Goal: Task Accomplishment & Management: Use online tool/utility

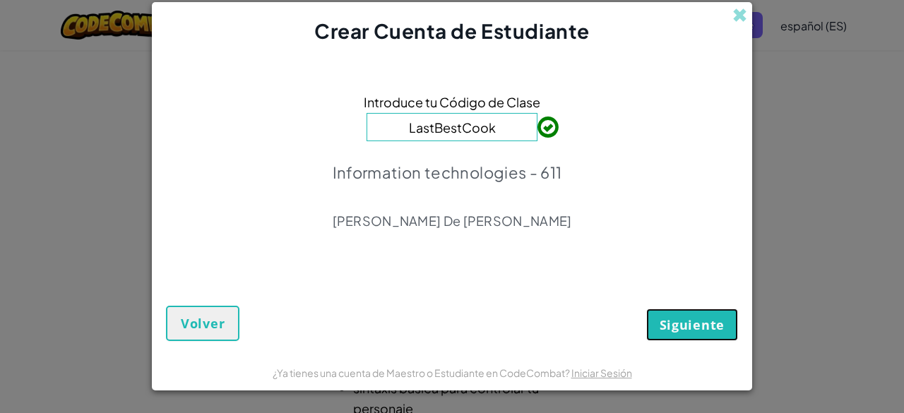
click at [705, 326] on span "Siguiente" at bounding box center [692, 324] width 65 height 17
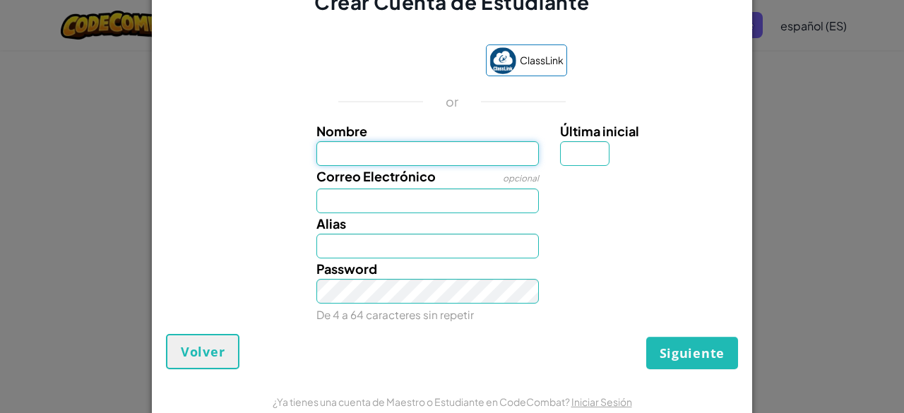
click at [428, 156] on input "Nombre" at bounding box center [427, 153] width 223 height 25
type input "Mónica"
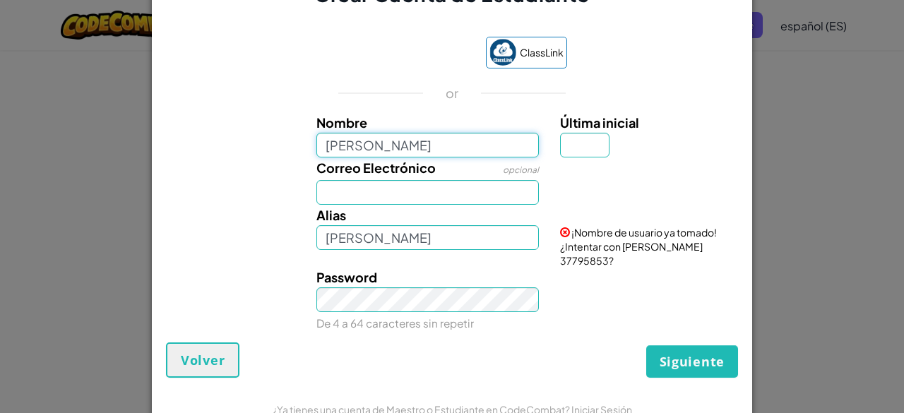
type input "Mónica Leonela García Salas"
click at [578, 153] on input "Última inicial" at bounding box center [584, 145] width 49 height 25
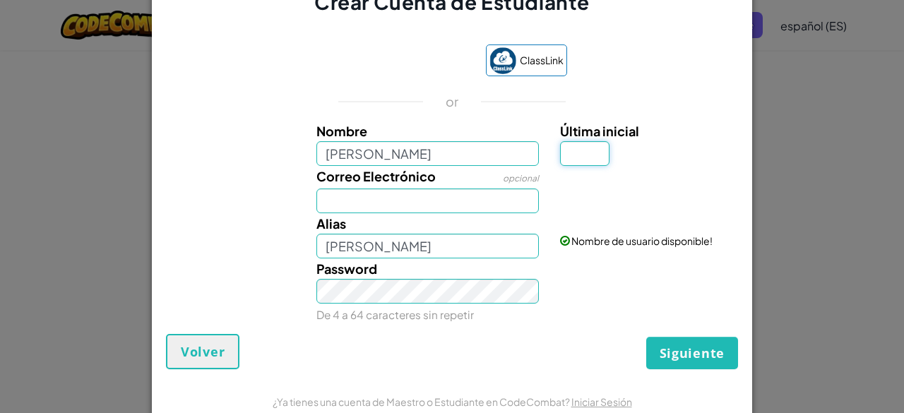
type input "G"
type input "Mónica Leonela García SalasG"
click at [506, 163] on input "Mónica Leonela García Salas" at bounding box center [427, 153] width 223 height 25
type input "[PERSON_NAME]"
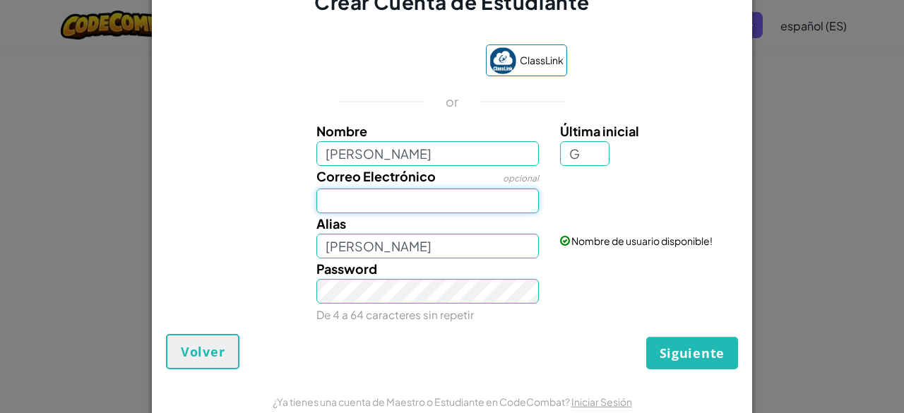
click at [448, 190] on input "Correo Electrónico" at bounding box center [427, 201] width 223 height 25
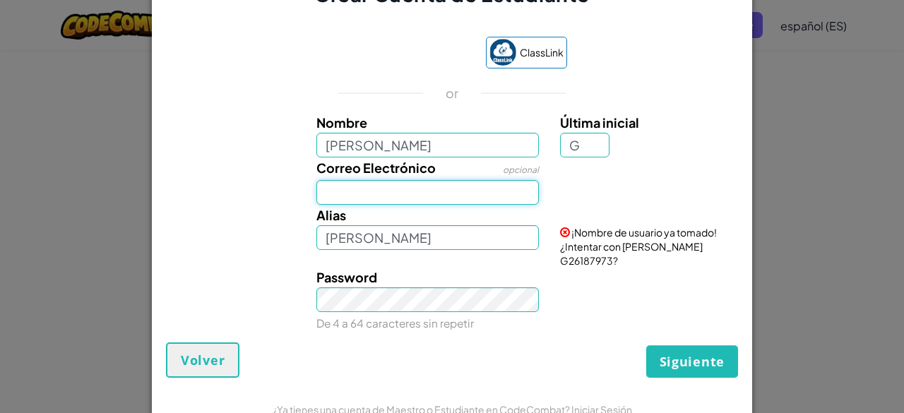
type input "AL07147270@tecmilenio.mx"
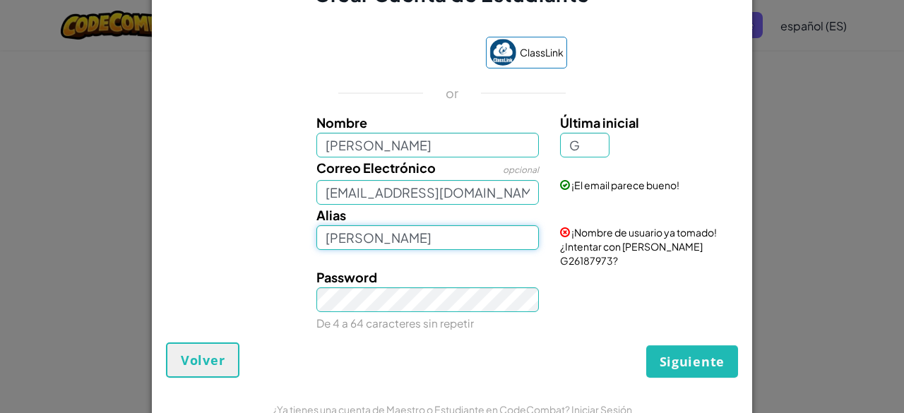
click at [403, 242] on input "[PERSON_NAME]" at bounding box center [427, 237] width 223 height 25
click at [436, 250] on input "[PERSON_NAME]" at bounding box center [427, 237] width 223 height 25
click at [438, 248] on input "Mónica García" at bounding box center [427, 237] width 223 height 25
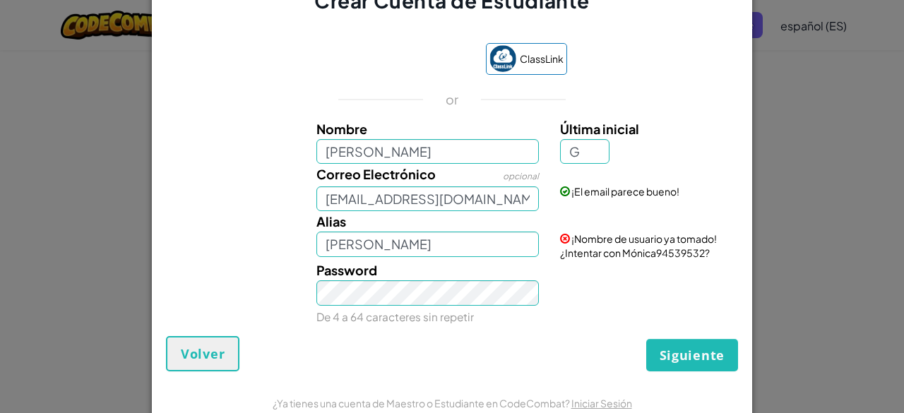
click at [560, 241] on span at bounding box center [565, 239] width 10 height 10
drag, startPoint x: 698, startPoint y: 254, endPoint x: 617, endPoint y: 254, distance: 80.5
click at [617, 254] on span "¡Nombre de usuario ya tomado! ¿Intentar con Mónica94539532?" at bounding box center [638, 245] width 157 height 27
click at [560, 240] on span at bounding box center [565, 239] width 10 height 10
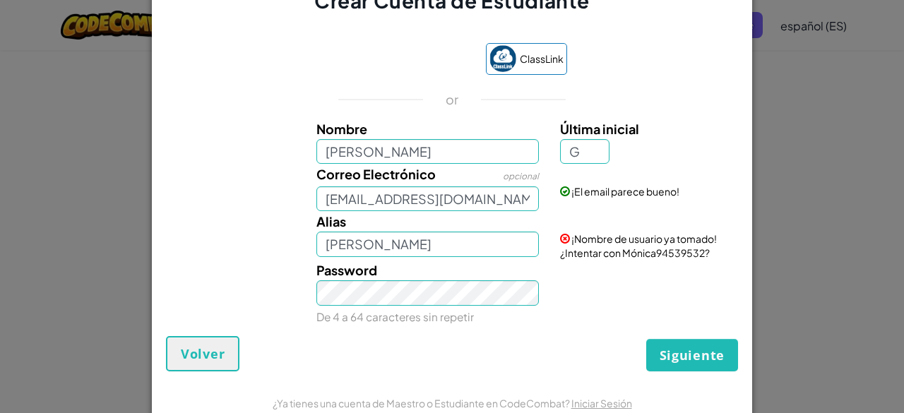
click at [561, 235] on span at bounding box center [565, 239] width 10 height 10
click at [560, 240] on span at bounding box center [565, 239] width 10 height 10
click at [598, 246] on span "¡Nombre de usuario ya tomado! ¿Intentar con Mónica94539532?" at bounding box center [638, 245] width 157 height 27
click at [627, 252] on span "¡Nombre de usuario ya tomado! ¿Intentar con Mónica94539532?" at bounding box center [638, 245] width 157 height 27
drag, startPoint x: 699, startPoint y: 252, endPoint x: 619, endPoint y: 253, distance: 79.8
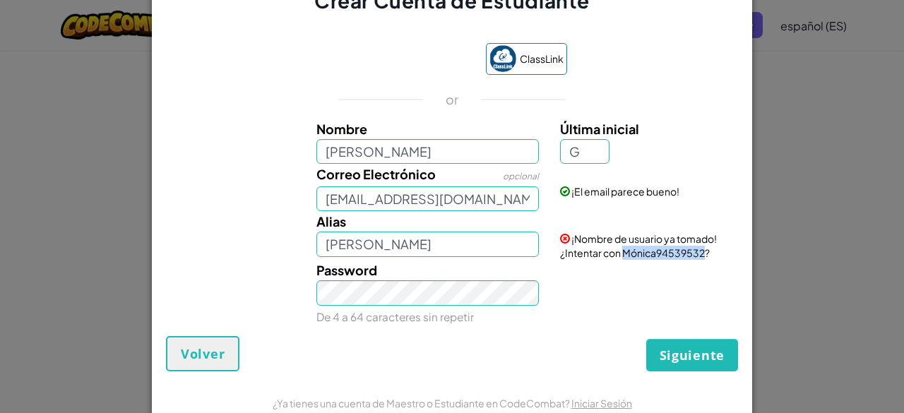
click at [619, 253] on span "¡Nombre de usuario ya tomado! ¿Intentar con Mónica94539532?" at bounding box center [638, 245] width 157 height 27
copy span "Mónica94539532"
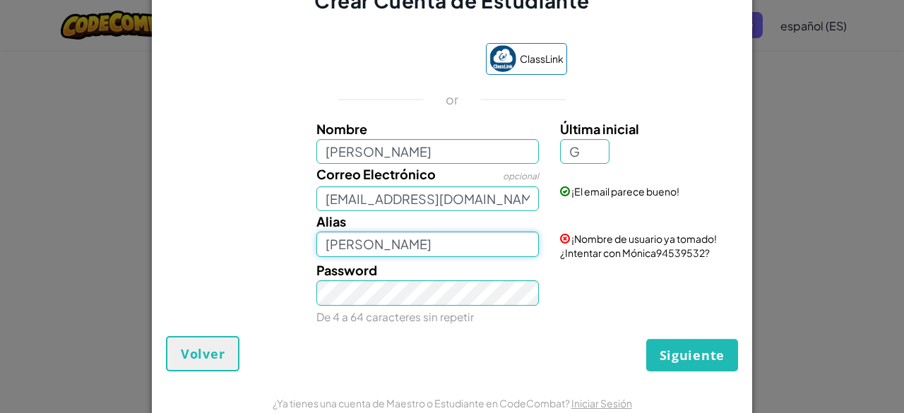
click at [393, 252] on input "[PERSON_NAME]" at bounding box center [427, 244] width 223 height 25
drag, startPoint x: 393, startPoint y: 252, endPoint x: 281, endPoint y: 264, distance: 112.2
click at [281, 264] on div "Nombre Mónica Última inicial G Correo Electrónico opcional AL07147270@tecmileni…" at bounding box center [452, 220] width 565 height 203
paste input "94539532"
type input "Mónica94539532"
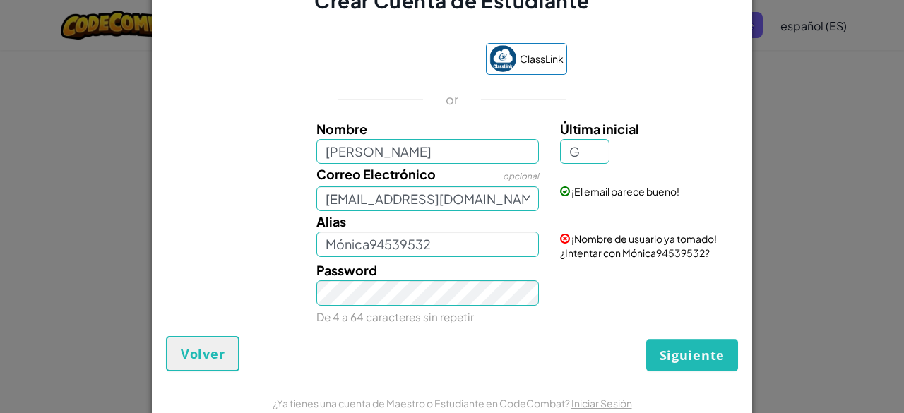
click at [442, 263] on div "Password De 4 a 64 caracteres sin repetir" at bounding box center [428, 293] width 244 height 66
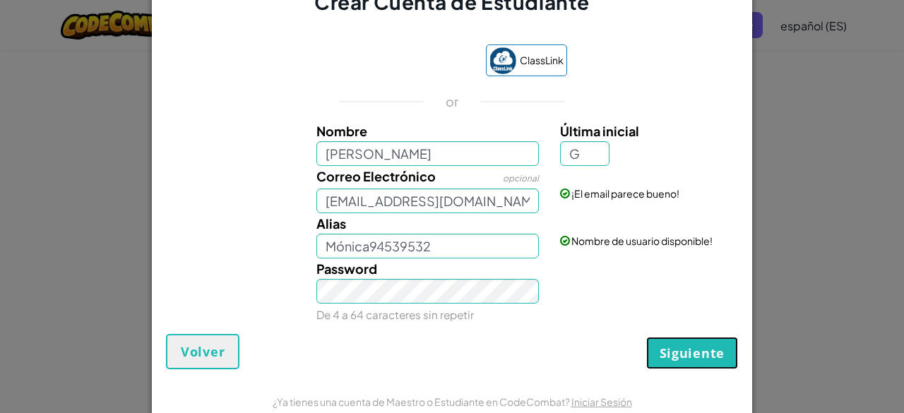
click at [674, 352] on span "Siguiente" at bounding box center [692, 353] width 65 height 17
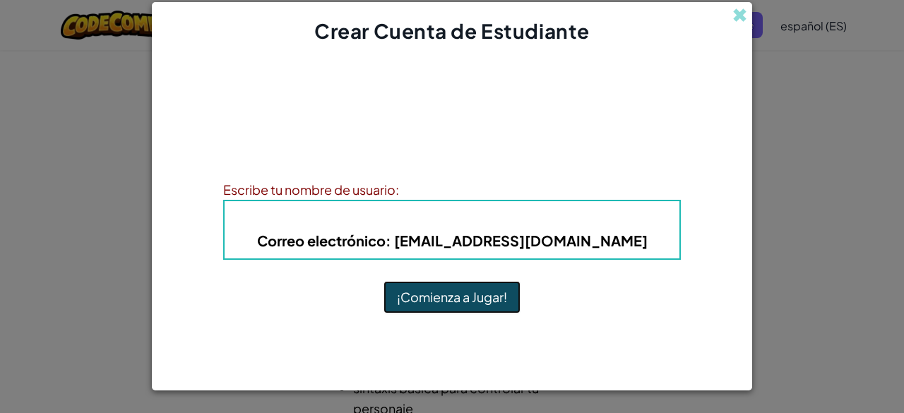
click at [439, 299] on button "¡Comienza a Jugar!" at bounding box center [452, 297] width 137 height 32
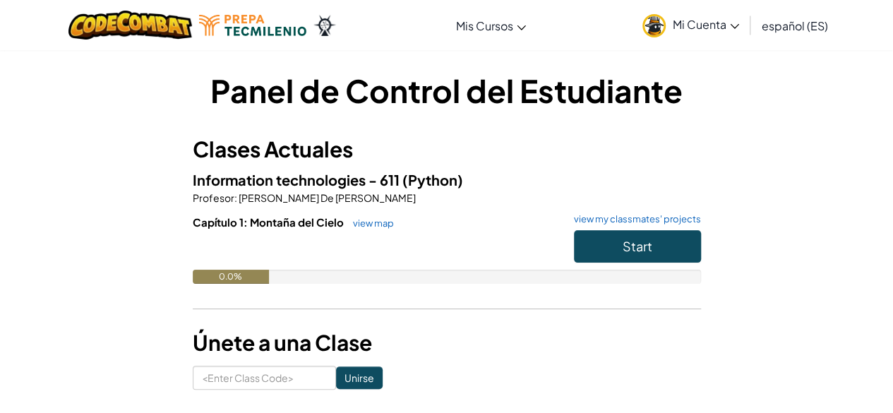
scroll to position [3, 0]
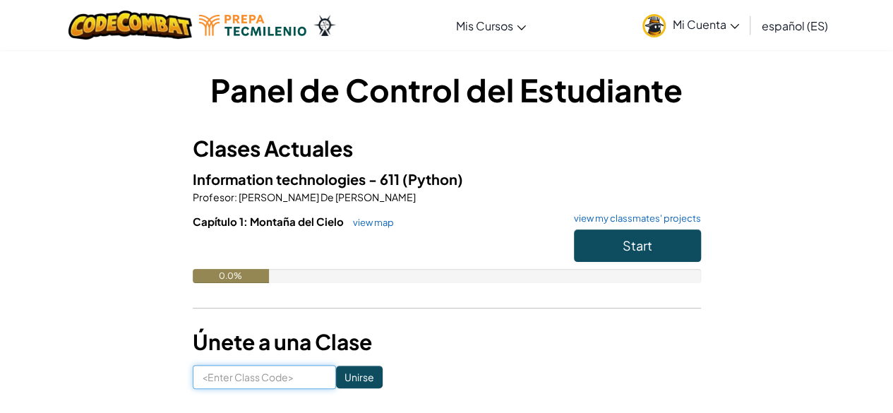
click at [275, 374] on input at bounding box center [264, 377] width 143 height 24
type input "LastBestCook"
click at [336, 376] on input "Unirse" at bounding box center [359, 377] width 47 height 23
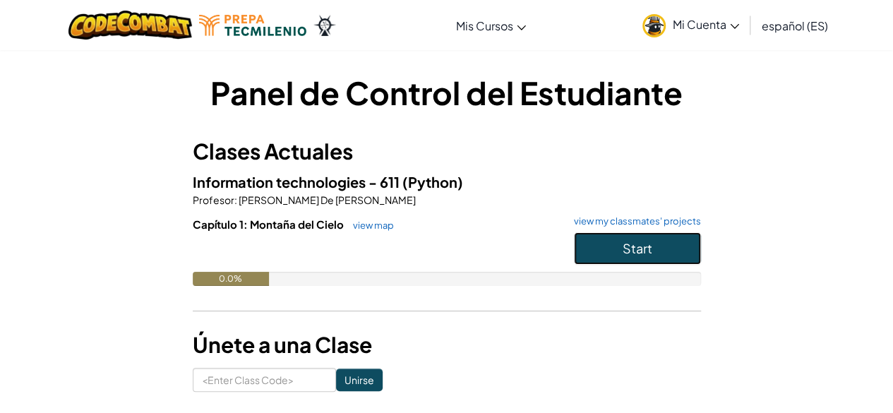
click at [606, 251] on button "Start" at bounding box center [637, 248] width 127 height 32
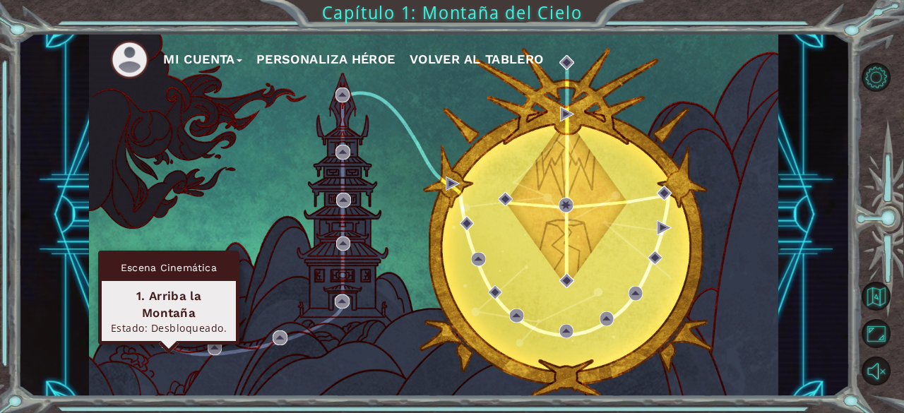
click at [162, 340] on img at bounding box center [169, 341] width 14 height 14
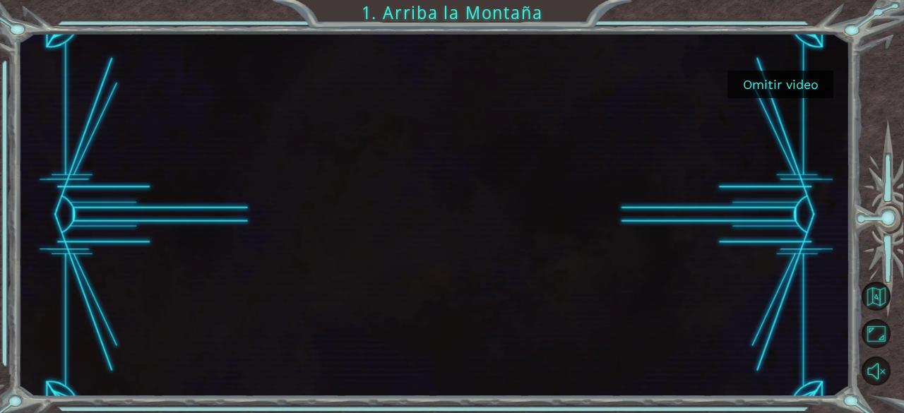
click at [774, 72] on button "Omitir video" at bounding box center [780, 85] width 106 height 28
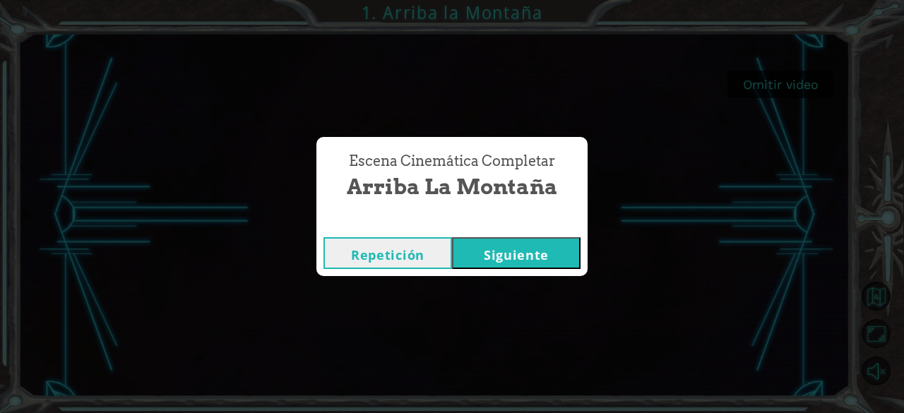
click at [517, 250] on button "Siguiente" at bounding box center [516, 253] width 129 height 32
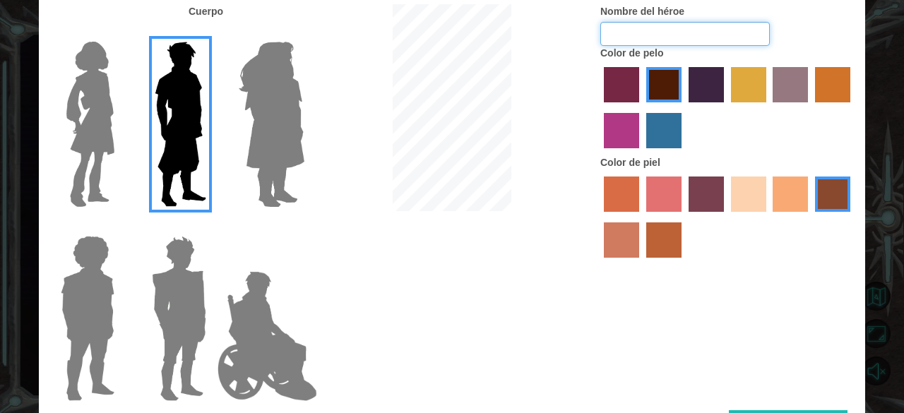
click at [650, 30] on input "Nombre del héroe" at bounding box center [685, 34] width 170 height 24
type input "[PERSON_NAME]"
click at [64, 69] on img at bounding box center [90, 124] width 59 height 177
click at [120, 32] on input "Hero Connie" at bounding box center [120, 32] width 0 height 0
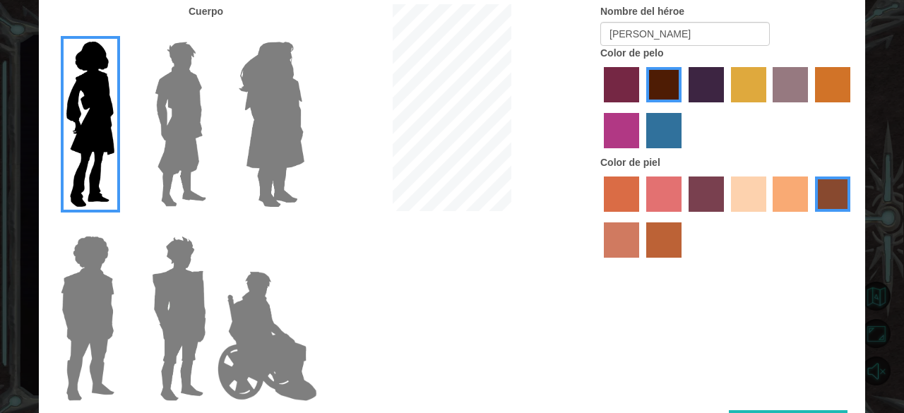
click at [279, 112] on img at bounding box center [271, 124] width 77 height 177
click at [304, 32] on input "Hero Amethyst" at bounding box center [304, 32] width 0 height 0
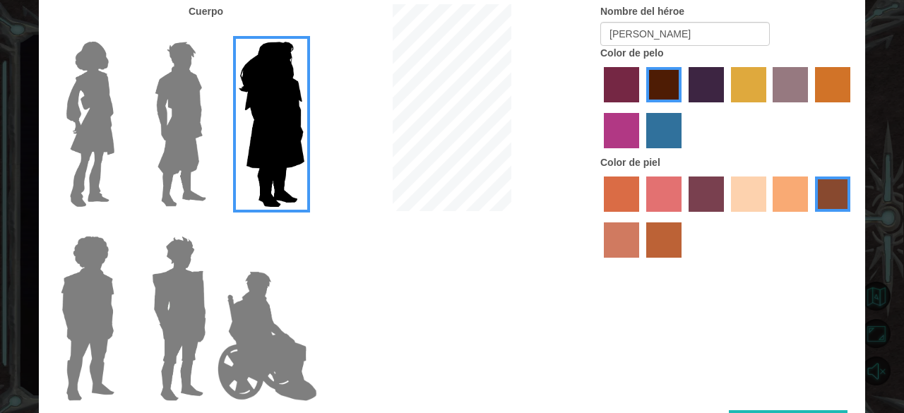
click at [85, 111] on img at bounding box center [90, 124] width 59 height 177
click at [120, 32] on input "Hero Connie" at bounding box center [120, 32] width 0 height 0
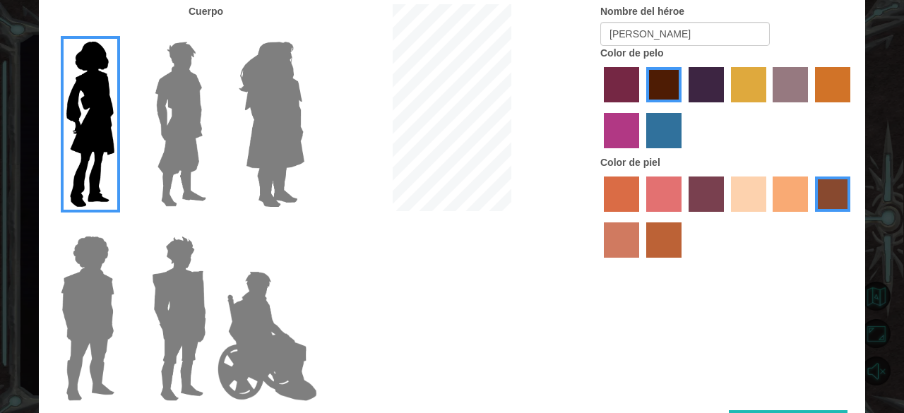
click at [712, 92] on label "hot purple hair color" at bounding box center [706, 84] width 35 height 35
click at [684, 107] on input "hot purple hair color" at bounding box center [684, 107] width 0 height 0
click at [754, 196] on label "sandy beach skin color" at bounding box center [748, 194] width 35 height 35
click at [726, 217] on input "sandy beach skin color" at bounding box center [726, 217] width 0 height 0
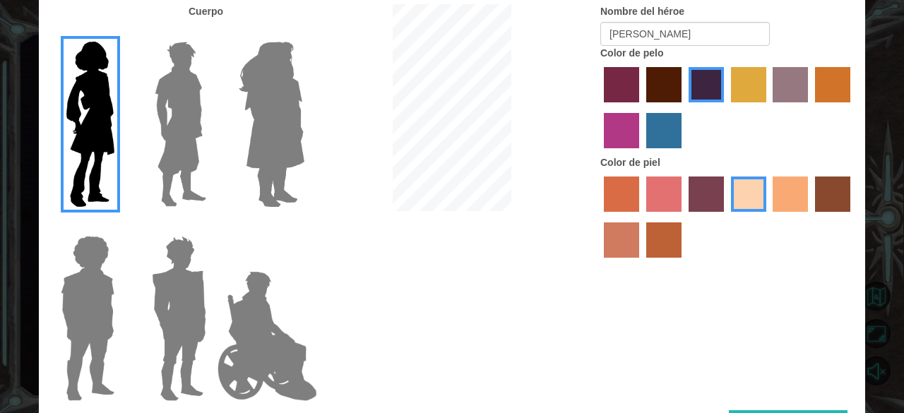
click at [100, 293] on img at bounding box center [87, 318] width 65 height 177
click at [120, 227] on input "Hero Steven" at bounding box center [120, 227] width 0 height 0
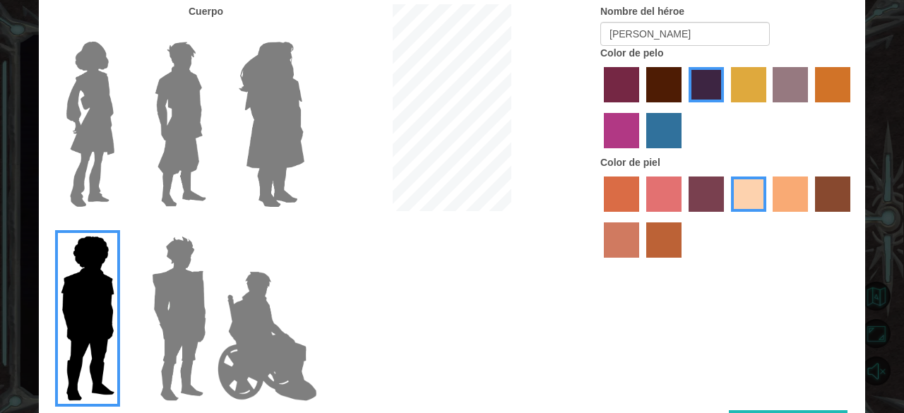
click at [233, 299] on img at bounding box center [267, 336] width 111 height 141
click at [304, 227] on input "Hero Jamie" at bounding box center [304, 227] width 0 height 0
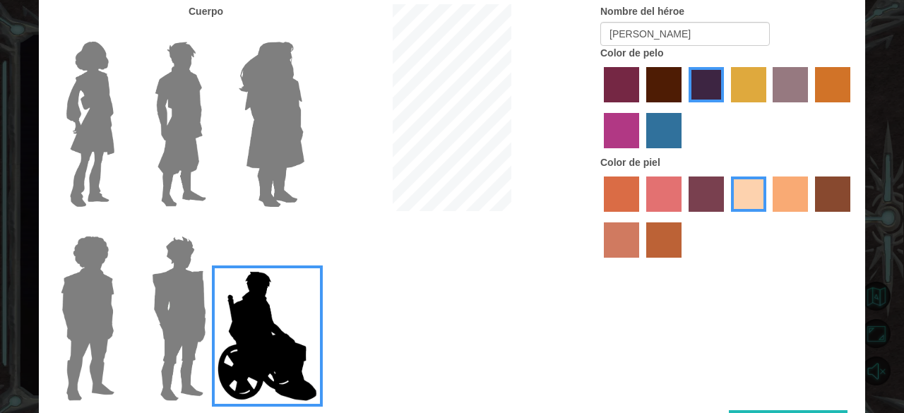
click at [40, 43] on div at bounding box center [85, 119] width 92 height 194
click at [83, 93] on img at bounding box center [90, 124] width 59 height 177
click at [120, 32] on input "Hero Connie" at bounding box center [120, 32] width 0 height 0
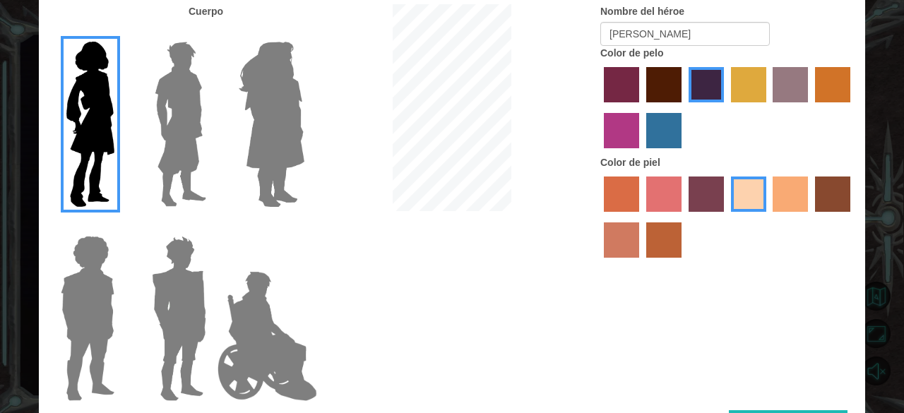
click at [448, 258] on div "Cuerpo Nombre del héroe [PERSON_NAME] Color de pelo Color [PERSON_NAME]" at bounding box center [452, 207] width 826 height 406
click at [55, 118] on label at bounding box center [84, 124] width 71 height 177
click at [120, 32] on input "Hero Connie" at bounding box center [120, 32] width 0 height 0
click at [735, 203] on label "sandy beach skin color" at bounding box center [748, 194] width 35 height 35
click at [726, 217] on input "sandy beach skin color" at bounding box center [726, 217] width 0 height 0
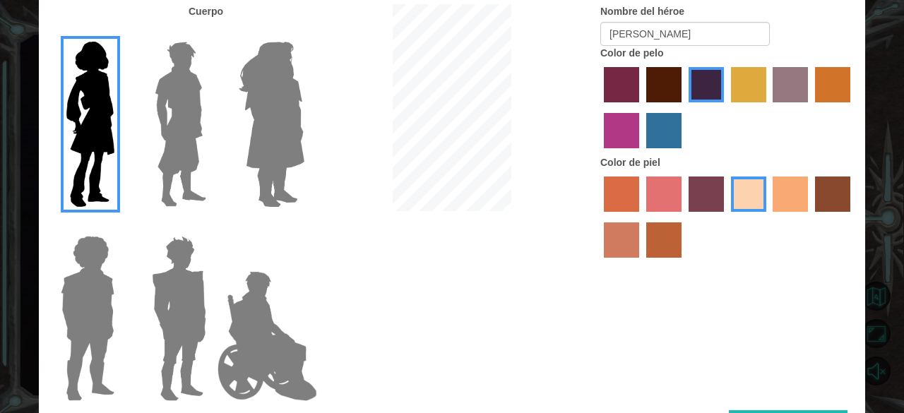
click at [718, 87] on label "hot purple hair color" at bounding box center [706, 84] width 35 height 35
click at [684, 107] on input "hot purple hair color" at bounding box center [684, 107] width 0 height 0
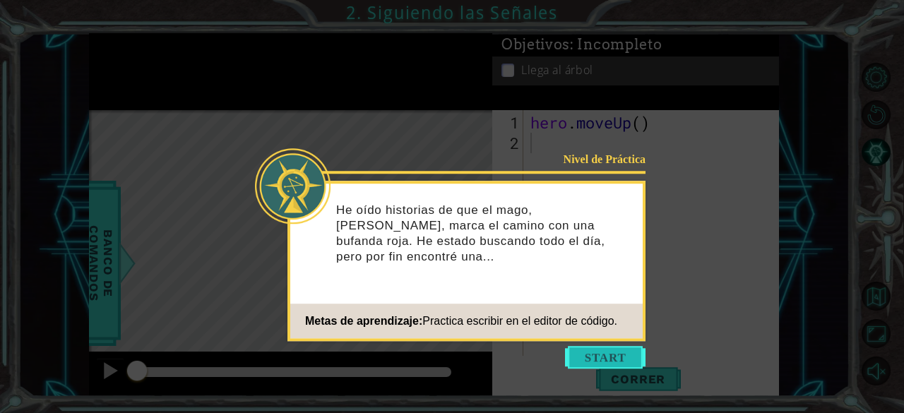
click at [612, 358] on button "Start" at bounding box center [605, 357] width 81 height 23
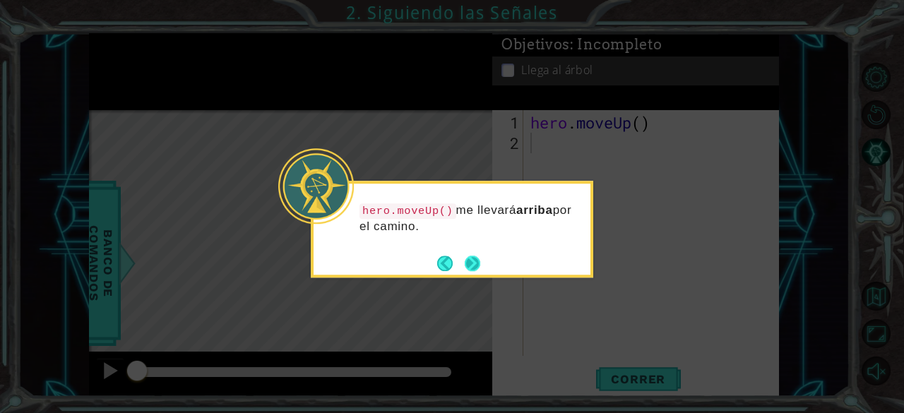
click at [473, 263] on button "Next" at bounding box center [473, 264] width 16 height 16
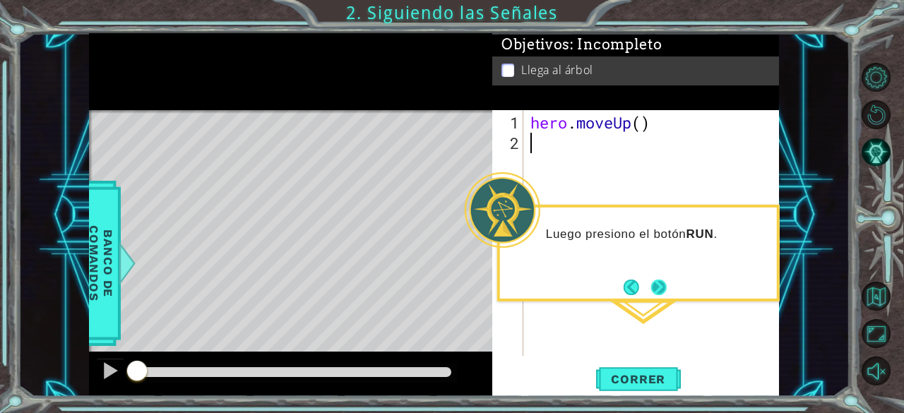
click at [661, 290] on button "Next" at bounding box center [659, 288] width 16 height 16
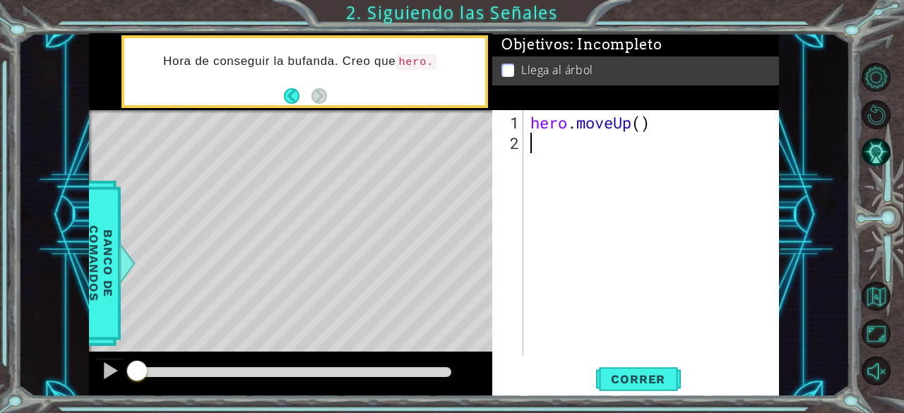
click at [661, 290] on div "hero . moveUp ( )" at bounding box center [656, 255] width 256 height 287
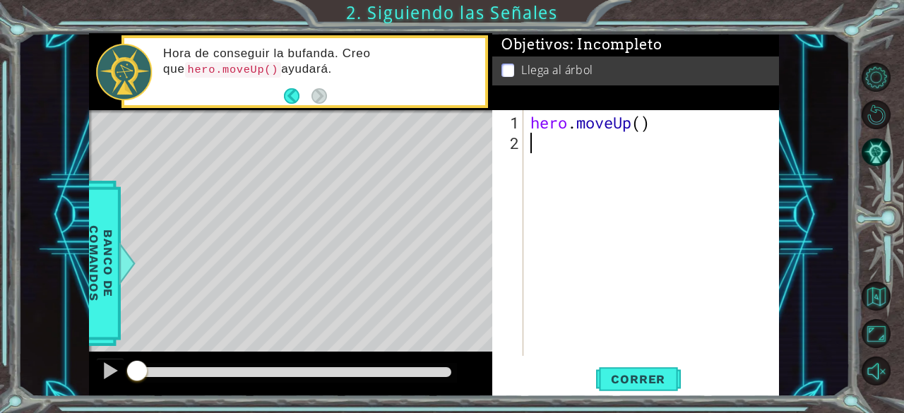
click at [661, 290] on div "hero . moveUp ( )" at bounding box center [656, 255] width 256 height 287
click at [658, 380] on span "Correr" at bounding box center [638, 379] width 83 height 14
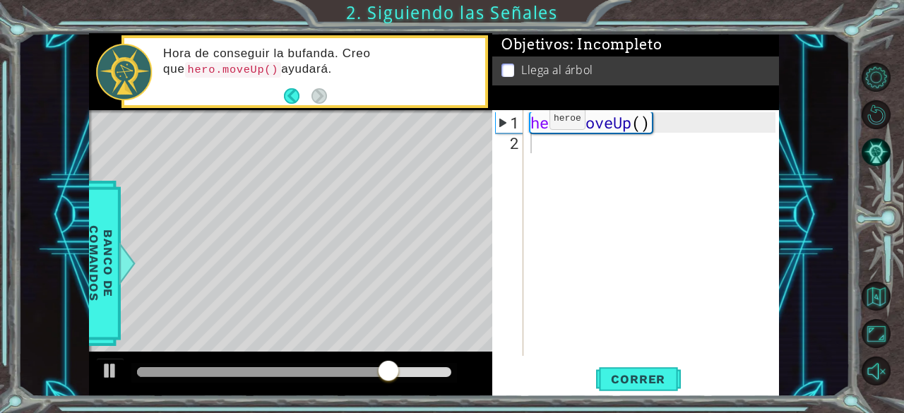
drag, startPoint x: 524, startPoint y: 121, endPoint x: 524, endPoint y: 141, distance: 19.1
click at [524, 141] on div "1 2 hero . moveUp ( ) ההההההההההההההההההההההההההההההההההההההההההההההההההההההההה…" at bounding box center [634, 233] width 284 height 246
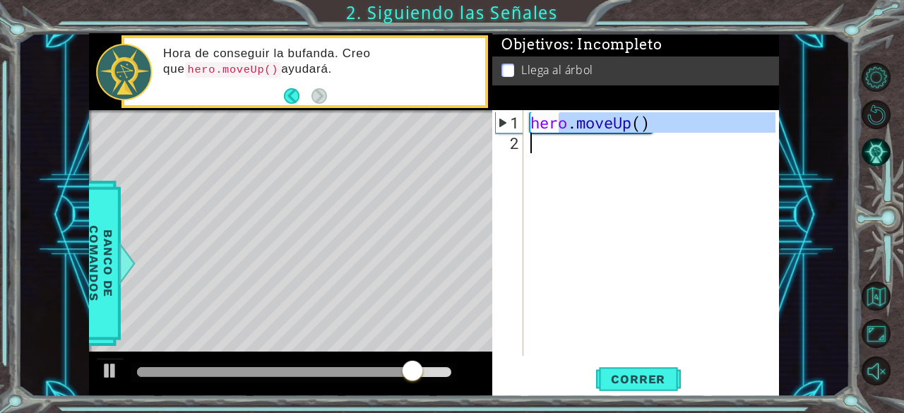
drag, startPoint x: 562, startPoint y: 126, endPoint x: 565, endPoint y: 150, distance: 24.9
click at [565, 150] on div "hero . moveUp ( )" at bounding box center [656, 255] width 256 height 287
type textarea "hero.moveUp()"
click at [602, 133] on div "hero . moveUp ( )" at bounding box center [652, 233] width 249 height 246
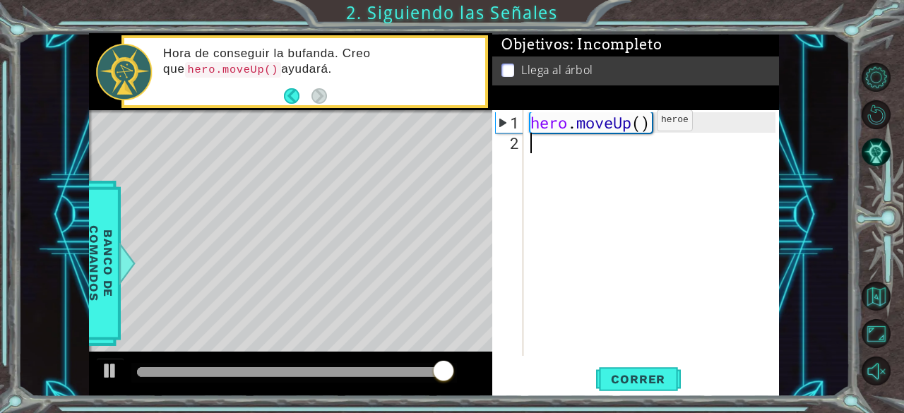
click at [636, 126] on div "hero . moveUp ( )" at bounding box center [656, 255] width 256 height 287
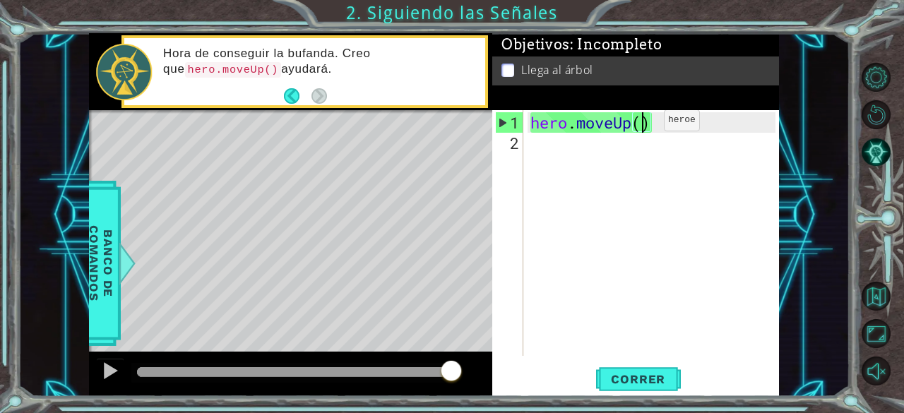
click at [643, 126] on div "hero . moveUp ( )" at bounding box center [656, 255] width 256 height 287
type textarea "hero.moveUp(2)"
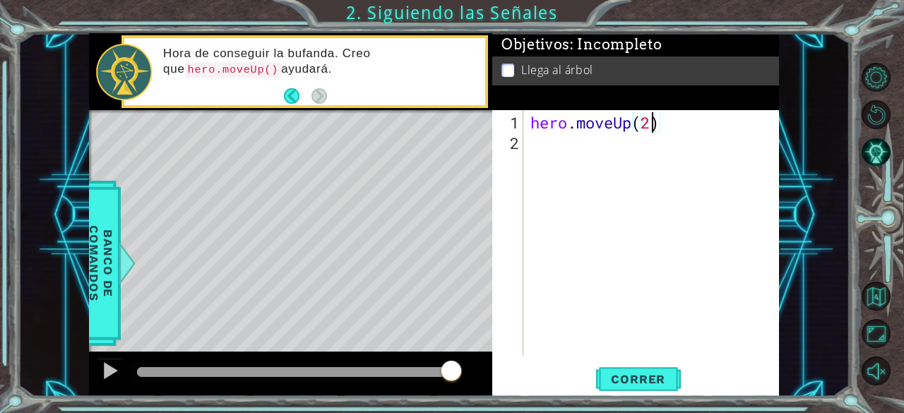
click at [626, 133] on div "hero . moveUp ( 2 )" at bounding box center [656, 255] width 256 height 287
click at [658, 133] on div "hero . moveUp ( 2 )" at bounding box center [656, 255] width 256 height 287
click at [639, 371] on button "Correr" at bounding box center [638, 379] width 85 height 29
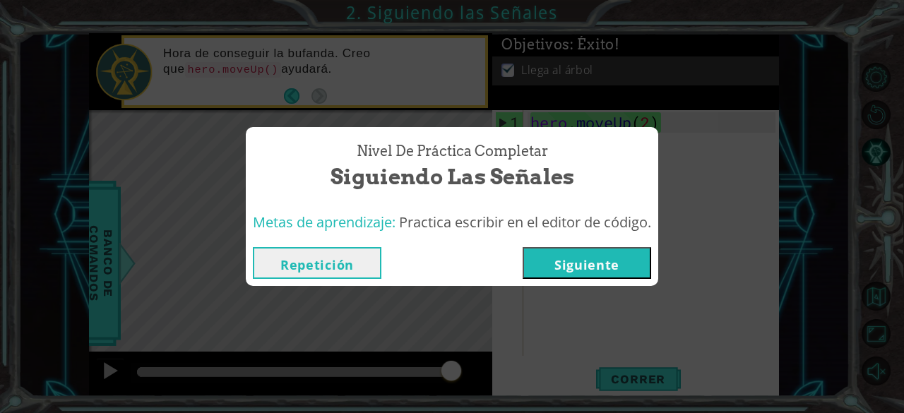
click at [576, 271] on button "Siguiente" at bounding box center [587, 263] width 129 height 32
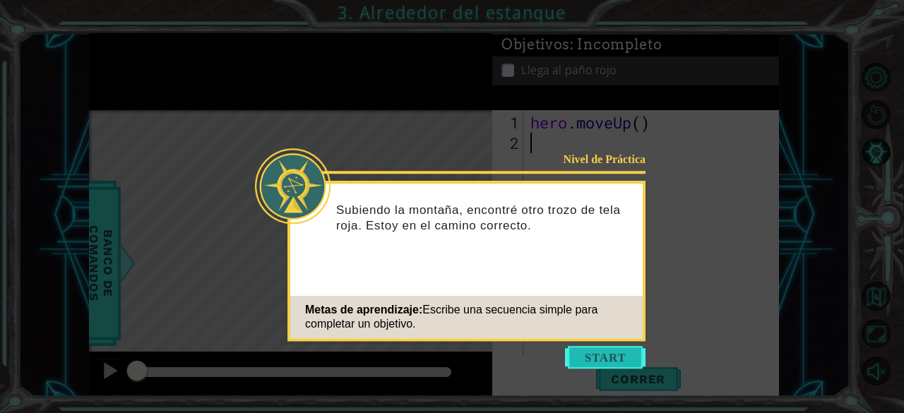
click at [598, 362] on button "Start" at bounding box center [605, 357] width 81 height 23
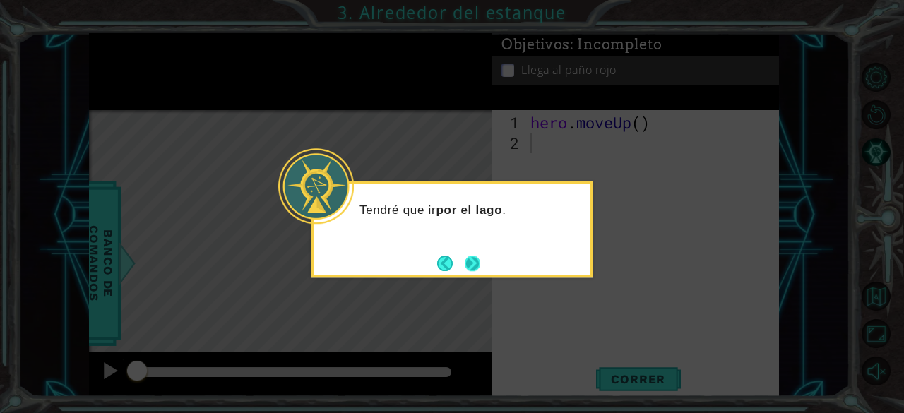
click at [472, 263] on button "Next" at bounding box center [473, 264] width 16 height 16
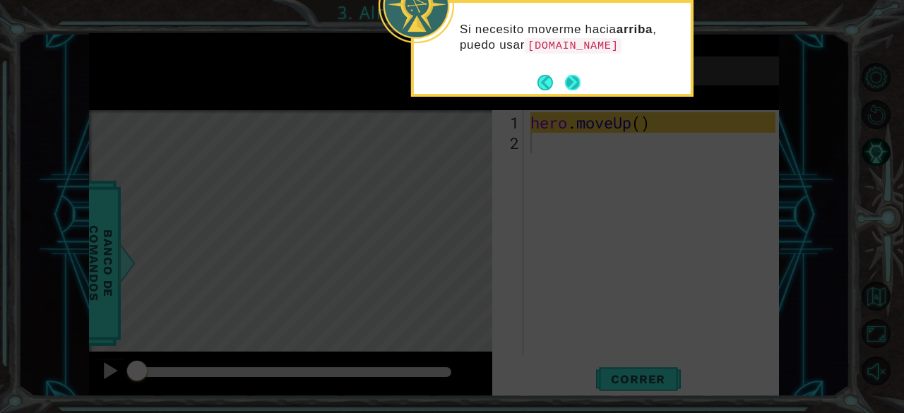
click at [579, 93] on div "Si necesito moverme hacia arriba , puedo usar [DOMAIN_NAME]" at bounding box center [552, 48] width 283 height 97
click at [578, 91] on footer at bounding box center [558, 82] width 43 height 21
click at [570, 78] on button "Next" at bounding box center [573, 83] width 16 height 16
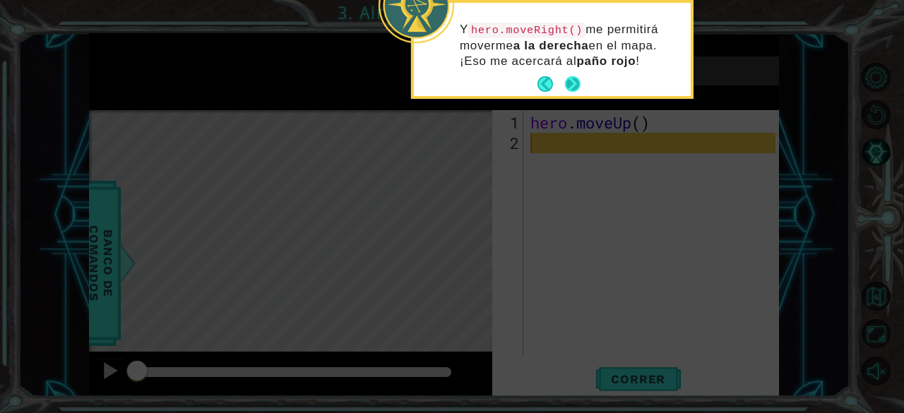
click at [571, 84] on button "Next" at bounding box center [573, 84] width 16 height 16
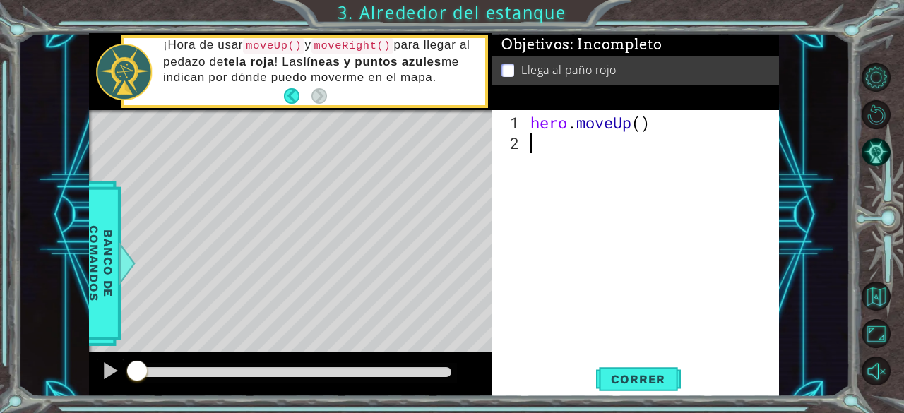
type textarea "h"
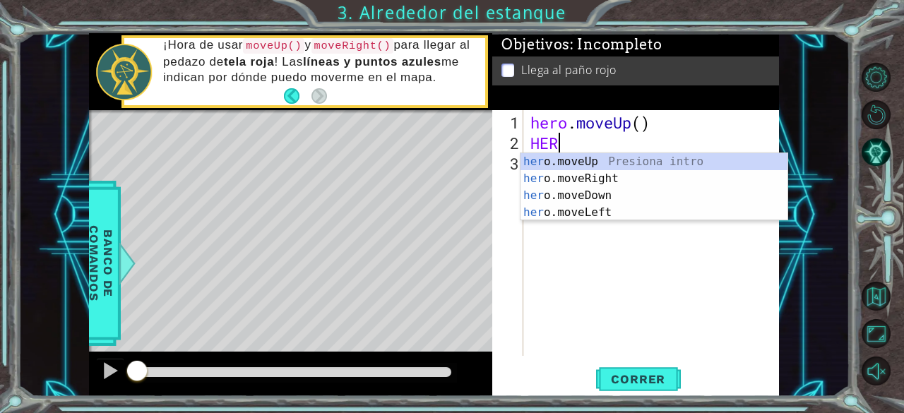
type textarea "HERO"
click at [602, 162] on div "hero .moveUp Presiona intro hero .moveRight Presiona intro hero .moveDown Presi…" at bounding box center [655, 204] width 268 height 102
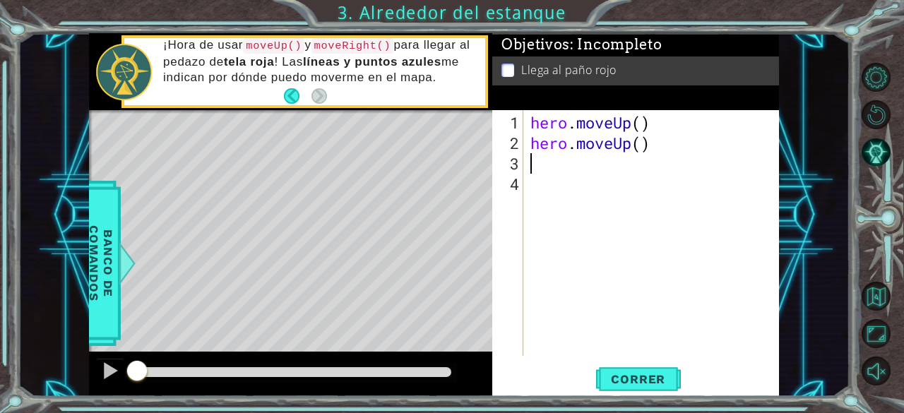
scroll to position [0, 0]
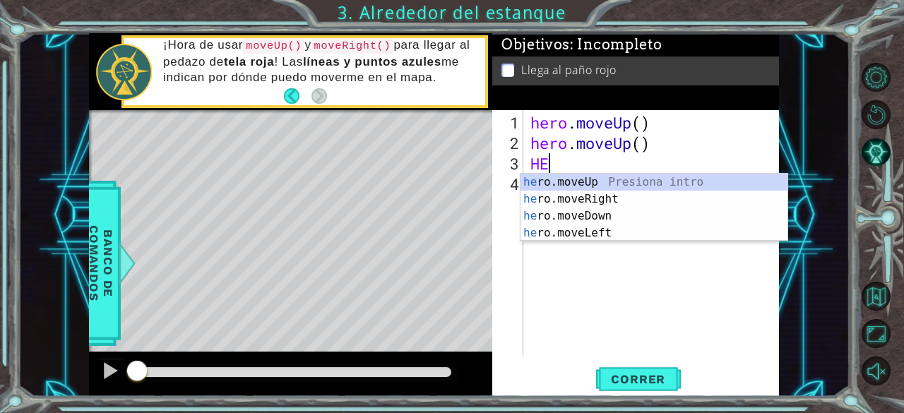
type textarea "HERO"
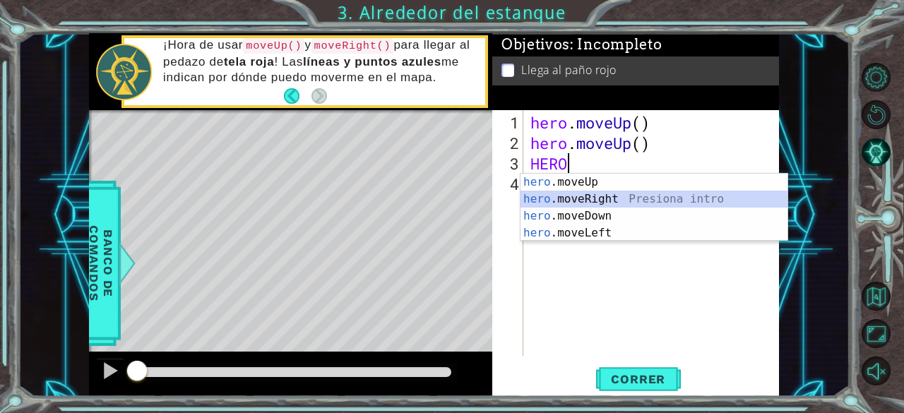
click at [593, 203] on div "hero .moveUp Presiona intro hero .moveRight Presiona intro hero .moveDown Presi…" at bounding box center [655, 225] width 268 height 102
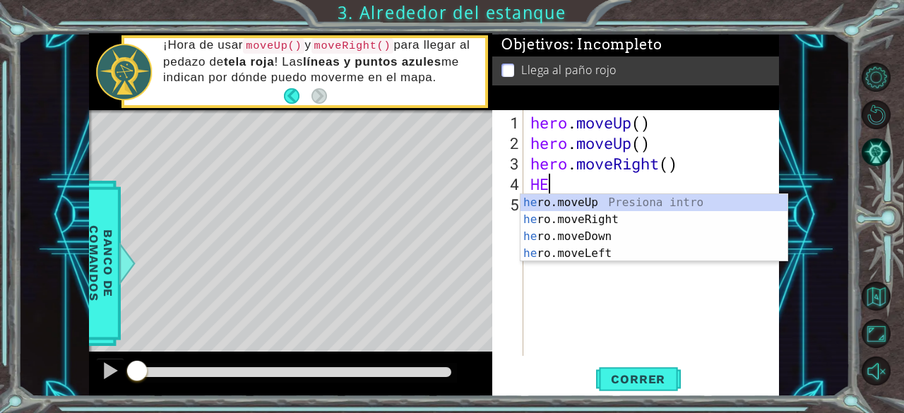
type textarea "HER"
click at [606, 201] on div "her o.moveUp Presiona intro her o.moveRight Presiona intro her o.moveDown Presi…" at bounding box center [655, 245] width 268 height 102
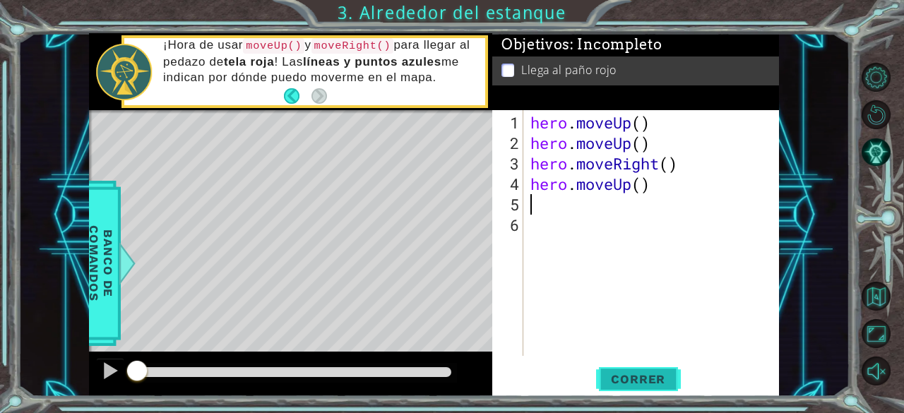
click at [647, 380] on span "Correr" at bounding box center [638, 379] width 83 height 14
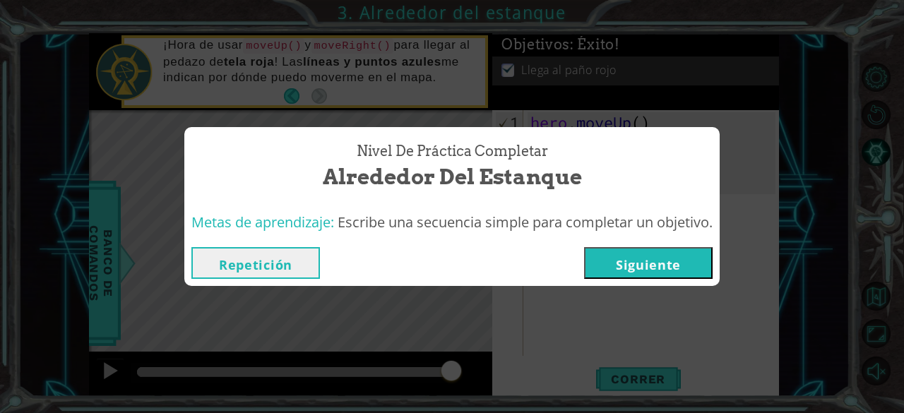
click at [652, 268] on button "Siguiente" at bounding box center [648, 263] width 129 height 32
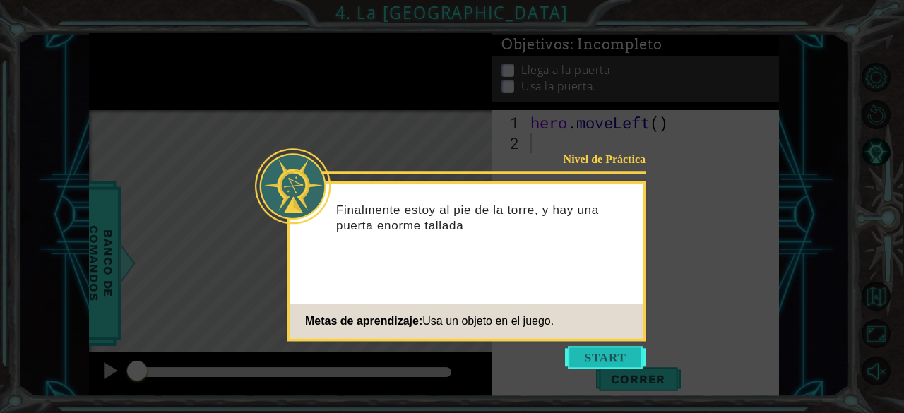
click at [607, 360] on button "Start" at bounding box center [605, 357] width 81 height 23
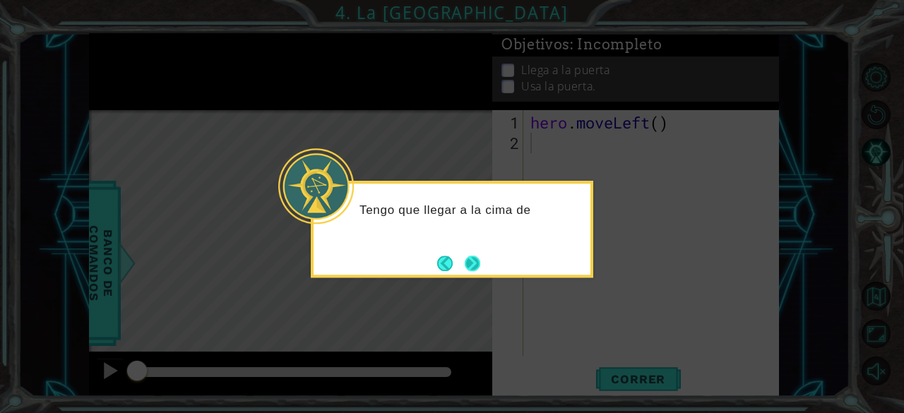
click at [472, 266] on button "Next" at bounding box center [473, 264] width 16 height 16
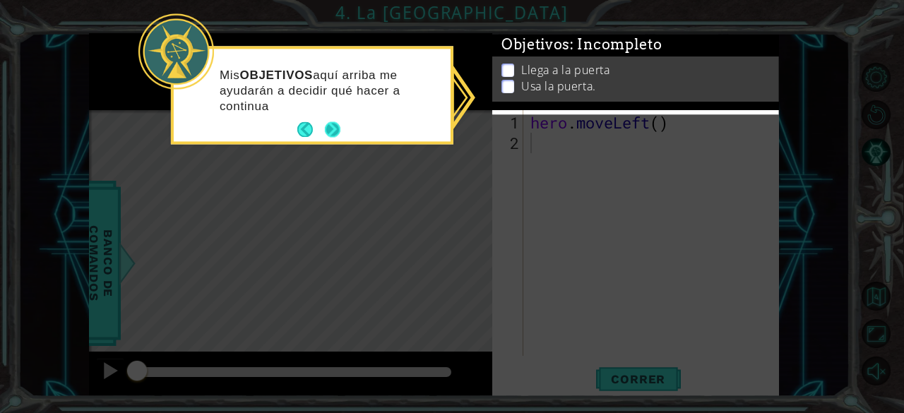
click at [329, 129] on button "Next" at bounding box center [333, 130] width 16 height 16
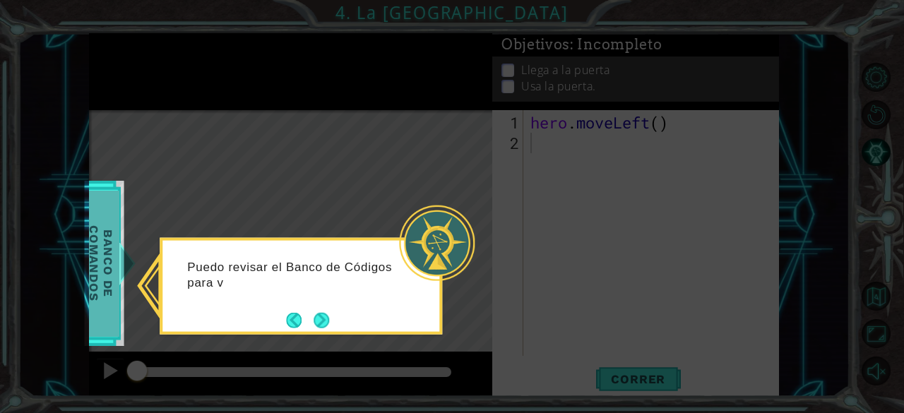
click at [97, 272] on span "Banco de comandos" at bounding box center [100, 263] width 37 height 146
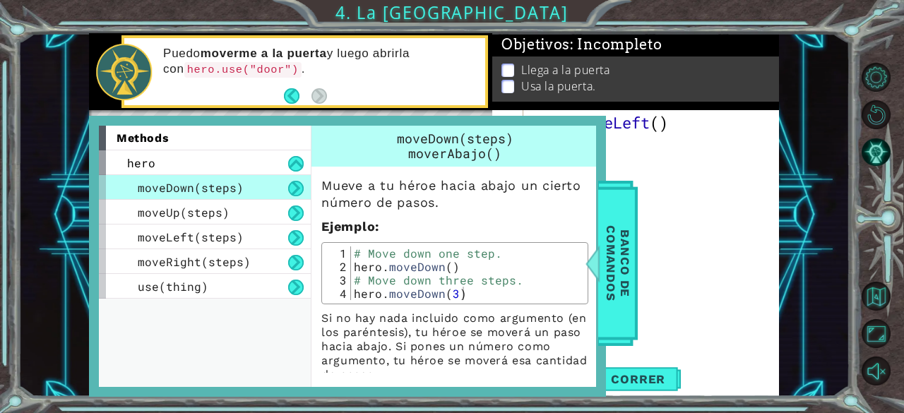
click at [299, 193] on button at bounding box center [296, 189] width 16 height 16
click at [294, 189] on button at bounding box center [296, 189] width 16 height 16
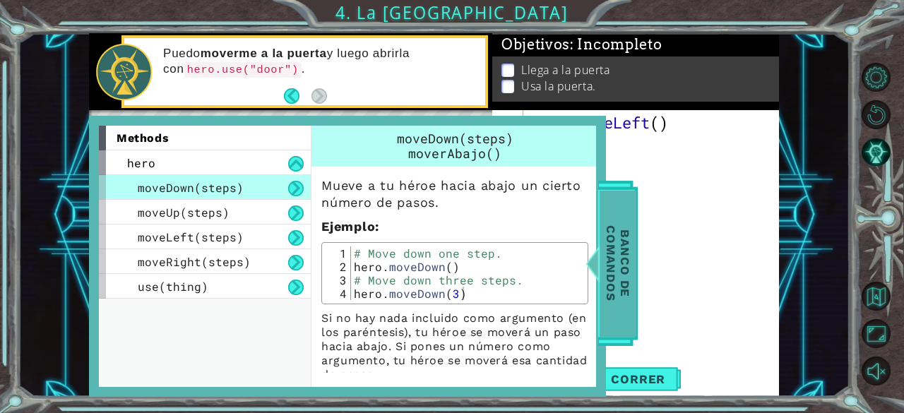
click at [616, 255] on span "Banco de comandos" at bounding box center [617, 263] width 37 height 146
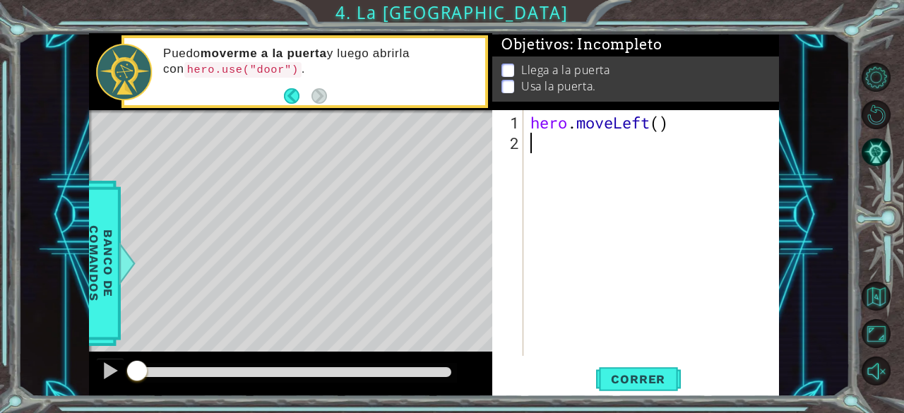
click at [552, 136] on div "hero . moveLeft ( )" at bounding box center [656, 255] width 256 height 287
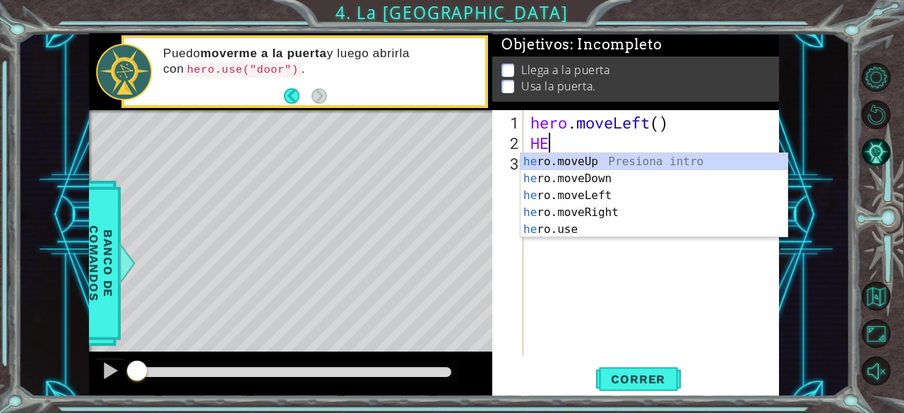
scroll to position [0, 1]
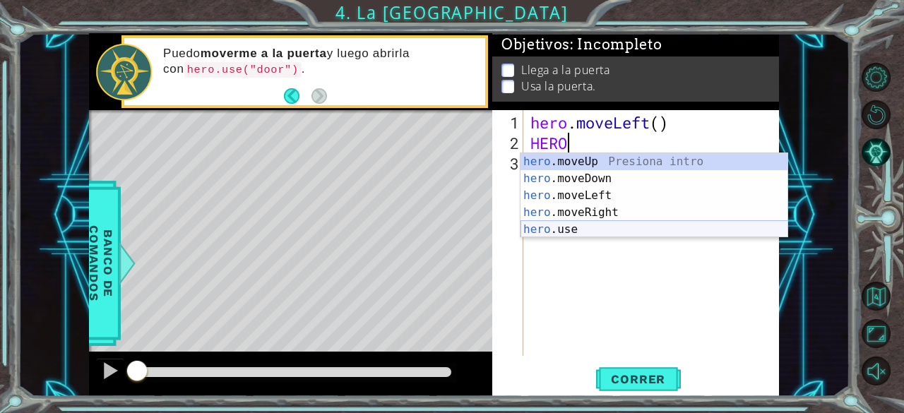
click at [576, 224] on div "hero .moveUp Presiona intro hero .moveDown Presiona intro hero .moveLeft Presio…" at bounding box center [655, 212] width 268 height 119
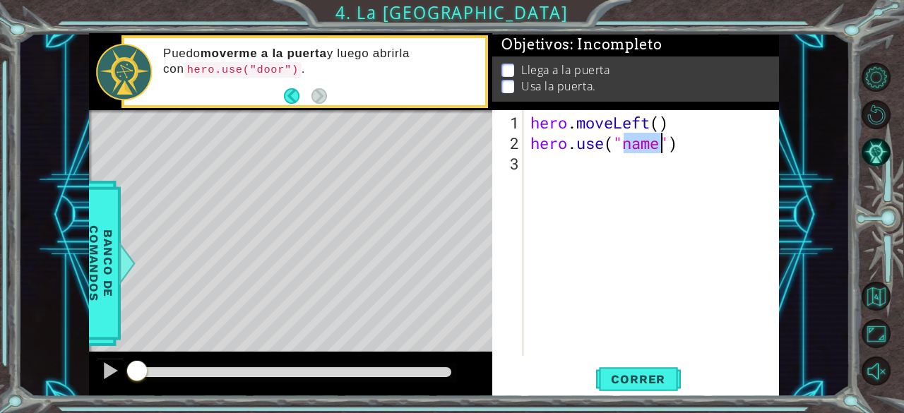
type textarea "hero.use("")"
click at [674, 157] on div "hero . moveLeft ( ) hero . use ( "" )" at bounding box center [656, 255] width 256 height 287
click at [674, 148] on div "hero . moveLeft ( ) hero . use ( "" )" at bounding box center [656, 255] width 256 height 287
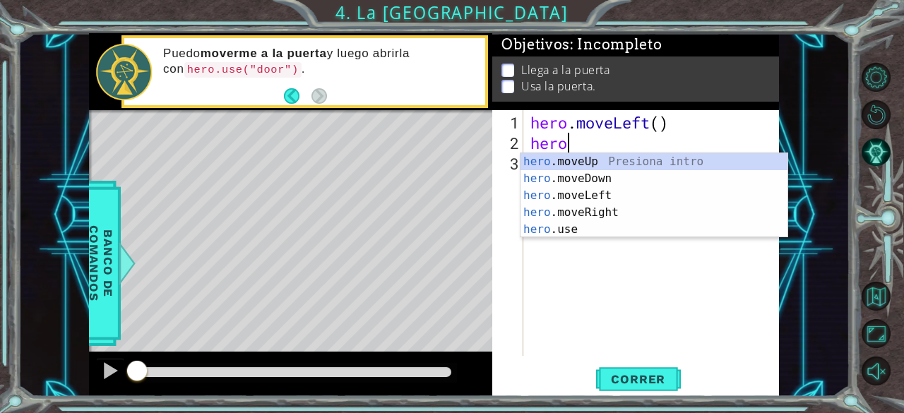
type textarea "h"
type textarea "hero.moveLef"
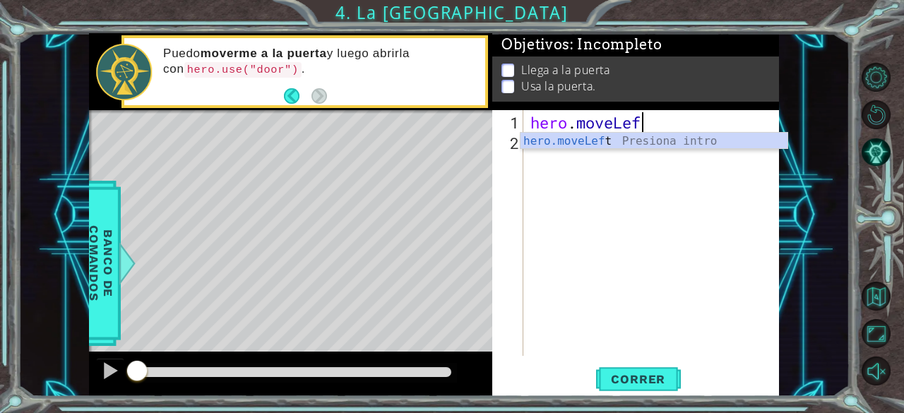
click at [674, 148] on div "hero.moveLef t Presiona intro" at bounding box center [655, 158] width 268 height 51
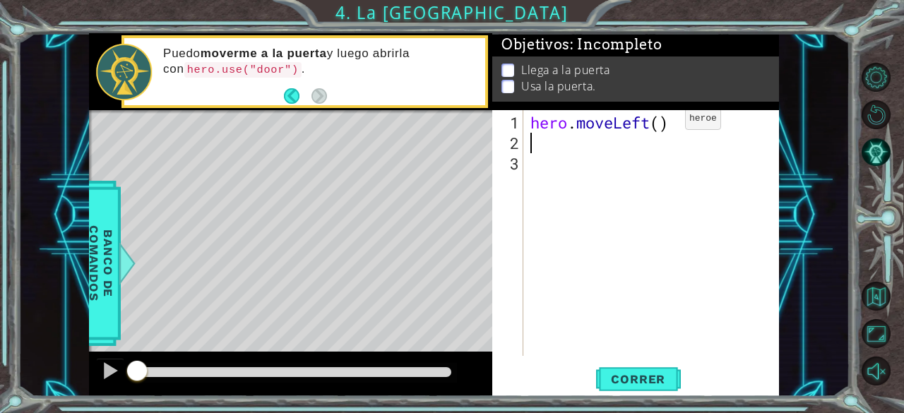
click at [664, 124] on div "hero . moveLeft ( )" at bounding box center [656, 255] width 256 height 287
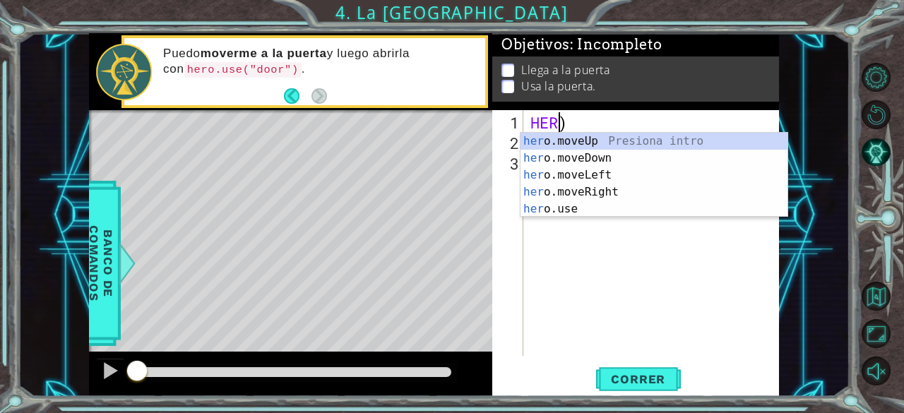
scroll to position [0, 1]
click at [586, 172] on div "her o.moveUp Presiona intro her o.moveDown Presiona intro her o.moveLeft Presio…" at bounding box center [655, 192] width 268 height 119
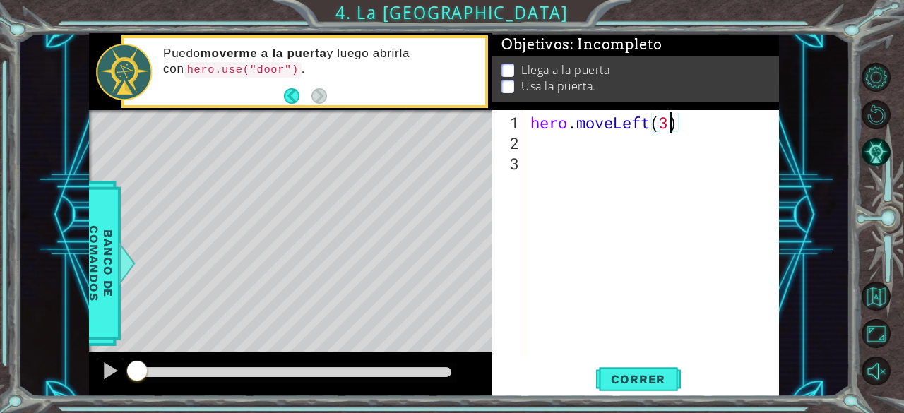
type textarea "hero.moveLeft(2)"
click at [593, 148] on div "hero . moveLeft ( 2 )" at bounding box center [656, 255] width 256 height 287
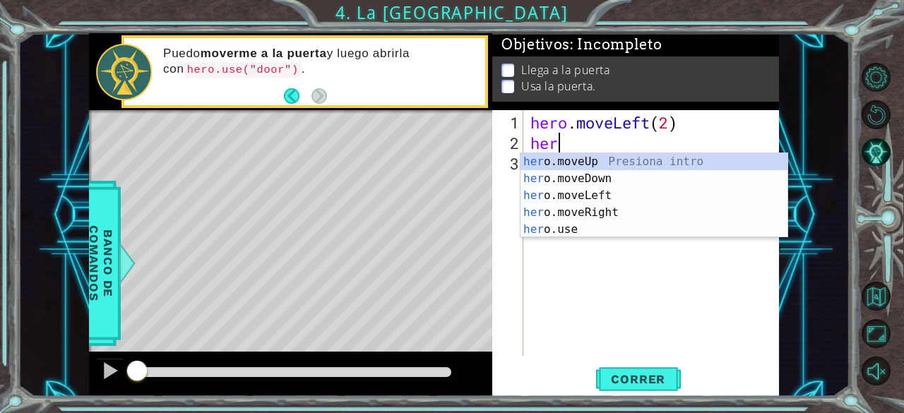
type textarea "hero"
click at [595, 159] on div "hero .moveUp Presiona intro hero .moveDown Presiona intro hero .moveLeft Presio…" at bounding box center [655, 212] width 268 height 119
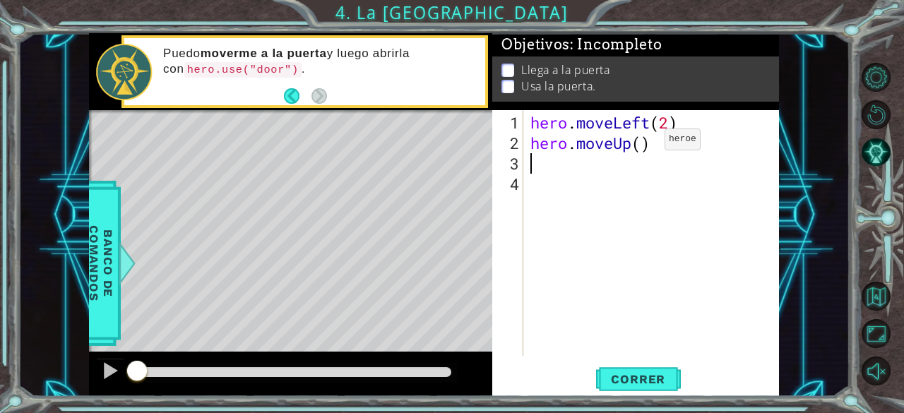
click at [640, 145] on div "hero . moveLeft ( 2 ) hero . moveUp ( )" at bounding box center [656, 255] width 256 height 287
type textarea "hero.moveUp(2)"
click at [616, 167] on div "hero . moveLeft ( 2 ) hero . moveUp ( 2 )" at bounding box center [656, 255] width 256 height 287
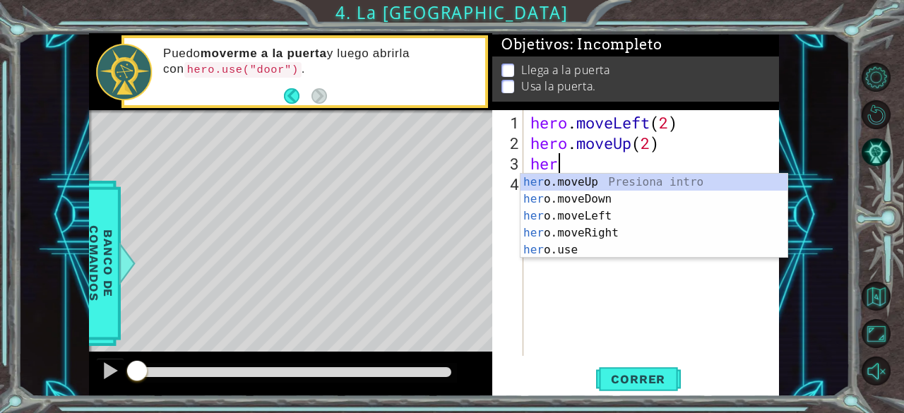
scroll to position [0, 1]
type textarea "hero"
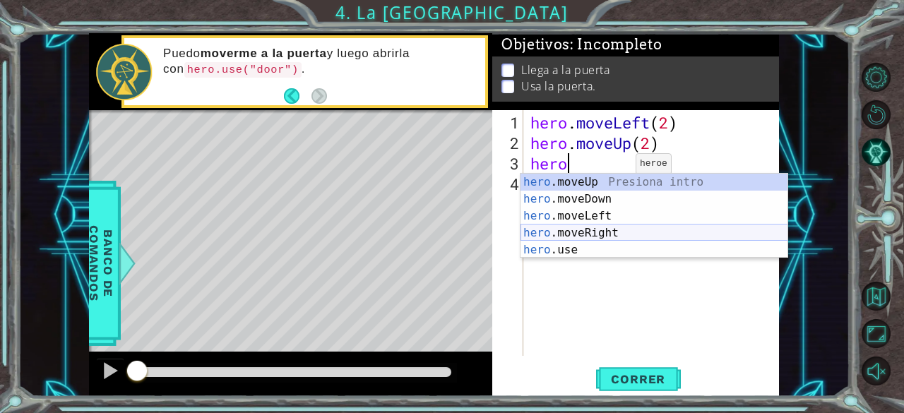
click at [597, 227] on div "hero .moveUp Presiona intro hero .moveDown Presiona intro hero .moveLeft Presio…" at bounding box center [655, 233] width 268 height 119
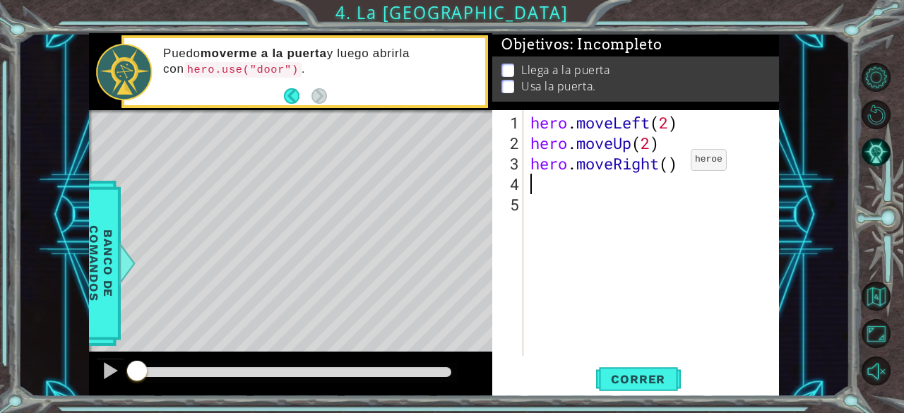
click at [670, 166] on div "hero . moveLeft ( 2 ) hero . moveUp ( 2 ) hero . moveRight ( )" at bounding box center [656, 255] width 256 height 287
type textarea "hero.moveRight(2)"
click at [619, 183] on div "hero . moveLeft ( 2 ) hero . moveUp ( 2 ) hero . moveRight ( 2 )" at bounding box center [656, 255] width 256 height 287
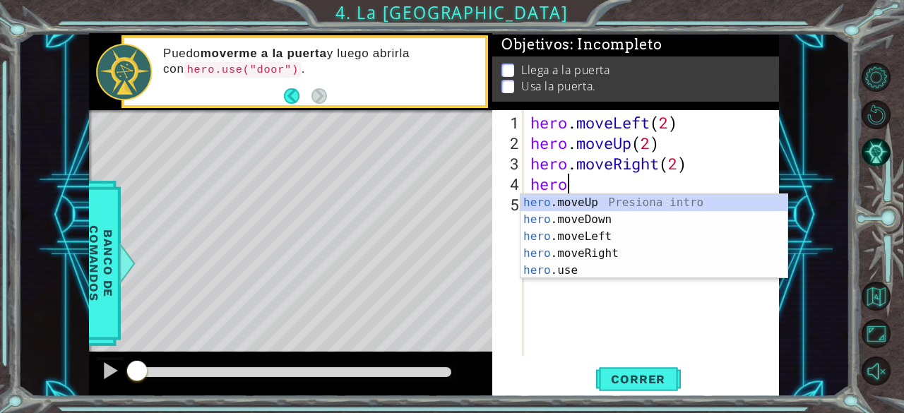
scroll to position [0, 1]
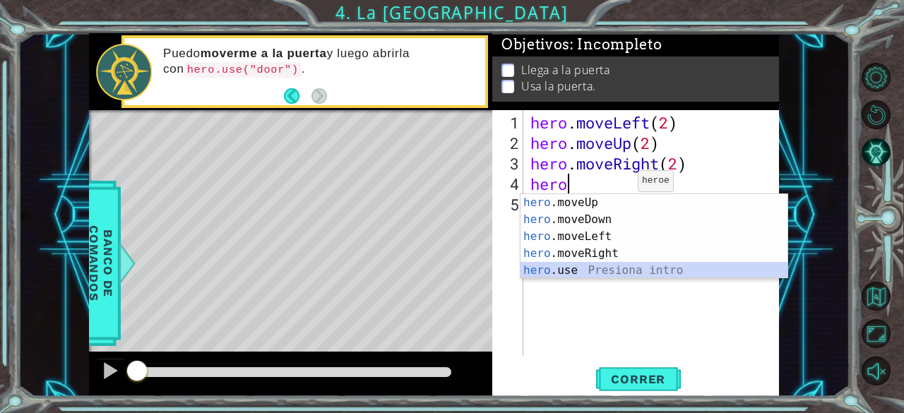
click at [563, 266] on div "hero .moveUp Presiona intro hero .moveDown Presiona intro hero .moveLeft Presio…" at bounding box center [655, 253] width 268 height 119
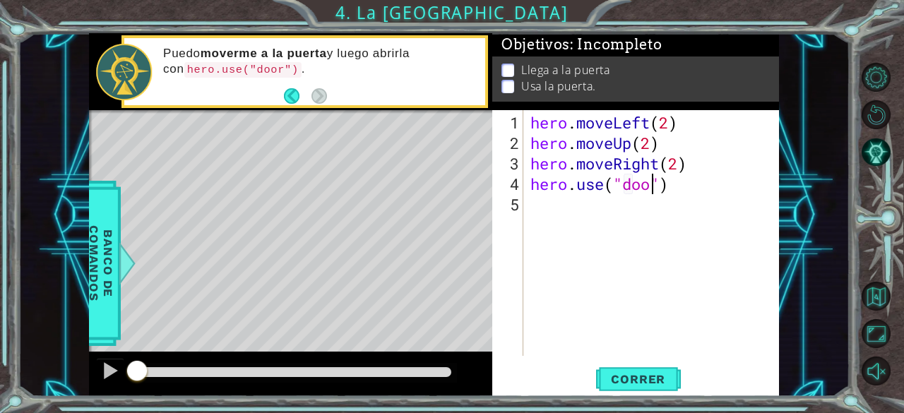
scroll to position [0, 6]
type textarea "hero.use("door")"
click at [634, 376] on span "Correr" at bounding box center [638, 379] width 83 height 14
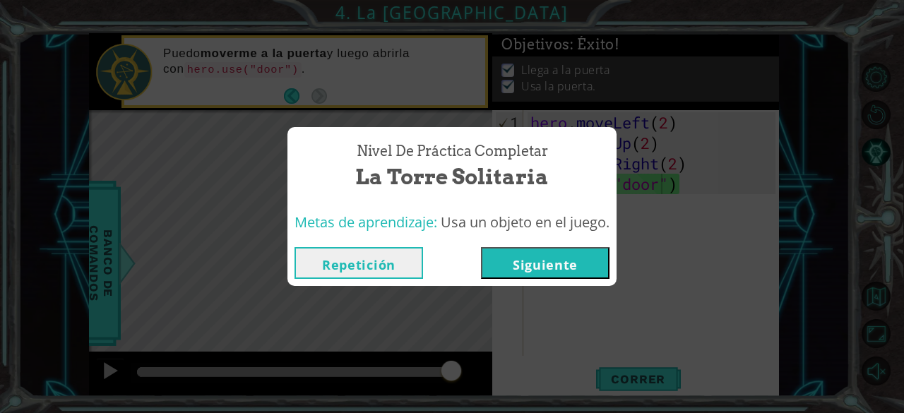
click at [538, 268] on button "Siguiente" at bounding box center [545, 263] width 129 height 32
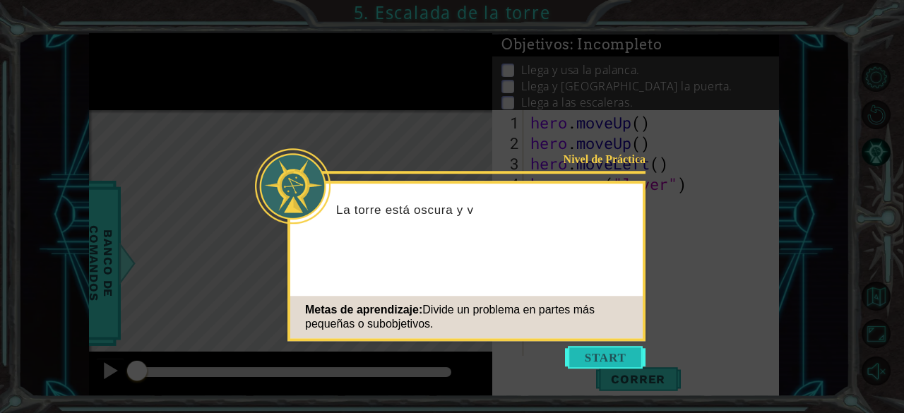
click at [598, 357] on button "Start" at bounding box center [605, 357] width 81 height 23
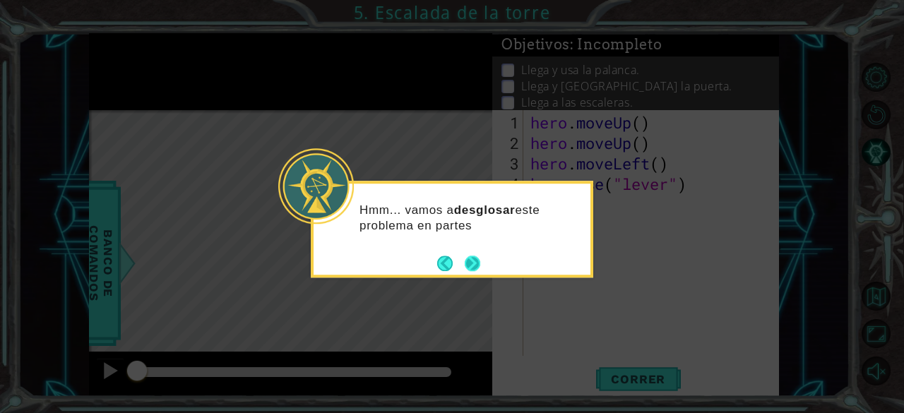
click at [475, 266] on button "Next" at bounding box center [473, 264] width 16 height 16
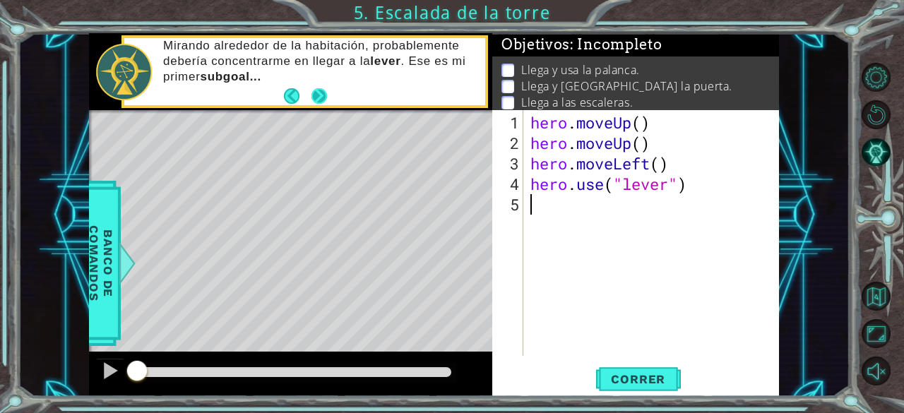
click at [312, 90] on button "Next" at bounding box center [319, 96] width 16 height 16
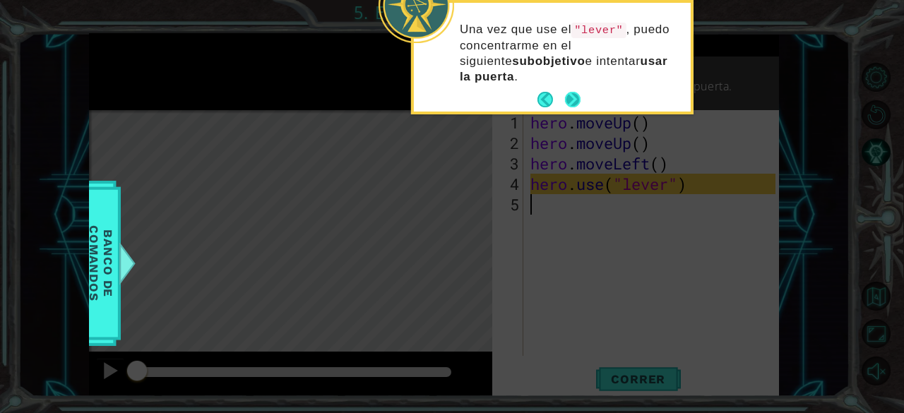
click at [569, 95] on button "Next" at bounding box center [573, 100] width 16 height 16
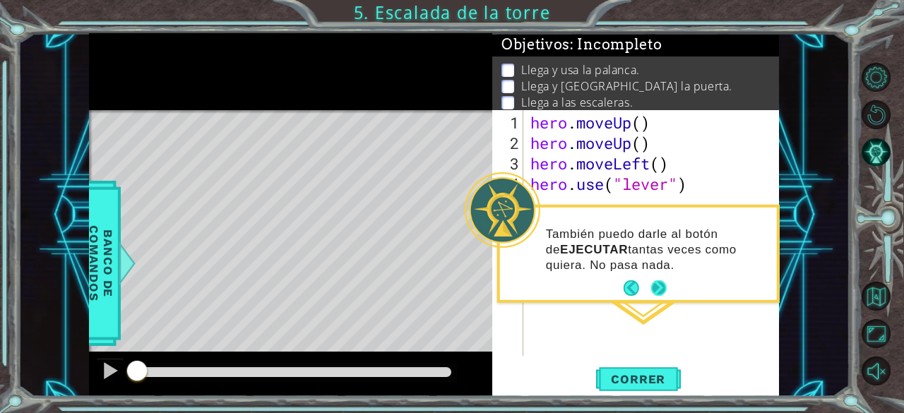
click at [656, 290] on button "Next" at bounding box center [659, 288] width 16 height 16
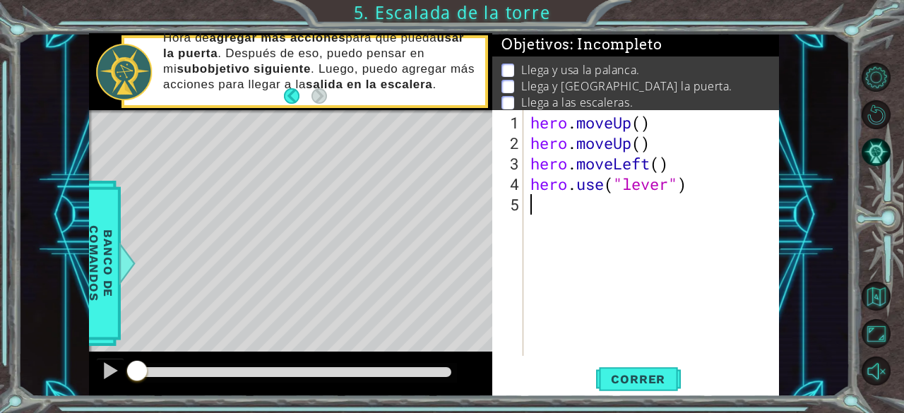
click at [552, 206] on div "hero . moveUp ( ) hero . moveUp ( ) hero . moveLeft ( ) hero . use ( "lever" )" at bounding box center [656, 255] width 256 height 287
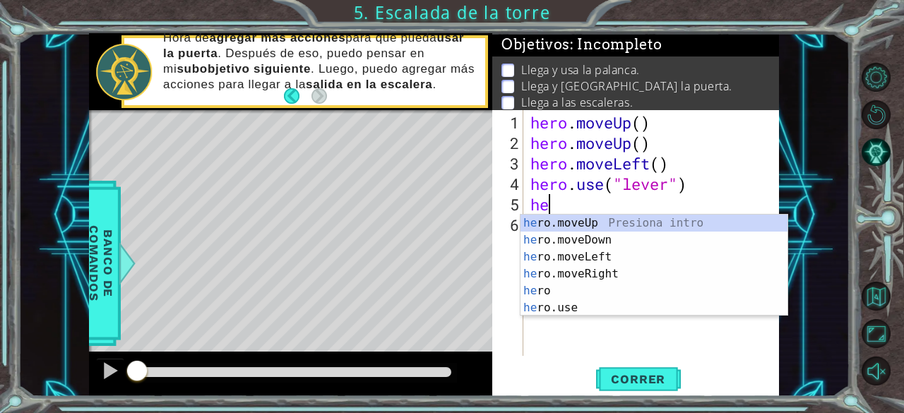
type textarea "hero"
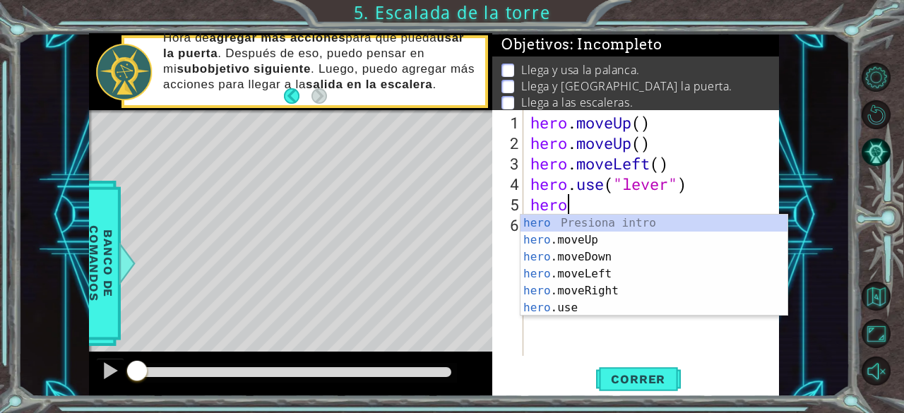
scroll to position [0, 1]
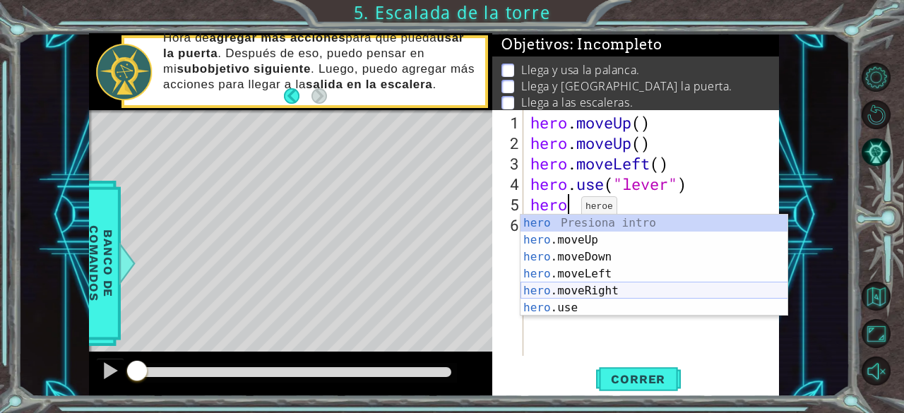
click at [571, 286] on div "hero Presiona intro hero .moveUp Presiona intro hero .moveDown Presiona intro h…" at bounding box center [655, 283] width 268 height 136
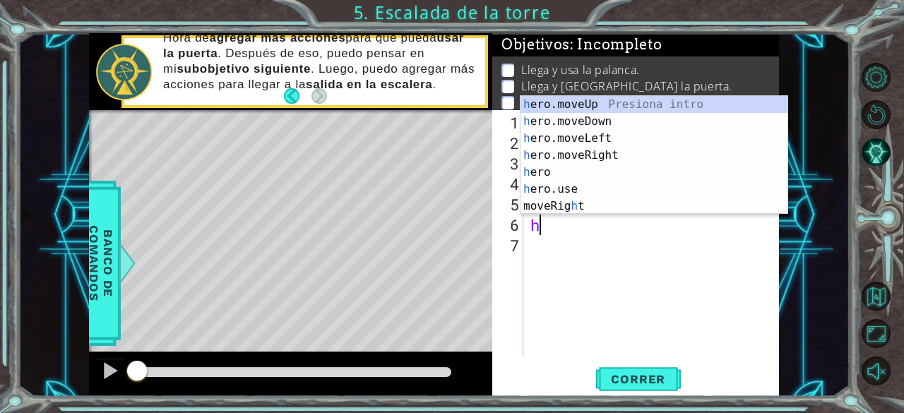
type textarea "hero"
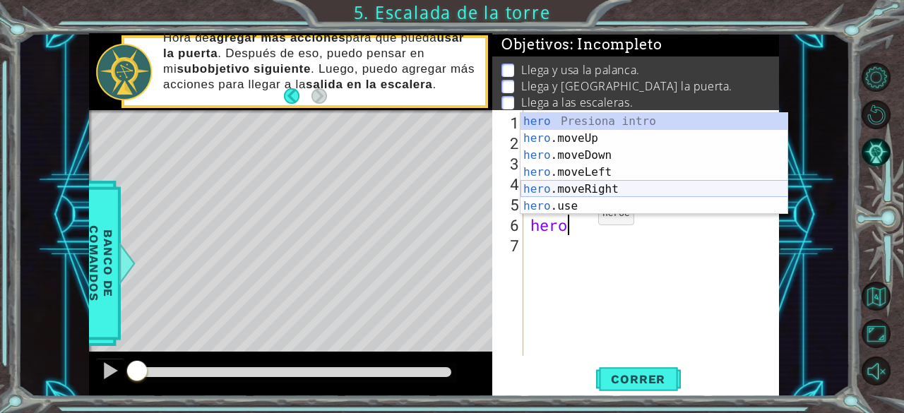
click at [586, 184] on div "hero Presiona intro hero .moveUp Presiona intro hero .moveDown Presiona intro h…" at bounding box center [655, 181] width 268 height 136
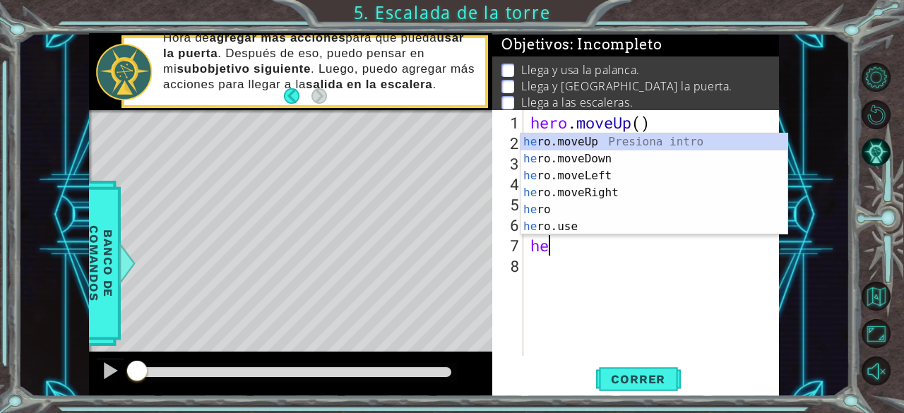
type textarea "hero"
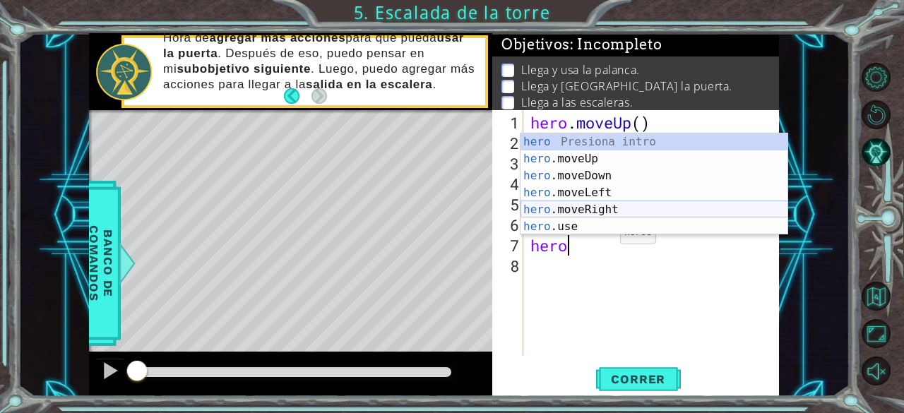
click at [586, 208] on div "hero Presiona intro hero .moveUp Presiona intro hero .moveDown Presiona intro h…" at bounding box center [655, 201] width 268 height 136
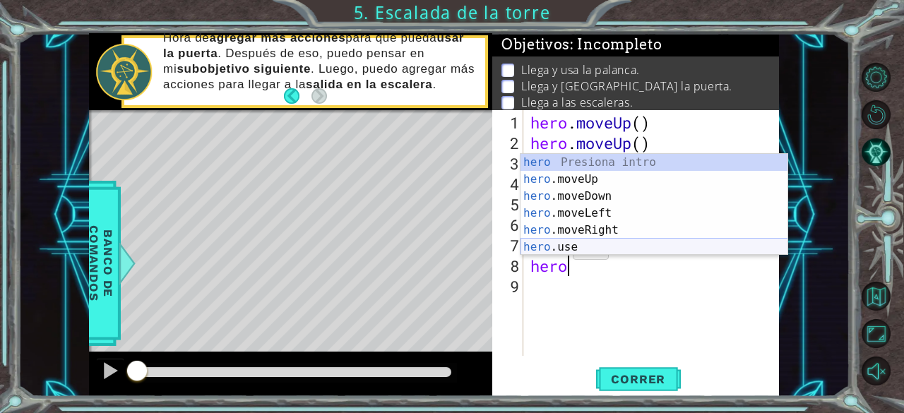
click at [552, 246] on div "hero Presiona intro hero .moveUp Presiona intro hero .moveDown Presiona intro h…" at bounding box center [655, 222] width 268 height 136
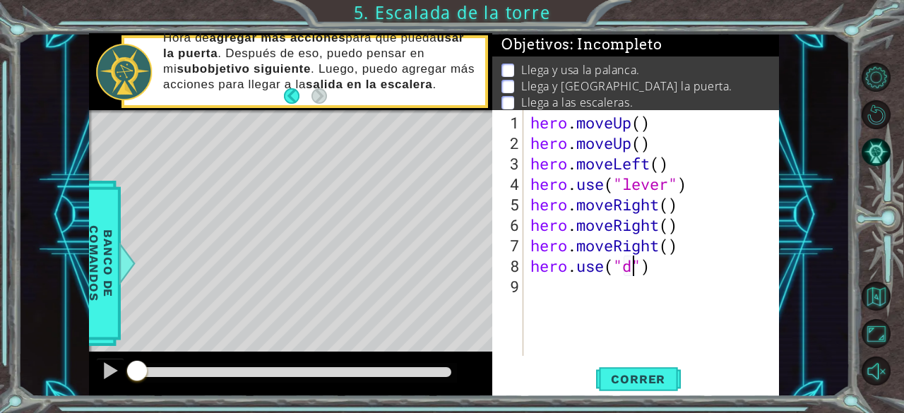
type textarea "hero.use("door")"
click at [569, 292] on div "hero . moveUp ( ) hero . moveUp ( ) hero . moveLeft ( ) hero . use ( "lever" ) …" at bounding box center [656, 255] width 256 height 287
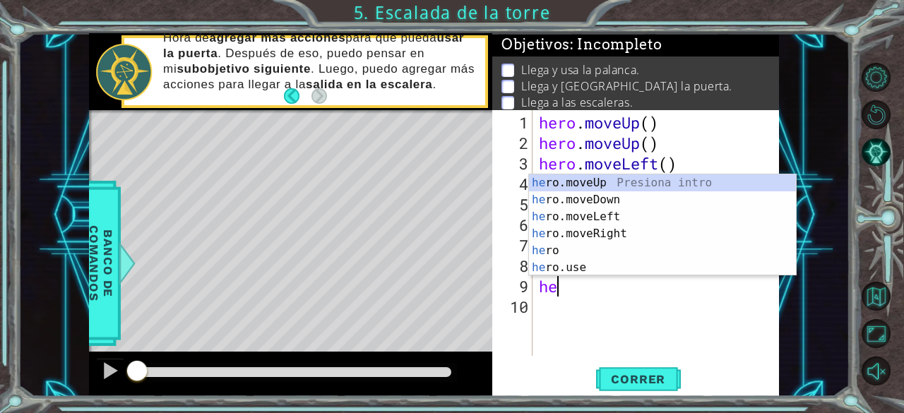
scroll to position [0, 0]
type textarea "hero"
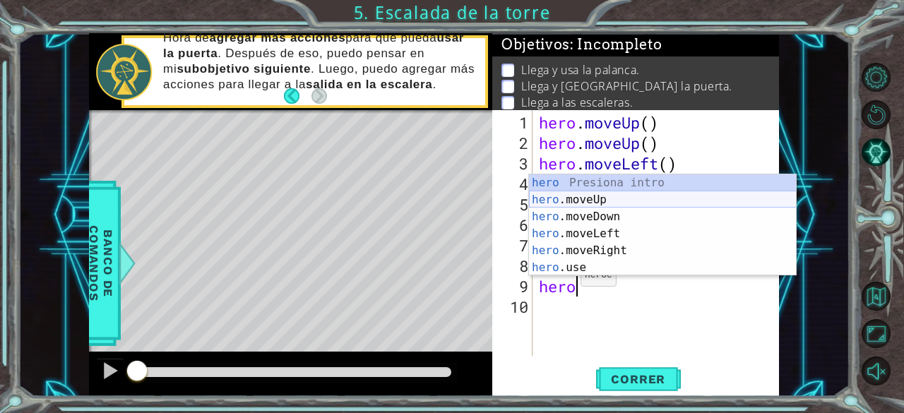
click at [586, 195] on div "hero Presiona intro hero .moveUp Presiona intro hero .moveDown Presiona intro h…" at bounding box center [663, 242] width 268 height 136
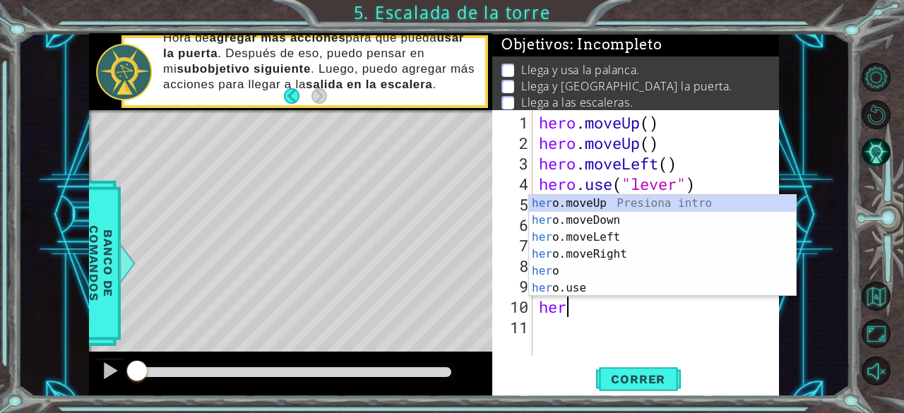
scroll to position [0, 0]
type textarea "hero"
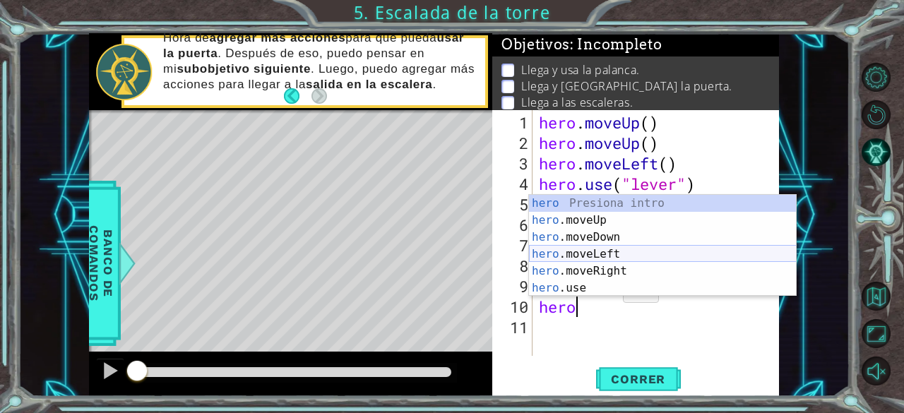
click at [584, 250] on div "hero Presiona intro hero .moveUp Presiona intro hero .moveDown Presiona intro h…" at bounding box center [663, 263] width 268 height 136
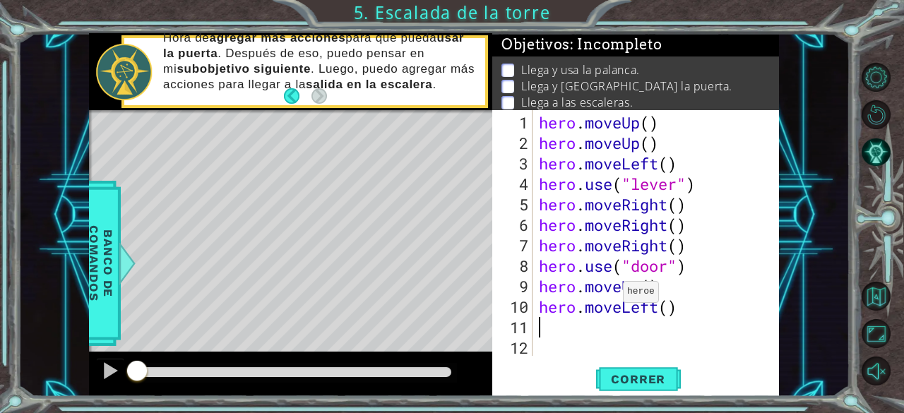
scroll to position [0, 0]
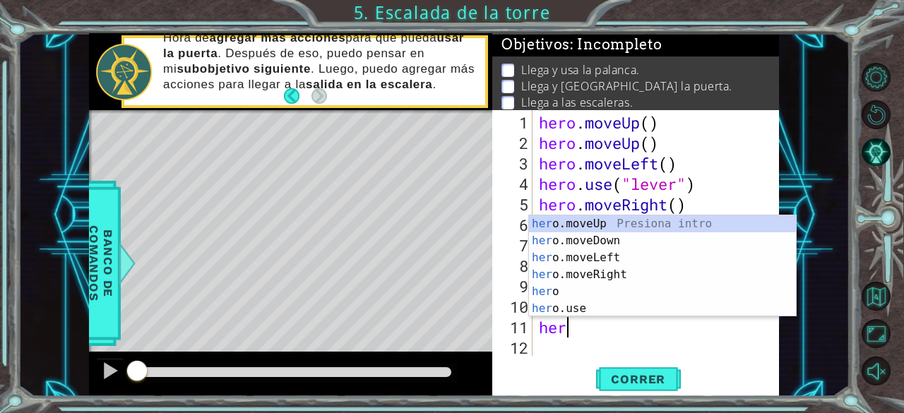
type textarea "hero"
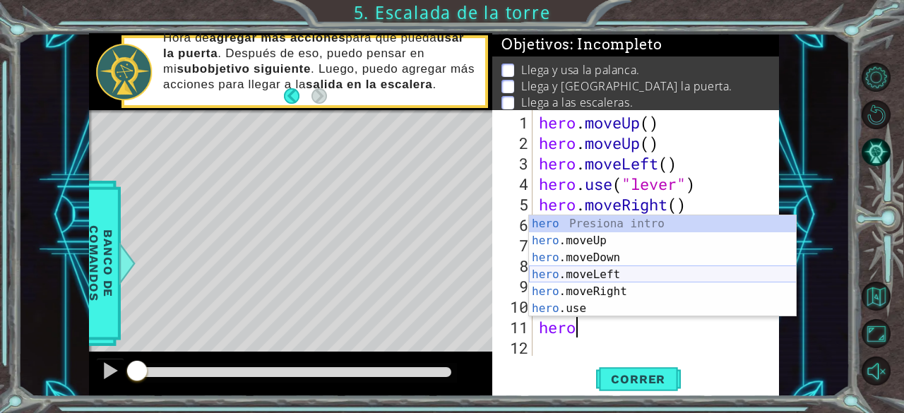
click at [585, 273] on div "hero Presiona intro hero .moveUp Presiona intro hero .moveDown Presiona intro h…" at bounding box center [663, 283] width 268 height 136
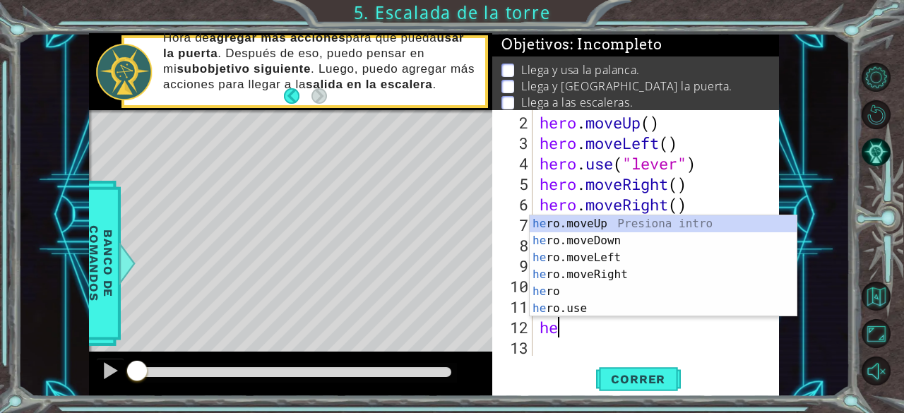
scroll to position [0, 0]
type textarea "hero"
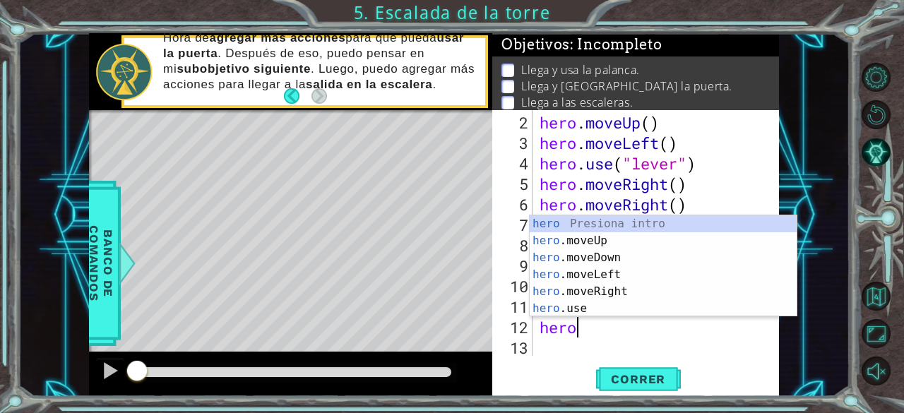
scroll to position [0, 1]
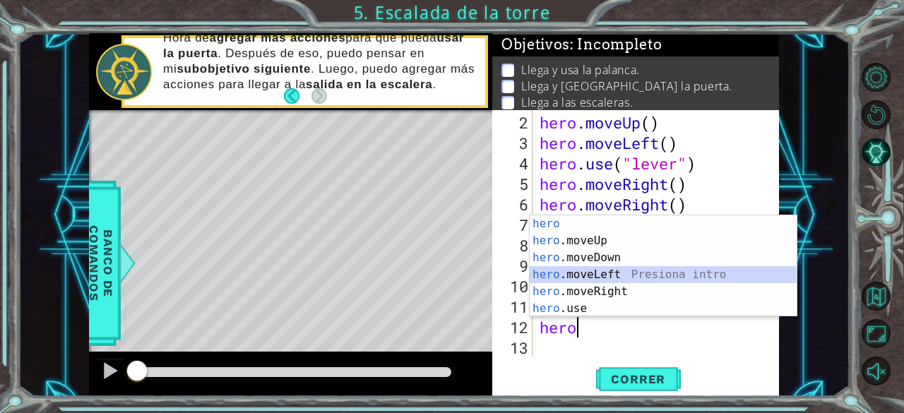
click at [593, 277] on div "hero Presiona intro hero .moveUp Presiona intro hero .moveDown Presiona intro h…" at bounding box center [664, 283] width 268 height 136
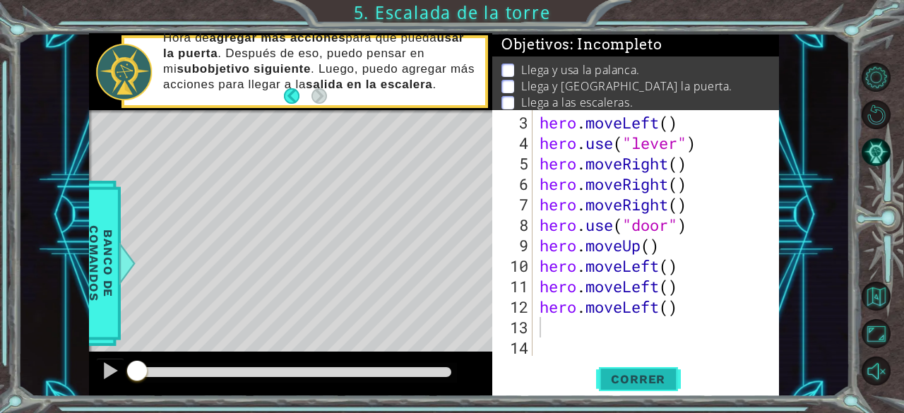
click at [634, 379] on span "Correr" at bounding box center [638, 379] width 83 height 14
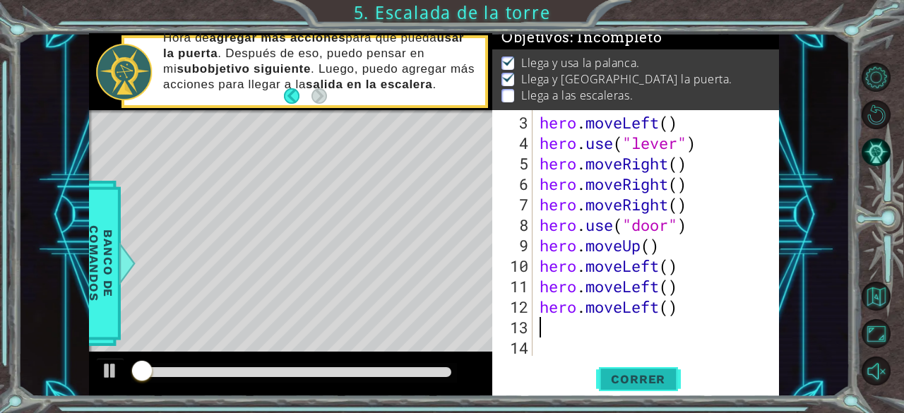
scroll to position [13, 0]
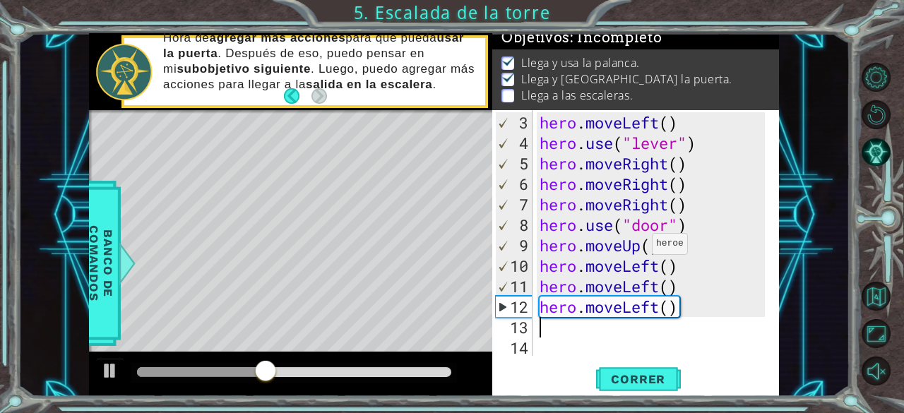
click at [640, 249] on div "hero . moveLeft ( ) hero . use ( "lever" ) hero . moveRight ( ) hero . moveRigh…" at bounding box center [655, 255] width 236 height 287
click at [665, 255] on div "hero . moveLeft ( ) hero . use ( "lever" ) hero . moveRight ( ) hero . moveRigh…" at bounding box center [655, 255] width 236 height 287
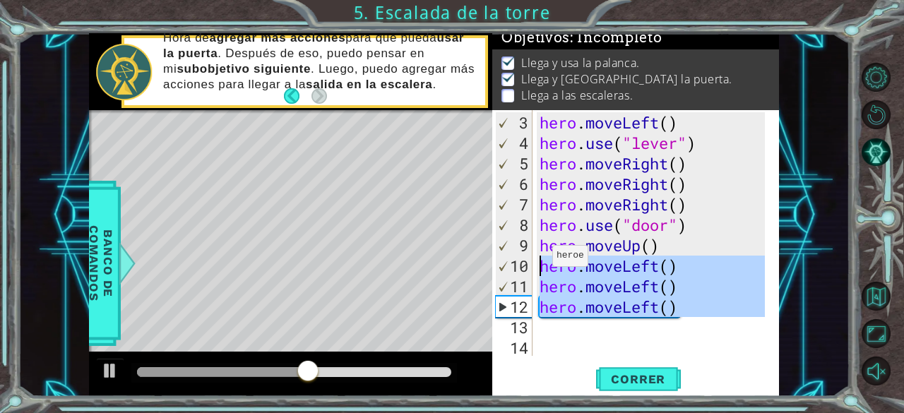
drag, startPoint x: 693, startPoint y: 331, endPoint x: 540, endPoint y: 261, distance: 167.5
click at [540, 261] on div "hero . moveLeft ( ) hero . use ( "lever" ) hero . moveRight ( ) hero . moveRigh…" at bounding box center [655, 255] width 236 height 287
type textarea "hero.moveLeft() hero.moveLeft()"
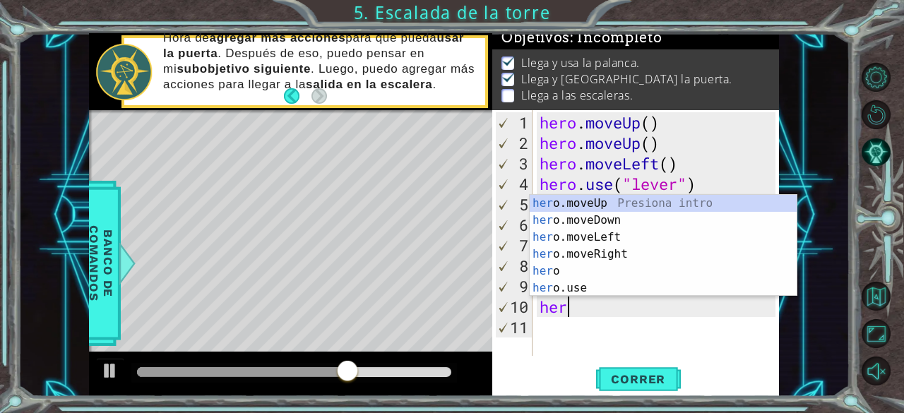
scroll to position [0, 1]
type textarea "hero"
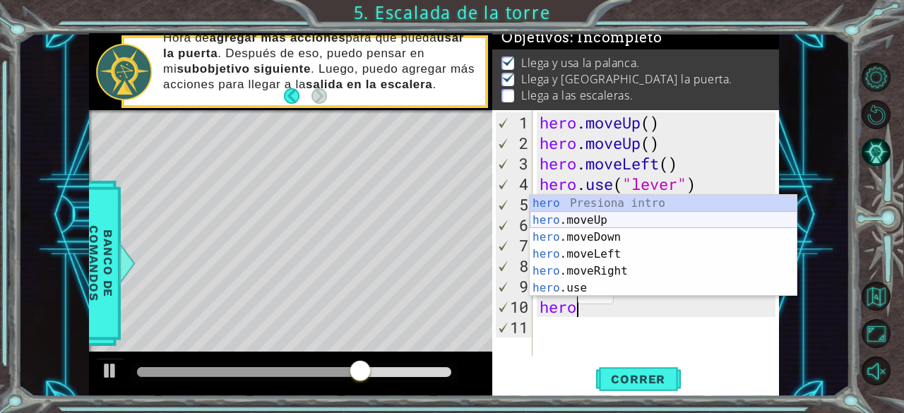
click at [586, 217] on div "hero Presiona intro hero .moveUp Presiona intro hero .moveDown Presiona intro h…" at bounding box center [664, 263] width 268 height 136
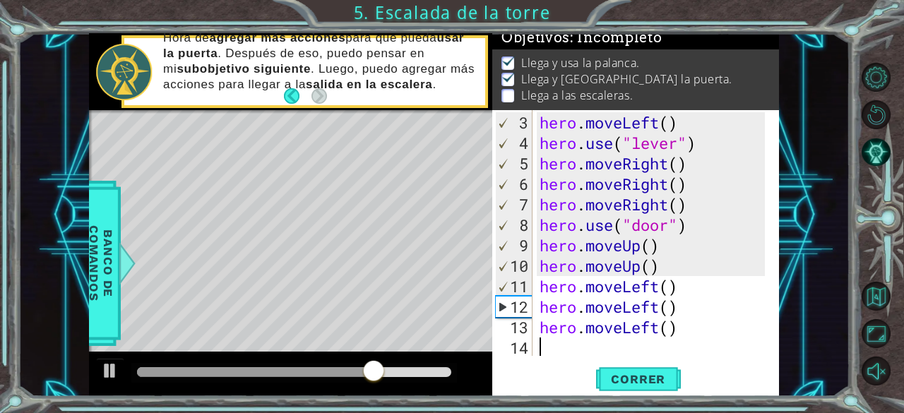
scroll to position [61, 0]
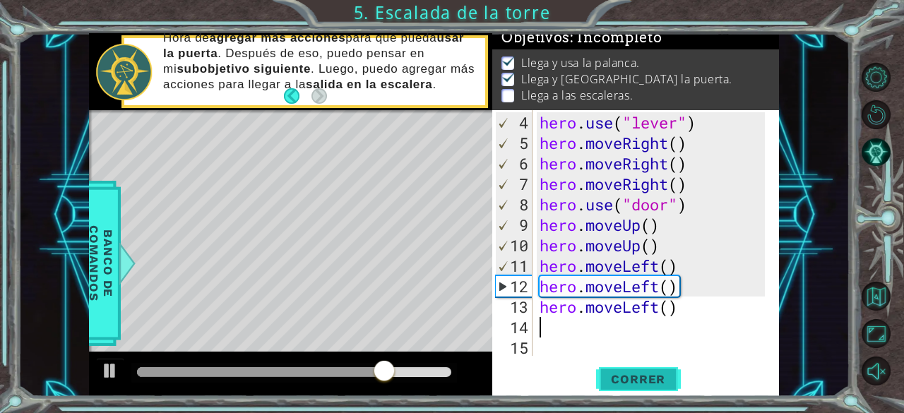
click at [636, 372] on span "Correr" at bounding box center [638, 379] width 83 height 14
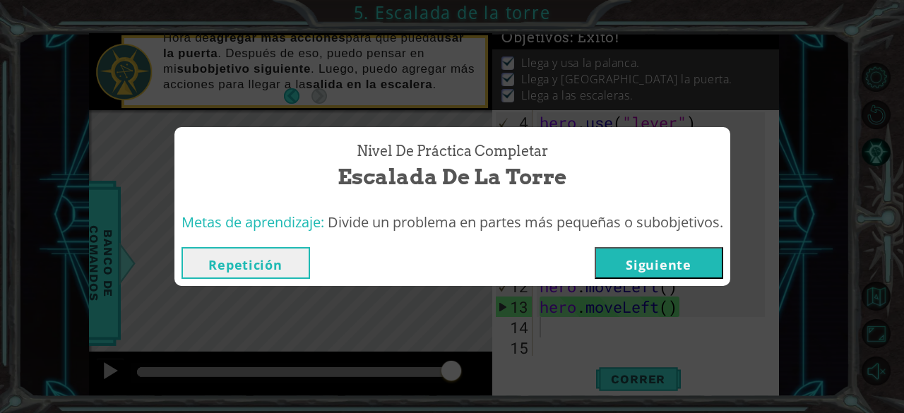
click at [654, 254] on button "Siguiente" at bounding box center [659, 263] width 129 height 32
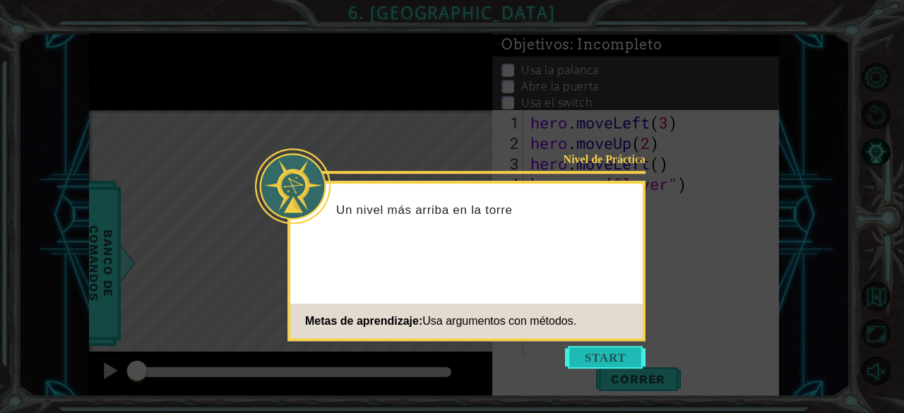
click at [600, 355] on button "Start" at bounding box center [605, 357] width 81 height 23
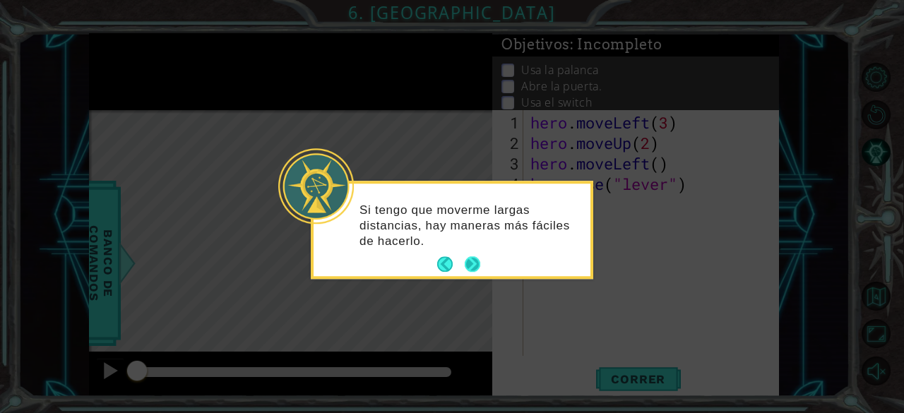
click at [471, 266] on button "Next" at bounding box center [473, 265] width 16 height 16
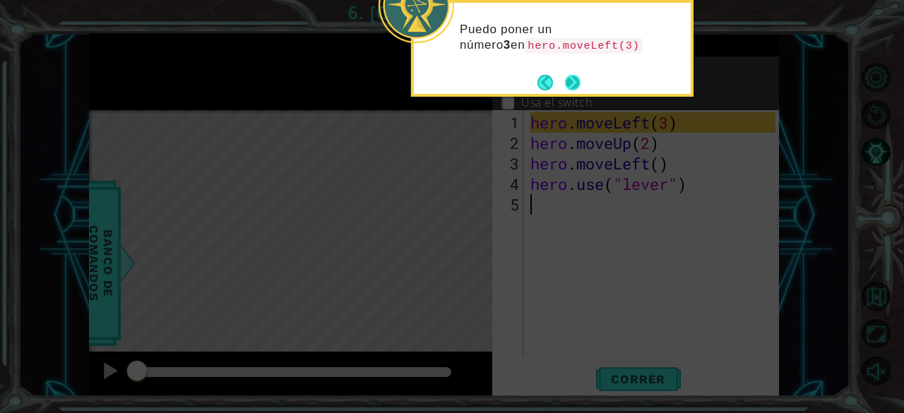
click at [574, 81] on button "Next" at bounding box center [573, 83] width 16 height 16
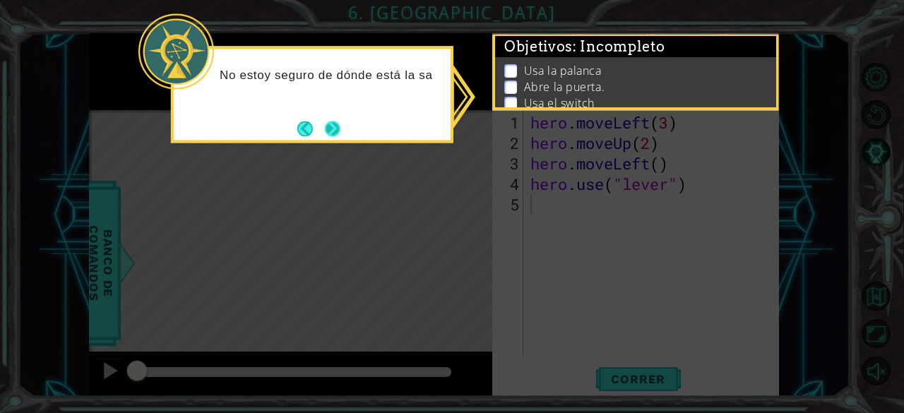
click at [329, 125] on button "Next" at bounding box center [333, 129] width 16 height 16
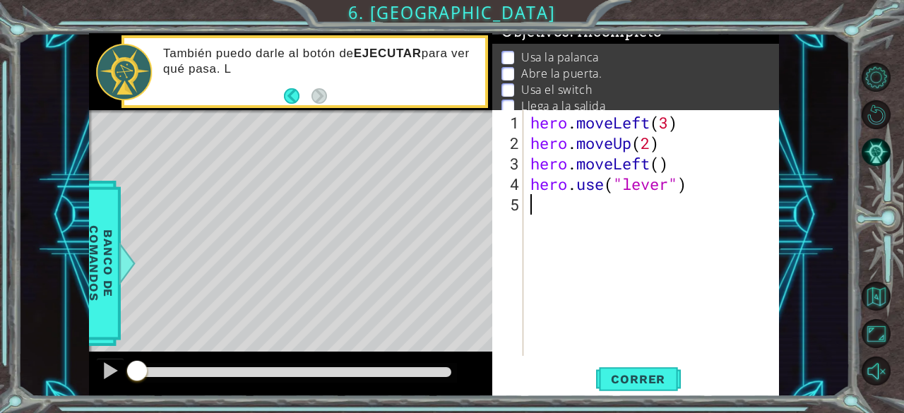
scroll to position [10, 0]
click at [568, 217] on div "hero . moveLeft ( 3 ) hero . moveUp ( 2 ) hero . moveLeft ( ) hero . use ( "lev…" at bounding box center [656, 255] width 256 height 287
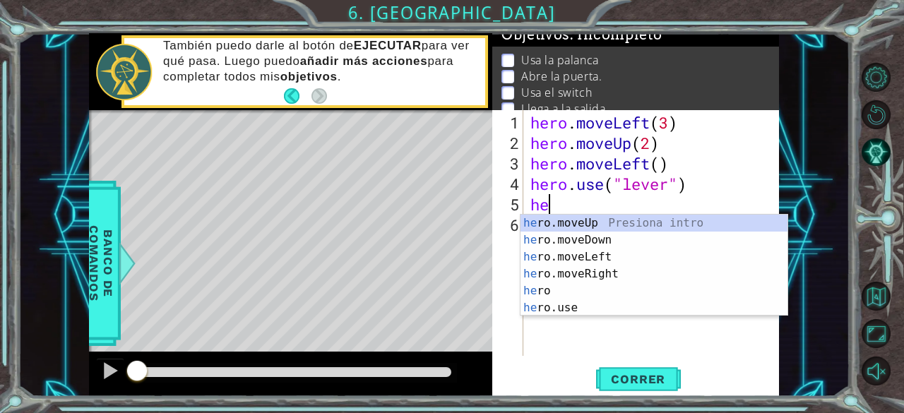
scroll to position [0, 1]
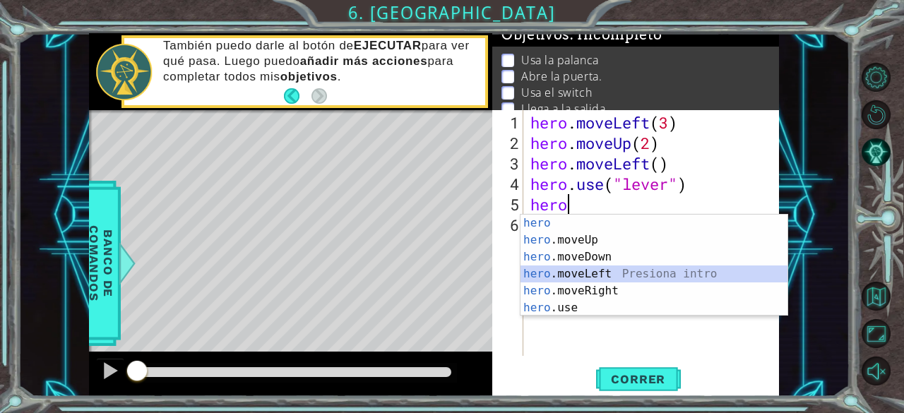
click at [586, 275] on div "hero Presiona intro hero .moveUp Presiona intro hero .moveDown Presiona intro h…" at bounding box center [655, 283] width 268 height 136
type textarea "hero.moveLeft(1)"
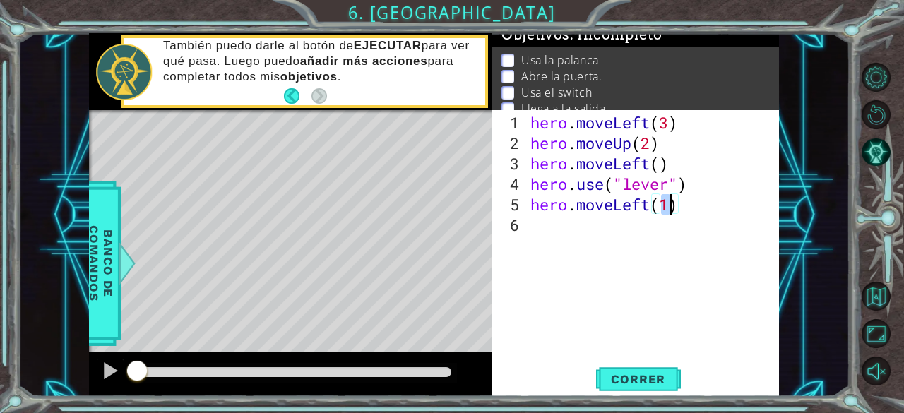
click at [572, 225] on div "hero . moveLeft ( 3 ) hero . moveUp ( 2 ) hero . moveLeft ( ) hero . use ( "lev…" at bounding box center [656, 255] width 256 height 287
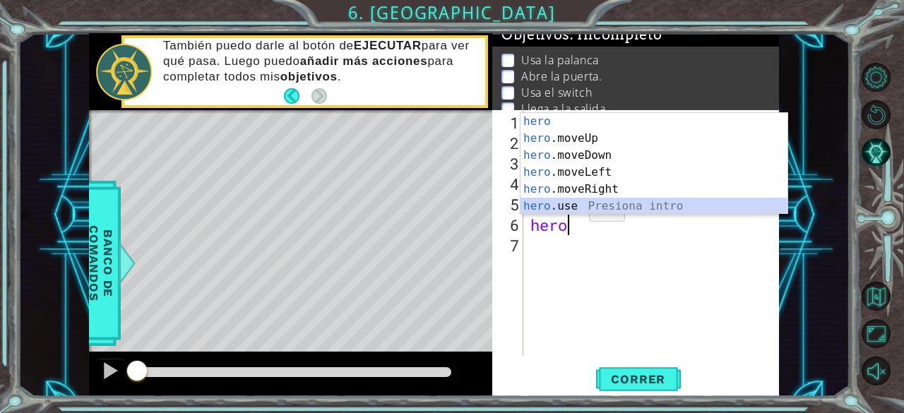
click at [564, 207] on div "hero Presiona intro hero .moveUp Presiona intro hero .moveDown Presiona intro h…" at bounding box center [655, 181] width 268 height 136
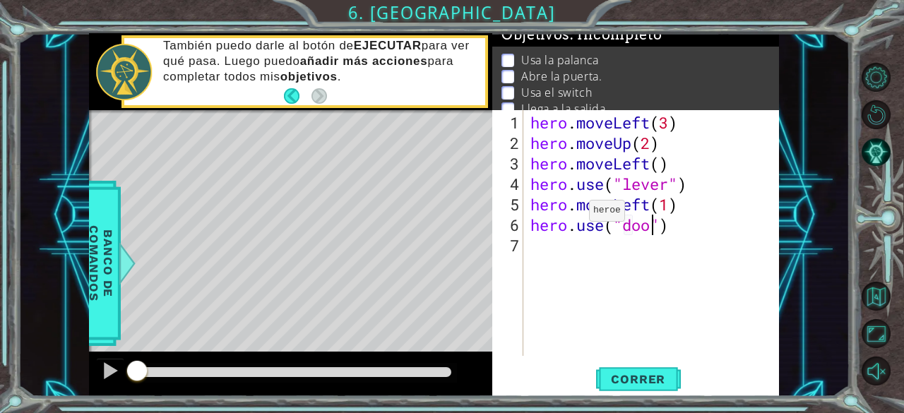
type textarea "hero.use("door")"
click at [542, 251] on div "hero . moveLeft ( 3 ) hero . moveUp ( 2 ) hero . moveLeft ( ) hero . use ( "lev…" at bounding box center [656, 255] width 256 height 287
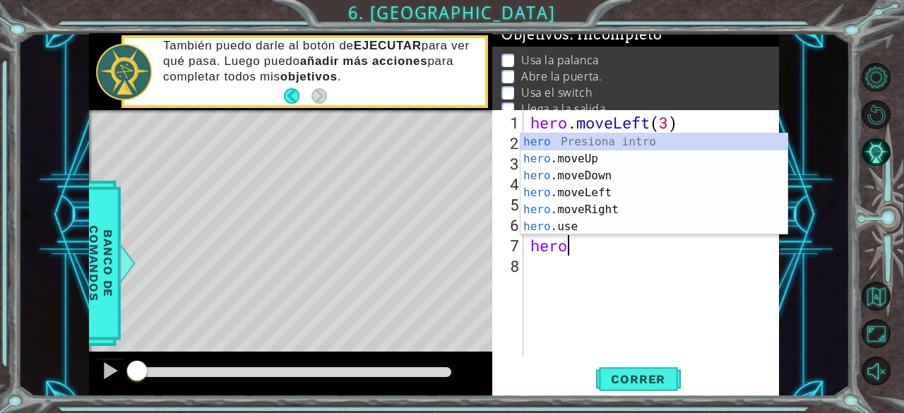
scroll to position [0, 1]
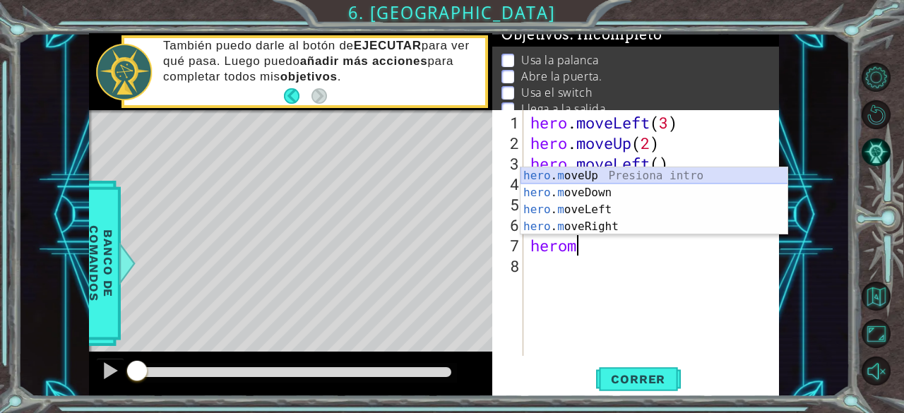
click at [575, 176] on div "hero . m oveUp Presiona intro hero . m oveDown Presiona intro hero . m oveLeft …" at bounding box center [655, 218] width 268 height 102
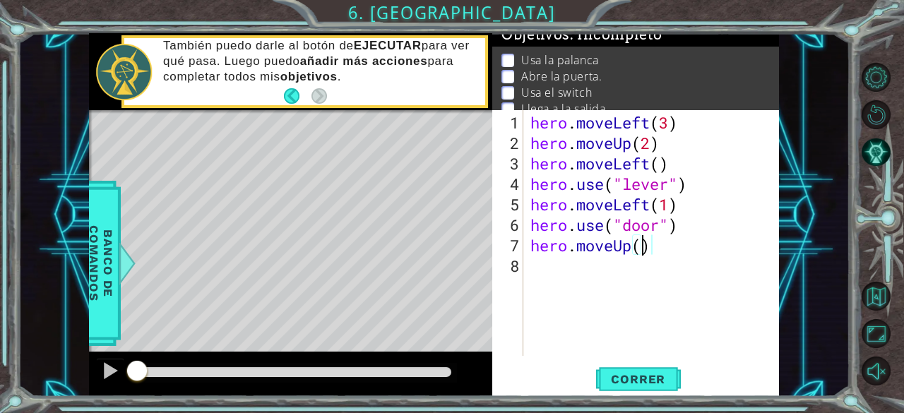
type textarea "hero.moveUp(2)"
click at [558, 267] on div "hero . moveLeft ( 3 ) hero . moveUp ( 2 ) hero . moveLeft ( ) hero . use ( "lev…" at bounding box center [656, 255] width 256 height 287
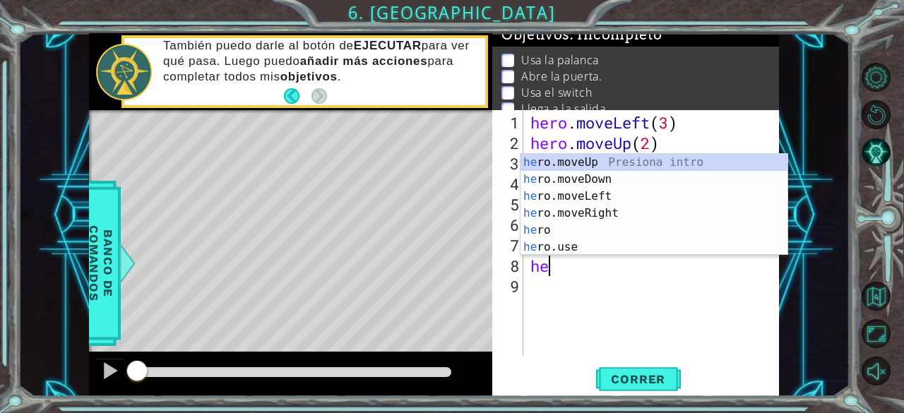
scroll to position [0, 1]
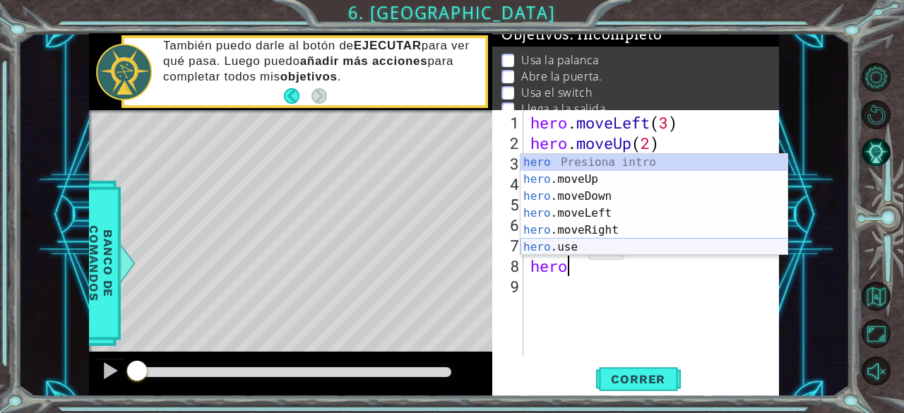
click at [564, 249] on div "hero Presiona intro hero .moveUp Presiona intro hero .moveDown Presiona intro h…" at bounding box center [655, 222] width 268 height 136
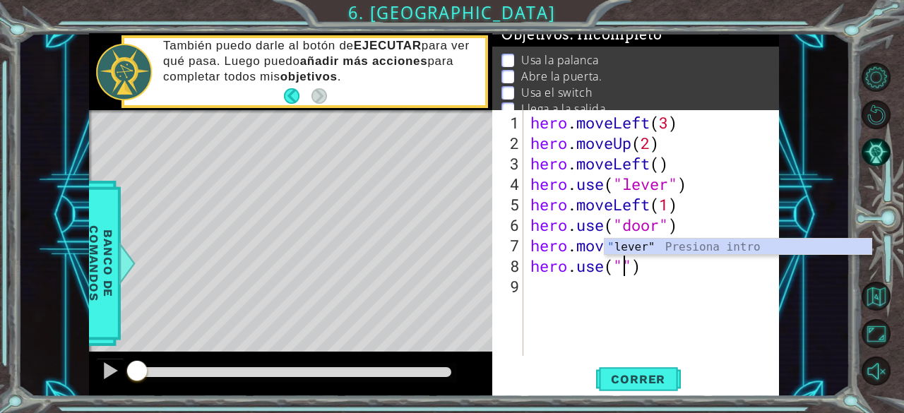
type textarea "hero.use(")"
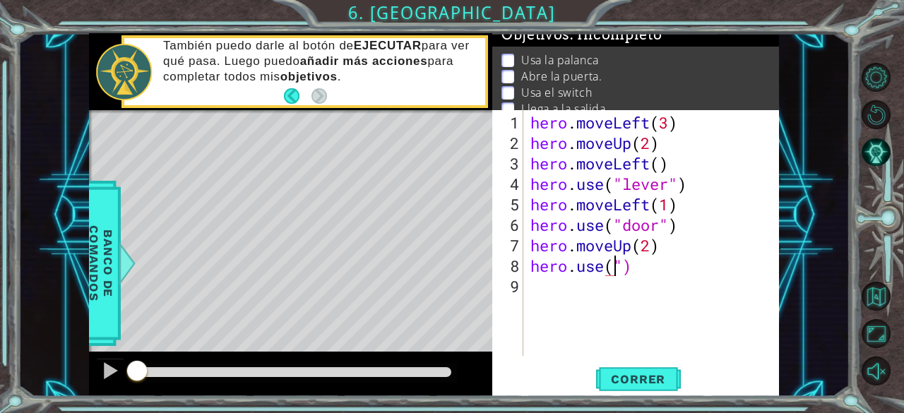
click at [733, 276] on div "hero . moveLeft ( 3 ) hero . moveUp ( 2 ) hero . moveLeft ( ) hero . use ( "lev…" at bounding box center [656, 255] width 256 height 287
click at [673, 269] on div "hero . moveLeft ( 3 ) hero . moveUp ( 2 ) hero . moveLeft ( ) hero . use ( "lev…" at bounding box center [656, 255] width 256 height 287
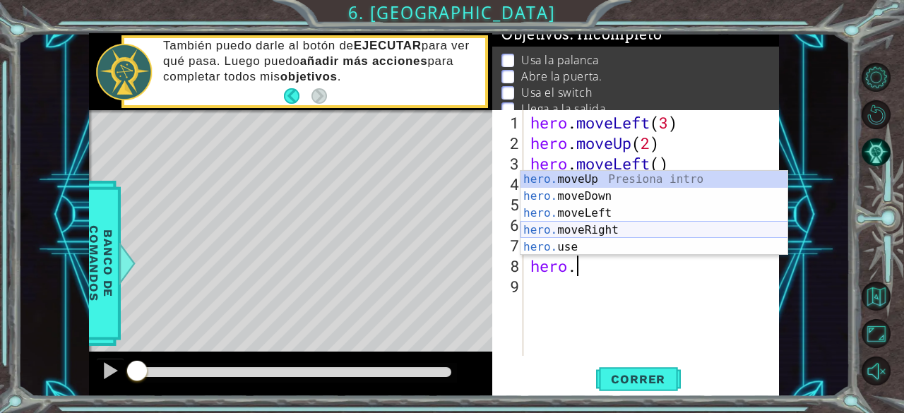
click at [584, 229] on div "hero. moveUp Presiona intro hero. moveDown Presiona intro hero. moveLeft Presio…" at bounding box center [655, 230] width 268 height 119
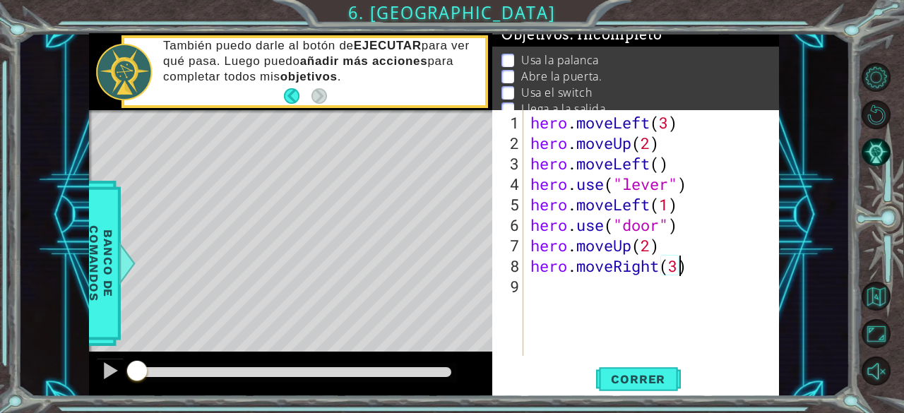
scroll to position [0, 6]
click at [631, 381] on span "Correr" at bounding box center [638, 379] width 83 height 14
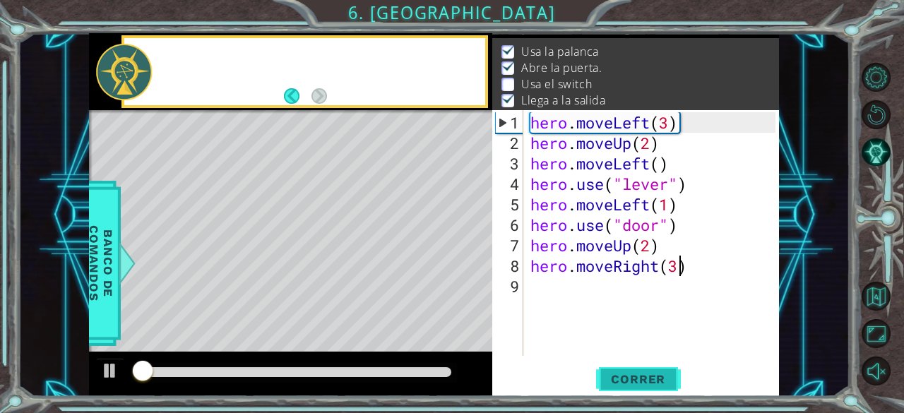
scroll to position [20, 0]
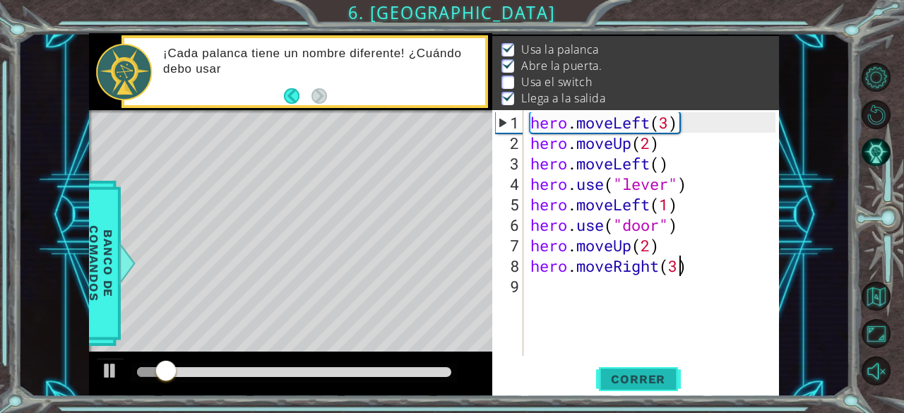
click at [631, 381] on span "Correr" at bounding box center [638, 379] width 83 height 14
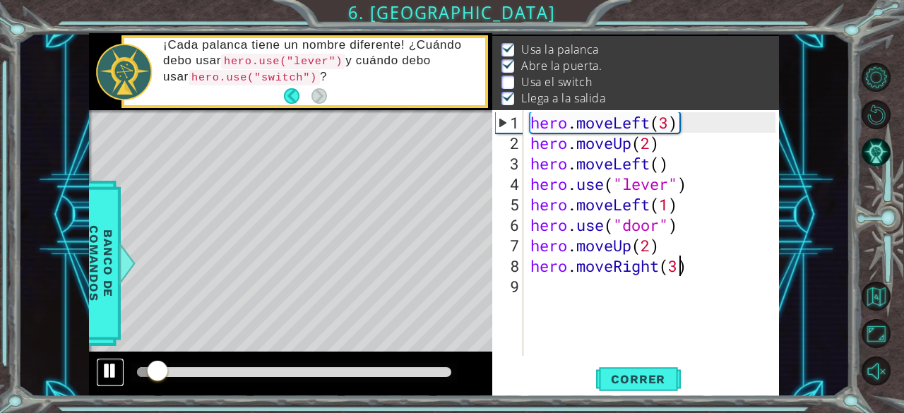
click at [109, 367] on div at bounding box center [110, 371] width 18 height 18
click at [525, 239] on div "hero.moveRight(3) 1 2 3 4 5 6 7 8 9 hero . moveLeft ( 3 ) hero . moveUp ( 2 ) h…" at bounding box center [634, 233] width 284 height 246
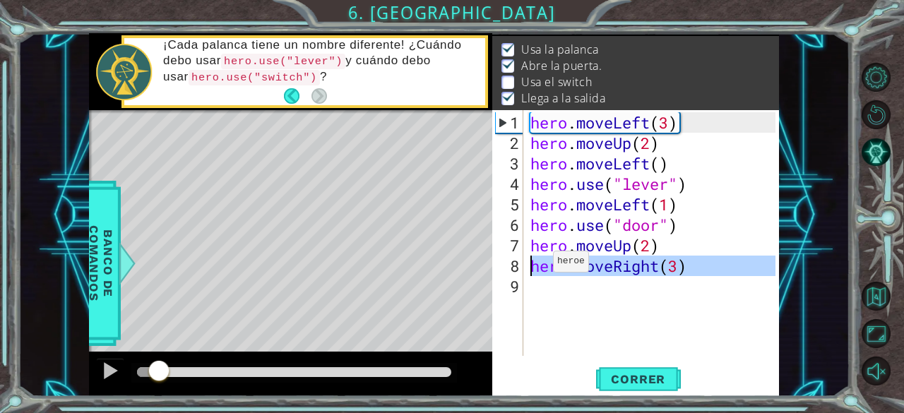
drag, startPoint x: 721, startPoint y: 276, endPoint x: 531, endPoint y: 267, distance: 190.2
click at [531, 267] on div "hero . moveLeft ( 3 ) hero . moveUp ( 2 ) hero . moveLeft ( ) hero . use ( "lev…" at bounding box center [656, 255] width 256 height 287
type textarea "hero.moveRight(3)"
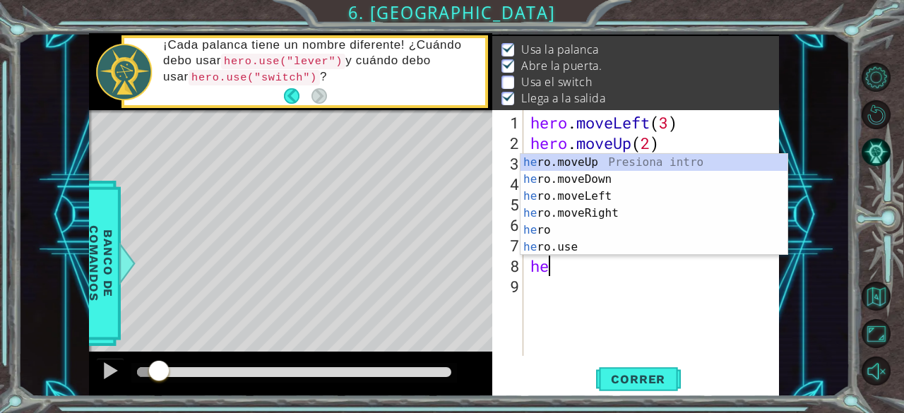
scroll to position [0, 1]
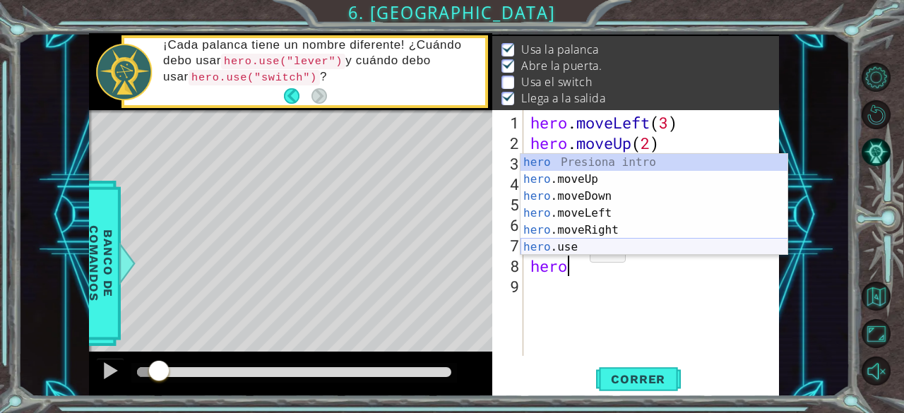
click at [562, 249] on div "hero Presiona intro hero .moveUp Presiona intro hero .moveDown Presiona intro h…" at bounding box center [655, 222] width 268 height 136
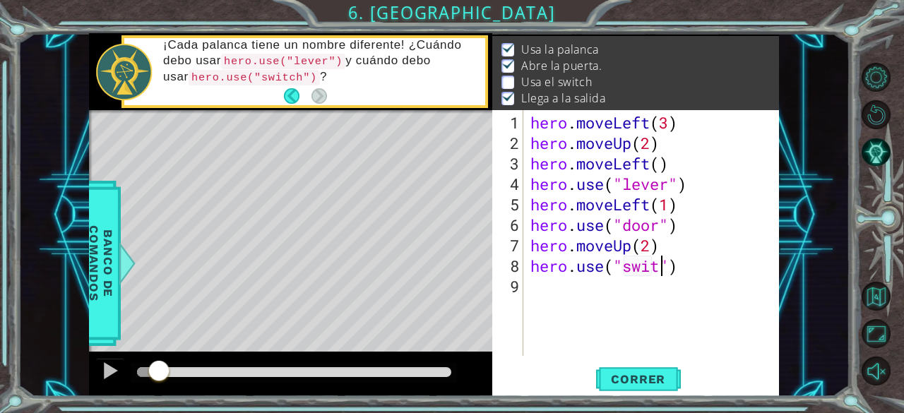
scroll to position [0, 6]
type textarea "hero.use("switch")"
click at [571, 290] on div "hero . moveLeft ( 3 ) hero . moveUp ( 2 ) hero . moveLeft ( ) hero . use ( "lev…" at bounding box center [656, 255] width 256 height 287
click at [677, 269] on div "hero . moveLeft ( 3 ) hero . moveUp ( 2 ) hero . moveLeft ( ) hero . use ( "lev…" at bounding box center [656, 255] width 256 height 287
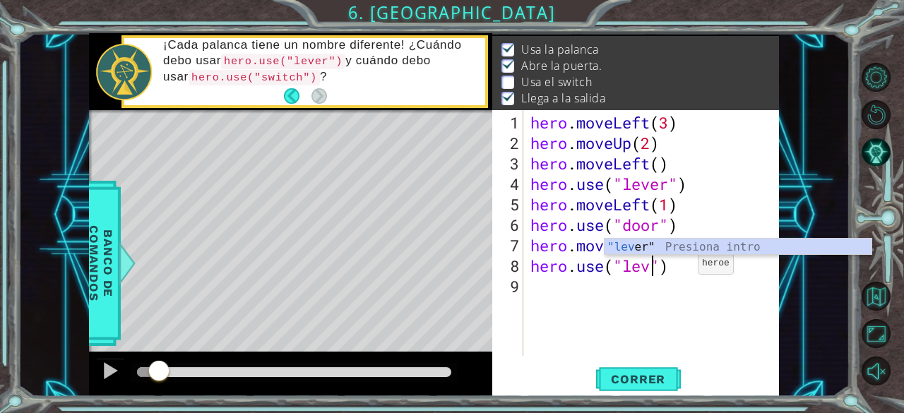
type textarea "hero.use("lever")"
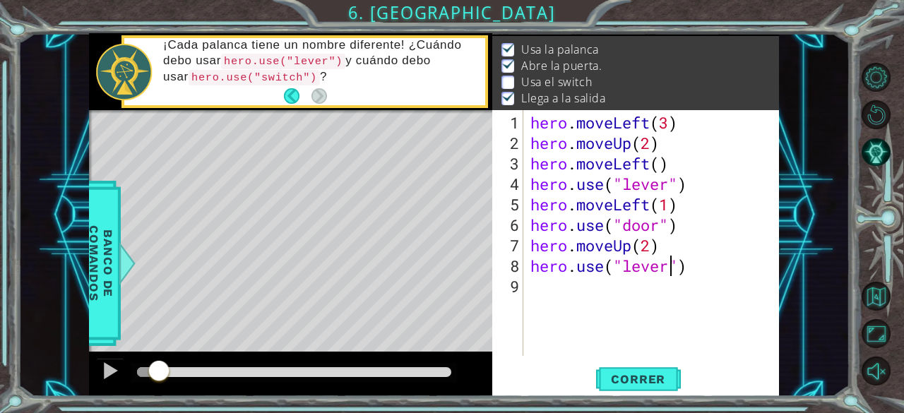
click at [577, 302] on div "hero . moveLeft ( 3 ) hero . moveUp ( 2 ) hero . moveLeft ( ) hero . use ( "lev…" at bounding box center [656, 255] width 256 height 287
click at [669, 269] on div "hero . moveLeft ( 3 ) hero . moveUp ( 2 ) hero . moveLeft ( ) hero . use ( "lev…" at bounding box center [656, 255] width 256 height 287
type textarea "hero.use("switch")"
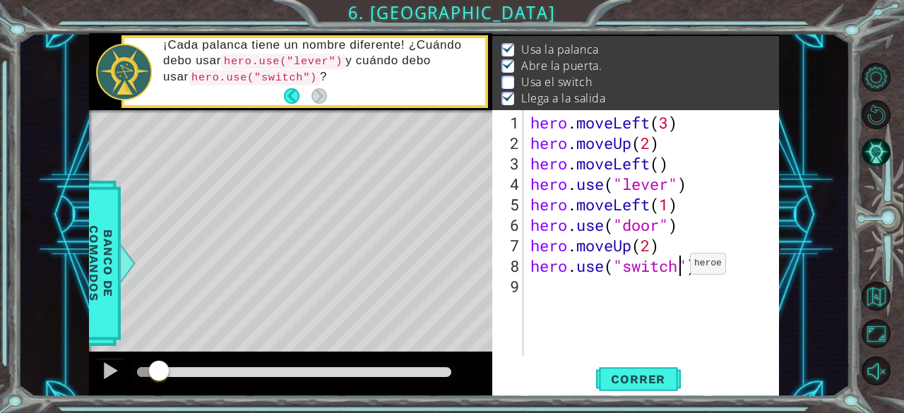
scroll to position [0, 0]
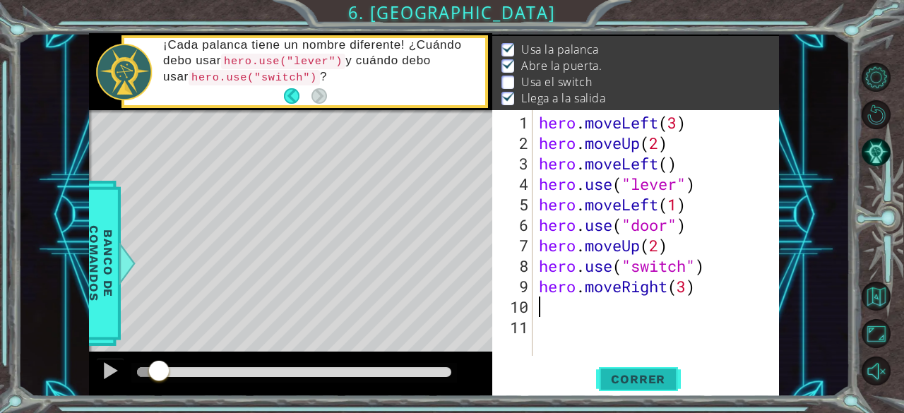
click at [633, 379] on span "Correr" at bounding box center [638, 379] width 83 height 14
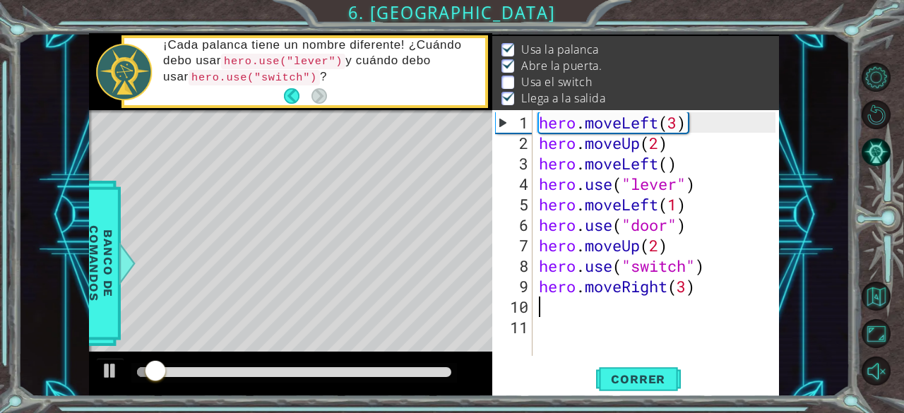
click at [542, 331] on div "hero . moveLeft ( 3 ) hero . moveUp ( 2 ) hero . moveLeft ( ) hero . use ( "lev…" at bounding box center [659, 255] width 247 height 287
type textarea "hero.moveRight(3)"
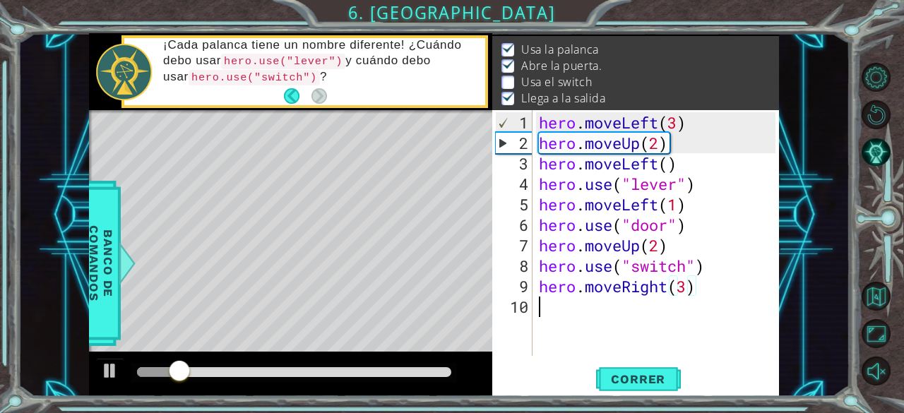
click at [631, 338] on div "hero . moveLeft ( 3 ) hero . moveUp ( 2 ) hero . moveLeft ( ) hero . use ( "lev…" at bounding box center [659, 255] width 247 height 287
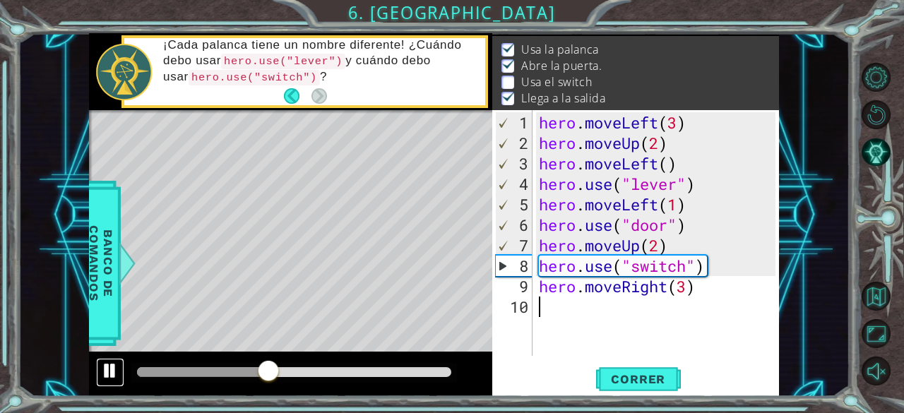
click at [107, 372] on div at bounding box center [110, 371] width 18 height 18
click at [679, 248] on div "hero . moveLeft ( 3 ) hero . moveUp ( 2 ) hero . moveLeft ( ) hero . use ( "lev…" at bounding box center [659, 255] width 247 height 287
type textarea "hero.moveUp(2)"
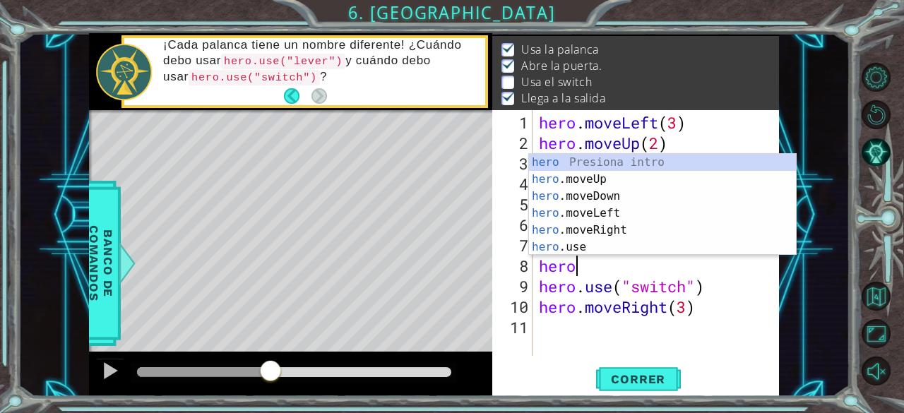
scroll to position [0, 1]
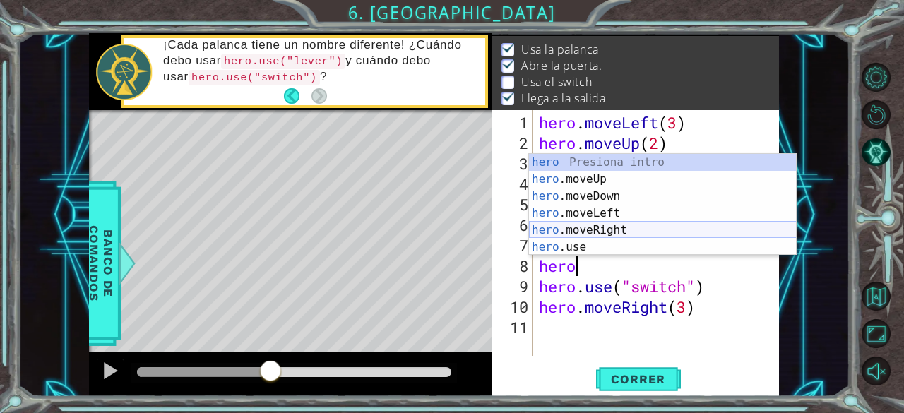
click at [601, 231] on div "hero Presiona intro hero .moveUp Presiona intro hero .moveDown Presiona intro h…" at bounding box center [663, 222] width 268 height 136
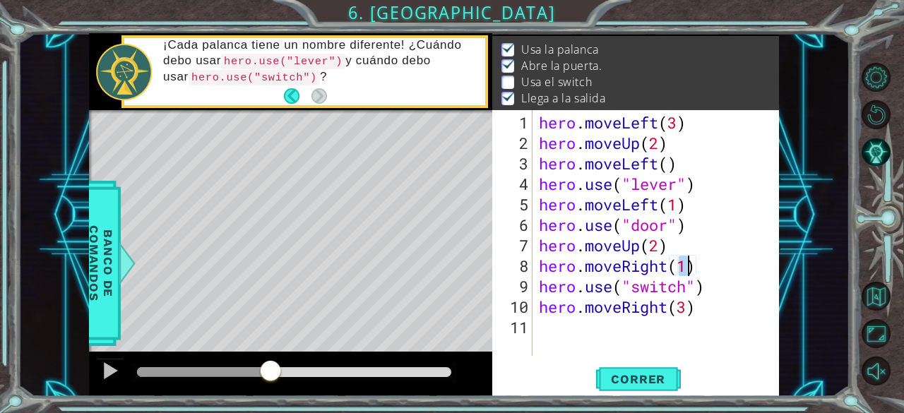
type textarea "hero.moveRight(2)"
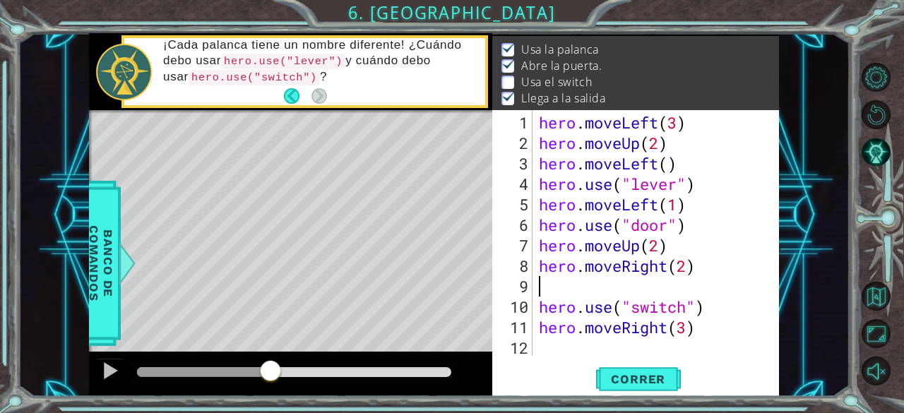
scroll to position [0, 0]
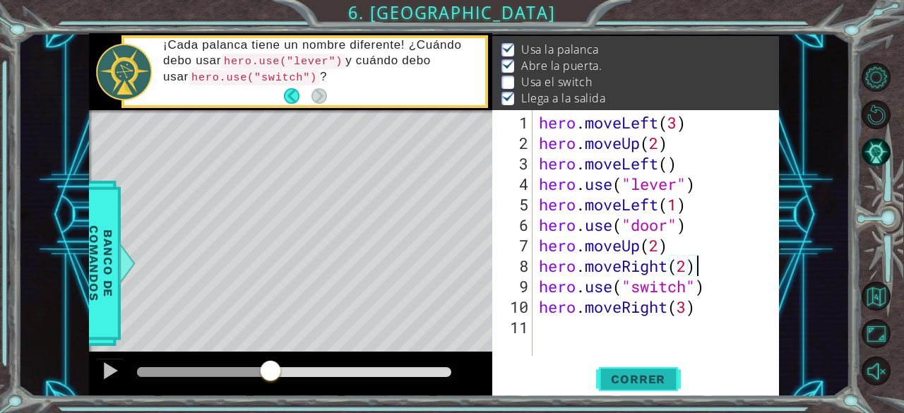
type textarea "hero.moveRight(2)"
click at [639, 381] on span "Correr" at bounding box center [638, 379] width 83 height 14
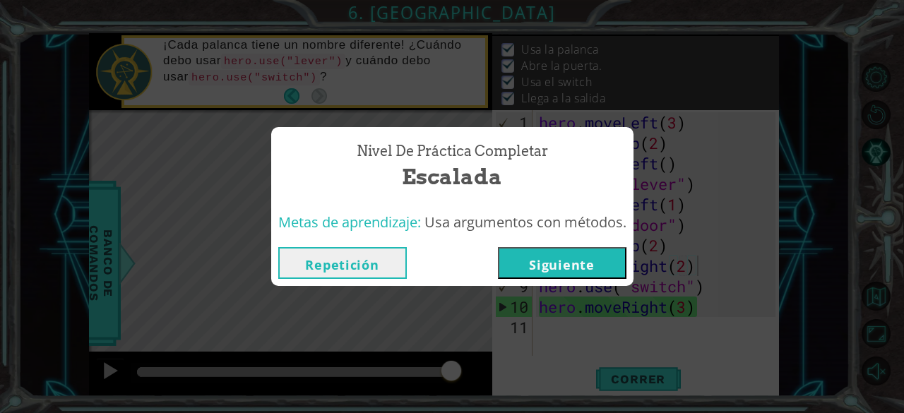
click at [538, 244] on div "Repetición [GEOGRAPHIC_DATA]" at bounding box center [452, 263] width 362 height 46
click at [546, 255] on button "Siguiente" at bounding box center [562, 263] width 129 height 32
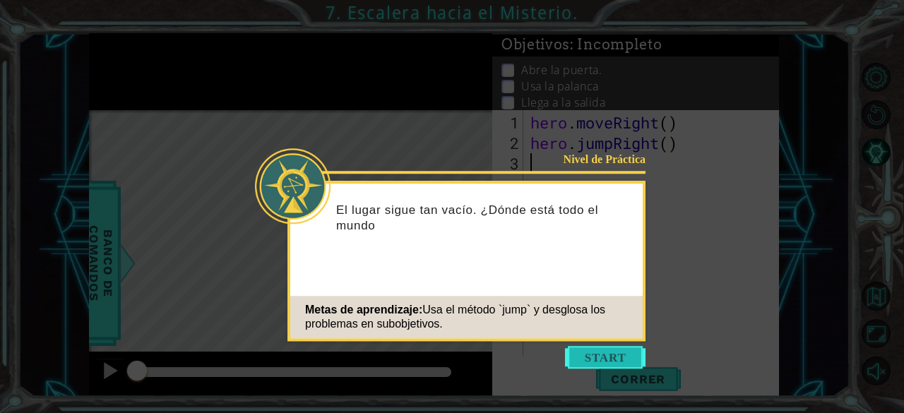
click at [605, 362] on button "Start" at bounding box center [605, 357] width 81 height 23
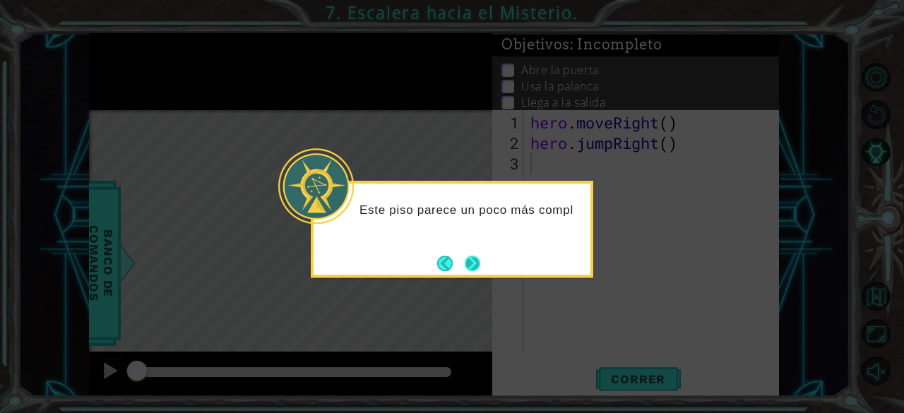
click at [474, 259] on button "Next" at bounding box center [473, 264] width 16 height 16
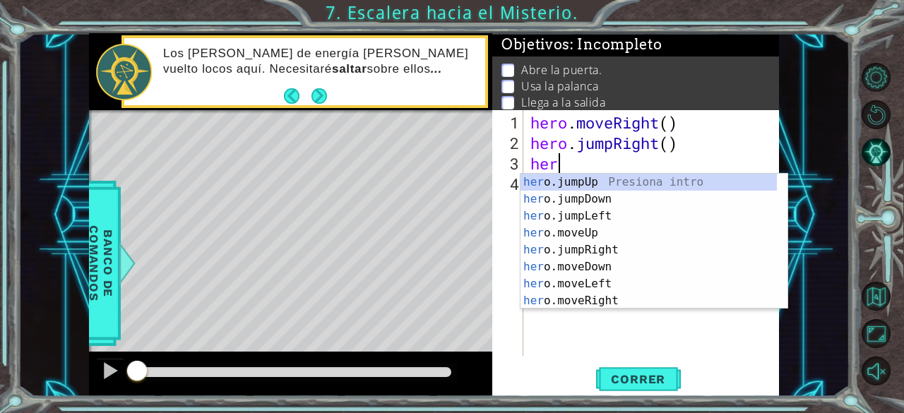
scroll to position [0, 1]
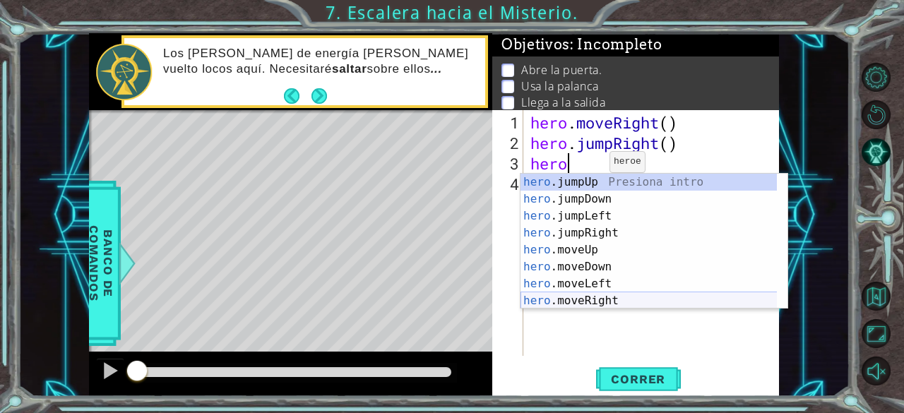
click at [586, 295] on div "hero .jumpUp Presiona intro hero .jumpDown Presiona intro hero .jumpLeft Presio…" at bounding box center [649, 259] width 257 height 170
type textarea "hero.moveRight(1)"
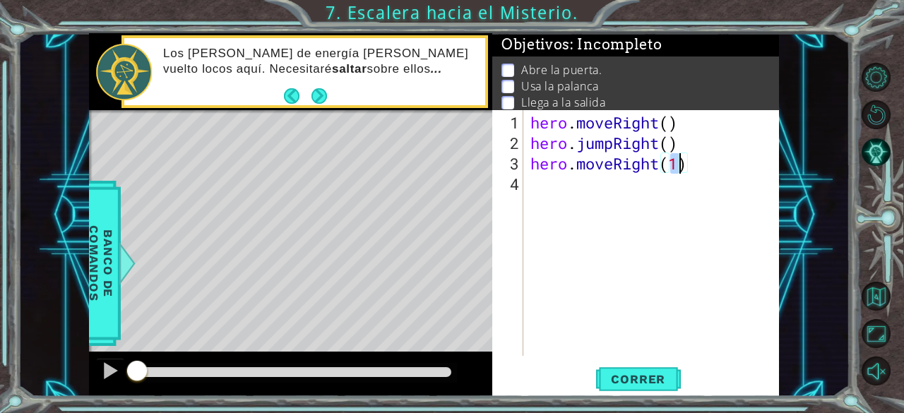
click at [559, 203] on div "hero . moveRight ( ) hero . jumpRight ( ) hero . moveRight ( 1 )" at bounding box center [656, 255] width 256 height 287
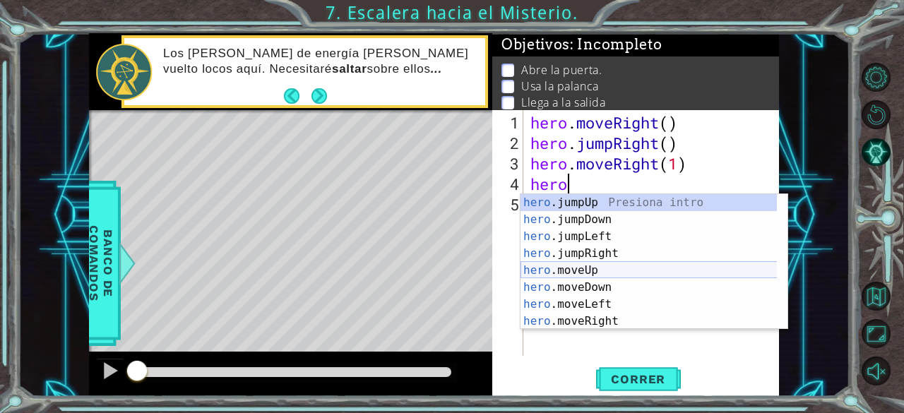
click at [576, 273] on div "hero .jumpUp Presiona intro hero .jumpDown Presiona intro hero .jumpLeft Presio…" at bounding box center [649, 279] width 257 height 170
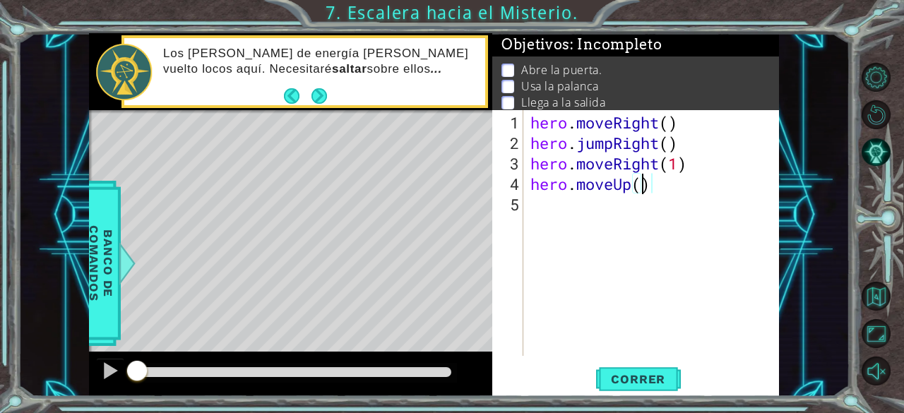
type textarea "hero.moveUp(3)"
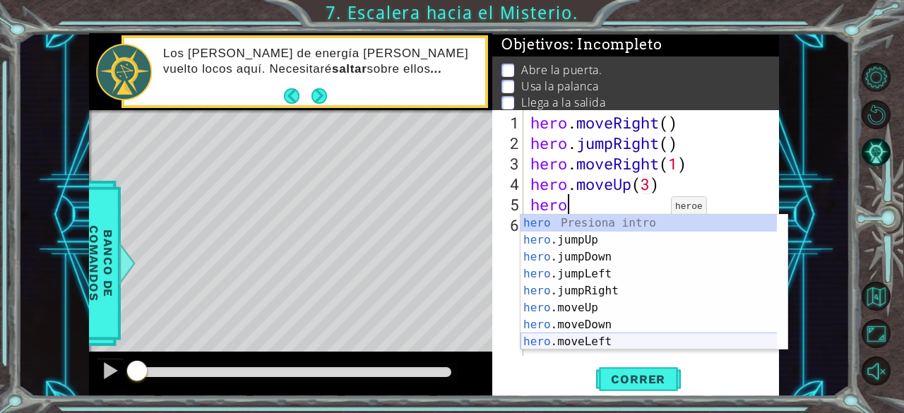
click at [571, 338] on div "hero Presiona intro hero .jumpUp Presiona intro hero .jumpDown Presiona intro h…" at bounding box center [649, 300] width 257 height 170
type textarea "hero.moveLeft(1)"
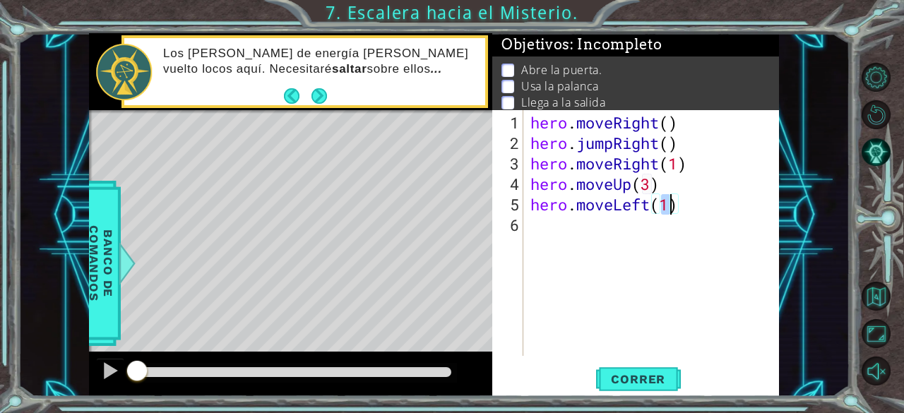
click at [602, 227] on div "hero . moveRight ( ) hero . jumpRight ( ) hero . moveRight ( 1 ) hero . moveUp …" at bounding box center [656, 255] width 256 height 287
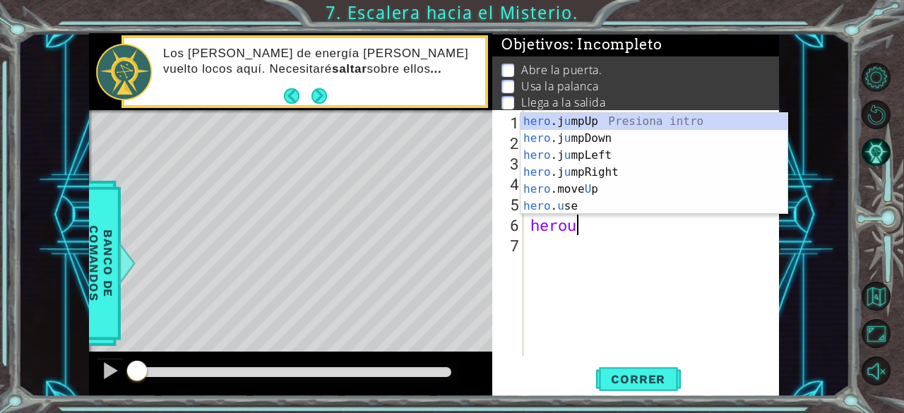
scroll to position [0, 1]
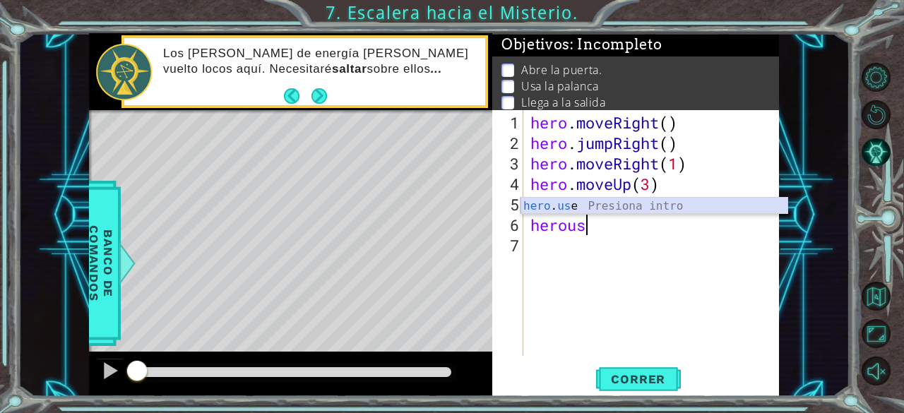
click at [583, 209] on div "hero . us e Presiona intro" at bounding box center [655, 223] width 268 height 51
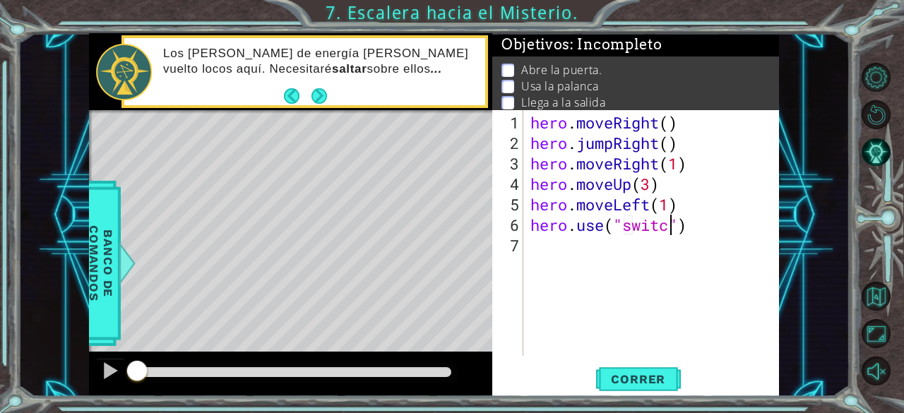
scroll to position [0, 6]
type textarea "hero.use("switch")"
click at [590, 255] on div "hero . moveRight ( ) hero . jumpRight ( ) hero . moveRight ( 1 ) hero . moveUp …" at bounding box center [656, 255] width 256 height 287
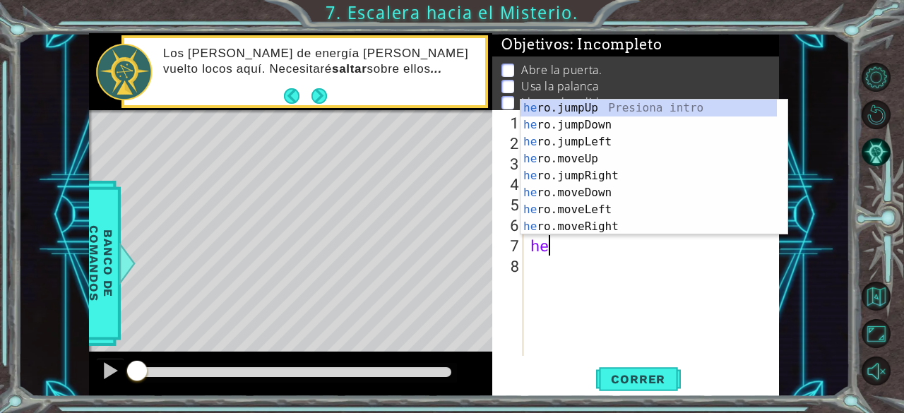
scroll to position [0, 1]
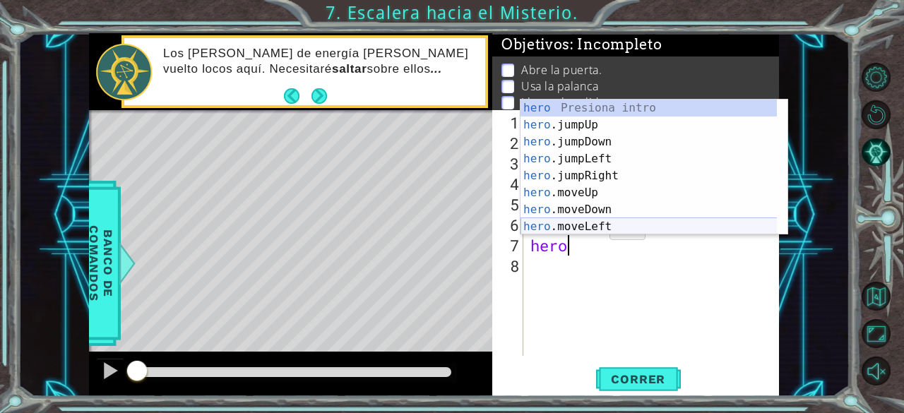
click at [590, 222] on div "hero Presiona intro hero .jumpUp Presiona intro hero .jumpDown Presiona intro h…" at bounding box center [649, 185] width 257 height 170
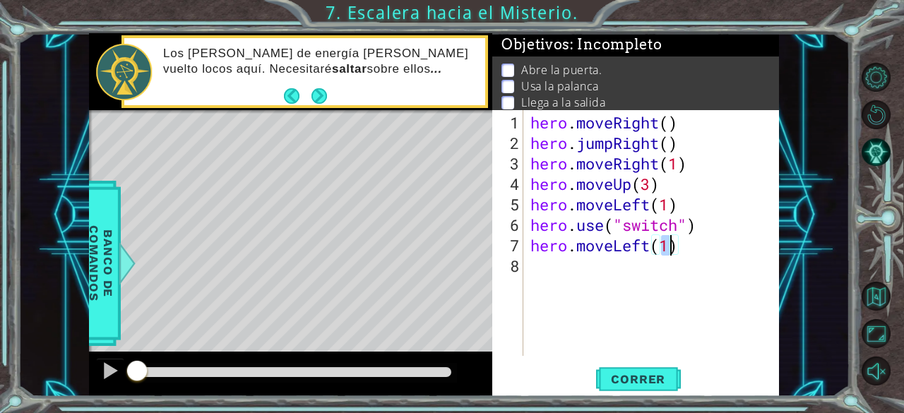
type textarea "hero.moveLeft(2)"
click at [619, 270] on div "hero . moveRight ( ) hero . jumpRight ( ) hero . moveRight ( 1 ) hero . moveUp …" at bounding box center [656, 255] width 256 height 287
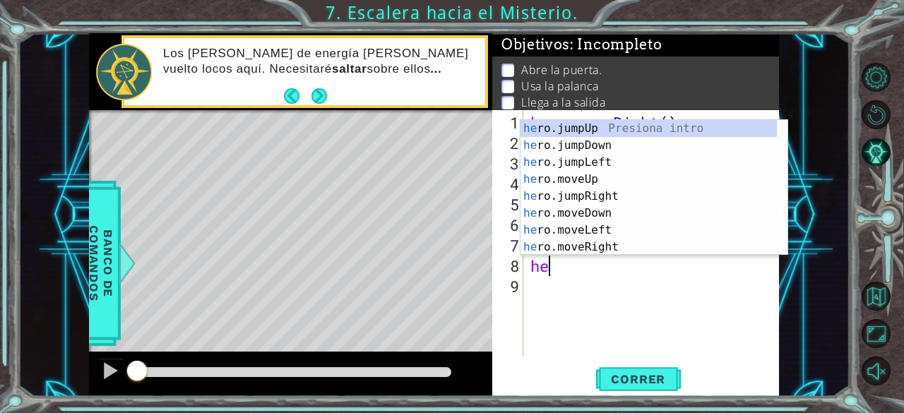
scroll to position [0, 1]
type textarea "hero"
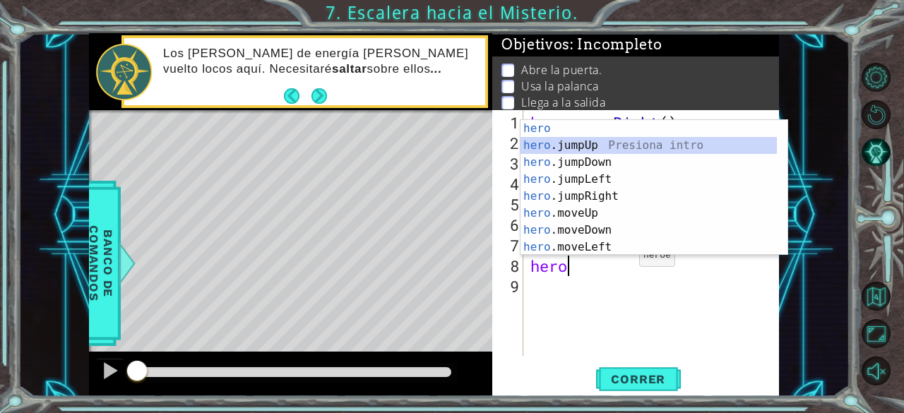
click at [583, 143] on div "hero Presiona intro hero .jumpUp Presiona intro hero .jumpDown Presiona intro h…" at bounding box center [649, 205] width 257 height 170
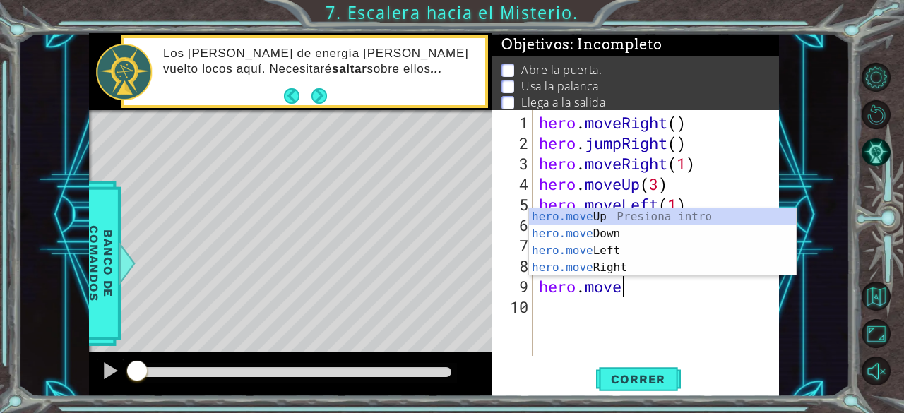
scroll to position [0, 4]
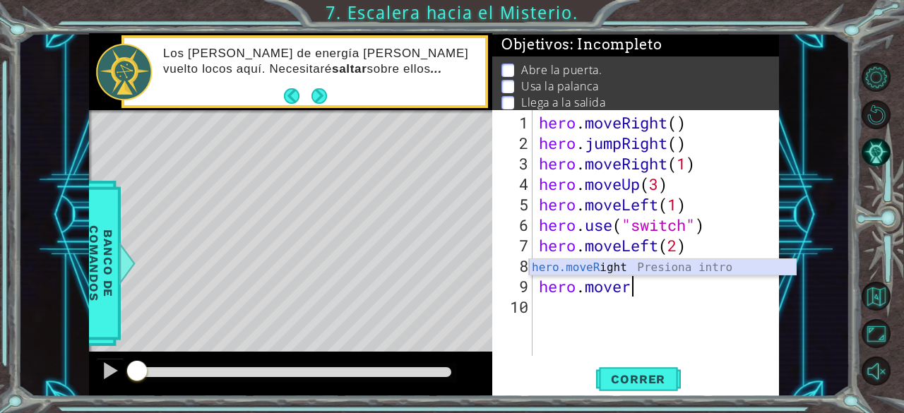
click at [617, 271] on div "hero.moveR ight Presiona intro" at bounding box center [663, 284] width 268 height 51
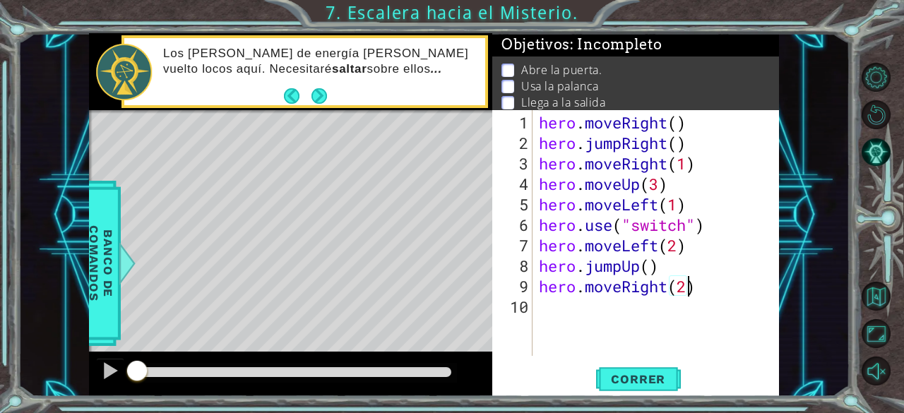
scroll to position [0, 6]
type textarea "hero.moveRight(2)"
click at [646, 373] on span "Correr" at bounding box center [638, 379] width 83 height 14
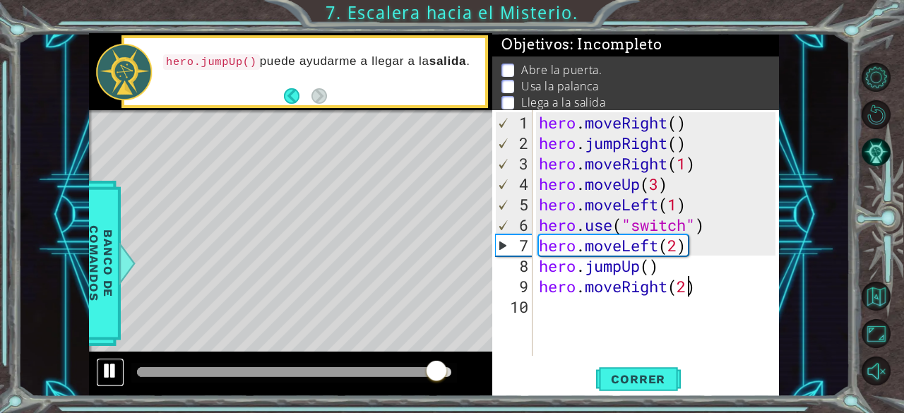
click at [108, 370] on div at bounding box center [110, 371] width 18 height 18
click at [590, 351] on div "hero . moveRight ( ) hero . jumpRight ( ) hero . moveRight ( 1 ) hero . moveUp …" at bounding box center [659, 255] width 247 height 287
click at [670, 187] on div "hero . moveRight ( ) hero . jumpRight ( ) hero . moveRight ( 1 ) hero . moveUp …" at bounding box center [659, 255] width 247 height 287
type textarea "hero.moveUp(3)"
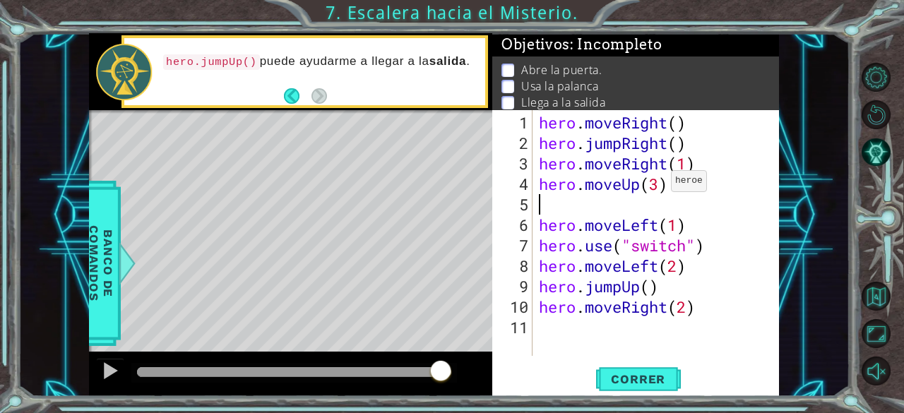
click at [658, 186] on div "hero . moveRight ( ) hero . jumpRight ( ) hero . moveRight ( 1 ) hero . moveUp …" at bounding box center [659, 255] width 247 height 287
type textarea "hero.moveUp()"
click at [606, 198] on div "hero . moveRight ( ) hero . jumpRight ( ) hero . moveRight ( 1 ) hero . moveUp …" at bounding box center [659, 255] width 247 height 287
click at [650, 185] on div "hero . moveRight ( ) hero . jumpRight ( ) hero . moveRight ( 1 ) hero . moveUp …" at bounding box center [659, 255] width 247 height 287
type textarea "hero.moveUp(1)"
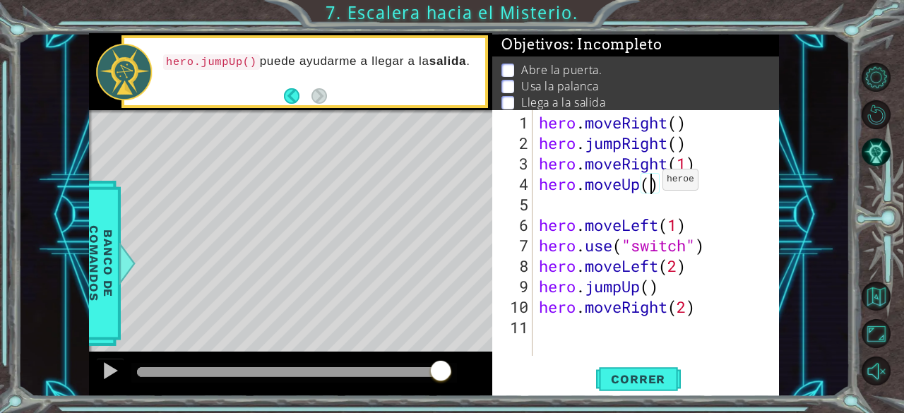
scroll to position [0, 5]
click at [607, 201] on div "hero . moveRight ( ) hero . jumpRight ( ) hero . moveRight ( 1 ) hero . moveUp …" at bounding box center [659, 255] width 247 height 287
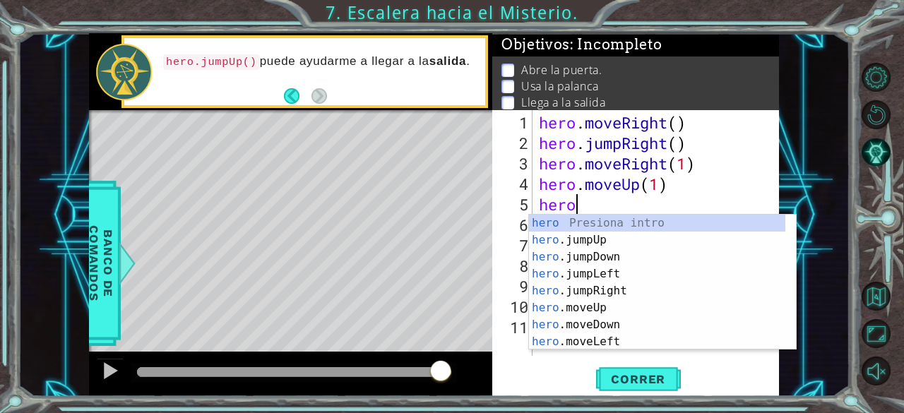
scroll to position [0, 1]
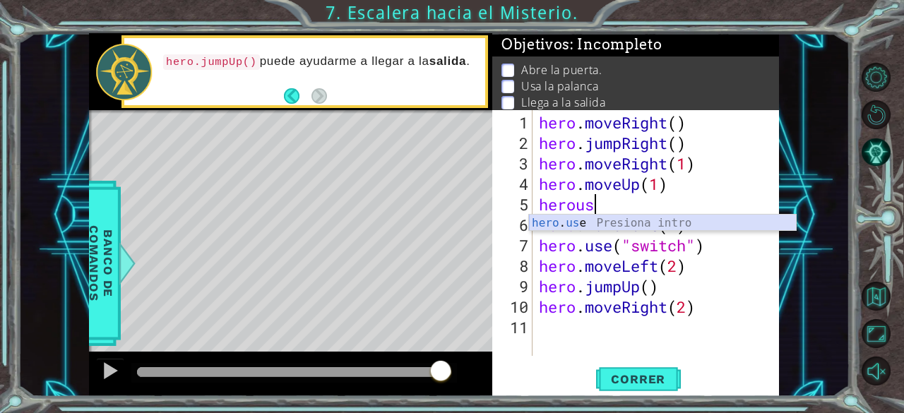
click at [593, 228] on div "hero . us e Presiona intro" at bounding box center [663, 240] width 268 height 51
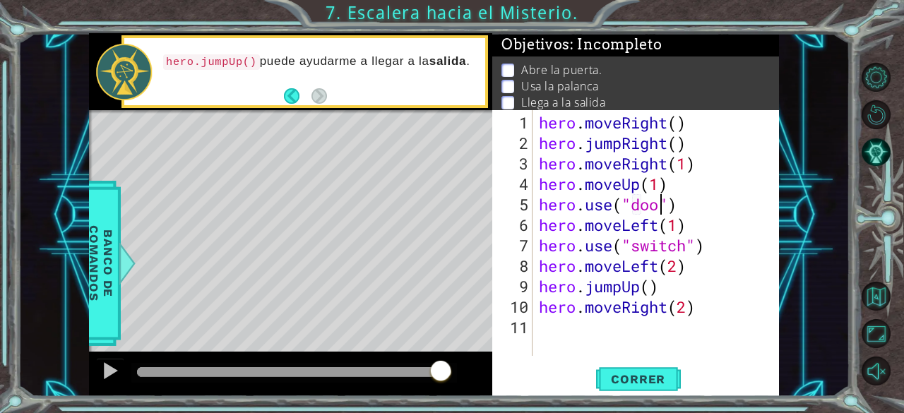
scroll to position [0, 6]
click at [693, 221] on div "hero . moveRight ( ) hero . jumpRight ( ) hero . moveRight ( 1 ) hero . moveUp …" at bounding box center [659, 255] width 247 height 287
click at [693, 217] on div "hero . moveRight ( ) hero . jumpRight ( ) hero . moveRight ( 1 ) hero . moveUp …" at bounding box center [659, 255] width 247 height 287
click at [695, 208] on div "hero . moveRight ( ) hero . jumpRight ( ) hero . moveRight ( 1 ) hero . moveUp …" at bounding box center [659, 255] width 247 height 287
type textarea "hero.use("door")"
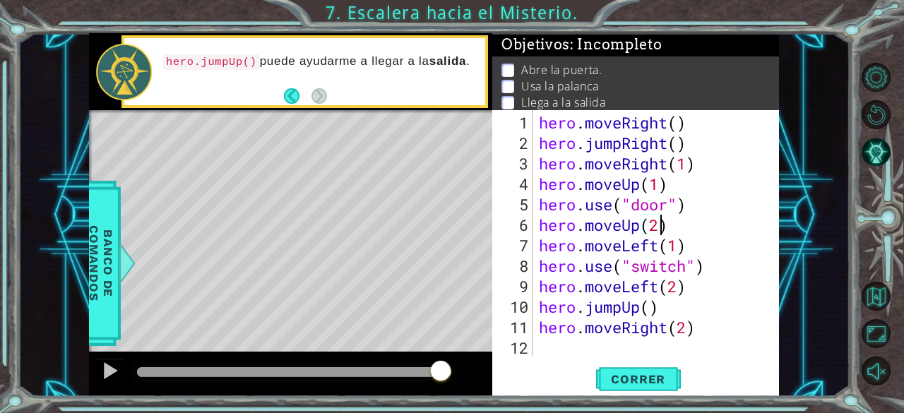
scroll to position [0, 5]
type textarea "hero.moveUp(2)"
click at [624, 375] on span "Correr" at bounding box center [638, 379] width 83 height 14
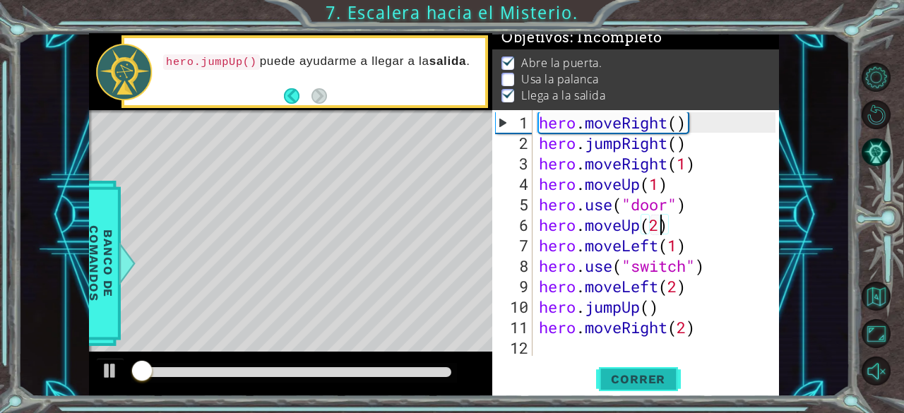
scroll to position [13, 0]
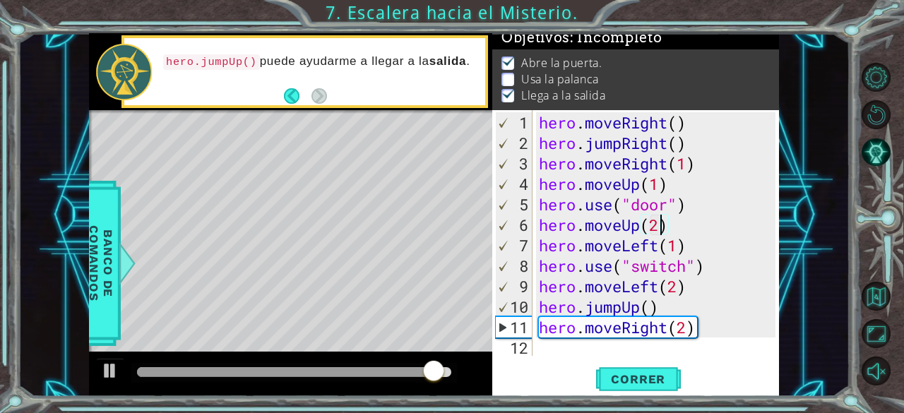
click at [558, 355] on div "hero . moveRight ( ) hero . jumpRight ( ) hero . moveRight ( 1 ) hero . moveUp …" at bounding box center [659, 255] width 247 height 287
type textarea "hero.moveRight(2)"
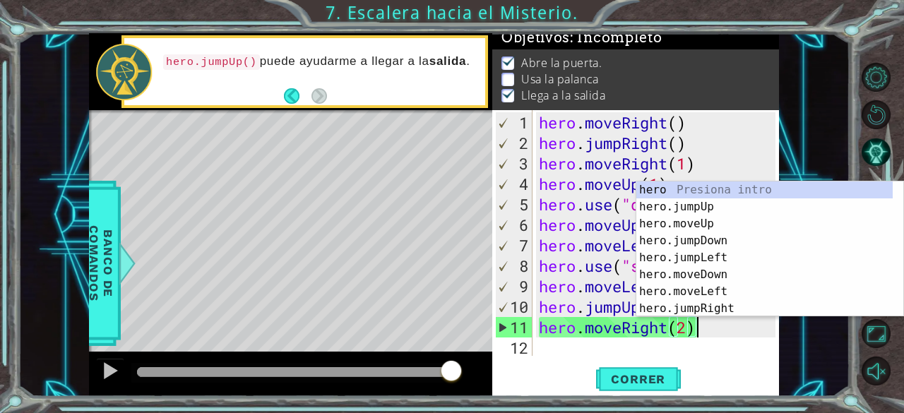
click at [558, 355] on div "hero . moveRight ( ) hero . jumpRight ( ) hero . moveRight ( 1 ) hero . moveUp …" at bounding box center [659, 255] width 247 height 287
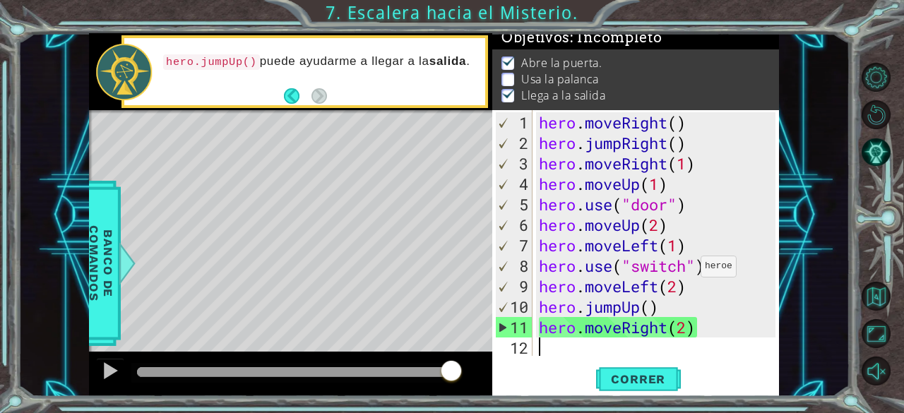
click at [688, 272] on div "hero . moveRight ( ) hero . jumpRight ( ) hero . moveRight ( 1 ) hero . moveUp …" at bounding box center [659, 255] width 247 height 287
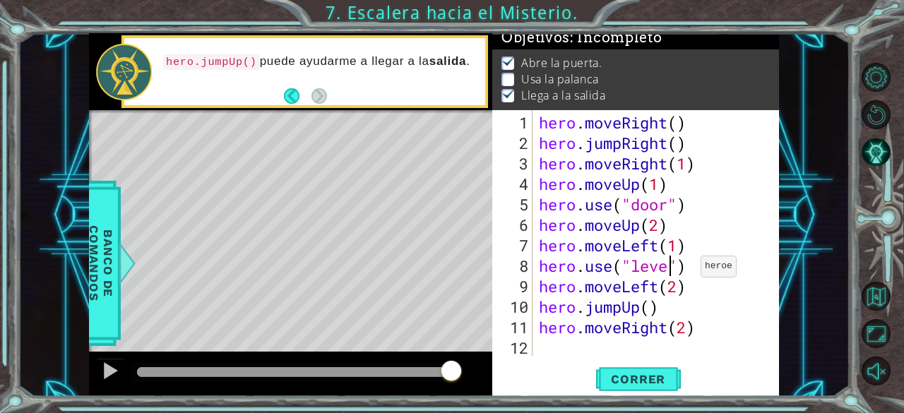
scroll to position [0, 6]
type textarea "hero.use("lever")"
click at [637, 374] on span "Correr" at bounding box center [638, 379] width 83 height 14
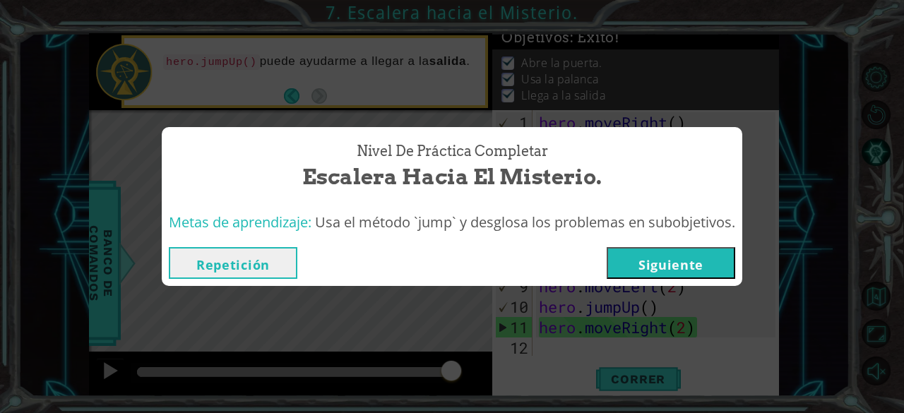
click at [653, 273] on button "Siguiente" at bounding box center [671, 263] width 129 height 32
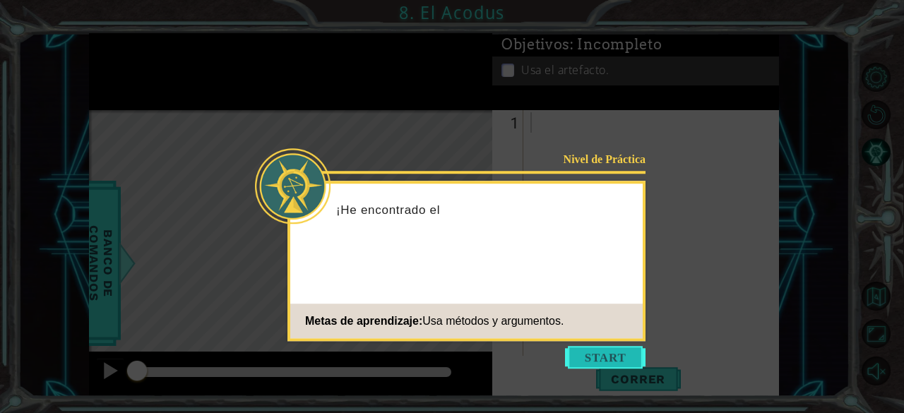
click at [587, 358] on button "Start" at bounding box center [605, 357] width 81 height 23
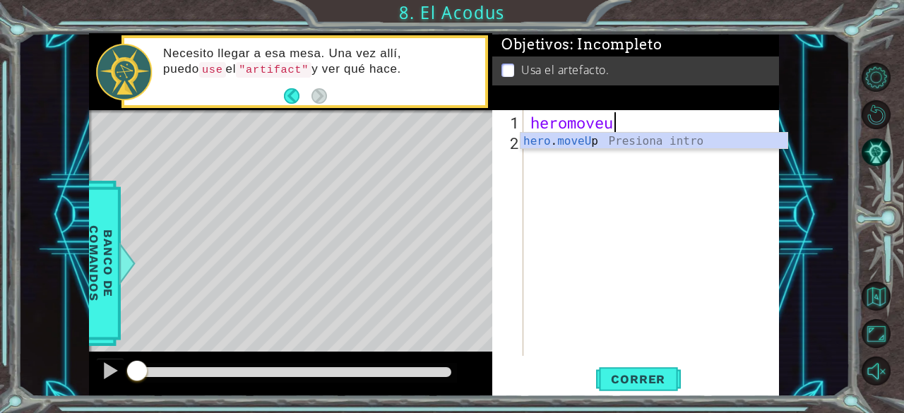
scroll to position [0, 3]
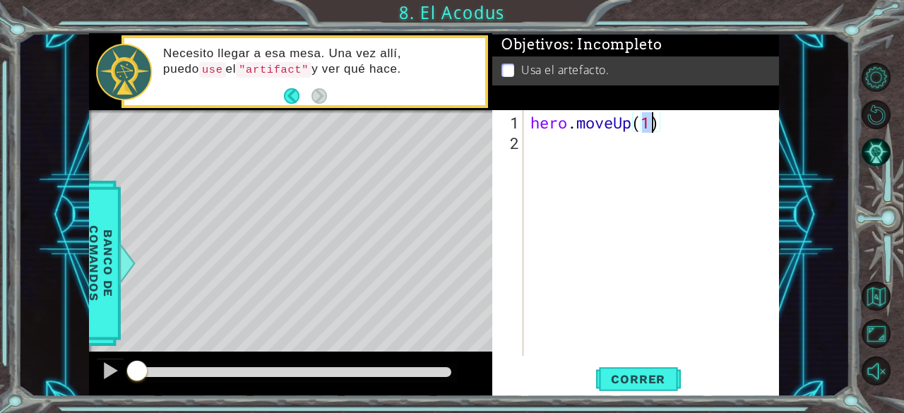
type textarea "hero.moveUp(2)"
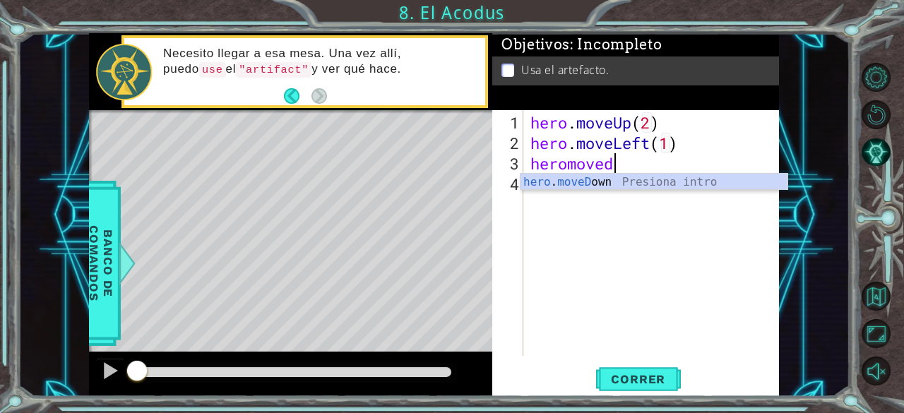
scroll to position [0, 10]
click at [602, 189] on div "hero . moveDo wn Presiona intro" at bounding box center [655, 199] width 268 height 51
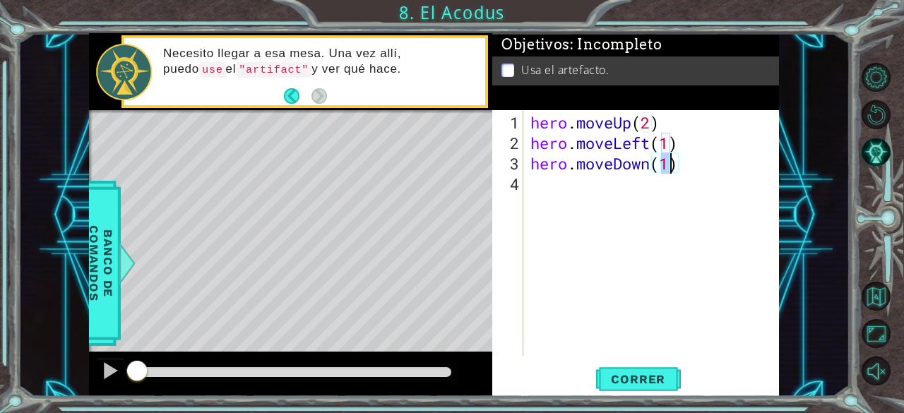
scroll to position [0, 6]
type textarea "hero.moveDown(2)"
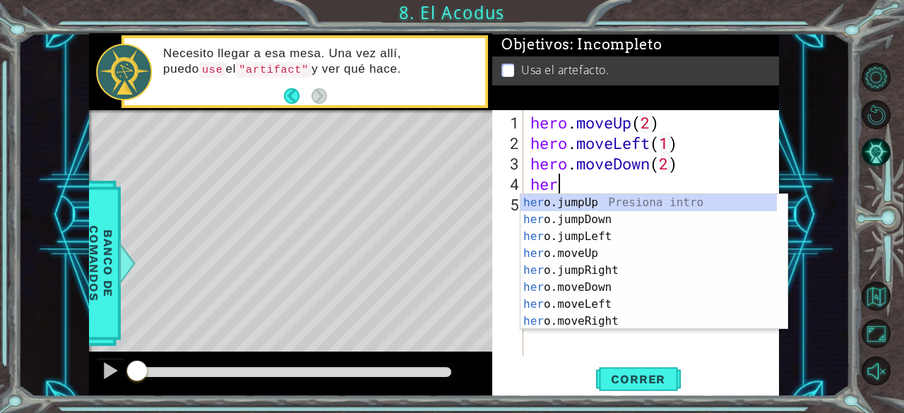
scroll to position [0, 0]
type textarea "hero"
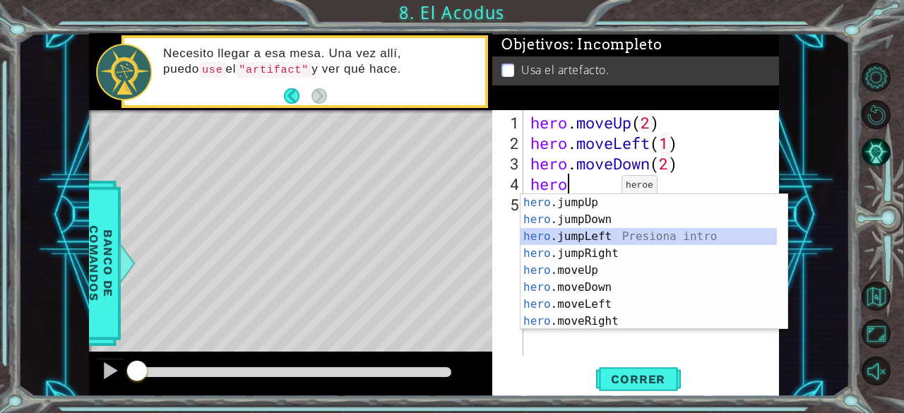
click at [579, 238] on div "hero .jumpUp Presiona intro hero .jumpDown Presiona intro hero .jumpLeft Presio…" at bounding box center [649, 279] width 257 height 170
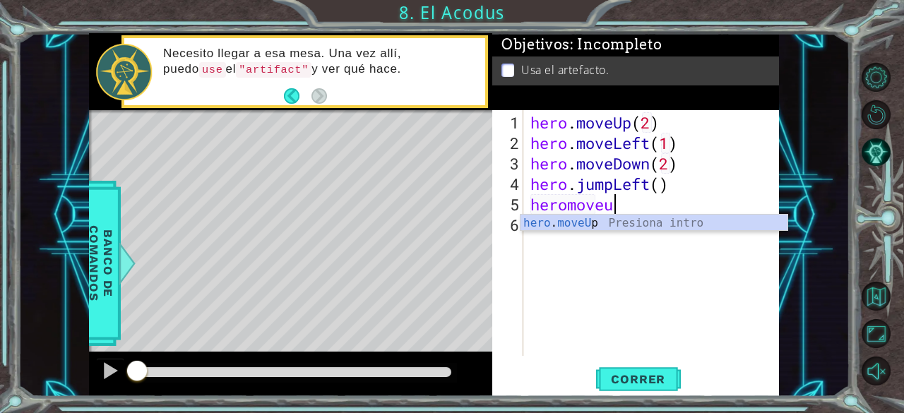
scroll to position [0, 3]
click at [576, 226] on div "hero . moveU p Presiona intro" at bounding box center [655, 240] width 268 height 51
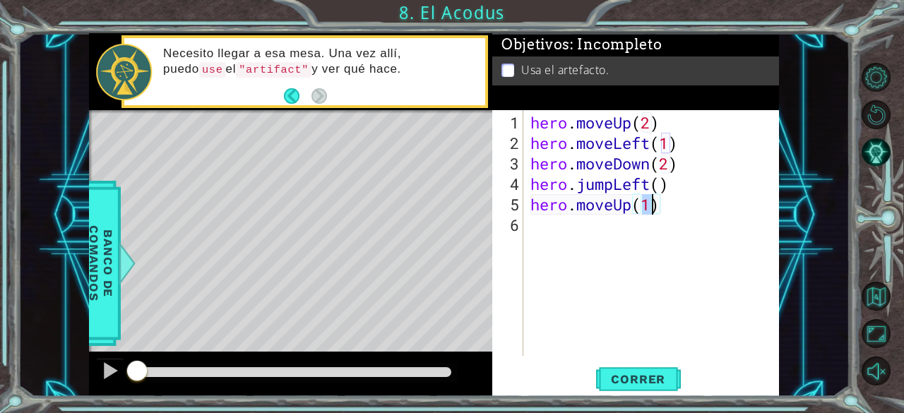
type textarea "hero.moveUp(2)"
click at [576, 226] on div "hero . moveUp ( 2 ) hero . moveLeft ( 1 ) hero . moveDown ( 2 ) hero . jumpLeft…" at bounding box center [656, 255] width 256 height 287
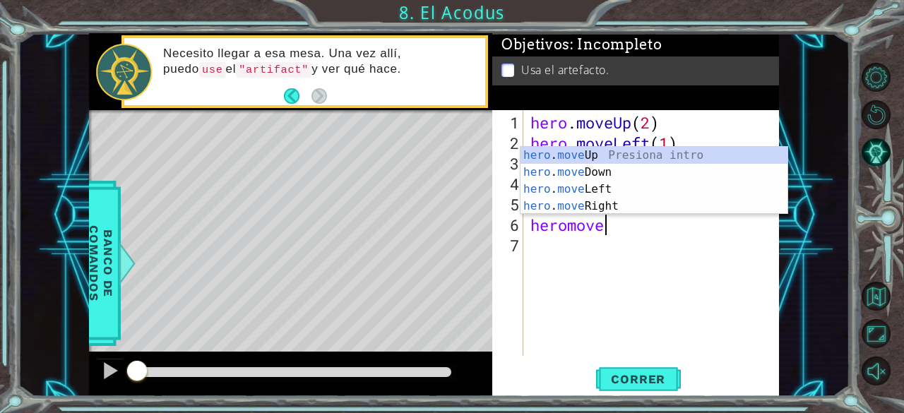
scroll to position [0, 3]
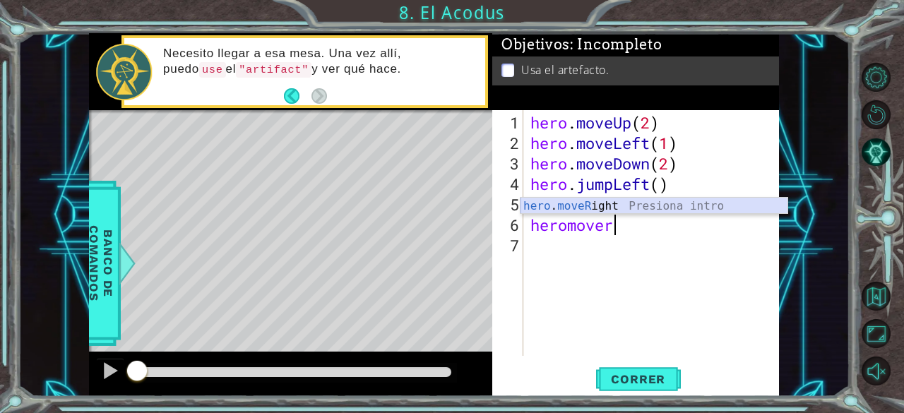
click at [581, 200] on div "hero . moveR ight Presiona intro" at bounding box center [655, 223] width 268 height 51
type textarea "hero.moveRight(1)"
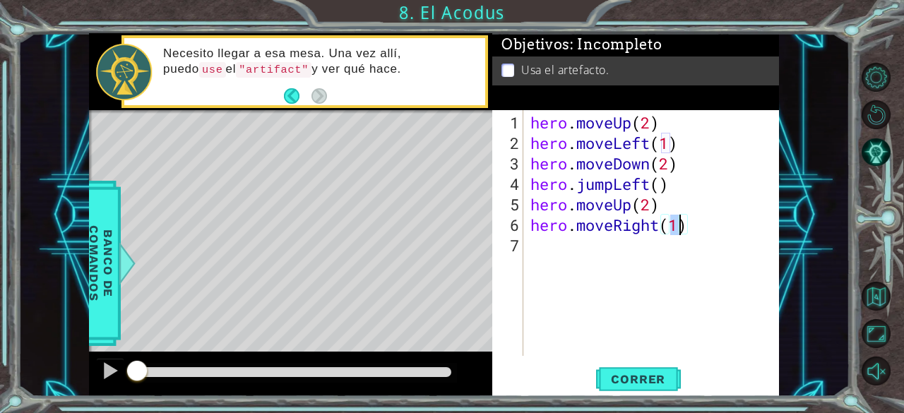
click at [569, 240] on div "hero . moveUp ( 2 ) hero . moveLeft ( 1 ) hero . moveDown ( 2 ) hero . jumpLeft…" at bounding box center [656, 255] width 256 height 287
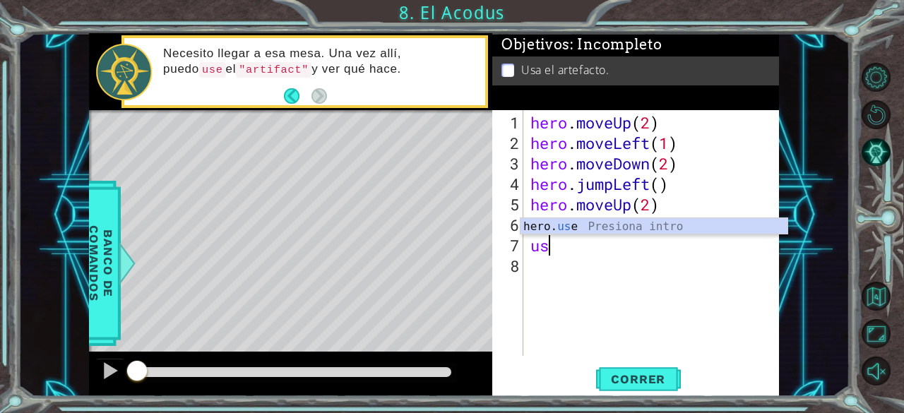
scroll to position [0, 0]
click at [568, 230] on div "hero. use Presiona intro" at bounding box center [655, 243] width 268 height 51
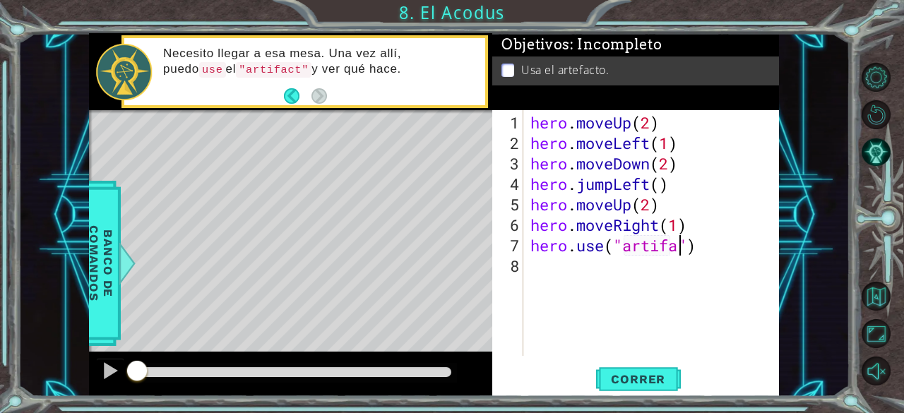
scroll to position [0, 7]
type textarea "hero.use("artifact")"
click at [620, 383] on span "Correr" at bounding box center [638, 379] width 83 height 14
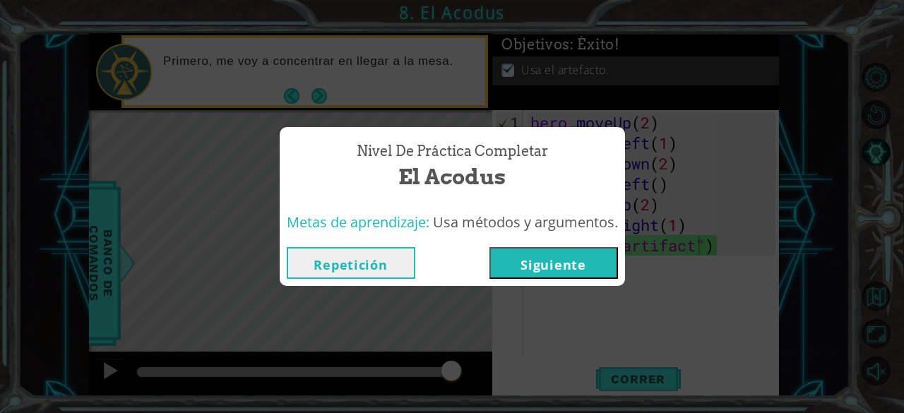
click at [542, 261] on button "Siguiente" at bounding box center [553, 263] width 129 height 32
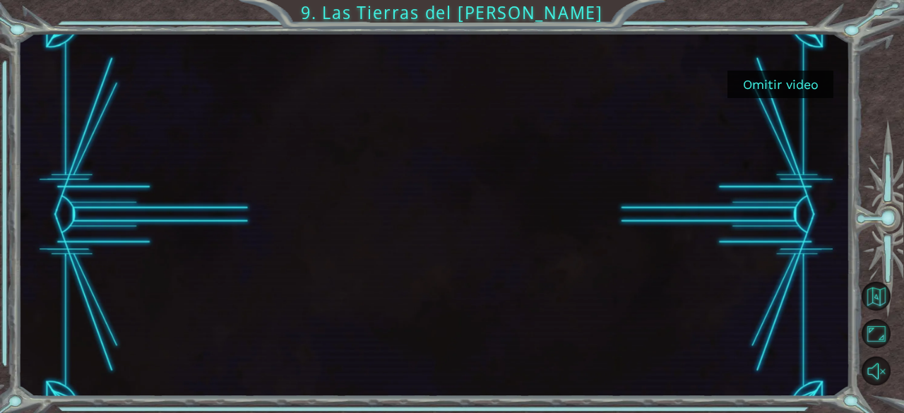
click at [768, 95] on button "Omitir video" at bounding box center [780, 85] width 106 height 28
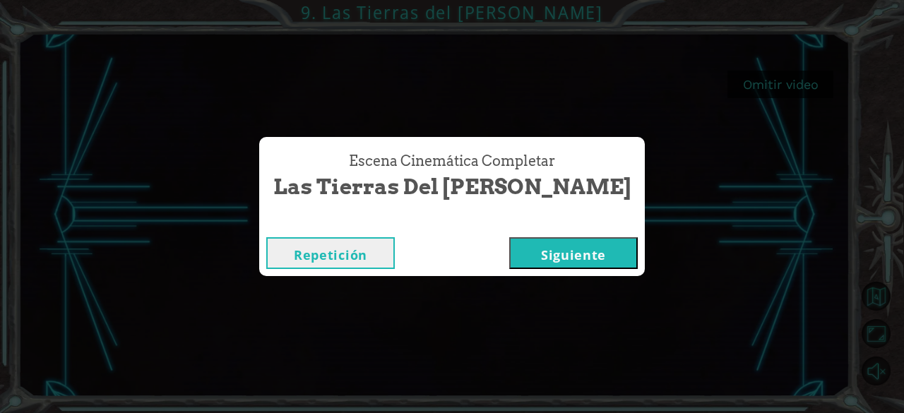
click at [542, 253] on button "Siguiente" at bounding box center [573, 253] width 129 height 32
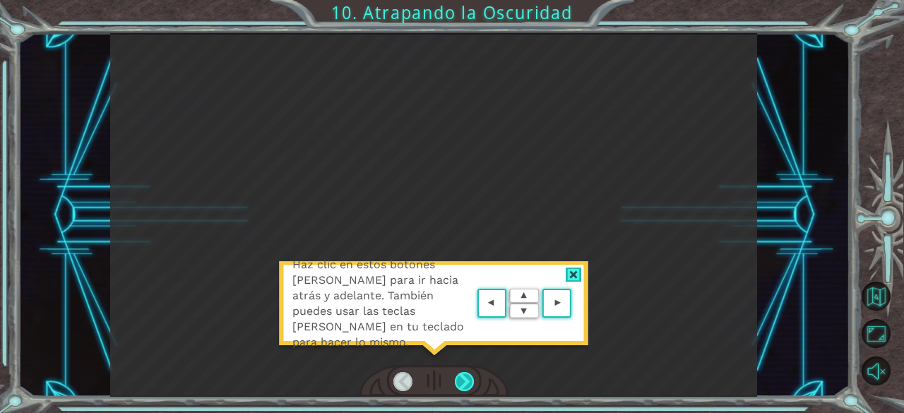
click at [465, 378] on div at bounding box center [465, 382] width 20 height 20
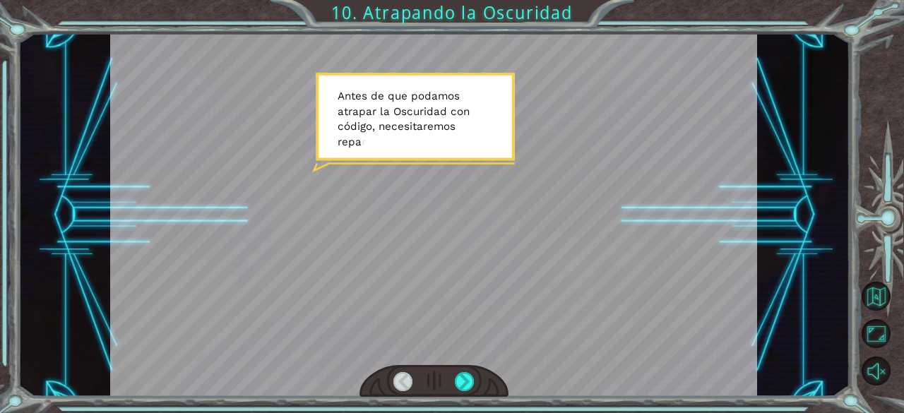
click at [405, 381] on div at bounding box center [403, 382] width 20 height 20
click at [459, 384] on div at bounding box center [465, 382] width 20 height 20
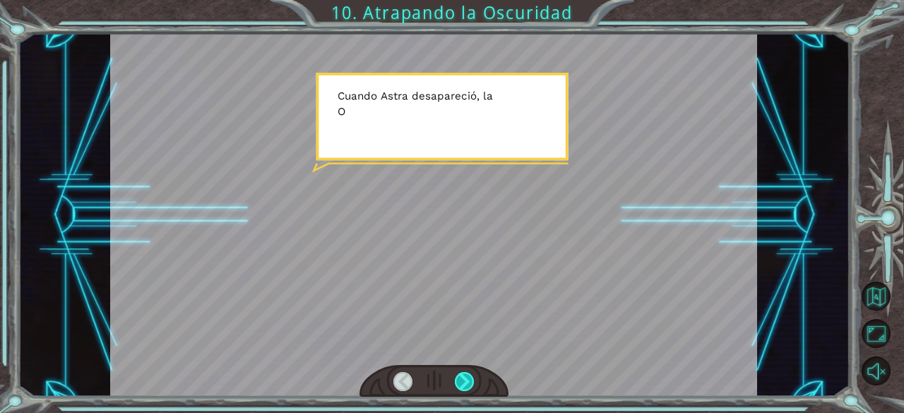
click at [469, 384] on div at bounding box center [465, 382] width 20 height 20
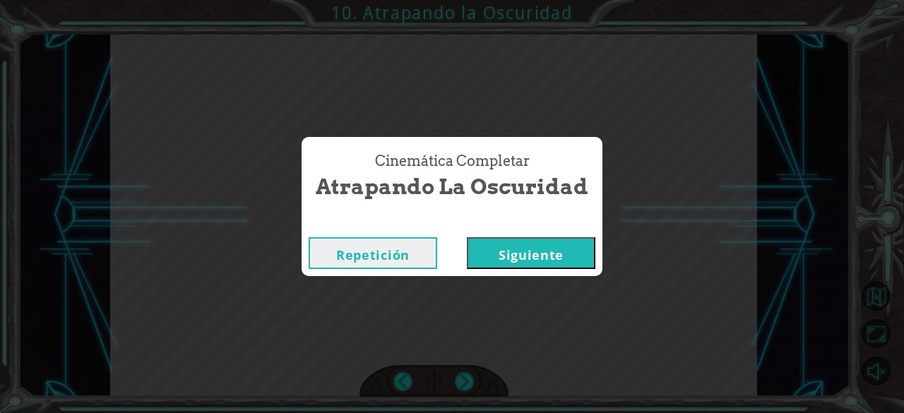
click at [546, 255] on button "Siguiente" at bounding box center [531, 253] width 129 height 32
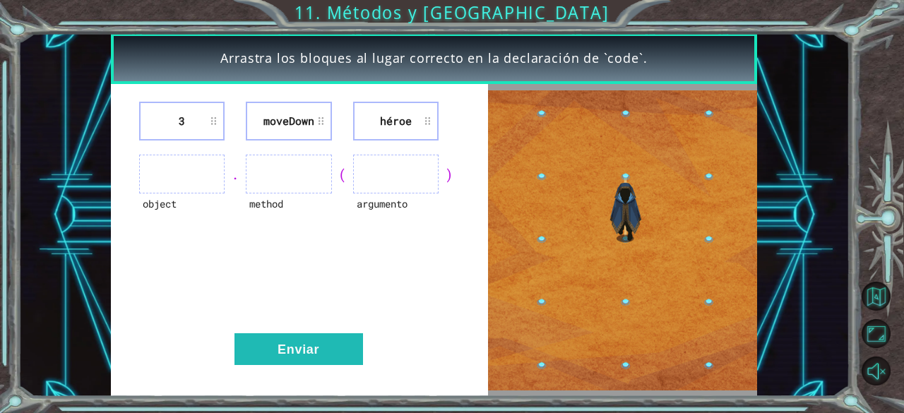
click at [167, 173] on ul at bounding box center [181, 174] width 85 height 39
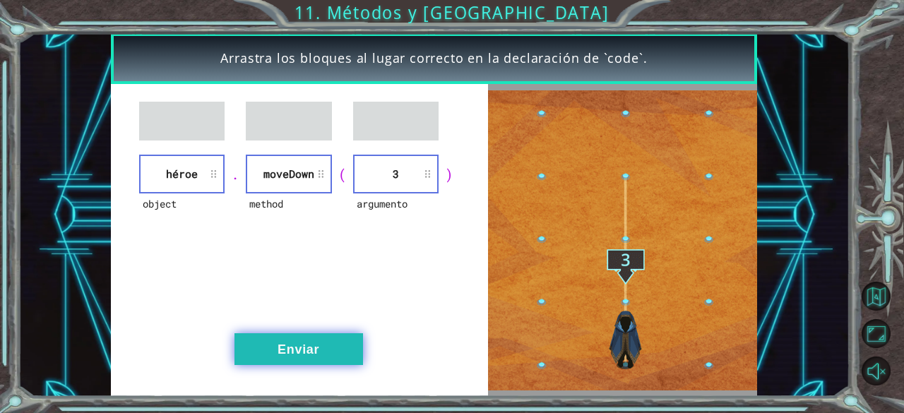
click at [304, 350] on button "Enviar" at bounding box center [298, 349] width 129 height 32
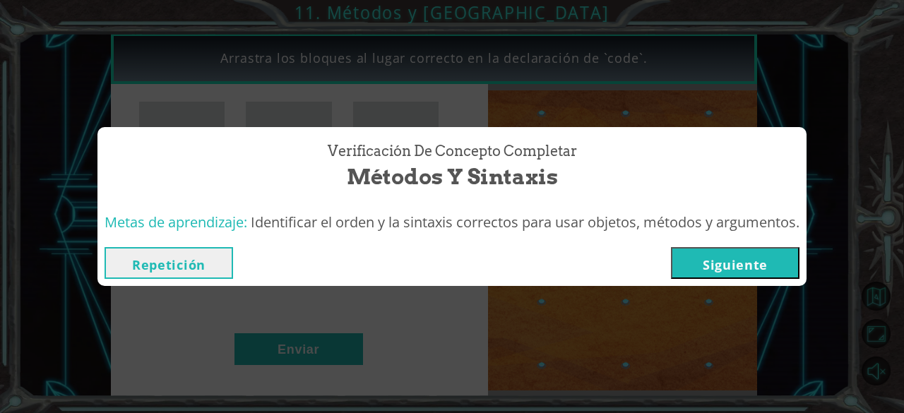
click at [708, 251] on button "Siguiente" at bounding box center [735, 263] width 129 height 32
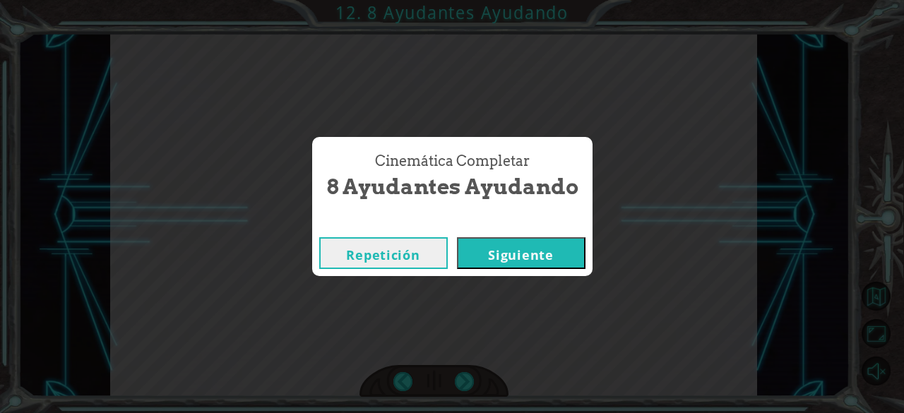
click at [551, 248] on button "Siguiente" at bounding box center [521, 253] width 129 height 32
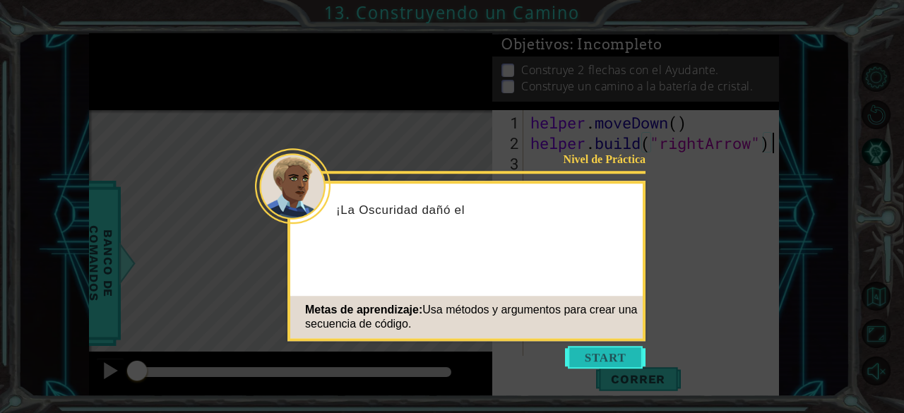
click at [600, 364] on button "Start" at bounding box center [605, 357] width 81 height 23
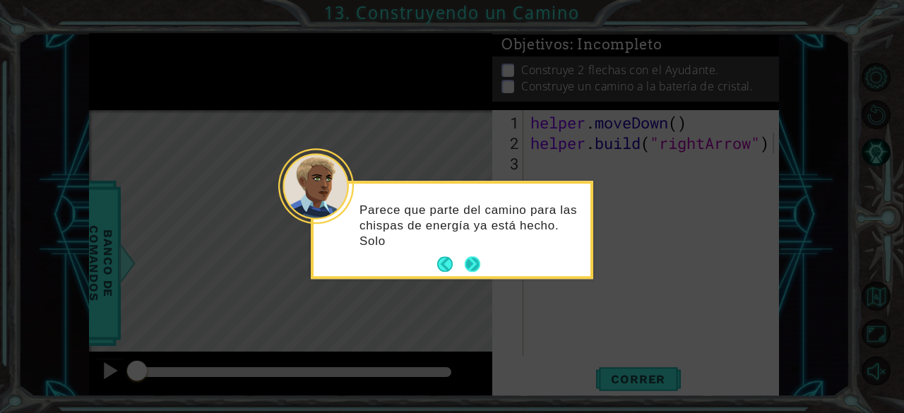
click at [473, 262] on button "Next" at bounding box center [473, 265] width 16 height 16
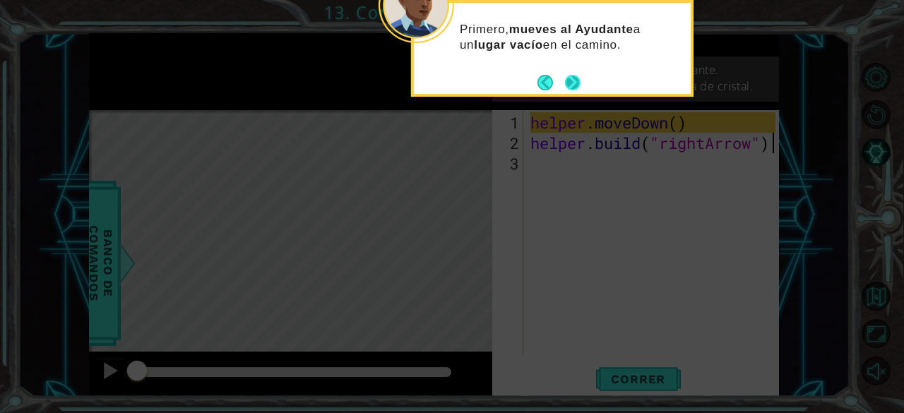
click at [575, 80] on button "Next" at bounding box center [573, 83] width 16 height 16
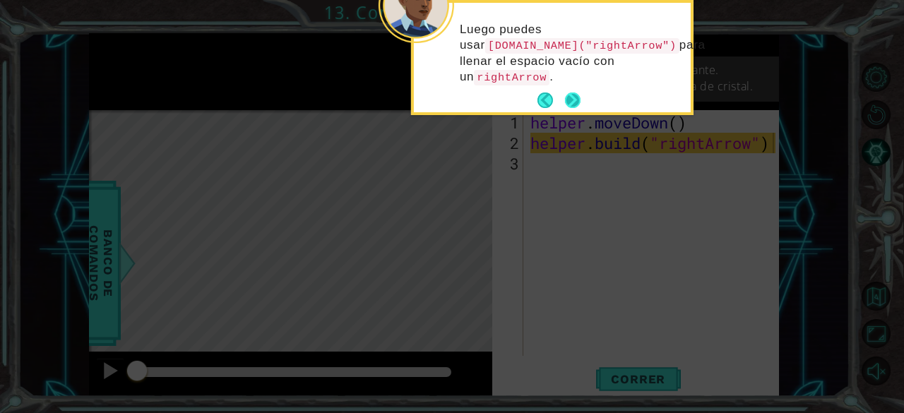
click at [571, 101] on button "Next" at bounding box center [573, 101] width 16 height 16
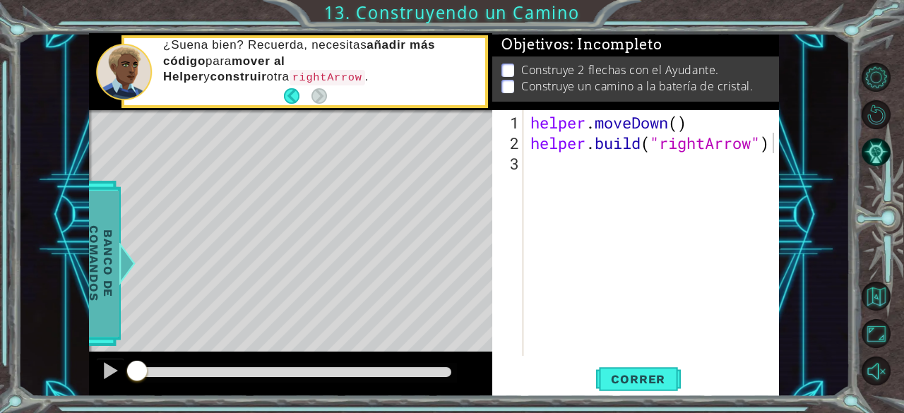
click at [95, 269] on span "Banco de comandos" at bounding box center [101, 263] width 37 height 146
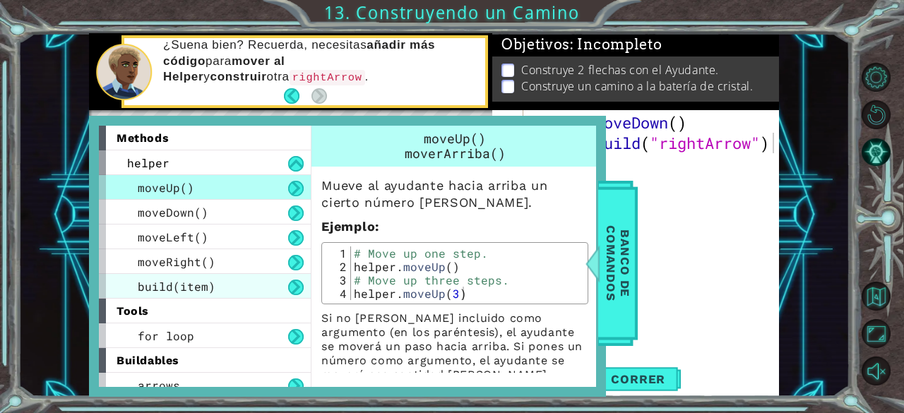
scroll to position [10, 0]
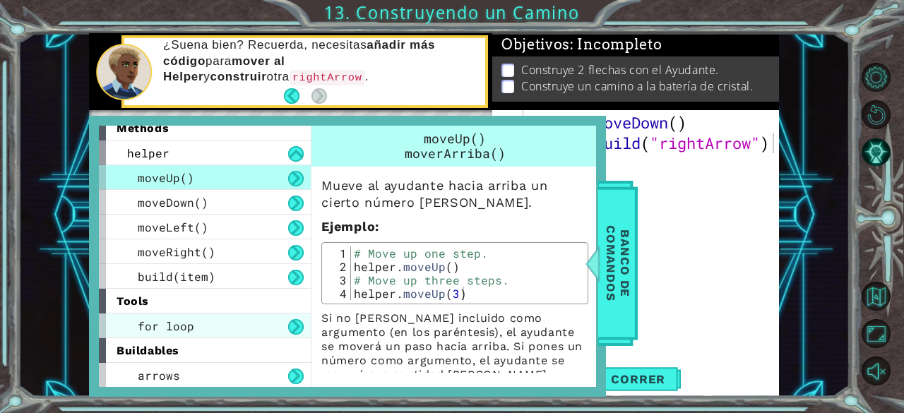
click at [204, 331] on div "for loop" at bounding box center [205, 326] width 212 height 25
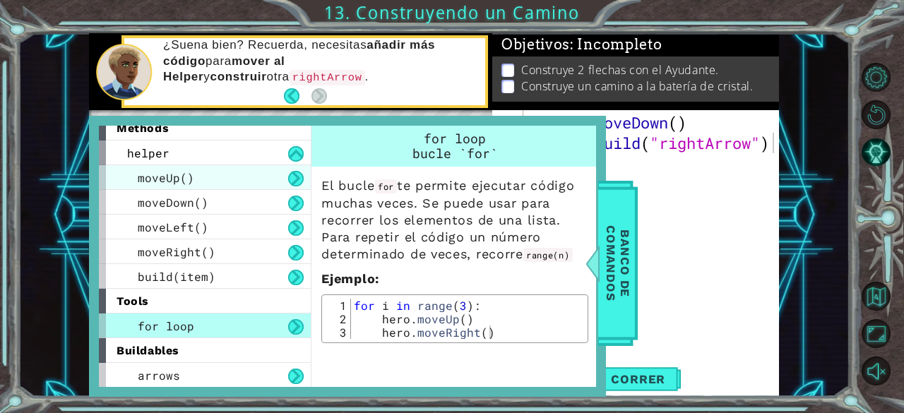
click at [223, 172] on div "moveUp()" at bounding box center [205, 177] width 212 height 25
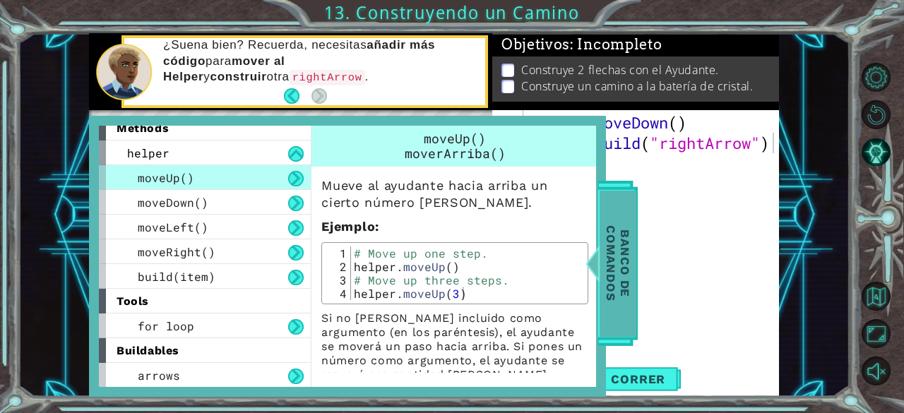
click at [635, 244] on span "Banco de comandos" at bounding box center [618, 263] width 37 height 146
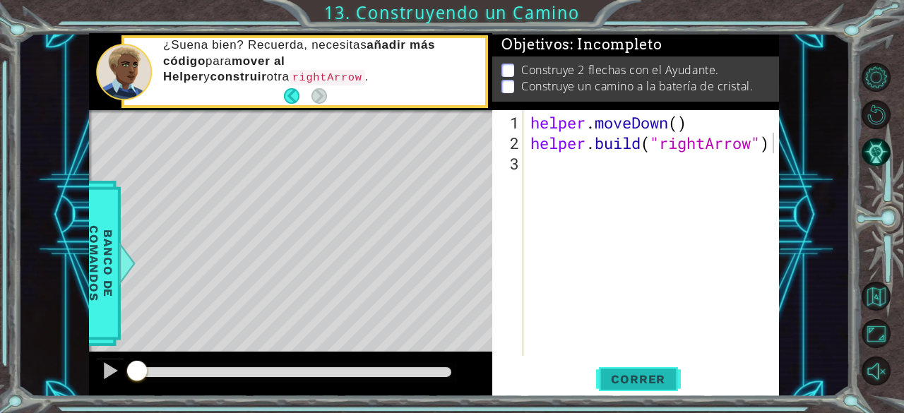
click at [631, 372] on span "Correr" at bounding box center [638, 379] width 83 height 14
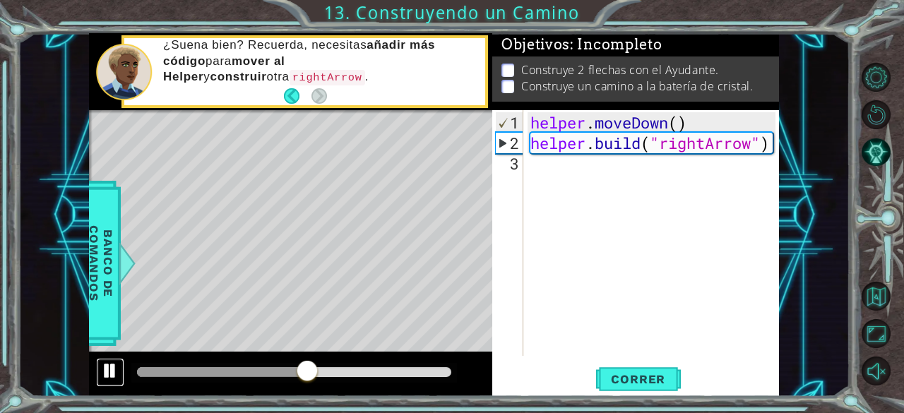
click at [112, 373] on div at bounding box center [110, 371] width 18 height 18
click at [657, 177] on div "helper . moveDown ( ) helper . build ( "rightArrow" )" at bounding box center [656, 255] width 256 height 287
click at [699, 131] on div "helper . moveDown ( ) helper . build ( "rightArrow" )" at bounding box center [656, 255] width 256 height 287
type textarea "helper.moveDown()"
click at [599, 179] on div "helper . moveDown ( ) helper . build ( "rightArrow" )" at bounding box center [656, 255] width 256 height 287
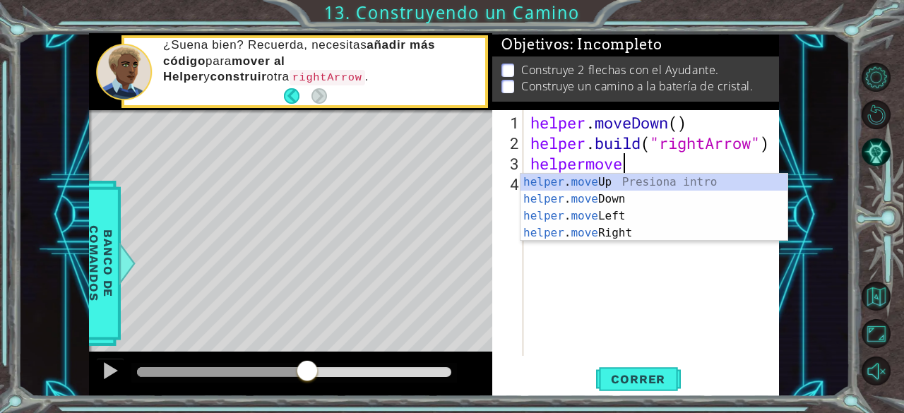
scroll to position [0, 4]
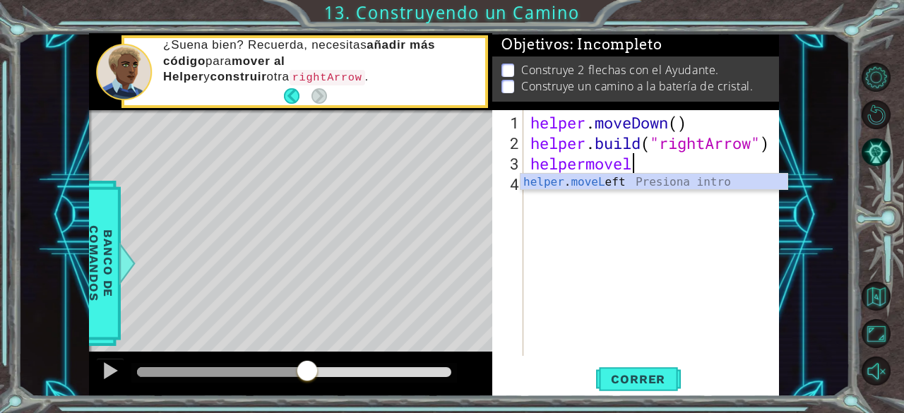
click at [599, 179] on div "helper . moveL eft Presiona intro" at bounding box center [655, 199] width 268 height 51
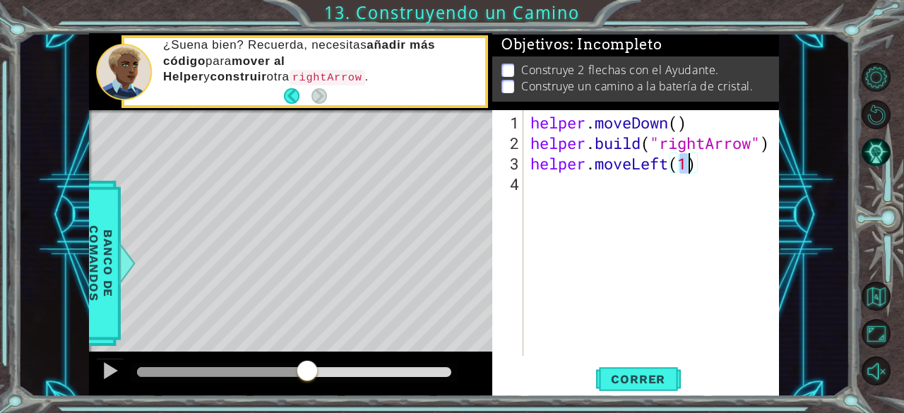
scroll to position [0, 6]
click at [638, 374] on span "Correr" at bounding box center [638, 379] width 83 height 14
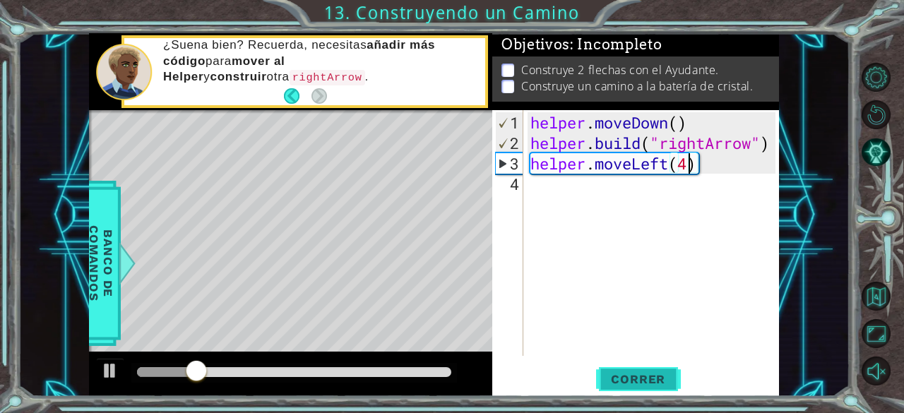
click at [638, 374] on span "Correr" at bounding box center [638, 379] width 83 height 14
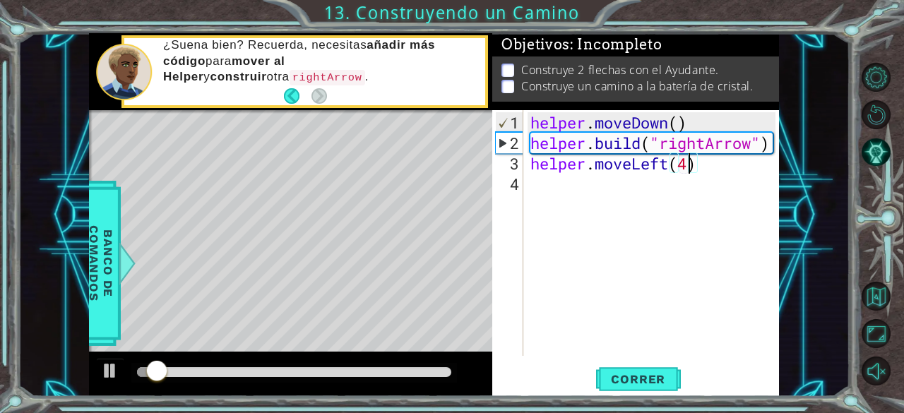
click at [670, 165] on div "helper . moveDown ( ) helper . build ( "rightArrow" ) helper . moveLeft ( 4 )" at bounding box center [656, 255] width 256 height 287
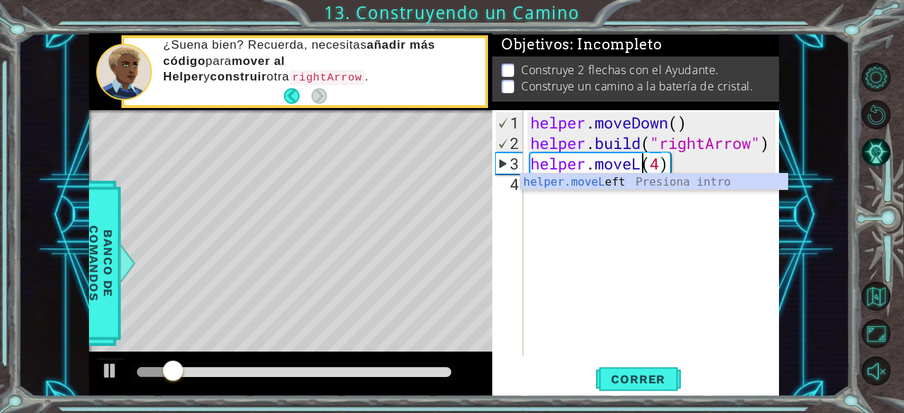
scroll to position [0, 5]
click at [644, 188] on div "helper.moveR ight Presiona intro" at bounding box center [655, 199] width 268 height 51
click at [710, 167] on div "helper . moveDown ( ) helper . build ( "rightArrow" ) helper . moveRight ( 4 )" at bounding box center [656, 255] width 256 height 287
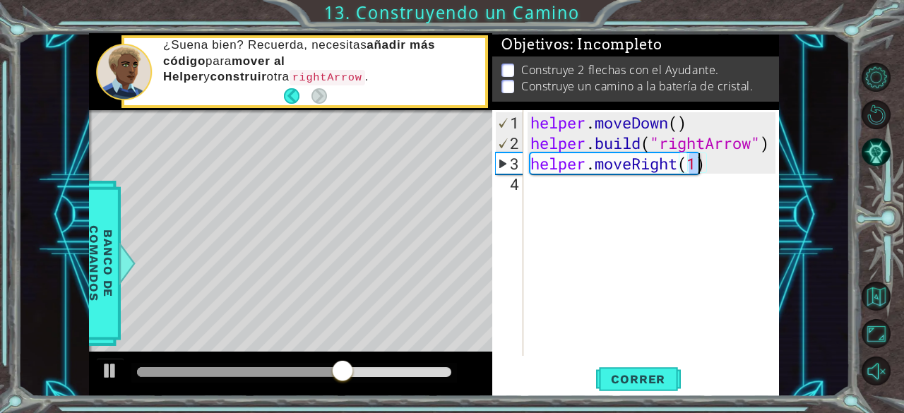
scroll to position [0, 7]
type textarea "helper.moveRight(4)"
click at [627, 369] on button "Correr" at bounding box center [638, 379] width 85 height 29
click at [569, 182] on div "helper . moveDown ( ) helper . build ( "rightArrow" ) helper . moveRight ( 4 )" at bounding box center [656, 255] width 256 height 287
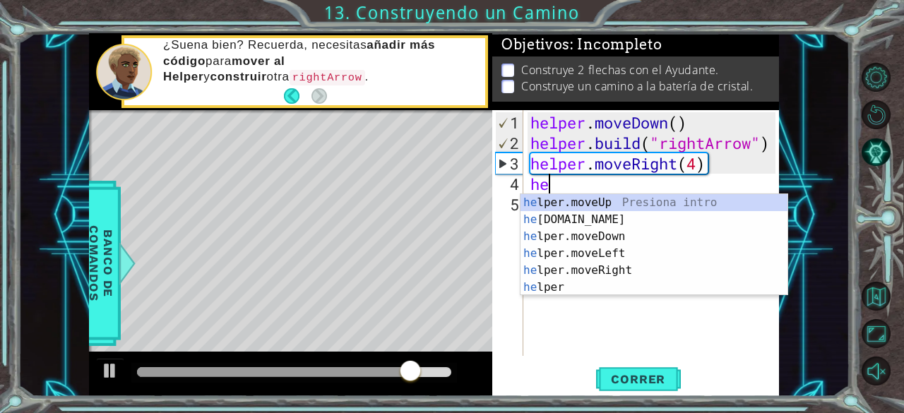
scroll to position [0, 0]
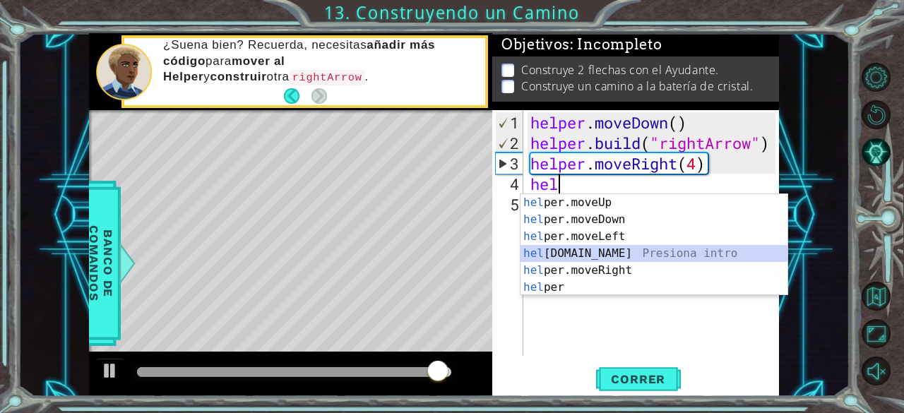
click at [573, 249] on div "hel per.moveUp Presiona intro hel per.moveDown Presiona intro hel per.moveLeft …" at bounding box center [655, 262] width 268 height 136
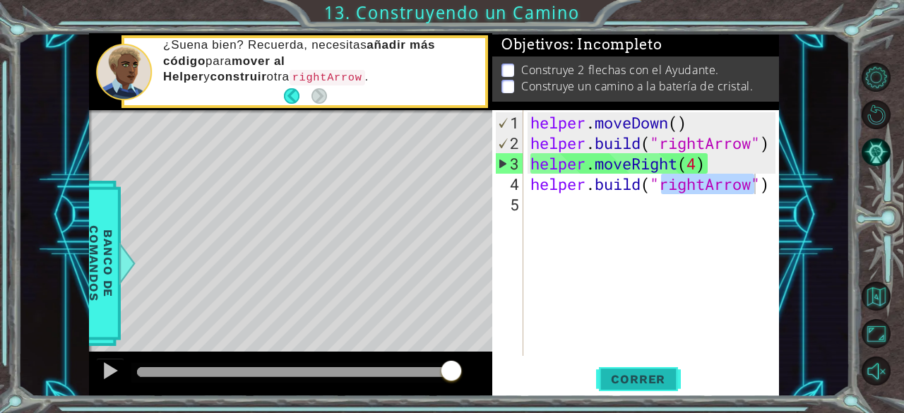
click at [636, 374] on span "Correr" at bounding box center [638, 379] width 83 height 14
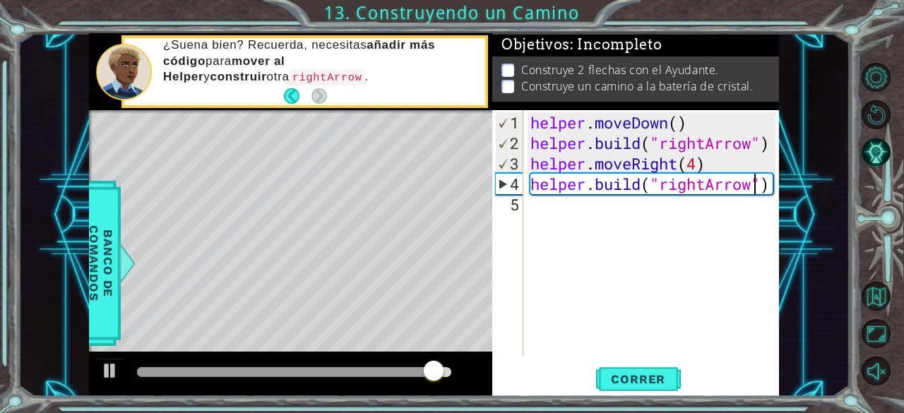
click at [773, 185] on div "helper . moveDown ( ) helper . build ( "rightArrow" ) helper . moveRight ( 4 ) …" at bounding box center [656, 255] width 256 height 287
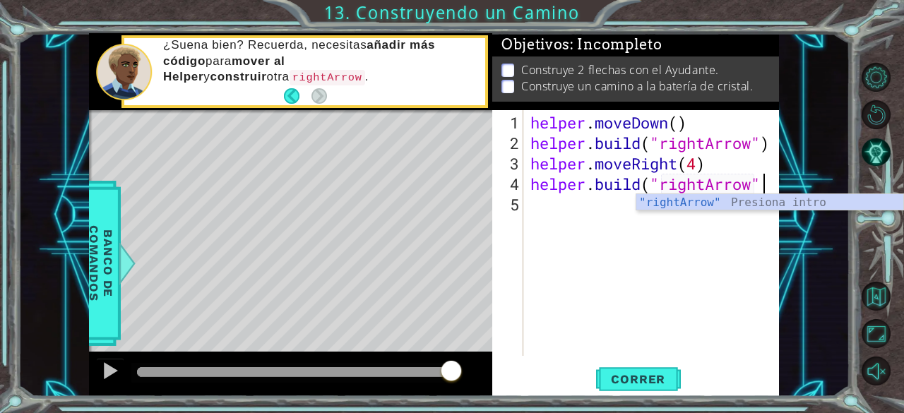
type textarea "[DOMAIN_NAME]("rightArrow")"
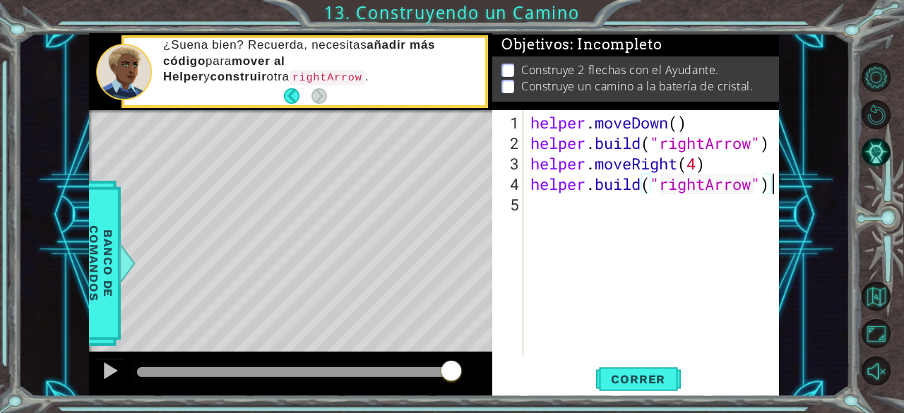
scroll to position [0, 10]
click at [675, 215] on div "helper . moveDown ( ) helper . build ( "rightArrow" ) helper . moveRight ( 4 ) …" at bounding box center [656, 255] width 256 height 287
click at [696, 163] on div "helper . moveDown ( ) helper . build ( "rightArrow" ) helper . moveRight ( 4 ) …" at bounding box center [656, 255] width 256 height 287
type textarea "helper.moveRight(3)"
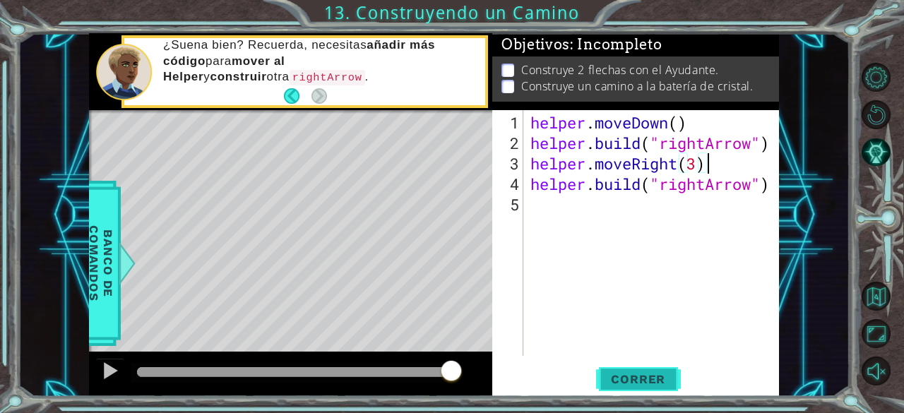
type textarea "helper.moveRight(3)"
click at [619, 385] on span "Correr" at bounding box center [638, 379] width 83 height 14
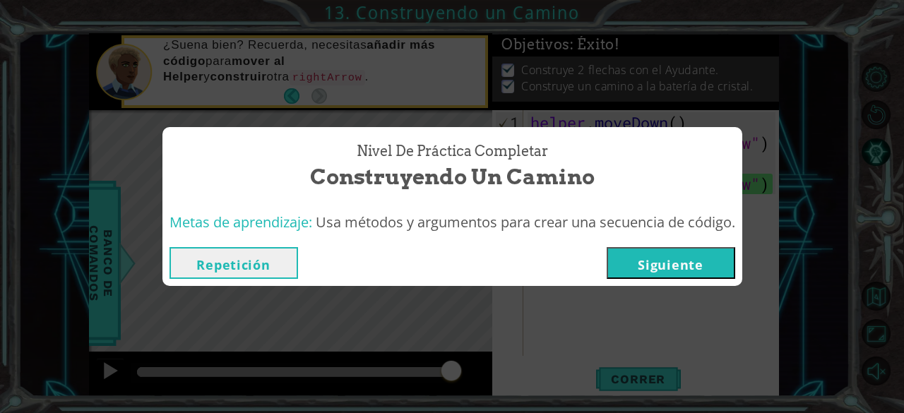
click at [685, 267] on button "Siguiente" at bounding box center [671, 263] width 129 height 32
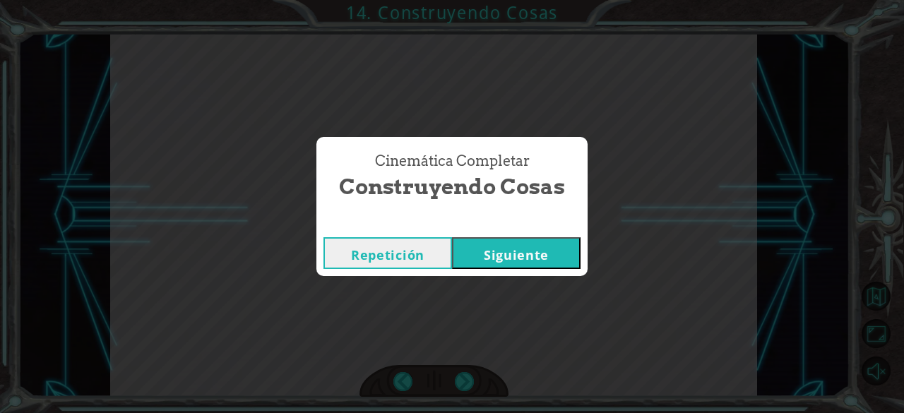
click at [516, 246] on button "Siguiente" at bounding box center [516, 253] width 129 height 32
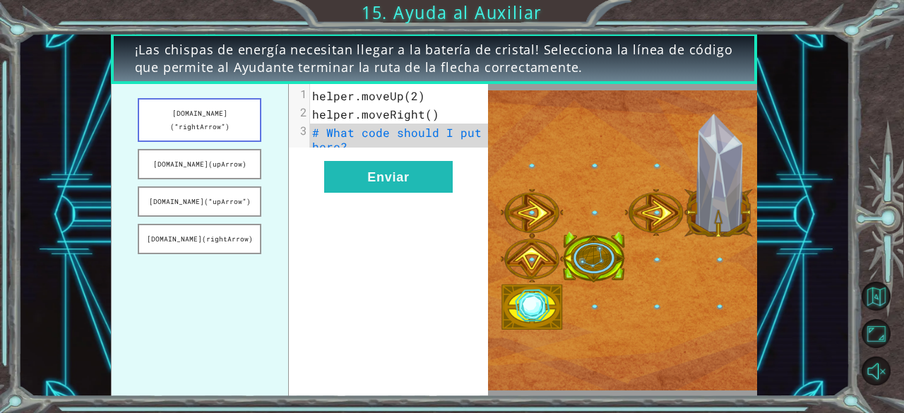
click at [218, 122] on button "[DOMAIN_NAME](“rightArrow”)" at bounding box center [200, 120] width 124 height 44
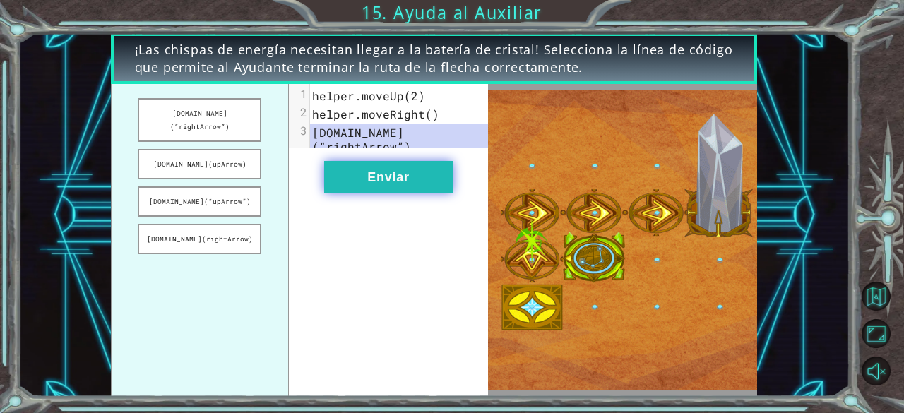
click at [399, 180] on button "Enviar" at bounding box center [388, 177] width 129 height 32
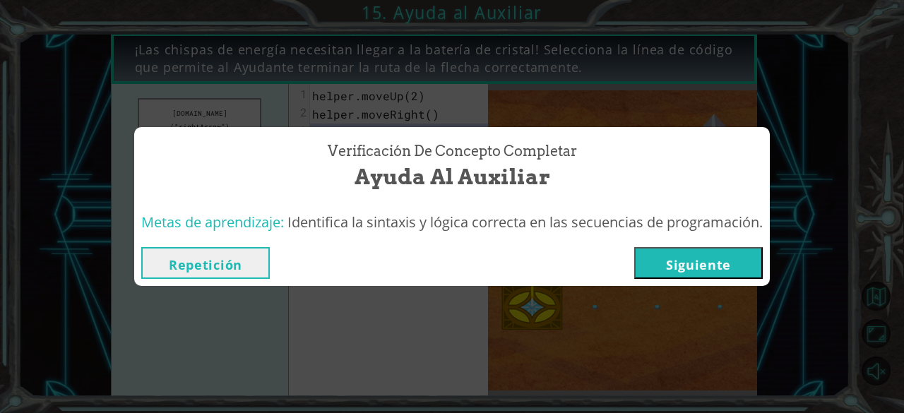
click at [706, 278] on button "Siguiente" at bounding box center [698, 263] width 129 height 32
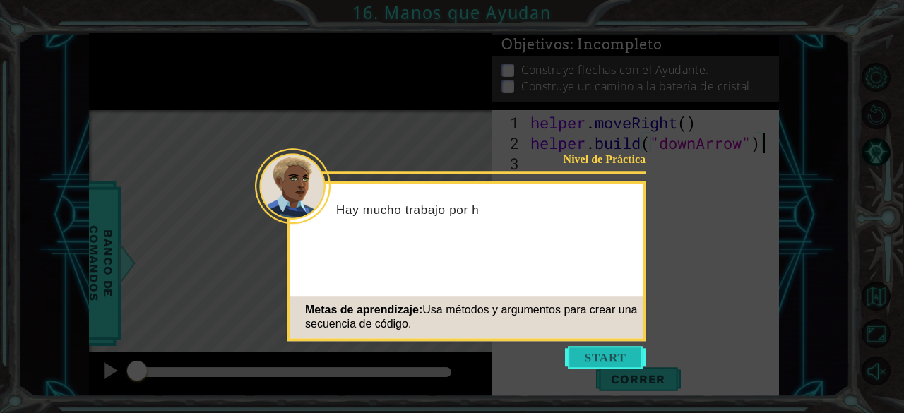
click at [598, 354] on button "Start" at bounding box center [605, 357] width 81 height 23
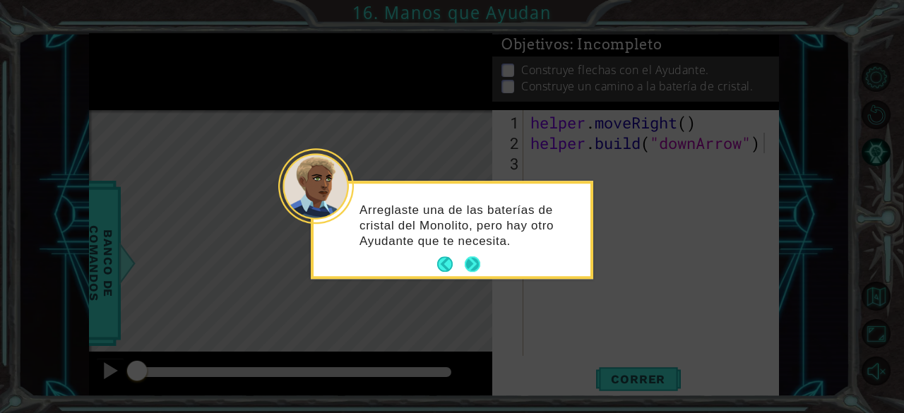
click at [473, 266] on button "Next" at bounding box center [473, 265] width 16 height 16
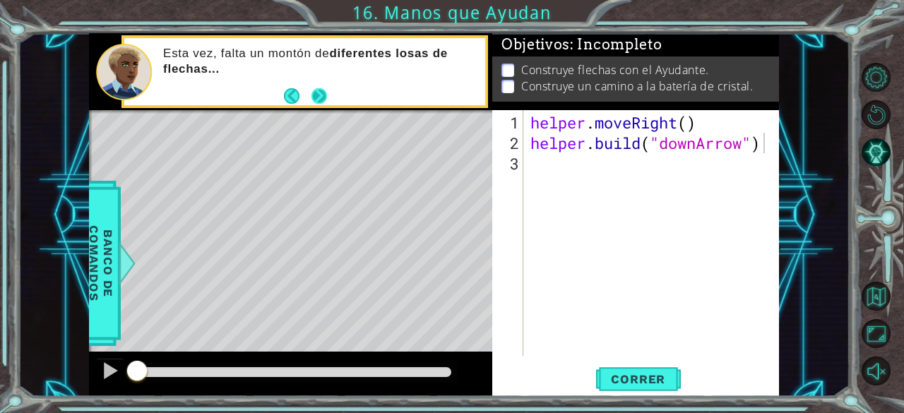
click at [320, 93] on button "Next" at bounding box center [319, 96] width 16 height 16
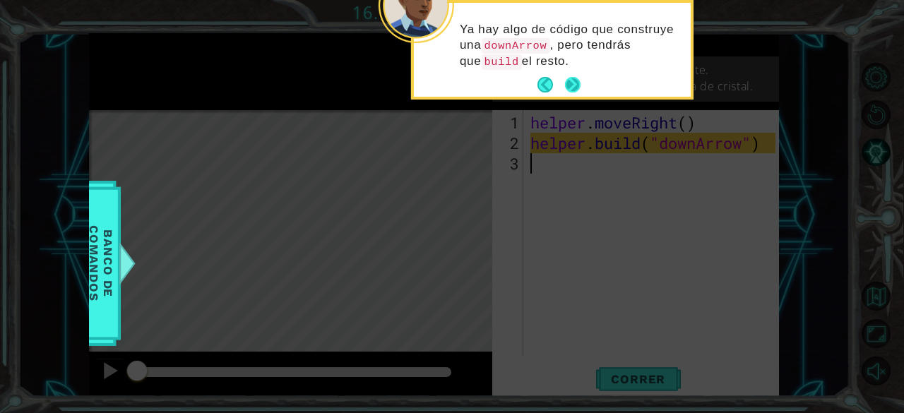
click at [573, 82] on button "Next" at bounding box center [573, 85] width 16 height 16
click at [573, 82] on icon at bounding box center [452, 61] width 904 height 703
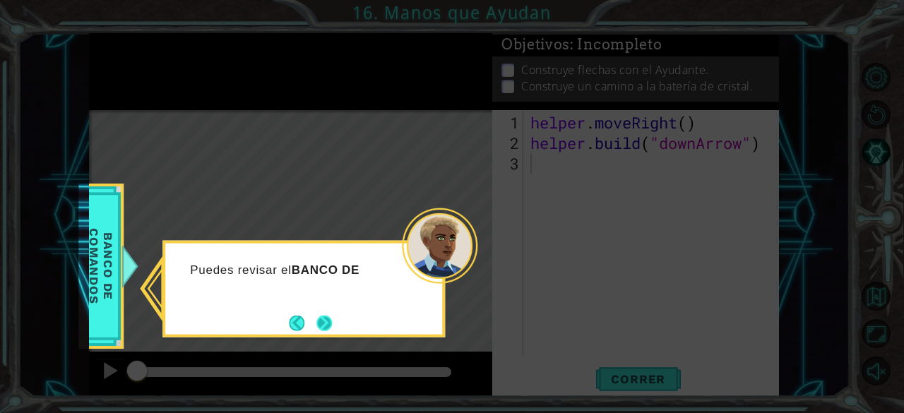
click at [322, 326] on button "Next" at bounding box center [324, 323] width 16 height 16
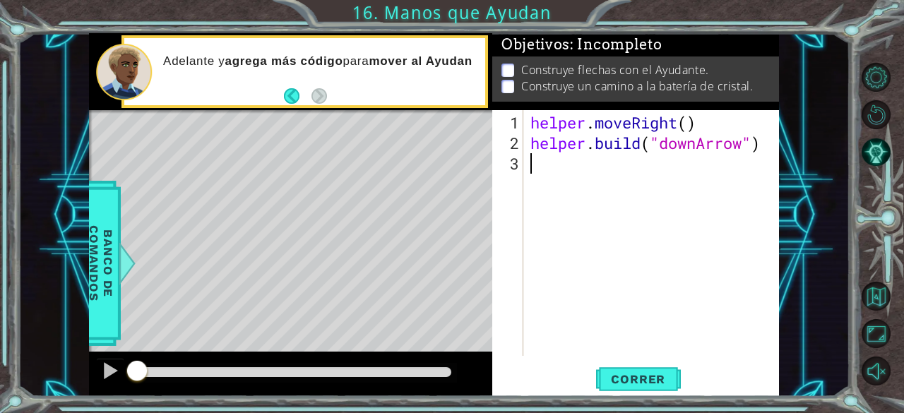
click at [551, 179] on div "helper . moveRight ( ) helper . build ( "downArrow" )" at bounding box center [656, 255] width 256 height 287
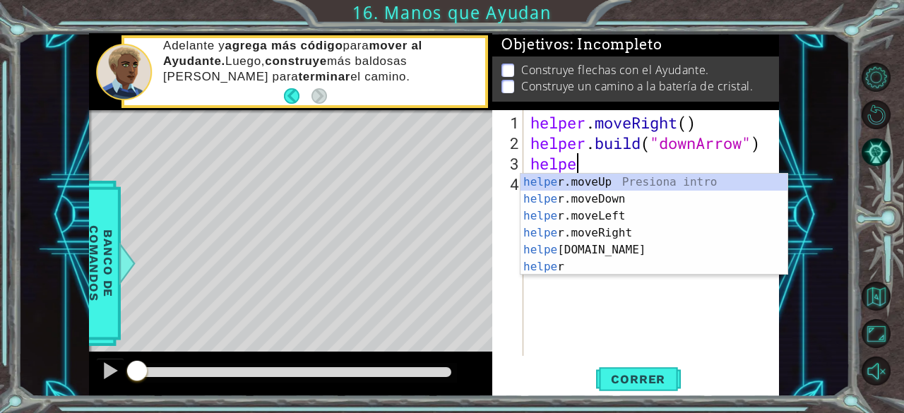
scroll to position [0, 1]
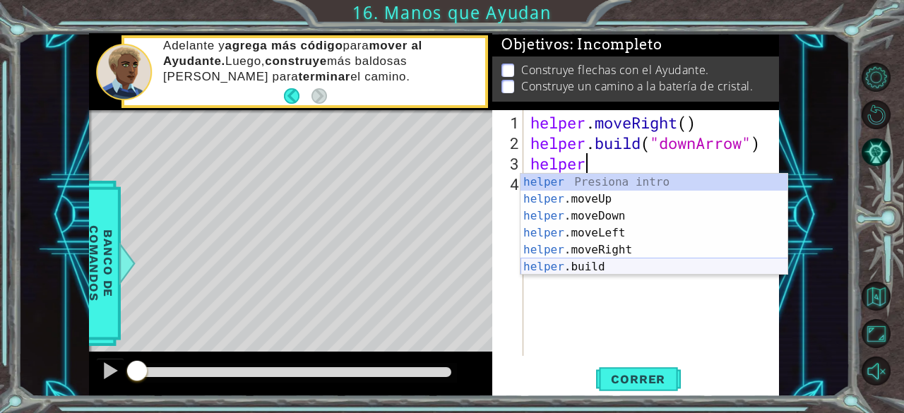
click at [573, 263] on div "helper Presiona intro helper .moveUp Presiona intro helper .moveDown Presiona i…" at bounding box center [655, 242] width 268 height 136
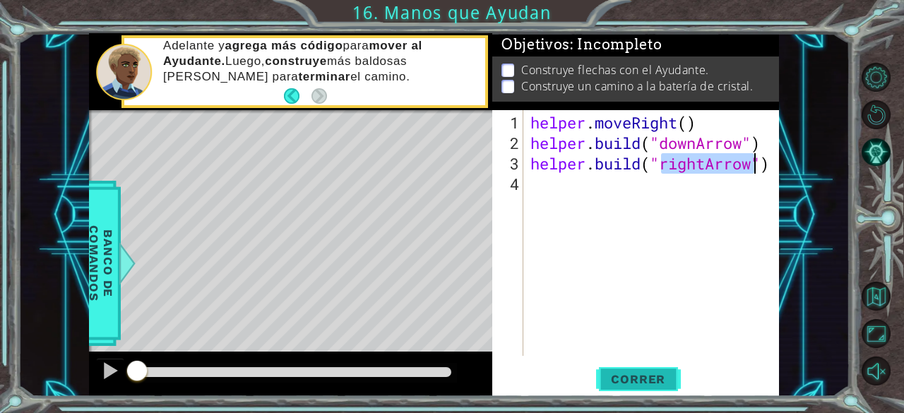
click at [629, 375] on span "Correr" at bounding box center [638, 379] width 83 height 14
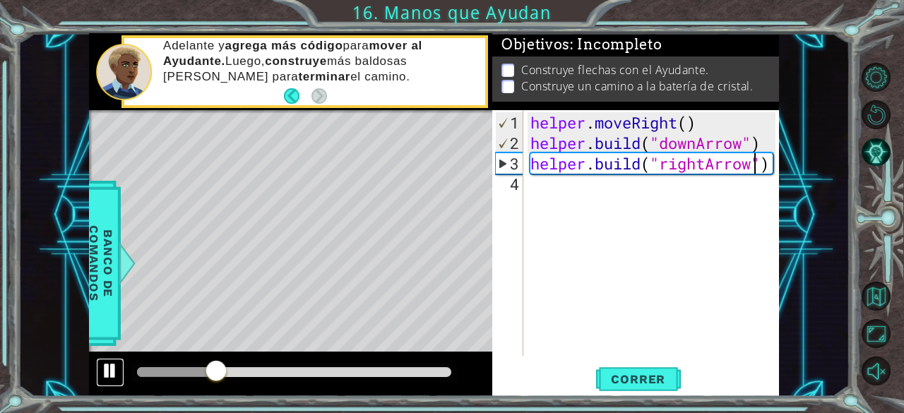
click at [116, 367] on div at bounding box center [110, 371] width 18 height 18
click at [774, 161] on div "helper . moveRight ( ) helper . build ( "downArrow" ) helper . build ( "rightAr…" at bounding box center [656, 255] width 256 height 287
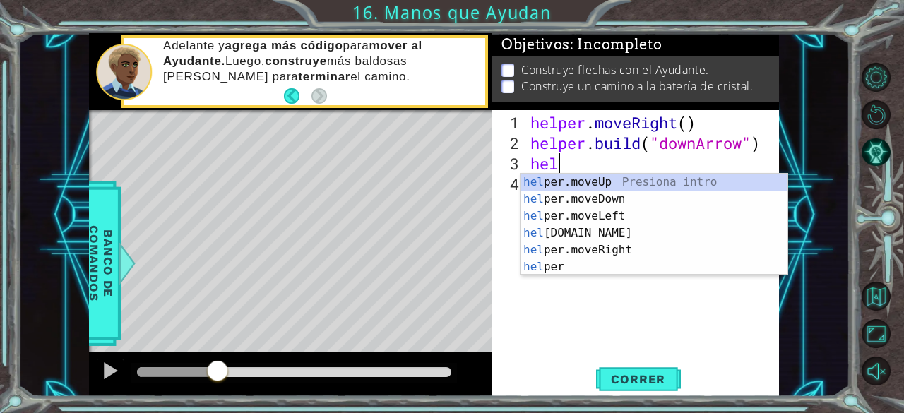
type textarea "h"
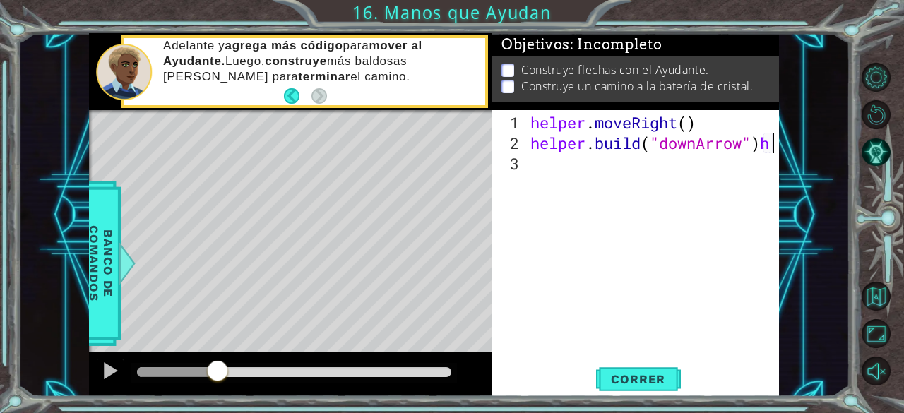
type textarea "[DOMAIN_NAME]("downArrow")"
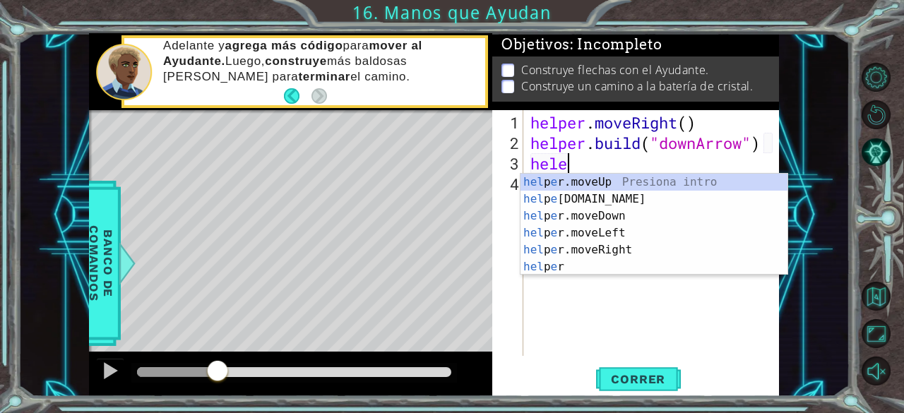
scroll to position [0, 1]
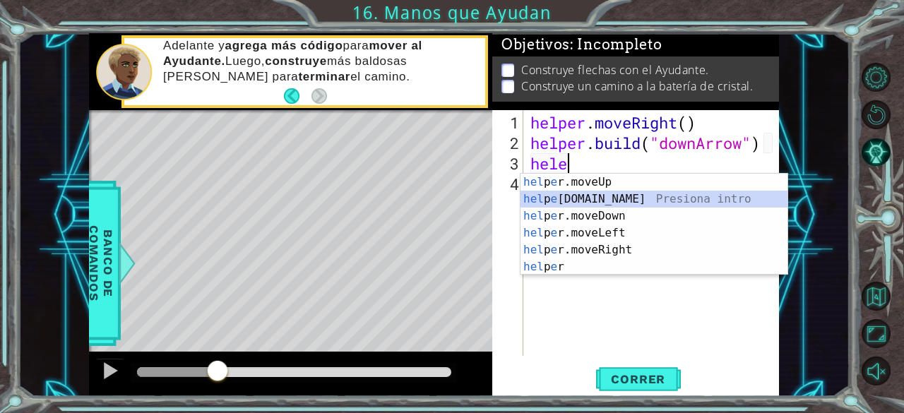
click at [610, 196] on div "hel p e r.moveUp Presiona intro hel p e [DOMAIN_NAME] Presiona intro hel p e r.…" at bounding box center [655, 242] width 268 height 136
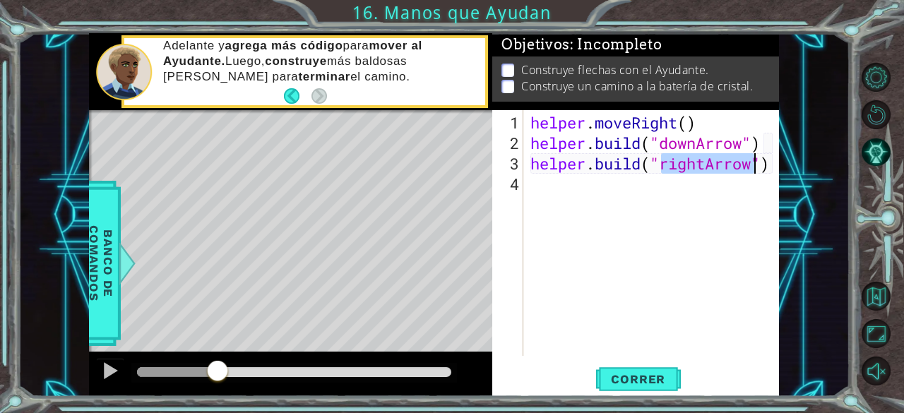
click at [709, 160] on div "helper . moveRight ( ) helper . build ( "downArrow" ) helper . build ( "rightAr…" at bounding box center [652, 233] width 249 height 246
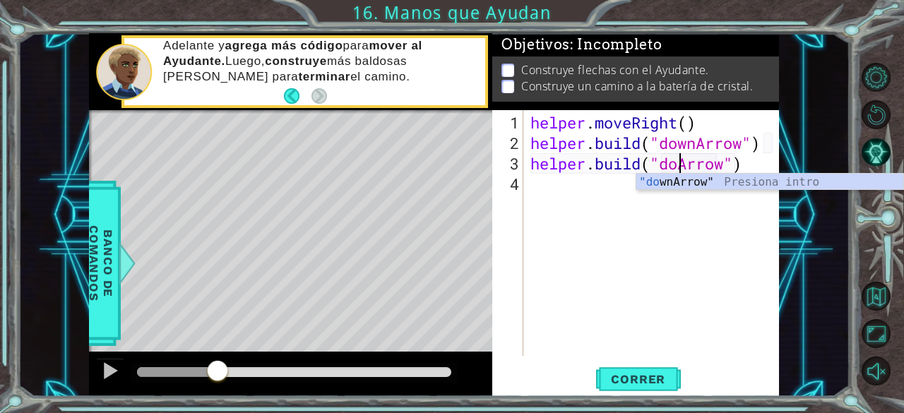
type textarea "[DOMAIN_NAME]("downArrow")"
click at [694, 176] on div ""down Arrow" Presiona intro" at bounding box center [770, 199] width 268 height 51
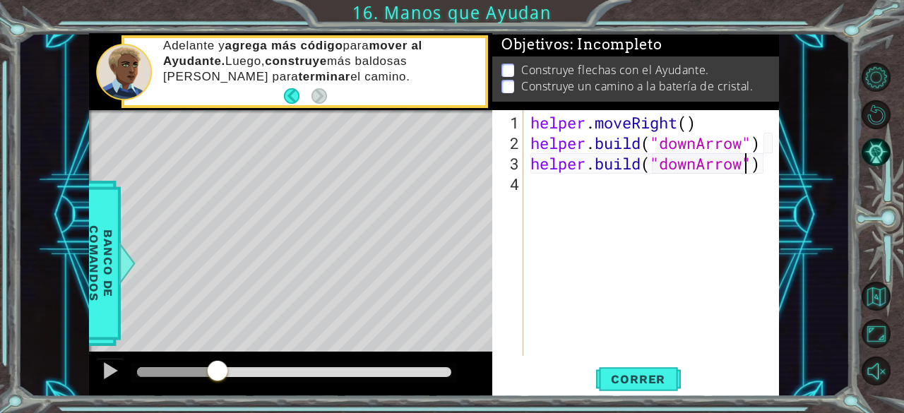
click at [545, 187] on div "helper . moveRight ( ) helper . build ( "downArrow" ) helper . build ( "downArr…" at bounding box center [656, 255] width 256 height 287
click at [629, 387] on button "Correr" at bounding box center [638, 379] width 85 height 29
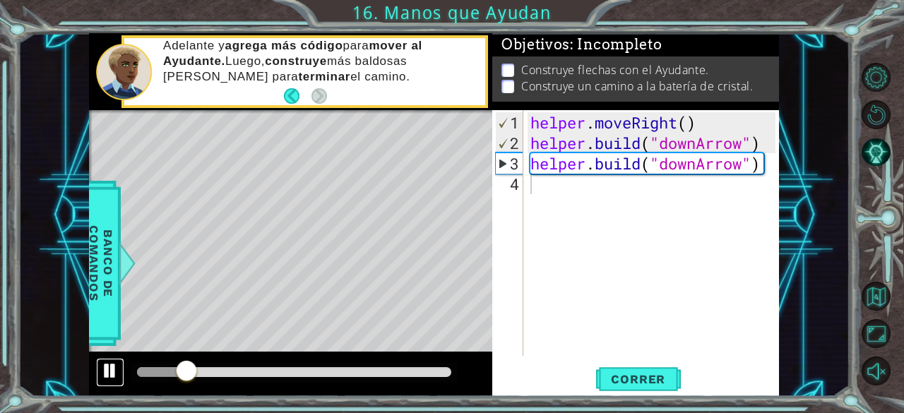
click at [112, 376] on div at bounding box center [110, 371] width 18 height 18
click at [767, 152] on div "helper . moveRight ( ) helper . build ( "downArrow" ) helper . build ( "downArr…" at bounding box center [656, 255] width 256 height 287
type textarea "[DOMAIN_NAME]("downArrow")"
click at [767, 146] on div "helper . moveRight ( ) helper . build ( "downArrow" ) helper . build ( "downArr…" at bounding box center [656, 255] width 256 height 287
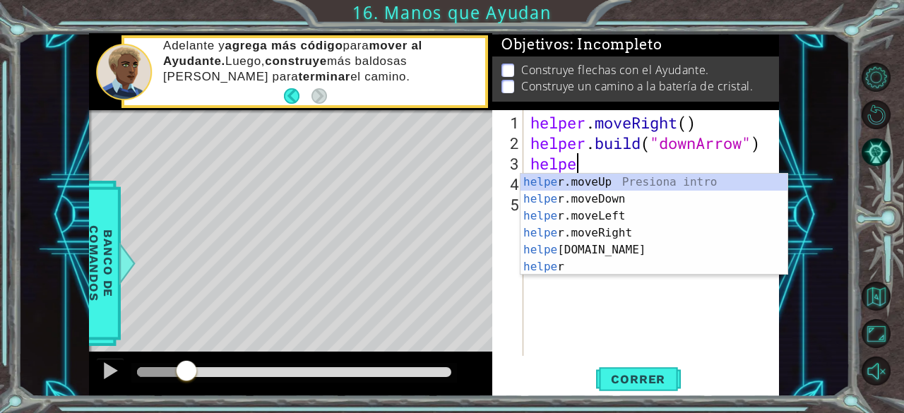
scroll to position [0, 1]
click at [599, 195] on div "helpe [PERSON_NAME]moveUp Presiona intro helpe r.moveDown Presiona intro helpe …" at bounding box center [655, 242] width 268 height 136
type textarea "helper.moveDown(1)"
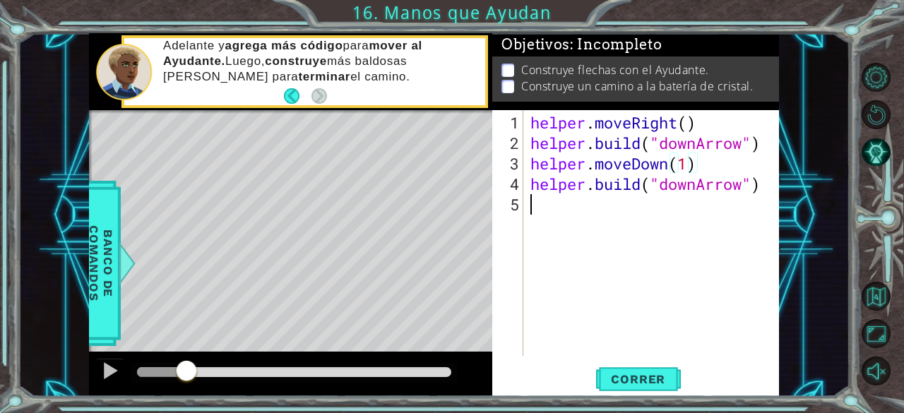
click at [562, 215] on div "helper . moveRight ( ) helper . build ( "downArrow" ) helper . moveDown ( 1 ) h…" at bounding box center [656, 255] width 256 height 287
click at [694, 187] on div "helper . moveRight ( ) helper . build ( "downArrow" ) helper . moveDown ( 1 ) h…" at bounding box center [656, 255] width 256 height 287
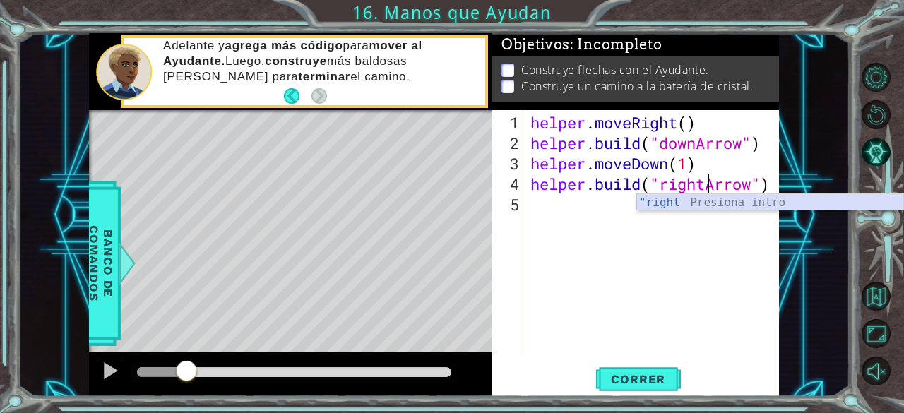
click at [675, 200] on div ""right Presiona intro" at bounding box center [770, 219] width 268 height 51
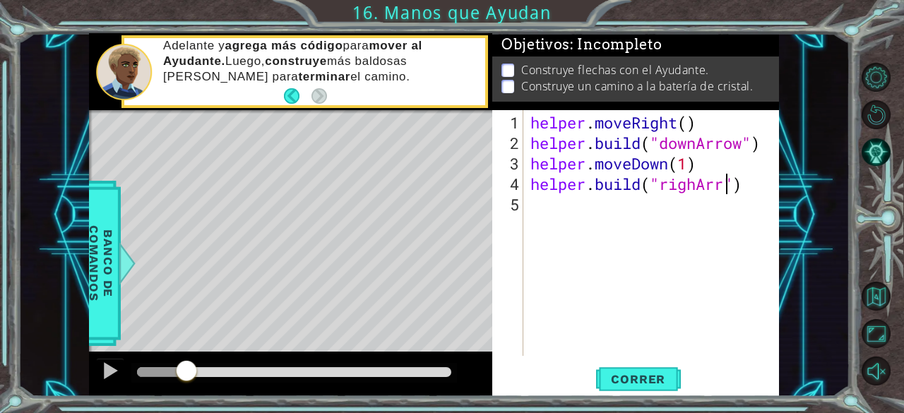
scroll to position [0, 9]
type textarea "[DOMAIN_NAME]("righArrow")"
click at [698, 186] on div "helper . moveRight ( ) helper . build ( "downArrow" ) helper . moveDown ( 1 ) h…" at bounding box center [656, 255] width 256 height 287
type textarea "[DOMAIN_NAME]("rightArrow")"
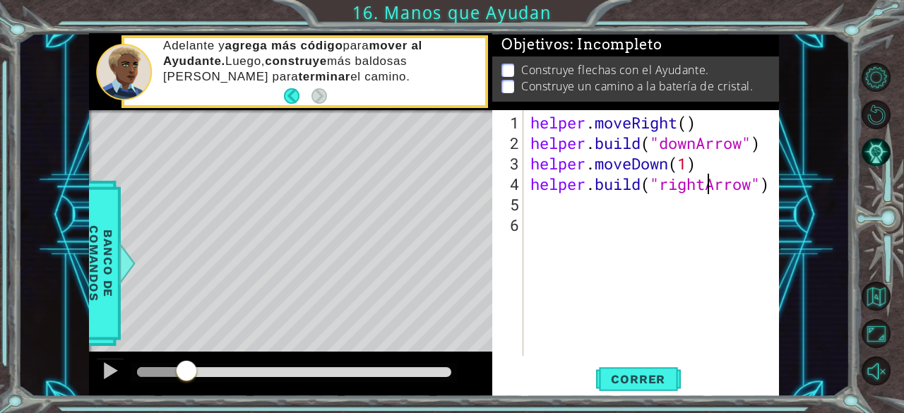
scroll to position [0, 7]
click at [631, 200] on div "helper . moveRight ( ) helper . build ( "downArrow" ) helper . moveDown ( 1 ) h…" at bounding box center [656, 255] width 256 height 287
click at [757, 185] on div "helper . moveRight ( ) helper . build ( "downArrow" ) helper . moveDown ( 1 ) h…" at bounding box center [656, 255] width 256 height 287
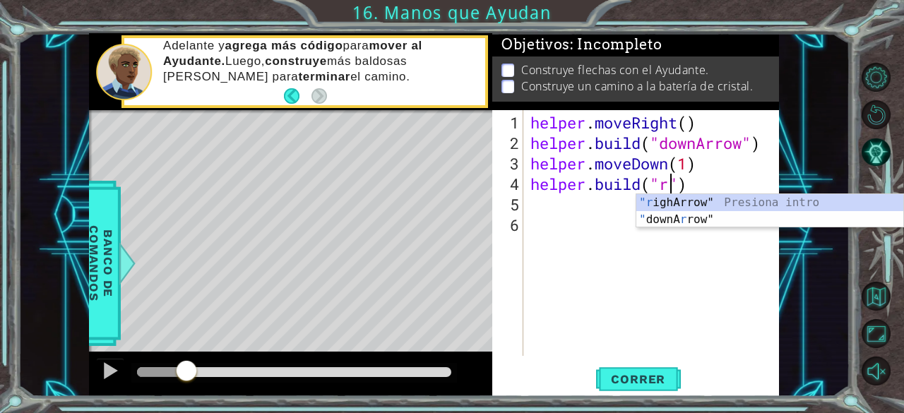
scroll to position [0, 6]
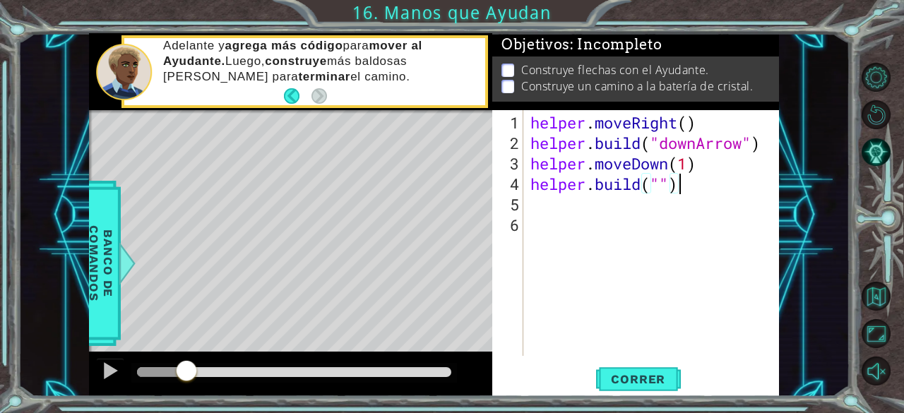
click at [725, 177] on div "helper . moveRight ( ) helper . build ( "downArrow" ) helper . moveDown ( 1 ) h…" at bounding box center [656, 255] width 256 height 287
click at [662, 186] on div "helper . moveRight ( ) helper . build ( "downArrow" ) helper . moveDown ( 1 ) h…" at bounding box center [656, 255] width 256 height 287
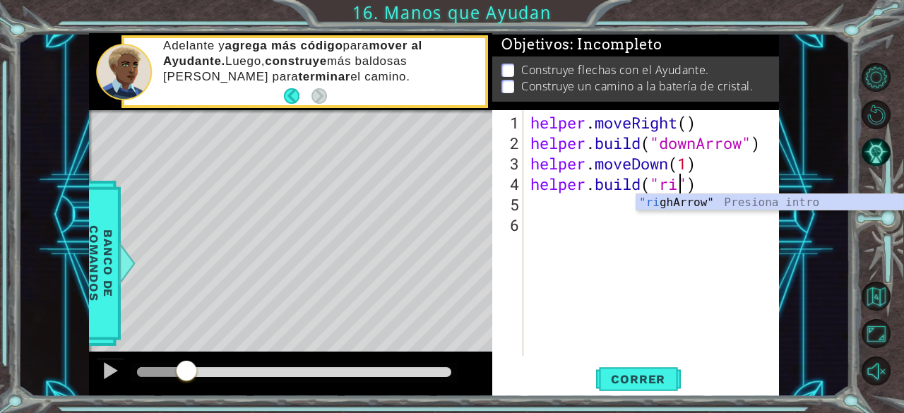
scroll to position [0, 7]
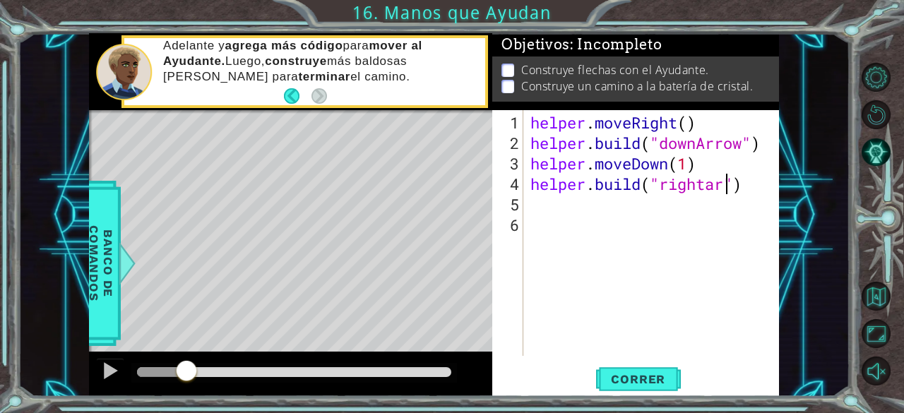
type textarea "[DOMAIN_NAME]("rightarrow")"
click at [714, 194] on div "helper . moveRight ( ) helper . build ( "downArrow" ) helper . moveDown ( 1 ) h…" at bounding box center [656, 255] width 256 height 287
click at [715, 184] on div "helper . moveRight ( ) helper . build ( "downArrow" ) helper . moveDown ( 1 ) h…" at bounding box center [656, 255] width 256 height 287
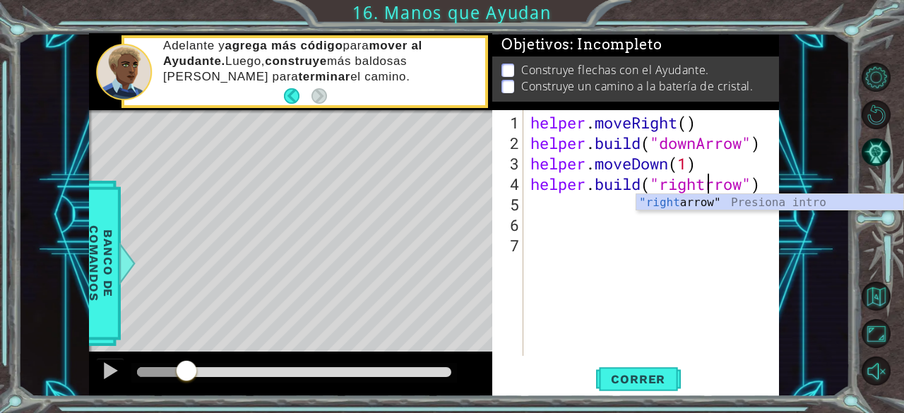
scroll to position [0, 8]
type textarea "[DOMAIN_NAME]("rightArrow")"
click at [583, 190] on div "helper . moveRight ( ) helper . build ( "downArrow" ) helper . moveDown ( 1 ) h…" at bounding box center [656, 255] width 256 height 287
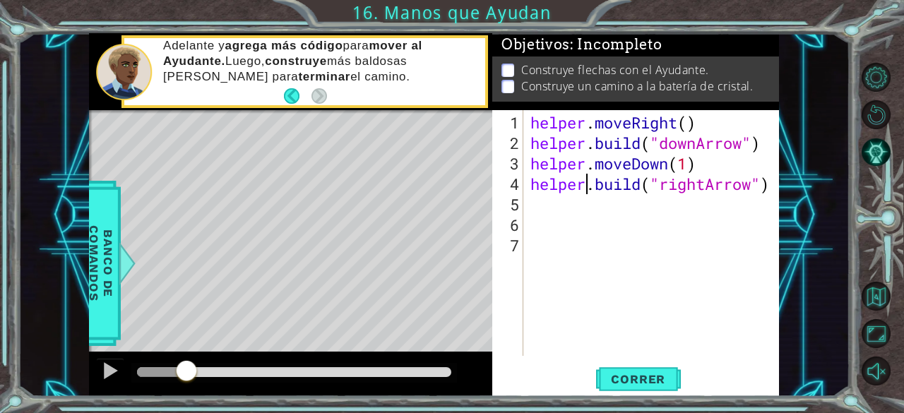
click at [574, 203] on div "helper . moveRight ( ) helper . build ( "downArrow" ) helper . moveDown ( 1 ) h…" at bounding box center [656, 255] width 256 height 287
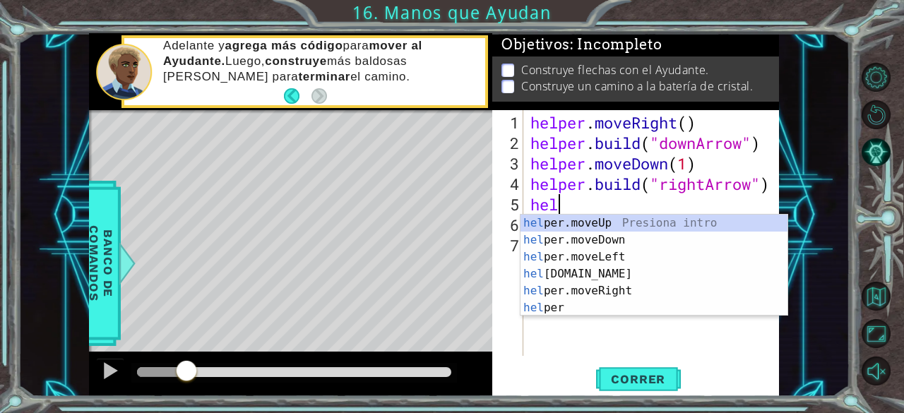
scroll to position [0, 1]
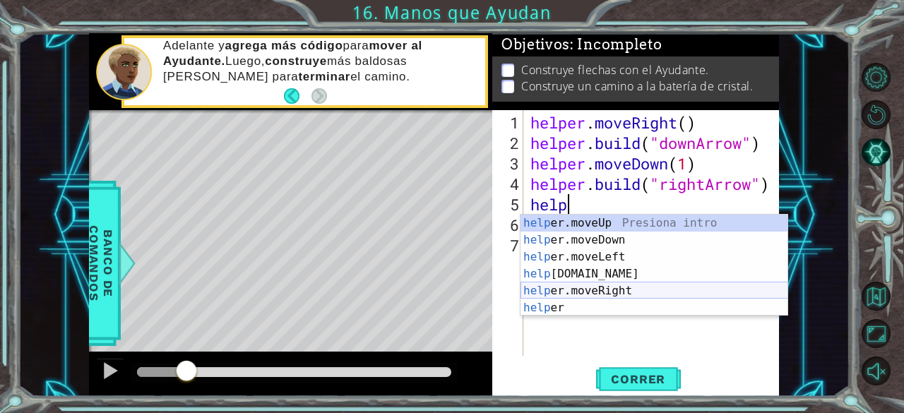
click at [595, 286] on div "help er.moveUp Presiona intro help er.moveDown Presiona intro help er.moveLeft …" at bounding box center [655, 283] width 268 height 136
type textarea "helper.moveRight(1)"
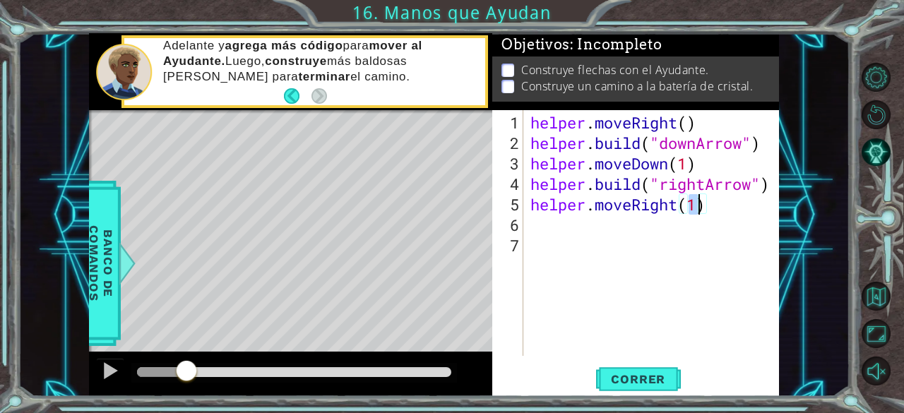
click at [581, 232] on div "helper . moveRight ( ) helper . build ( "downArrow" ) helper . moveDown ( 1 ) h…" at bounding box center [656, 255] width 256 height 287
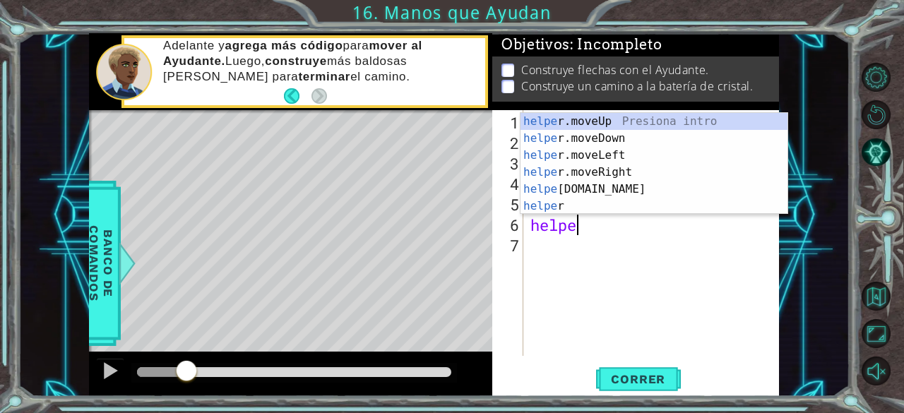
scroll to position [0, 1]
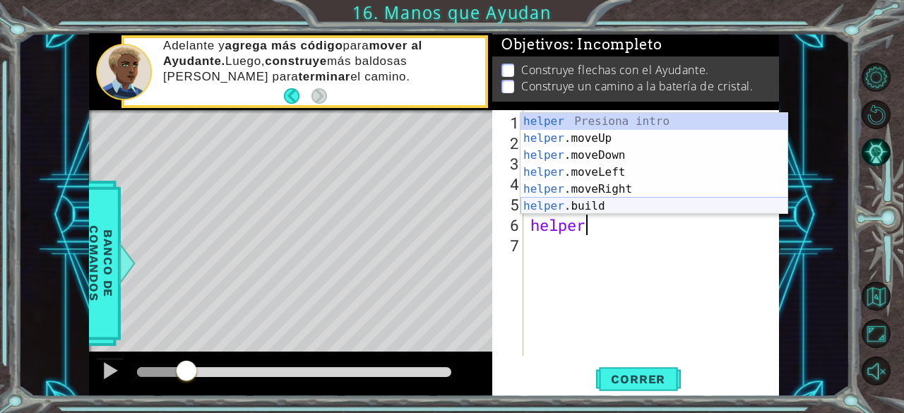
click at [581, 204] on div "helper Presiona intro helper .moveUp Presiona intro helper .moveDown Presiona i…" at bounding box center [655, 181] width 268 height 136
type textarea "[DOMAIN_NAME]("rightArrow")"
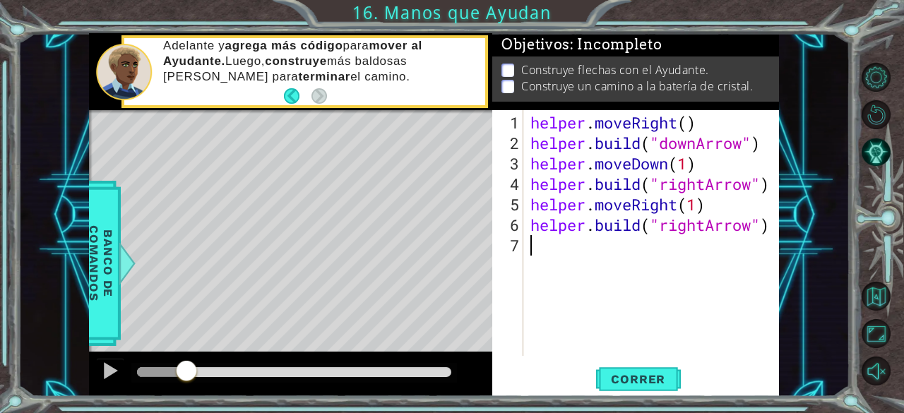
click at [585, 268] on div "helper . moveRight ( ) helper . build ( "downArrow" ) helper . moveDown ( 1 ) h…" at bounding box center [656, 255] width 256 height 287
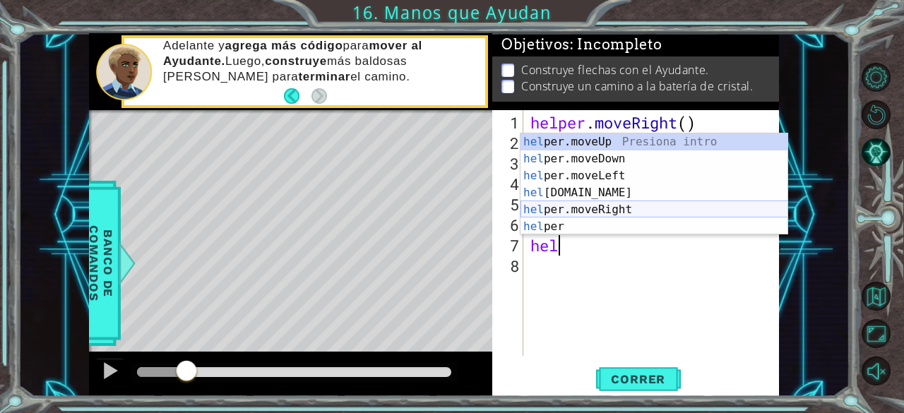
click at [583, 210] on div "hel per.moveUp Presiona intro hel per.moveDown Presiona intro hel per.moveLeft …" at bounding box center [655, 201] width 268 height 136
type textarea "helper.moveRight(1)"
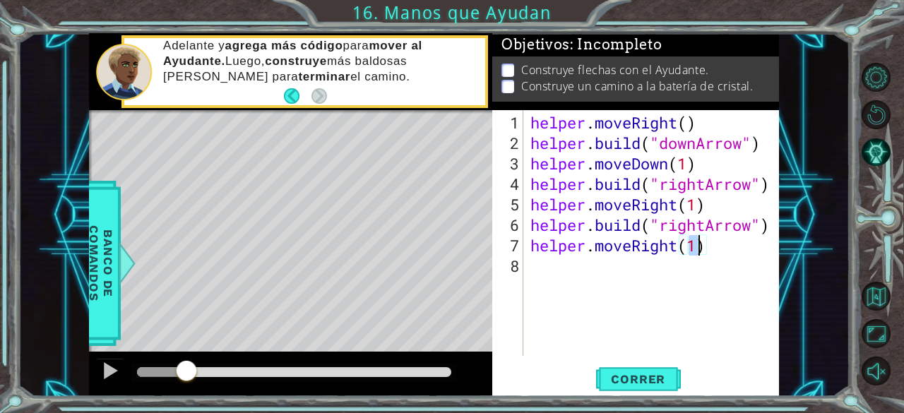
click at [572, 270] on div "helper . moveRight ( ) helper . build ( "downArrow" ) helper . moveDown ( 1 ) h…" at bounding box center [656, 255] width 256 height 287
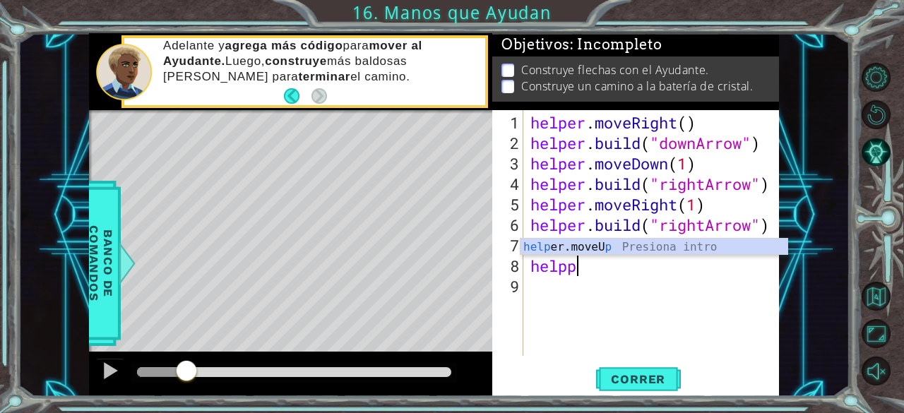
scroll to position [0, 1]
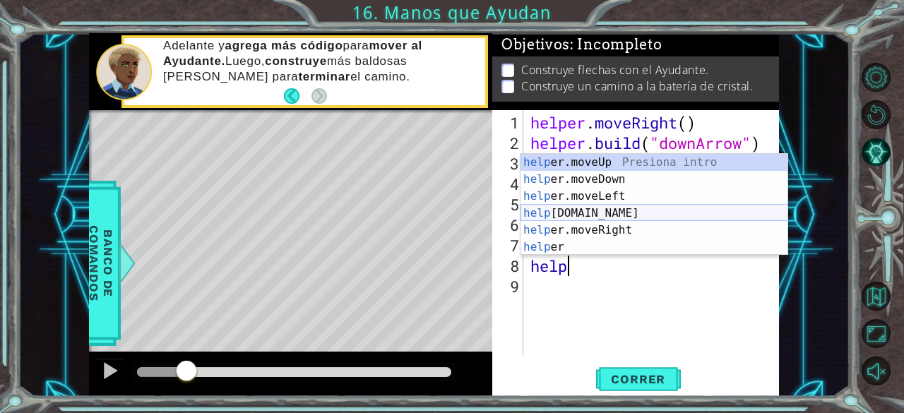
click at [586, 215] on div "help er.moveUp Presiona intro help er.moveDown Presiona intro help er.moveLeft …" at bounding box center [655, 222] width 268 height 136
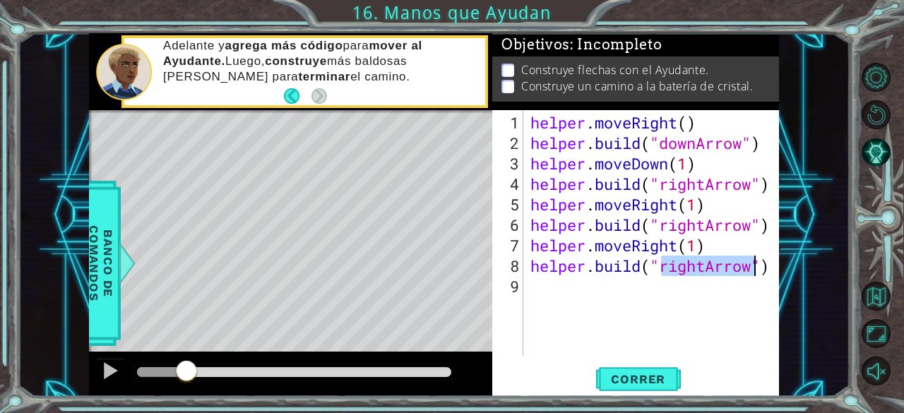
click at [706, 268] on div "helper . moveRight ( ) helper . build ( "downArrow" ) helper . moveDown ( 1 ) h…" at bounding box center [652, 233] width 249 height 246
type textarea "[DOMAIN_NAME]("upArrow")"
click at [636, 378] on span "Correr" at bounding box center [638, 379] width 83 height 14
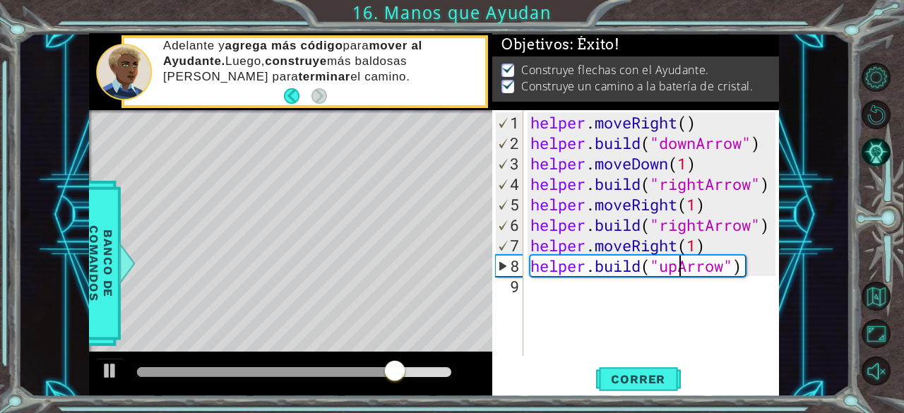
click at [578, 297] on div "helper . moveRight ( ) helper . build ( "downArrow" ) helper . moveDown ( 1 ) h…" at bounding box center [656, 255] width 256 height 287
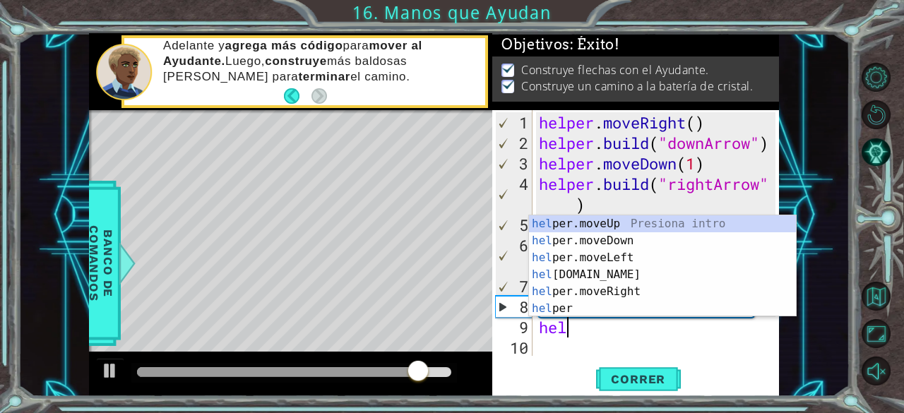
scroll to position [0, 0]
type textarea "hel"
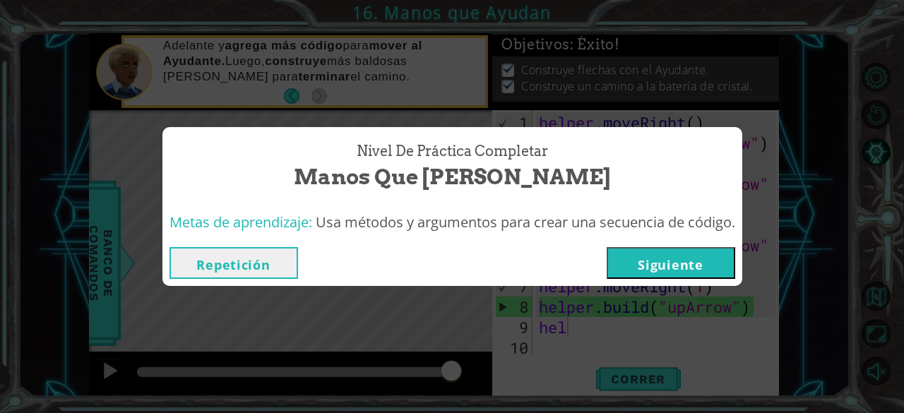
click at [646, 272] on button "Siguiente" at bounding box center [671, 263] width 129 height 32
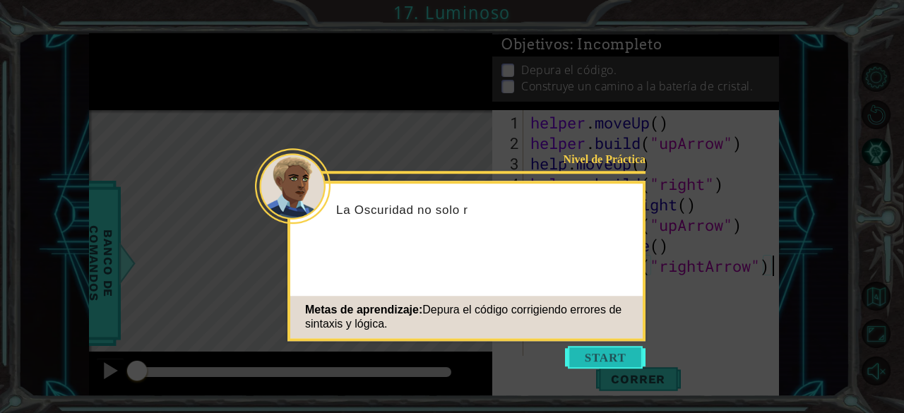
click at [582, 355] on button "Start" at bounding box center [605, 357] width 81 height 23
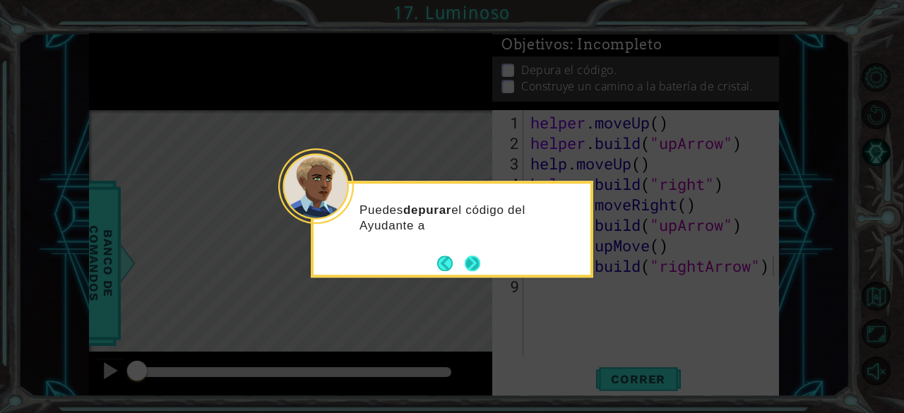
click at [480, 269] on button "Next" at bounding box center [473, 264] width 16 height 16
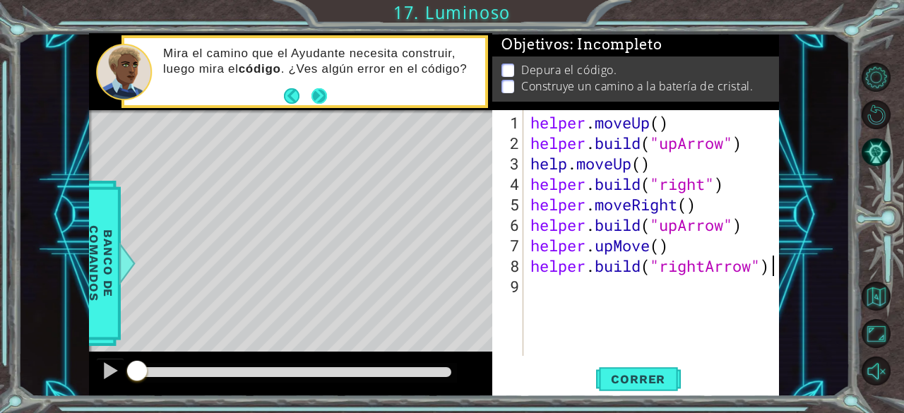
click at [322, 94] on button "Next" at bounding box center [319, 96] width 16 height 16
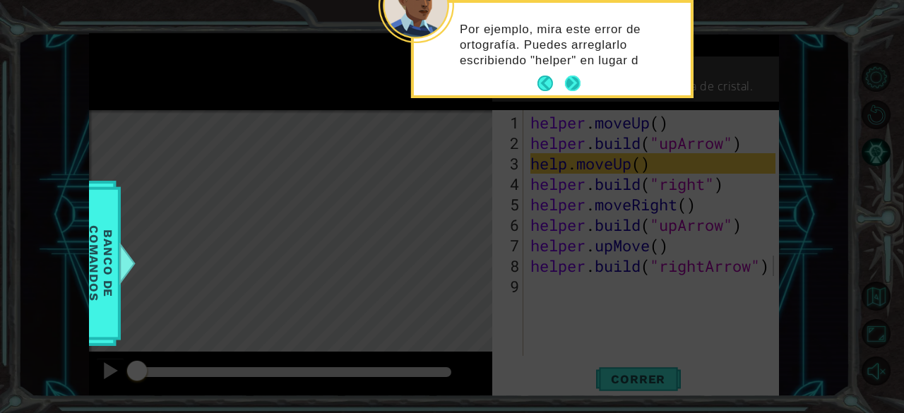
click at [571, 80] on button "Next" at bounding box center [573, 84] width 16 height 16
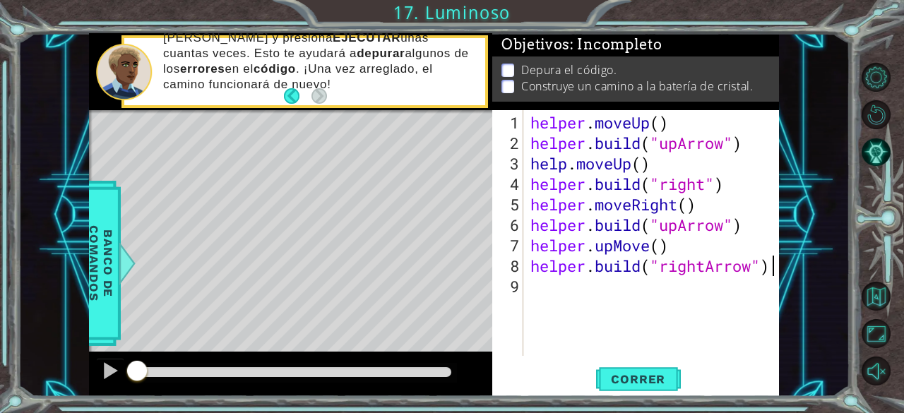
click at [705, 184] on div "helper . moveUp ( ) helper . build ( "upArrow" ) help . moveUp ( ) helper . bui…" at bounding box center [656, 255] width 256 height 287
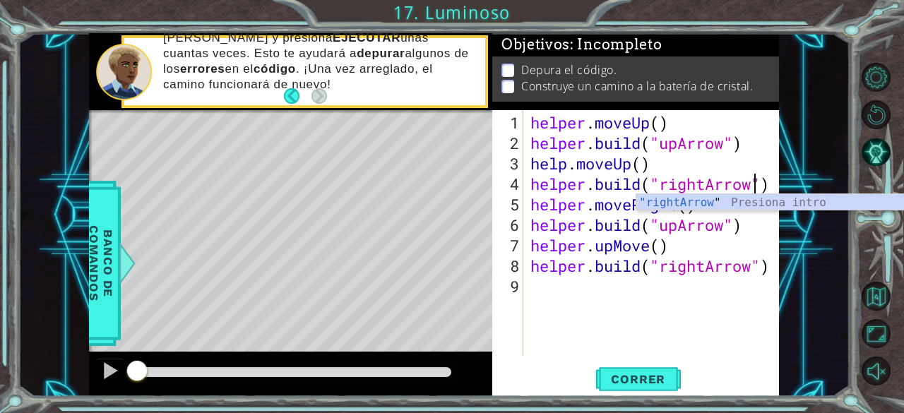
scroll to position [0, 10]
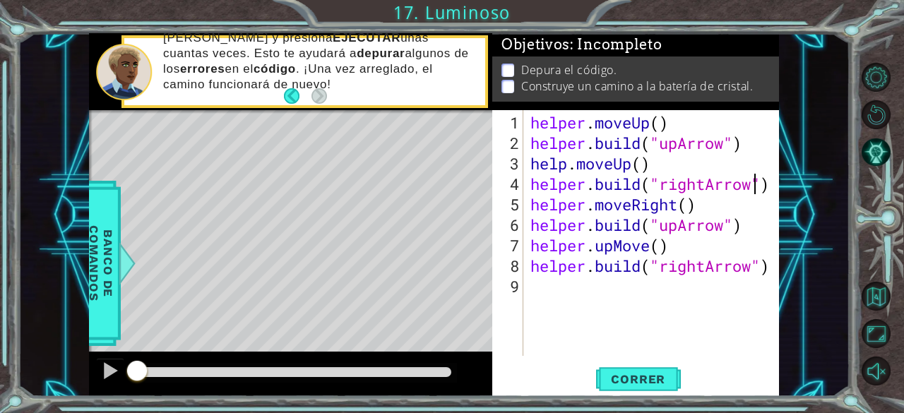
click at [675, 230] on div "helper . moveUp ( ) helper . build ( "upArrow" ) help . moveUp ( ) helper . bui…" at bounding box center [656, 255] width 256 height 287
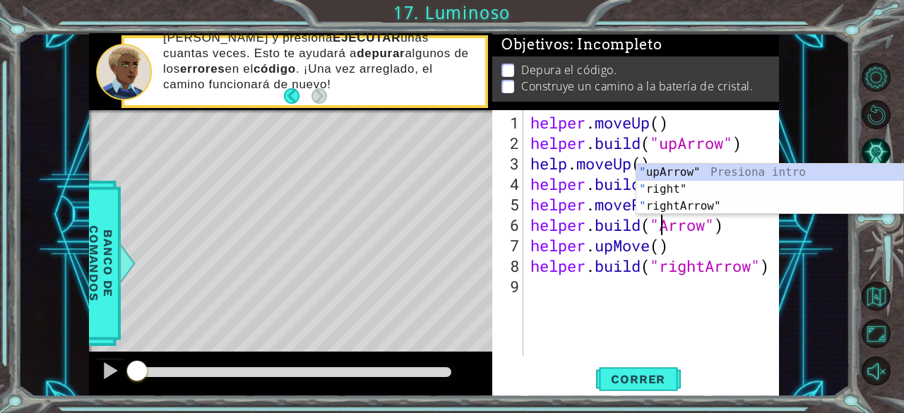
scroll to position [0, 8]
click at [671, 208] on div "" upArrow" Presiona intro " right" Presiona intro " rightArrow" Presiona intro" at bounding box center [770, 206] width 268 height 85
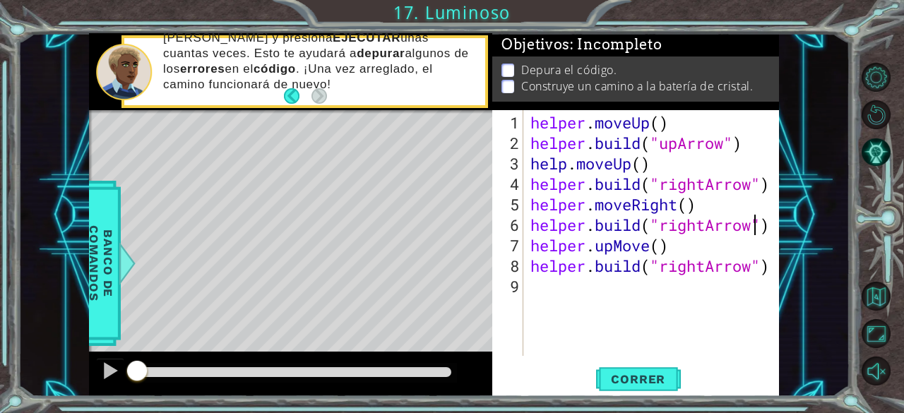
click at [648, 248] on div "helper . moveUp ( ) helper . build ( "upArrow" ) help . moveUp ( ) helper . bui…" at bounding box center [656, 255] width 256 height 287
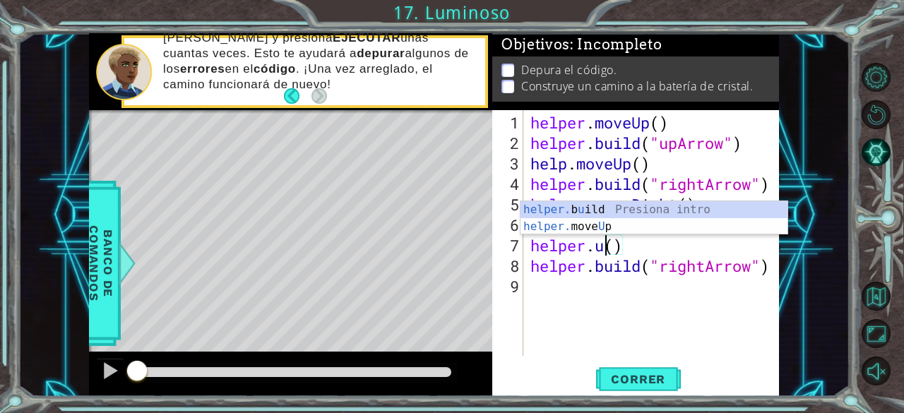
scroll to position [0, 3]
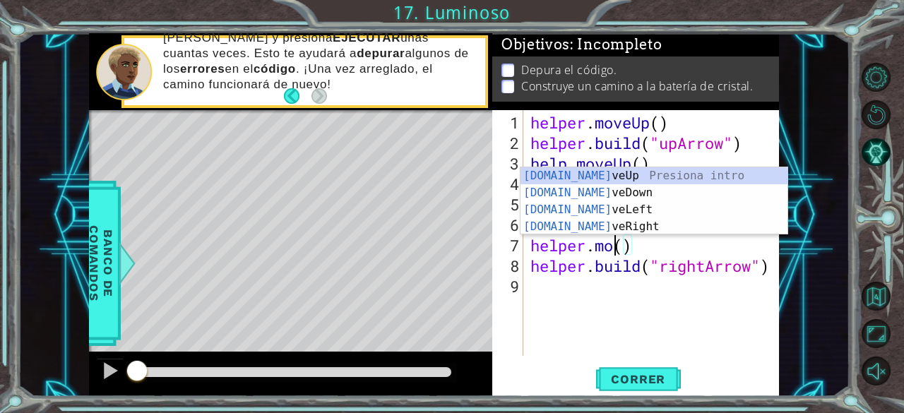
type textarea "helper.move()"
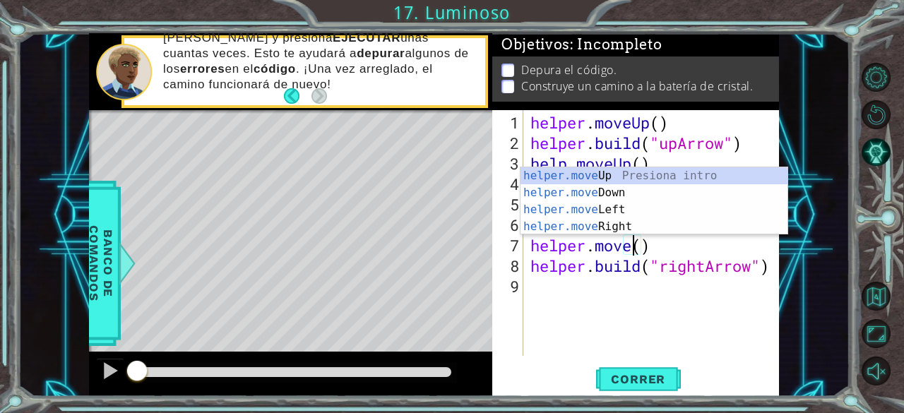
scroll to position [0, 4]
click at [649, 295] on div "helper . moveUp ( ) helper . build ( "upArrow" ) help . moveUp ( ) helper . bui…" at bounding box center [656, 255] width 256 height 287
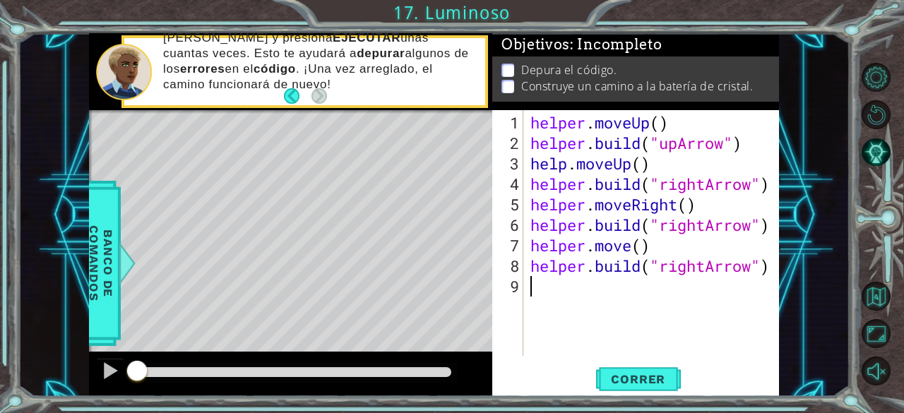
scroll to position [0, 0]
click at [629, 245] on div "helper . moveUp ( ) helper . build ( "upArrow" ) help . moveUp ( ) helper . bui…" at bounding box center [656, 255] width 256 height 287
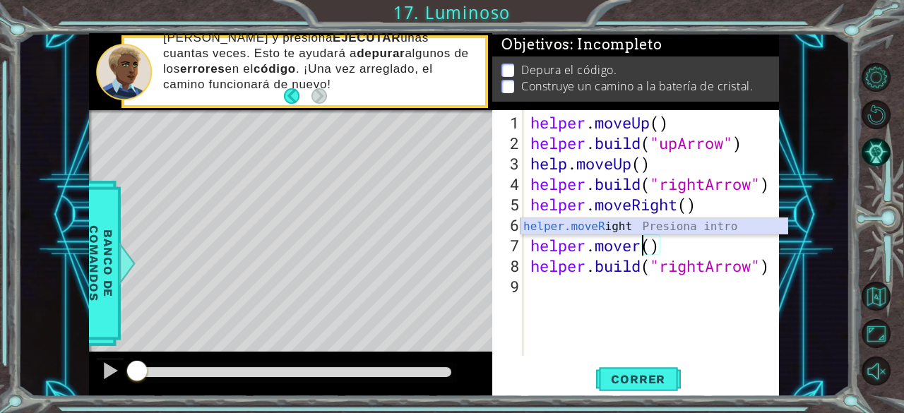
click at [614, 225] on div "helper.moveR ight Presiona intro" at bounding box center [655, 243] width 268 height 51
type textarea "helper.moveRight(1)"
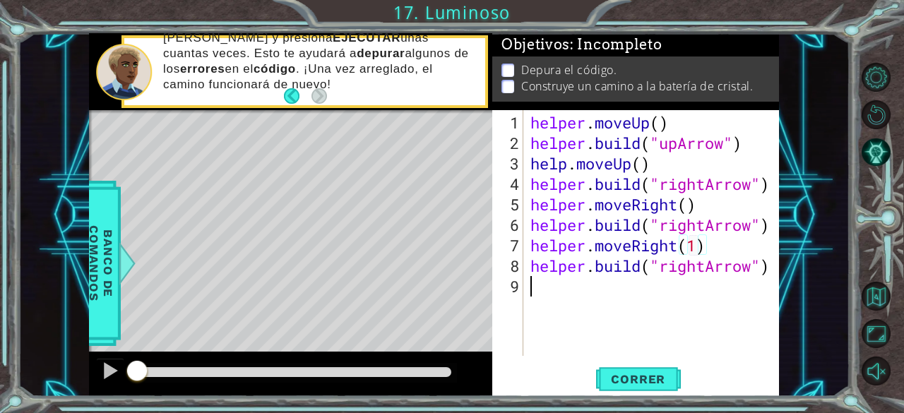
click at [638, 286] on div "helper . moveUp ( ) helper . build ( "upArrow" ) help . moveUp ( ) helper . bui…" at bounding box center [656, 255] width 256 height 287
click at [694, 272] on div "helper . moveUp ( ) helper . build ( "upArrow" ) help . moveUp ( ) helper . bui…" at bounding box center [656, 255] width 256 height 287
click at [701, 271] on div "helper . moveUp ( ) helper . build ( "upArrow" ) help . moveUp ( ) helper . bui…" at bounding box center [656, 255] width 256 height 287
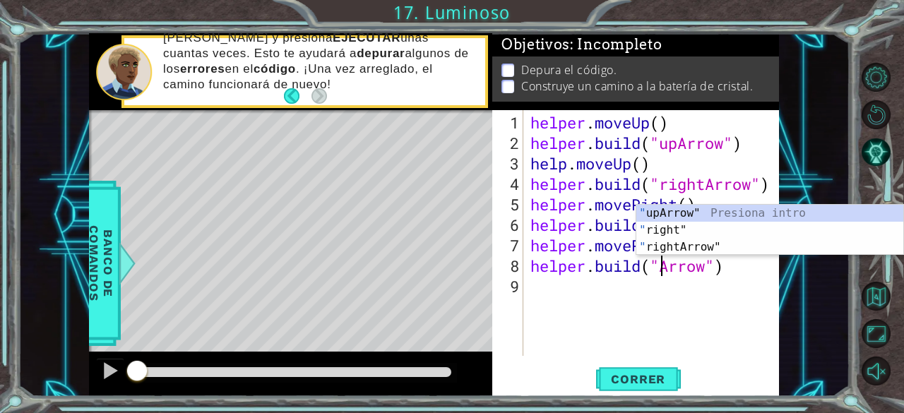
scroll to position [0, 8]
click at [671, 217] on div "" upArrow" Presiona intro " right" Presiona intro " rightArrow" Presiona intro" at bounding box center [770, 247] width 268 height 85
type textarea "[DOMAIN_NAME]("upArrow")"
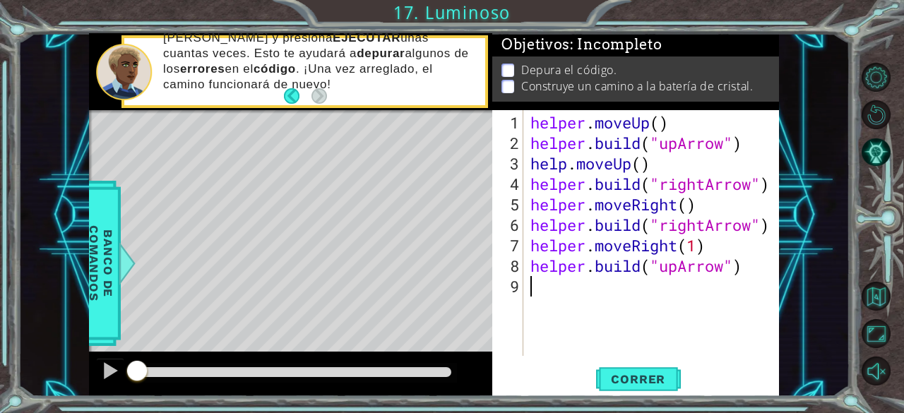
click at [543, 290] on div "helper . moveUp ( ) helper . build ( "upArrow" ) help . moveUp ( ) helper . bui…" at bounding box center [656, 255] width 256 height 287
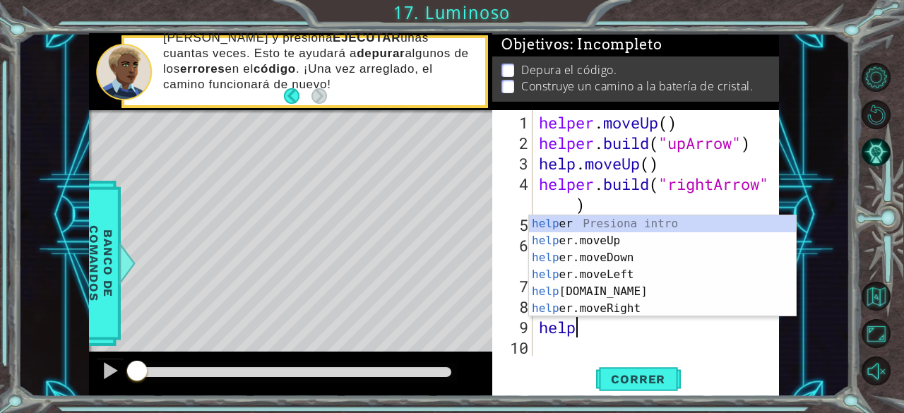
scroll to position [0, 1]
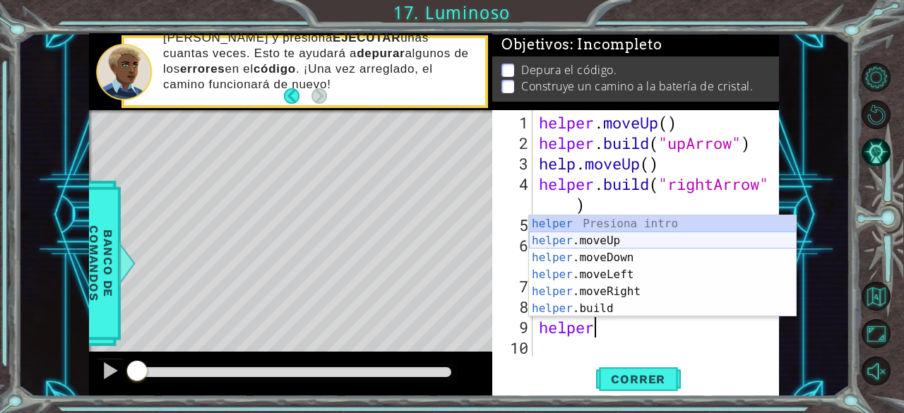
click at [595, 241] on div "helper Presiona intro helper .moveUp Presiona intro helper .moveDown Presiona i…" at bounding box center [663, 283] width 268 height 136
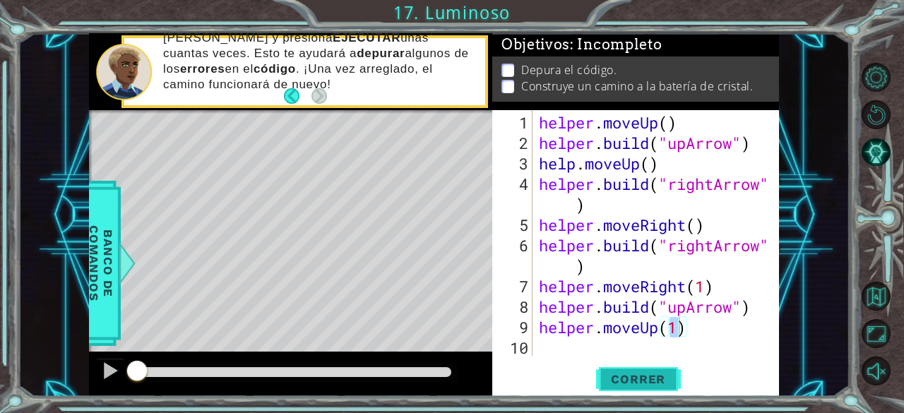
click at [638, 384] on span "Correr" at bounding box center [638, 379] width 83 height 14
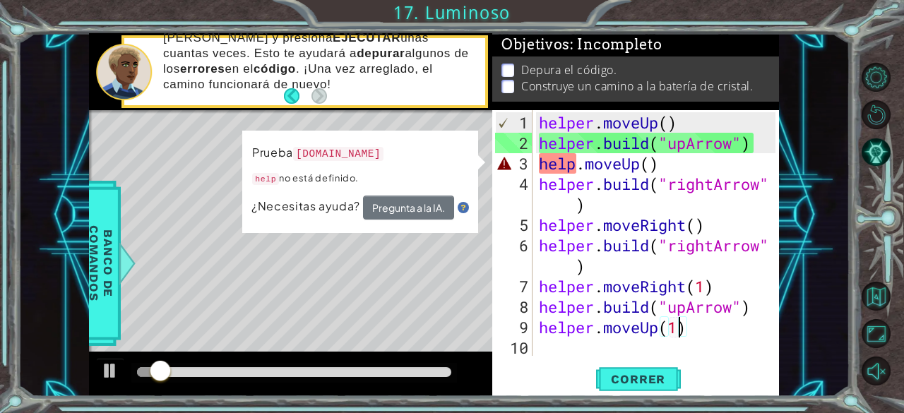
click at [558, 305] on div "helper . moveUp ( ) helper . build ( "upArrow" ) help . moveUp ( ) helper . bui…" at bounding box center [659, 255] width 247 height 287
type textarea "[DOMAIN_NAME]("upArrow")"
click at [548, 351] on div "helper . moveUp ( ) helper . build ( "upArrow" ) help . moveUp ( ) helper . bui…" at bounding box center [659, 255] width 247 height 287
click at [113, 374] on div at bounding box center [110, 371] width 18 height 18
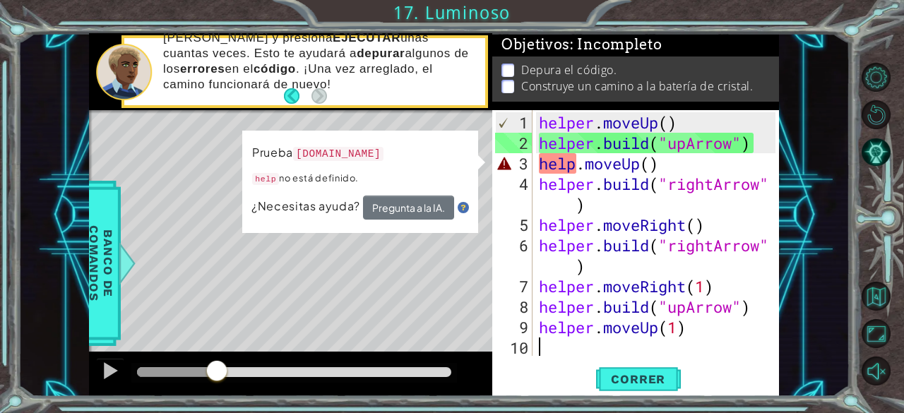
click at [587, 164] on div "helper . moveUp ( ) helper . build ( "upArrow" ) help . moveUp ( ) helper . bui…" at bounding box center [659, 255] width 247 height 287
click at [577, 165] on div "helper . moveUp ( ) helper . build ( "upArrow" ) help . moveUp ( ) helper . bui…" at bounding box center [659, 255] width 247 height 287
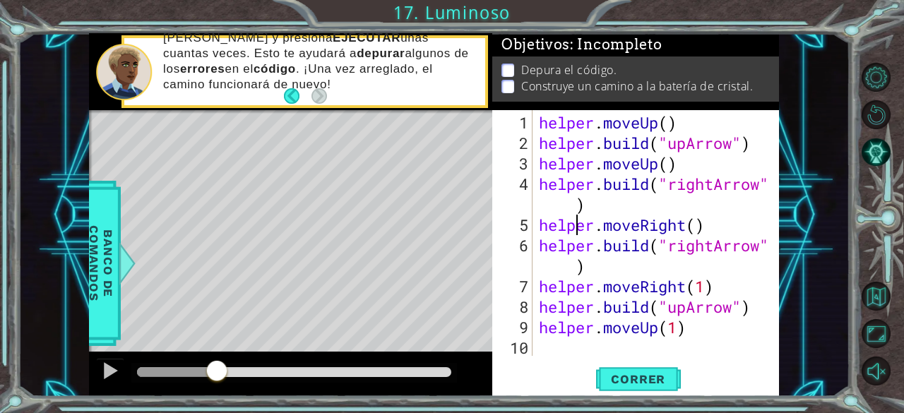
click at [572, 218] on div "helper . moveUp ( ) helper . build ( "upArrow" ) helper . moveUp ( ) helper . b…" at bounding box center [659, 255] width 247 height 287
click at [572, 207] on div "helper . moveUp ( ) helper . build ( "upArrow" ) helper . moveUp ( ) helper . b…" at bounding box center [659, 255] width 247 height 287
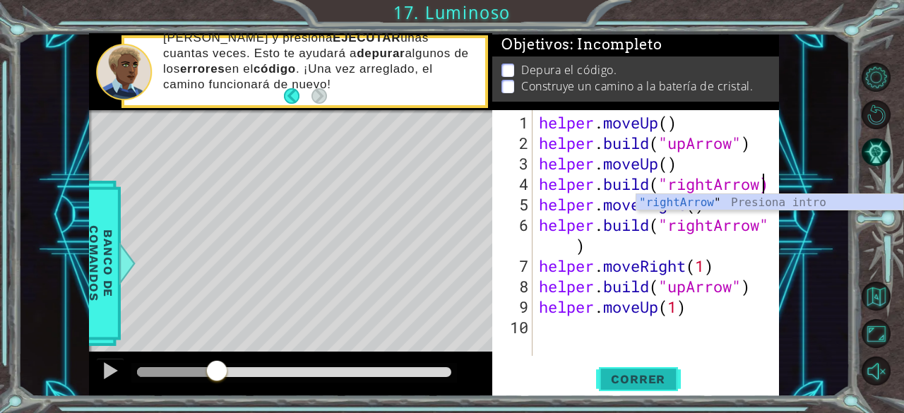
type textarea "[DOMAIN_NAME]("rightArrow)"
click at [636, 375] on span "Correr" at bounding box center [638, 379] width 83 height 14
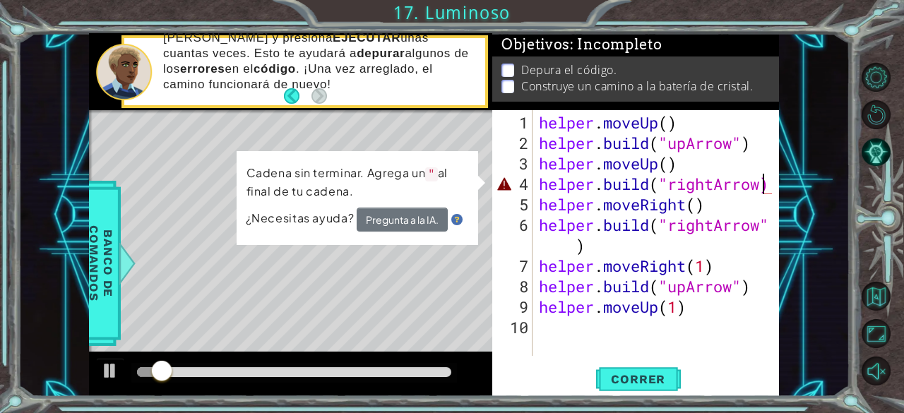
scroll to position [0, 0]
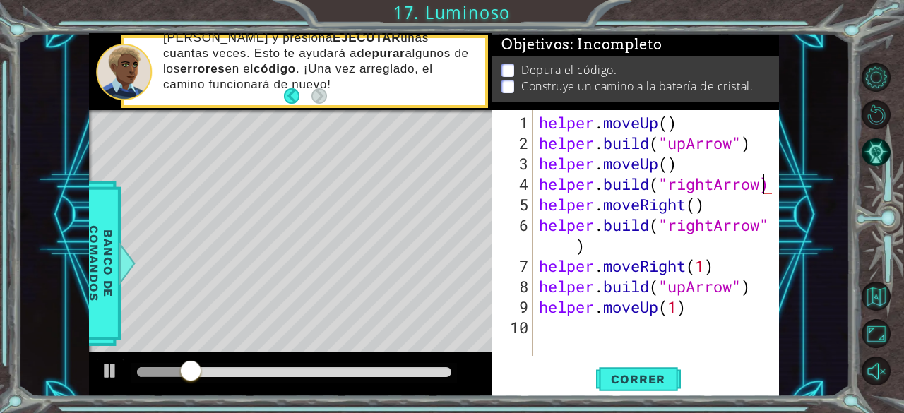
click at [763, 183] on div "helper . moveUp ( ) helper . build ( "upArrow" ) helper . moveUp ( ) helper . b…" at bounding box center [659, 255] width 247 height 287
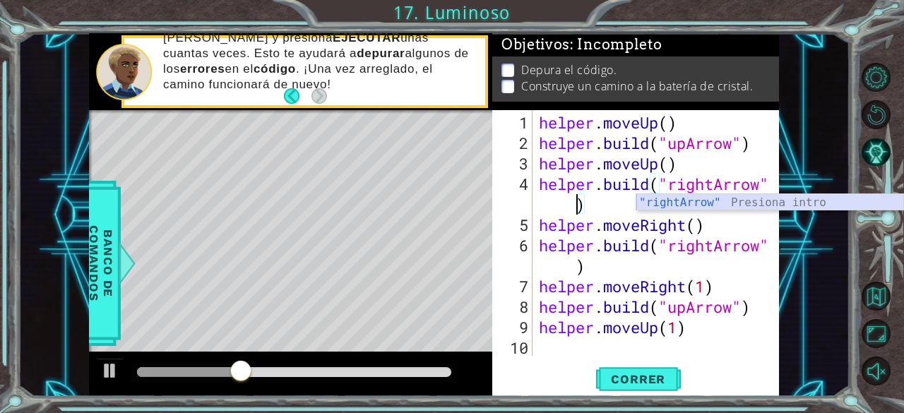
click at [727, 203] on div ""rightArrow" Presiona intro" at bounding box center [770, 219] width 268 height 51
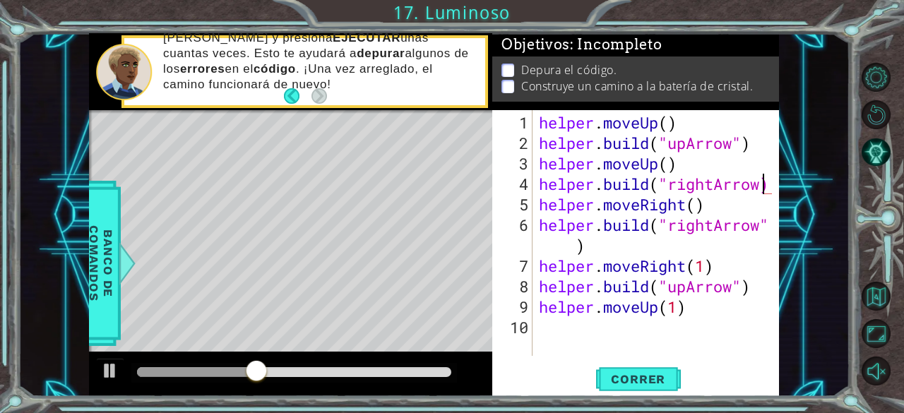
click at [565, 253] on div "helper . moveUp ( ) helper . build ( "upArrow" ) helper . moveUp ( ) helper . b…" at bounding box center [659, 255] width 247 height 287
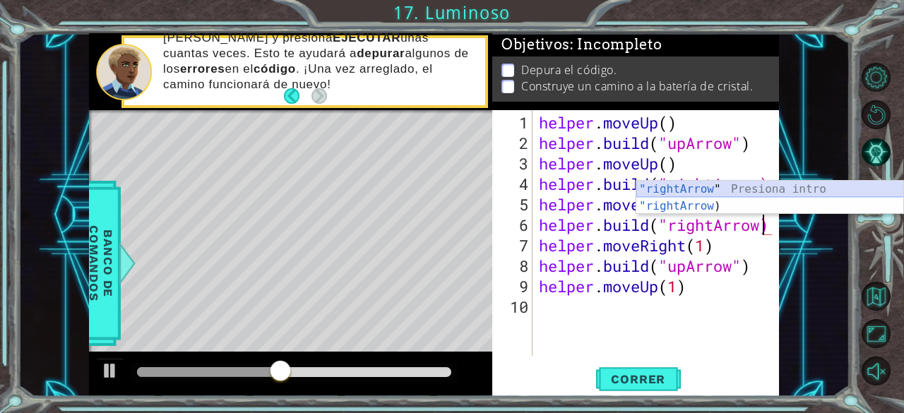
click at [699, 190] on div ""rightArrow " Presiona intro "rightArrow ) Presiona intro" at bounding box center [770, 215] width 268 height 68
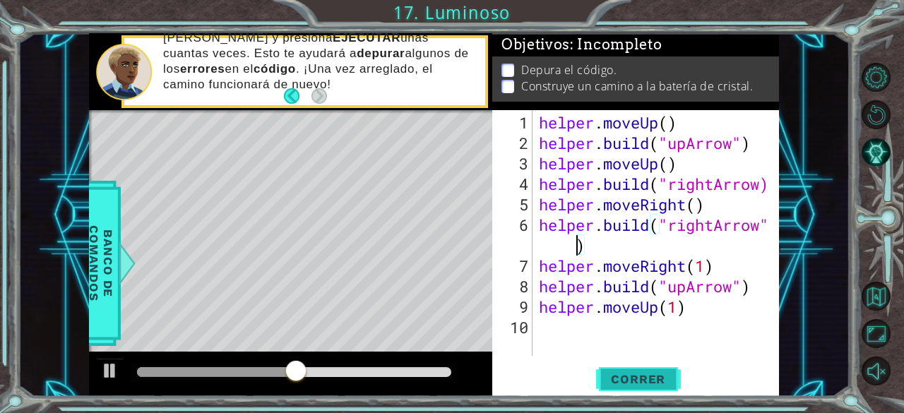
click at [629, 379] on span "Correr" at bounding box center [638, 379] width 83 height 14
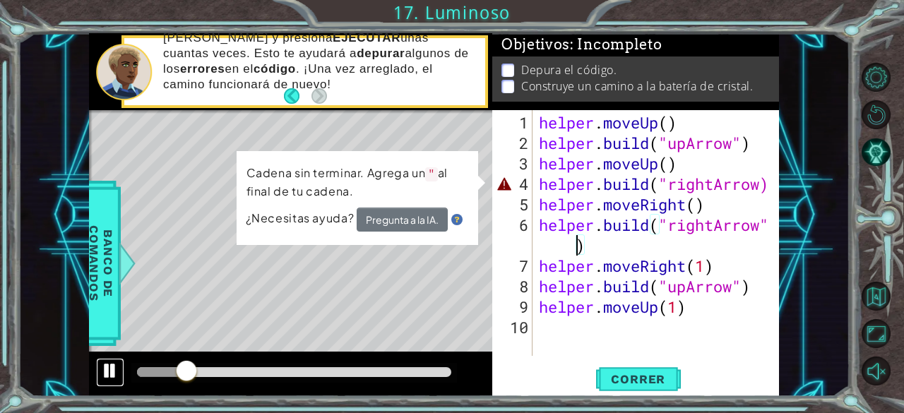
click at [109, 366] on div at bounding box center [110, 371] width 18 height 18
click at [715, 194] on div "helper . moveUp ( ) helper . build ( "upArrow" ) helper . moveUp ( ) helper . b…" at bounding box center [659, 255] width 247 height 287
click at [743, 185] on div "helper . moveUp ( ) helper . build ( "upArrow" ) helper . moveUp ( ) helper . b…" at bounding box center [659, 255] width 247 height 287
click at [766, 184] on div "helper . moveUp ( ) helper . build ( "upArrow" ) helper . moveUp ( ) helper . b…" at bounding box center [659, 255] width 247 height 287
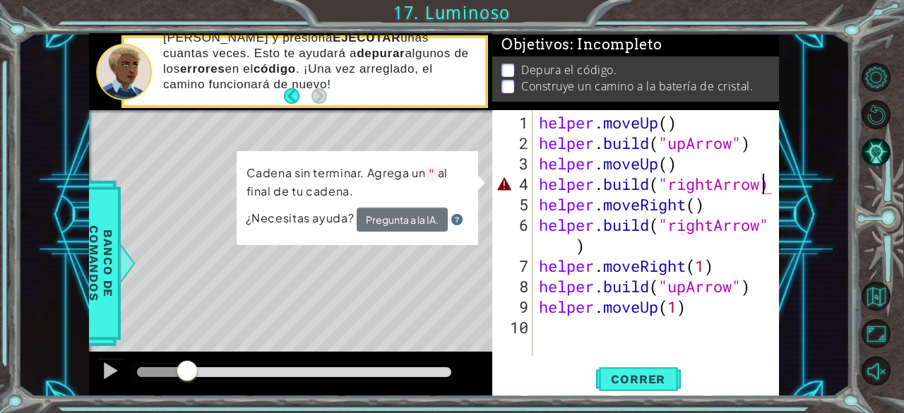
scroll to position [0, 10]
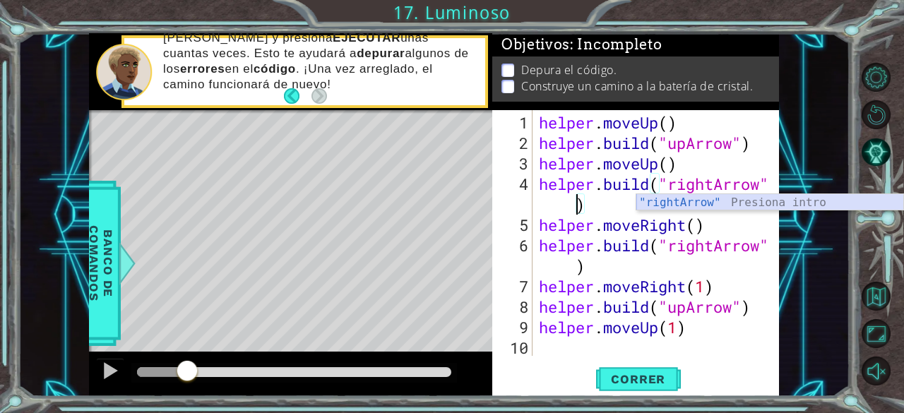
click at [716, 201] on div ""rightArrow" Presiona intro" at bounding box center [770, 219] width 268 height 51
type textarea "[DOMAIN_NAME]("rightArrow")"
click at [629, 379] on span "Correr" at bounding box center [638, 379] width 83 height 14
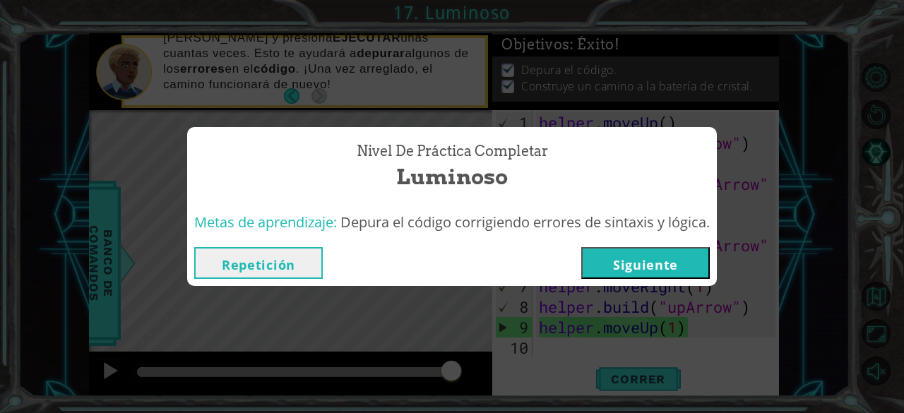
click at [631, 269] on button "Siguiente" at bounding box center [645, 263] width 129 height 32
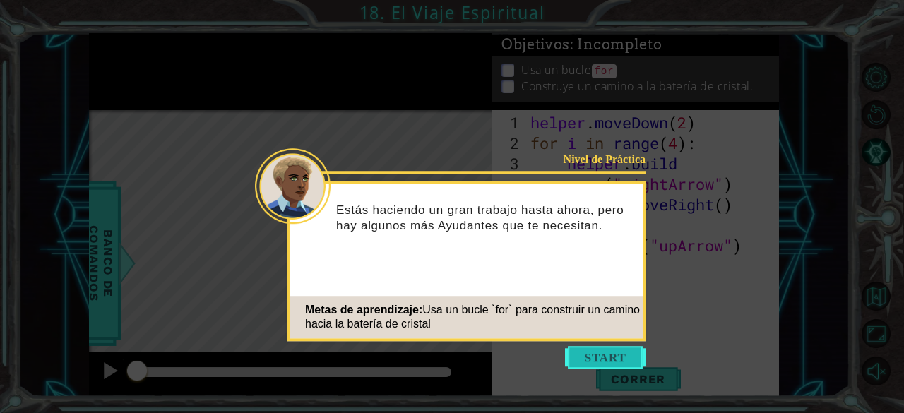
click at [610, 360] on button "Start" at bounding box center [605, 357] width 81 height 23
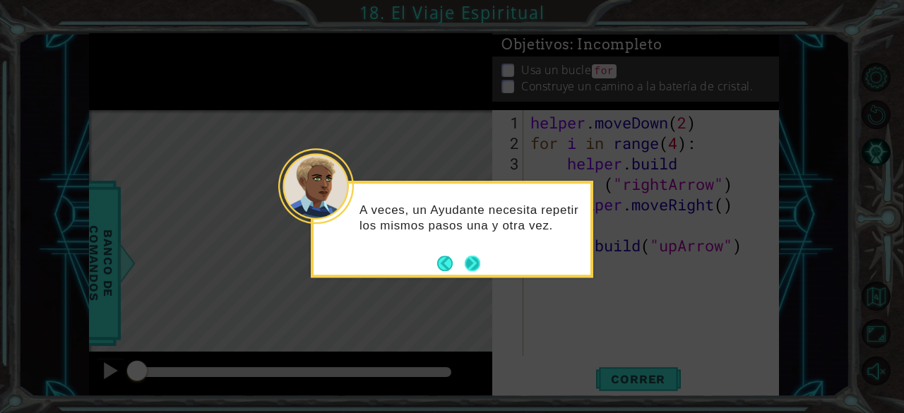
click at [474, 263] on button "Next" at bounding box center [473, 264] width 16 height 16
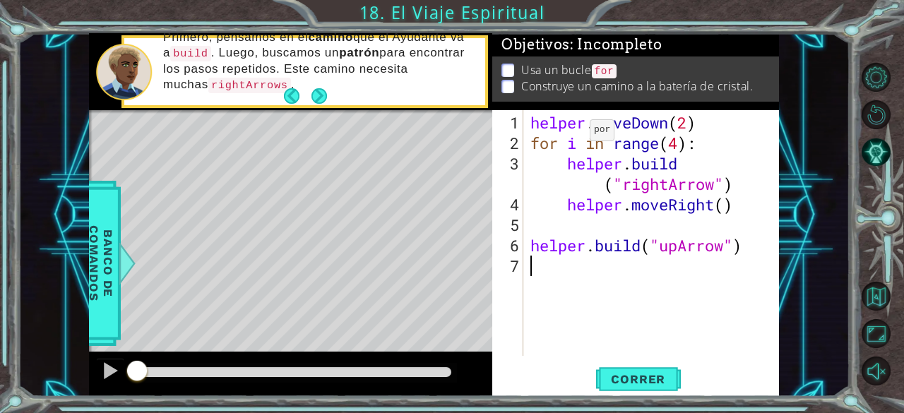
click at [579, 137] on div "helper . moveDown ( 2 ) for i in range ( 4 ) : helper . build ( "rightArrow" ) …" at bounding box center [656, 255] width 256 height 287
click at [596, 146] on div "helper . moveDown ( 2 ) for i in range ( 4 ) : helper . build ( "rightArrow" ) …" at bounding box center [656, 255] width 256 height 287
click at [609, 146] on div "helper . moveDown ( 2 ) for i in range ( 4 ) : helper . build ( "rightArrow" ) …" at bounding box center [656, 255] width 256 height 287
click at [658, 146] on div "helper . moveDown ( 2 ) for i in range ( 4 ) : helper . build ( "rightArrow" ) …" at bounding box center [656, 255] width 256 height 287
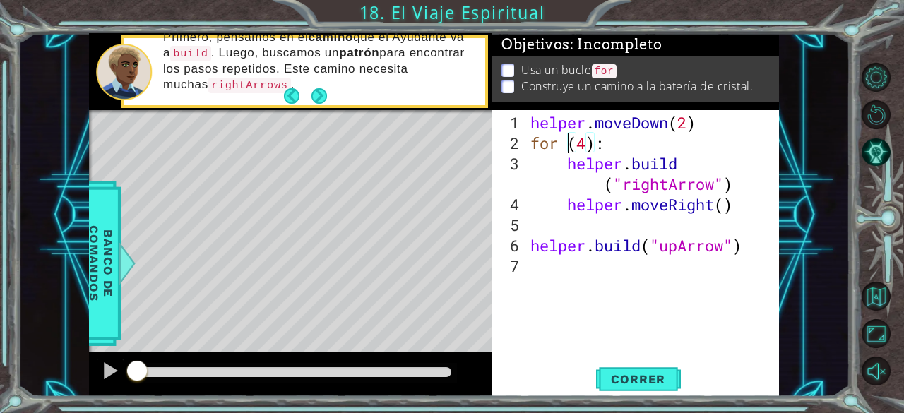
scroll to position [0, 2]
click at [636, 139] on div "helper . moveDown ( 2 ) for i ( 4 ) : helper . build ( "rightArrow" ) helper . …" at bounding box center [656, 255] width 256 height 287
type textarea "f"
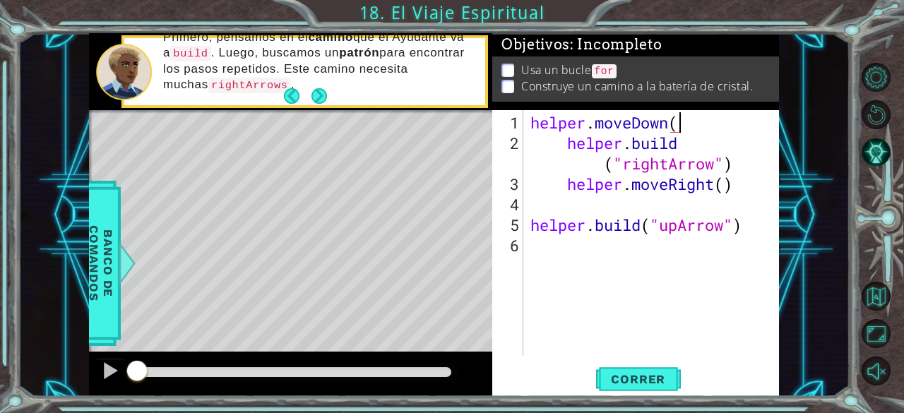
scroll to position [0, 6]
click at [561, 151] on div "helper . moveDown ( 4 ) helper . build ( "rightArrow" ) helper . moveRight ( ) …" at bounding box center [656, 255] width 256 height 287
click at [566, 147] on div "helper . moveDown ( 4 ) helper . build ( "rightArrow" ) helper . moveRight ( ) …" at bounding box center [656, 255] width 256 height 287
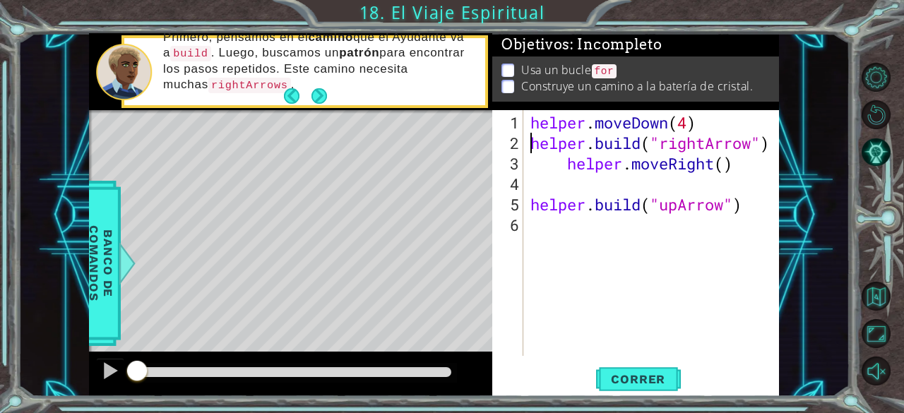
click at [568, 167] on div "helper . moveDown ( 4 ) helper . build ( "rightArrow" ) helper . moveRight ( ) …" at bounding box center [656, 255] width 256 height 287
type textarea "helper.moveRight()"
drag, startPoint x: 605, startPoint y: 67, endPoint x: 607, endPoint y: 60, distance: 7.6
click at [607, 64] on code "for" at bounding box center [604, 71] width 25 height 14
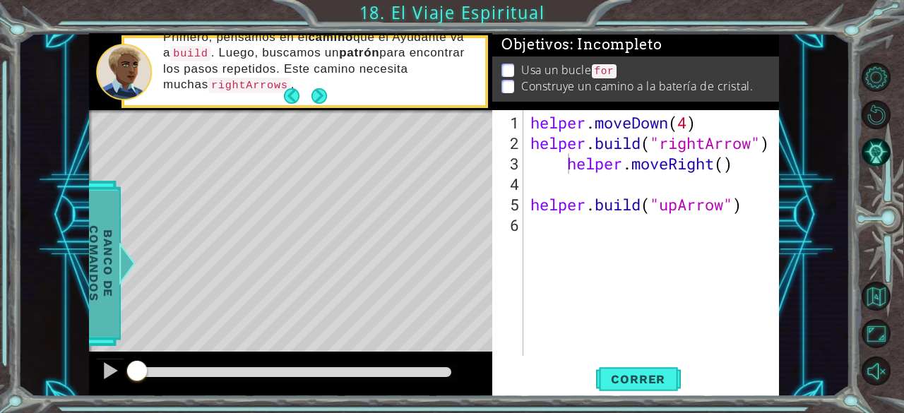
click at [113, 259] on span "Banco de comandos" at bounding box center [101, 263] width 37 height 146
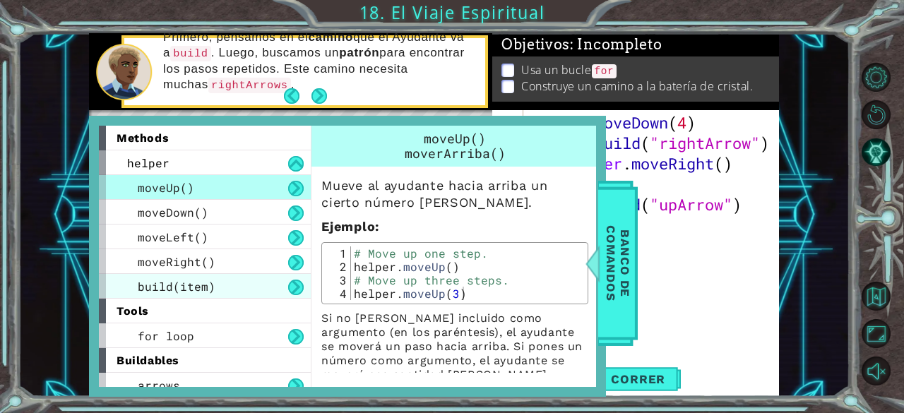
scroll to position [10, 0]
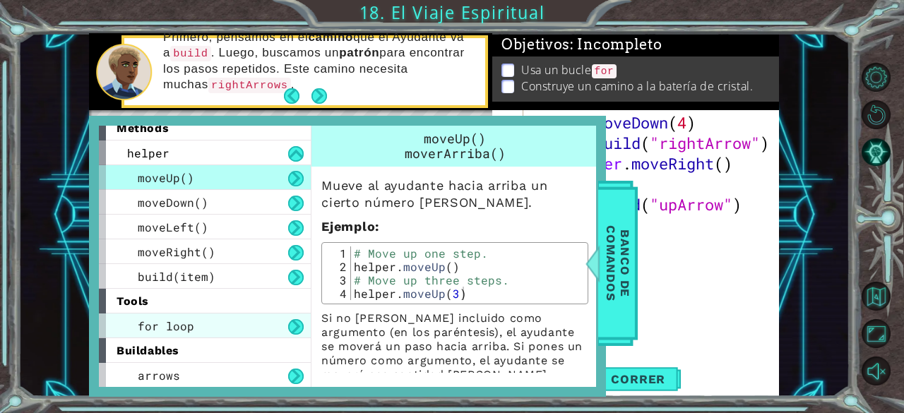
click at [180, 321] on span "for loop" at bounding box center [166, 326] width 57 height 15
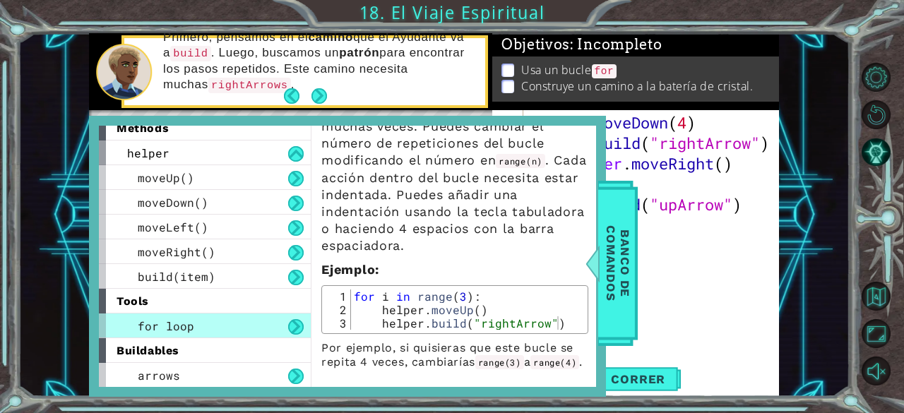
scroll to position [95, 0]
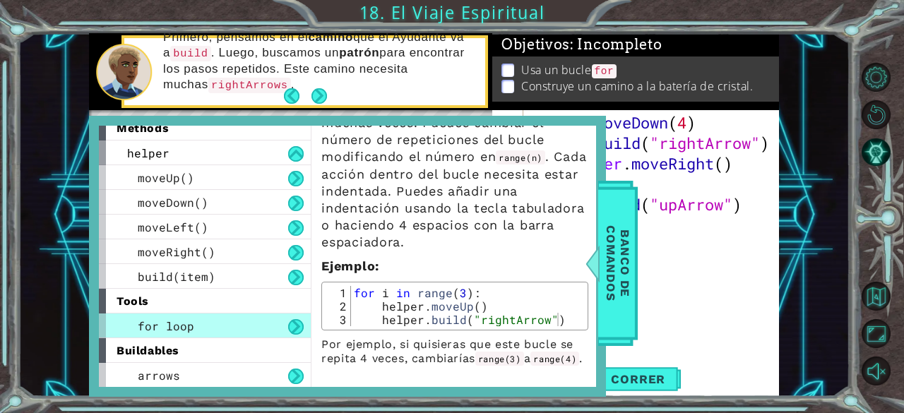
click at [706, 316] on div "helper . moveDown ( 4 ) helper . build ( "rightArrow" ) helper . moveRight ( ) …" at bounding box center [656, 255] width 256 height 287
click at [677, 285] on div "helper . moveDown ( 4 ) helper . build ( "rightArrow" ) helper . moveRight ( ) …" at bounding box center [656, 255] width 256 height 287
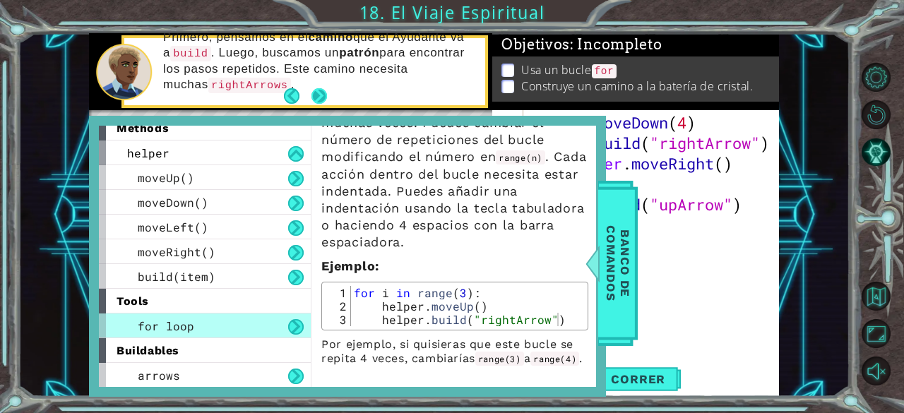
click at [321, 93] on button "Next" at bounding box center [319, 96] width 16 height 16
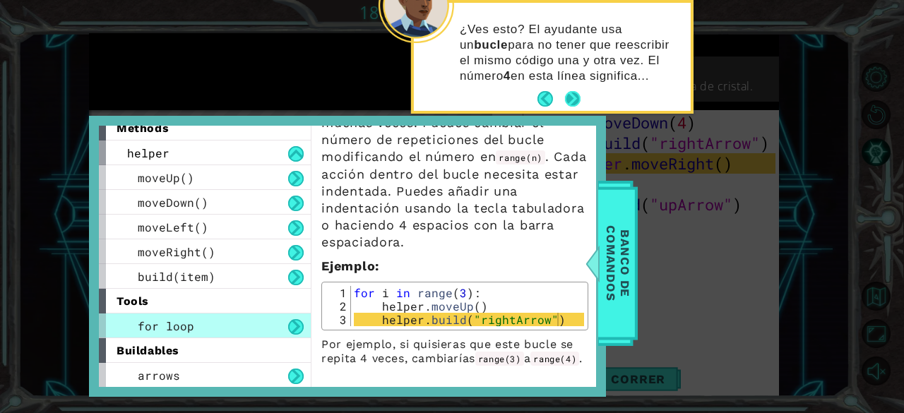
click at [572, 94] on button "Next" at bounding box center [573, 99] width 16 height 16
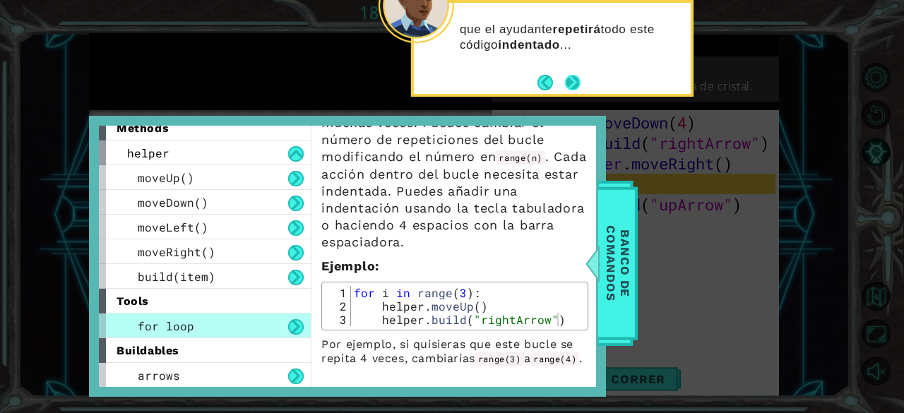
click at [574, 82] on button "Next" at bounding box center [573, 83] width 16 height 16
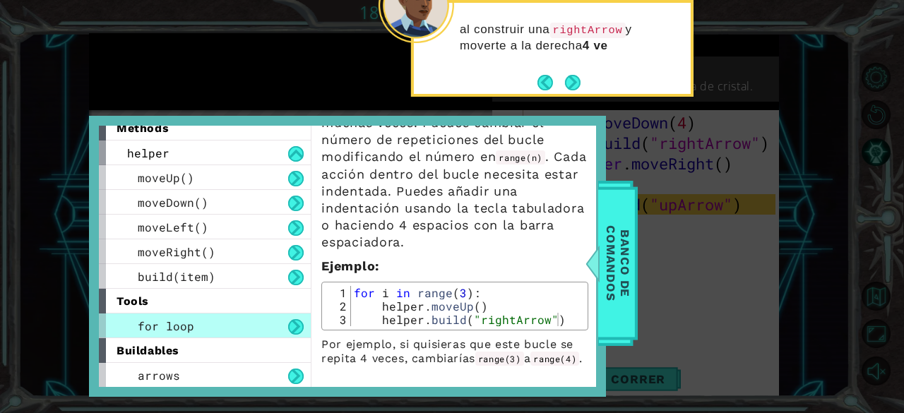
click at [574, 82] on button "Next" at bounding box center [573, 83] width 16 height 16
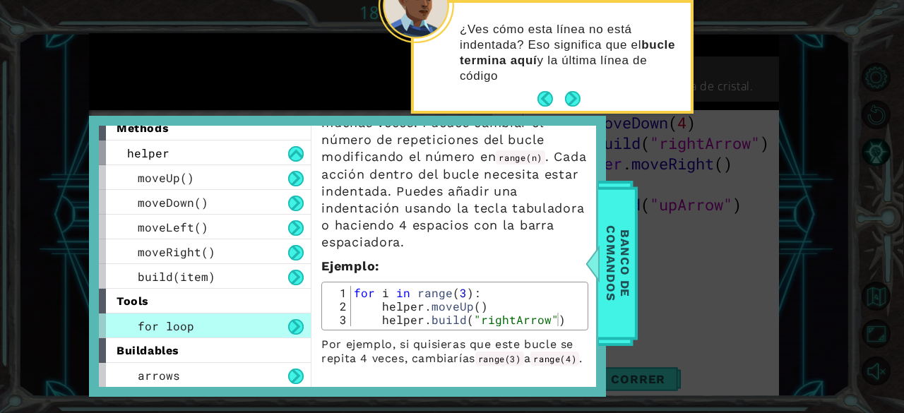
click at [574, 82] on p "¿Ves cómo esta línea no está indentada? Eso significa que el bucle termina aquí…" at bounding box center [570, 53] width 221 height 62
click at [571, 95] on button "Next" at bounding box center [573, 99] width 16 height 16
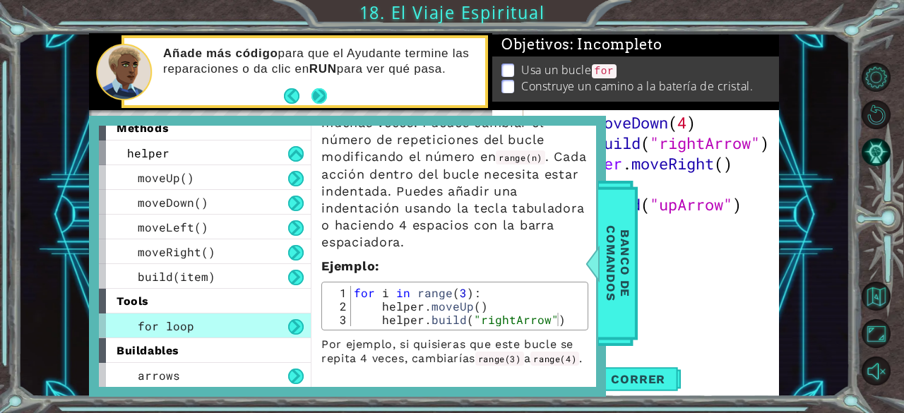
click at [321, 100] on button "Next" at bounding box center [319, 96] width 16 height 16
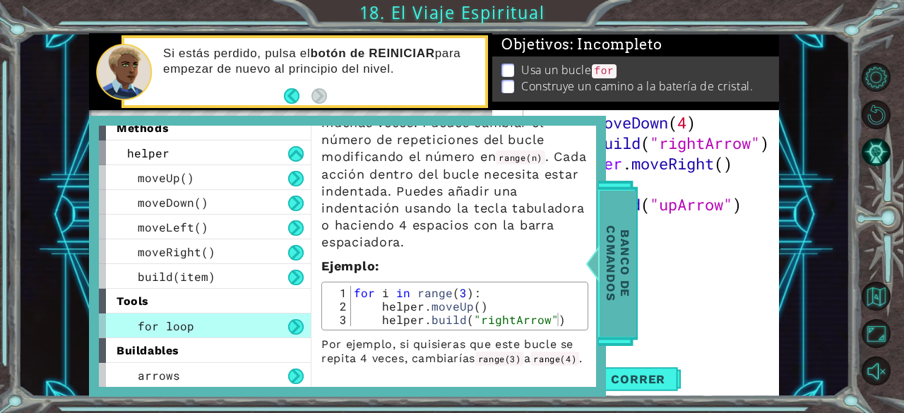
click at [599, 254] on div at bounding box center [593, 263] width 18 height 42
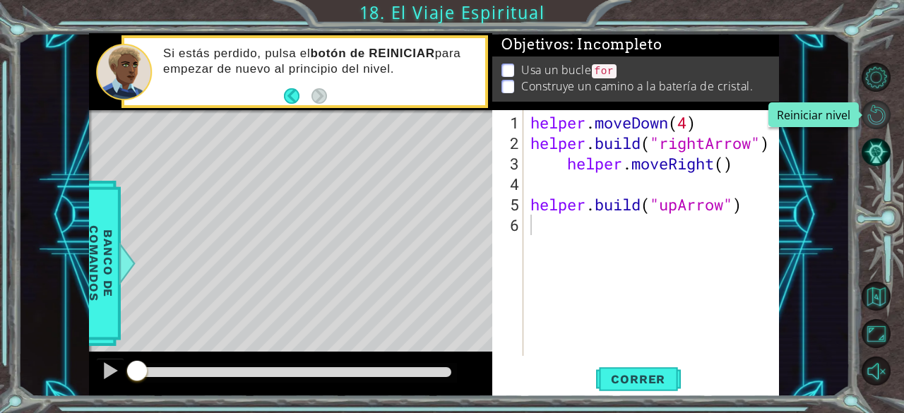
click at [870, 119] on button "Reiniciar nivel\a" at bounding box center [876, 114] width 29 height 29
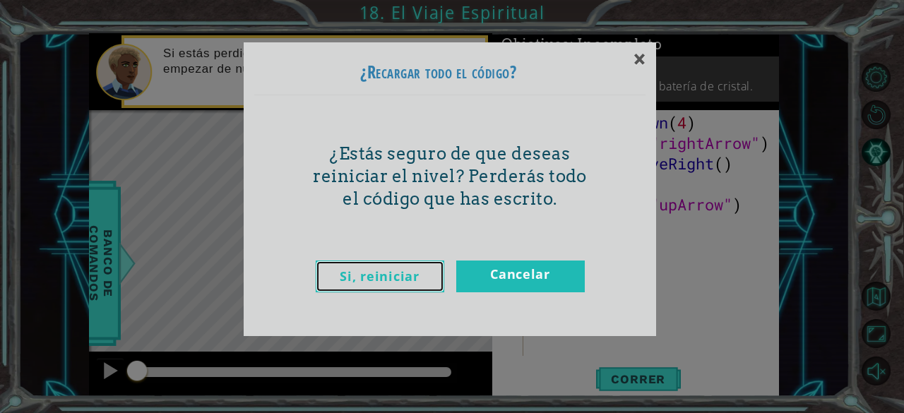
click at [409, 278] on link "Si, reiniciar" at bounding box center [380, 277] width 129 height 32
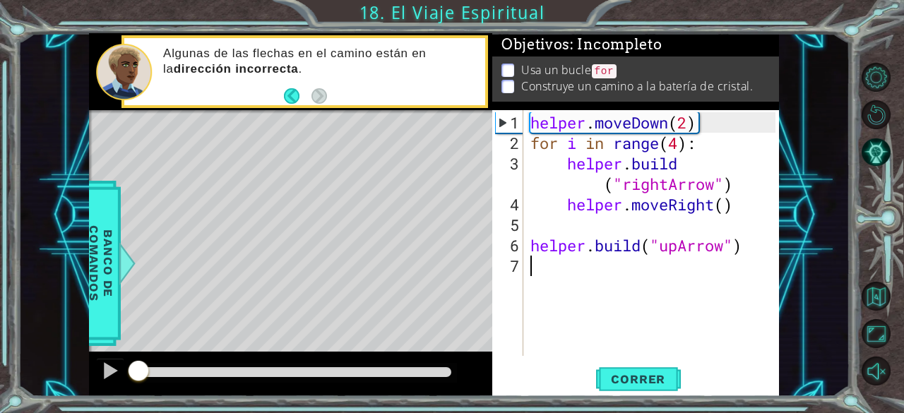
click at [597, 187] on div "helper . moveDown ( 2 ) for i in range ( 4 ) : helper . build ( "rightArrow" ) …" at bounding box center [656, 255] width 256 height 287
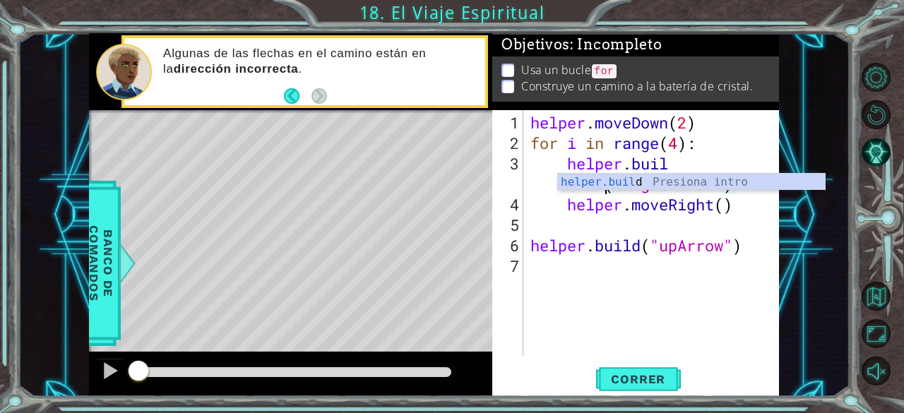
scroll to position [0, 6]
click at [647, 179] on div "helper.buil d Presiona intro" at bounding box center [692, 199] width 268 height 51
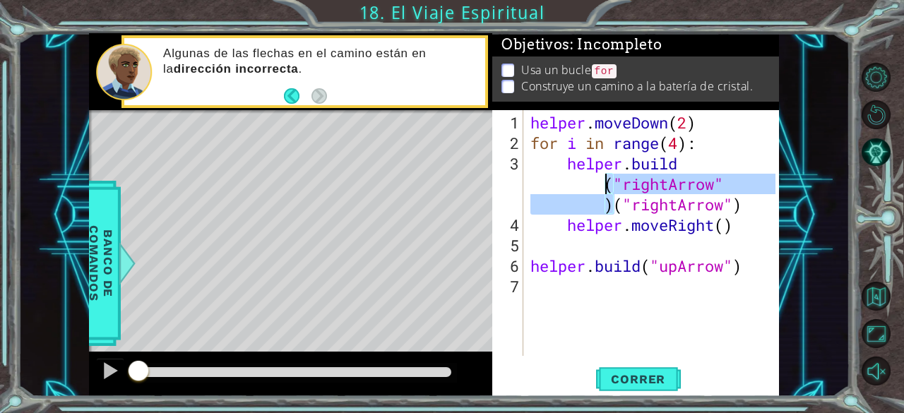
drag, startPoint x: 612, startPoint y: 204, endPoint x: 602, endPoint y: 183, distance: 23.1
click at [602, 183] on div "helper . moveDown ( 2 ) for i in range ( 4 ) : helper . build ( "rightArrow" ) …" at bounding box center [656, 255] width 256 height 287
type textarea "[DOMAIN_NAME]("rightArrow")"
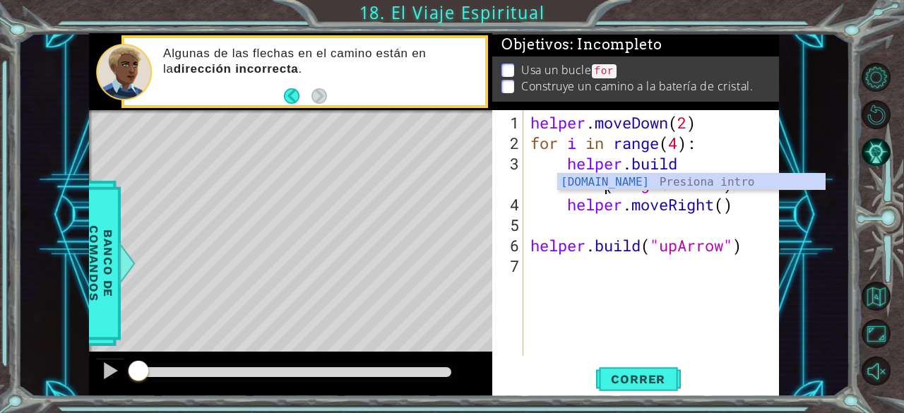
click at [636, 285] on div "helper . moveDown ( 2 ) for i in range ( 4 ) : helper . build ( "rightArrow" ) …" at bounding box center [656, 255] width 256 height 287
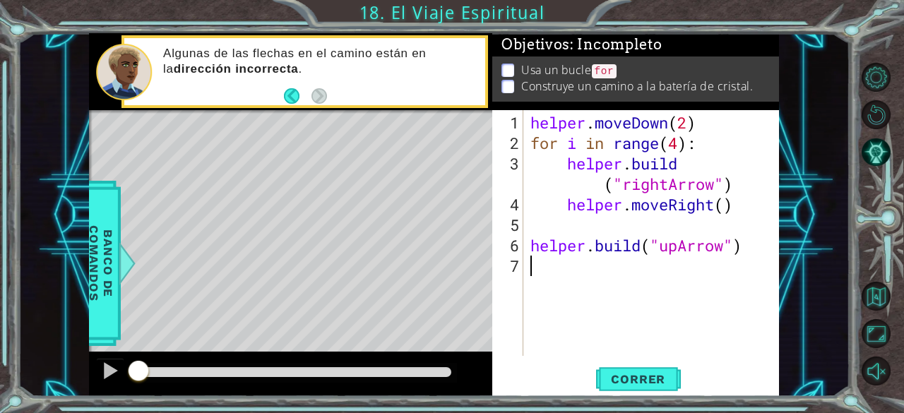
scroll to position [0, 0]
click at [624, 370] on button "Correr" at bounding box center [638, 379] width 85 height 29
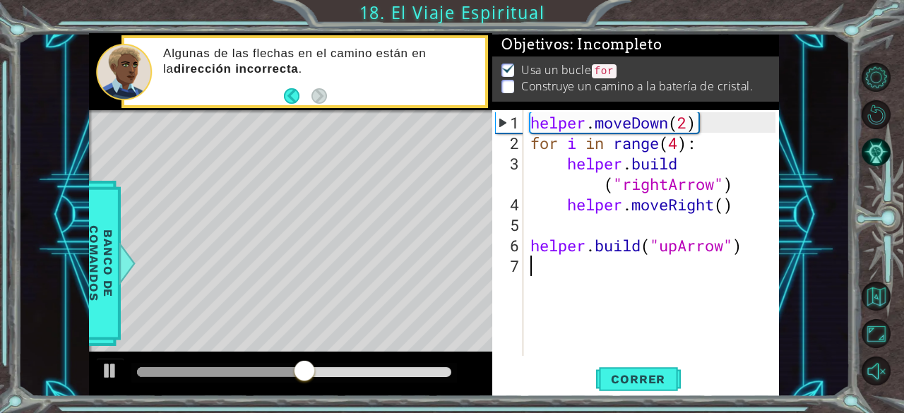
click at [654, 221] on div "helper . moveDown ( 2 ) for i in range ( 4 ) : helper . build ( "rightArrow" ) …" at bounding box center [656, 255] width 256 height 287
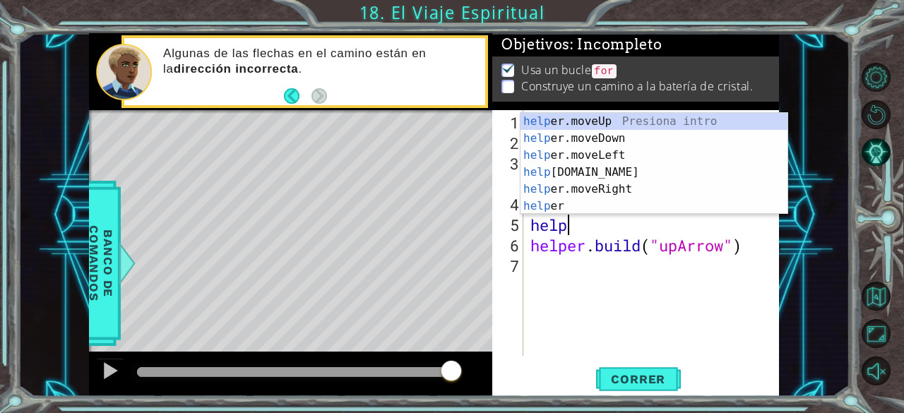
scroll to position [0, 1]
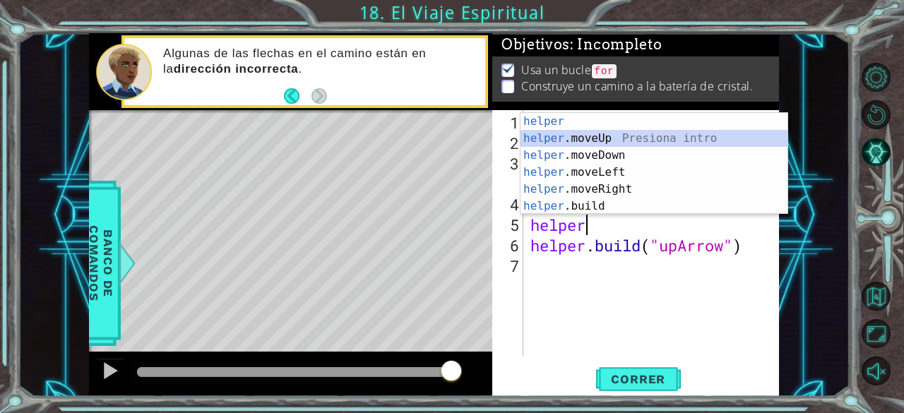
click at [583, 141] on div "helper Presiona intro helper .moveUp Presiona intro helper .moveDown Presiona i…" at bounding box center [655, 181] width 268 height 136
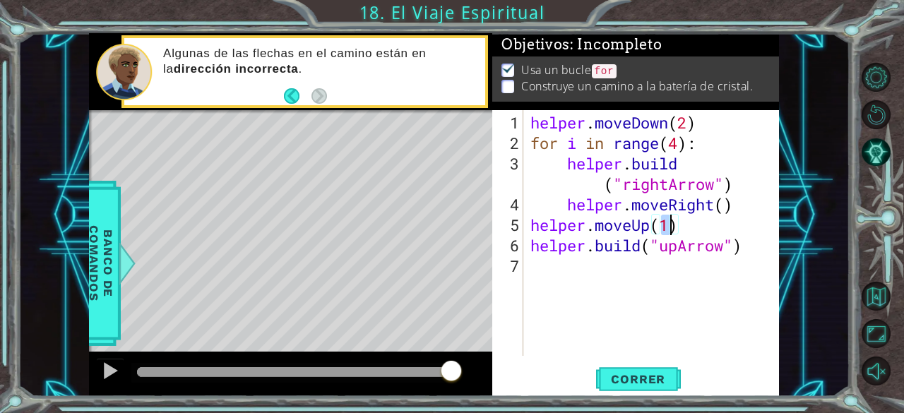
click at [705, 225] on div "helper . moveDown ( 2 ) for i in range ( 4 ) : helper . build ( "rightArrow" ) …" at bounding box center [656, 255] width 256 height 287
type textarea "helper.moveUp(2)"
click at [560, 266] on div "helper . moveDown ( 2 ) for i in range ( 4 ) : helper . build ( "rightArrow" ) …" at bounding box center [656, 255] width 256 height 287
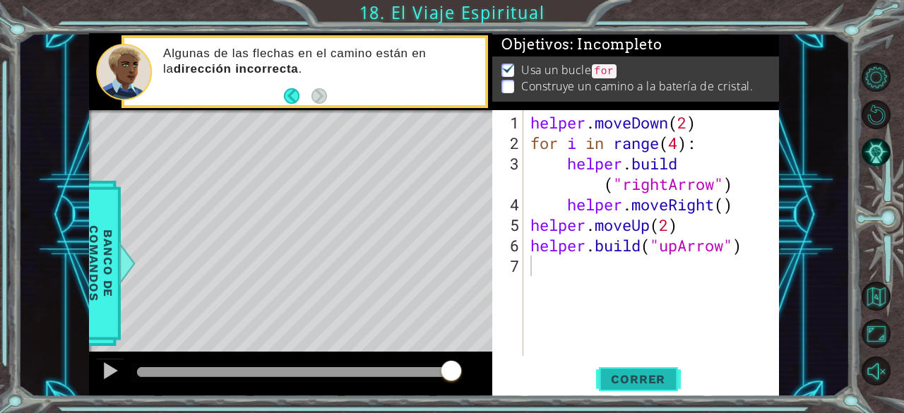
click at [620, 372] on button "Correr" at bounding box center [638, 379] width 85 height 29
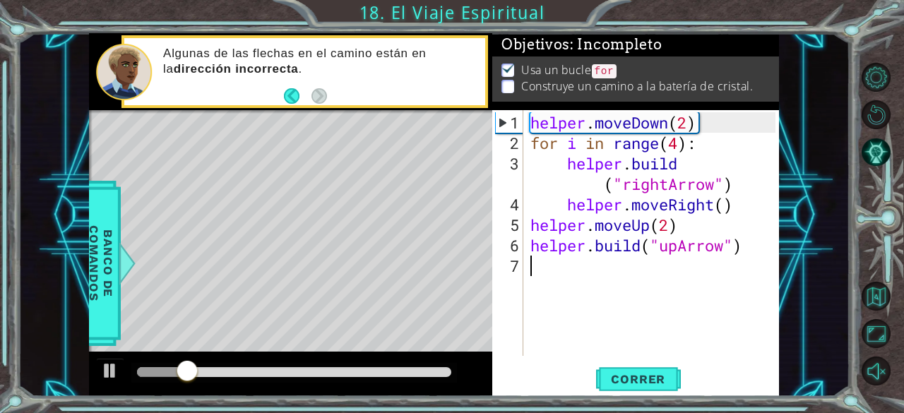
click at [668, 226] on div "helper . moveDown ( 2 ) for i in range ( 4 ) : helper . build ( "rightArrow" ) …" at bounding box center [656, 255] width 256 height 287
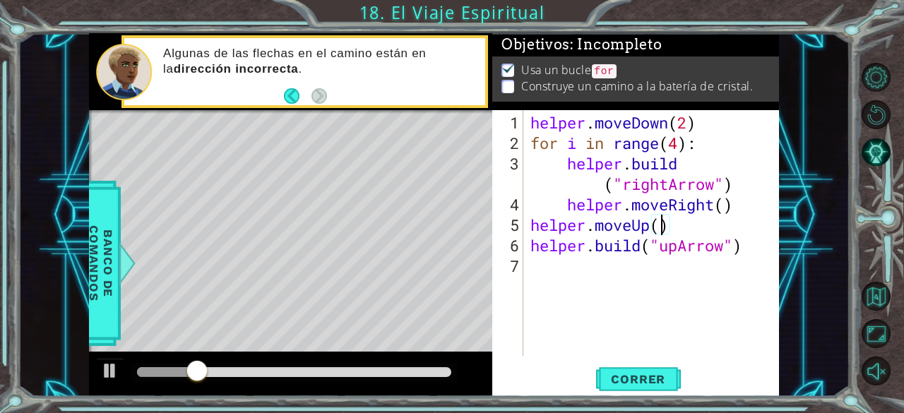
type textarea "helper.moveUp(3)"
click at [636, 377] on span "Correr" at bounding box center [638, 379] width 83 height 14
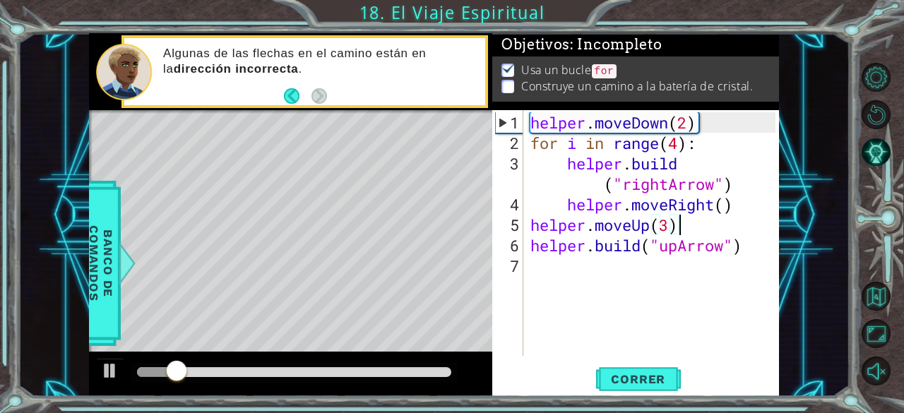
click at [568, 267] on div "helper . moveDown ( 2 ) for i in range ( 4 ) : helper . build ( "rightArrow" ) …" at bounding box center [656, 255] width 256 height 287
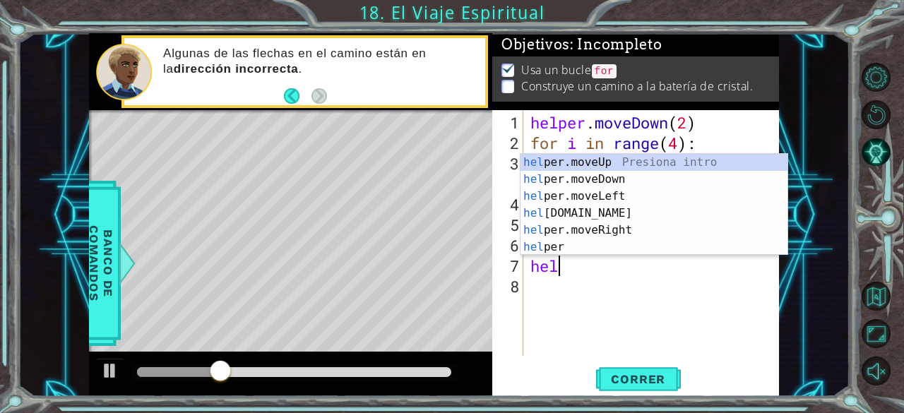
scroll to position [0, 1]
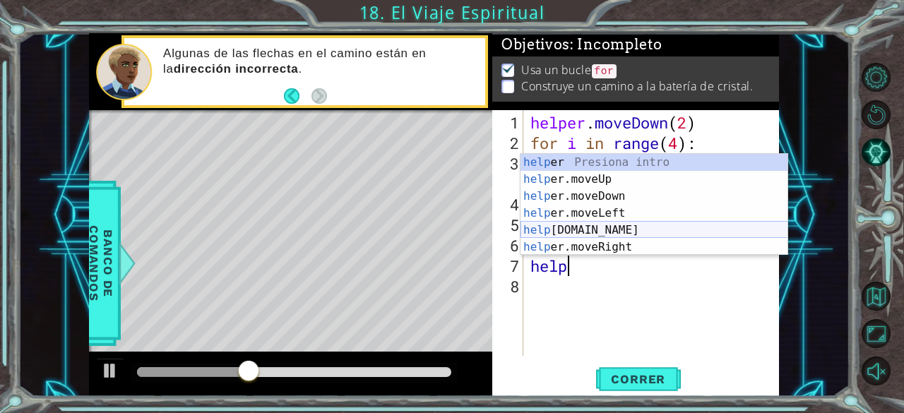
click at [595, 222] on div "help er Presiona intro help er.moveUp Presiona intro help er.moveDown Presiona …" at bounding box center [655, 222] width 268 height 136
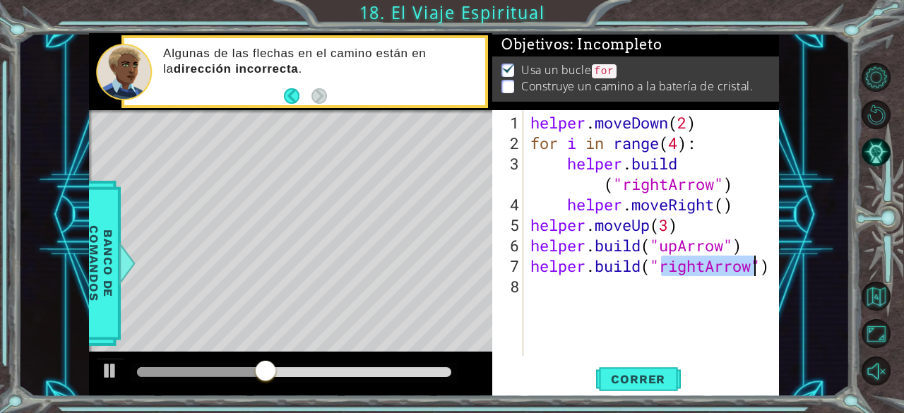
click at [703, 265] on div "helper . moveDown ( 2 ) for i in range ( 4 ) : helper . build ( "rightArrow" ) …" at bounding box center [652, 233] width 249 height 246
click at [707, 267] on div "helper . moveDown ( 2 ) for i in range ( 4 ) : helper . build ( "rightArrow" ) …" at bounding box center [656, 255] width 256 height 287
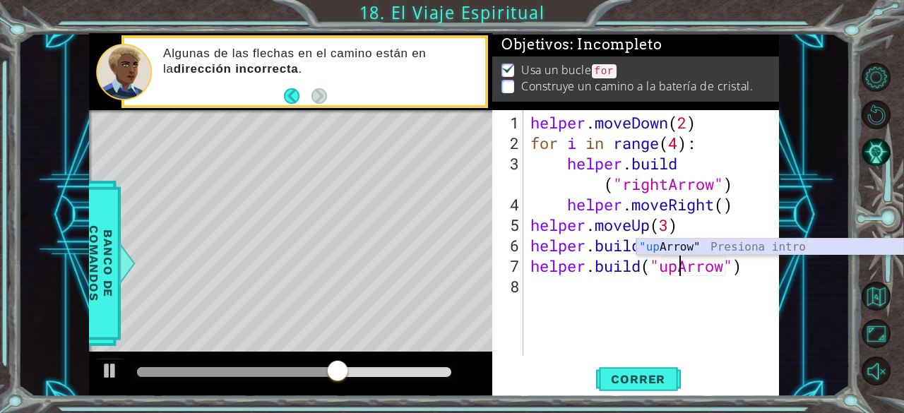
click at [671, 251] on div ""up Arrow" Presiona intro" at bounding box center [770, 264] width 268 height 51
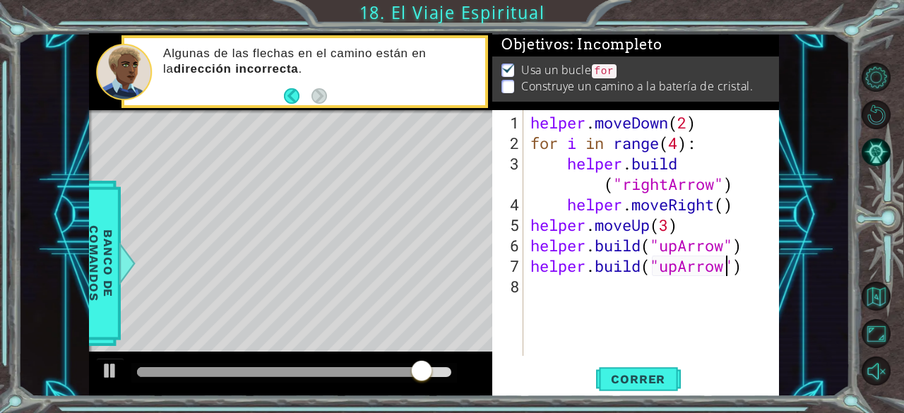
click at [671, 232] on div "helper . moveDown ( 2 ) for i in range ( 4 ) : helper . build ( "rightArrow" ) …" at bounding box center [656, 255] width 256 height 287
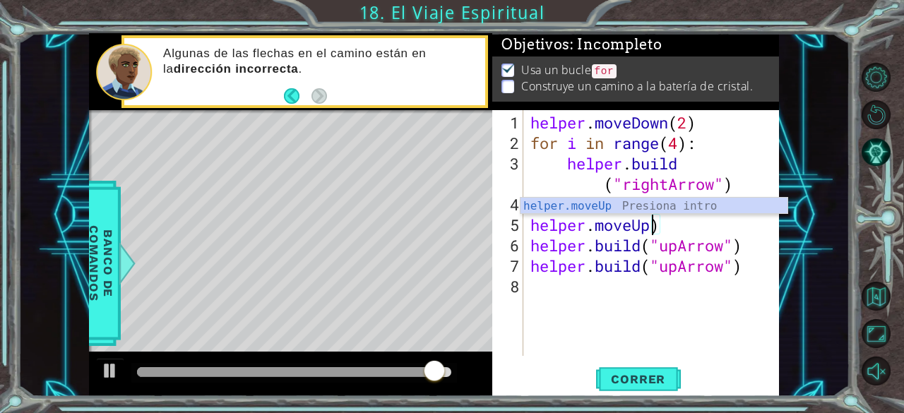
scroll to position [0, 5]
click at [671, 232] on div "helper . moveDown ( 2 ) for i in range ( 4 ) : helper . build ( "rightArrow" ) …" at bounding box center [656, 255] width 256 height 287
click at [751, 248] on div "helper . moveDown ( 2 ) for i in range ( 4 ) : helper . build ( "rightArrow" ) …" at bounding box center [656, 255] width 256 height 287
type textarea "[DOMAIN_NAME]("upArrow")"
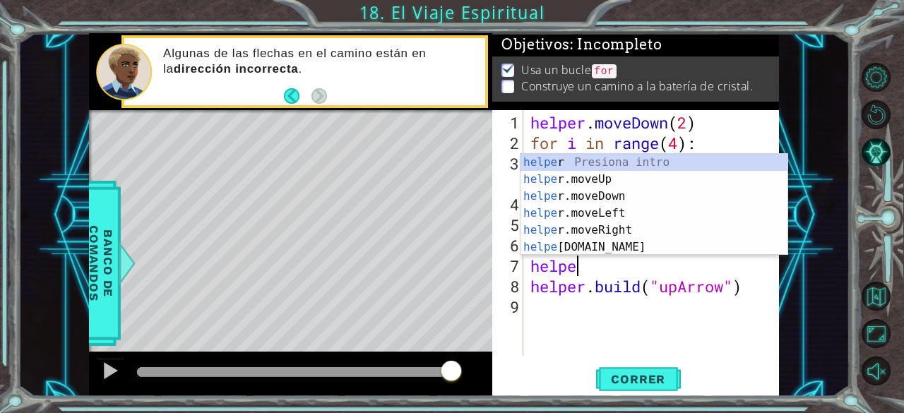
scroll to position [0, 1]
click at [593, 186] on div "helpe r Presiona intro helpe r.moveUp Presiona intro helpe r.moveDown Presiona …" at bounding box center [655, 222] width 268 height 136
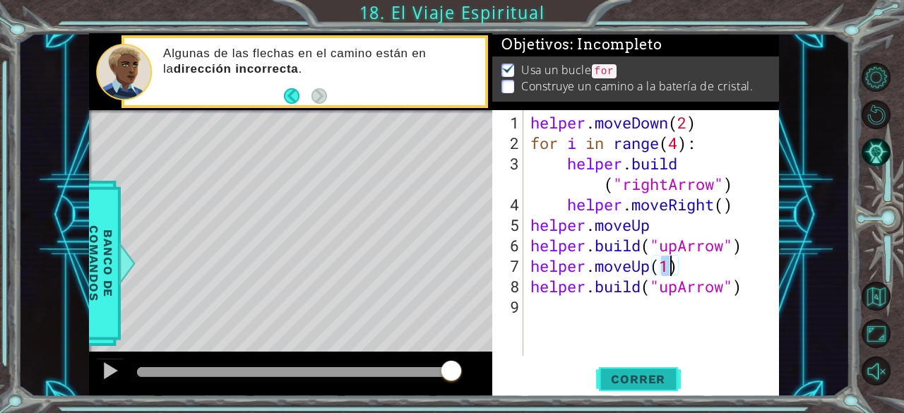
type textarea "helper.moveUp(1)"
click at [641, 379] on span "Correr" at bounding box center [638, 379] width 83 height 14
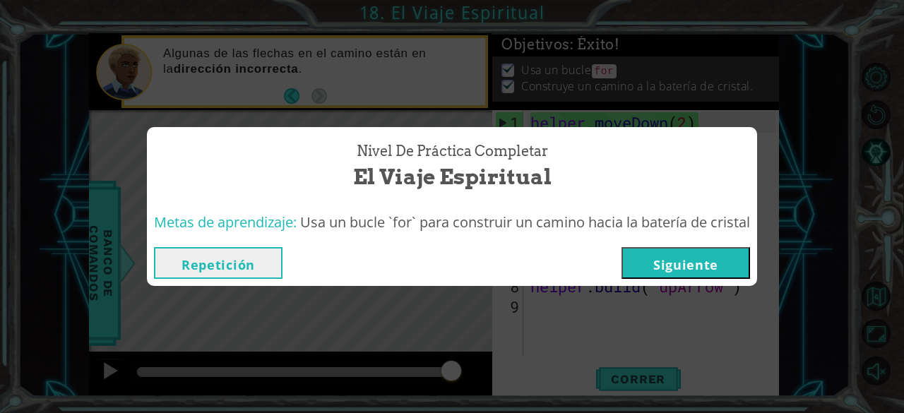
click at [684, 259] on button "Siguiente" at bounding box center [686, 263] width 129 height 32
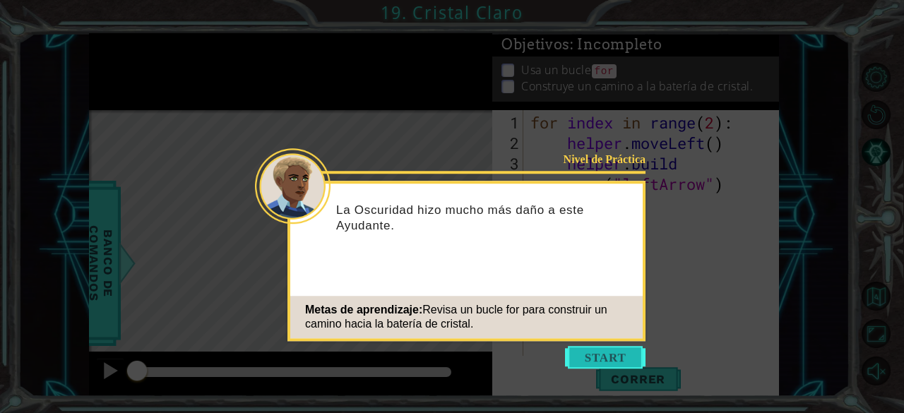
click at [597, 361] on button "Start" at bounding box center [605, 357] width 81 height 23
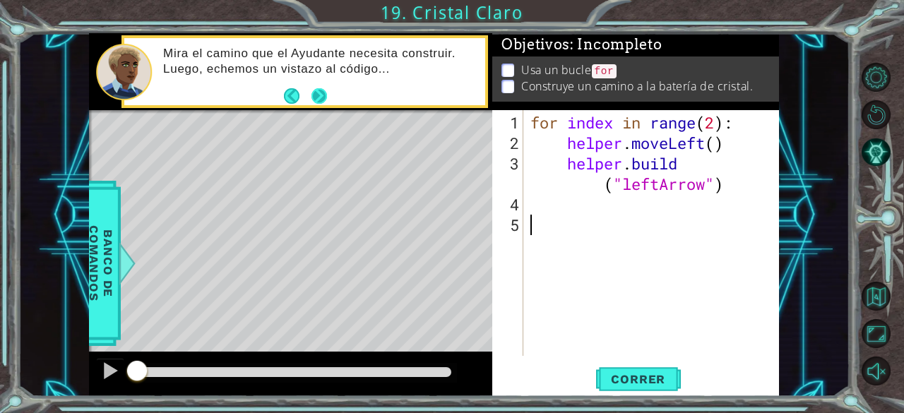
click at [312, 104] on button "Next" at bounding box center [319, 96] width 16 height 16
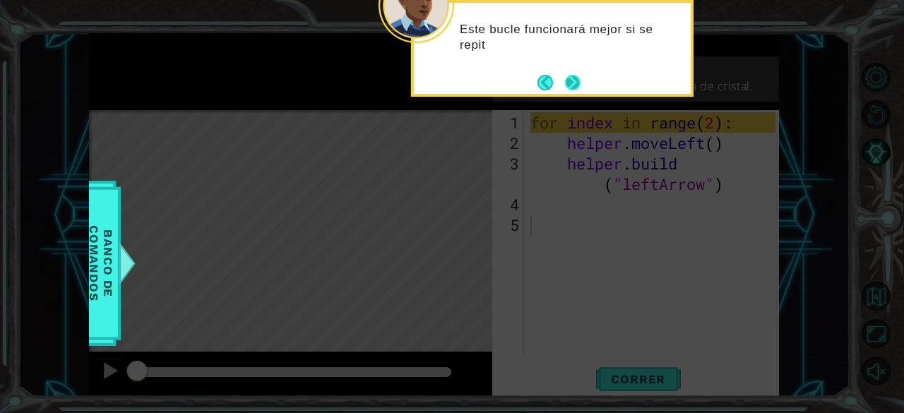
click at [569, 88] on button "Next" at bounding box center [572, 82] width 16 height 16
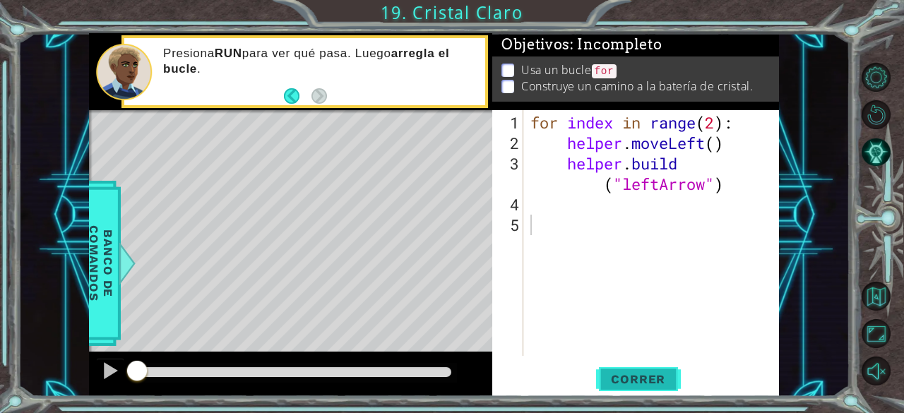
click at [629, 376] on span "Correr" at bounding box center [638, 379] width 83 height 14
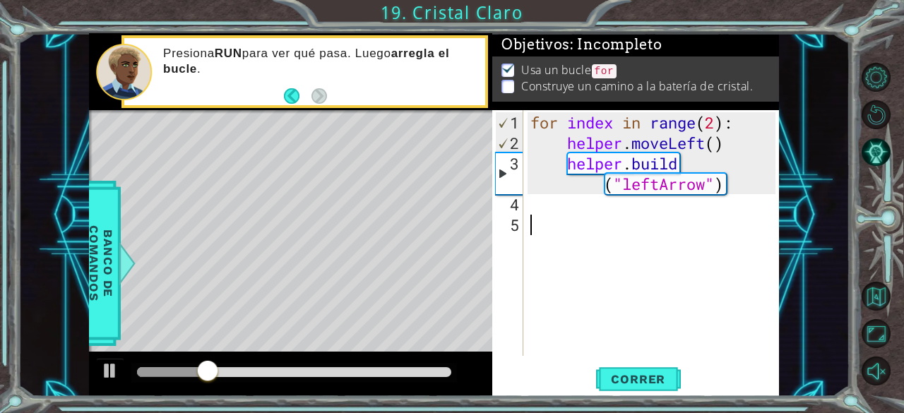
click at [716, 126] on div "for index in range ( 2 ) : helper . moveLeft ( ) helper . build ( "leftArrow" )" at bounding box center [656, 255] width 256 height 287
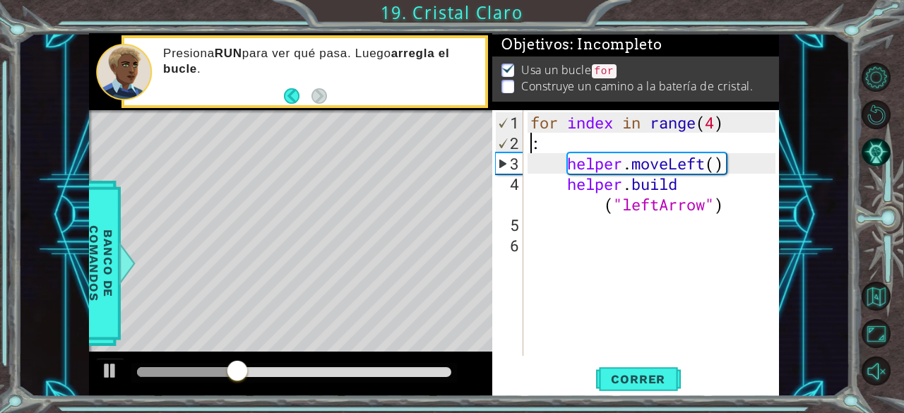
type textarea "for index in range(4):"
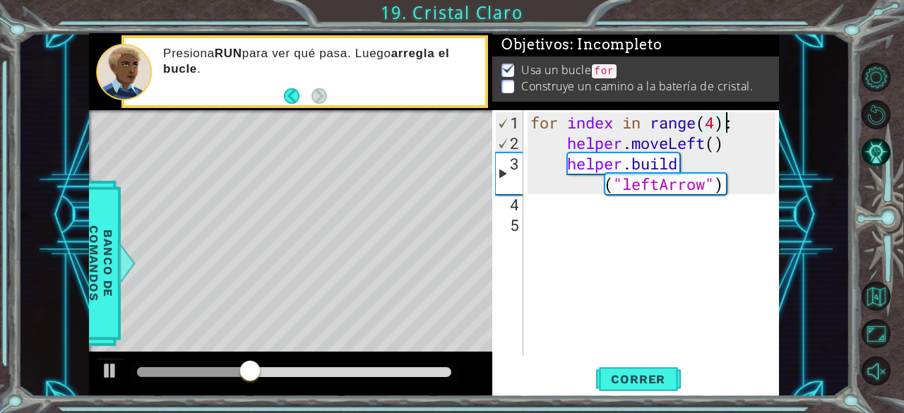
click at [590, 227] on div "for index in range ( 4 ) : helper . moveLeft ( ) helper . build ( "leftArrow" )" at bounding box center [656, 255] width 256 height 287
click at [549, 205] on div "for index in range ( 4 ) : helper . moveLeft ( ) helper . build ( "leftArrow" )" at bounding box center [656, 255] width 256 height 287
click at [639, 373] on span "Correr" at bounding box center [638, 379] width 83 height 14
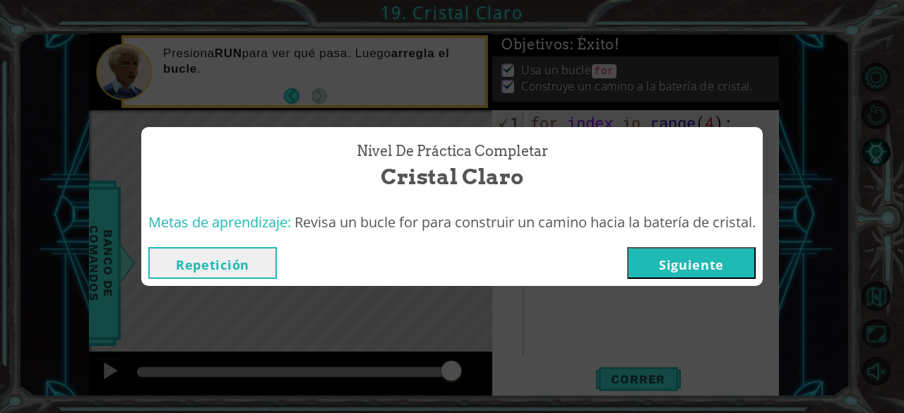
click at [679, 259] on button "Siguiente" at bounding box center [691, 263] width 129 height 32
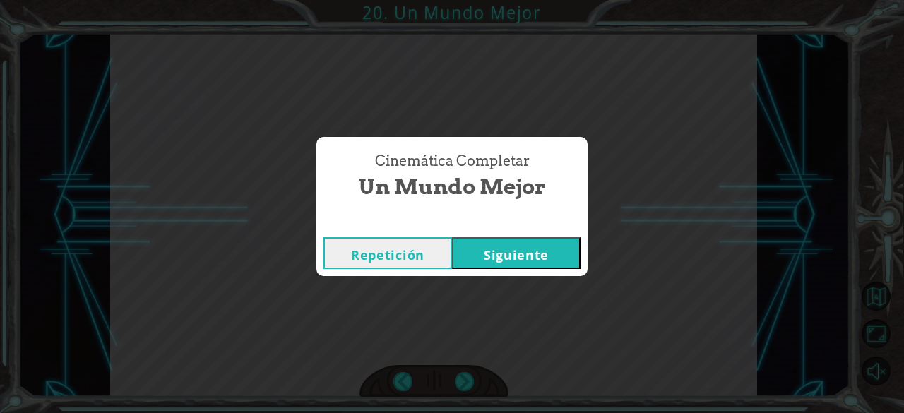
click at [535, 256] on button "Siguiente" at bounding box center [516, 253] width 129 height 32
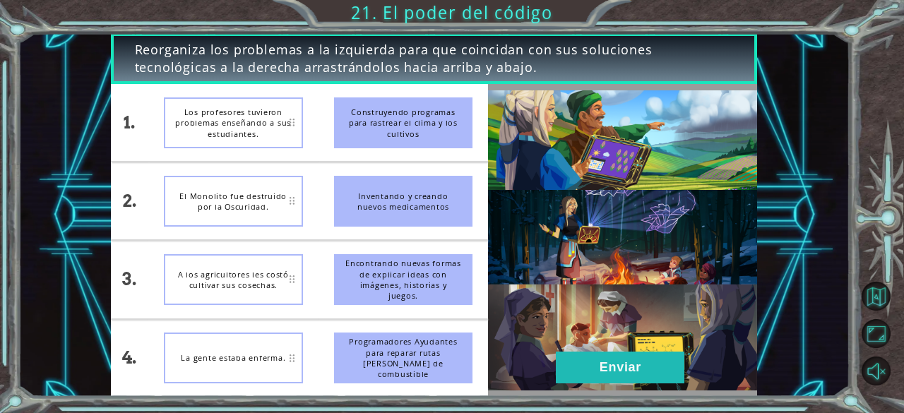
drag, startPoint x: 364, startPoint y: 108, endPoint x: 321, endPoint y: 123, distance: 46.2
click at [305, 122] on div "1. 2. 3. 4. Los profesores tuvieron problemas enseñando a sus estudiantes. El M…" at bounding box center [300, 240] width 378 height 312
drag, startPoint x: 355, startPoint y: 125, endPoint x: 302, endPoint y: 126, distance: 52.3
click at [304, 126] on div "1. 2. 3. 4. Los profesores tuvieron problemas enseñando a sus estudiantes. El M…" at bounding box center [300, 240] width 378 height 312
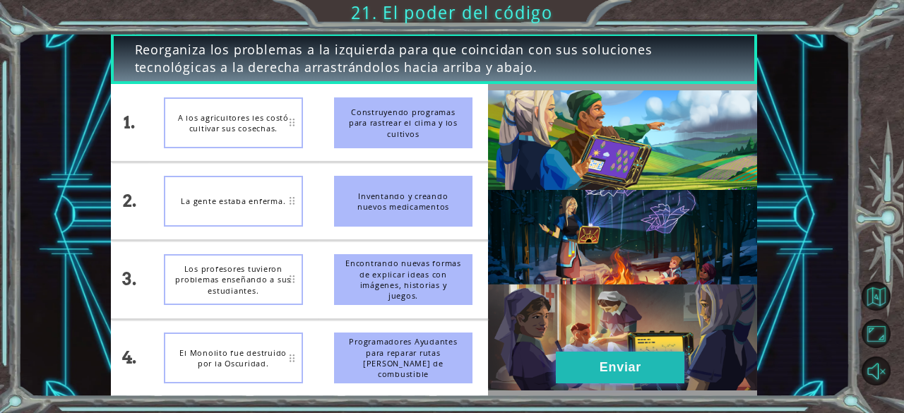
click at [593, 366] on button "Enviar" at bounding box center [620, 368] width 129 height 32
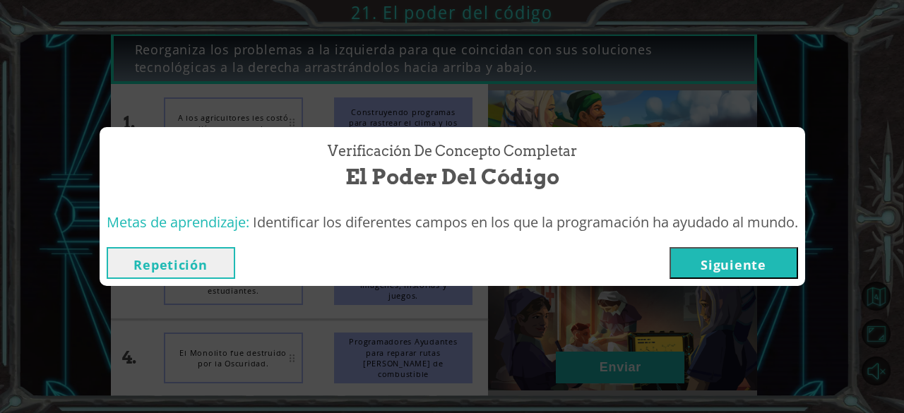
drag, startPoint x: 727, startPoint y: 280, endPoint x: 720, endPoint y: 254, distance: 27.9
click at [720, 254] on div "Repetición [GEOGRAPHIC_DATA]" at bounding box center [453, 263] width 706 height 46
click at [720, 254] on button "Siguiente" at bounding box center [734, 263] width 129 height 32
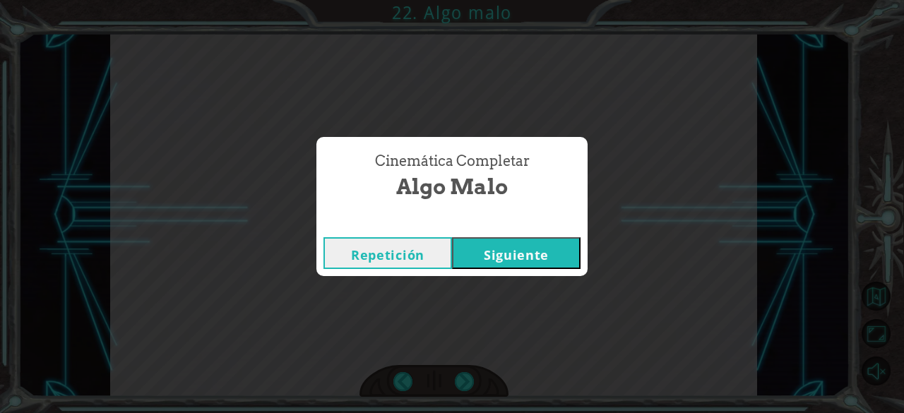
click at [558, 251] on button "Siguiente" at bounding box center [516, 253] width 129 height 32
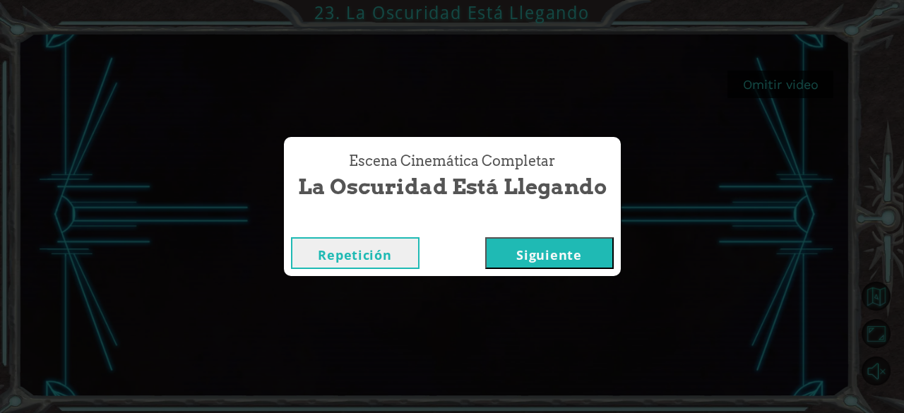
click at [511, 256] on button "Siguiente" at bounding box center [549, 253] width 129 height 32
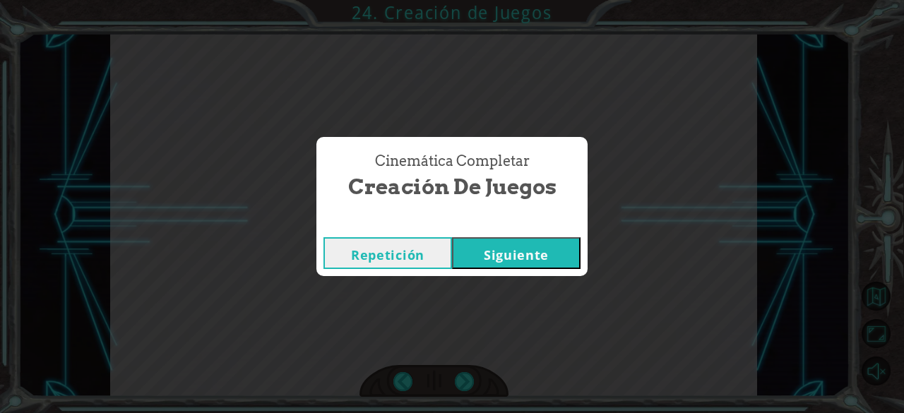
click at [511, 256] on button "Siguiente" at bounding box center [516, 253] width 129 height 32
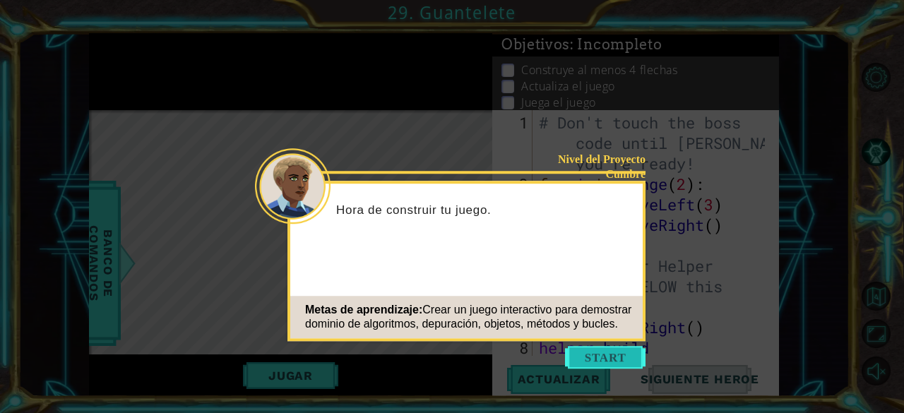
click at [583, 350] on button "Start" at bounding box center [605, 357] width 81 height 23
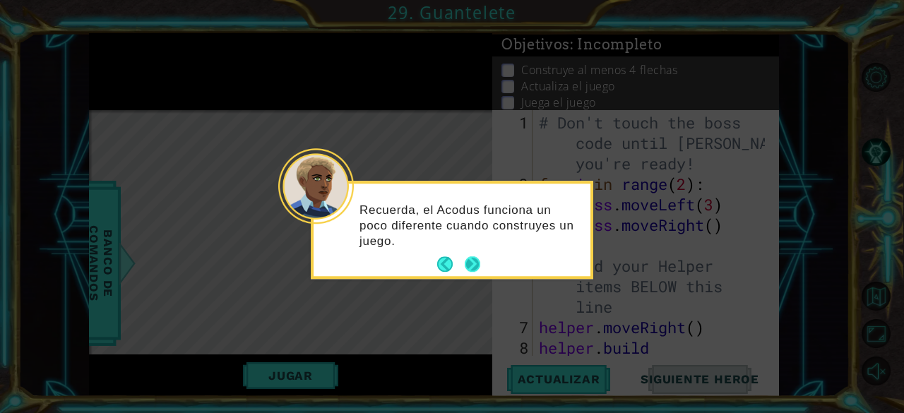
click at [469, 263] on button "Next" at bounding box center [473, 265] width 16 height 16
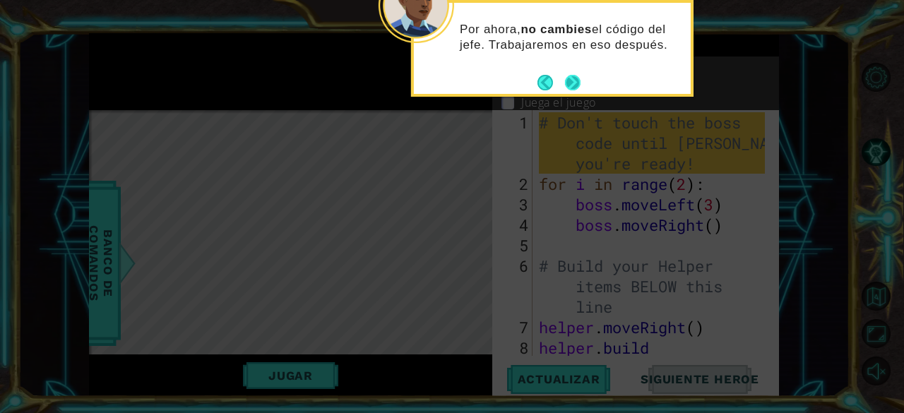
click at [574, 82] on button "Next" at bounding box center [573, 83] width 16 height 16
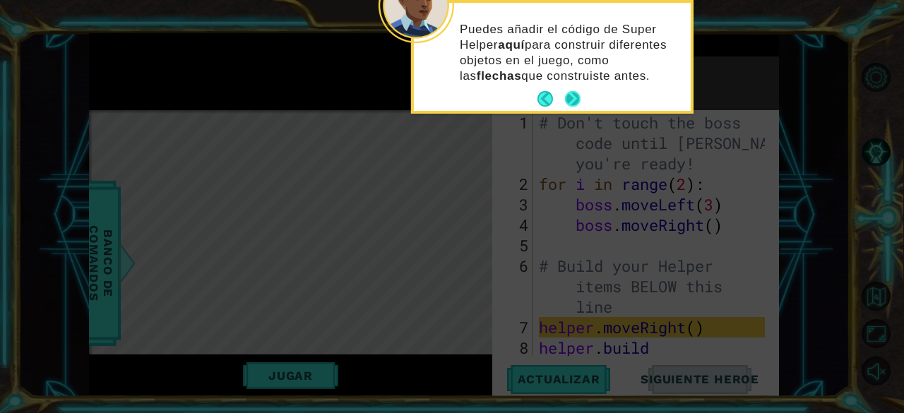
click at [574, 98] on button "Next" at bounding box center [573, 99] width 16 height 16
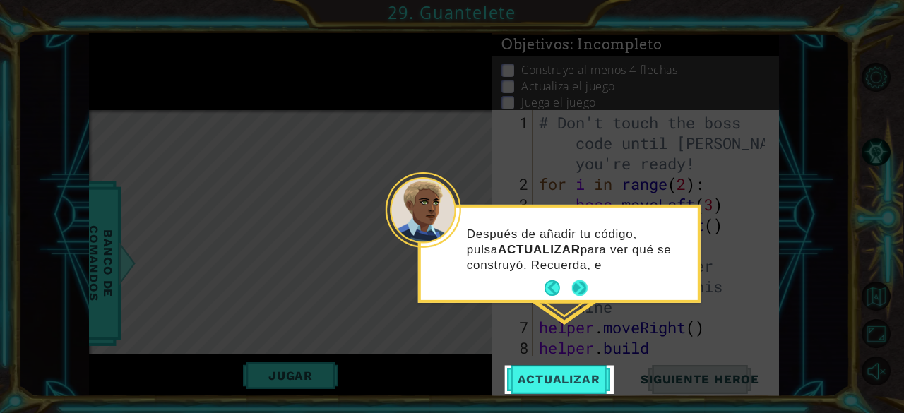
click at [576, 293] on button "Next" at bounding box center [580, 288] width 16 height 16
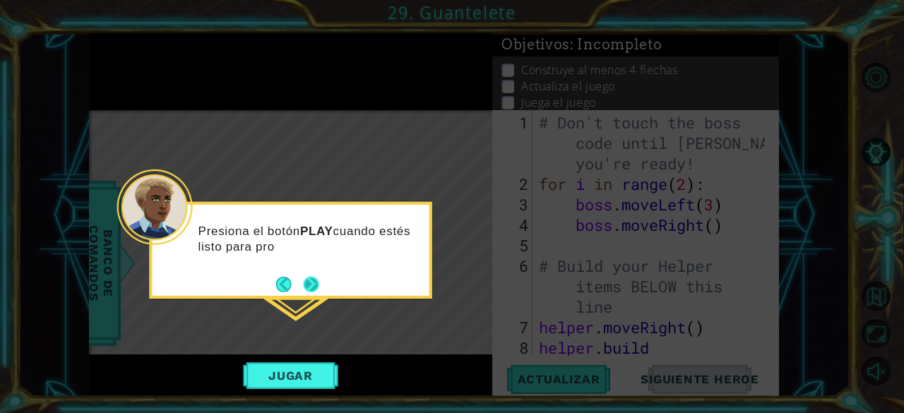
click at [312, 288] on button "Next" at bounding box center [312, 285] width 16 height 16
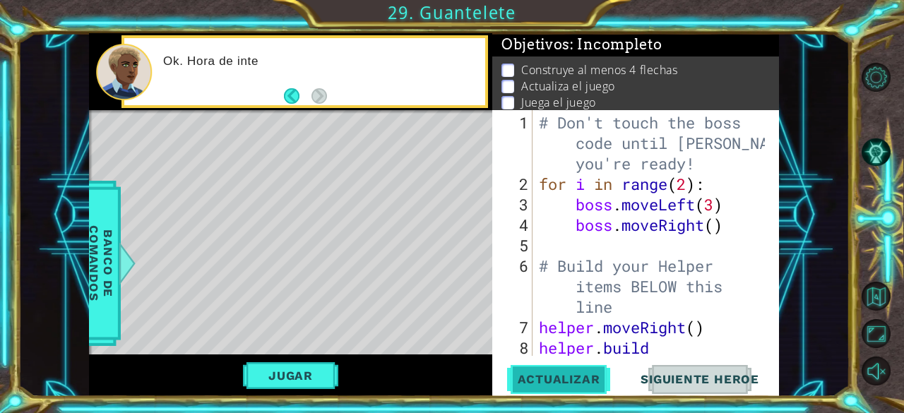
click at [552, 384] on span "Actualizar" at bounding box center [559, 379] width 111 height 14
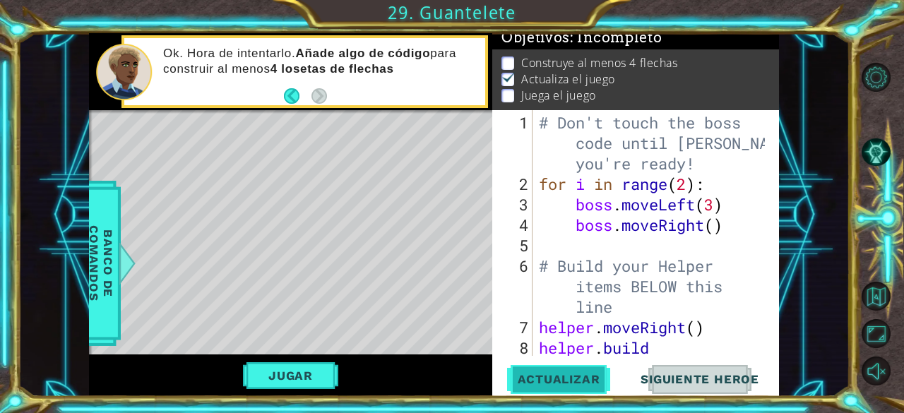
click at [552, 384] on span "Actualizar" at bounding box center [559, 379] width 111 height 14
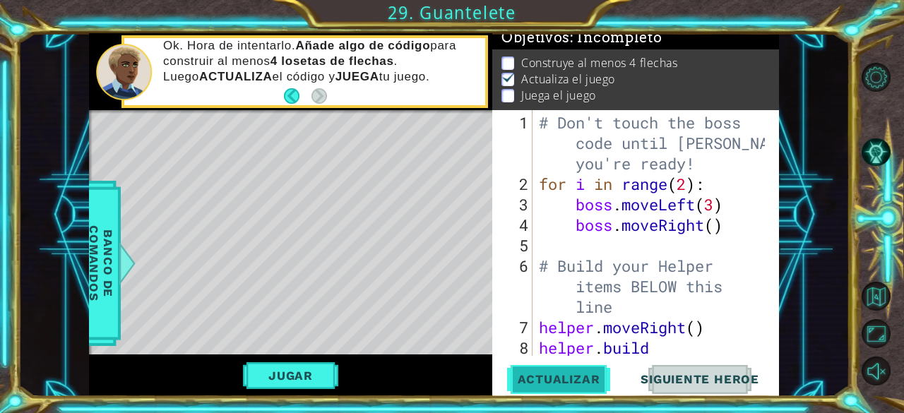
click at [552, 384] on span "Actualizar" at bounding box center [559, 379] width 111 height 14
click at [685, 382] on span "Siguiente Heroe" at bounding box center [699, 379] width 147 height 14
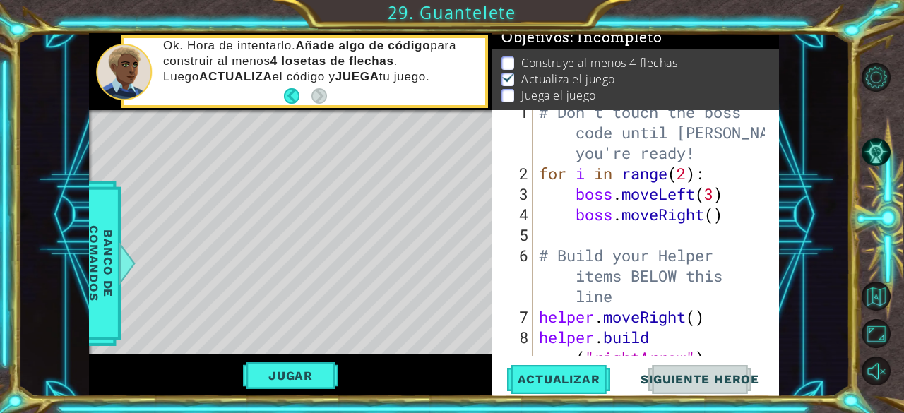
scroll to position [11, 0]
click at [283, 374] on button "Jugar" at bounding box center [290, 375] width 95 height 27
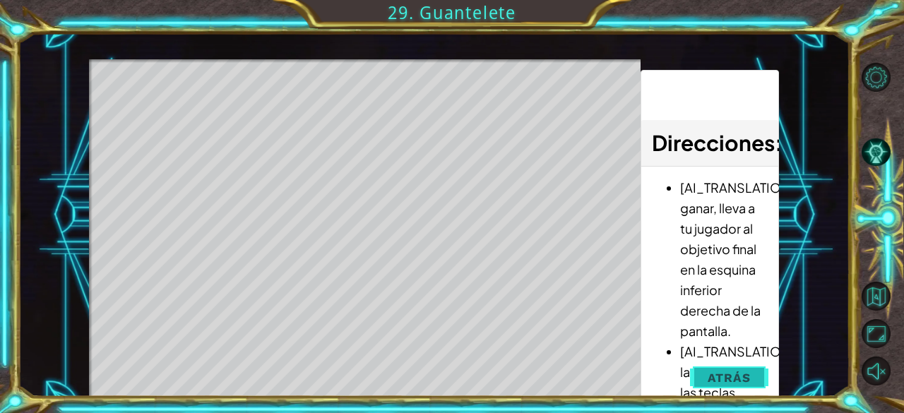
click at [721, 375] on span "Atrás" at bounding box center [729, 378] width 43 height 14
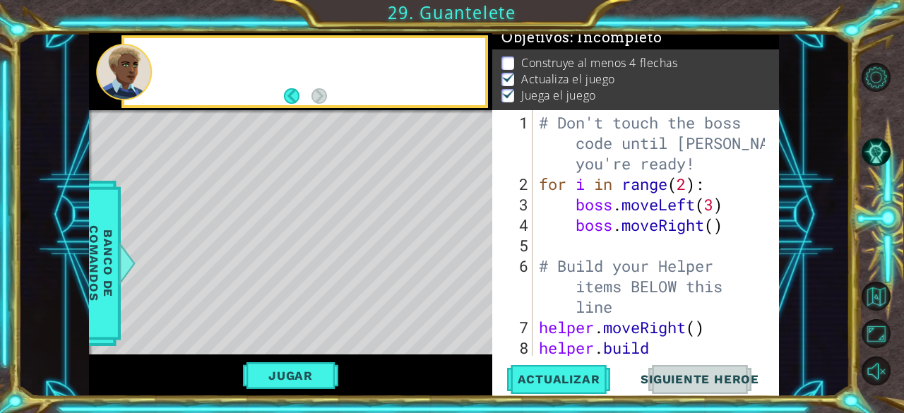
scroll to position [0, 0]
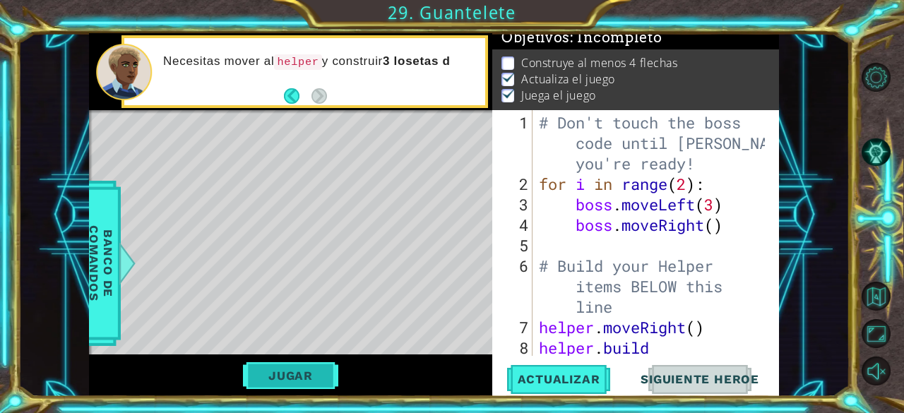
click at [307, 372] on button "Jugar" at bounding box center [290, 375] width 95 height 27
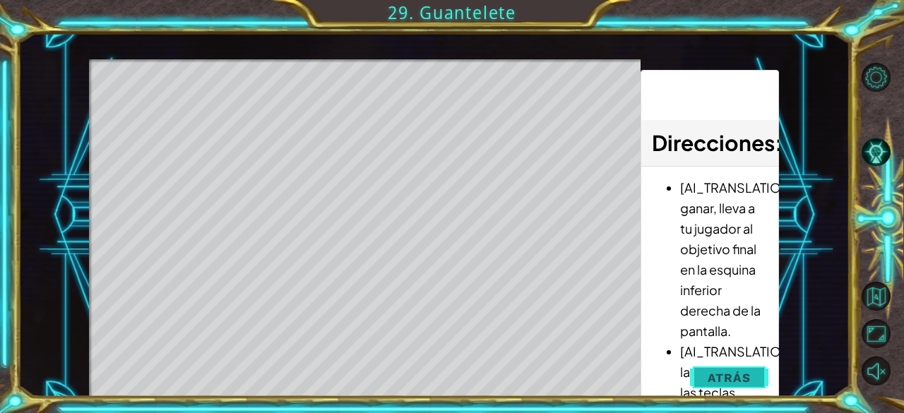
click at [729, 378] on span "Atrás" at bounding box center [729, 378] width 43 height 14
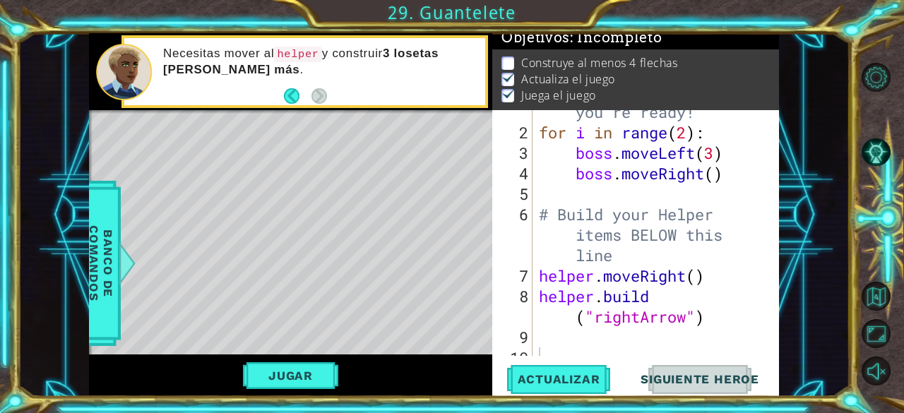
scroll to position [53, 0]
click at [619, 197] on div "# Don't touch the boss code until [PERSON_NAME] says you're ready! for i in ran…" at bounding box center [654, 223] width 237 height 328
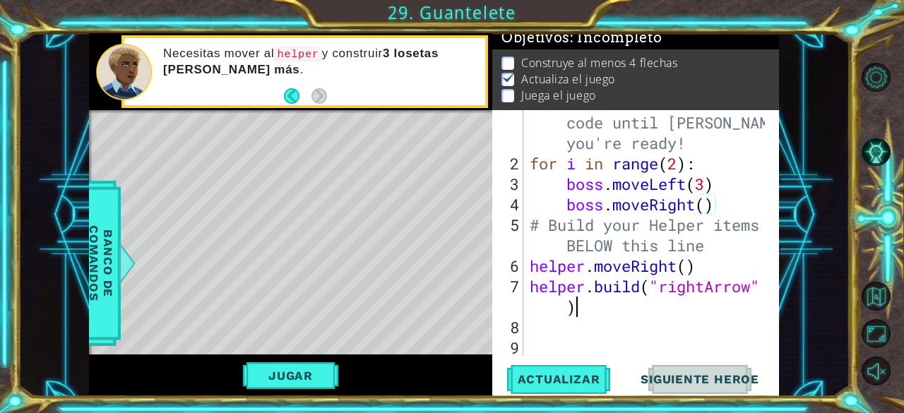
click at [581, 304] on div "# Don't touch the boss code until [PERSON_NAME] says you're ready! for i in ran…" at bounding box center [650, 256] width 246 height 328
type textarea "[DOMAIN_NAME]("rightArrow")"
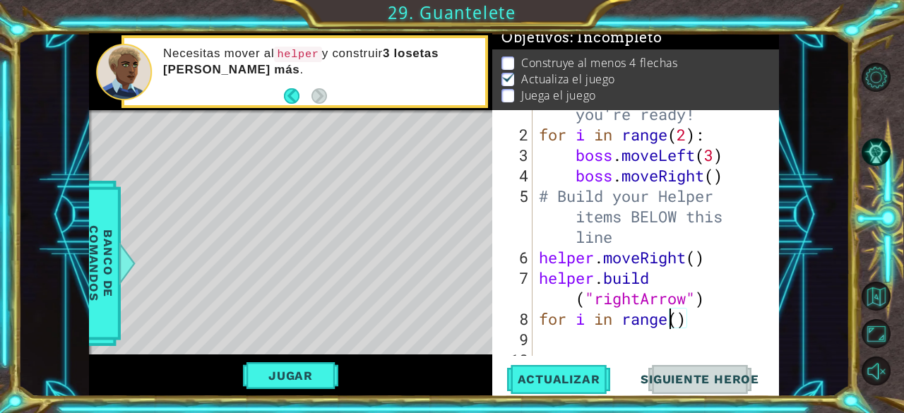
scroll to position [0, 0]
type textarea "for i in range(4)"
click at [591, 339] on div "# Don't touch the boss code until [PERSON_NAME] says you're ready! for i in ran…" at bounding box center [654, 227] width 237 height 328
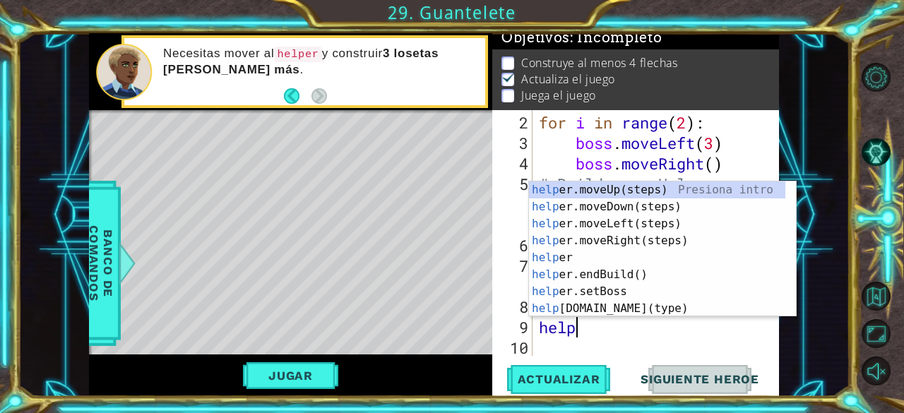
scroll to position [0, 1]
type textarea "helper"
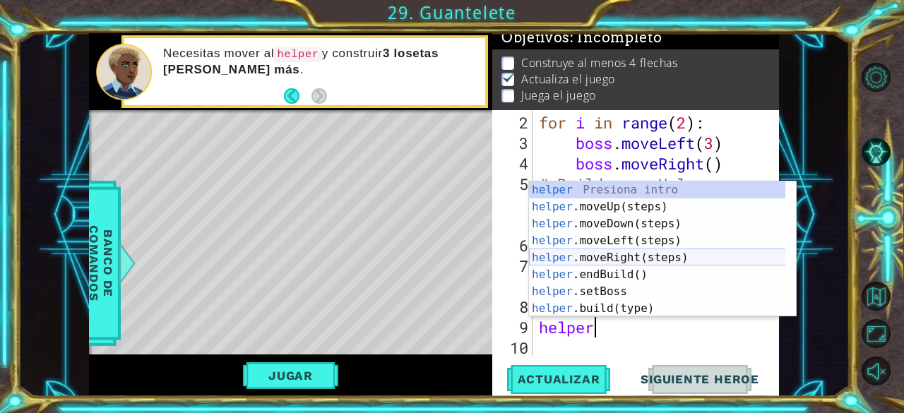
click at [597, 257] on div "helper Presiona intro helper .moveUp(steps) Presiona intro helper .moveDown(ste…" at bounding box center [657, 267] width 257 height 170
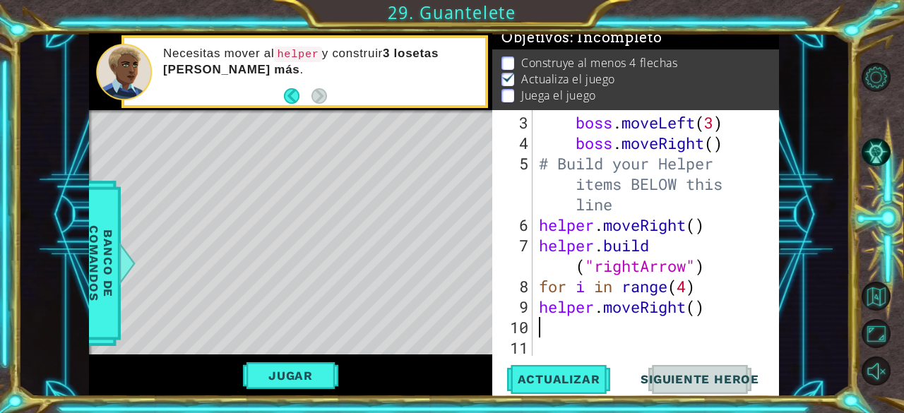
scroll to position [82, 0]
click at [538, 314] on div "boss . moveLeft ( 3 ) boss . moveRight ( ) # Build your Helper items BELOW this…" at bounding box center [654, 255] width 237 height 287
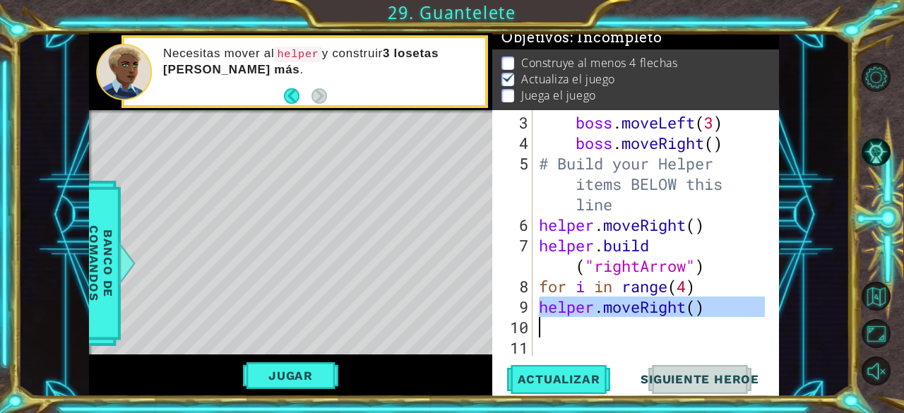
drag, startPoint x: 538, startPoint y: 314, endPoint x: 679, endPoint y: 319, distance: 141.3
click at [679, 319] on div "boss . moveLeft ( 3 ) boss . moveRight ( ) # Build your Helper items BELOW this…" at bounding box center [654, 255] width 237 height 287
type textarea "helper.moveRight()"
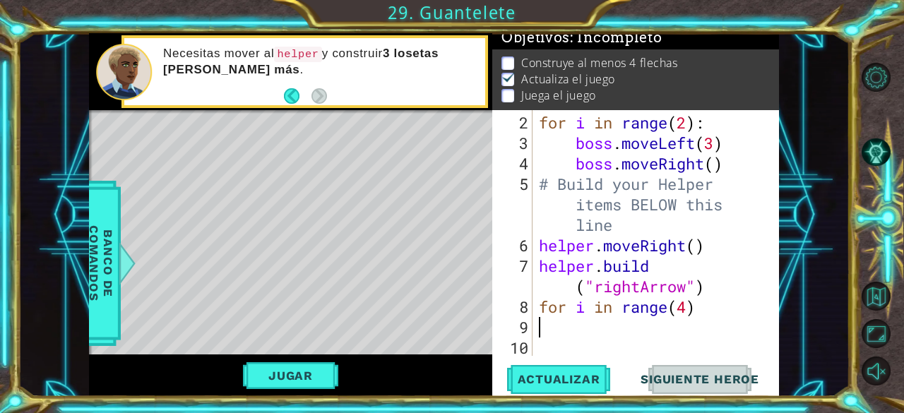
scroll to position [61, 0]
click at [579, 306] on div "for i in range ( 2 ) : boss . moveLeft ( 3 ) boss . moveRight ( ) # Build your …" at bounding box center [654, 255] width 237 height 287
type textarea "for i in range(4)"
click at [582, 307] on div "for i in range ( 2 ) : boss . moveLeft ( 3 ) boss . moveRight ( ) # Build your …" at bounding box center [654, 255] width 237 height 287
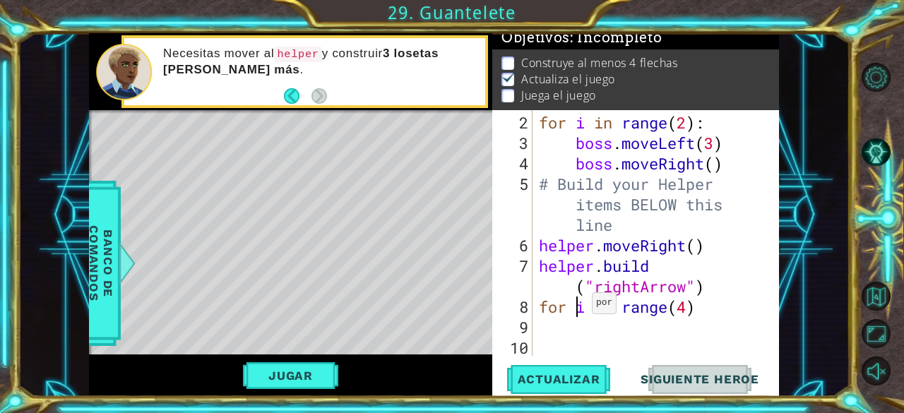
click at [579, 309] on div "for i in range ( 2 ) : boss . moveLeft ( 3 ) boss . moveRight ( ) # Build your …" at bounding box center [654, 255] width 237 height 287
click at [558, 327] on div "for i in range ( 2 ) : boss . moveLeft ( 3 ) boss . moveRight ( ) # Build your …" at bounding box center [654, 255] width 237 height 287
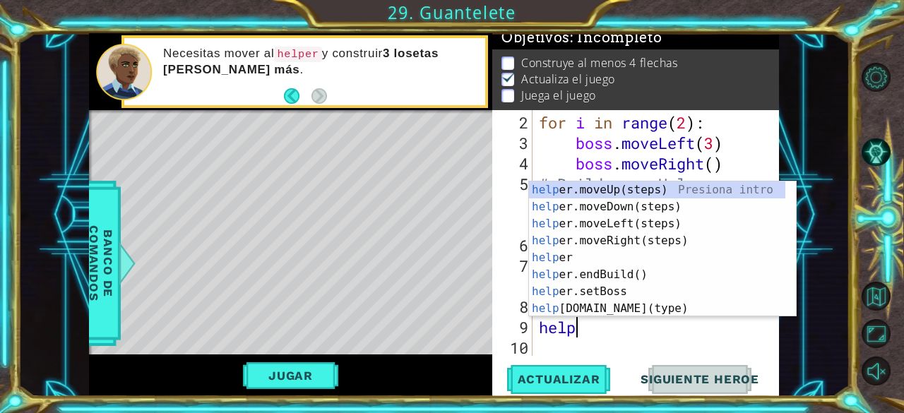
scroll to position [0, 1]
type textarea "helper"
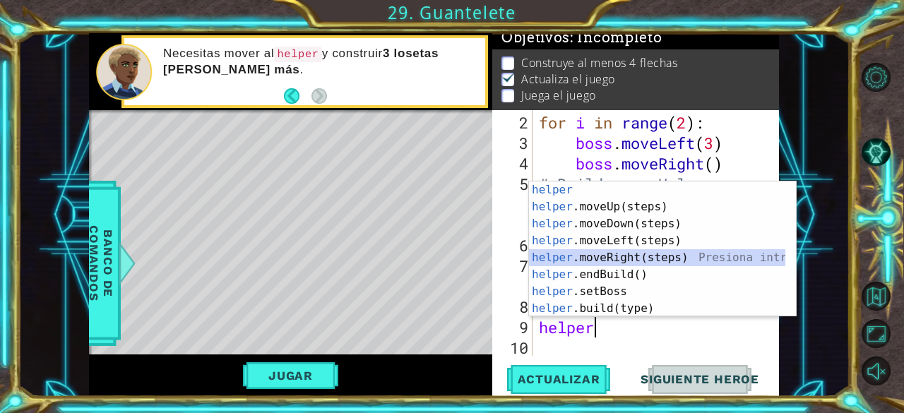
click at [586, 253] on div "helper Presiona intro helper .moveUp(steps) Presiona intro helper .moveDown(ste…" at bounding box center [657, 267] width 257 height 170
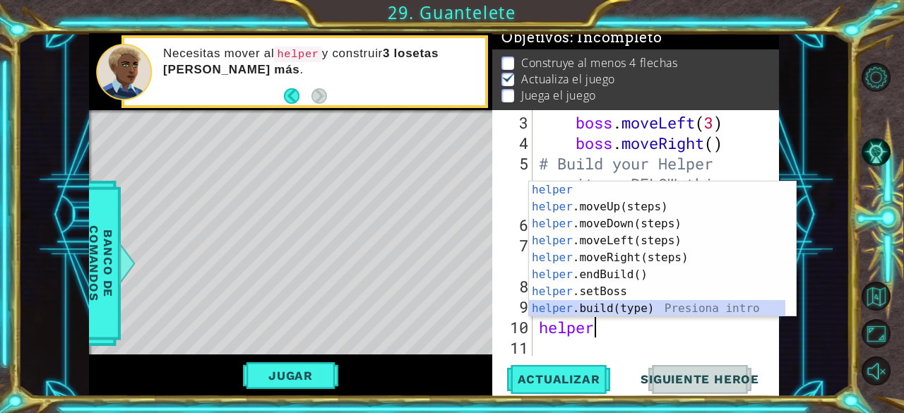
click at [562, 314] on div "helper Presiona intro helper .moveUp(steps) Presiona intro helper .moveDown(ste…" at bounding box center [657, 267] width 257 height 170
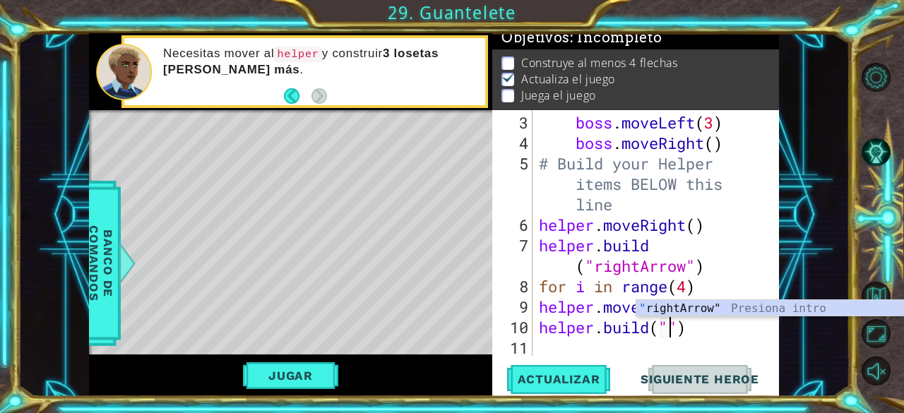
scroll to position [0, 6]
click at [681, 311] on div "" rightArrow" Presiona intro" at bounding box center [770, 325] width 268 height 51
type textarea "[DOMAIN_NAME]("rightArrow")"
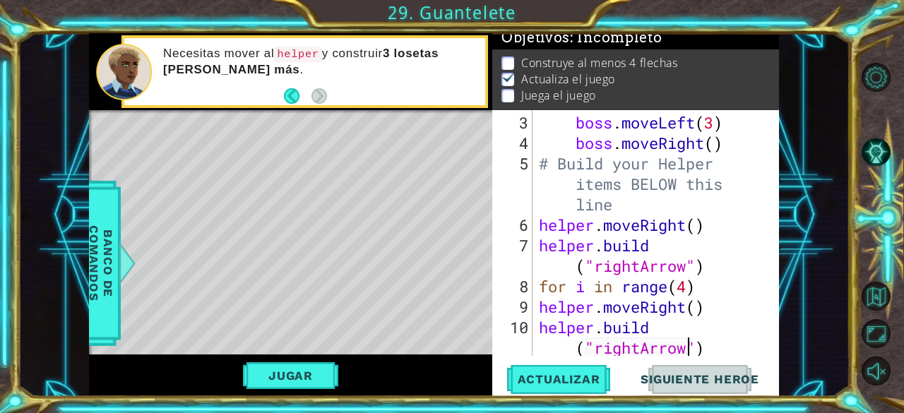
scroll to position [102, 0]
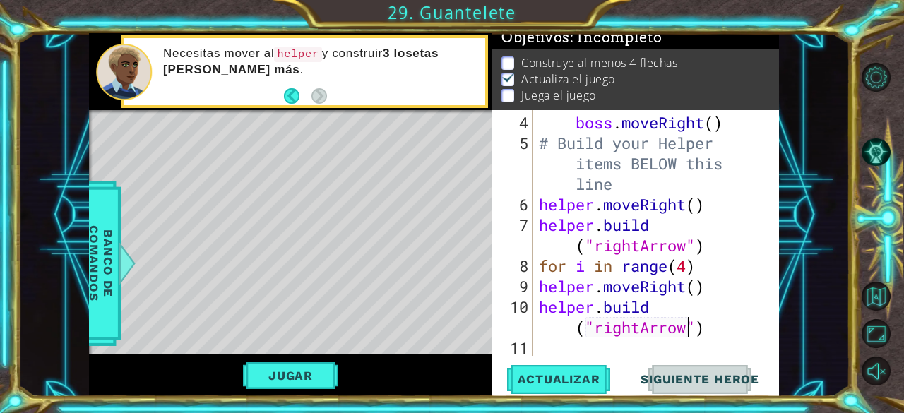
click at [566, 350] on div "boss . moveRight ( ) # Build your Helper items BELOW this line helper . moveRig…" at bounding box center [654, 255] width 237 height 287
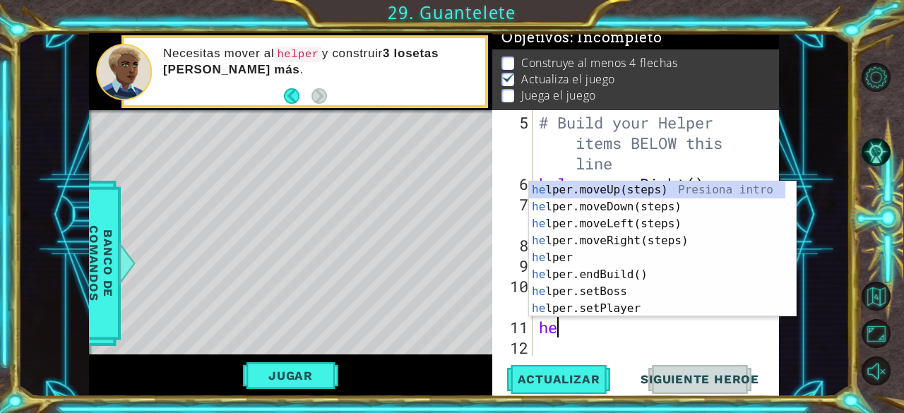
scroll to position [0, 0]
type textarea "h"
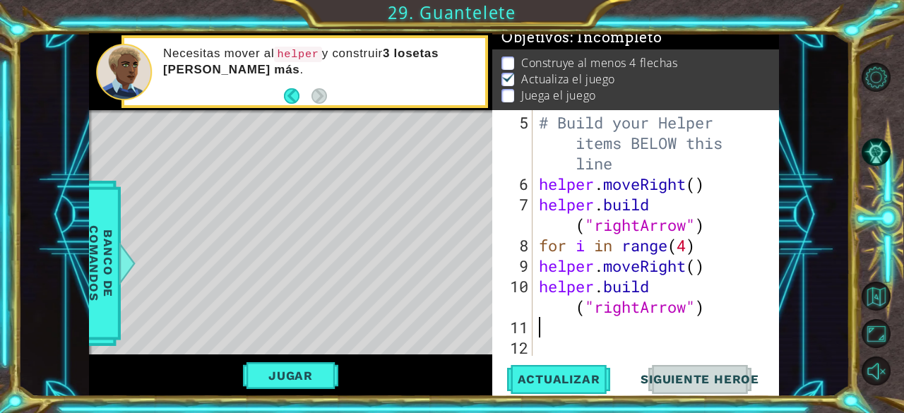
scroll to position [102, 0]
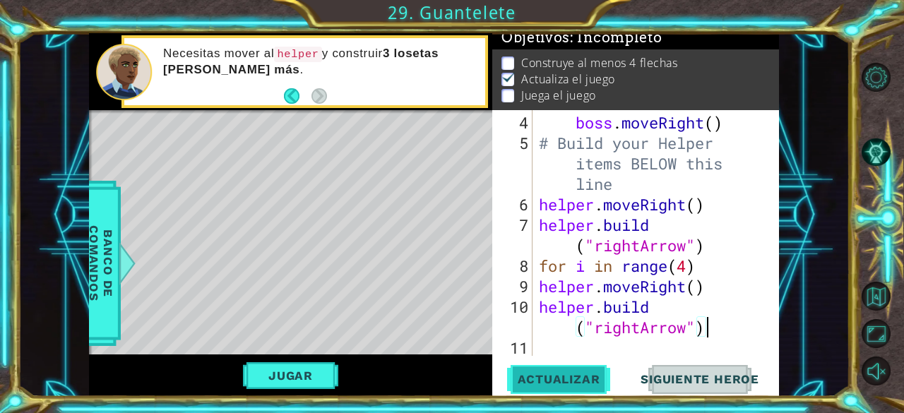
click at [566, 377] on span "Actualizar" at bounding box center [559, 379] width 111 height 14
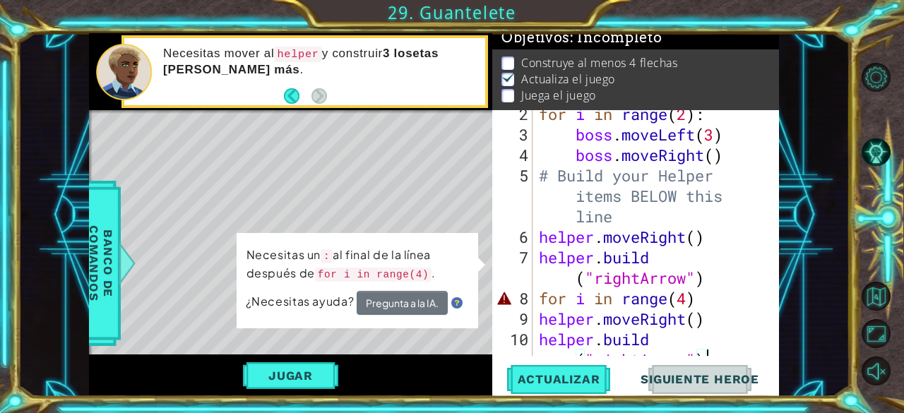
scroll to position [72, 0]
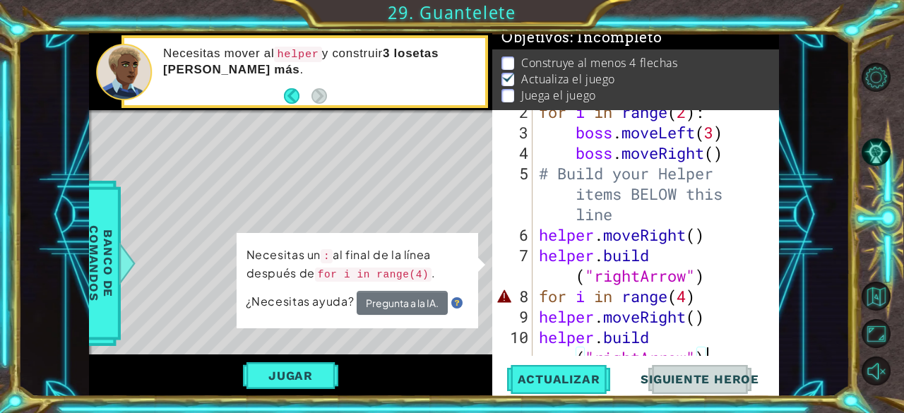
click at [703, 295] on div "for i in range ( 2 ) : boss . moveLeft ( 3 ) boss . moveRight ( ) # Build your …" at bounding box center [654, 255] width 237 height 307
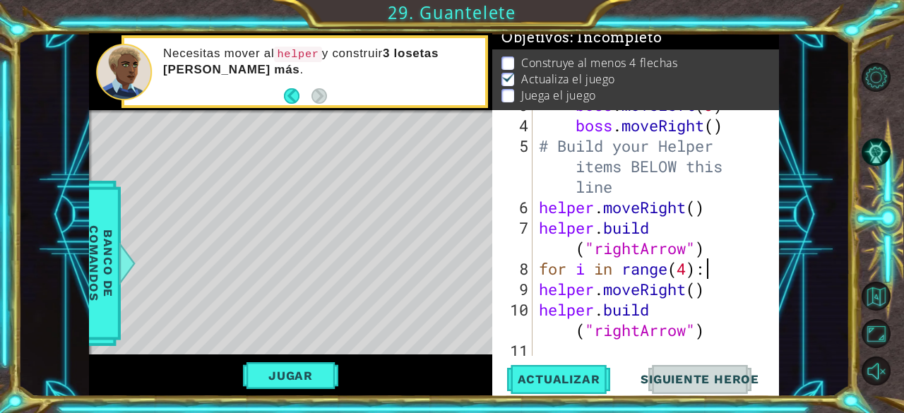
scroll to position [102, 0]
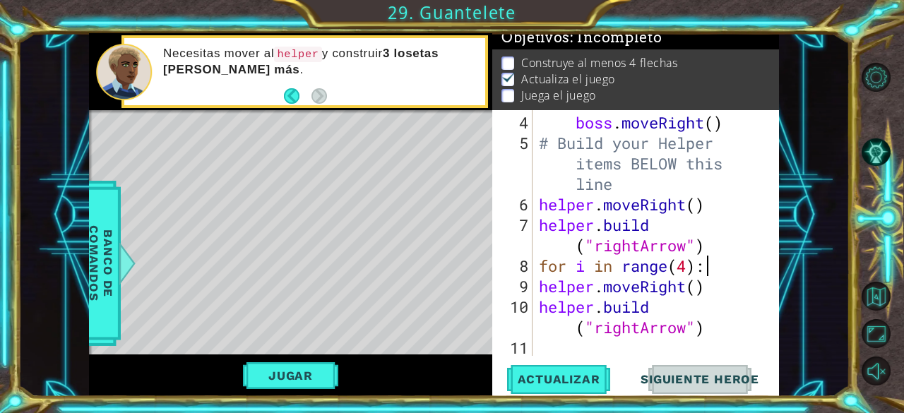
click at [538, 290] on div "boss . moveRight ( ) # Build your Helper items BELOW this line helper . moveRig…" at bounding box center [654, 255] width 237 height 287
click at [712, 272] on div "boss . moveRight ( ) # Build your Helper items BELOW this line helper . moveRig…" at bounding box center [654, 255] width 237 height 287
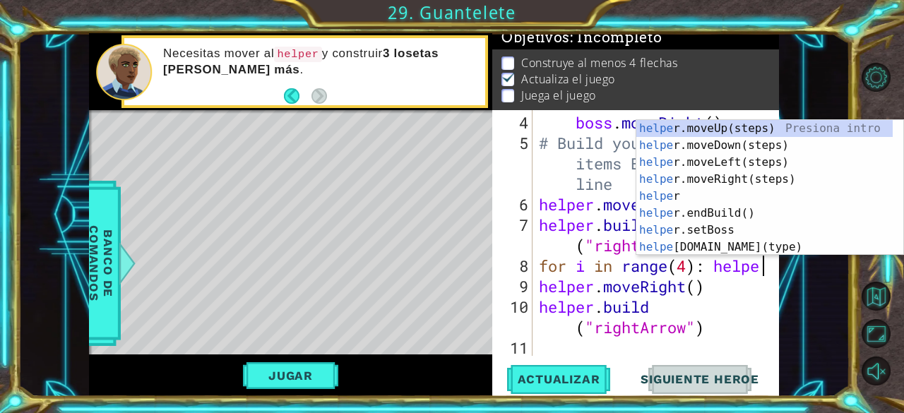
scroll to position [0, 10]
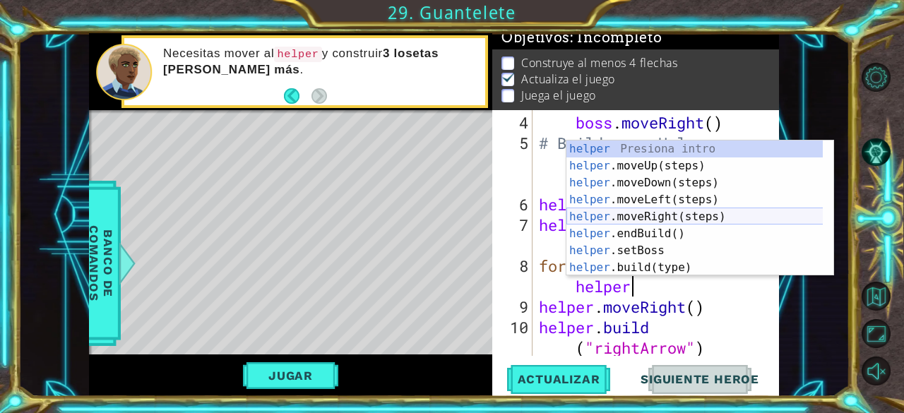
click at [655, 213] on div "helper Presiona intro helper .moveUp(steps) Presiona intro helper .moveDown(ste…" at bounding box center [694, 226] width 257 height 170
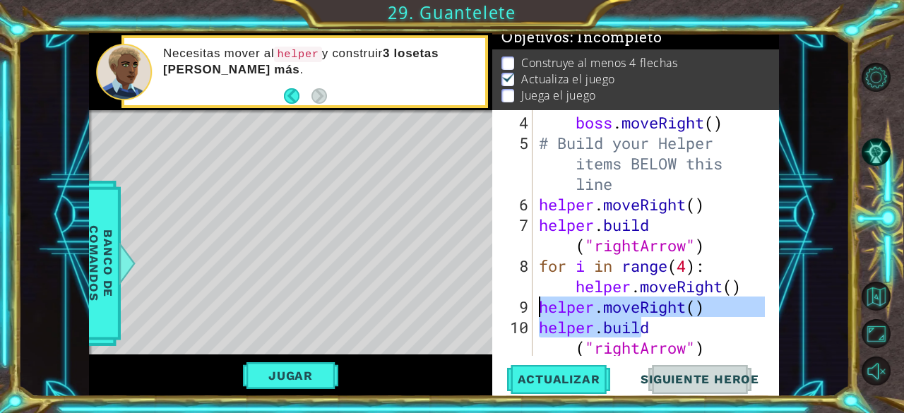
drag, startPoint x: 665, startPoint y: 330, endPoint x: 537, endPoint y: 302, distance: 130.9
click at [537, 302] on div "boss . moveRight ( ) # Build your Helper items BELOW this line helper . moveRig…" at bounding box center [654, 255] width 237 height 287
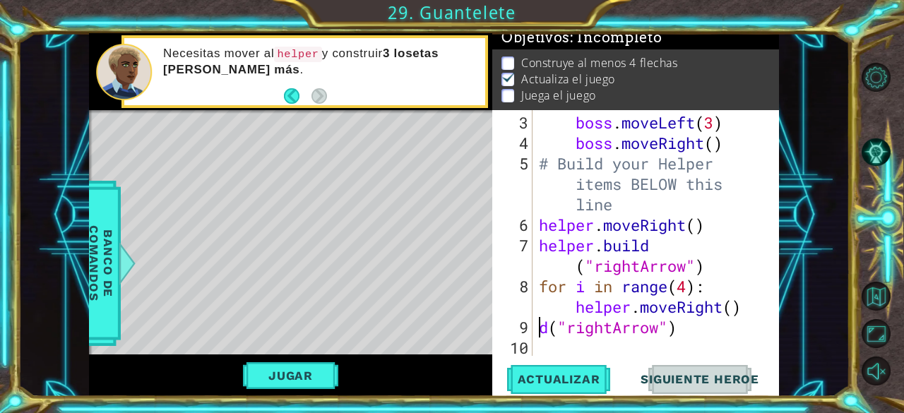
click at [749, 306] on div "boss . moveLeft ( 3 ) boss . moveRight ( ) # Build your Helper items BELOW this…" at bounding box center [654, 255] width 237 height 287
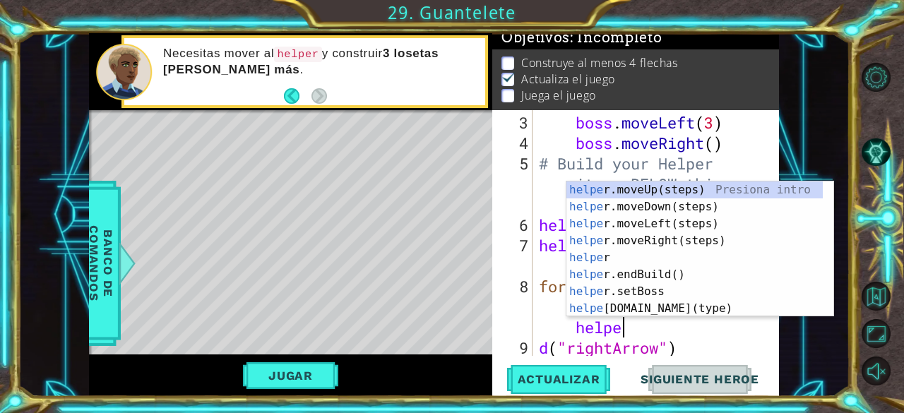
scroll to position [0, 18]
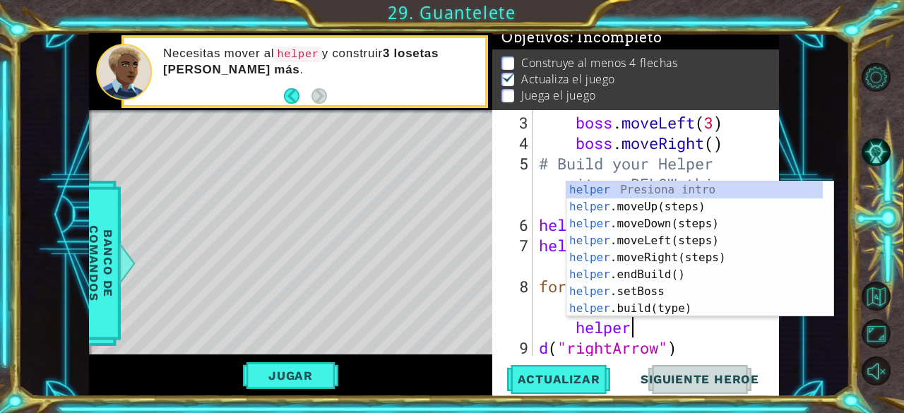
click at [664, 314] on div "helper Presiona intro helper .moveUp(steps) Presiona intro helper .moveDown(ste…" at bounding box center [694, 267] width 257 height 170
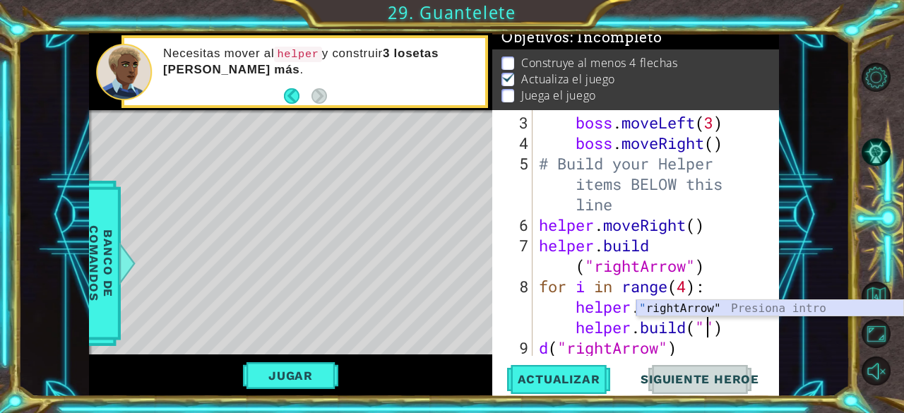
click at [703, 313] on div "" rightArrow" Presiona intro" at bounding box center [770, 325] width 268 height 51
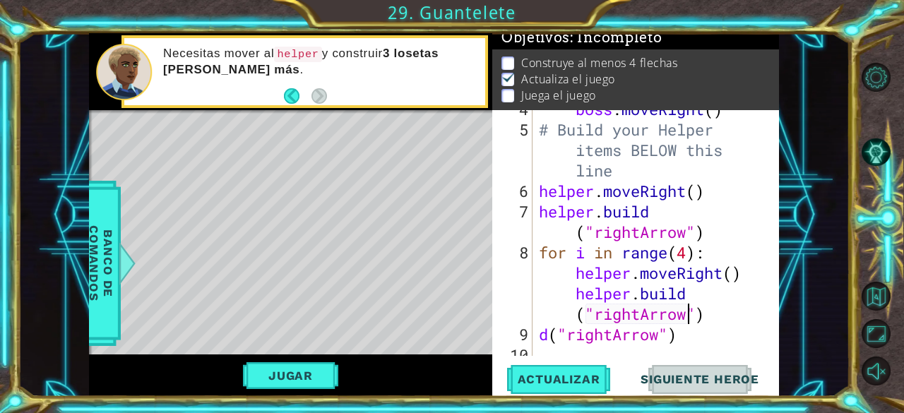
scroll to position [123, 0]
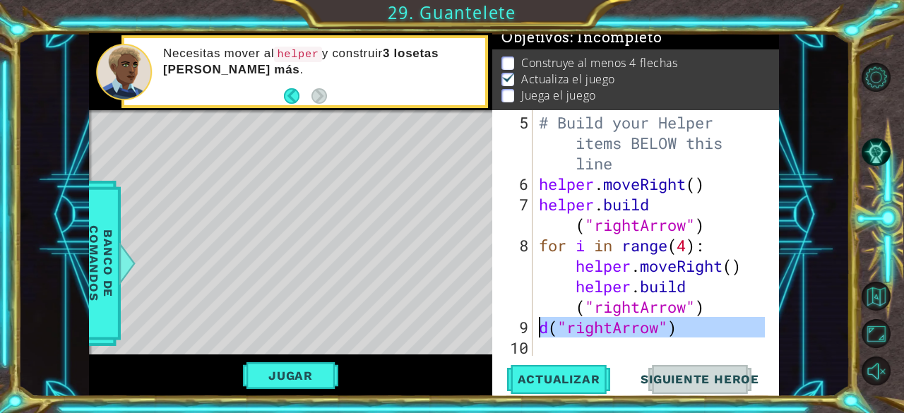
drag, startPoint x: 696, startPoint y: 338, endPoint x: 540, endPoint y: 333, distance: 155.5
click at [540, 333] on div "# Build your Helper items BELOW this line helper . moveRight ( ) helper . build…" at bounding box center [654, 276] width 237 height 328
type textarea "d("rightArrow")"
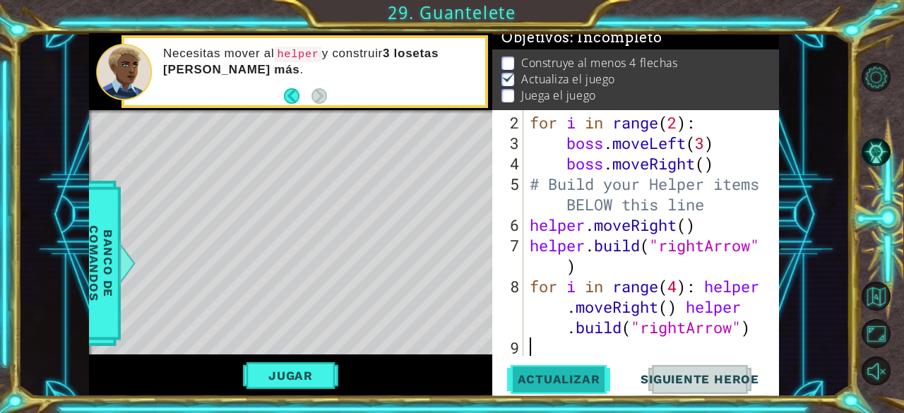
click at [564, 371] on button "Actualizar" at bounding box center [559, 379] width 111 height 29
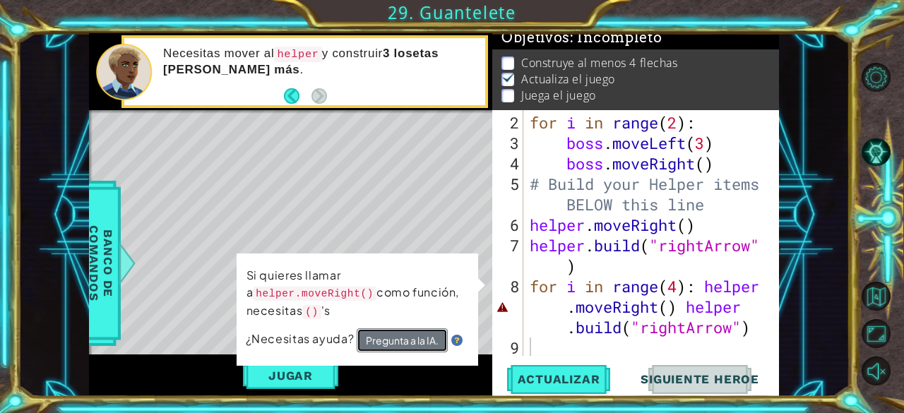
click at [420, 328] on button "Pregunta a la IA." at bounding box center [402, 340] width 91 height 24
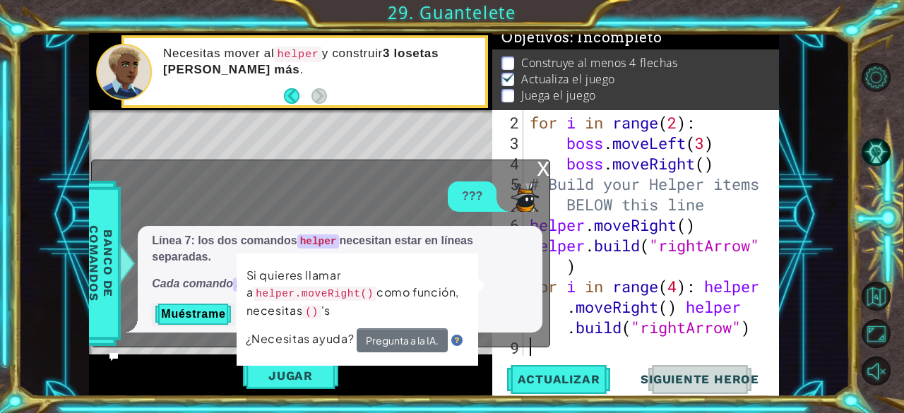
click at [536, 177] on div "x ??? Línea 7: los dos comandos helper necesitan estar en líneas separadas. Cad…" at bounding box center [320, 253] width 459 height 187
click at [665, 309] on div "for i in range ( 2 ) : boss . moveLeft ( 3 ) boss . moveRight ( ) # Build your …" at bounding box center [650, 255] width 246 height 287
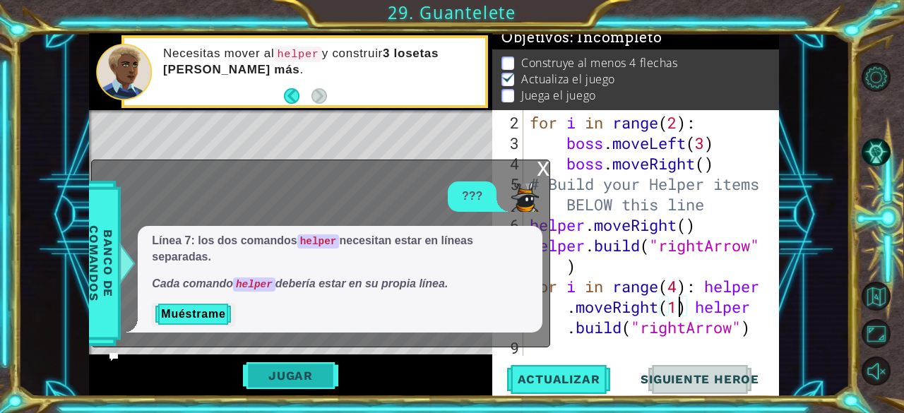
click at [297, 378] on button "Jugar" at bounding box center [290, 375] width 95 height 27
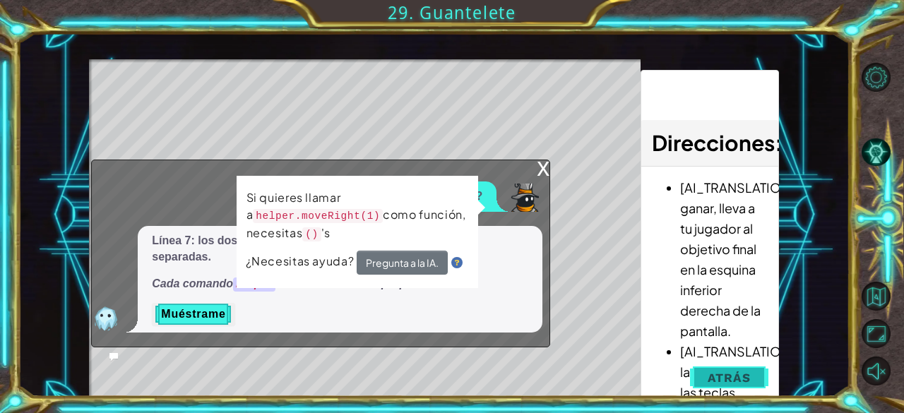
click at [716, 385] on button "Atrás" at bounding box center [729, 378] width 78 height 28
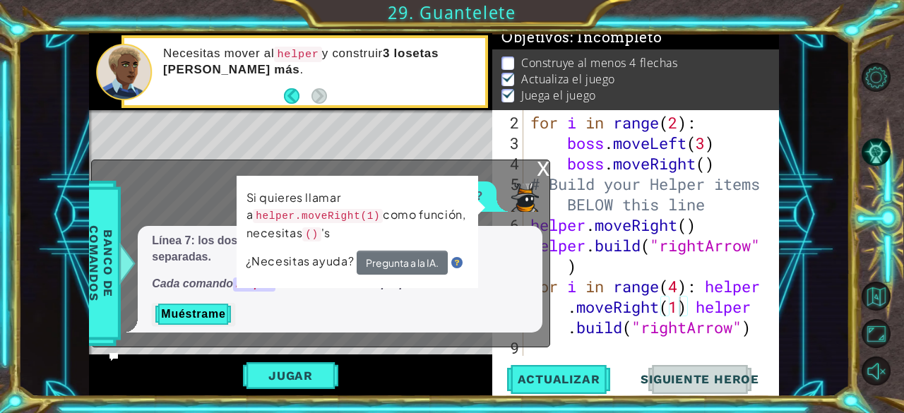
scroll to position [61, 0]
click at [541, 174] on div "x" at bounding box center [543, 167] width 13 height 14
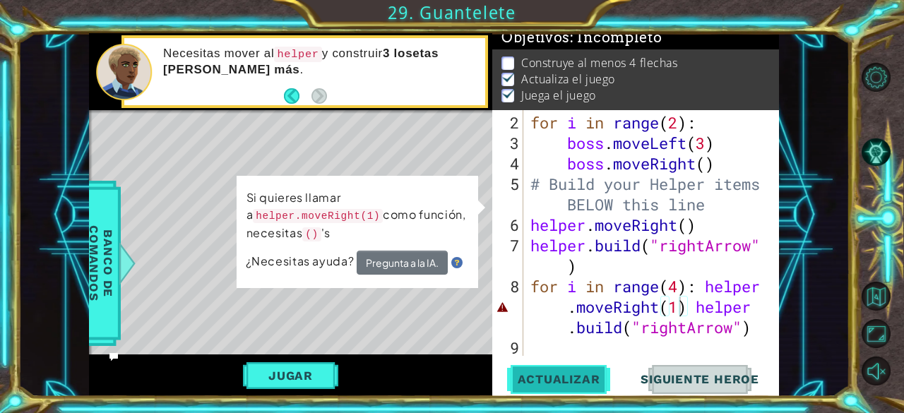
click at [564, 370] on button "Actualizar" at bounding box center [559, 379] width 111 height 29
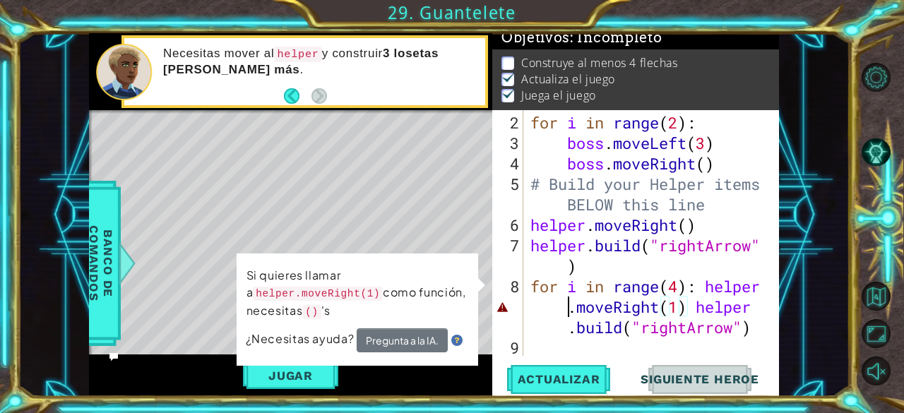
click at [538, 310] on div "for i in range ( 2 ) : boss . moveLeft ( 3 ) boss . moveRight ( ) # Build your …" at bounding box center [650, 255] width 245 height 287
click at [370, 341] on button "Pregunta a la IA." at bounding box center [401, 340] width 91 height 25
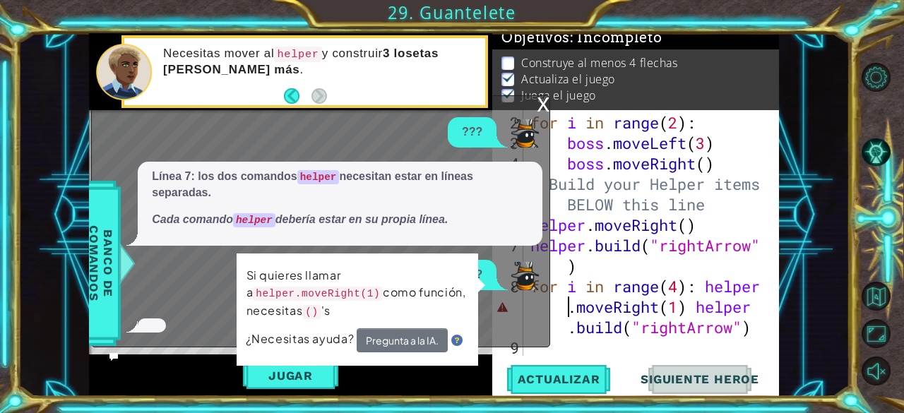
click at [532, 226] on div "Línea 7: los dos comandos helper necesitan estar en líneas separadas. Cada coma…" at bounding box center [340, 204] width 405 height 84
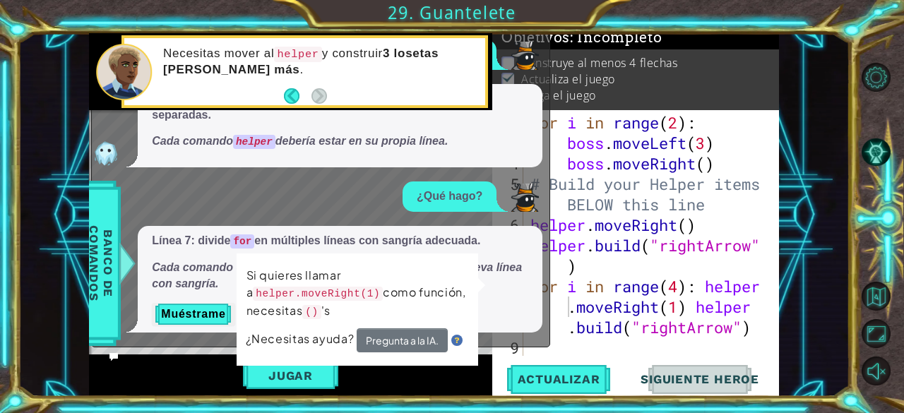
click at [248, 268] on p "Si quieres llamar a helper.moveRight(1) como función, necesitas () 's" at bounding box center [357, 293] width 222 height 55
click at [227, 256] on span "Línea 7: divide for en múltiples líneas con sangría adecuada. Cada comando dent…" at bounding box center [340, 262] width 376 height 59
click at [490, 263] on em "Cada comando dentro de un bucle for debe estar en una nueva línea con sangría." at bounding box center [337, 275] width 370 height 28
click at [463, 274] on p "Si quieres llamar a helper.moveRight(1) como función, necesitas () 's" at bounding box center [357, 294] width 222 height 54
click at [281, 263] on div "Si quieres llamar a helper.moveRight(1) como función, necesitas () 's ¿Necesita…" at bounding box center [358, 310] width 242 height 112
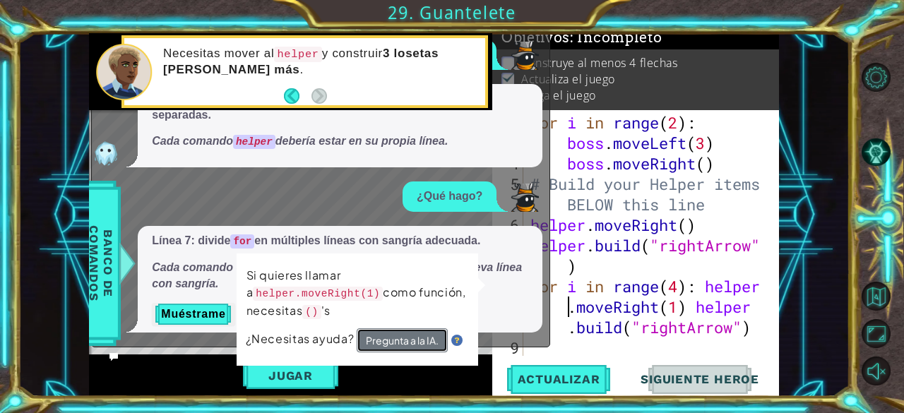
click at [385, 340] on button "Pregunta a la IA." at bounding box center [401, 340] width 91 height 25
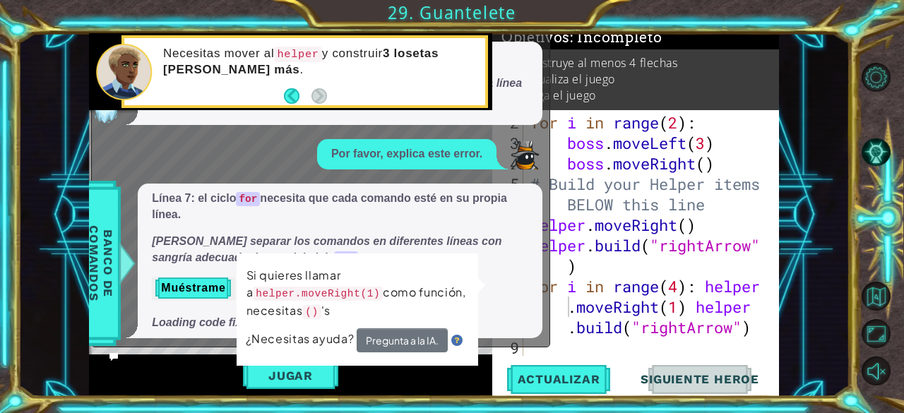
scroll to position [95, 0]
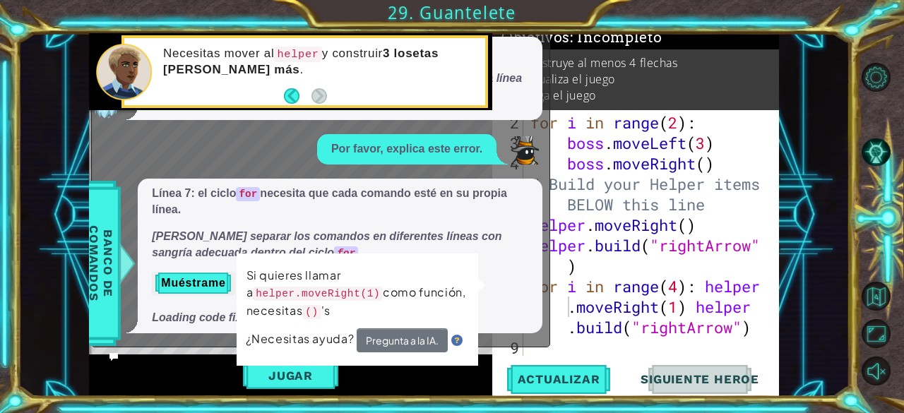
drag, startPoint x: 336, startPoint y: 290, endPoint x: 331, endPoint y: 343, distance: 52.6
click at [331, 343] on div "Si quieres llamar a helper.moveRight(1) como función, necesitas () 's ¿Necesita…" at bounding box center [357, 309] width 242 height 112
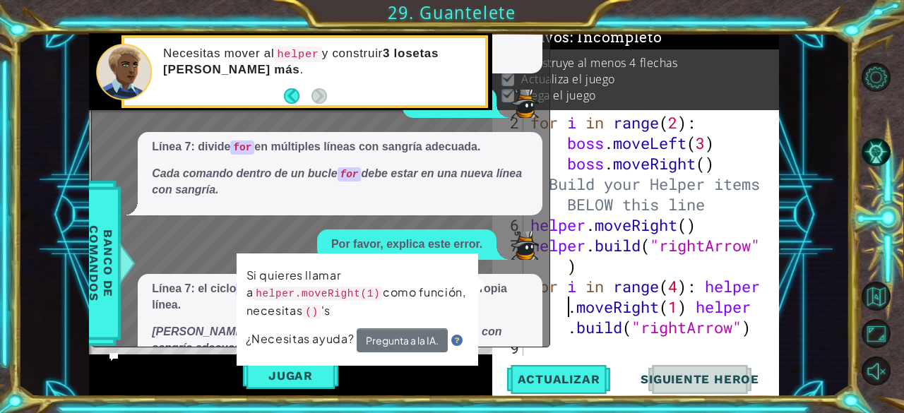
click at [315, 343] on span "¿Necesitas ayuda?" at bounding box center [300, 339] width 111 height 16
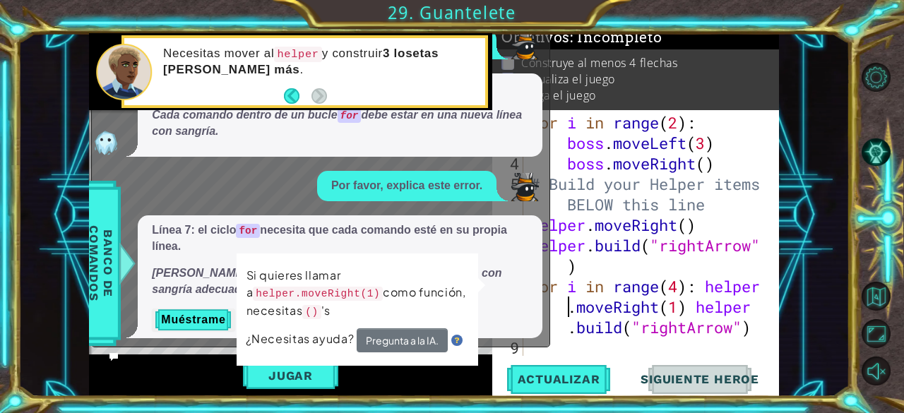
scroll to position [64, 0]
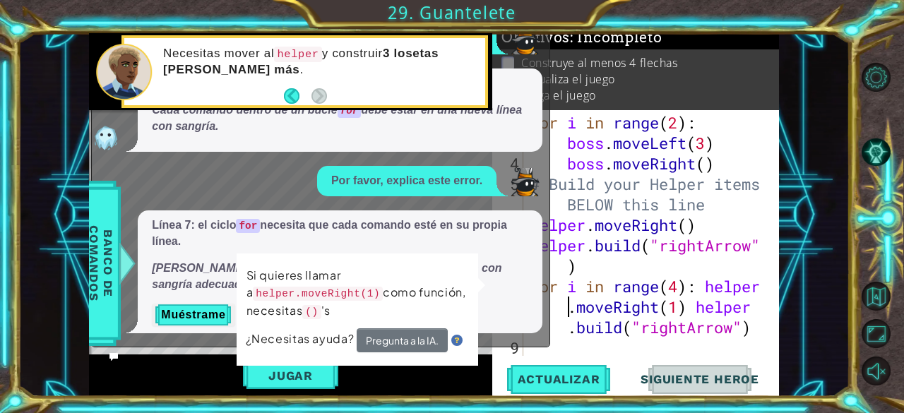
click at [359, 226] on p "Línea 7: el ciclo for necesita que cada comando esté en su propia línea." at bounding box center [340, 234] width 376 height 32
click at [195, 323] on button "Muéstrame" at bounding box center [193, 315] width 83 height 23
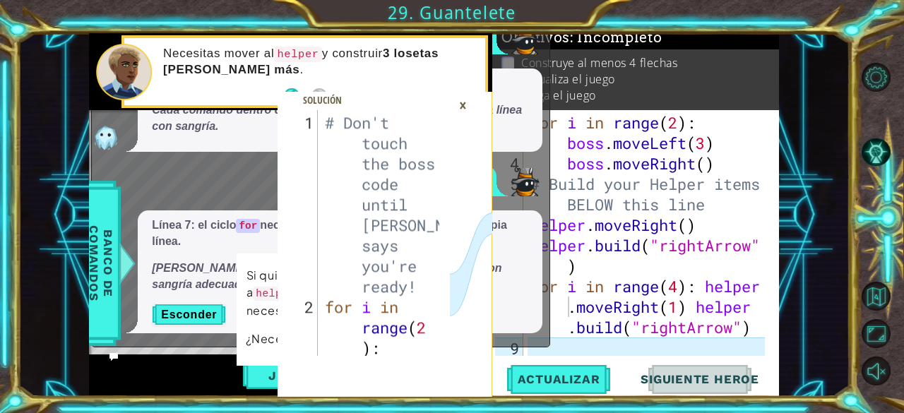
click at [460, 107] on div "×" at bounding box center [463, 105] width 22 height 24
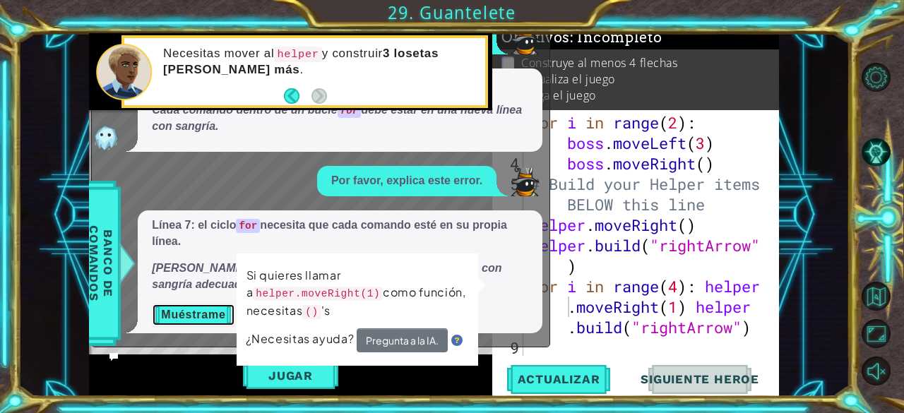
click at [192, 321] on button "Muéstrame" at bounding box center [193, 315] width 83 height 23
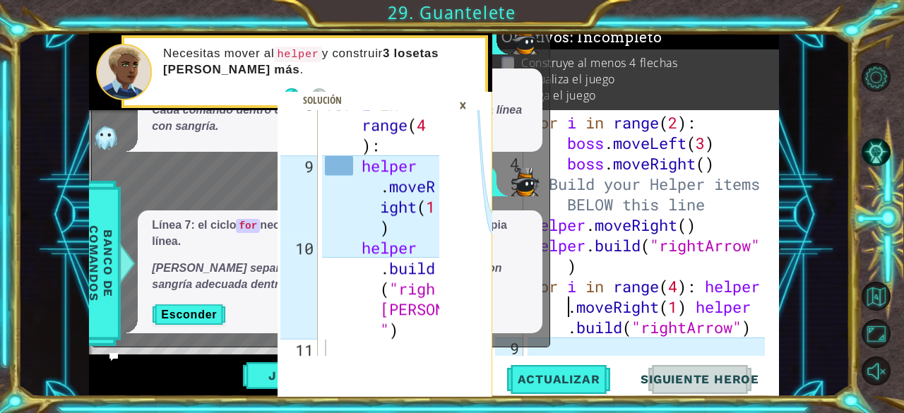
scroll to position [635, 0]
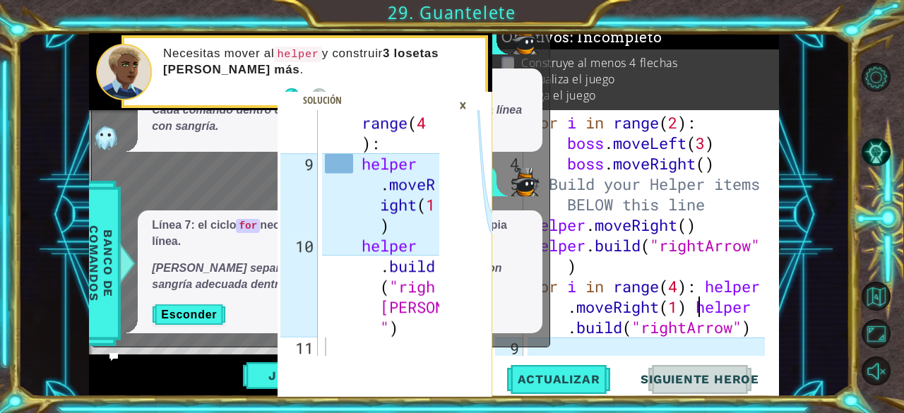
click at [702, 308] on div "for i in range ( 2 ) : boss . moveLeft ( 3 ) boss . moveRight ( ) # Build your …" at bounding box center [650, 255] width 245 height 287
click at [458, 103] on div "×" at bounding box center [463, 105] width 22 height 24
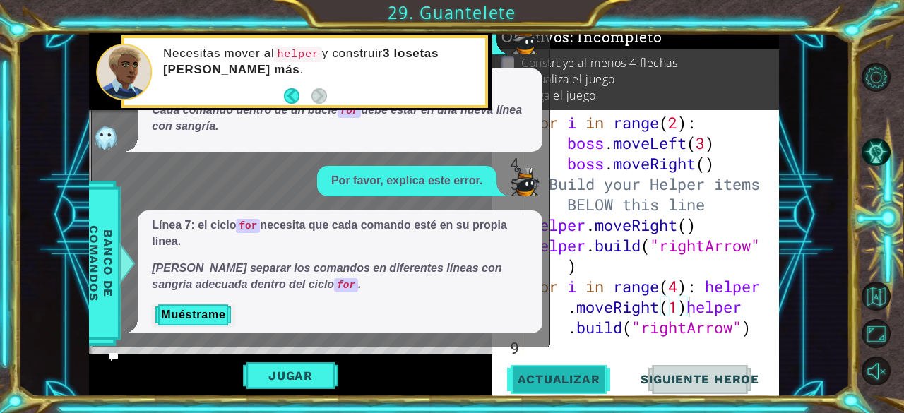
click at [550, 375] on span "Actualizar" at bounding box center [559, 379] width 111 height 14
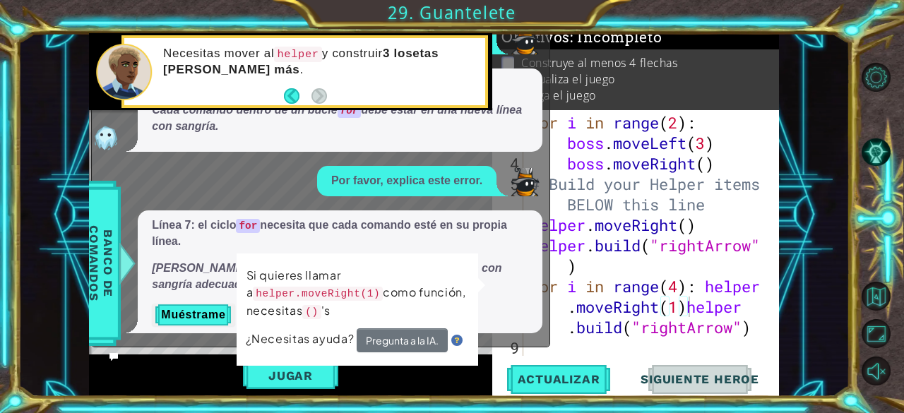
click at [321, 340] on span "¿Necesitas ayuda?" at bounding box center [300, 339] width 111 height 16
click at [275, 386] on button "Jugar" at bounding box center [290, 375] width 95 height 27
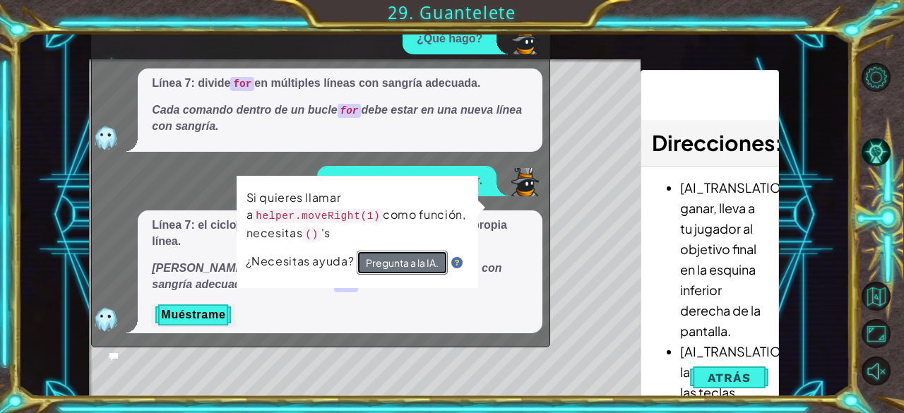
click at [400, 271] on button "Pregunta a la IA." at bounding box center [402, 263] width 91 height 24
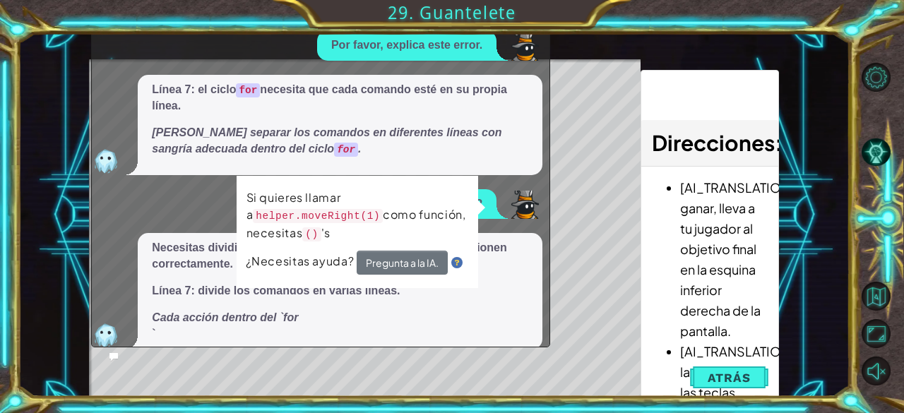
click at [637, 357] on div "Level Map" at bounding box center [415, 267] width 653 height 416
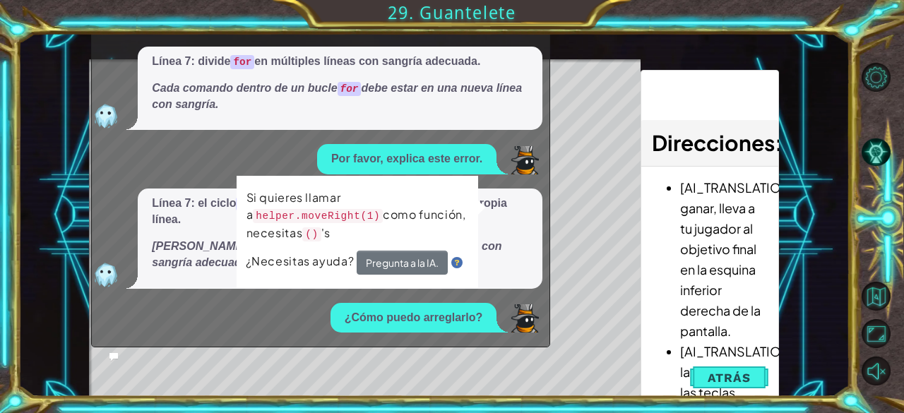
scroll to position [249, 0]
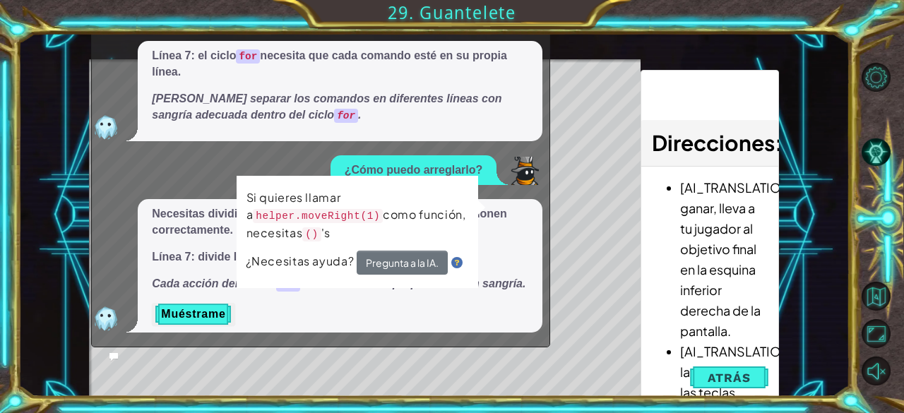
click at [332, 307] on p "Muéstrame" at bounding box center [340, 314] width 376 height 23
click at [691, 375] on button "Atrás" at bounding box center [729, 378] width 78 height 28
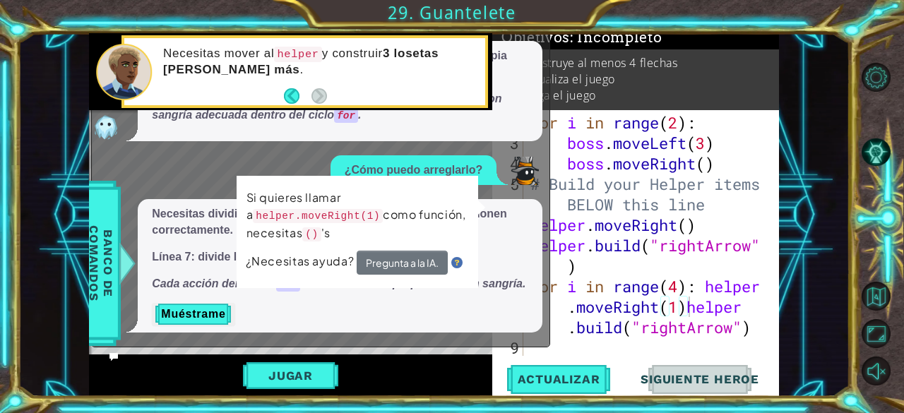
click at [514, 280] on p "Cada acción dentro del for debe estar en su propia línea con sangría." at bounding box center [340, 284] width 376 height 16
click at [458, 266] on img at bounding box center [456, 263] width 11 height 11
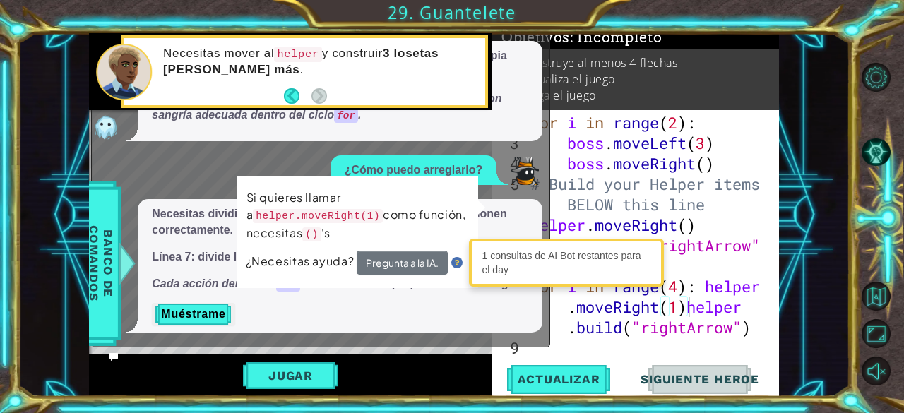
click at [478, 213] on div "Si quieres llamar a helper.moveRight(1) como función, necesitas () 's ¿Necesita…" at bounding box center [356, 231] width 243 height 115
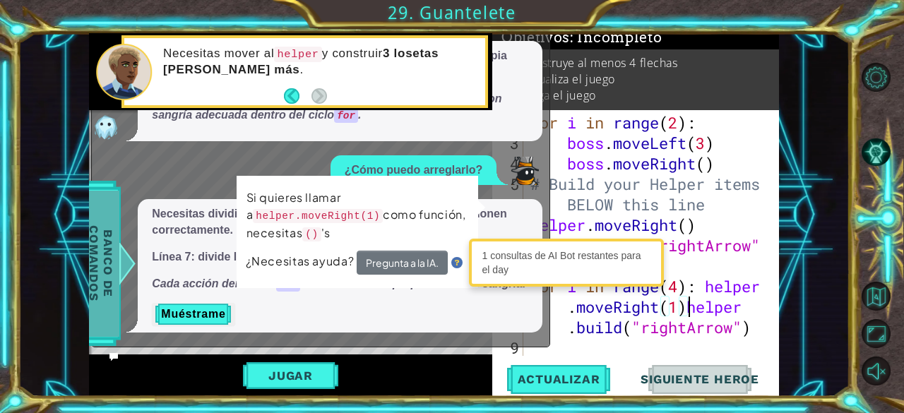
click at [114, 261] on span "Banco de comandos" at bounding box center [101, 263] width 37 height 146
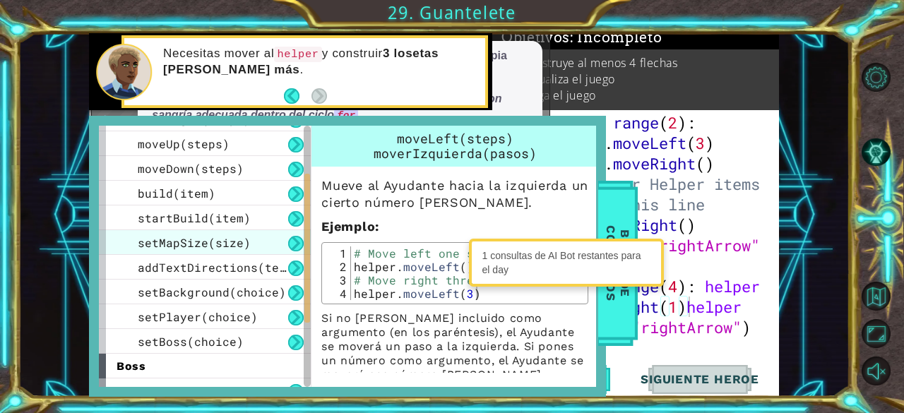
scroll to position [100, 0]
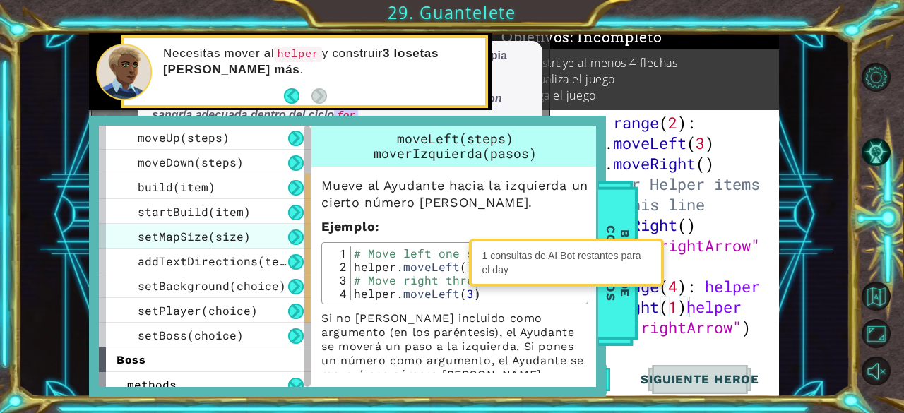
click at [198, 233] on span "setMapSize(size)" at bounding box center [194, 236] width 113 height 15
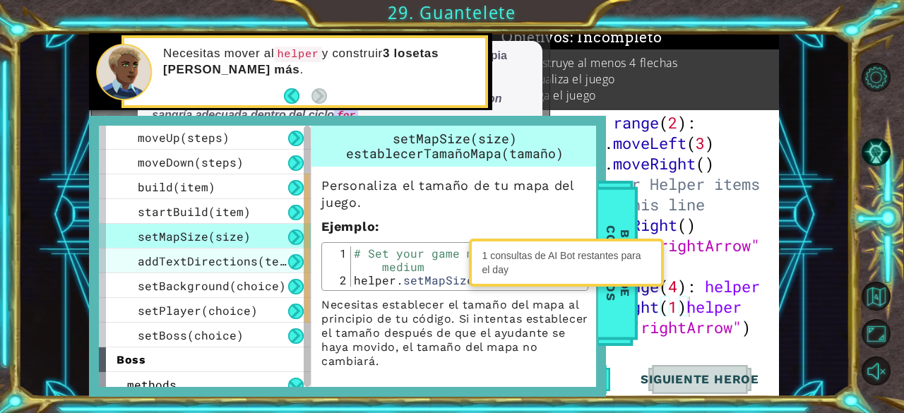
click at [213, 264] on span "addTextDirections(text)" at bounding box center [219, 261] width 162 height 15
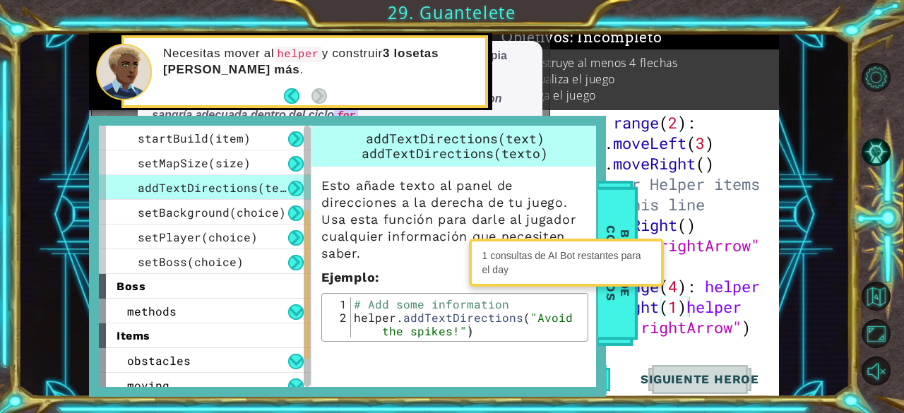
scroll to position [176, 0]
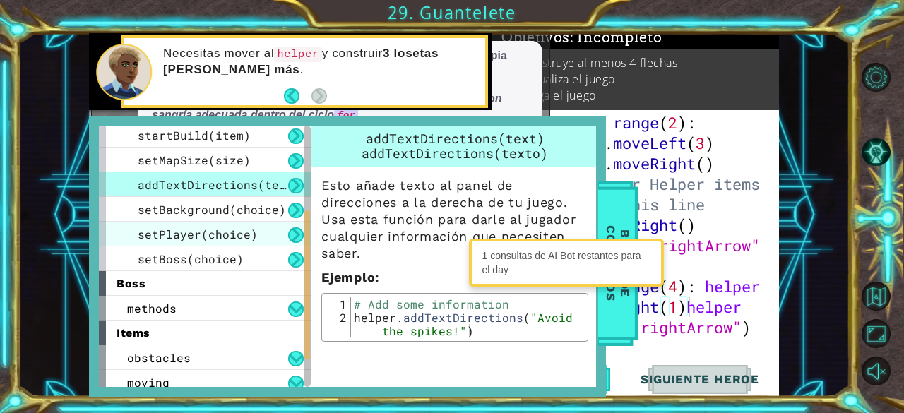
click at [214, 230] on span "setPlayer(choice)" at bounding box center [198, 234] width 120 height 15
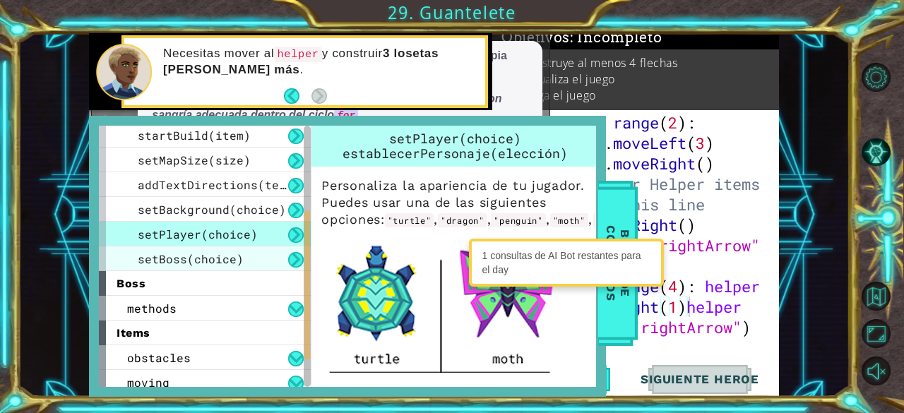
click at [205, 257] on span "setBoss(choice)" at bounding box center [191, 258] width 106 height 15
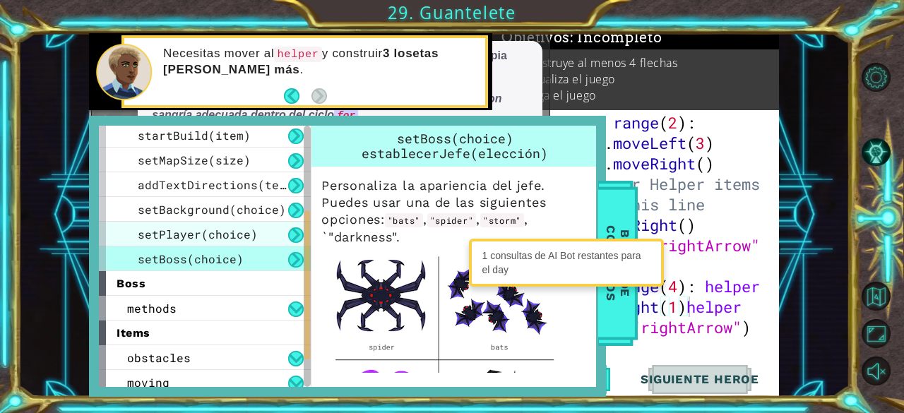
click at [202, 241] on span "setPlayer(choice)" at bounding box center [198, 234] width 120 height 15
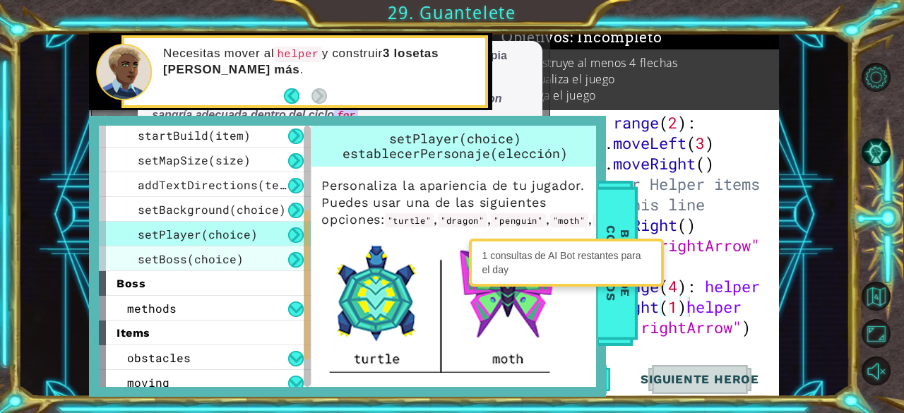
click at [194, 252] on span "setBoss(choice)" at bounding box center [191, 258] width 106 height 15
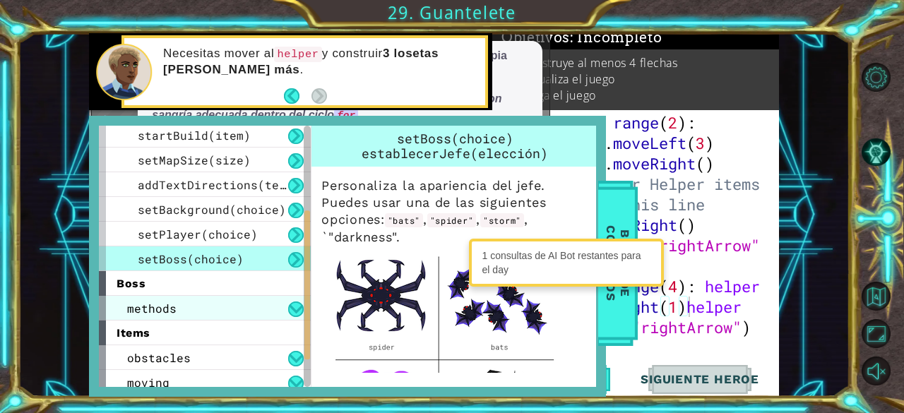
scroll to position [233, 0]
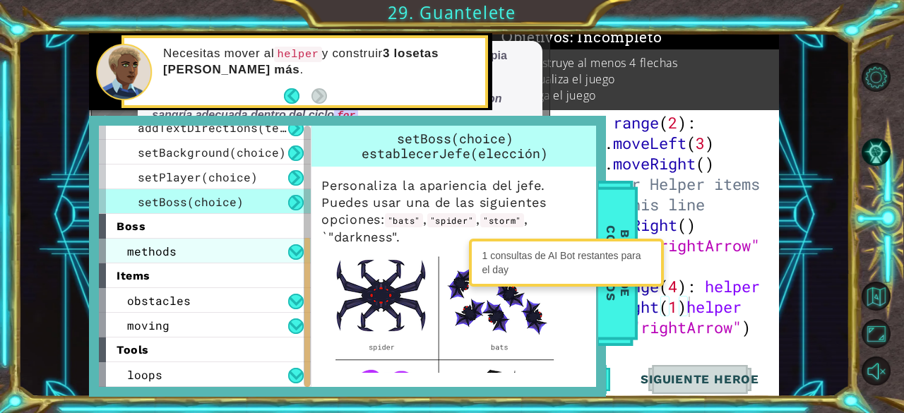
click at [206, 250] on div "methods" at bounding box center [205, 251] width 212 height 25
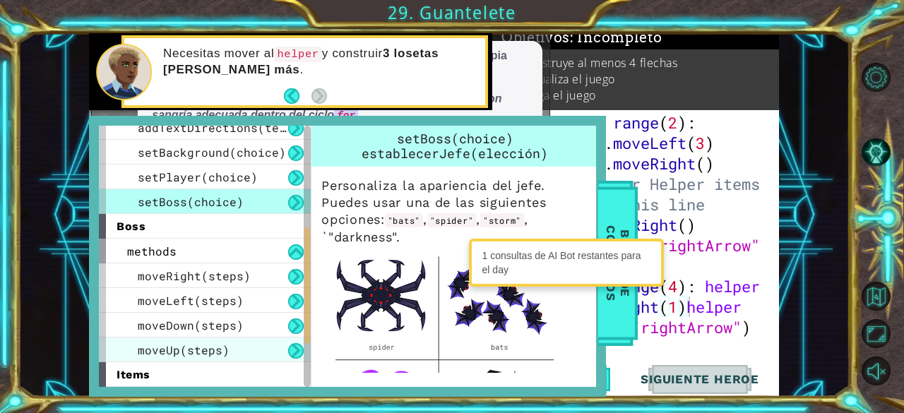
scroll to position [332, 0]
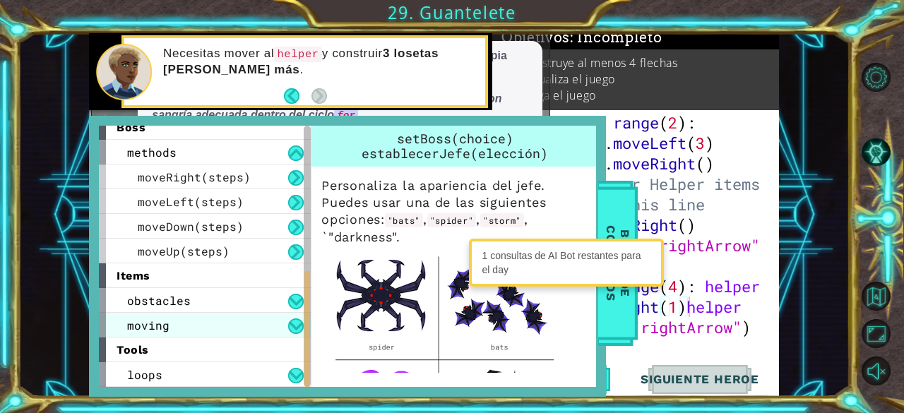
click at [184, 322] on div "moving" at bounding box center [205, 325] width 212 height 25
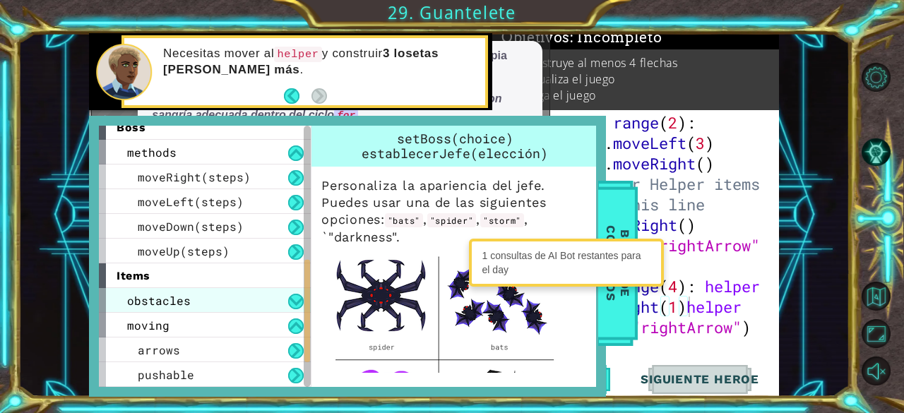
click at [183, 311] on div "obstacles" at bounding box center [205, 300] width 212 height 25
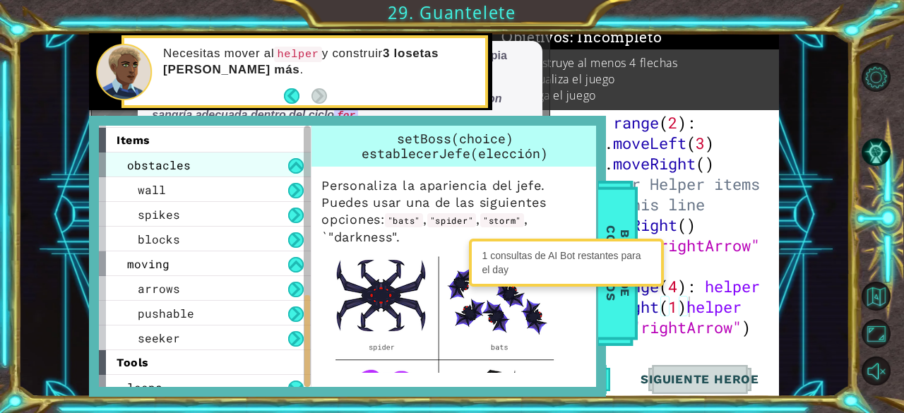
scroll to position [480, 0]
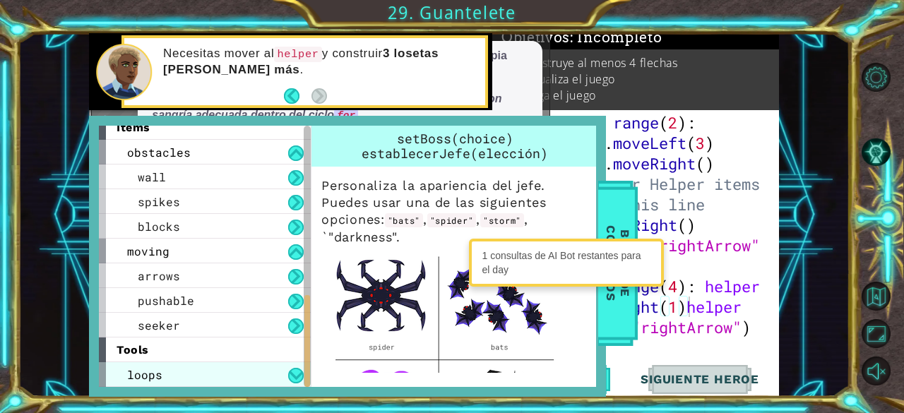
click at [164, 368] on div "loops" at bounding box center [205, 374] width 212 height 25
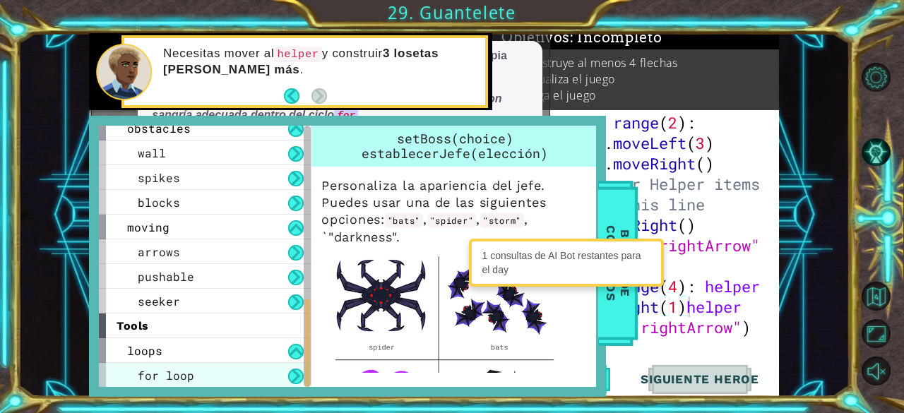
click at [229, 369] on div "for loop" at bounding box center [205, 375] width 212 height 25
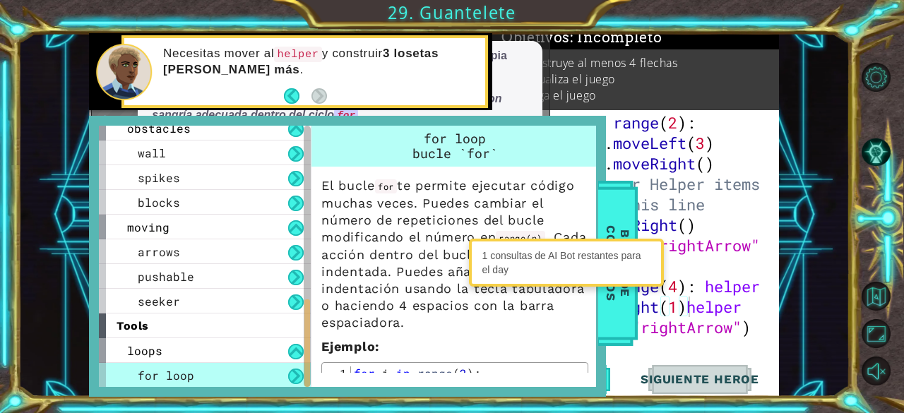
click at [461, 201] on p "El bucle for te permite ejecutar código muchas veces. Puedes cambiar el número …" at bounding box center [454, 254] width 267 height 154
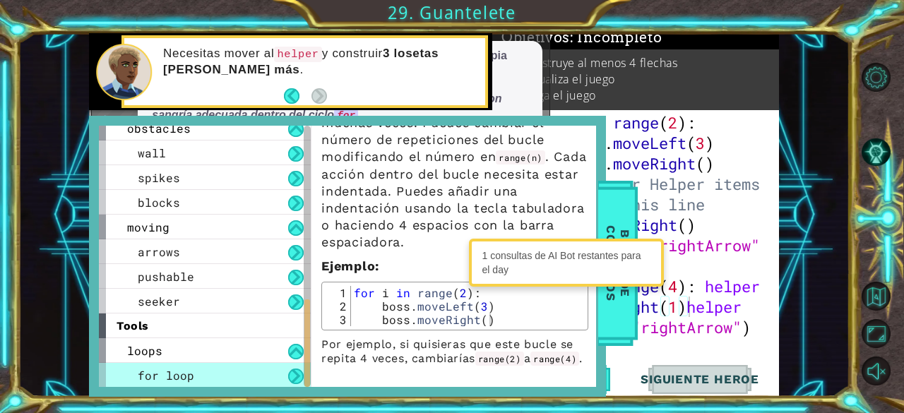
click at [579, 90] on p "Juega el juego" at bounding box center [558, 96] width 75 height 16
click at [627, 322] on span "Banco de comandos" at bounding box center [618, 263] width 37 height 146
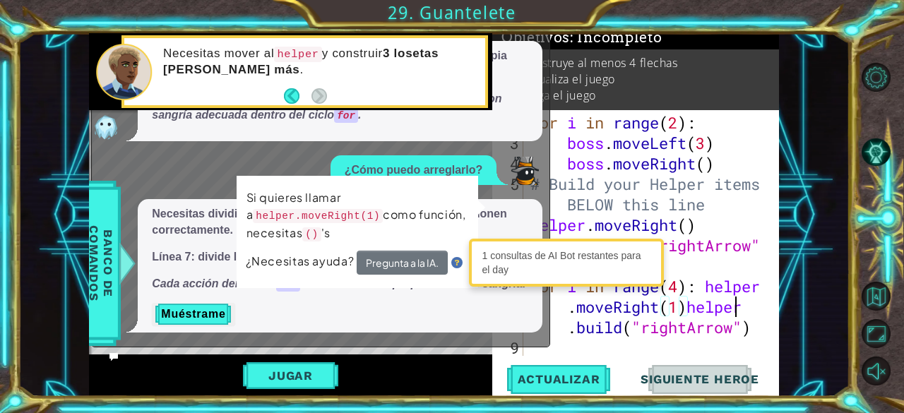
click at [731, 307] on div "for i in range ( 2 ) : boss . moveLeft ( 3 ) boss . moveRight ( ) # Build your …" at bounding box center [650, 255] width 245 height 287
click at [575, 309] on div "for i in range ( 2 ) : boss . moveLeft ( 3 ) boss . moveRight ( ) # Build your …" at bounding box center [650, 255] width 245 height 287
click at [557, 328] on div "for i in range ( 2 ) : boss . moveLeft ( 3 ) boss . moveRight ( ) # Build your …" at bounding box center [650, 255] width 245 height 287
click at [575, 328] on div "for i in range ( 2 ) : boss . moveLeft ( 3 ) boss . moveRight ( ) # Build your …" at bounding box center [650, 255] width 245 height 287
click at [620, 335] on div "for i in range ( 2 ) : boss . moveLeft ( 3 ) boss . moveRight ( ) # Build your …" at bounding box center [650, 255] width 245 height 287
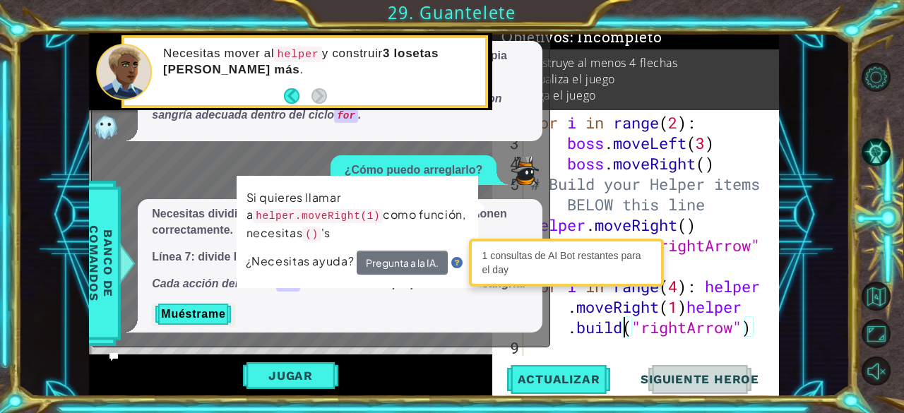
click at [749, 333] on div "for i in range ( 2 ) : boss . moveLeft ( 3 ) boss . moveRight ( ) # Build your …" at bounding box center [650, 255] width 245 height 287
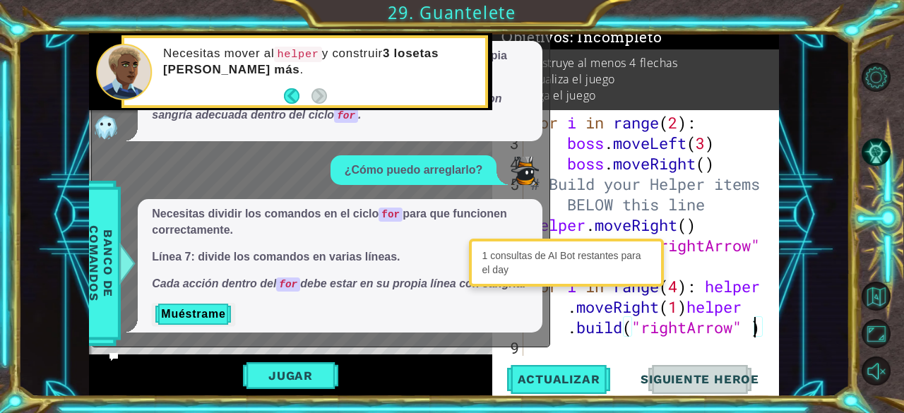
type textarea "for i in range(4): helper.moveRight(1)[DOMAIN_NAME]("rightArrow")"
click at [431, 75] on p "Necesitas mover al helper y construir 3 losetas [PERSON_NAME] más ." at bounding box center [319, 62] width 312 height 32
click at [762, 332] on div at bounding box center [768, 202] width 14 height 307
click at [756, 352] on div "for i in range ( 2 ) : boss . moveLeft ( 3 ) boss . moveRight ( ) # Build your …" at bounding box center [650, 255] width 245 height 287
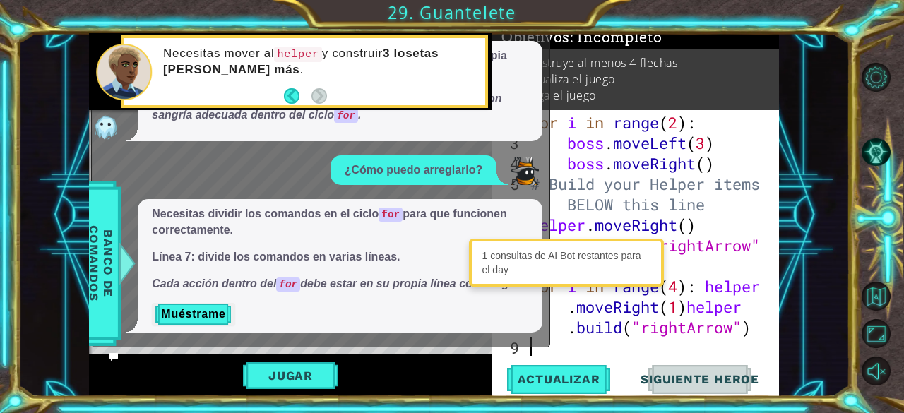
click at [559, 344] on div "for i in range ( 2 ) : boss . moveLeft ( 3 ) boss . moveRight ( ) # Build your …" at bounding box center [650, 255] width 245 height 287
click at [359, 162] on p "¿Cómo puedo arreglarlo?" at bounding box center [414, 170] width 138 height 16
click at [288, 384] on button "Jugar" at bounding box center [290, 375] width 95 height 27
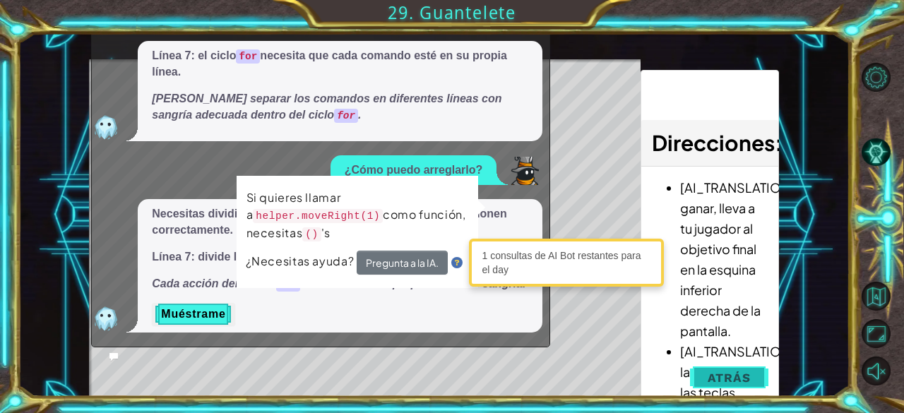
click at [704, 367] on button "Atrás" at bounding box center [729, 378] width 78 height 28
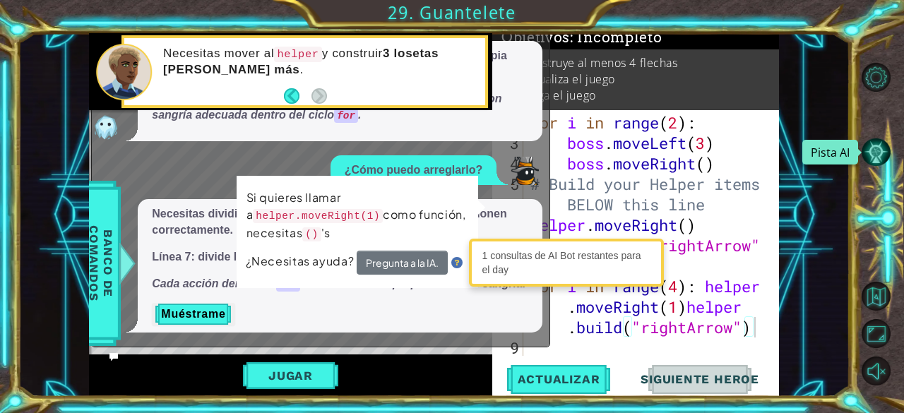
click at [874, 158] on button "Pista AI" at bounding box center [876, 152] width 29 height 29
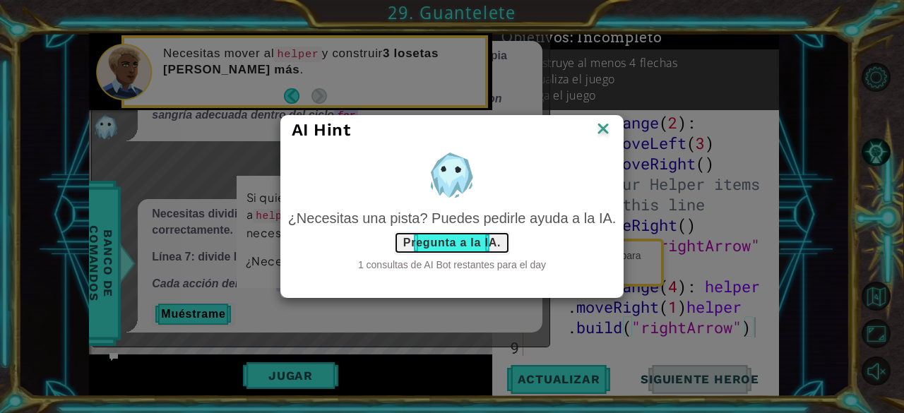
click at [463, 241] on button "Pregunta a la IA." at bounding box center [452, 243] width 116 height 23
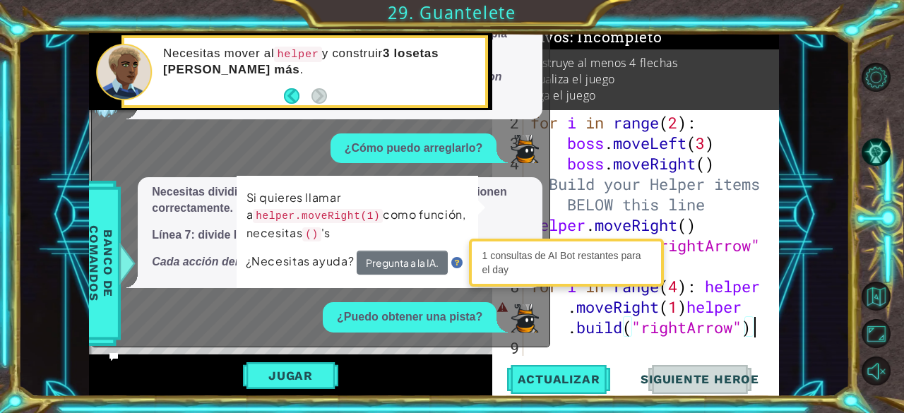
scroll to position [434, 0]
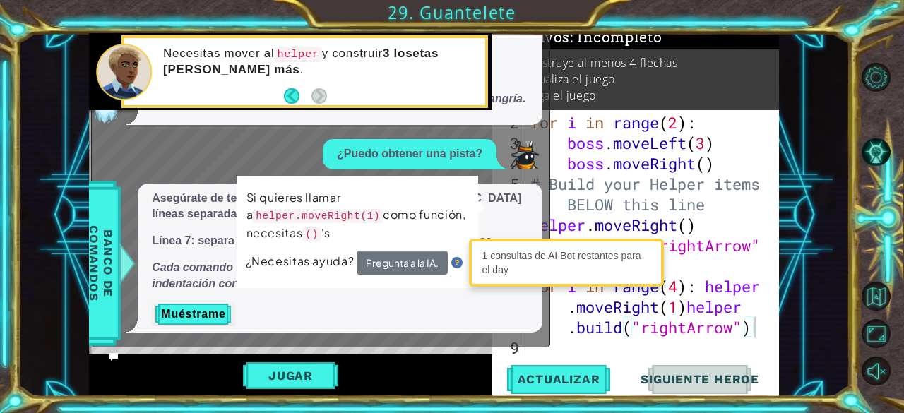
click at [191, 328] on div "Asegúrate de tener los paréntesis correctos y [GEOGRAPHIC_DATA] líneas separada…" at bounding box center [340, 258] width 405 height 149
click at [202, 311] on button "Muéstrame" at bounding box center [193, 314] width 83 height 23
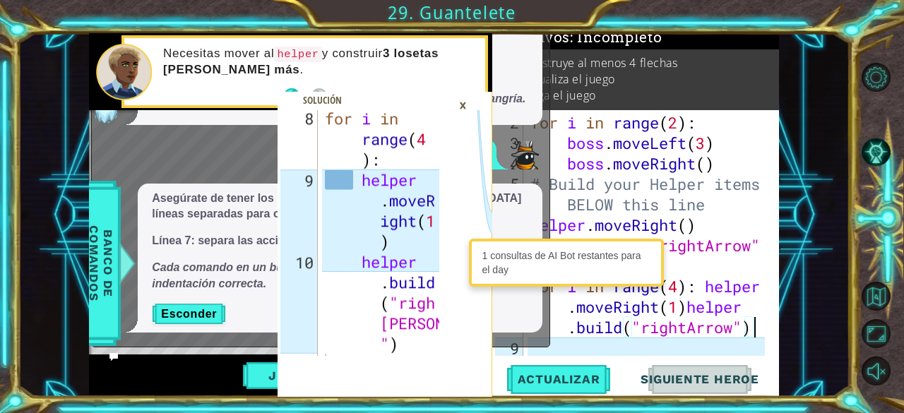
scroll to position [619, 0]
click at [571, 320] on div "for i in range ( 2 ) : boss . moveLeft ( 3 ) boss . moveRight ( ) # Build your …" at bounding box center [650, 255] width 245 height 287
click at [563, 311] on div "for i in range ( 2 ) : boss . moveLeft ( 3 ) boss . moveRight ( ) # Build your …" at bounding box center [650, 255] width 245 height 287
click at [703, 286] on div "for i in range ( 2 ) : boss . moveLeft ( 3 ) boss . moveRight ( ) # Build your …" at bounding box center [650, 255] width 245 height 287
type textarea "helper.moveRight(1)[DOMAIN_NAME]("rightArrow")"
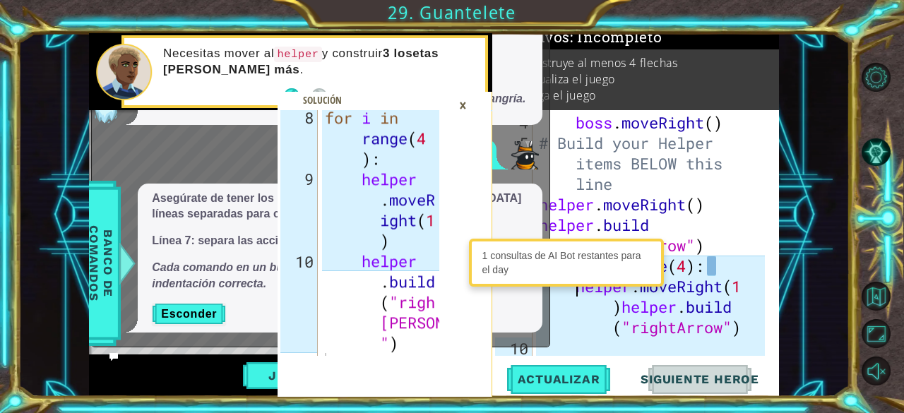
scroll to position [102, 0]
click at [557, 379] on span "Actualizar" at bounding box center [559, 379] width 111 height 14
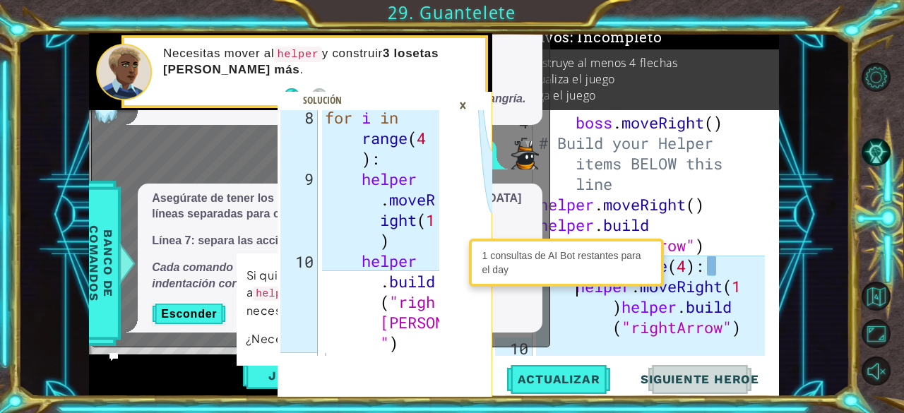
click at [462, 104] on div "×" at bounding box center [463, 105] width 22 height 24
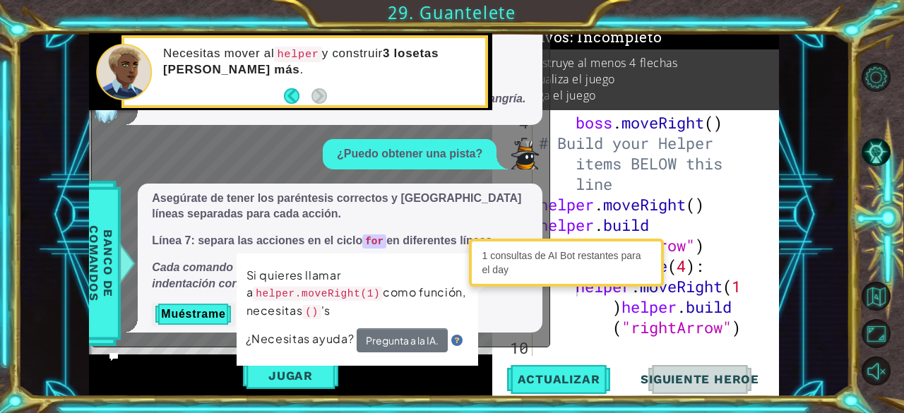
click at [461, 268] on p "Si quieres llamar a helper.moveRight(1) como función, necesitas () 's" at bounding box center [357, 294] width 222 height 57
click at [549, 297] on div "x ??? Línea 7: los dos comandos helper necesitan estar en líneas separadas. Cad…" at bounding box center [320, 136] width 459 height 424
click at [518, 312] on p "Muéstrame" at bounding box center [340, 314] width 376 height 23
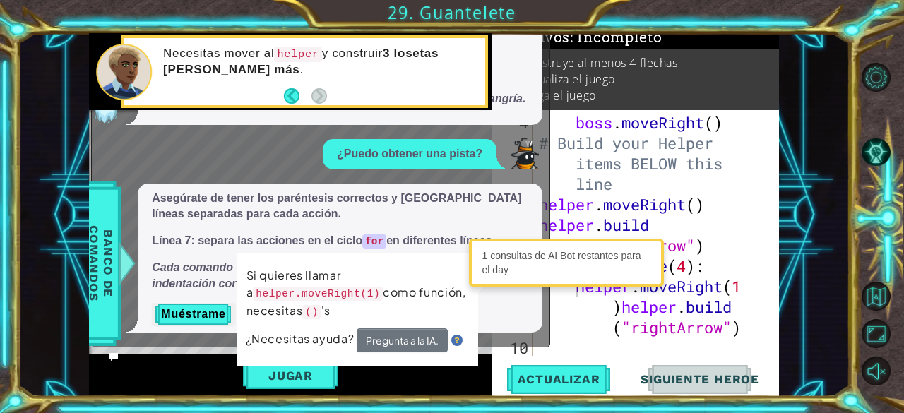
click at [532, 319] on div "Asegúrate de tener los paréntesis correctos y [GEOGRAPHIC_DATA] líneas separada…" at bounding box center [340, 258] width 405 height 149
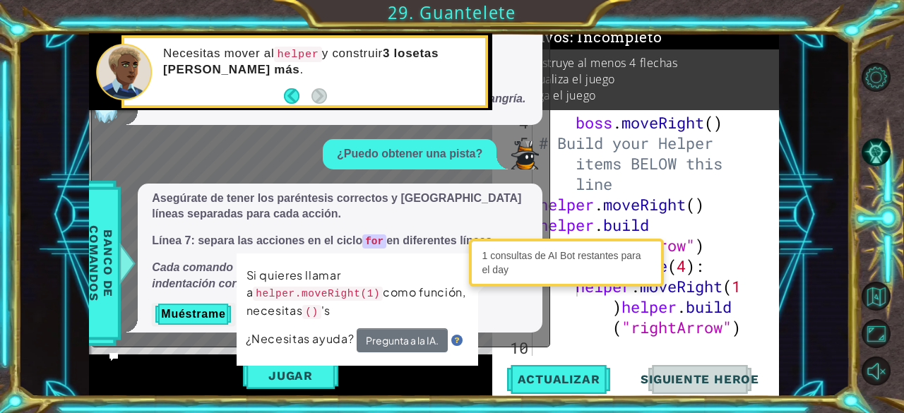
click at [532, 319] on div "Asegúrate de tener los paréntesis correctos y [GEOGRAPHIC_DATA] líneas separada…" at bounding box center [340, 258] width 405 height 149
click at [299, 340] on span "¿Necesitas ayuda?" at bounding box center [300, 339] width 111 height 16
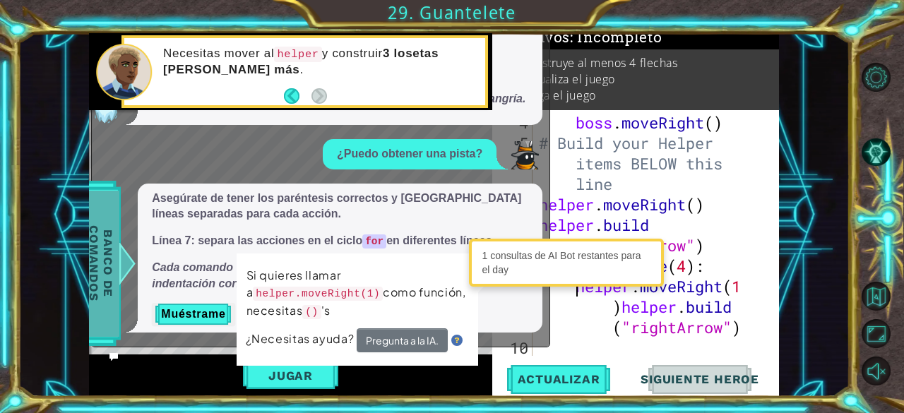
click at [106, 226] on span "Banco de comandos" at bounding box center [101, 263] width 37 height 146
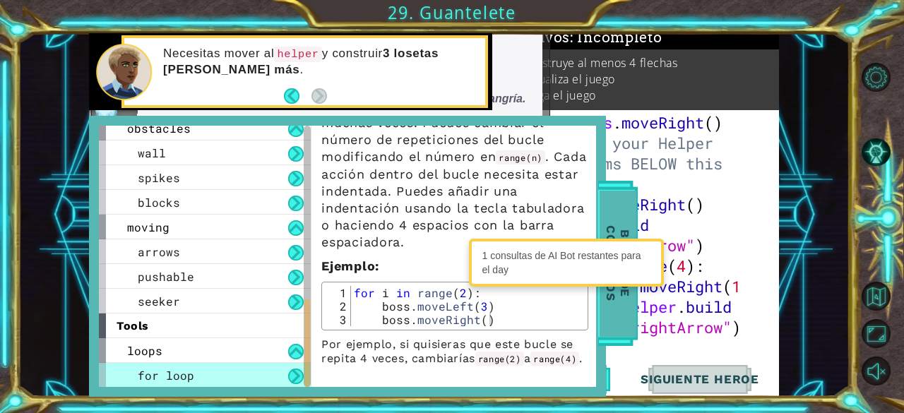
click at [610, 208] on span "Banco de comandos" at bounding box center [618, 263] width 37 height 146
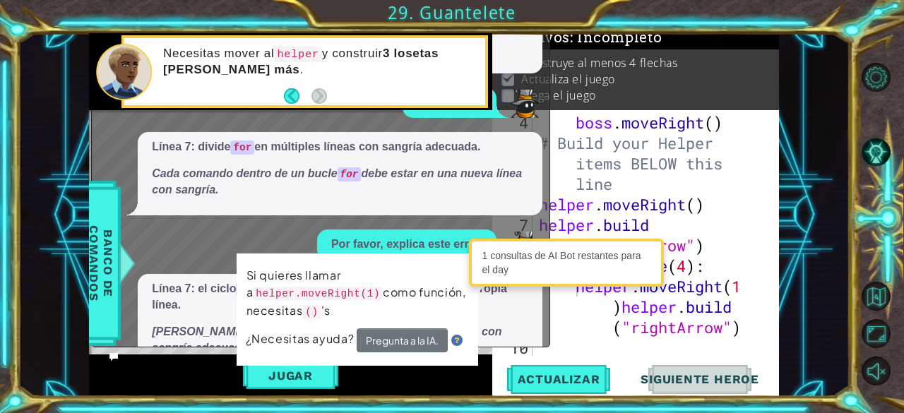
scroll to position [434, 0]
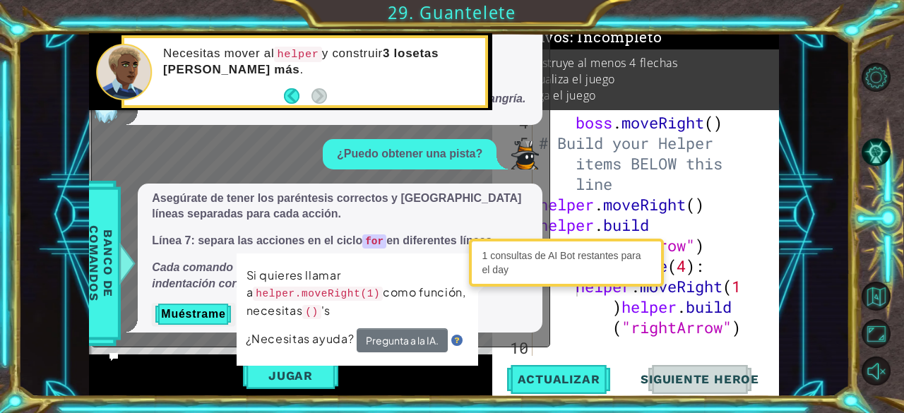
click at [505, 312] on p "Muéstrame" at bounding box center [340, 314] width 376 height 23
click at [502, 324] on p "Muéstrame" at bounding box center [340, 314] width 376 height 23
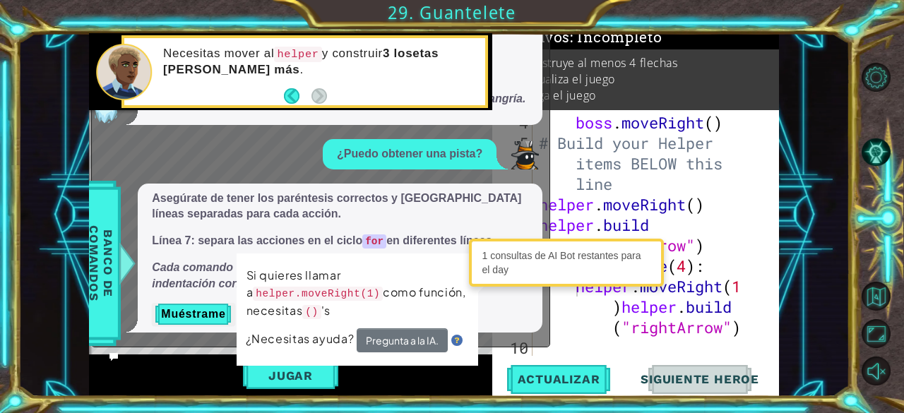
click at [502, 324] on p "Muéstrame" at bounding box center [340, 314] width 376 height 23
click at [514, 188] on div "Asegúrate de tener los paréntesis correctos y [GEOGRAPHIC_DATA] líneas separada…" at bounding box center [340, 258] width 405 height 149
click at [879, 83] on button "Opciones del Nivel" at bounding box center [876, 77] width 29 height 29
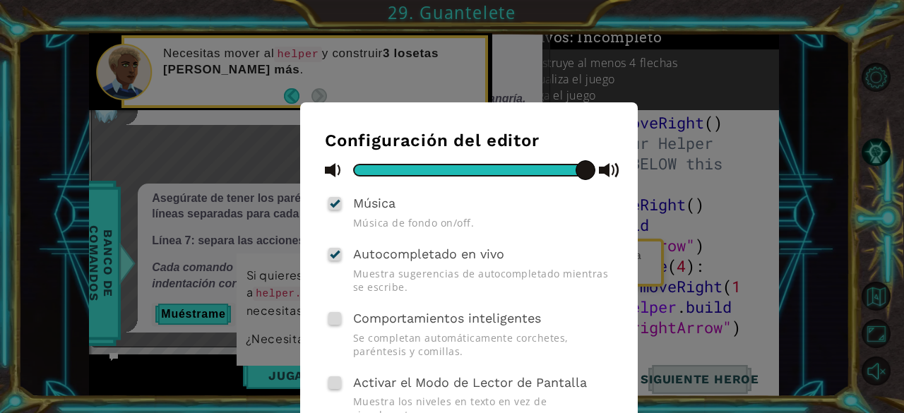
scroll to position [91, 0]
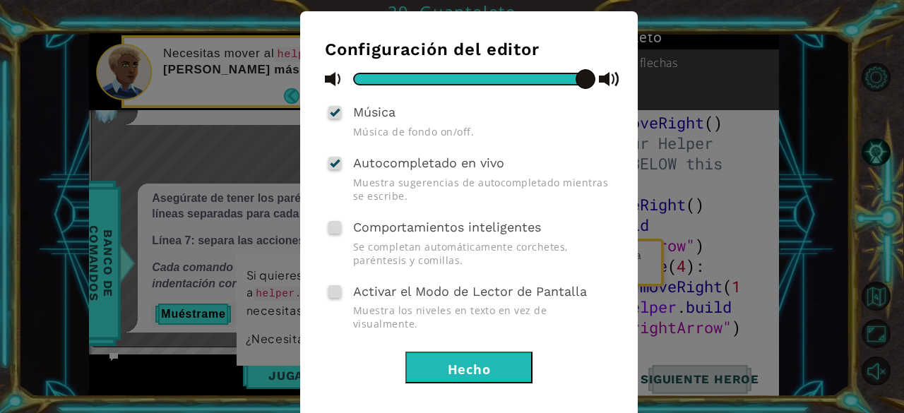
click at [450, 357] on button "Hecho" at bounding box center [468, 368] width 127 height 32
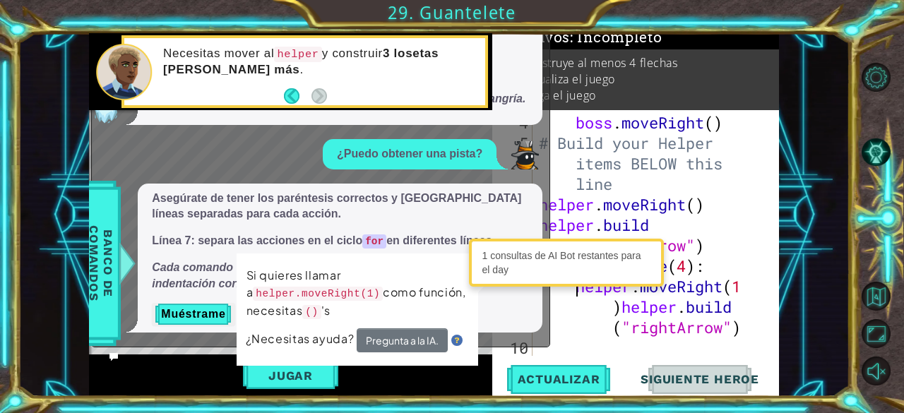
click at [619, 338] on div "boss . moveRight ( ) # Build your Helper items BELOW this line helper . moveRig…" at bounding box center [654, 255] width 237 height 287
click at [540, 260] on div "1 consultas de AI Bot restantes para el day" at bounding box center [567, 262] width 188 height 41
click at [525, 220] on p "Asegúrate de tener los paréntesis correctos y [GEOGRAPHIC_DATA] líneas separada…" at bounding box center [340, 207] width 376 height 32
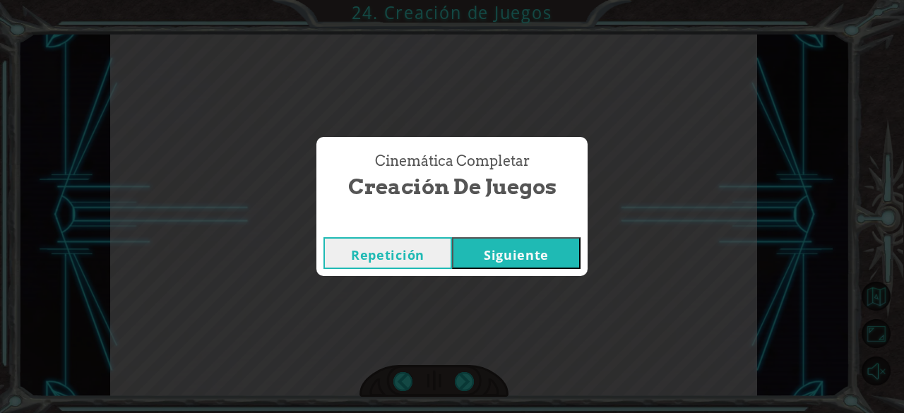
click at [549, 251] on button "Siguiente" at bounding box center [516, 253] width 129 height 32
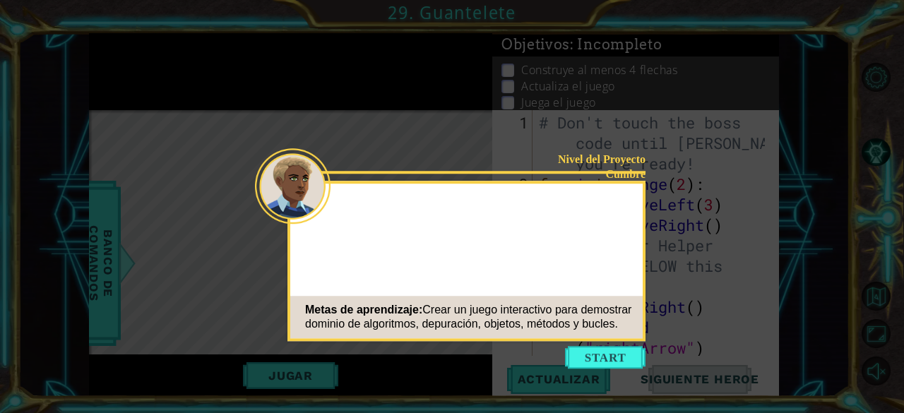
click at [612, 363] on button "Start" at bounding box center [605, 357] width 81 height 23
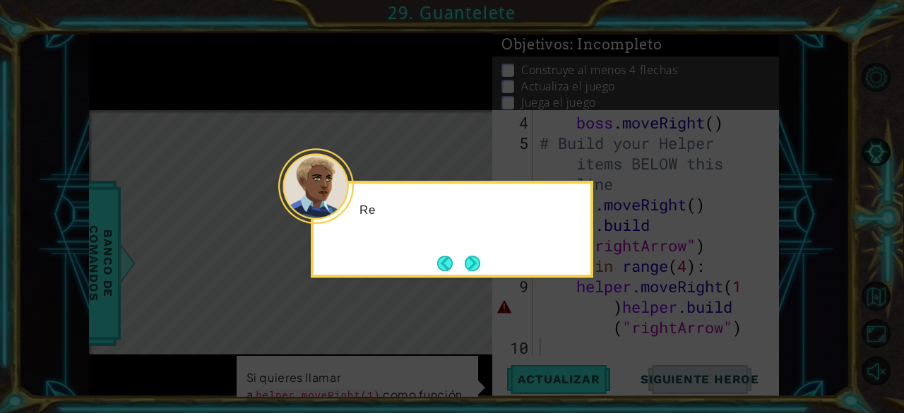
scroll to position [102, 0]
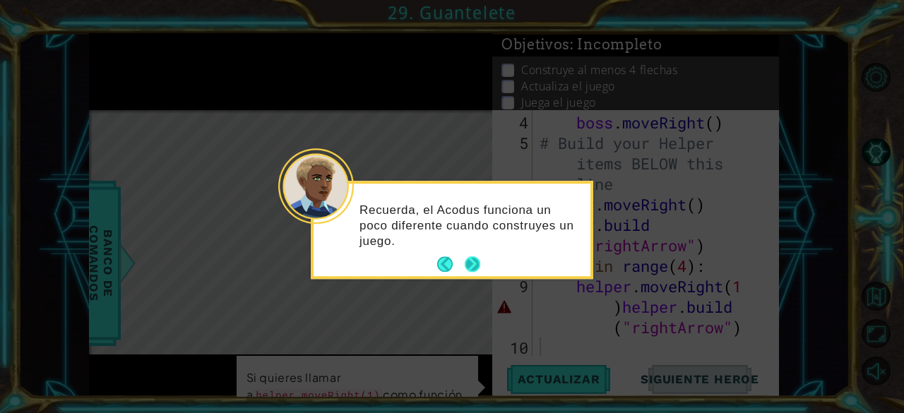
click at [473, 261] on button "Next" at bounding box center [473, 265] width 16 height 16
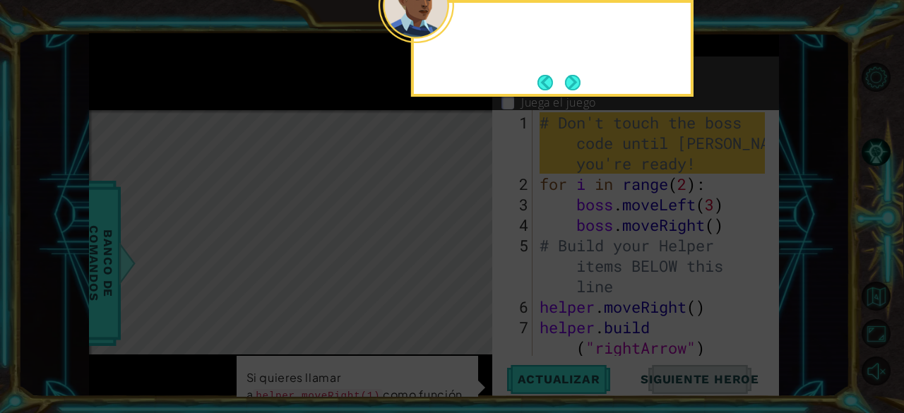
scroll to position [0, 0]
click at [473, 261] on icon at bounding box center [452, 61] width 904 height 703
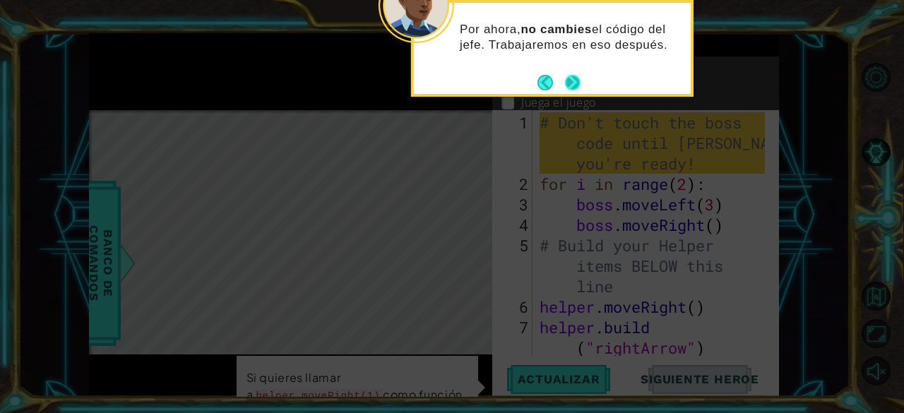
click at [574, 81] on button "Next" at bounding box center [573, 83] width 16 height 16
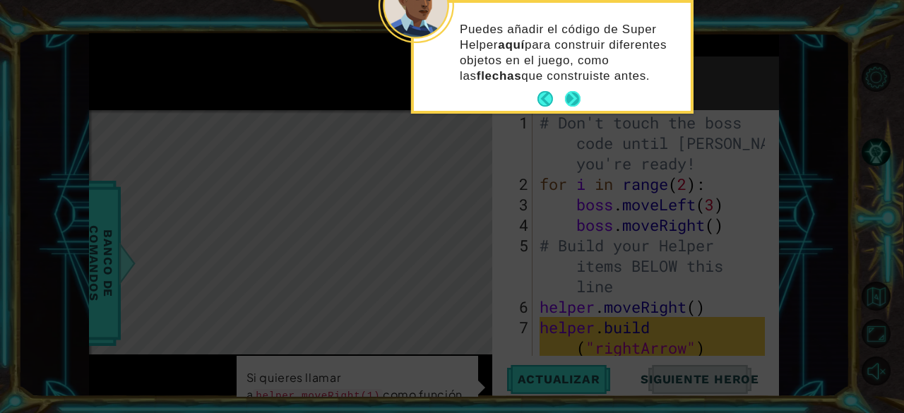
click at [574, 97] on button "Next" at bounding box center [573, 99] width 16 height 16
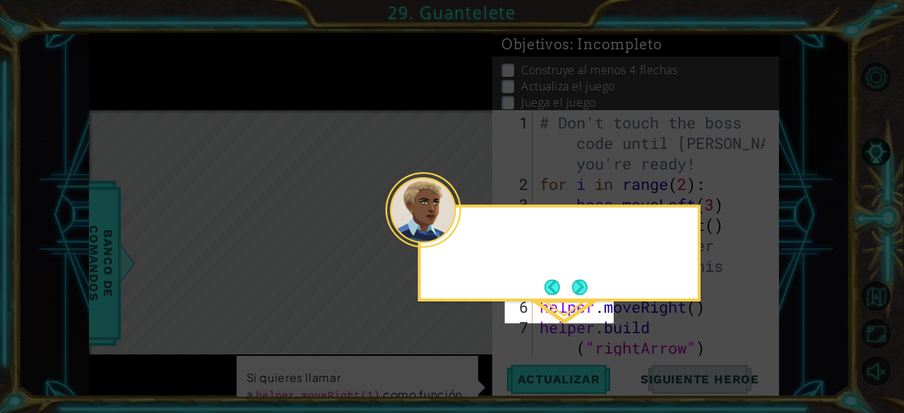
scroll to position [71, 0]
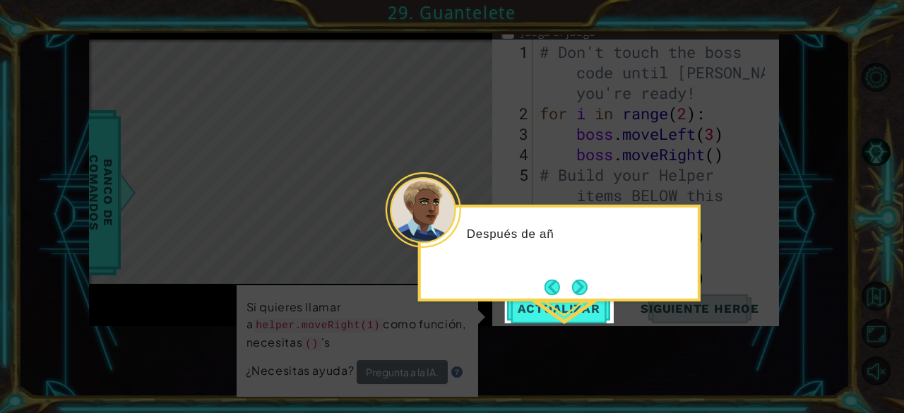
click at [550, 220] on div "Después de añ" at bounding box center [559, 241] width 277 height 56
click at [576, 292] on button "Next" at bounding box center [580, 288] width 16 height 16
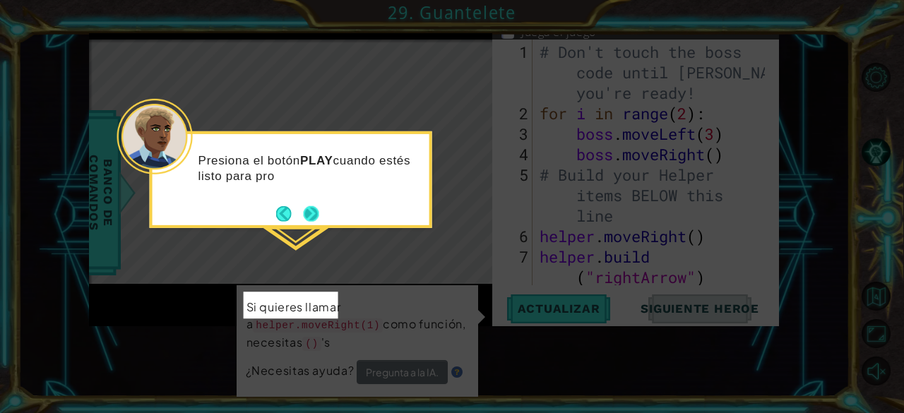
click at [307, 220] on button "Next" at bounding box center [312, 214] width 16 height 16
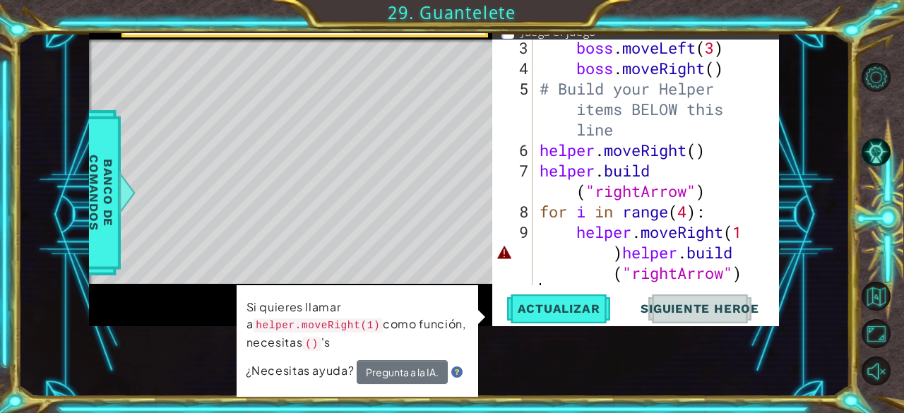
scroll to position [102, 0]
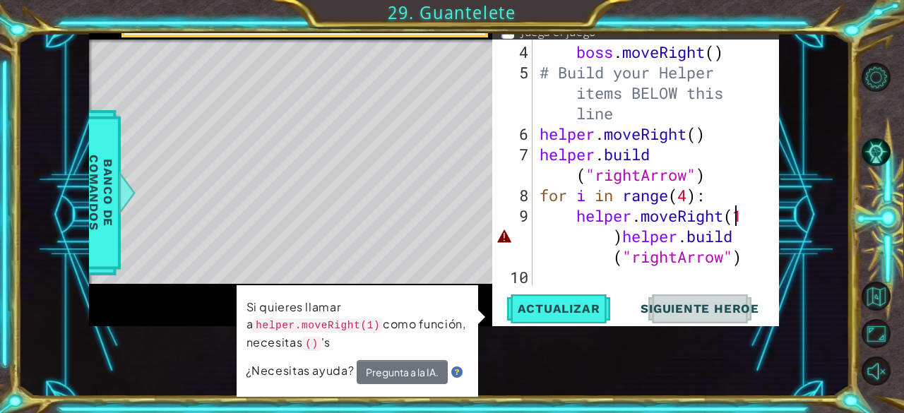
click at [738, 218] on div "boss . moveRight ( ) # Build your Helper items BELOW this line helper . moveRig…" at bounding box center [655, 185] width 236 height 287
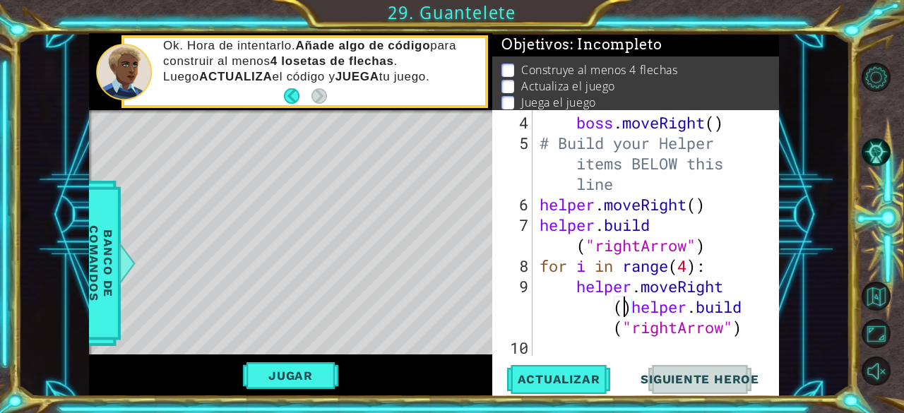
scroll to position [0, 0]
click at [575, 376] on span "Actualizar" at bounding box center [559, 379] width 111 height 14
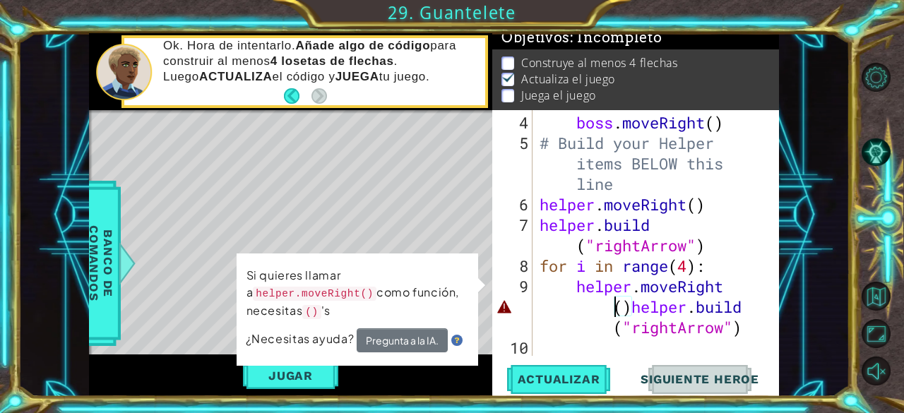
click at [607, 307] on div "boss . moveRight ( ) # Build your Helper items BELOW this line helper . moveRig…" at bounding box center [655, 255] width 236 height 287
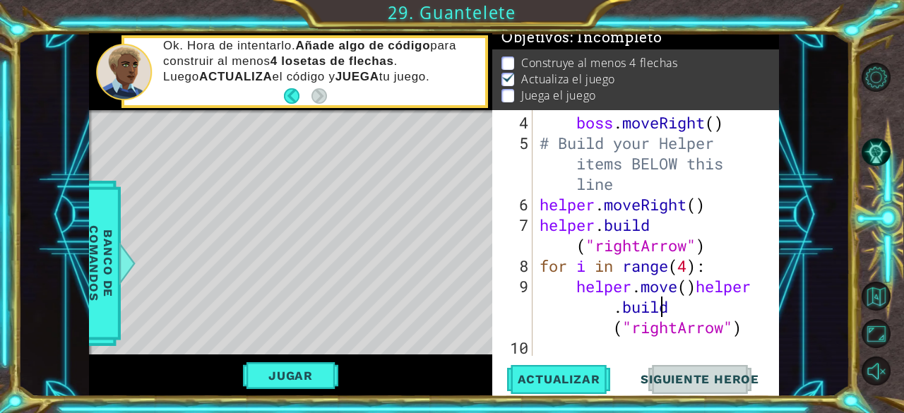
click at [698, 297] on div "boss . moveRight ( ) # Build your Helper items BELOW this line helper . moveRig…" at bounding box center [655, 255] width 236 height 287
click at [699, 289] on div "boss . moveRight ( ) # Build your Helper items BELOW this line helper . moveRig…" at bounding box center [655, 255] width 236 height 287
click at [685, 291] on div "boss . moveRight ( ) # Build your Helper items BELOW this line helper . moveRig…" at bounding box center [655, 255] width 236 height 287
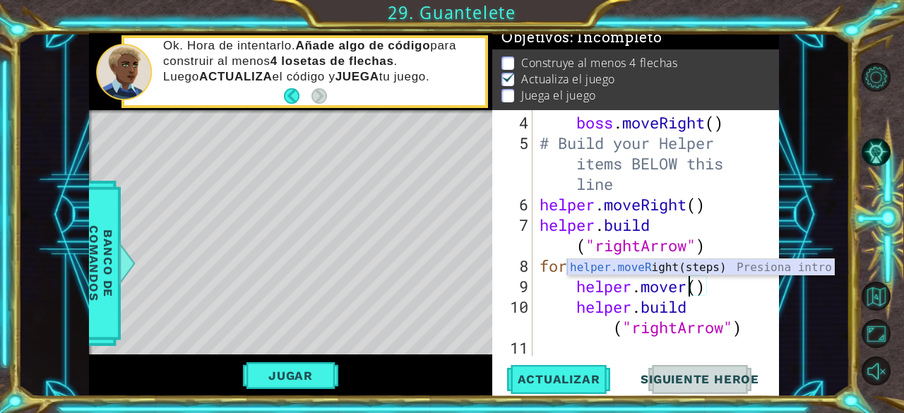
click at [661, 266] on div "helper.moveR ight(steps) Presiona intro" at bounding box center [701, 284] width 268 height 51
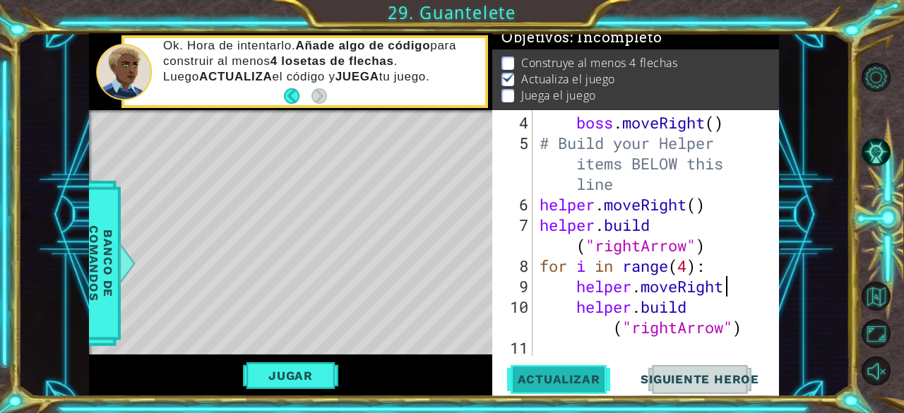
type textarea "helper.moveRight"
click at [574, 381] on span "Actualizar" at bounding box center [559, 379] width 111 height 14
click at [292, 375] on button "Jugar" at bounding box center [290, 375] width 95 height 27
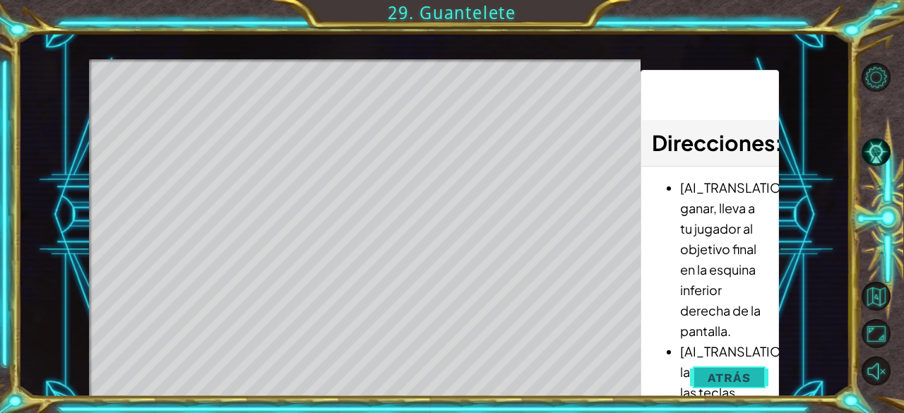
click at [711, 374] on span "Atrás" at bounding box center [729, 378] width 43 height 14
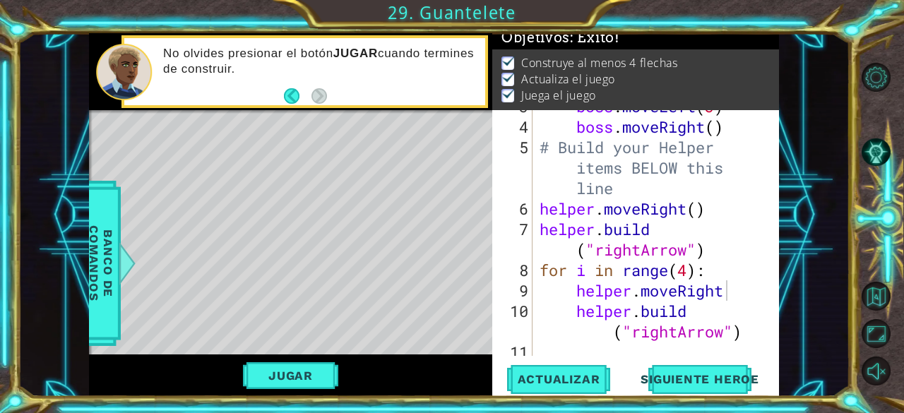
scroll to position [102, 0]
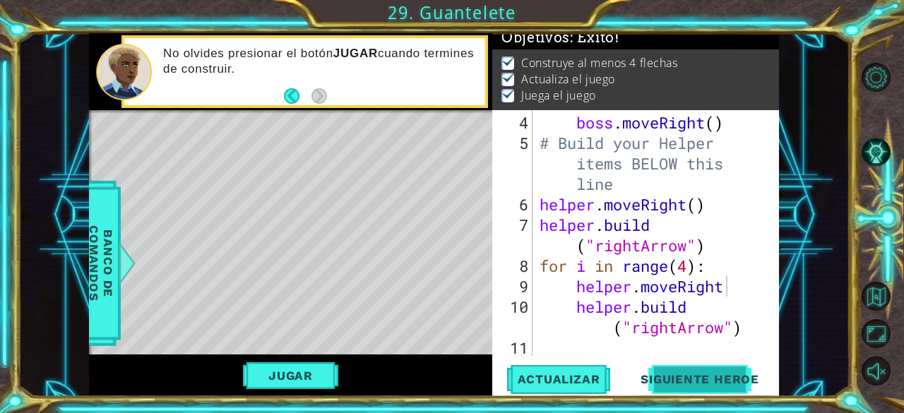
click at [703, 382] on span "Siguiente Heroe" at bounding box center [699, 382] width 147 height 14
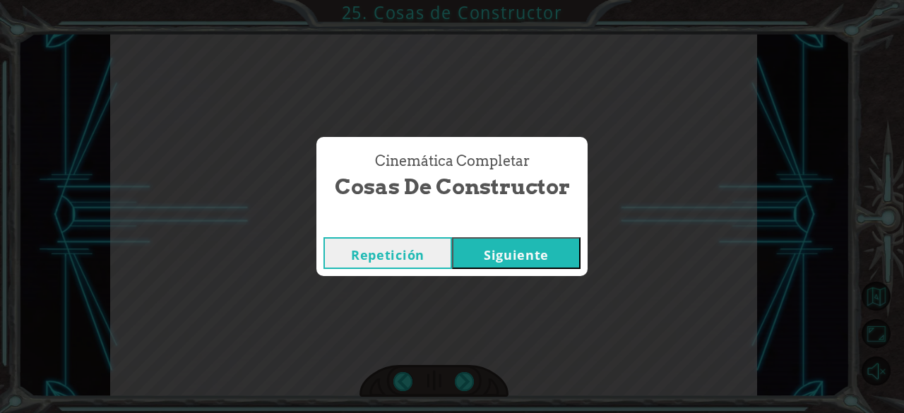
click at [544, 242] on button "Siguiente" at bounding box center [516, 253] width 129 height 32
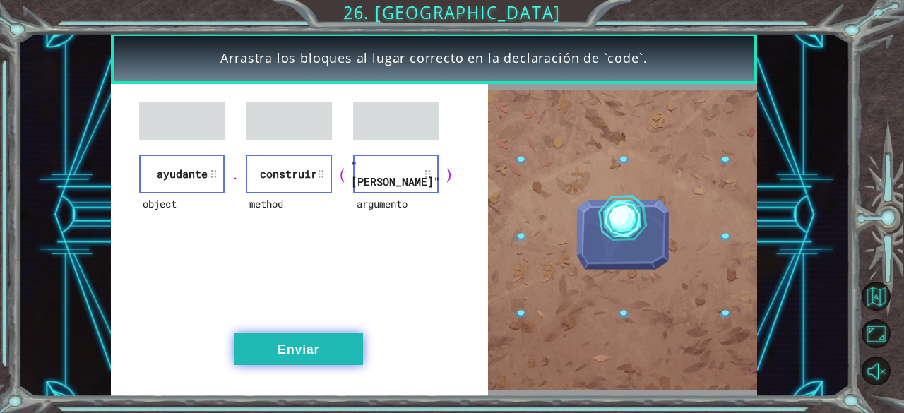
click at [307, 356] on button "Enviar" at bounding box center [298, 349] width 129 height 32
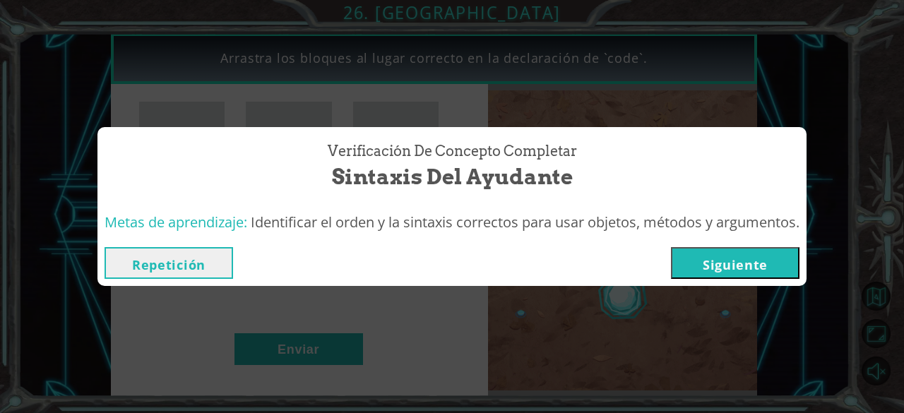
click at [752, 264] on button "Siguiente" at bounding box center [735, 263] width 129 height 32
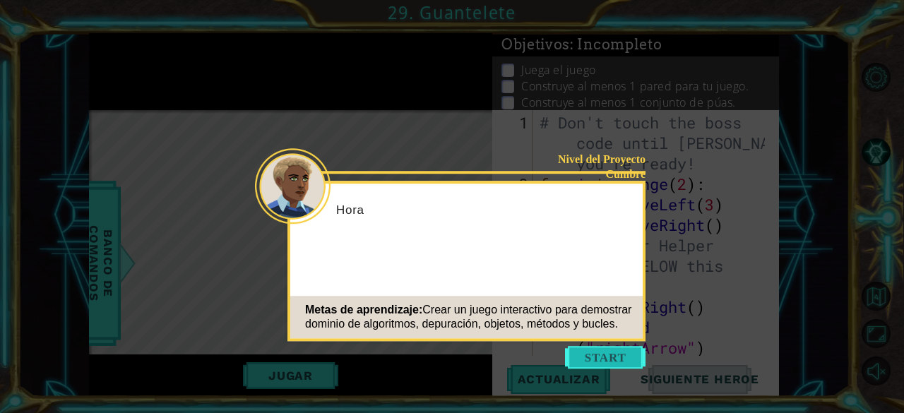
scroll to position [102, 0]
click at [593, 360] on button "Start" at bounding box center [605, 357] width 81 height 23
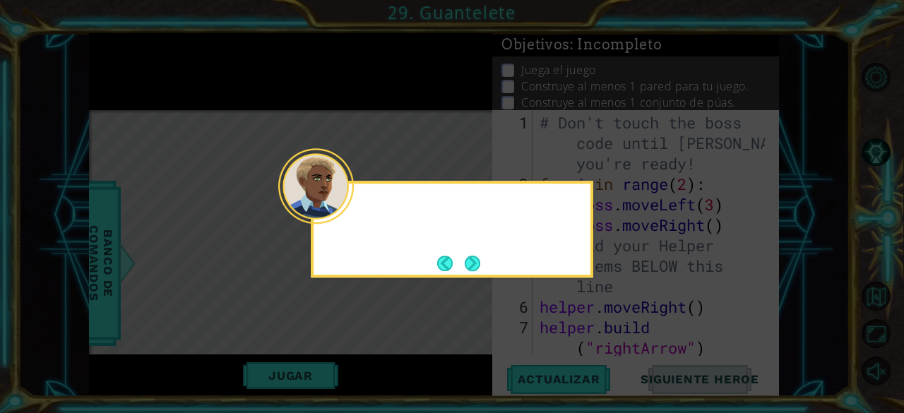
scroll to position [0, 0]
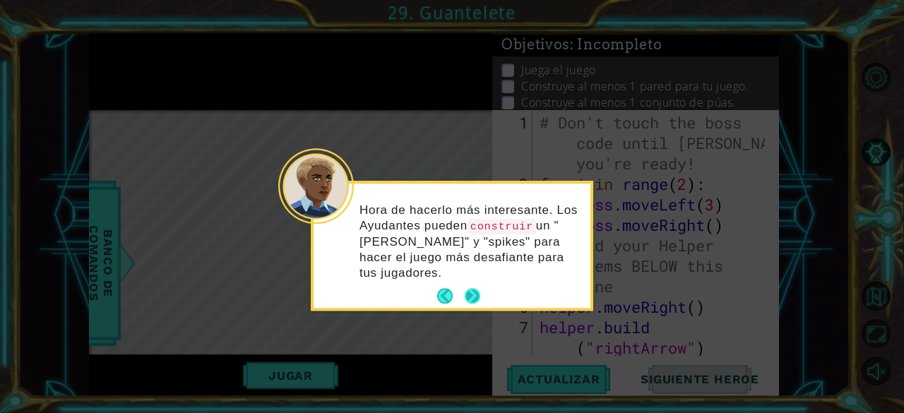
click at [475, 288] on button "Next" at bounding box center [473, 296] width 16 height 16
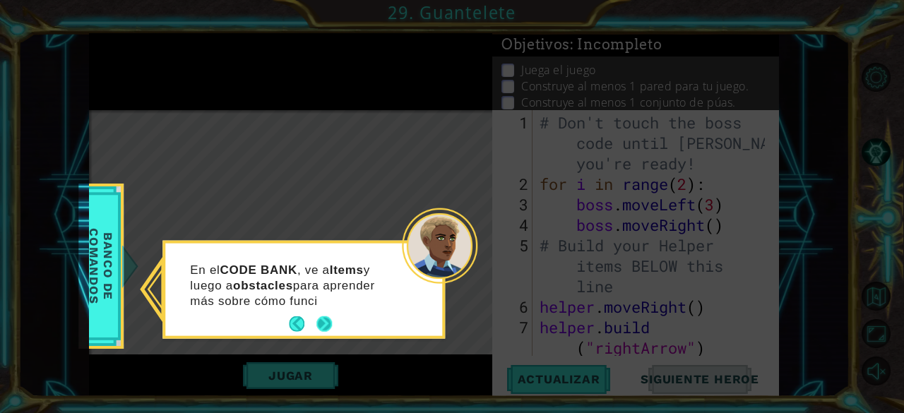
click at [319, 319] on button "Next" at bounding box center [324, 324] width 16 height 16
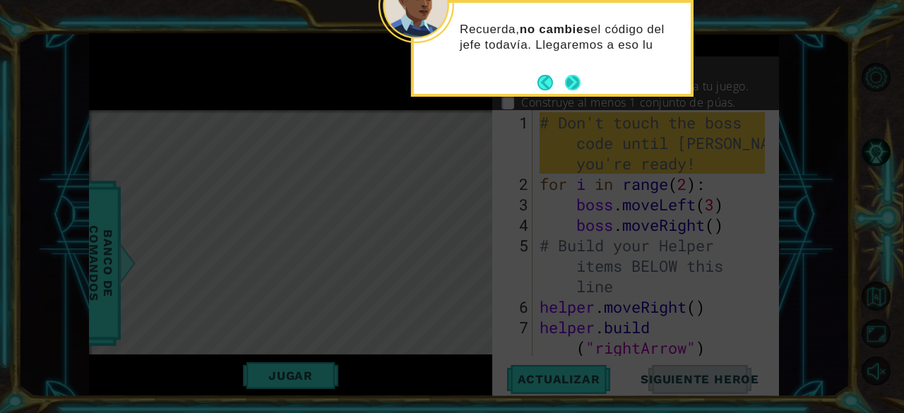
click at [571, 80] on button "Next" at bounding box center [573, 83] width 16 height 16
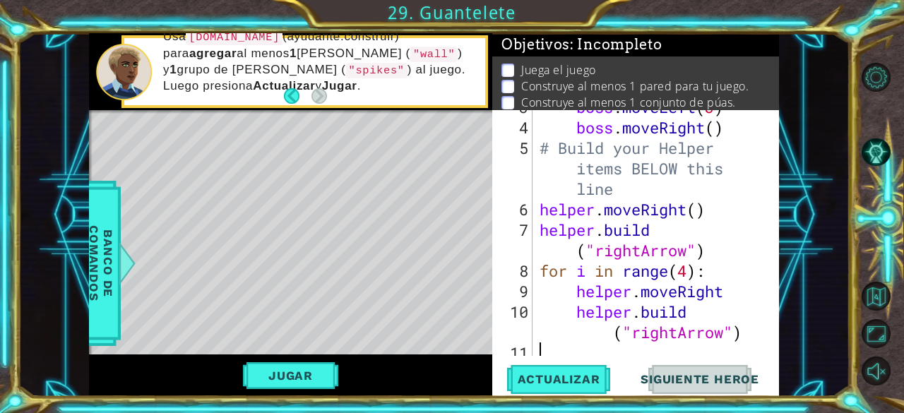
scroll to position [102, 0]
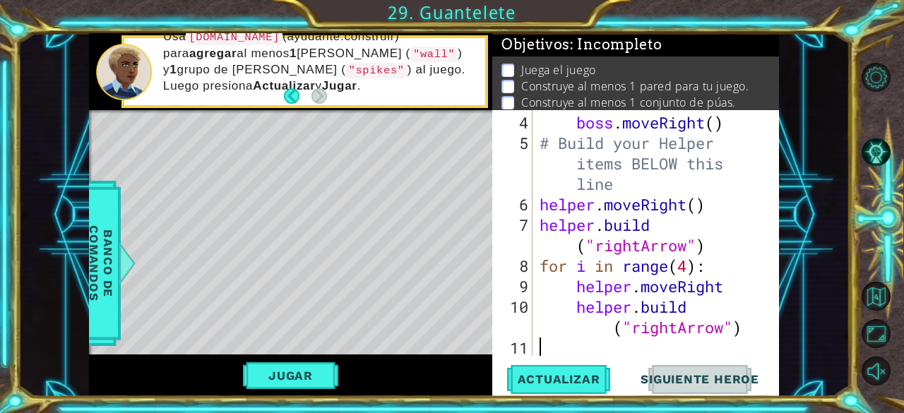
click at [567, 354] on div "boss . moveRight ( ) # Build your Helper items BELOW this line helper . moveRig…" at bounding box center [655, 255] width 236 height 287
click at [716, 244] on div "boss . moveRight ( ) # Build your Helper items BELOW this line helper . moveRig…" at bounding box center [655, 255] width 236 height 287
type textarea "[DOMAIN_NAME]("rightArrow")"
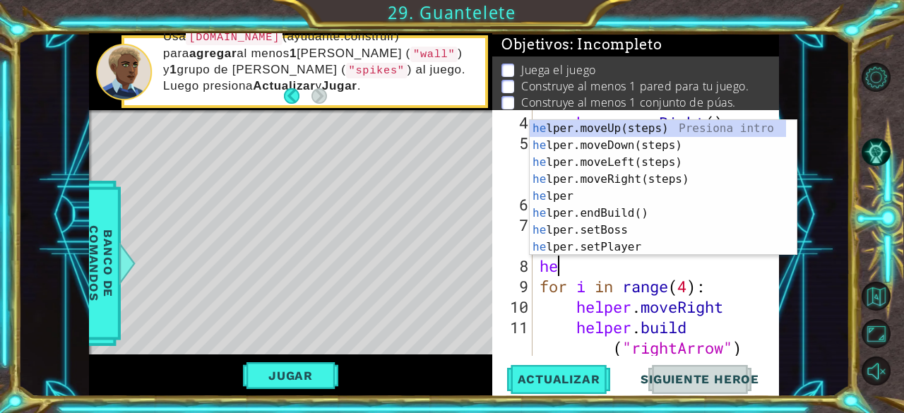
scroll to position [0, 0]
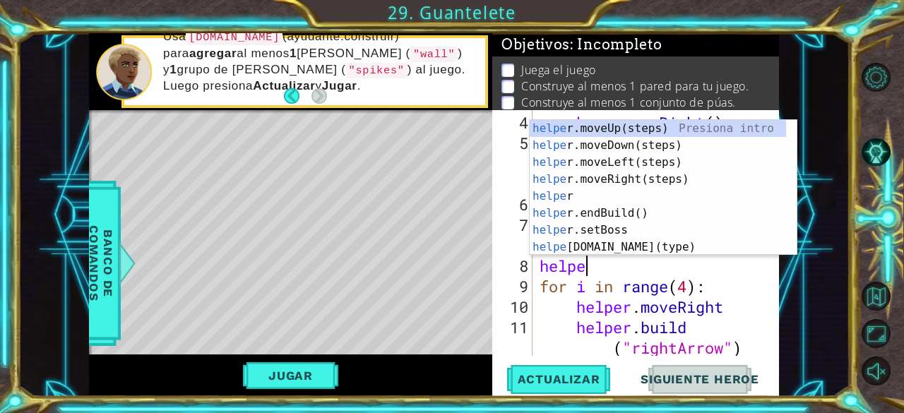
type textarea "helper"
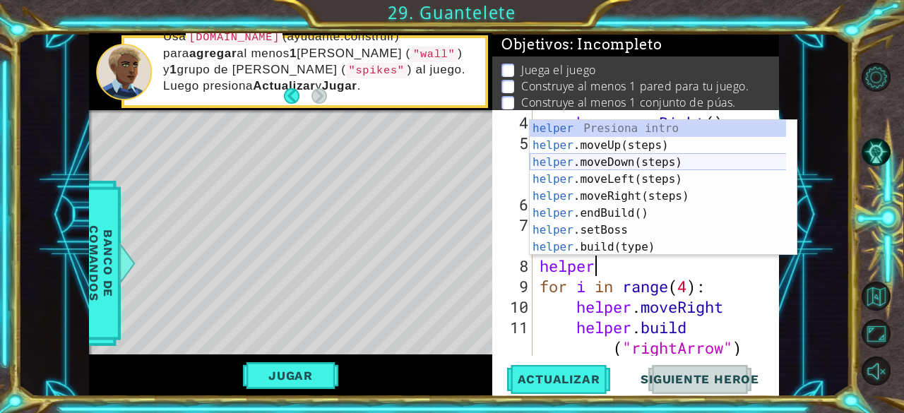
click at [624, 162] on div "helper Presiona intro helper .moveUp(steps) Presiona intro helper .moveDown(ste…" at bounding box center [658, 205] width 257 height 170
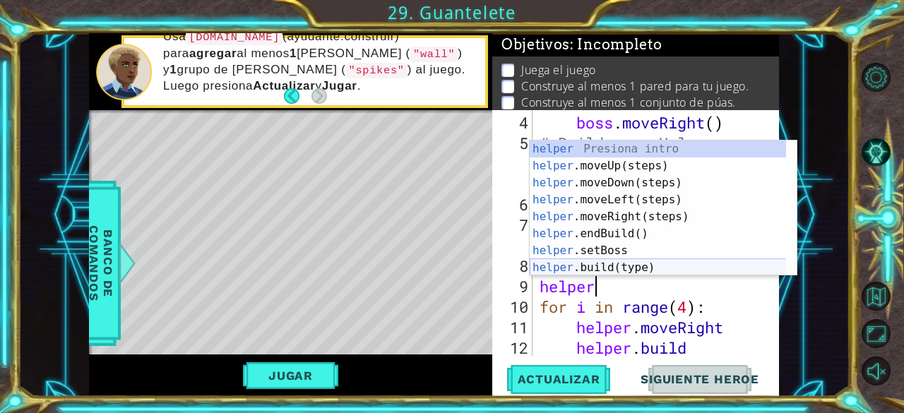
click at [609, 269] on div "helper Presiona intro helper .moveUp(steps) Presiona intro helper .moveDown(ste…" at bounding box center [658, 226] width 257 height 170
type textarea "[DOMAIN_NAME]("wall")"
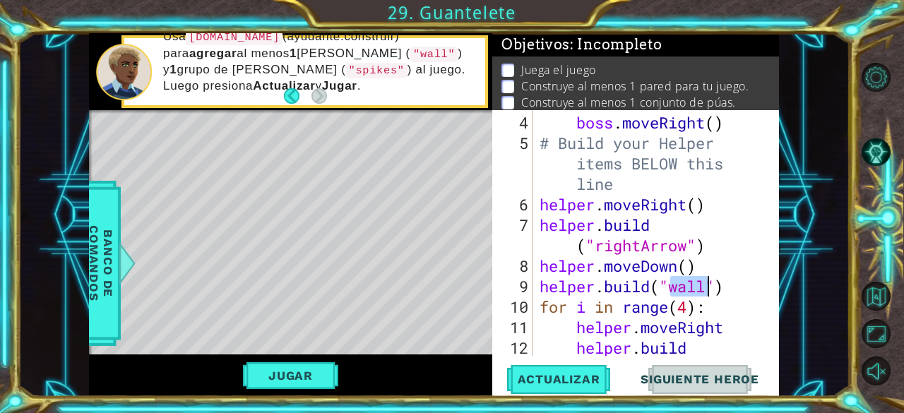
click at [742, 286] on div "boss . moveRight ( ) # Build your Helper items BELOW this line helper . moveRig…" at bounding box center [655, 265] width 236 height 307
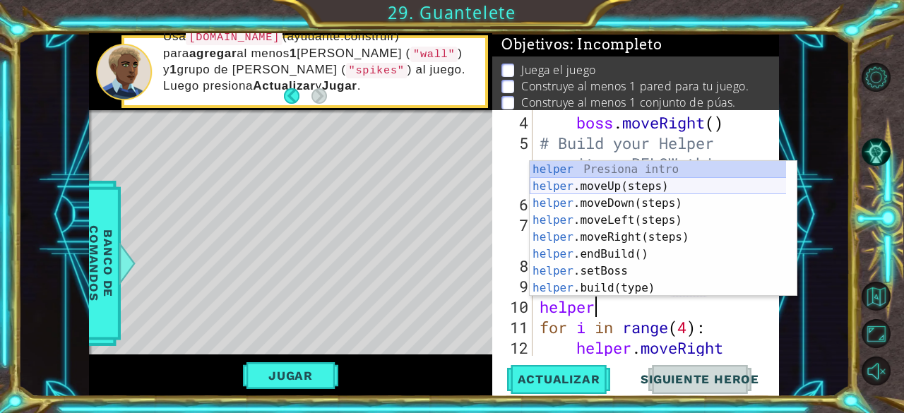
click at [635, 177] on div "helper Presiona intro helper .moveUp(steps) Presiona intro helper .moveDown(ste…" at bounding box center [658, 246] width 257 height 170
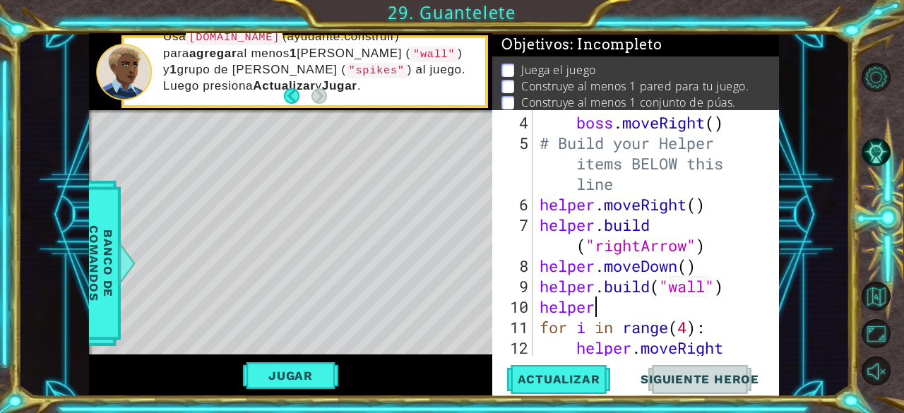
type textarea "helper."
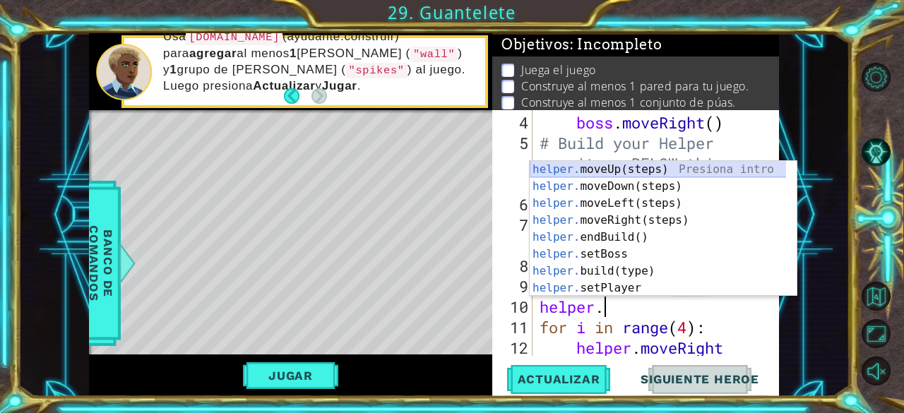
click at [624, 170] on div "helper. moveUp(steps) Presiona intro helper. moveDown(steps) Presiona intro hel…" at bounding box center [658, 246] width 257 height 170
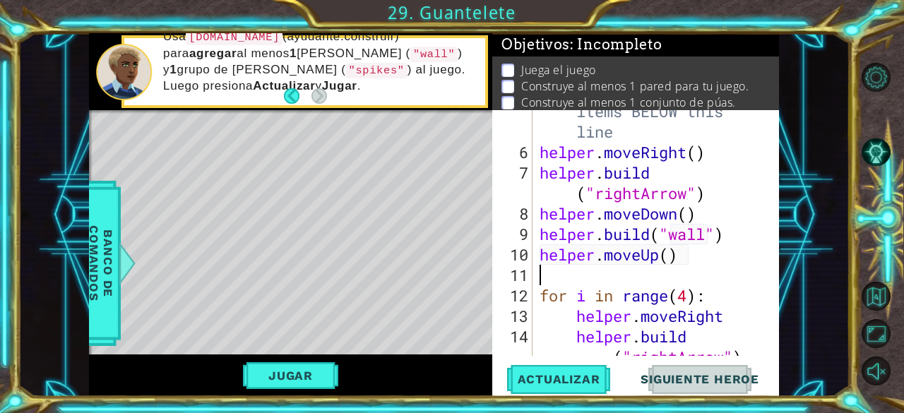
scroll to position [155, 0]
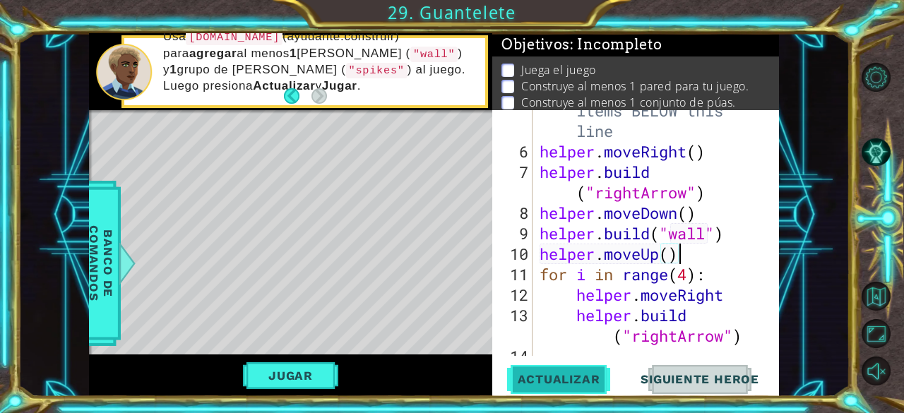
click at [568, 389] on button "Actualizar" at bounding box center [559, 379] width 111 height 29
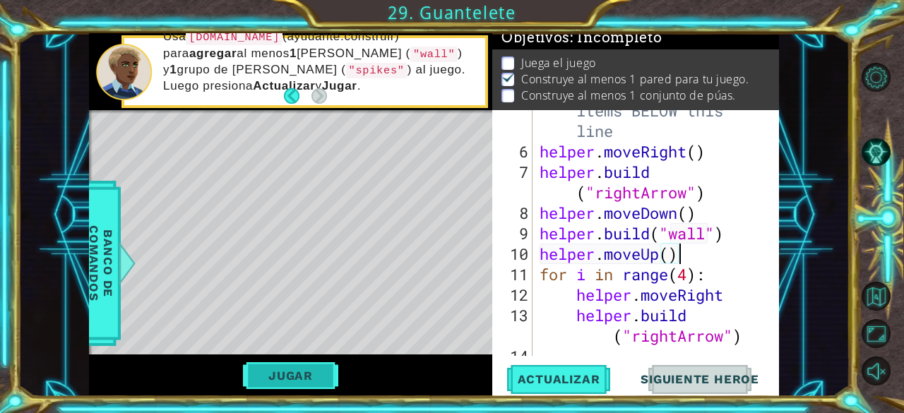
scroll to position [13, 0]
click at [309, 379] on button "Jugar" at bounding box center [290, 375] width 95 height 27
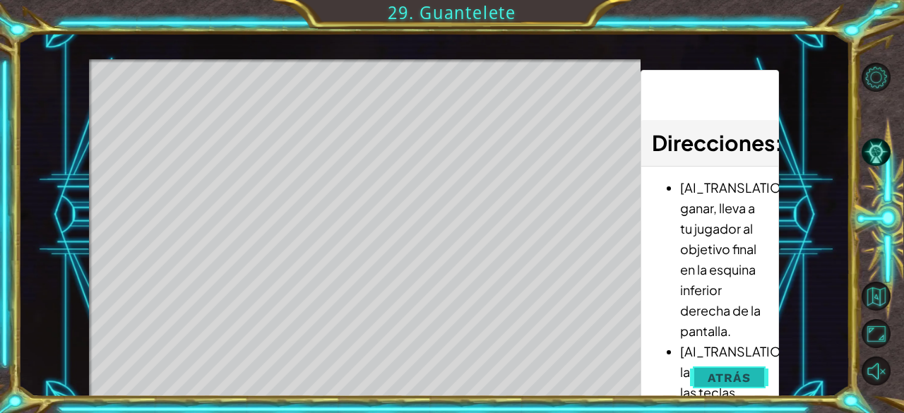
click at [715, 378] on span "Atrás" at bounding box center [729, 378] width 43 height 14
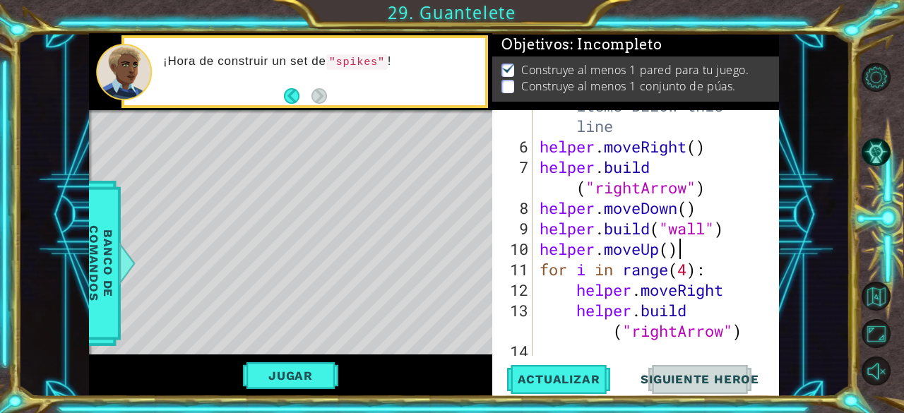
scroll to position [164, 0]
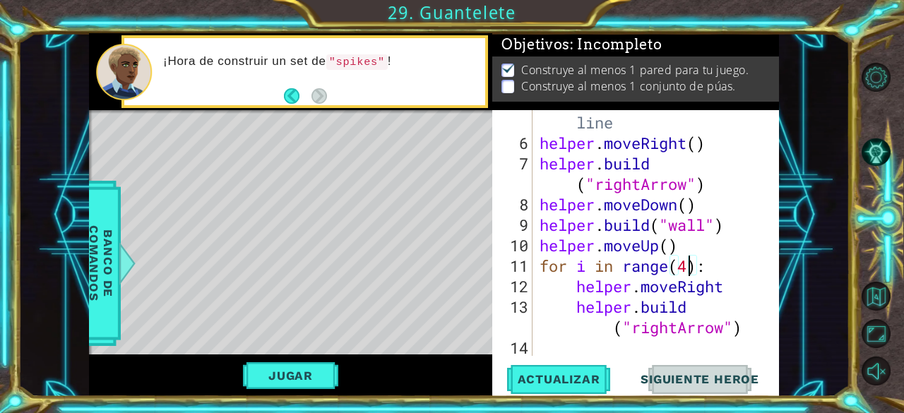
click at [691, 269] on div "# Build your Helper items BELOW this line helper . moveRight ( ) helper . build…" at bounding box center [655, 235] width 236 height 328
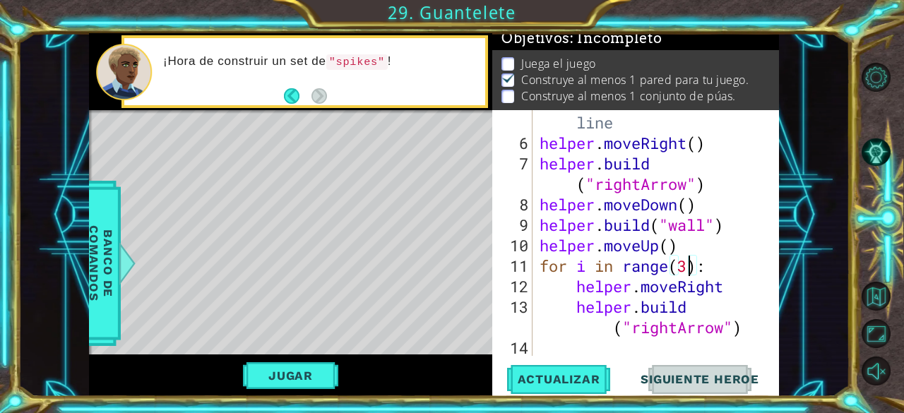
scroll to position [4, 0]
click at [699, 244] on div "# Build your Helper items BELOW this line helper . moveRight ( ) helper . build…" at bounding box center [655, 235] width 236 height 328
type textarea "helper.moveUp()"
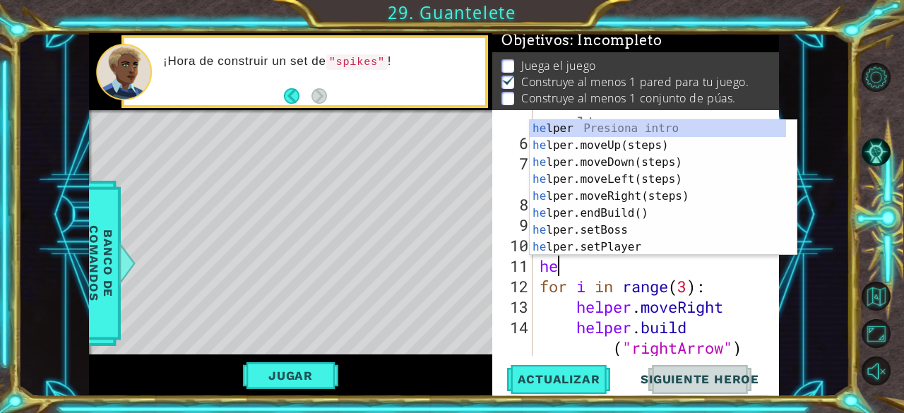
scroll to position [0, 0]
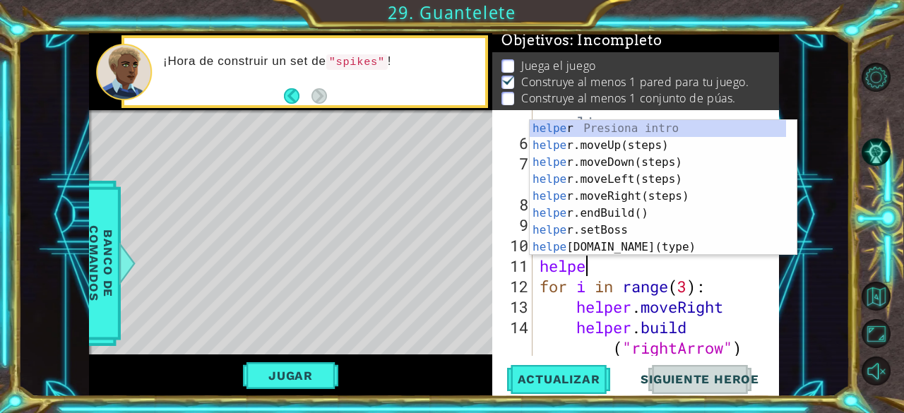
type textarea "helper"
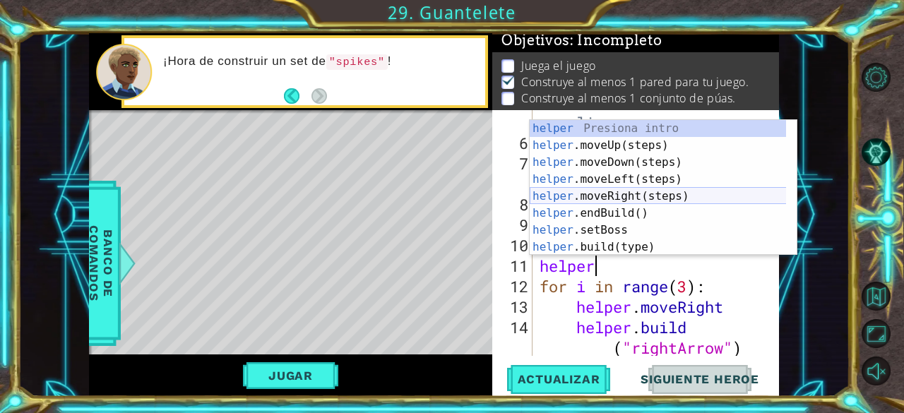
click at [634, 196] on div "helper Presiona intro helper .moveUp(steps) Presiona intro helper .moveDown(ste…" at bounding box center [658, 205] width 257 height 170
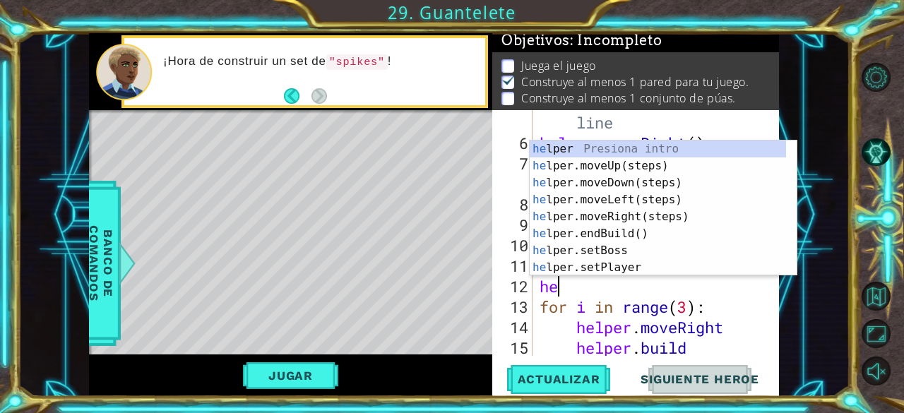
scroll to position [0, 0]
type textarea "helper"
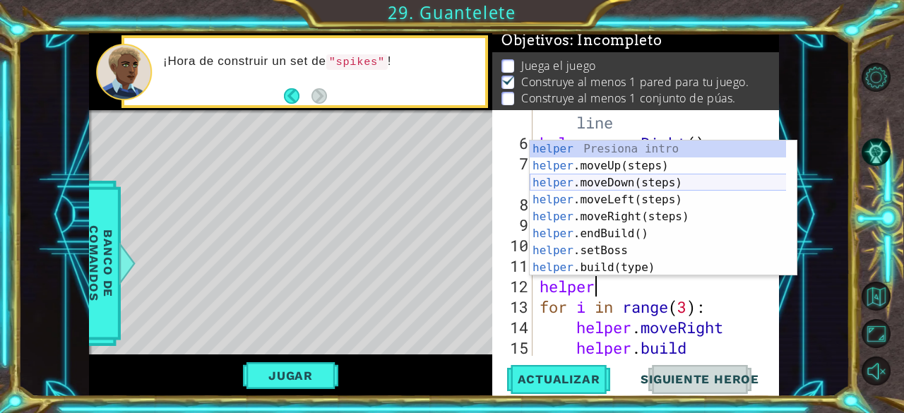
click at [631, 184] on div "helper Presiona intro helper .moveUp(steps) Presiona intro helper .moveDown(ste…" at bounding box center [658, 226] width 257 height 170
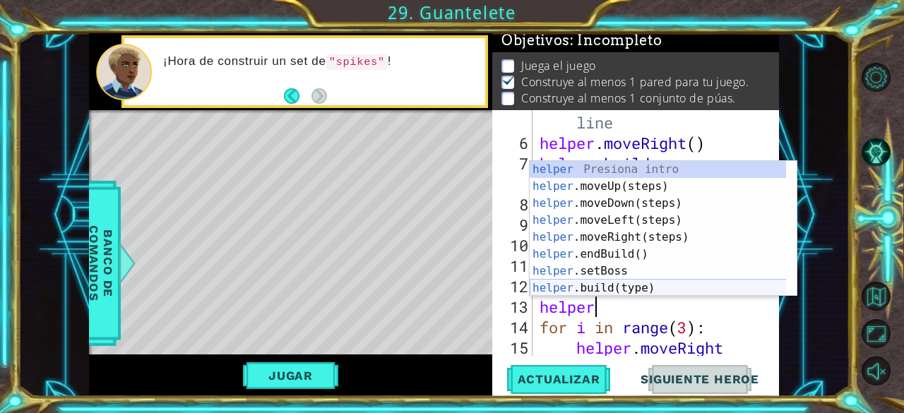
click at [613, 289] on div "helper Presiona intro helper .moveUp(steps) Presiona intro helper .moveDown(ste…" at bounding box center [658, 246] width 257 height 170
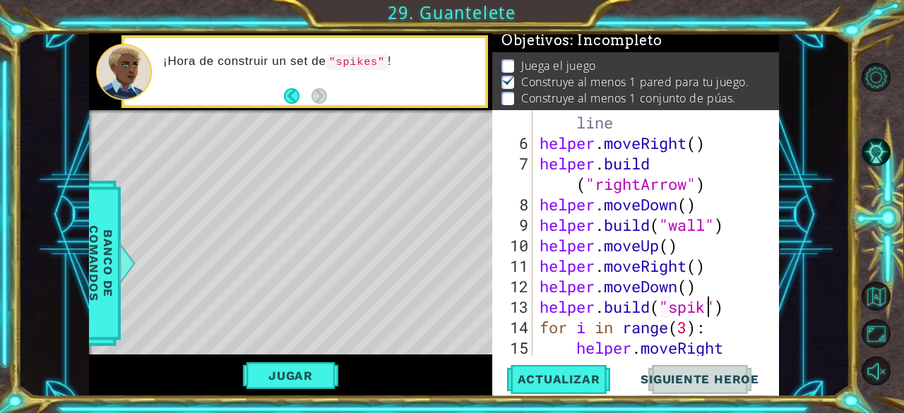
scroll to position [0, 8]
type textarea "[DOMAIN_NAME]("spikes")"
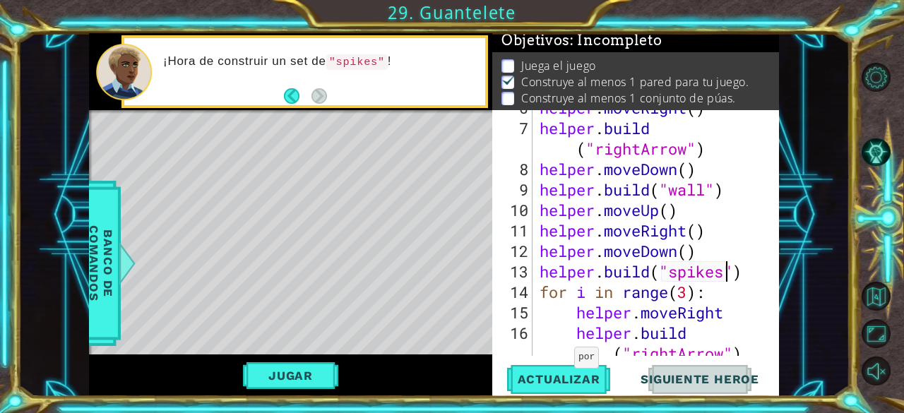
scroll to position [200, 0]
click at [748, 271] on div "helper . moveRight ( ) helper . build ( "rightArrow" ) helper . moveDown ( ) he…" at bounding box center [655, 250] width 236 height 307
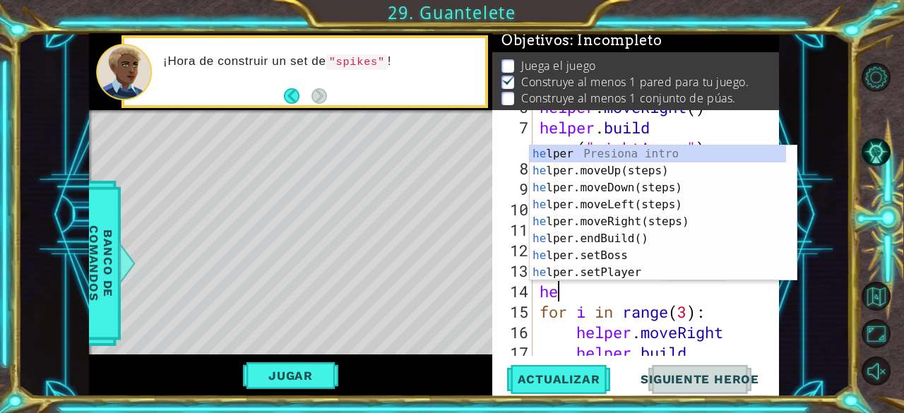
type textarea "hep"
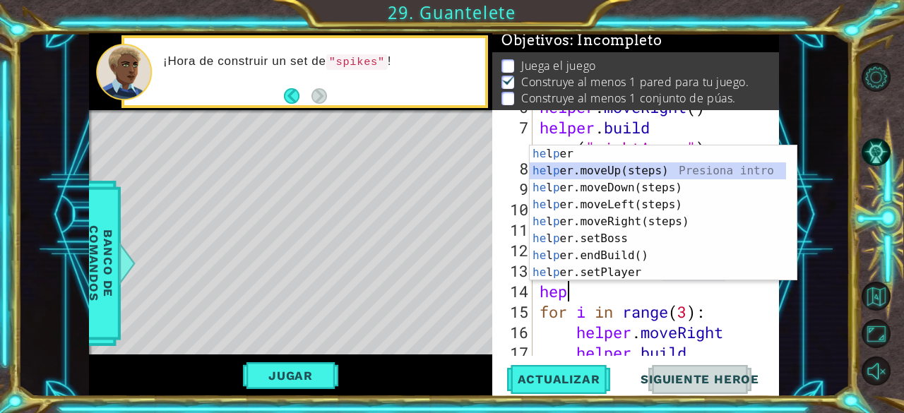
click at [610, 175] on div "he l p er Presiona intro he l p er.moveUp(steps) Presiona intro he l p er.moveD…" at bounding box center [658, 230] width 257 height 170
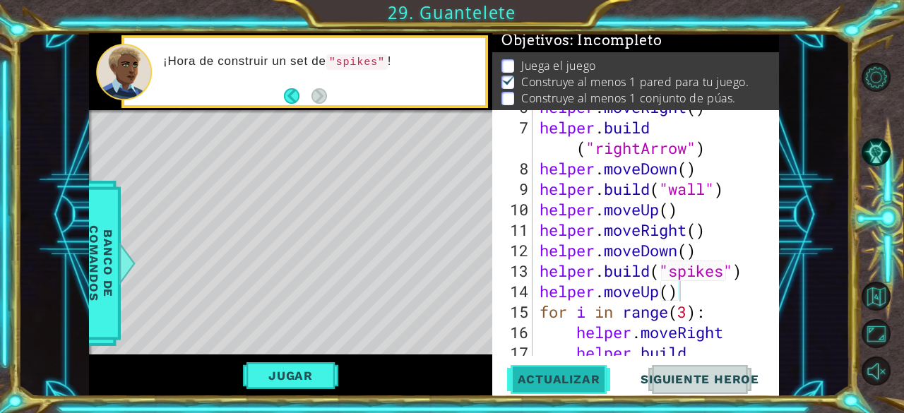
click at [548, 376] on span "Actualizar" at bounding box center [559, 379] width 111 height 14
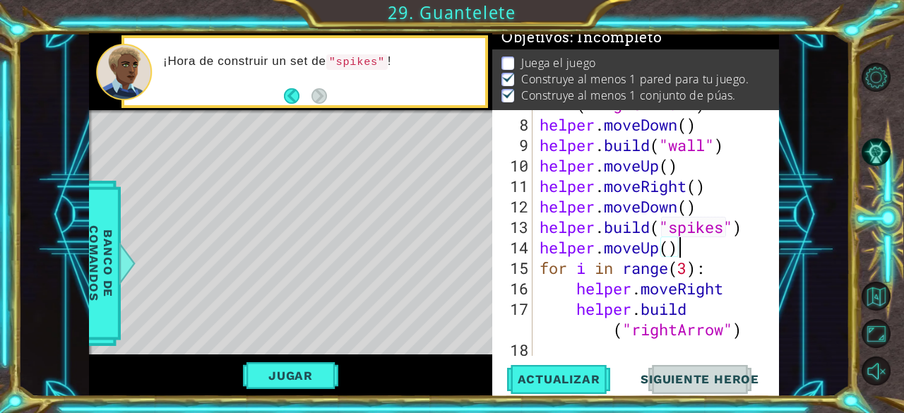
scroll to position [244, 0]
click at [323, 376] on button "Jugar" at bounding box center [290, 375] width 95 height 27
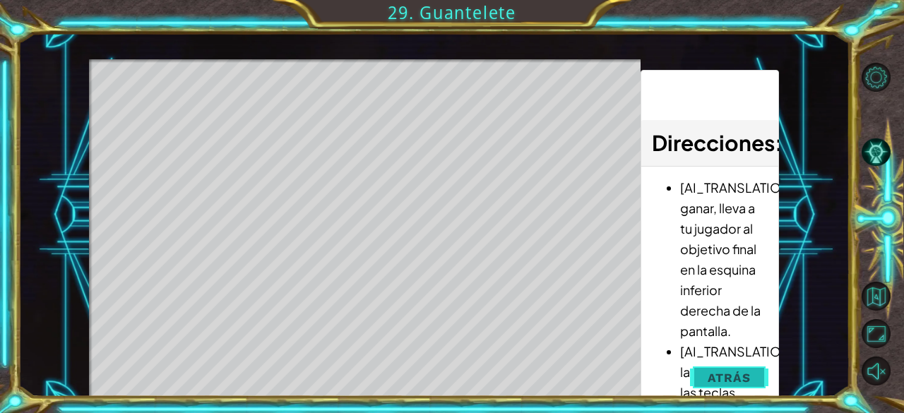
click at [720, 367] on button "Atrás" at bounding box center [729, 378] width 78 height 28
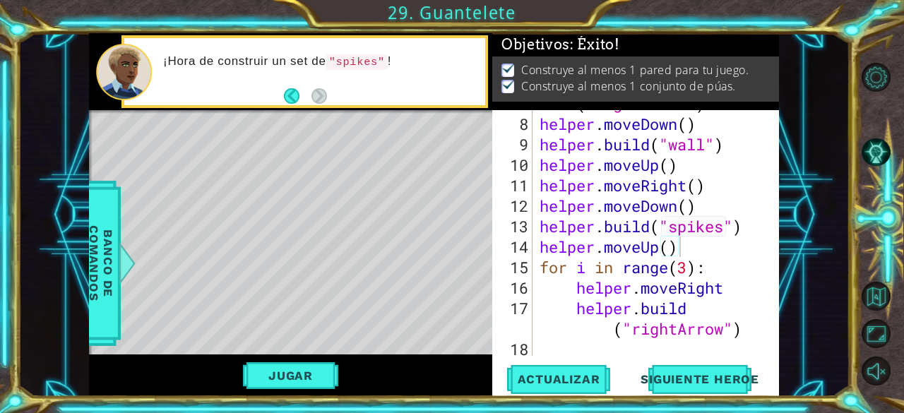
scroll to position [8, 0]
click at [708, 376] on span "Siguiente Heroe" at bounding box center [699, 379] width 147 height 14
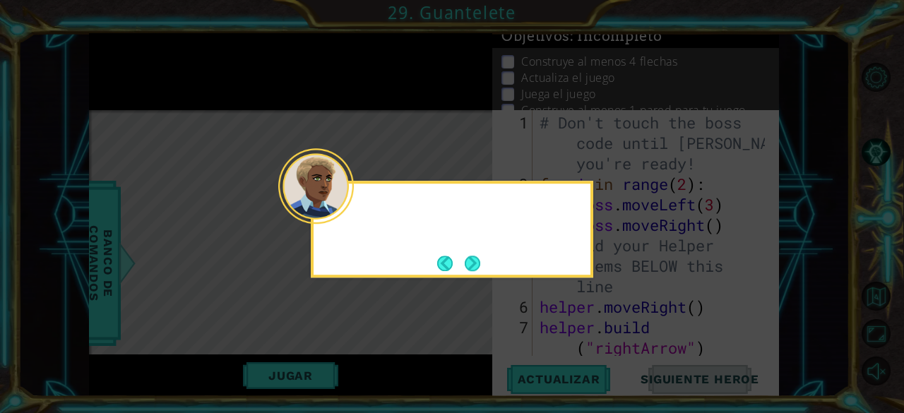
scroll to position [0, 0]
click at [469, 259] on button "Next" at bounding box center [473, 264] width 16 height 16
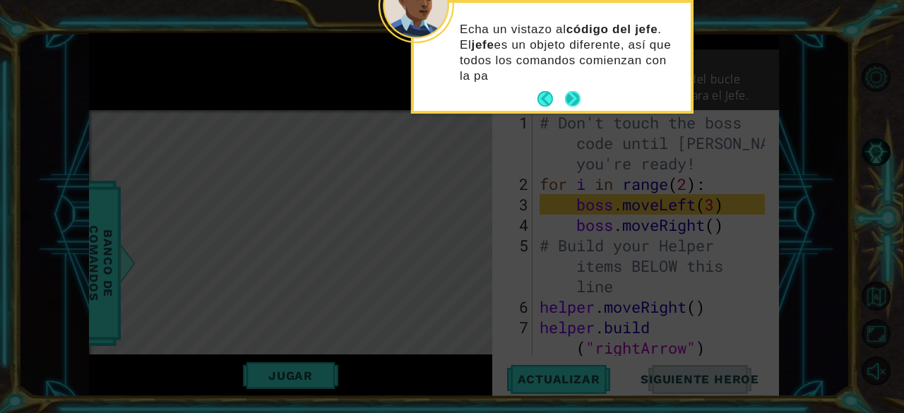
click at [569, 91] on button "Next" at bounding box center [573, 99] width 16 height 16
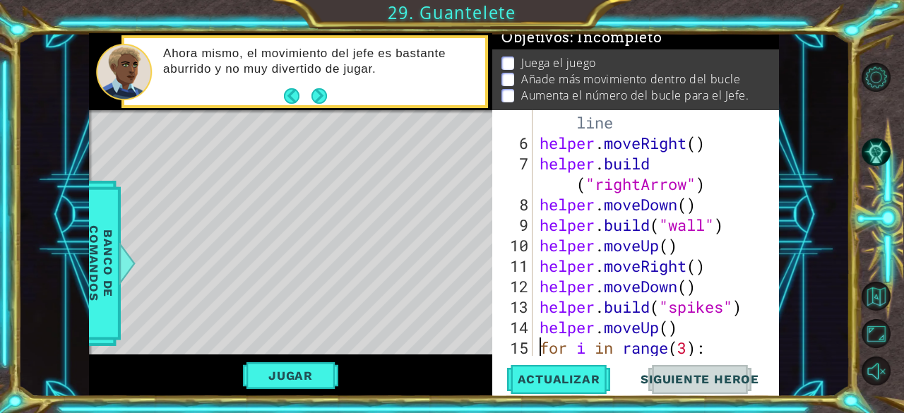
scroll to position [164, 0]
click at [315, 104] on button "Next" at bounding box center [319, 96] width 16 height 16
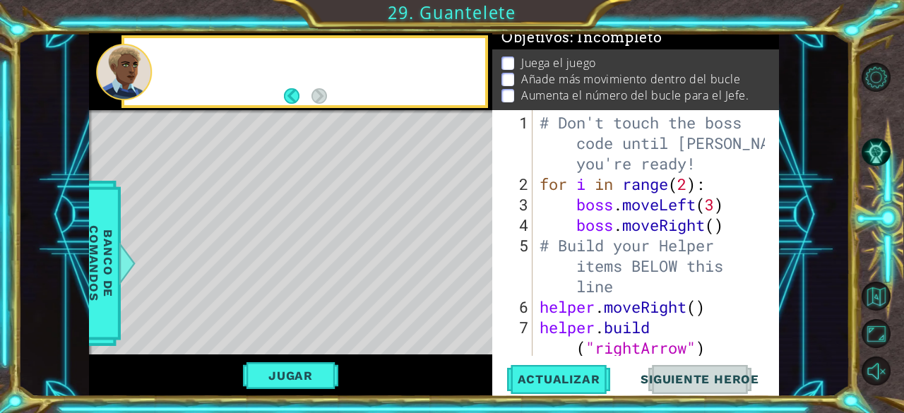
scroll to position [0, 0]
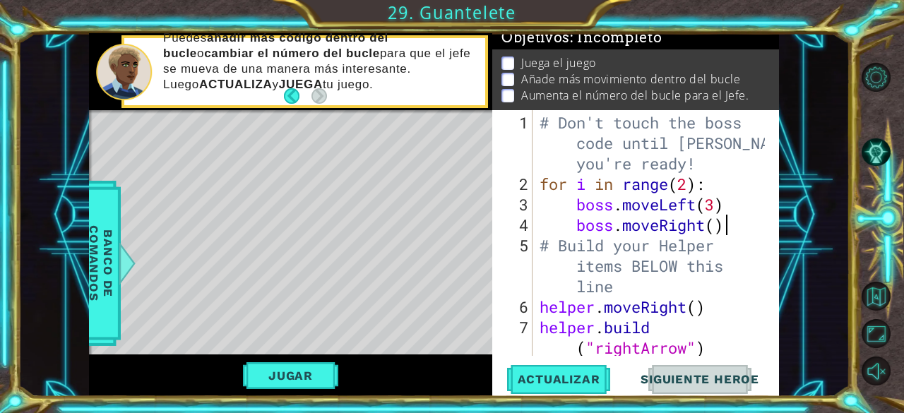
click at [747, 231] on div "# Don't touch the boss code until [PERSON_NAME] says you're ready! for i in ran…" at bounding box center [655, 276] width 236 height 328
type textarea "boss.moveRight()"
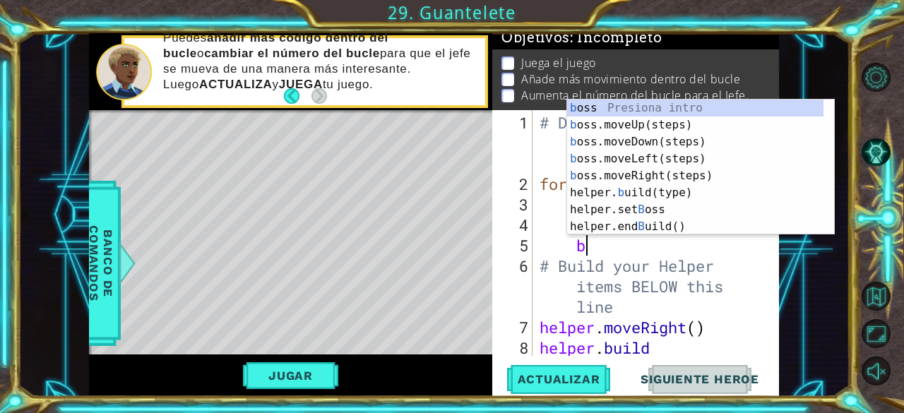
scroll to position [0, 1]
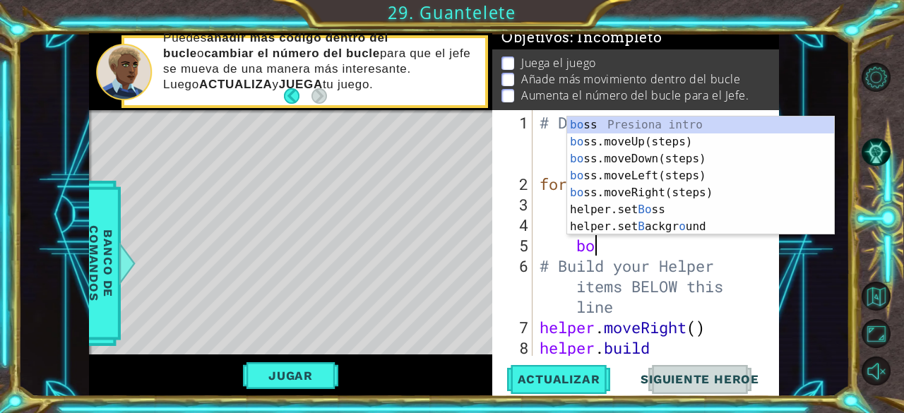
type textarea "bos"
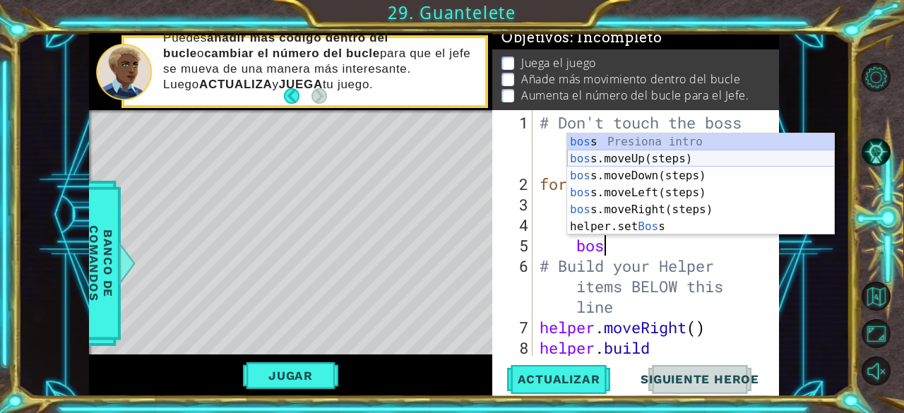
click at [637, 161] on div "bos s Presiona intro bos s.moveUp(steps) Presiona intro bos s.moveDown(steps) P…" at bounding box center [701, 201] width 268 height 136
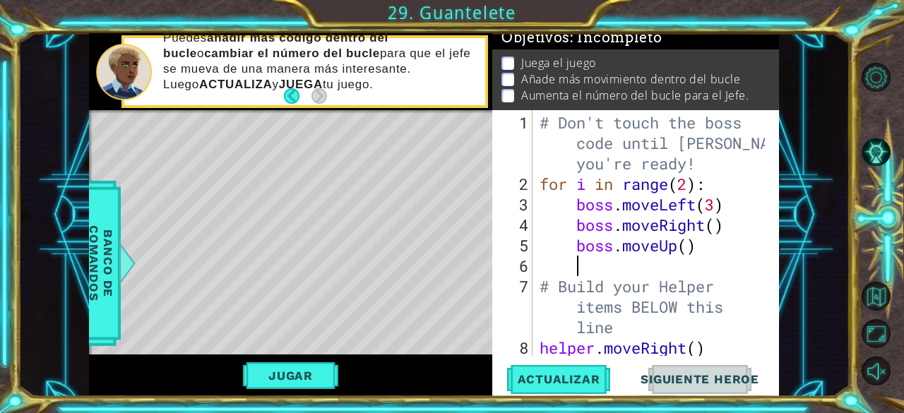
scroll to position [0, 1]
click at [688, 246] on div "# Don't touch the boss code until [PERSON_NAME] says you're ready! for i in ran…" at bounding box center [655, 286] width 236 height 348
type textarea "boss.moveUp(2)"
click at [726, 260] on div "# Don't touch the boss code until [PERSON_NAME] says you're ready! for i in ran…" at bounding box center [655, 286] width 236 height 348
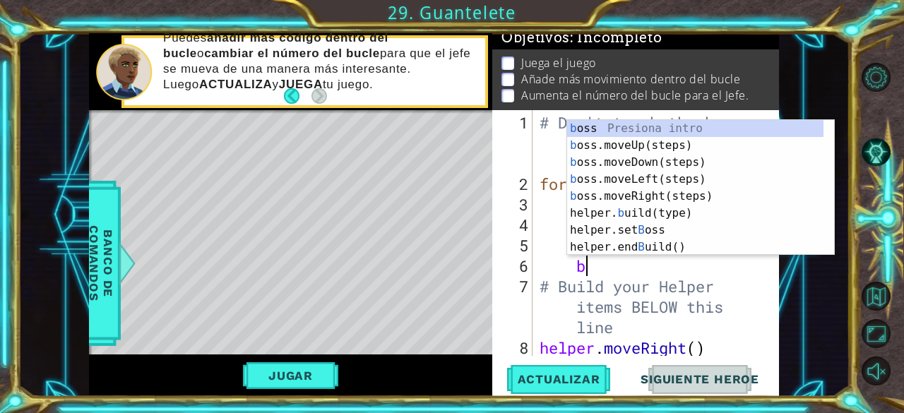
scroll to position [0, 1]
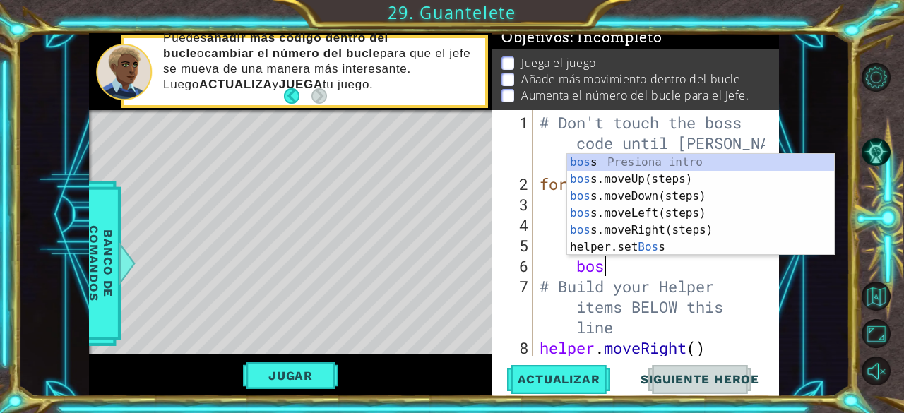
type textarea "boss"
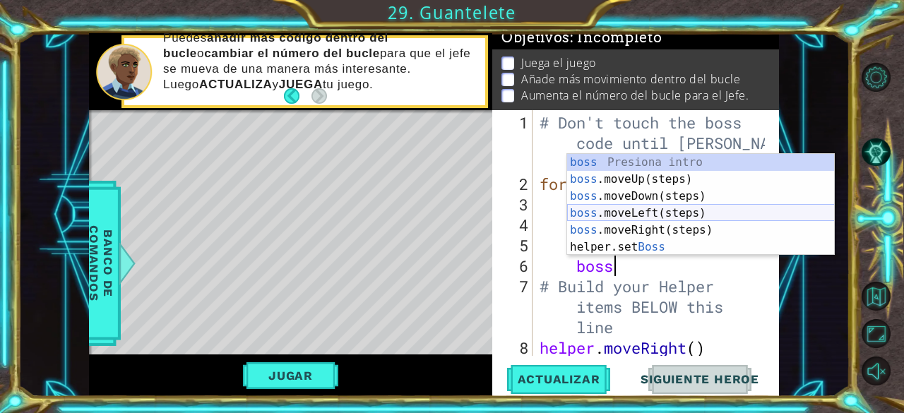
click at [638, 217] on div "boss Presiona intro boss .moveUp(steps) Presiona intro boss .moveDown(steps) Pr…" at bounding box center [701, 222] width 268 height 136
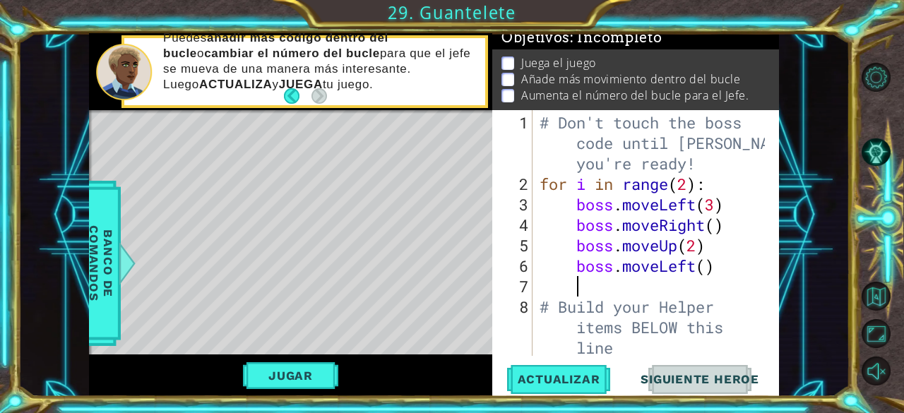
scroll to position [0, 1]
click at [565, 375] on span "Actualizar" at bounding box center [559, 379] width 111 height 14
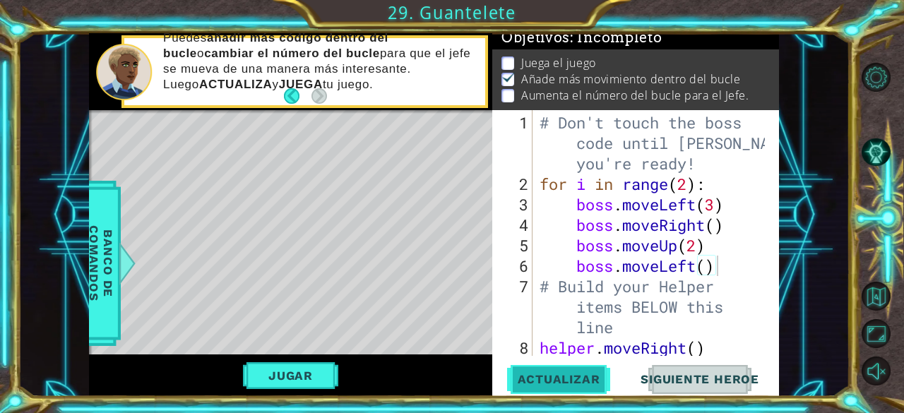
click at [565, 375] on span "Actualizar" at bounding box center [559, 379] width 111 height 14
click at [277, 384] on button "Jugar" at bounding box center [290, 375] width 95 height 27
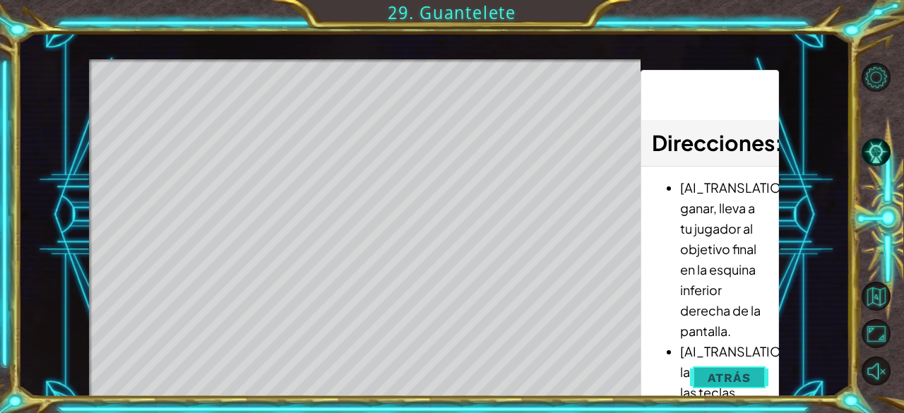
click at [708, 369] on button "Atrás" at bounding box center [729, 378] width 78 height 28
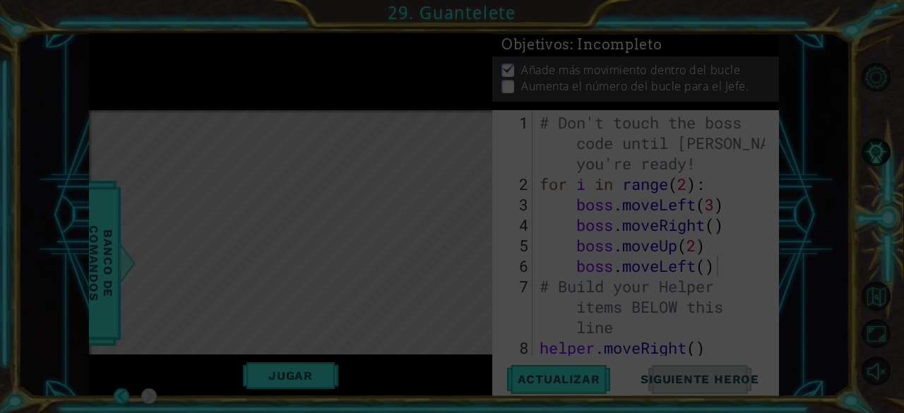
scroll to position [8, 0]
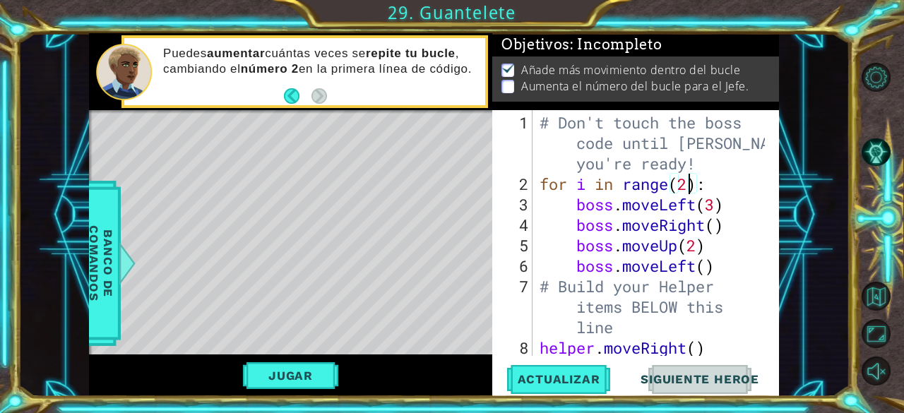
click at [687, 185] on div "# Don't touch the boss code until [PERSON_NAME] says you're ready! for i in ran…" at bounding box center [655, 286] width 236 height 348
click at [695, 251] on div "# Don't touch the boss code until [PERSON_NAME] says you're ready! for i in ran…" at bounding box center [655, 286] width 236 height 348
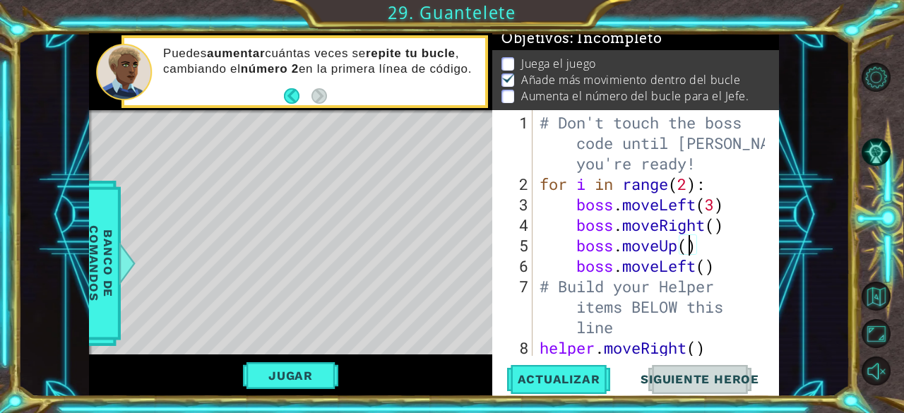
scroll to position [4, 0]
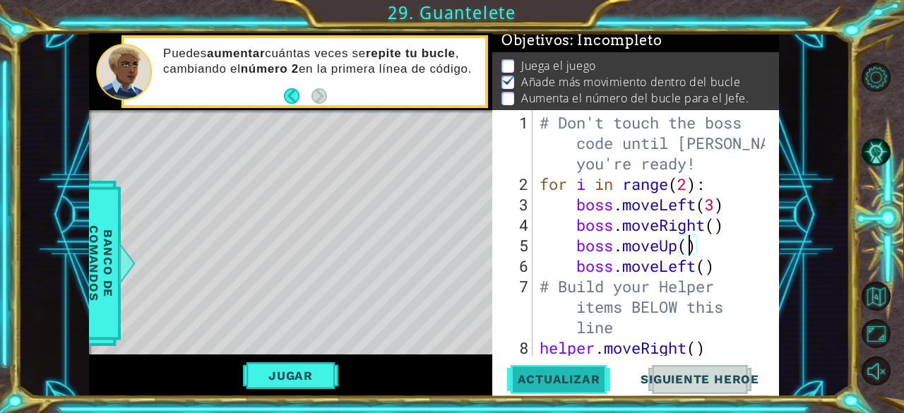
click at [571, 376] on span "Actualizar" at bounding box center [559, 379] width 111 height 14
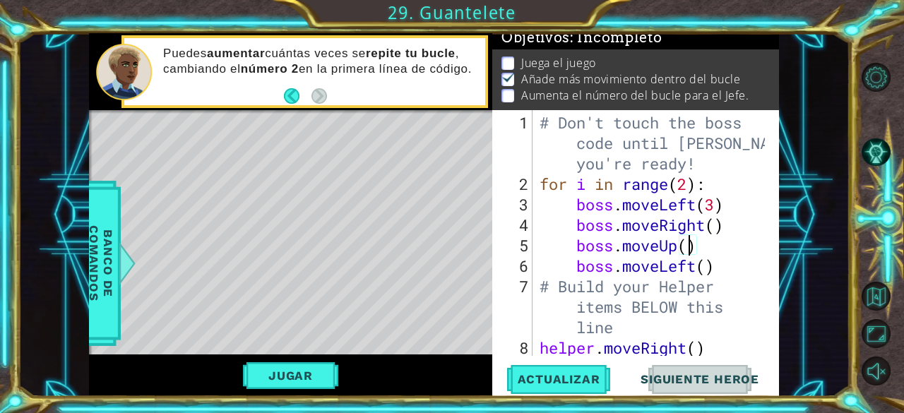
scroll to position [13, 0]
click at [688, 194] on div "# Don't touch the boss code until [PERSON_NAME] says you're ready! for i in ran…" at bounding box center [655, 286] width 236 height 348
click at [688, 186] on div "# Don't touch the boss code until [PERSON_NAME] says you're ready! for i in ran…" at bounding box center [655, 286] width 236 height 348
click at [520, 375] on span "Actualizar" at bounding box center [559, 379] width 111 height 14
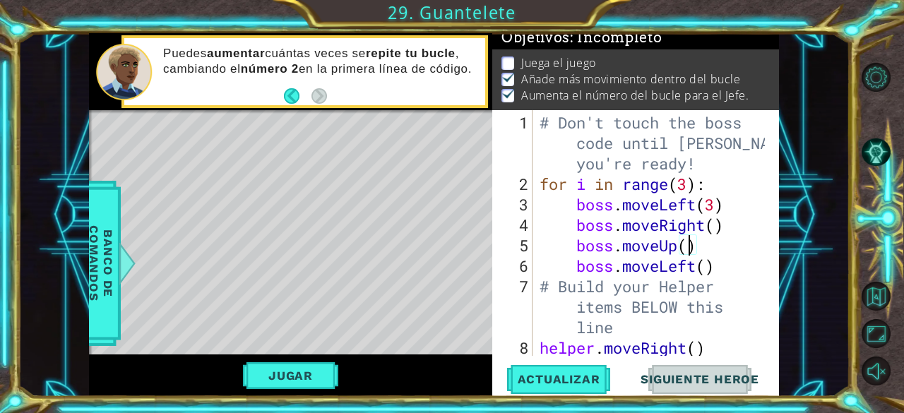
click at [688, 250] on div "# Don't touch the boss code until [PERSON_NAME] says you're ready! for i in ran…" at bounding box center [655, 286] width 236 height 348
click at [679, 249] on div "# Don't touch the boss code until [PERSON_NAME] says you're ready! for i in ran…" at bounding box center [655, 286] width 236 height 348
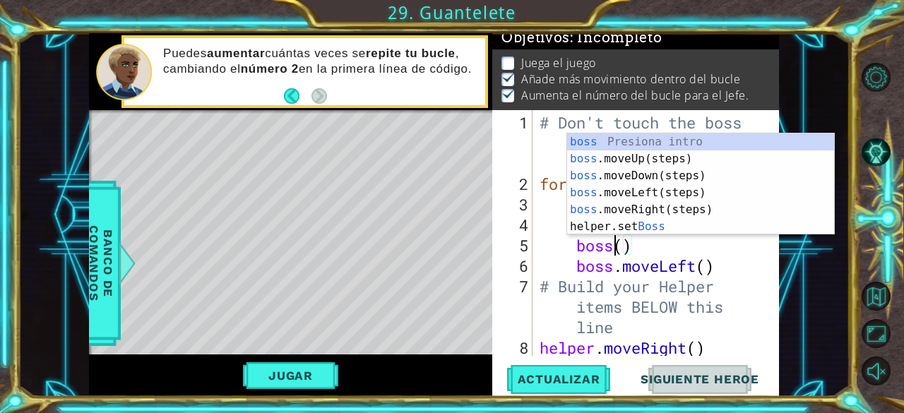
scroll to position [0, 3]
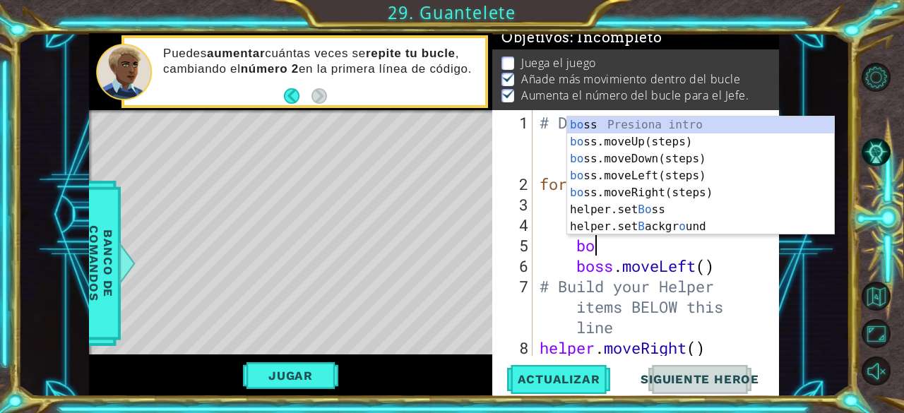
type textarea "b"
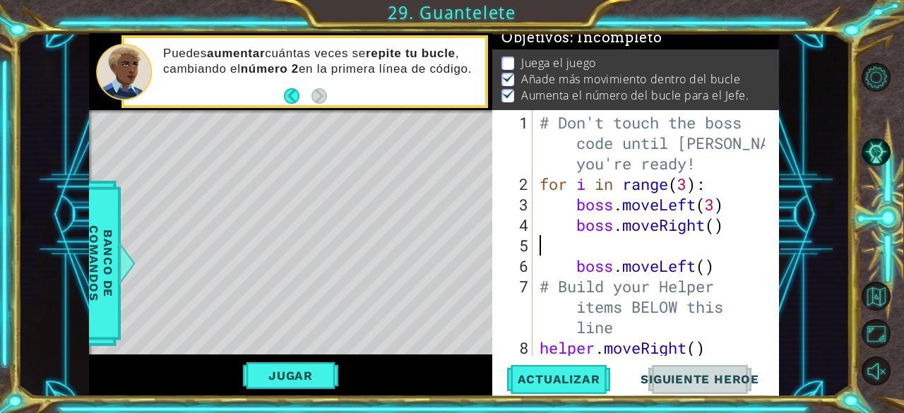
scroll to position [0, 0]
type textarea "boss.moveRight()"
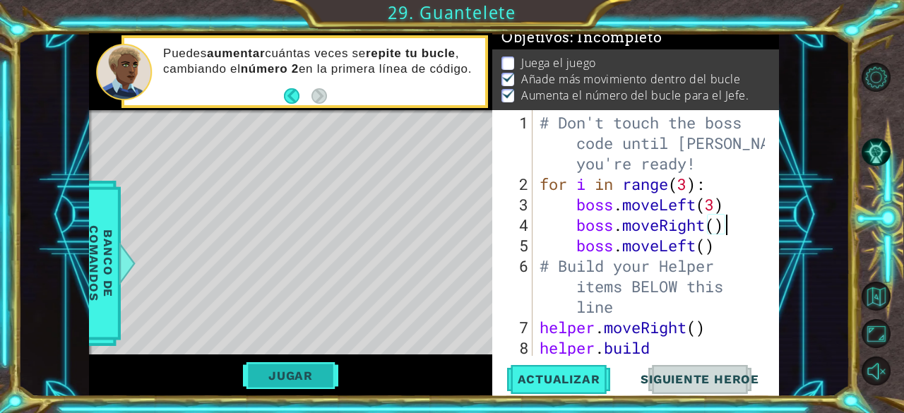
click at [332, 382] on button "Jugar" at bounding box center [290, 375] width 95 height 27
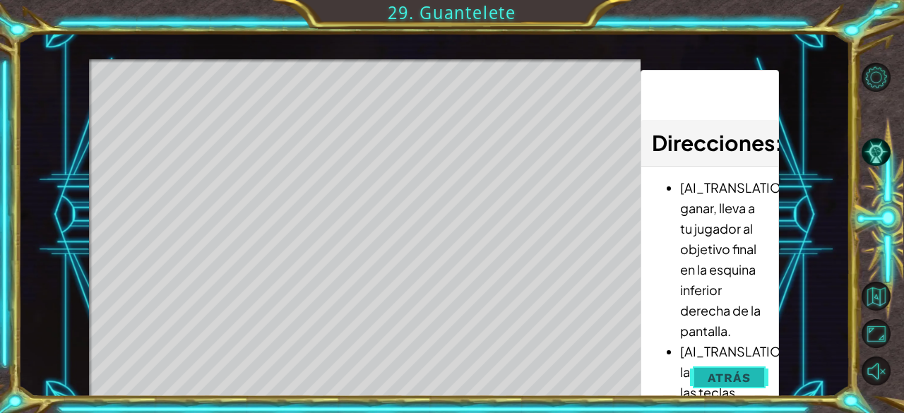
click at [716, 379] on span "Atrás" at bounding box center [729, 378] width 43 height 14
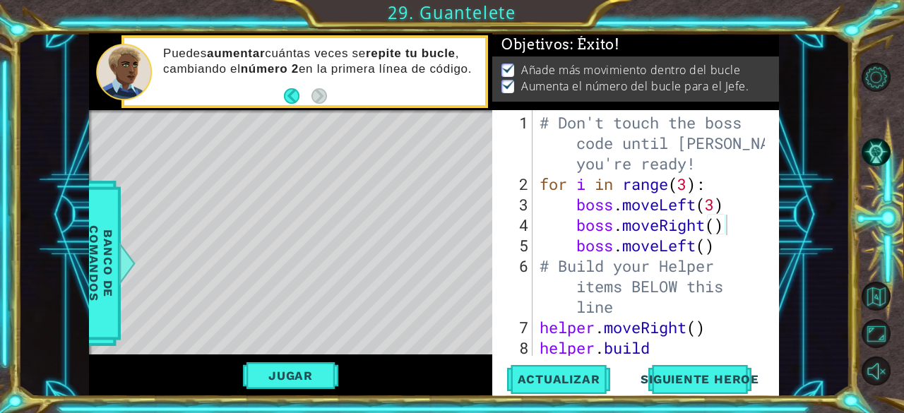
scroll to position [8, 0]
click at [688, 387] on button "Siguiente Heroe" at bounding box center [699, 379] width 147 height 29
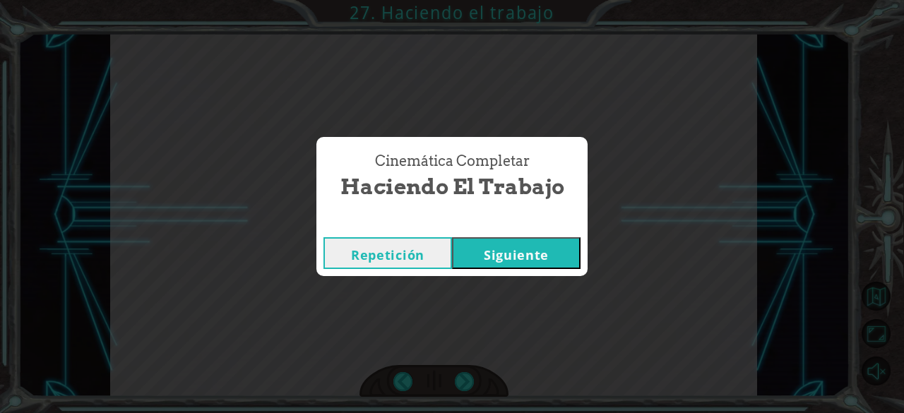
click at [499, 257] on button "Siguiente" at bounding box center [516, 253] width 129 height 32
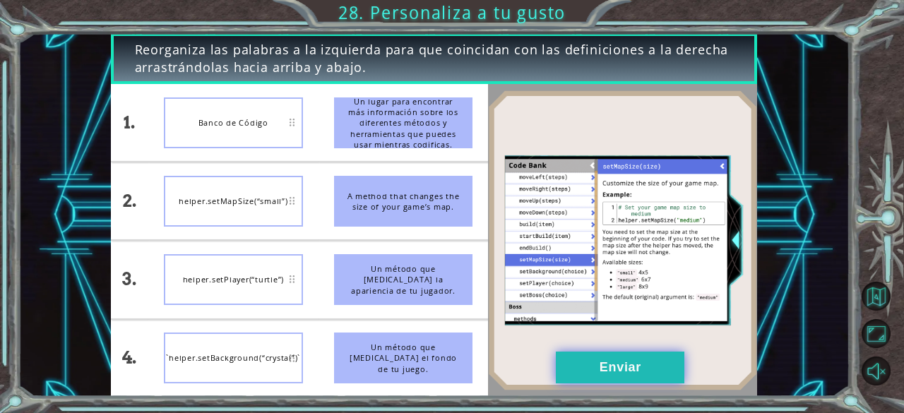
click at [602, 357] on button "Enviar" at bounding box center [620, 368] width 129 height 32
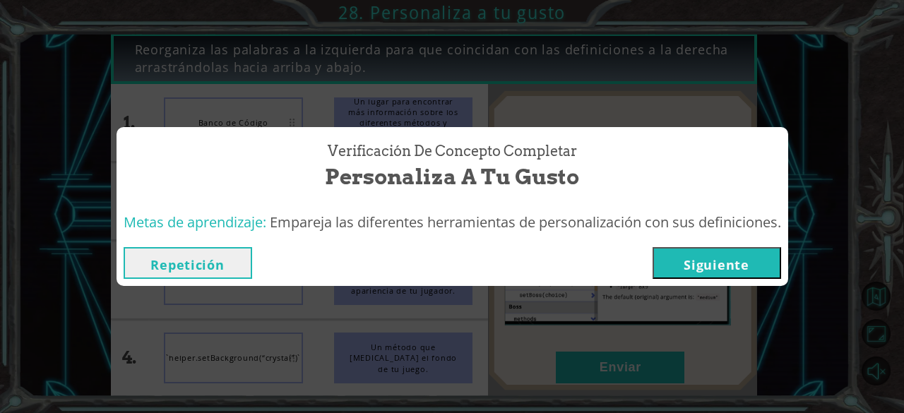
click at [696, 269] on button "Siguiente" at bounding box center [717, 263] width 129 height 32
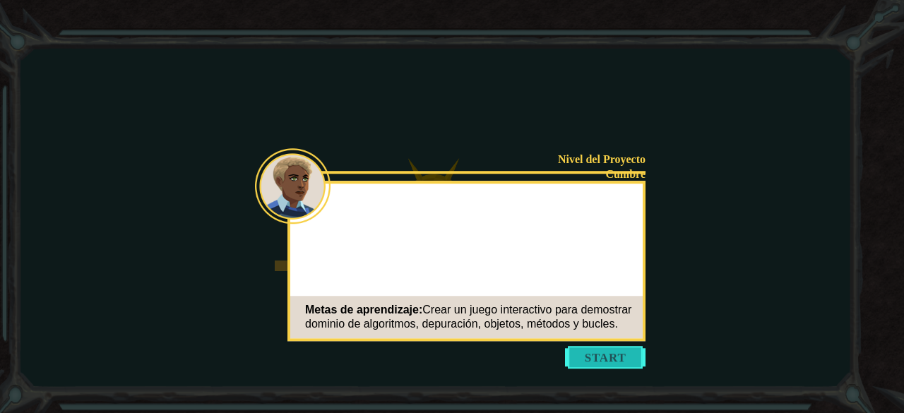
click at [601, 350] on button "Start" at bounding box center [605, 357] width 81 height 23
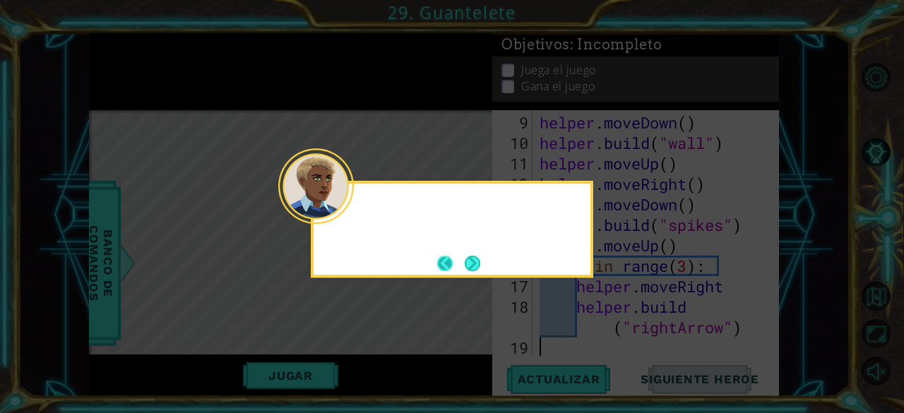
scroll to position [266, 0]
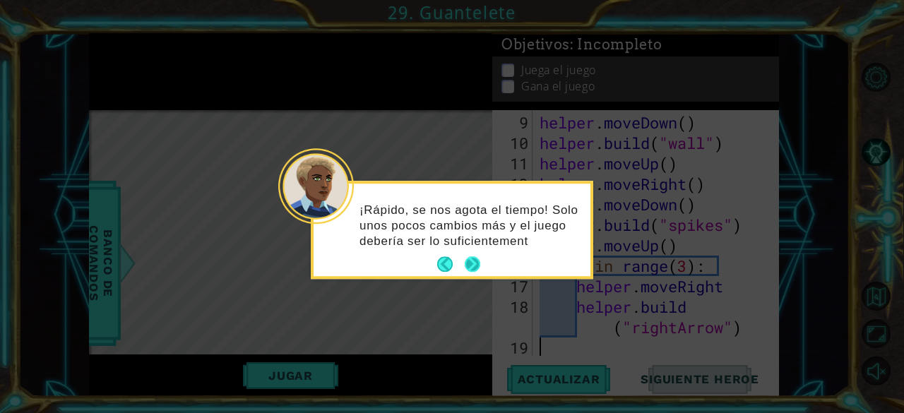
click at [469, 271] on button "Next" at bounding box center [473, 265] width 16 height 16
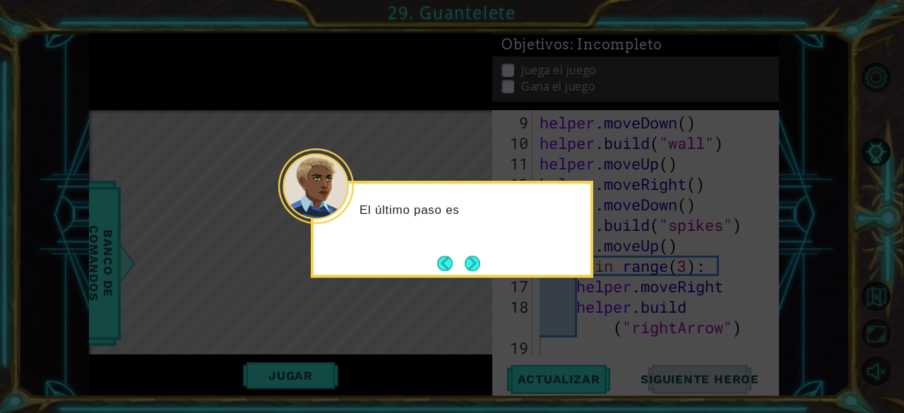
click at [469, 271] on button "Next" at bounding box center [473, 264] width 16 height 16
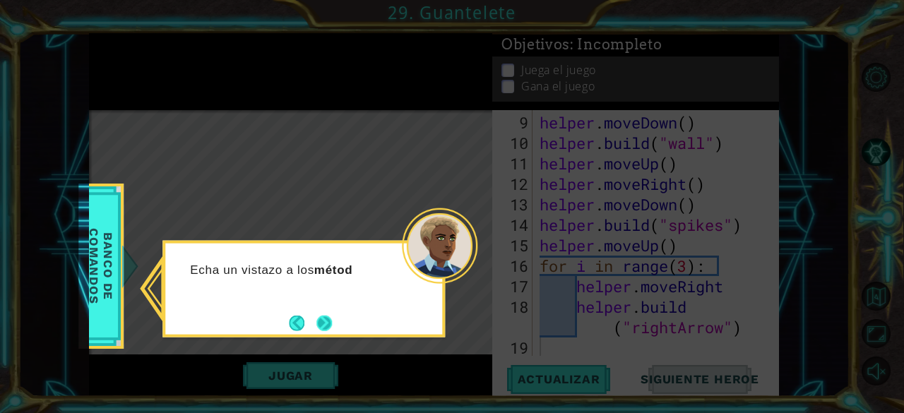
click at [328, 327] on button "Next" at bounding box center [324, 323] width 16 height 16
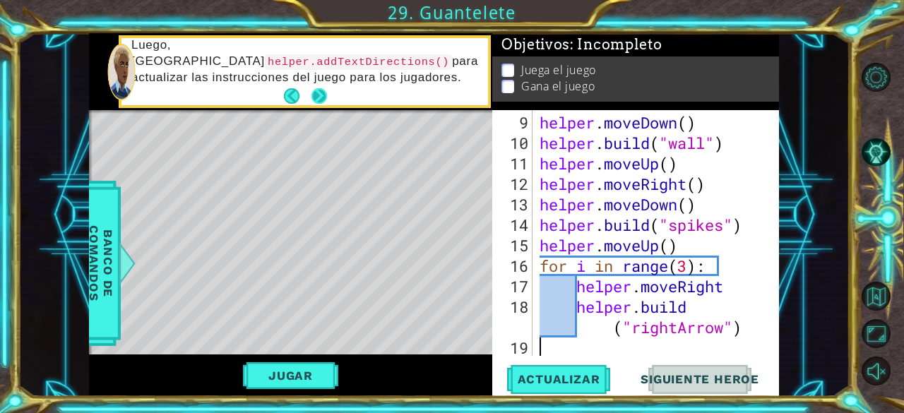
click at [315, 99] on button "Next" at bounding box center [319, 96] width 16 height 16
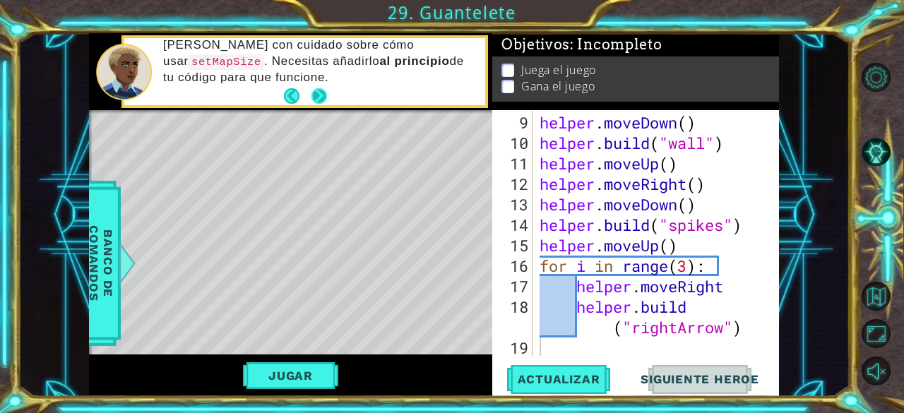
click at [316, 100] on button "Next" at bounding box center [319, 96] width 16 height 16
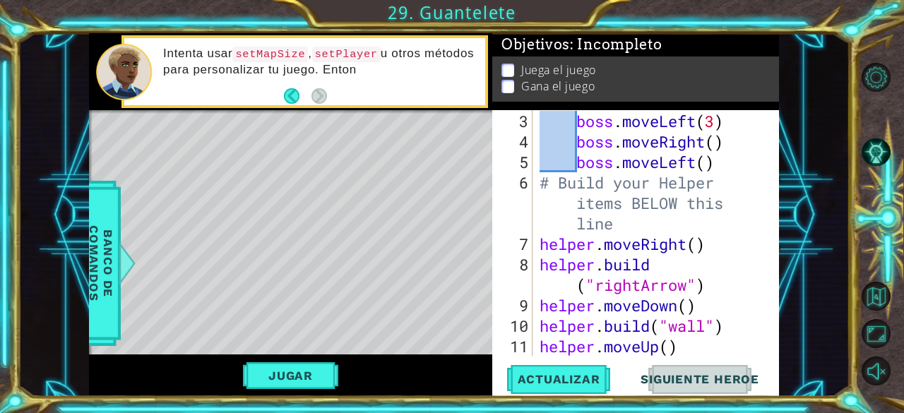
scroll to position [0, 0]
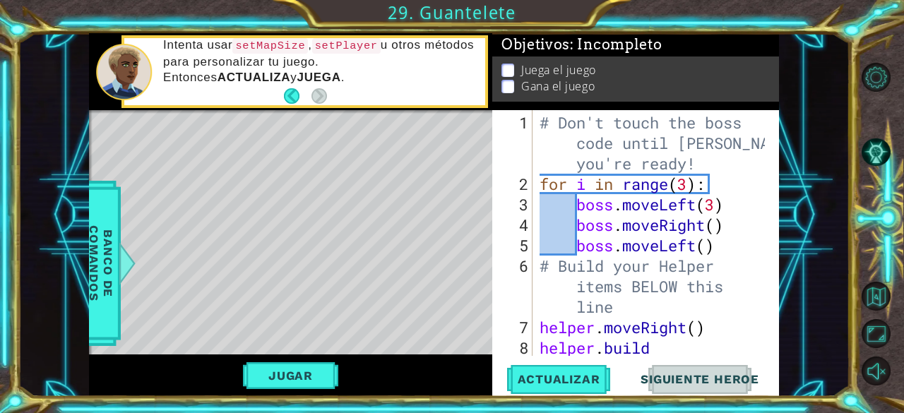
click at [586, 114] on div "# Don't touch the boss code until [PERSON_NAME] says you're ready! for i in ran…" at bounding box center [655, 286] width 236 height 348
click at [542, 120] on div "# Don't touch the boss code until [PERSON_NAME] says you're ready! for i in ran…" at bounding box center [655, 286] width 236 height 348
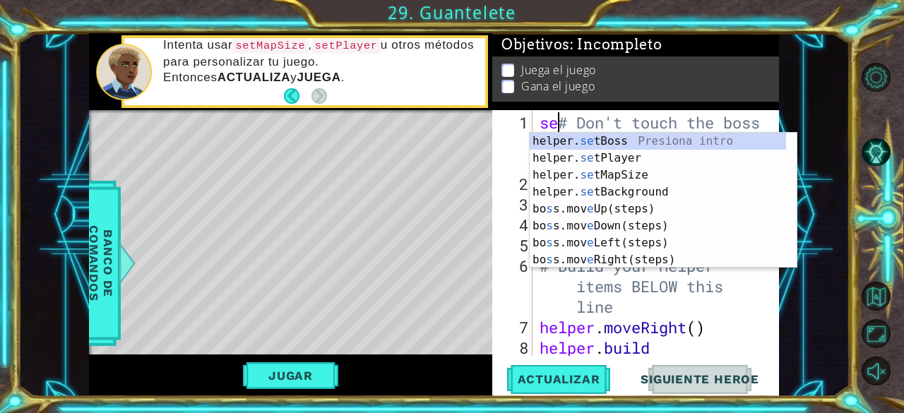
scroll to position [0, 1]
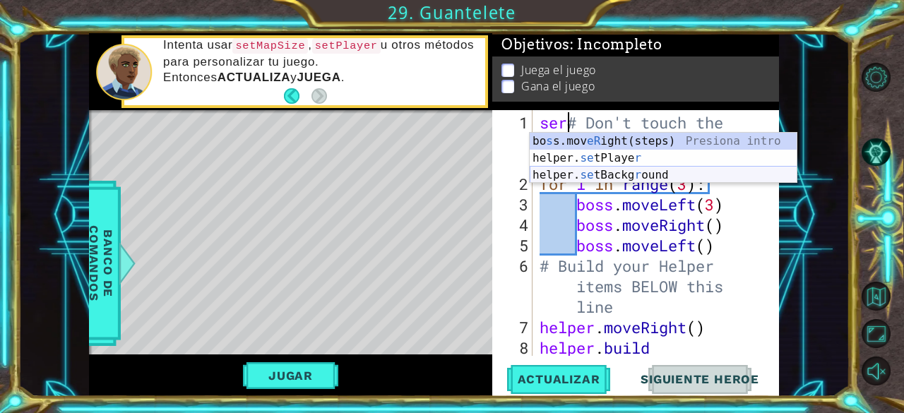
click at [606, 169] on div "[PERSON_NAME] s s.mov eR ight(steps) Presiona intro helper. se tPlaye r Presion…" at bounding box center [664, 175] width 268 height 85
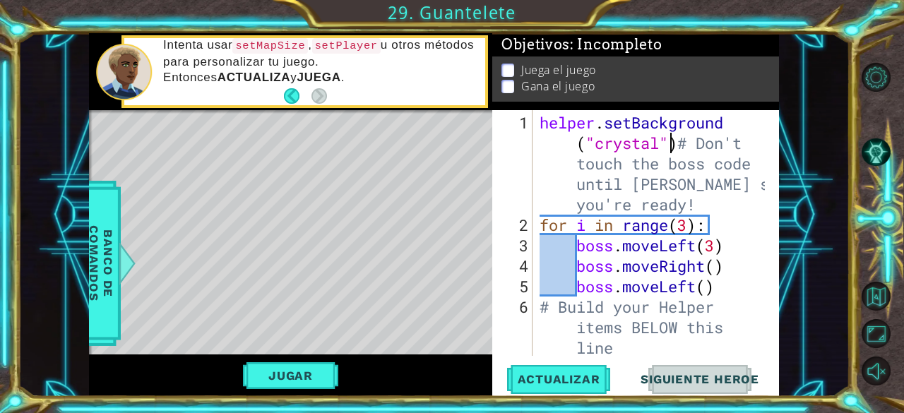
click at [674, 145] on div "helper . setBackground ( "crystal" ) # Don't touch the boss code until [PERSON_…" at bounding box center [655, 296] width 236 height 369
click at [675, 145] on div "helper . setBackground ( "crystal" ) # Don't touch the boss code until [PERSON_…" at bounding box center [655, 296] width 236 height 369
click at [683, 145] on div "helper . setBackground ( "crystal" ) # Don't touch the boss code until [PERSON_…" at bounding box center [655, 265] width 236 height 307
type textarea "helper.setBackground("crystal")"
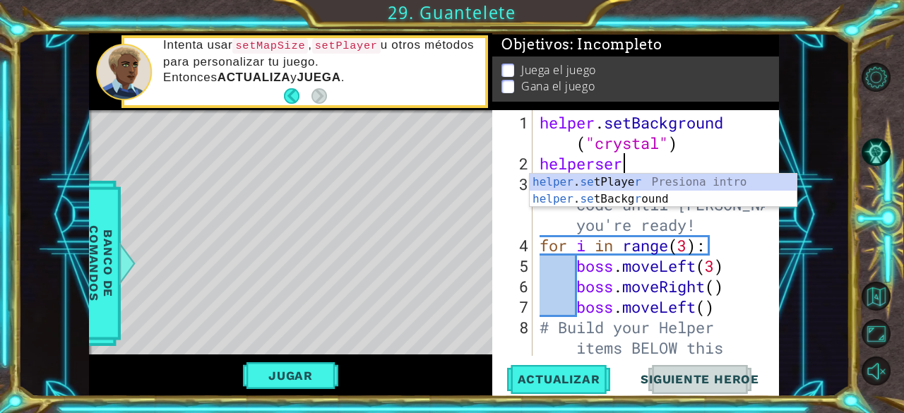
scroll to position [0, 3]
click at [642, 183] on div "helper . se tPlaye r Presiona intro helper . se tBackg r ound Presiona intro" at bounding box center [664, 208] width 268 height 68
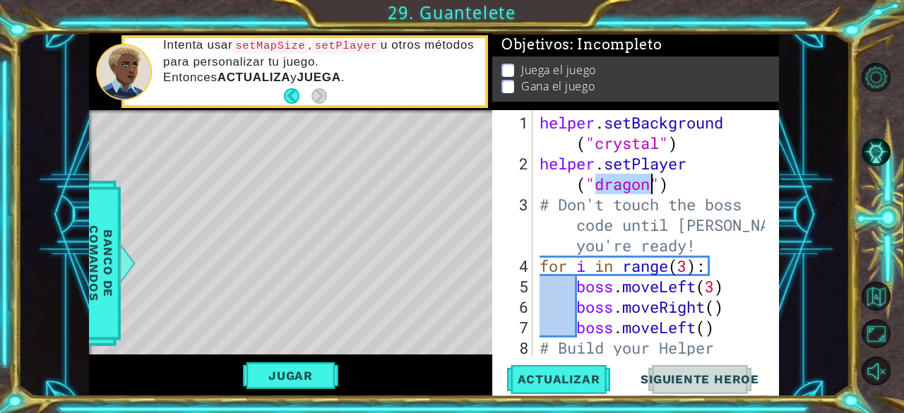
click at [687, 185] on div "helper . setBackground ( "crystal" ) helper . setPlayer ( "dragon" ) # Don't to…" at bounding box center [655, 286] width 236 height 348
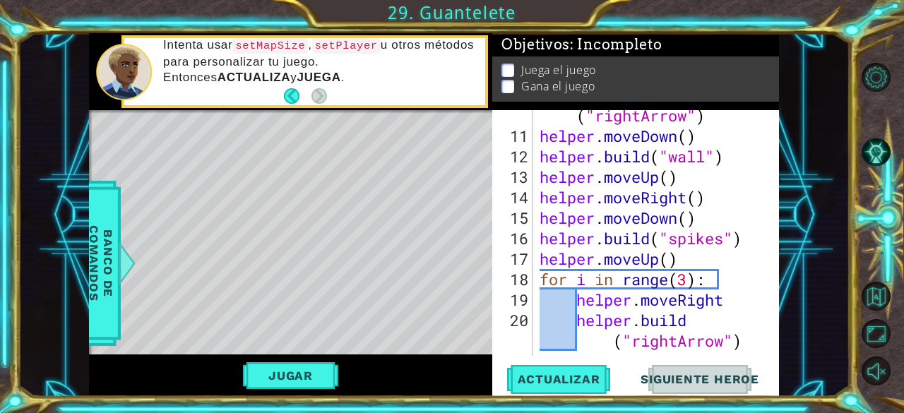
scroll to position [348, 0]
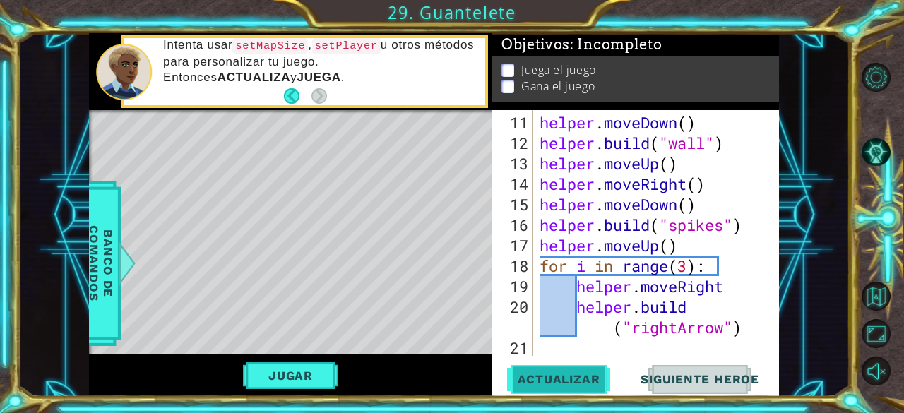
type textarea "helper.setPlayer("dragon")"
click at [576, 365] on button "Actualizar" at bounding box center [559, 379] width 111 height 29
click at [302, 383] on button "Jugar" at bounding box center [290, 375] width 95 height 27
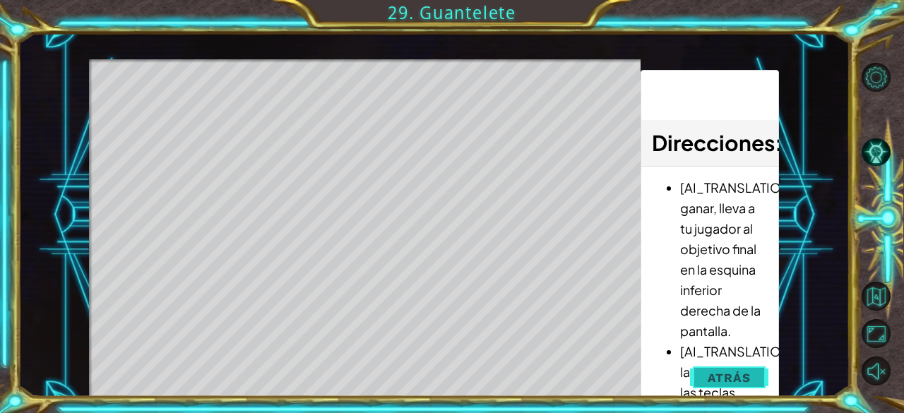
click at [741, 371] on span "Atrás" at bounding box center [729, 378] width 43 height 14
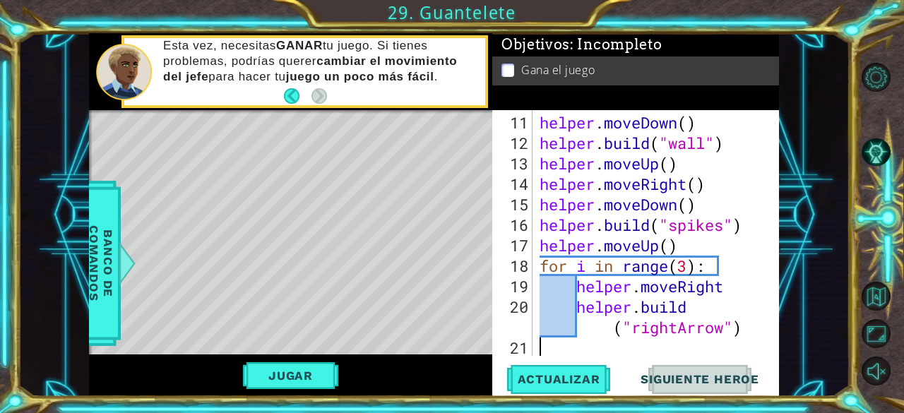
click at [744, 343] on div "helper . moveDown ( ) helper . build ( "wall" ) helper . moveUp ( ) helper . mo…" at bounding box center [655, 255] width 236 height 287
click at [687, 265] on div "helper . moveDown ( ) helper . build ( "wall" ) helper . moveUp ( ) helper . mo…" at bounding box center [655, 255] width 236 height 287
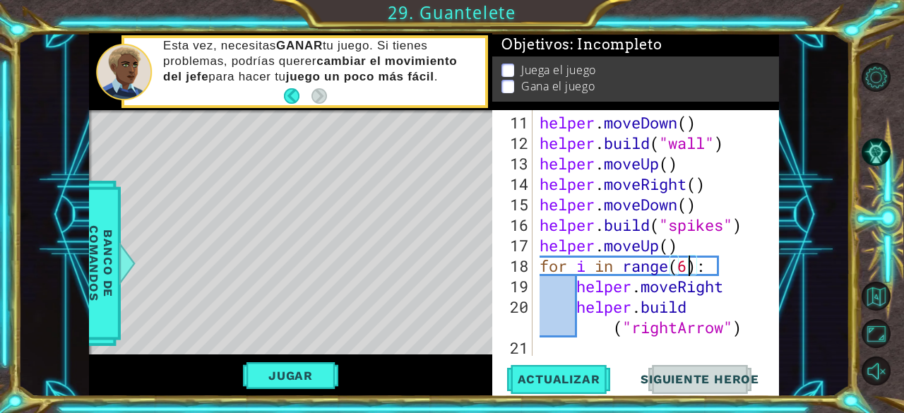
scroll to position [0, 7]
click at [564, 393] on button "Actualizar" at bounding box center [559, 379] width 111 height 29
click at [321, 373] on button "Jugar" at bounding box center [290, 375] width 95 height 27
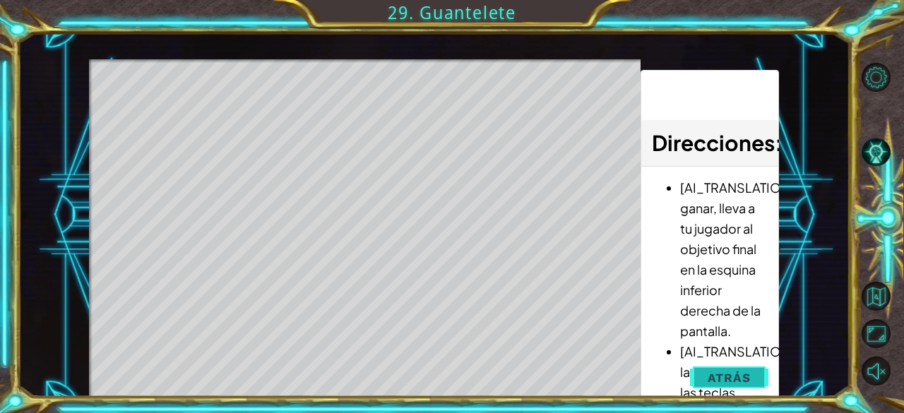
click at [720, 367] on button "Atrás" at bounding box center [729, 378] width 78 height 28
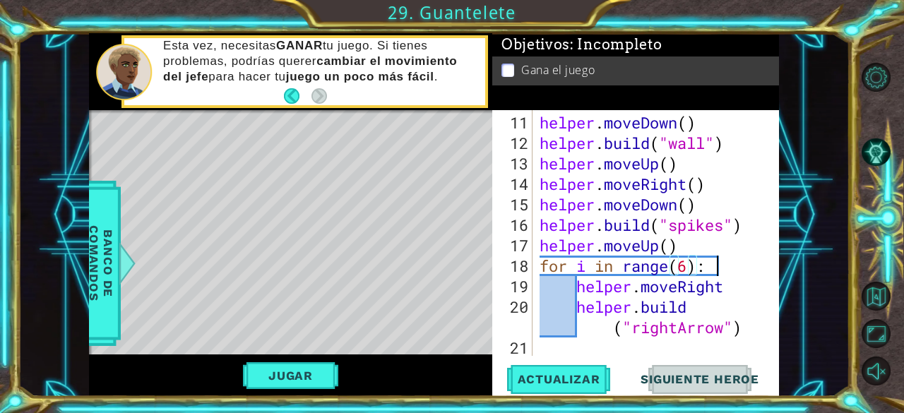
click at [744, 267] on div "helper . moveDown ( ) helper . build ( "wall" ) helper . moveUp ( ) helper . mo…" at bounding box center [655, 255] width 236 height 287
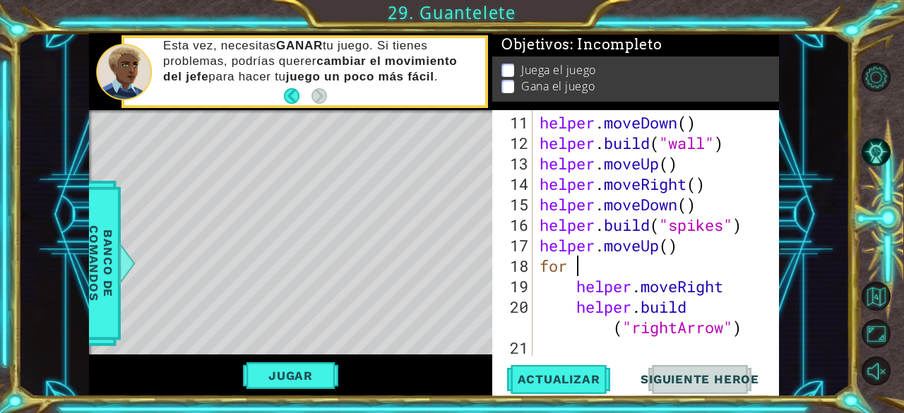
scroll to position [0, 0]
type textarea "f"
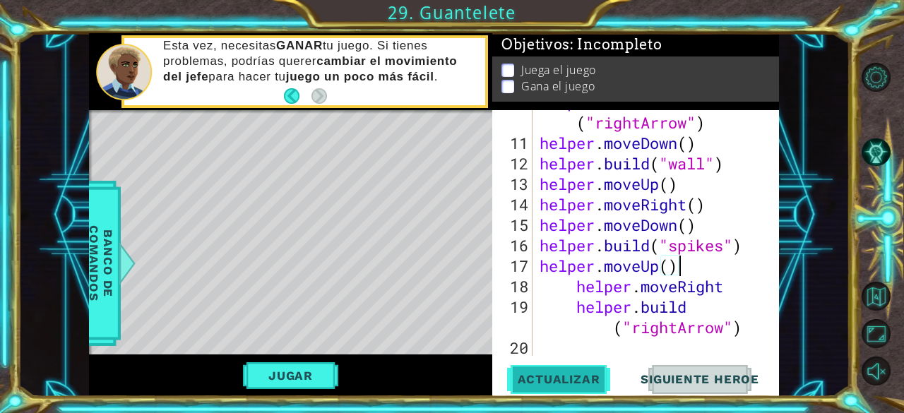
click at [537, 377] on span "Actualizar" at bounding box center [559, 379] width 111 height 14
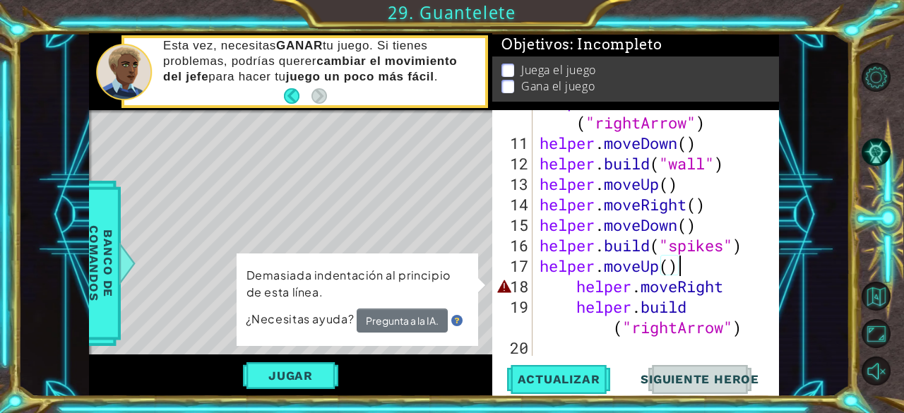
click at [583, 292] on div "helper . build ( "rightArrow" ) helper . moveDown ( ) helper . build ( "wall" )…" at bounding box center [655, 245] width 236 height 307
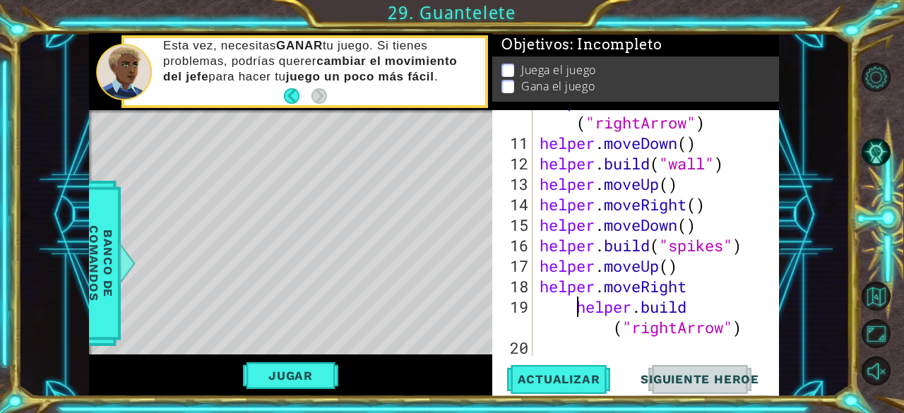
click at [576, 306] on div "helper . build ( "rightArrow" ) helper . moveDown ( ) helper . build ( "wall" )…" at bounding box center [655, 245] width 236 height 307
click at [578, 329] on div "helper . build ( "rightArrow" ) helper . moveDown ( ) helper . build ( "wall" )…" at bounding box center [655, 245] width 236 height 307
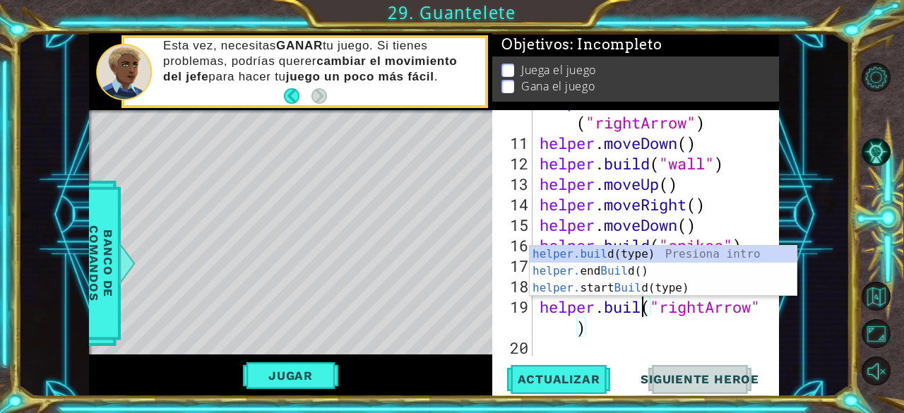
click at [576, 331] on div "helper . build ( "rightArrow" ) helper . moveDown ( ) helper . build ( "wall" )…" at bounding box center [655, 245] width 236 height 307
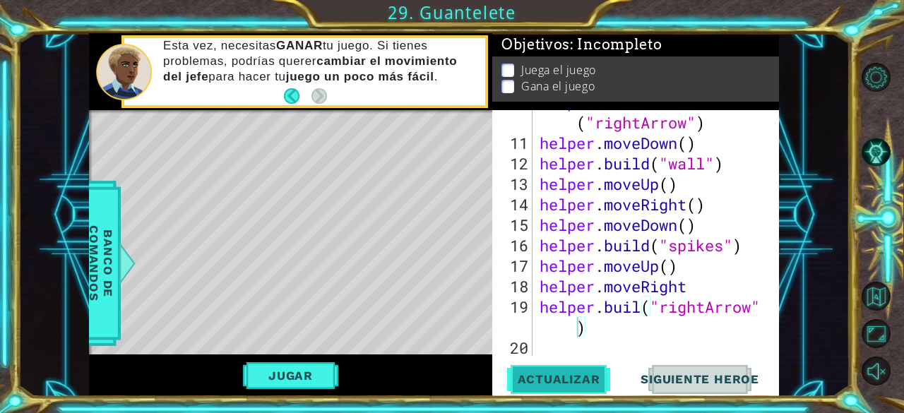
click at [571, 382] on span "Actualizar" at bounding box center [559, 379] width 111 height 14
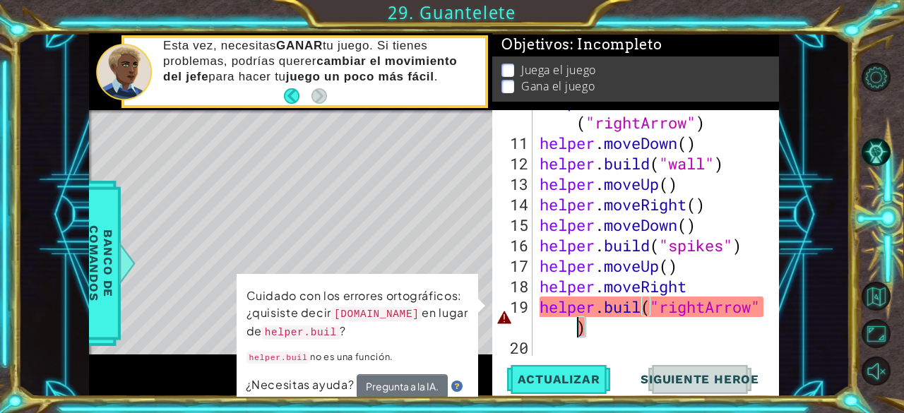
click at [612, 334] on div "helper . build ( "rightArrow" ) helper . moveDown ( ) helper . build ( "wall" )…" at bounding box center [655, 245] width 236 height 307
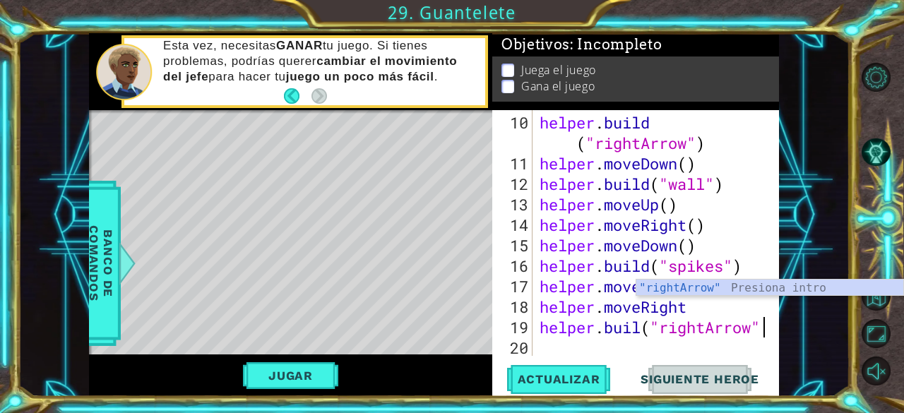
scroll to position [0, 8]
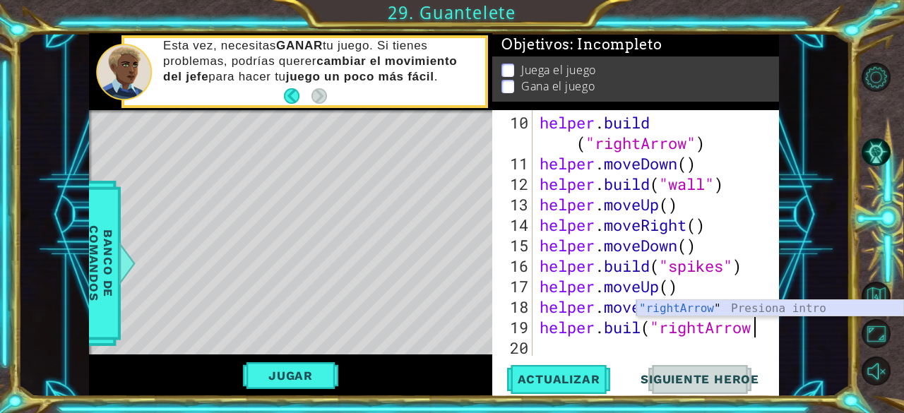
click at [669, 310] on div ""rightArrow " Presiona intro" at bounding box center [770, 325] width 268 height 51
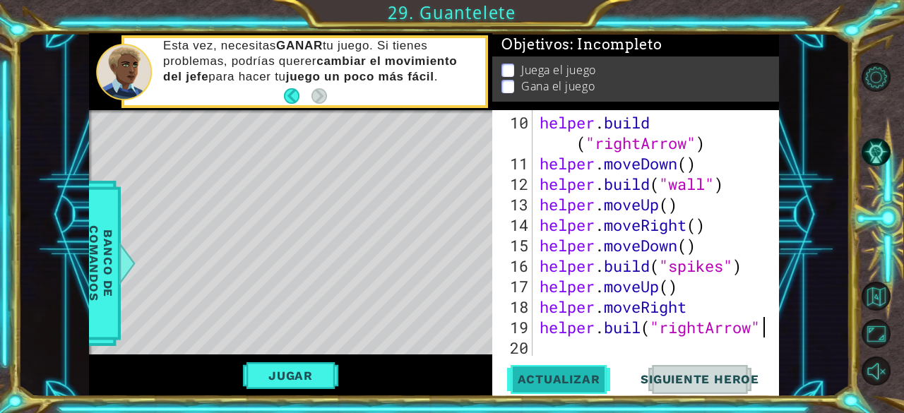
click at [568, 386] on span "Actualizar" at bounding box center [559, 379] width 111 height 14
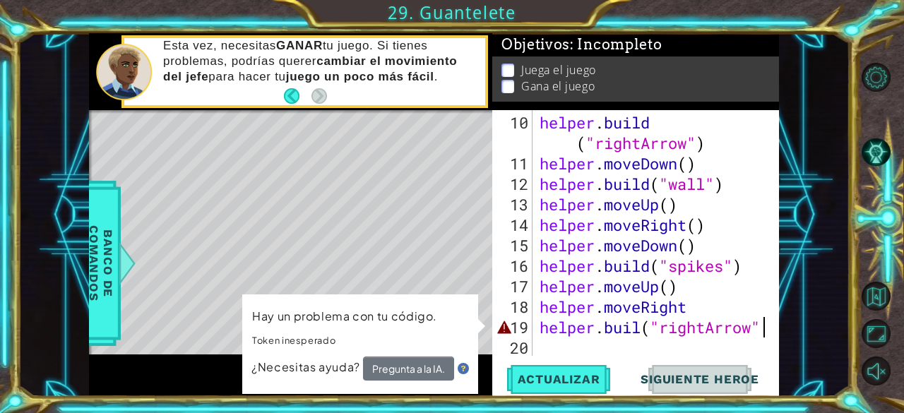
click at [764, 331] on div at bounding box center [768, 79] width 14 height 553
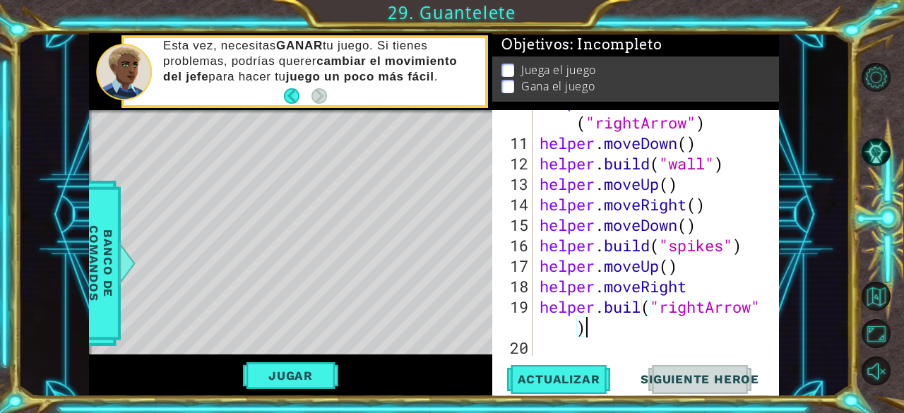
scroll to position [307, 0]
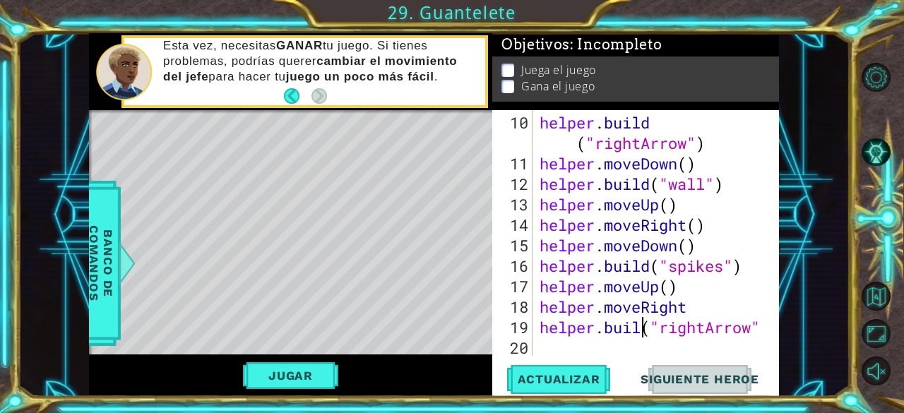
click at [641, 330] on div "helper . build ( "rightArrow" ) helper . moveDown ( ) helper . build ( "wall" )…" at bounding box center [655, 265] width 236 height 307
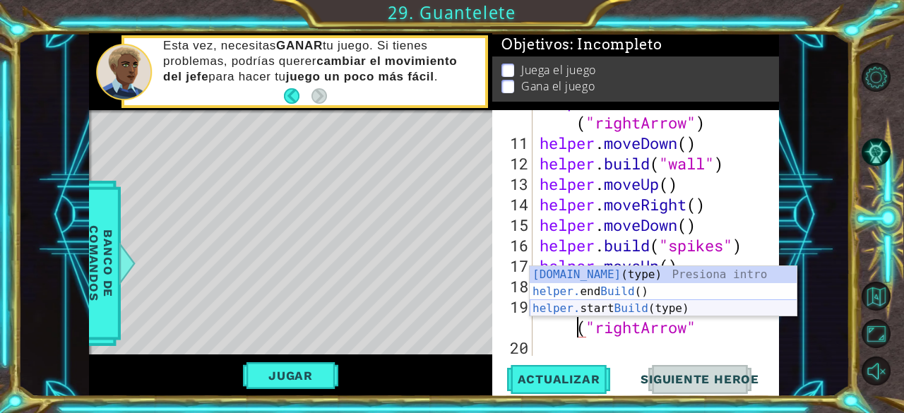
click at [616, 309] on div "[DOMAIN_NAME] (type) Presiona intro helper. end Build () Presiona intro helper.…" at bounding box center [664, 308] width 268 height 85
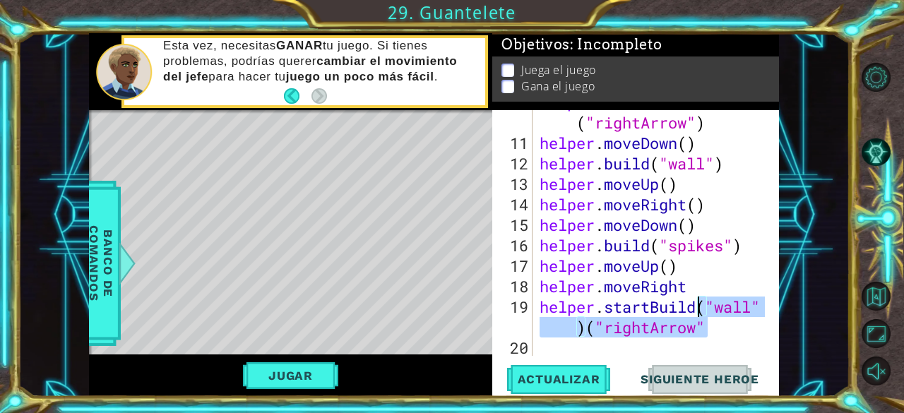
drag, startPoint x: 717, startPoint y: 333, endPoint x: 701, endPoint y: 307, distance: 30.2
click at [701, 307] on div "helper . build ( "rightArrow" ) helper . moveDown ( ) helper . build ( "wall" )…" at bounding box center [655, 245] width 236 height 307
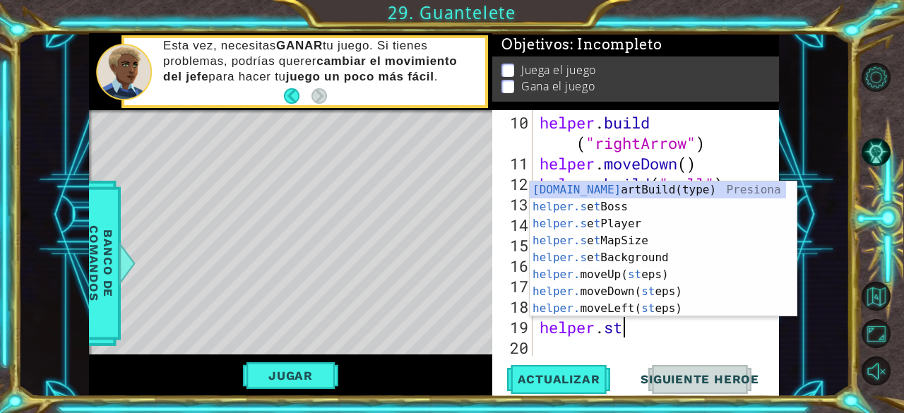
scroll to position [0, 0]
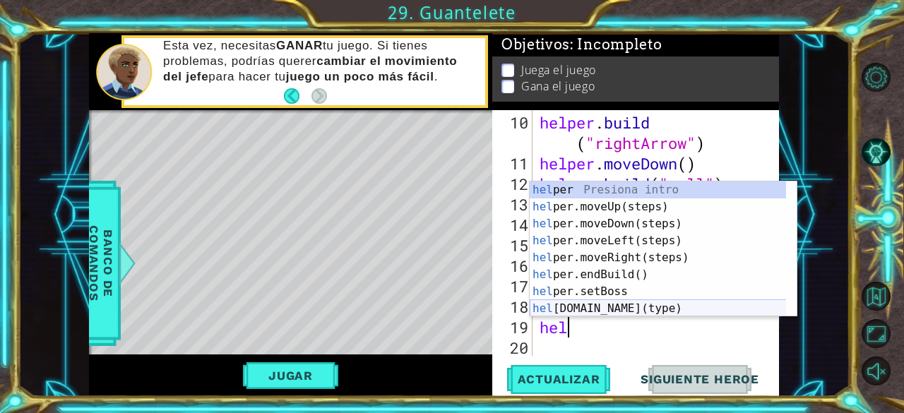
click at [615, 307] on div "hel per Presiona intro hel per.moveUp(steps) Presiona intro hel per.moveDown(st…" at bounding box center [658, 267] width 257 height 170
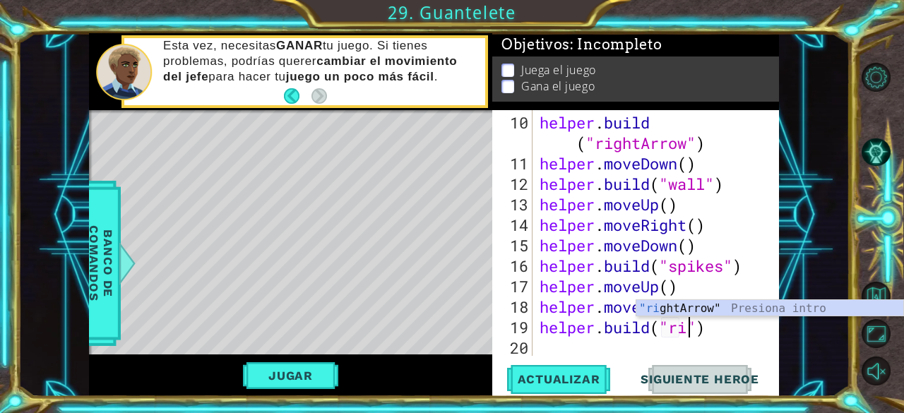
scroll to position [0, 7]
click at [685, 310] on div ""ri ghtArrow" Presiona intro" at bounding box center [770, 325] width 268 height 51
type textarea "[DOMAIN_NAME]("rightArrow")"
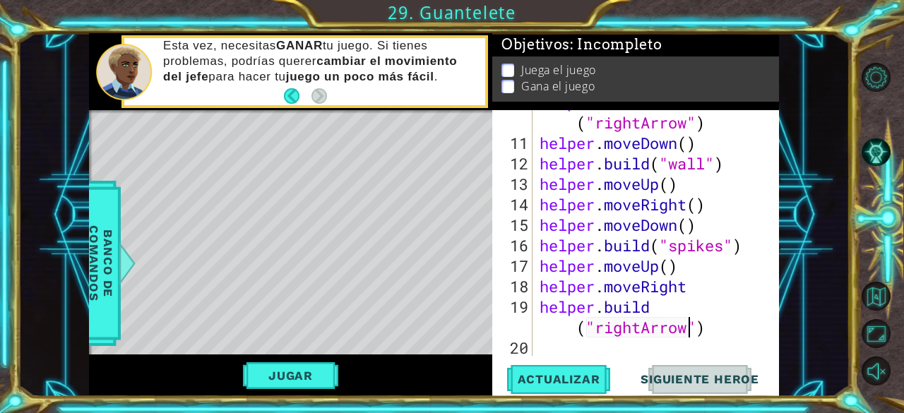
scroll to position [328, 0]
click at [572, 351] on div "helper . build ( "rightArrow" ) helper . moveDown ( ) helper . build ( "wall" )…" at bounding box center [655, 245] width 236 height 307
click at [565, 368] on button "Actualizar" at bounding box center [559, 379] width 111 height 29
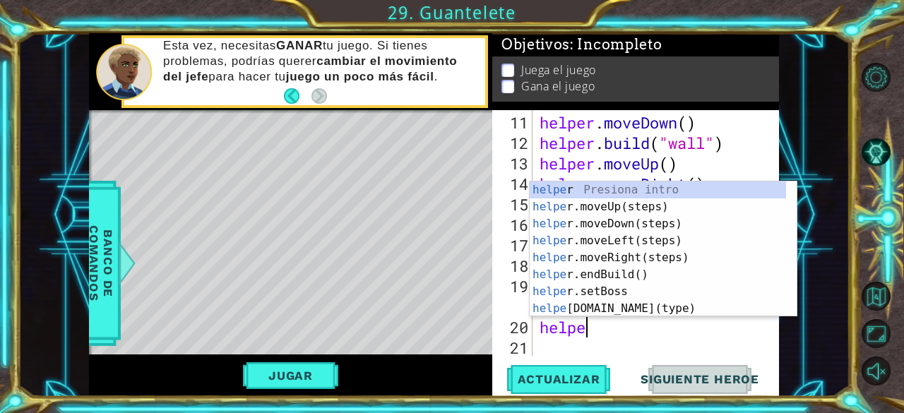
type textarea "helper"
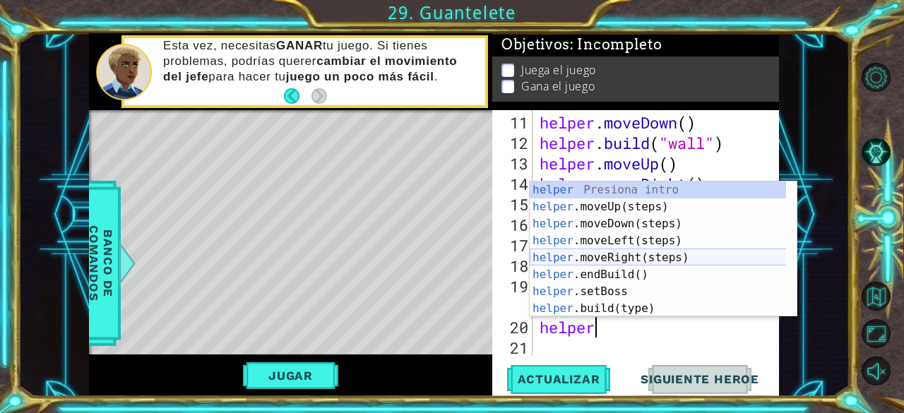
click at [614, 254] on div "helper Presiona intro helper .moveUp(steps) Presiona intro helper .moveDown(ste…" at bounding box center [658, 267] width 257 height 170
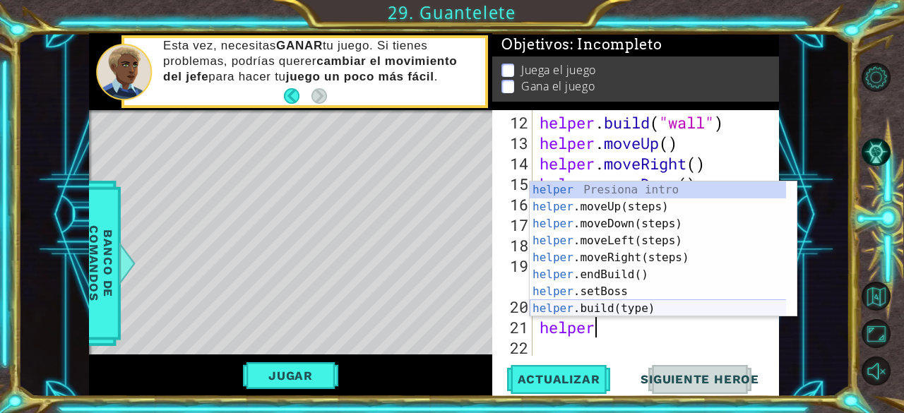
click at [596, 311] on div "helper Presiona intro helper .moveUp(steps) Presiona intro helper .moveDown(ste…" at bounding box center [658, 267] width 257 height 170
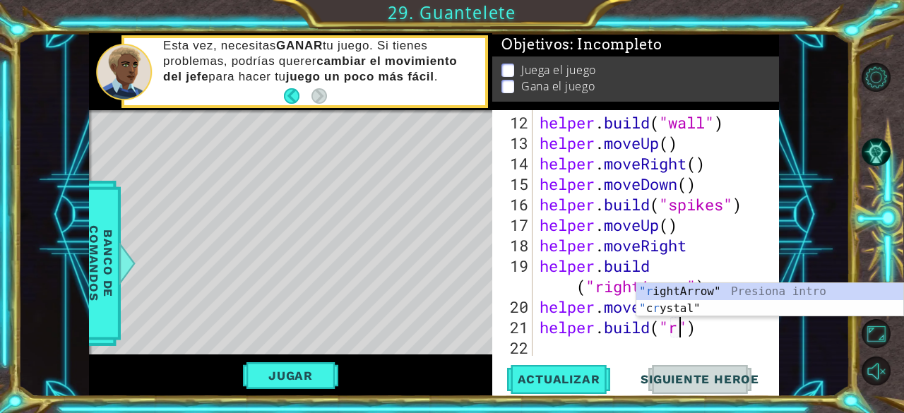
scroll to position [0, 7]
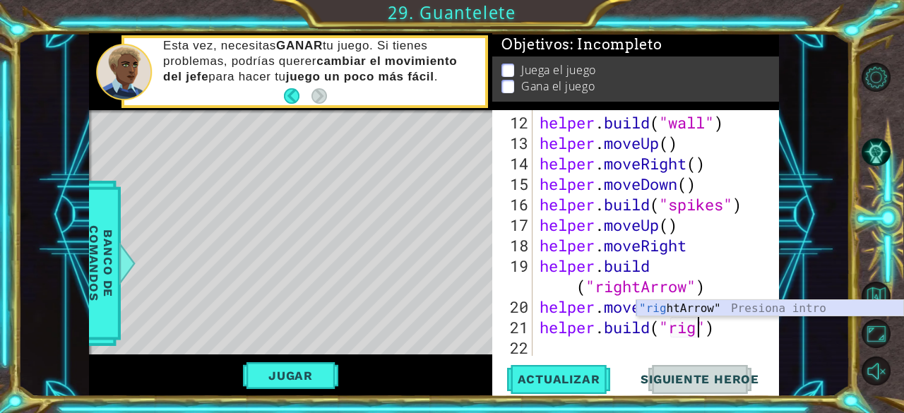
click at [688, 307] on div ""rig htArrow" Presiona intro" at bounding box center [770, 325] width 268 height 51
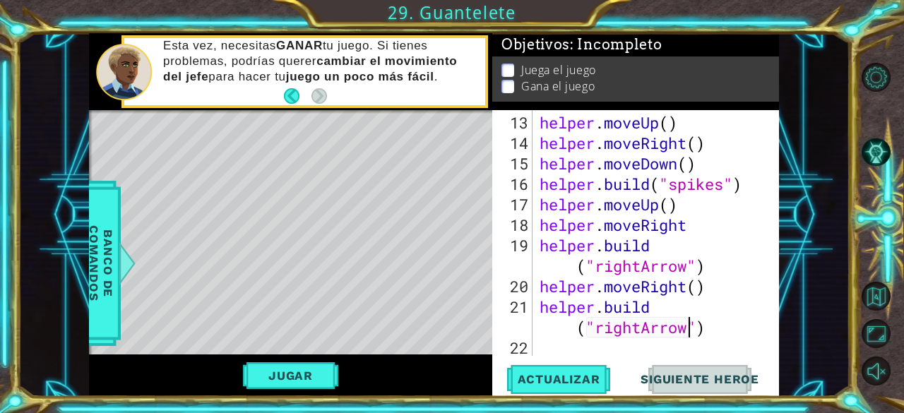
scroll to position [389, 0]
type textarea "[DOMAIN_NAME]("rightArrow")"
click at [549, 381] on span "Actualizar" at bounding box center [559, 379] width 111 height 14
click at [562, 348] on div "helper . moveUp ( ) helper . moveRight ( ) helper . moveDown ( ) helper . build…" at bounding box center [655, 255] width 236 height 287
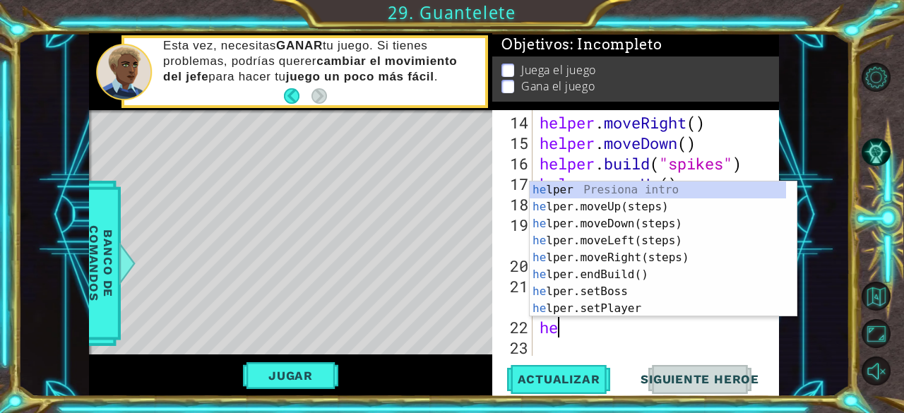
scroll to position [0, 0]
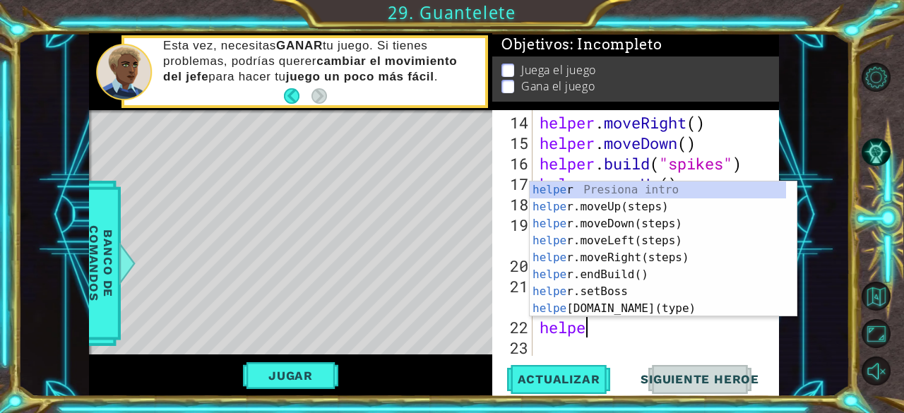
type textarea "helper"
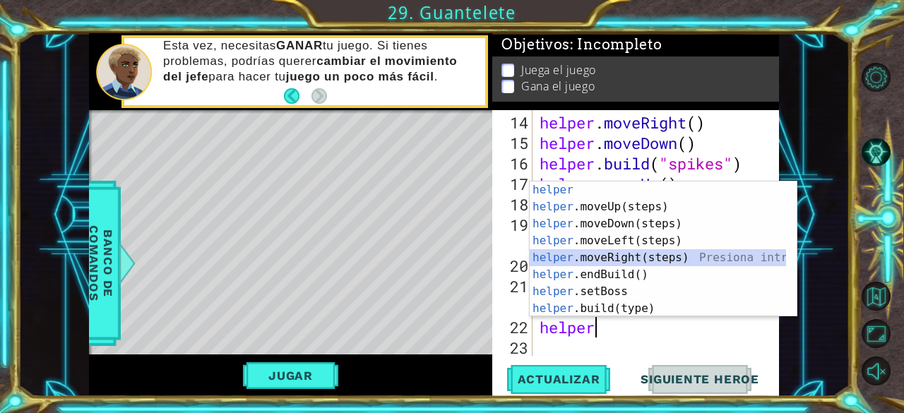
click at [606, 256] on div "helper Presiona intro helper .moveUp(steps) Presiona intro helper .moveDown(ste…" at bounding box center [658, 267] width 257 height 170
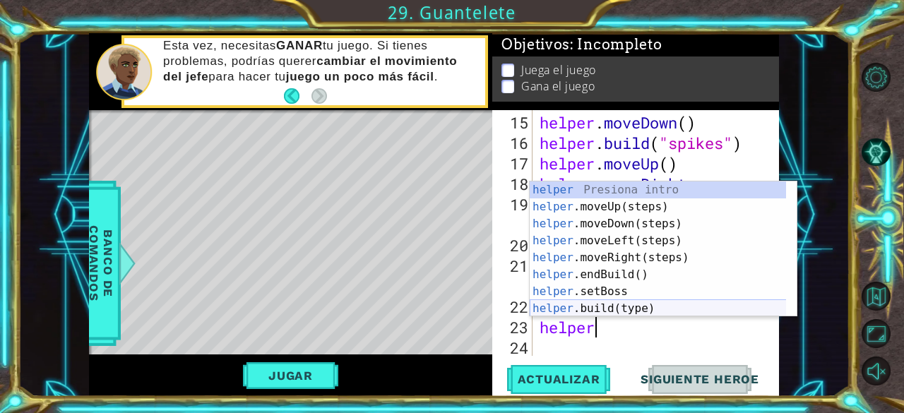
click at [605, 307] on div "helper Presiona intro helper .moveUp(steps) Presiona intro helper .moveDown(ste…" at bounding box center [658, 267] width 257 height 170
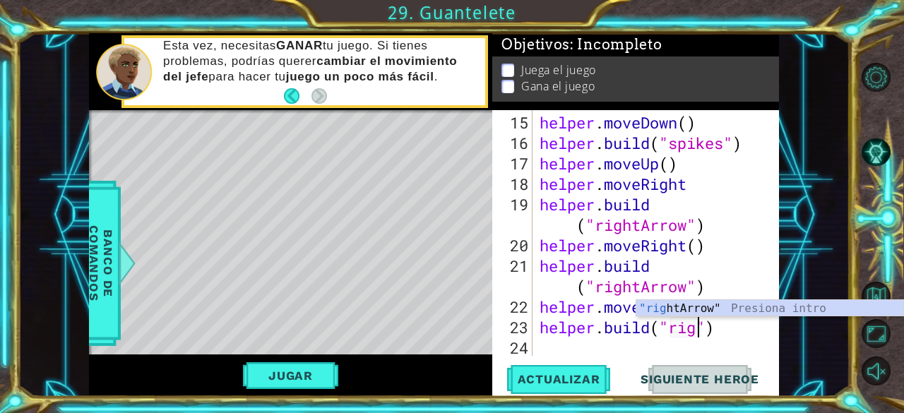
type textarea "[DOMAIN_NAME]("rightArrow")"
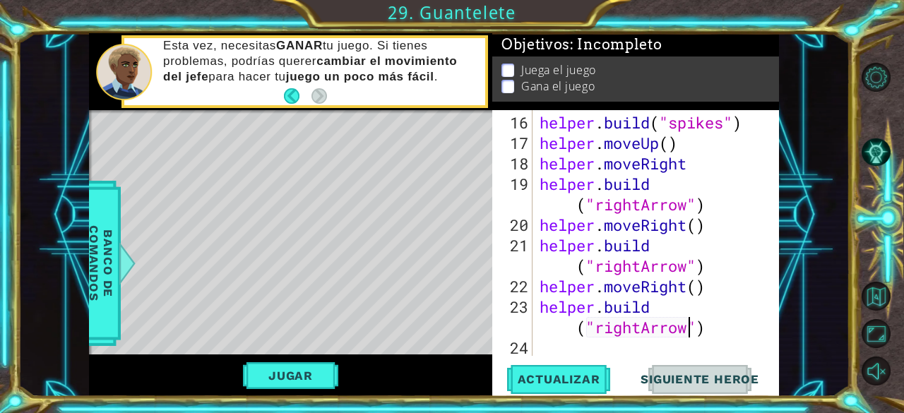
click at [565, 350] on div "helper . build ( "spikes" ) helper . moveUp ( ) helper . moveRight helper . bui…" at bounding box center [655, 255] width 236 height 287
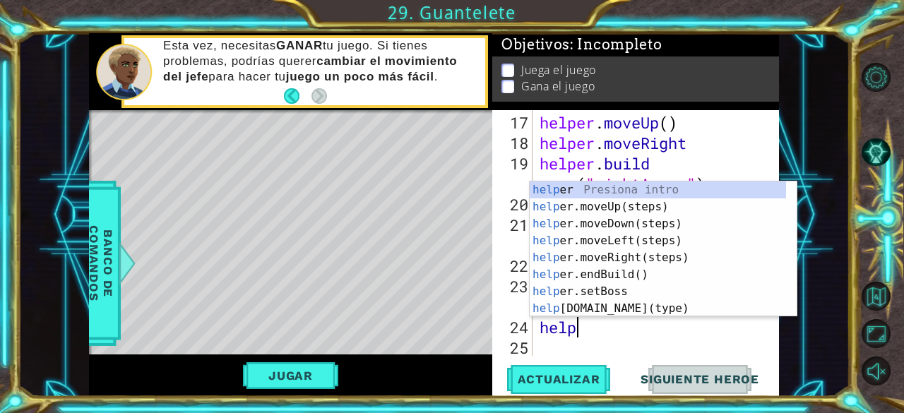
type textarea "helpe"
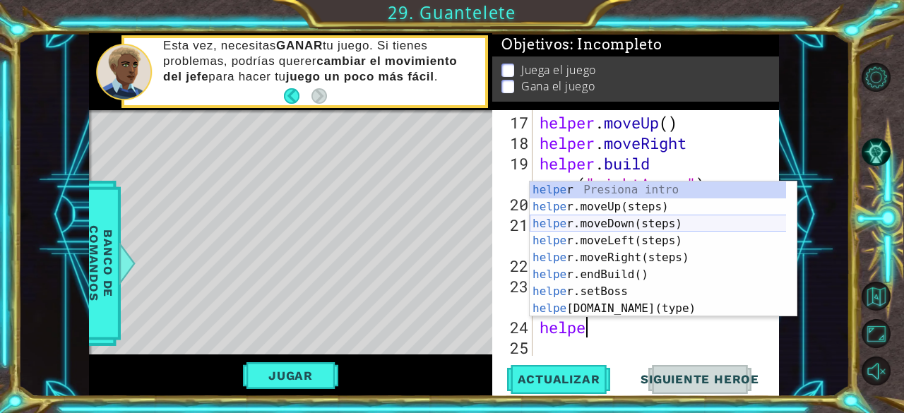
click at [596, 227] on div "helpe r Presiona intro helpe r.moveUp(steps) Presiona intro helpe r.moveDown(st…" at bounding box center [658, 267] width 257 height 170
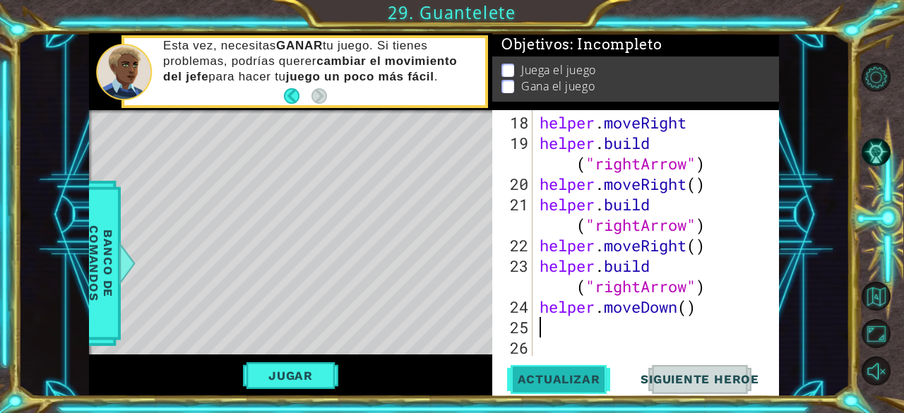
click at [534, 378] on span "Actualizar" at bounding box center [559, 379] width 111 height 14
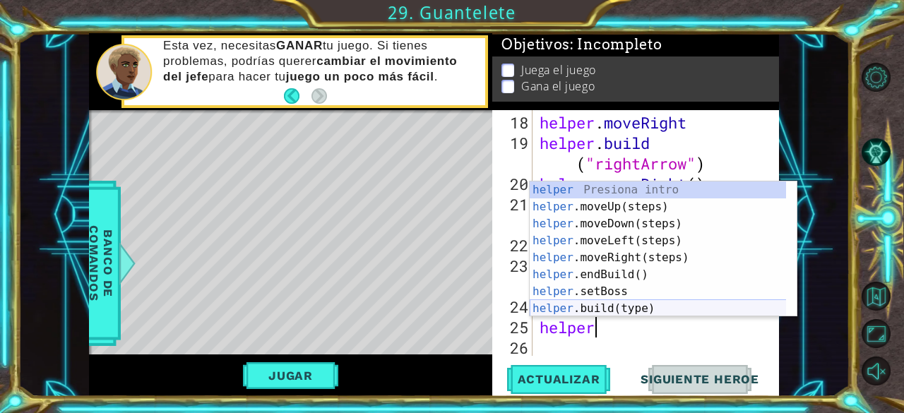
click at [585, 314] on div "helper Presiona intro helper .moveUp(steps) Presiona intro helper .moveDown(ste…" at bounding box center [658, 267] width 257 height 170
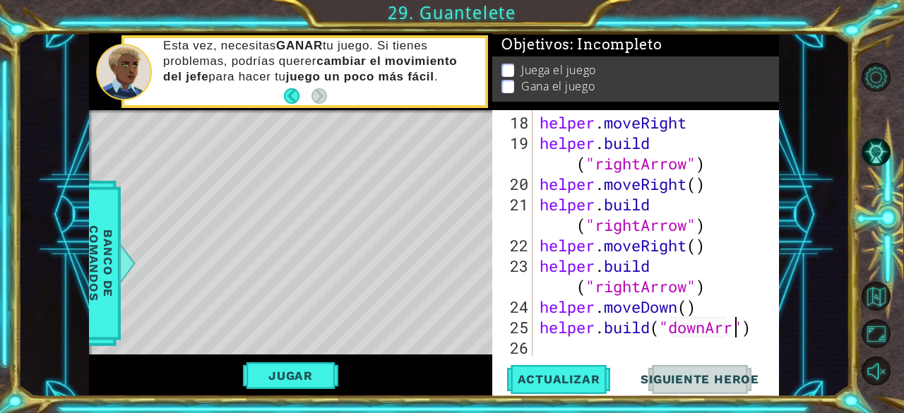
type textarea "[DOMAIN_NAME]("downArrow")"
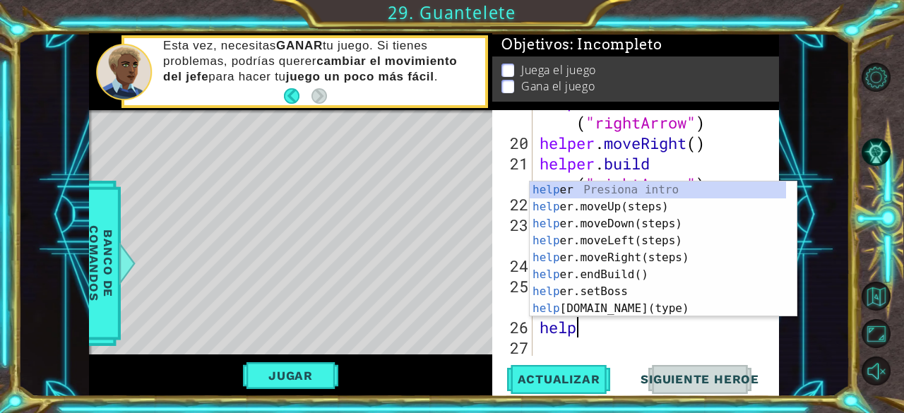
type textarea "helper"
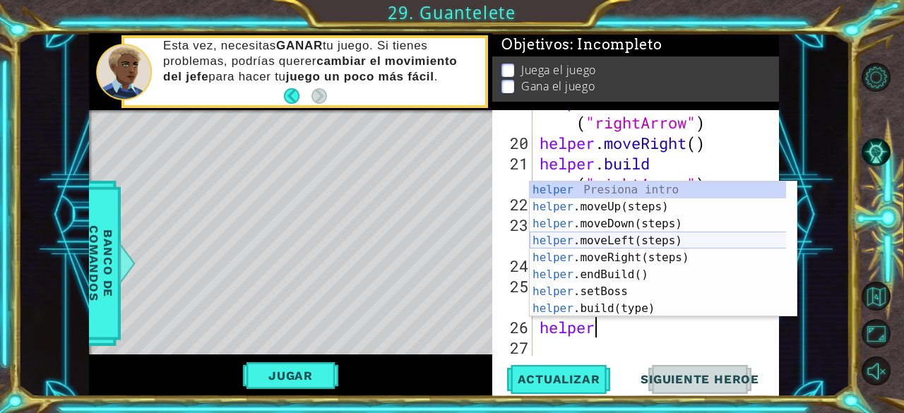
click at [629, 240] on div "helper Presiona intro helper .moveUp(steps) Presiona intro helper .moveDown(ste…" at bounding box center [658, 267] width 257 height 170
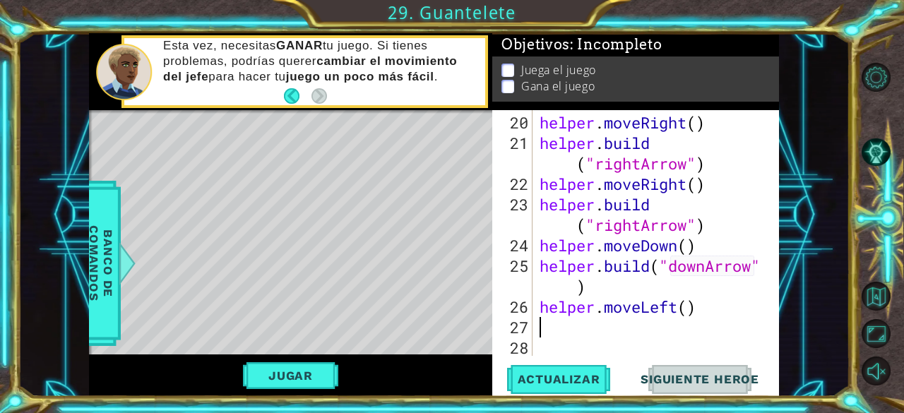
click at [674, 311] on div "helper . moveRight ( ) helper . build ( "rightArrow" ) helper . moveRight ( ) h…" at bounding box center [655, 255] width 236 height 287
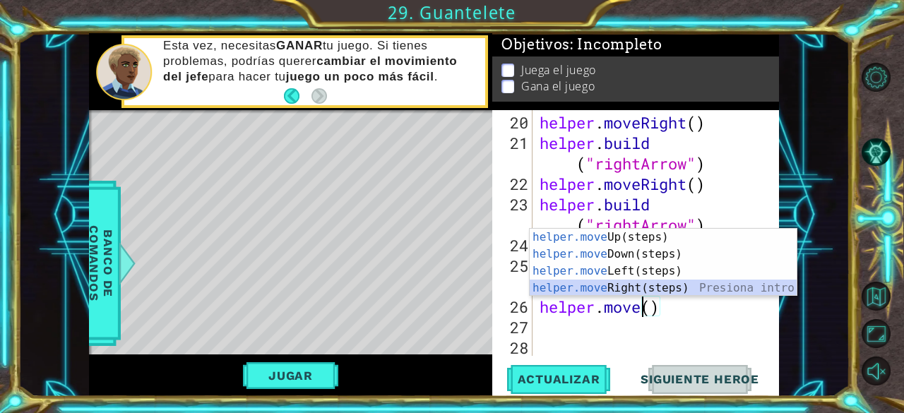
click at [633, 292] on div "helper.move Up(steps) Presiona intro helper.move Down(steps) Presiona intro hel…" at bounding box center [664, 280] width 268 height 102
type textarea "helper.moveRight"
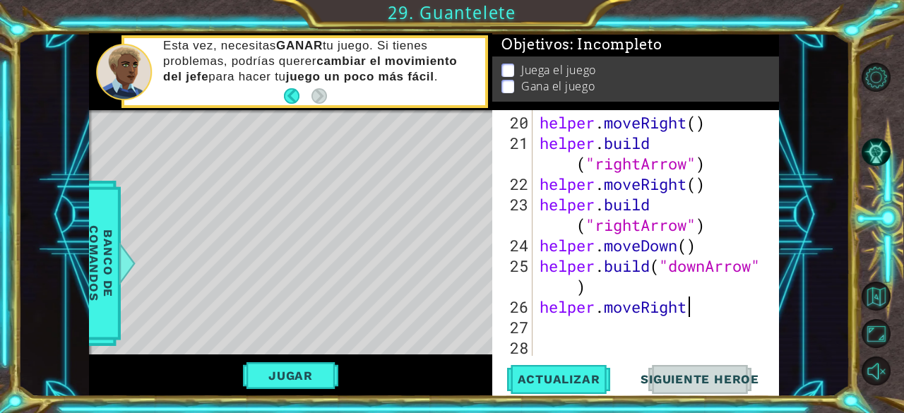
click at [550, 333] on div "helper . moveRight ( ) helper . build ( "rightArrow" ) helper . moveRight ( ) h…" at bounding box center [655, 255] width 236 height 287
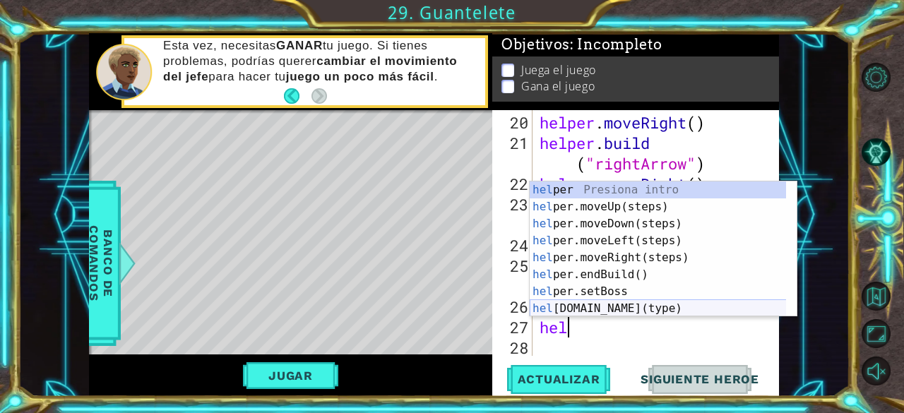
click at [596, 312] on div "hel per Presiona intro hel per.moveUp(steps) Presiona intro hel per.moveDown(st…" at bounding box center [658, 267] width 257 height 170
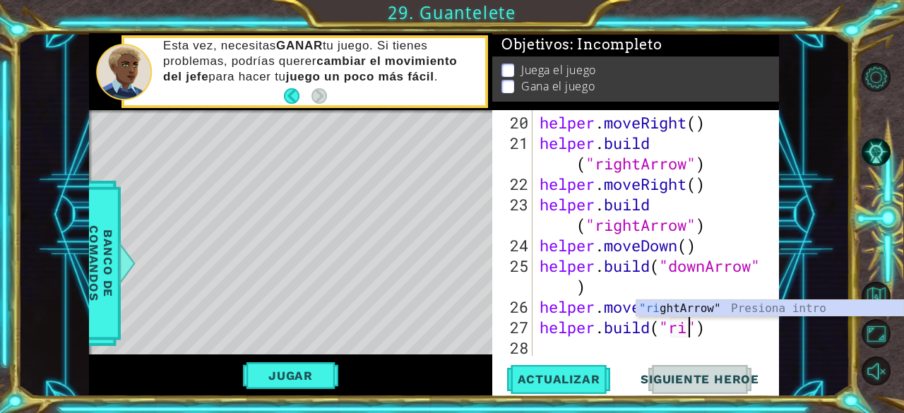
type textarea "[DOMAIN_NAME]("rightArrow")"
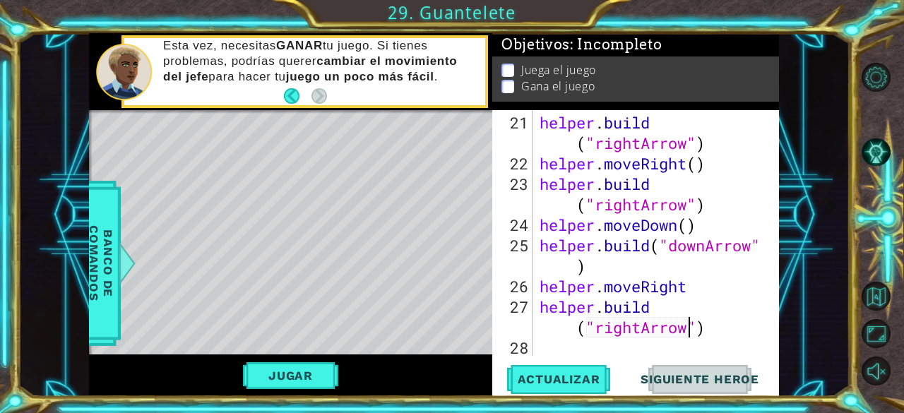
click at [579, 351] on div "helper . build ( "rightArrow" ) helper . moveRight ( ) helper . build ( "rightA…" at bounding box center [655, 265] width 236 height 307
click at [564, 374] on span "Actualizar" at bounding box center [559, 379] width 111 height 14
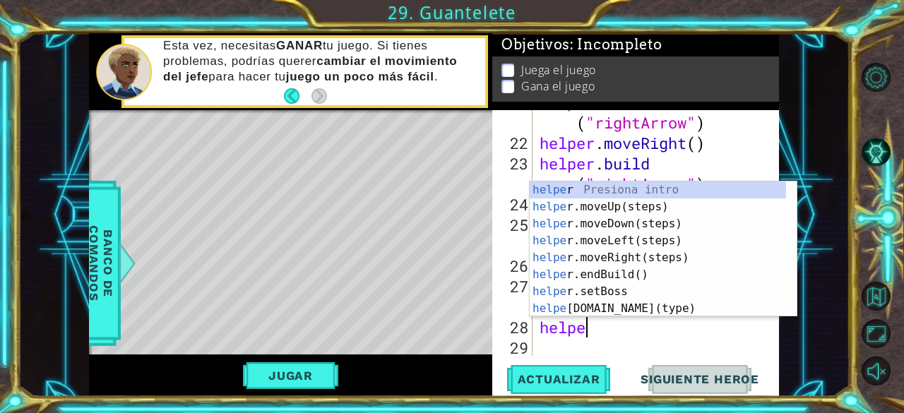
type textarea "helper"
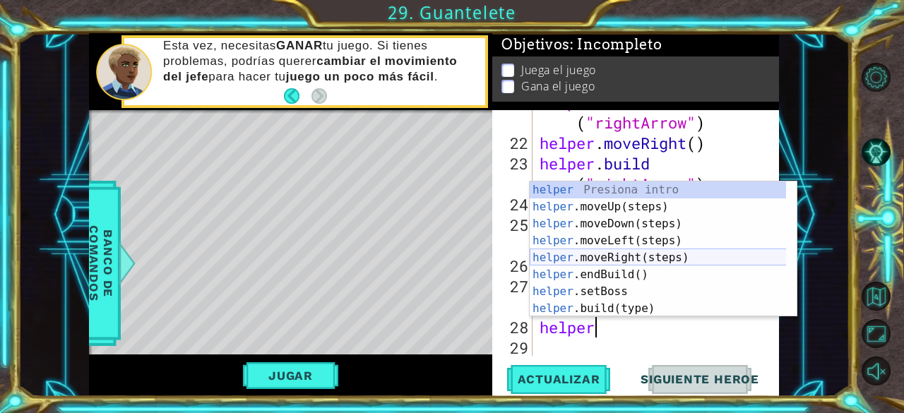
click at [609, 259] on div "helper Presiona intro helper .moveUp(steps) Presiona intro helper .moveDown(ste…" at bounding box center [658, 267] width 257 height 170
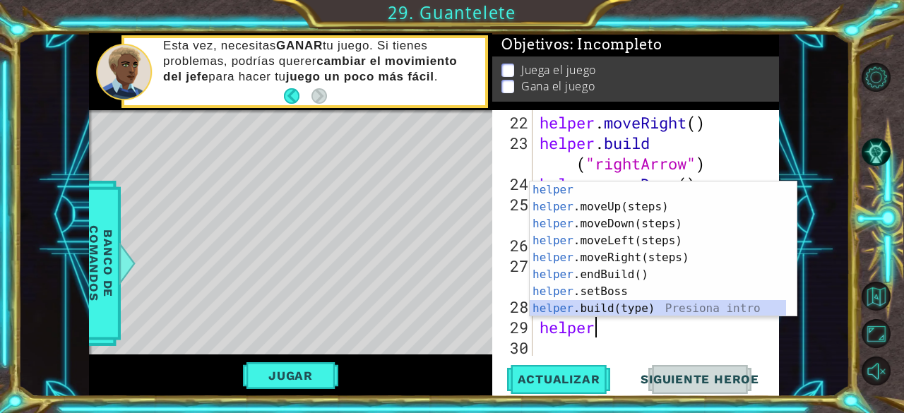
click at [602, 311] on div "helper Presiona intro helper .moveUp(steps) Presiona intro helper .moveDown(ste…" at bounding box center [658, 267] width 257 height 170
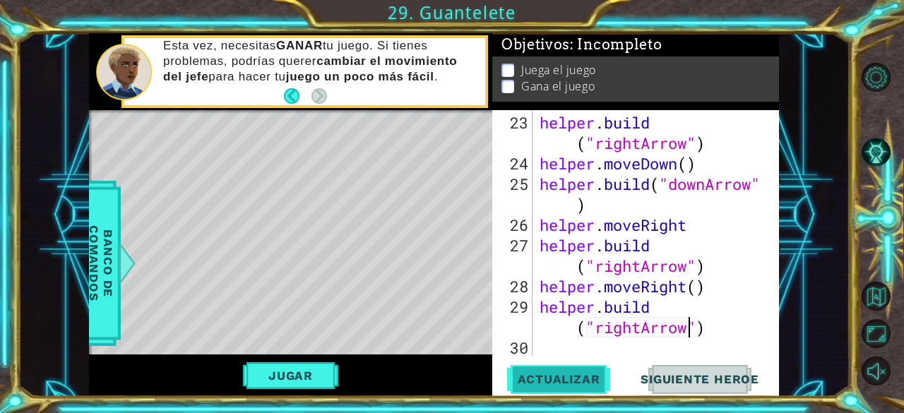
type textarea "[DOMAIN_NAME]("rightArrow")"
click at [589, 374] on span "Actualizar" at bounding box center [559, 379] width 111 height 14
click at [551, 357] on div "[DOMAIN_NAME]("rightArrow") 23 24 25 26 27 28 29 30 helper . build ( "rightArro…" at bounding box center [635, 253] width 287 height 286
click at [547, 353] on div "helper . build ( "rightArrow" ) helper . moveDown ( ) helper . build ( "downArr…" at bounding box center [655, 265] width 236 height 307
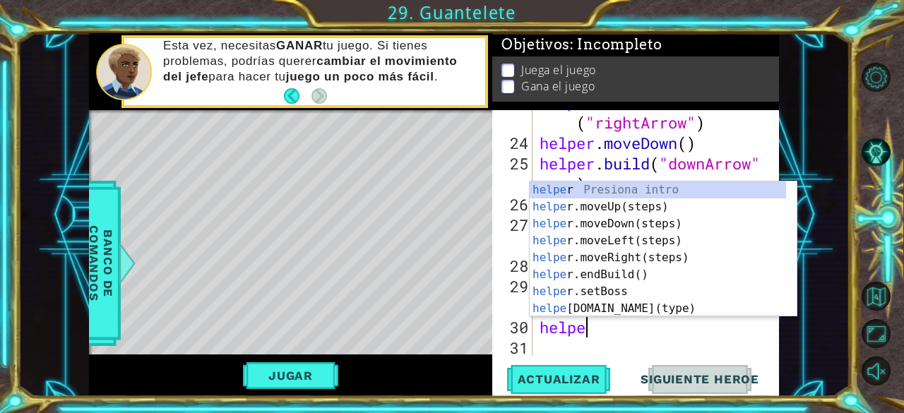
type textarea "helper"
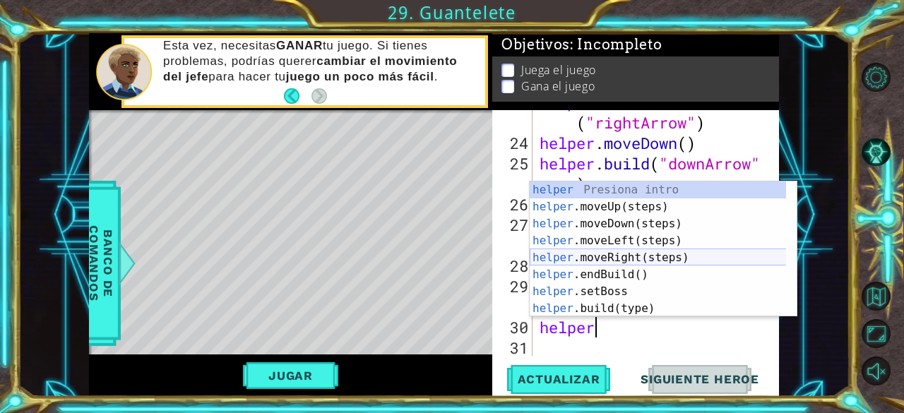
click at [609, 258] on div "helper Presiona intro helper .moveUp(steps) Presiona intro helper .moveDown(ste…" at bounding box center [658, 267] width 257 height 170
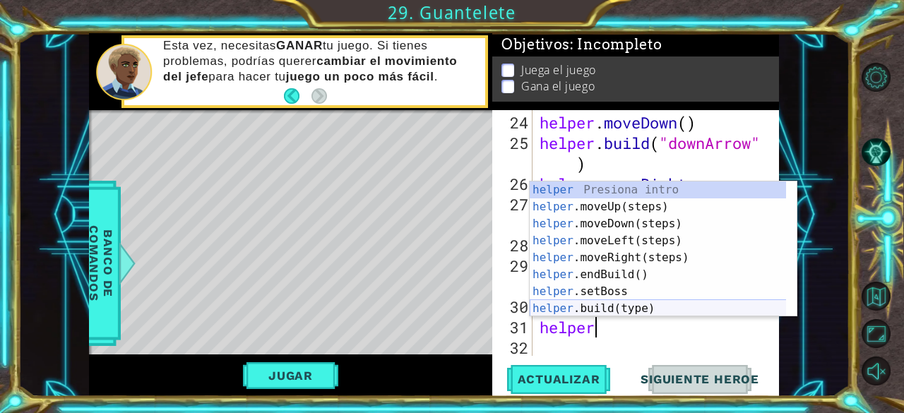
click at [593, 311] on div "helper Presiona intro helper .moveUp(steps) Presiona intro helper .moveDown(ste…" at bounding box center [658, 267] width 257 height 170
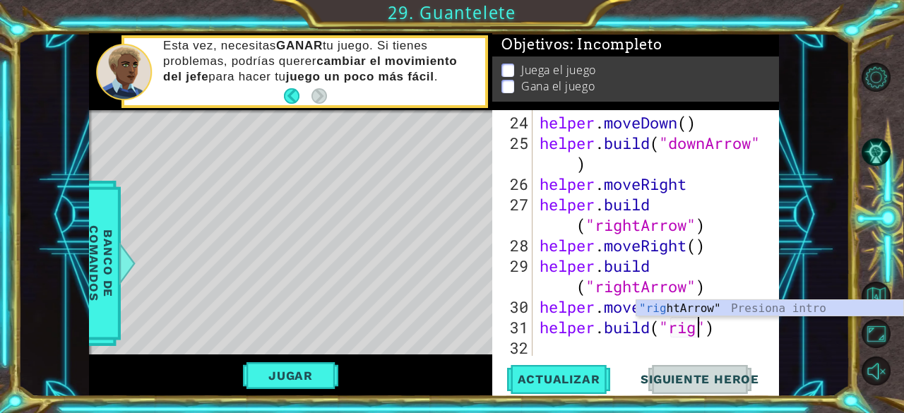
type textarea "[DOMAIN_NAME]("rightArrow")"
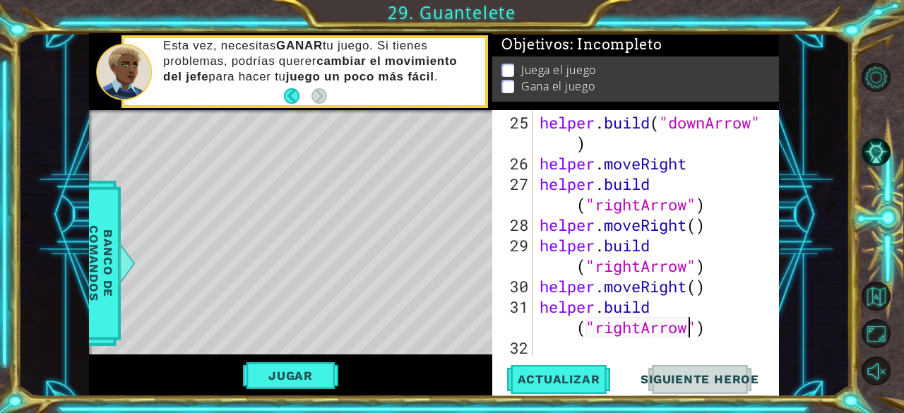
click at [557, 351] on div "helper . build ( "downArrow" ) helper . moveRight helper . build ( "rightArrow"…" at bounding box center [655, 265] width 236 height 307
click at [560, 386] on button "Actualizar" at bounding box center [559, 379] width 111 height 29
click at [557, 343] on div "helper . build ( "downArrow" ) helper . moveRight helper . build ( "rightArrow"…" at bounding box center [655, 265] width 236 height 307
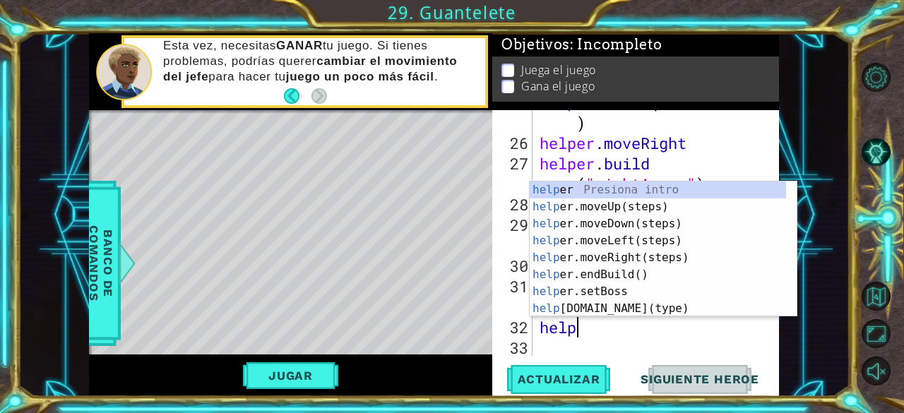
type textarea "helper"
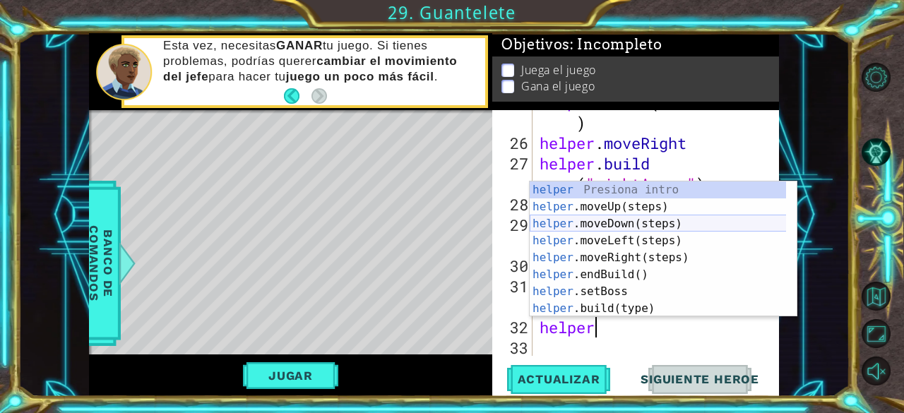
click at [607, 225] on div "helper Presiona intro helper .moveUp(steps) Presiona intro helper .moveDown(ste…" at bounding box center [658, 267] width 257 height 170
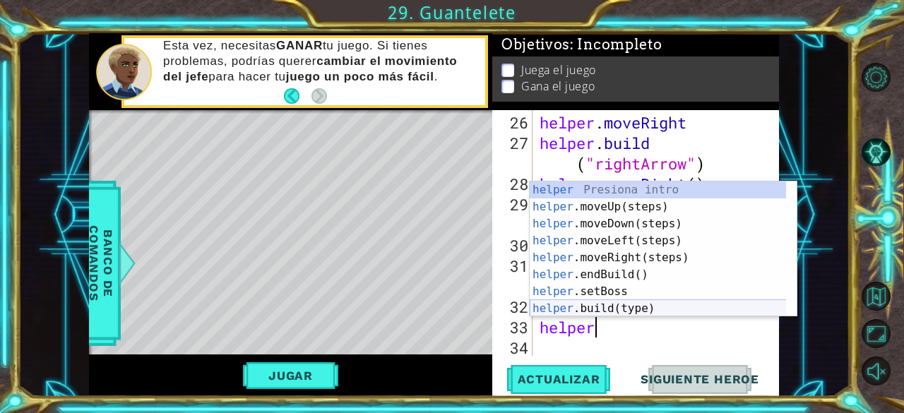
click at [609, 309] on div "helper Presiona intro helper .moveUp(steps) Presiona intro helper .moveDown(ste…" at bounding box center [658, 267] width 257 height 170
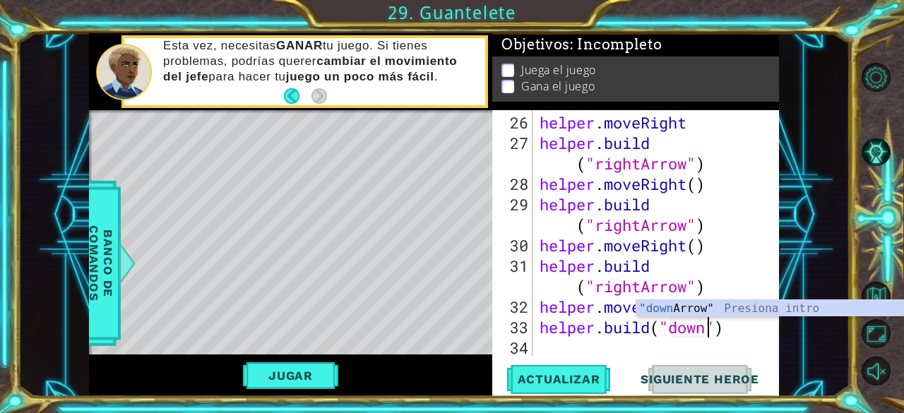
type textarea "[DOMAIN_NAME]("downArrow")"
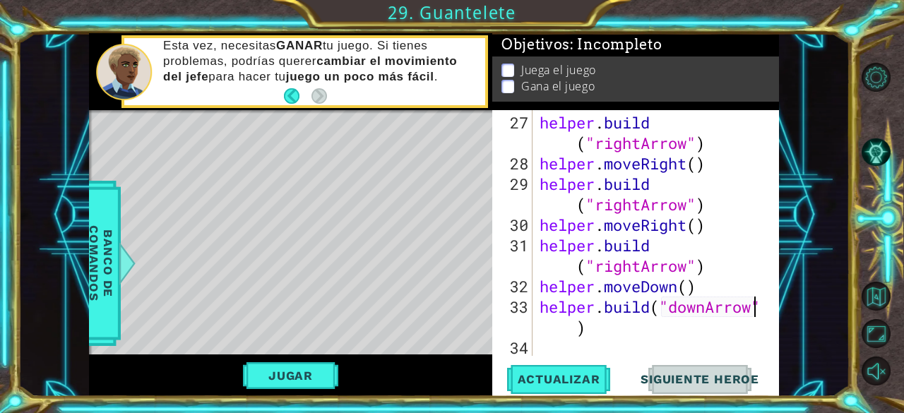
click at [569, 351] on div "helper . build ( "rightArrow" ) helper . moveRight ( ) helper . build ( "rightA…" at bounding box center [655, 265] width 236 height 307
click at [558, 384] on span "Actualizar" at bounding box center [559, 379] width 111 height 14
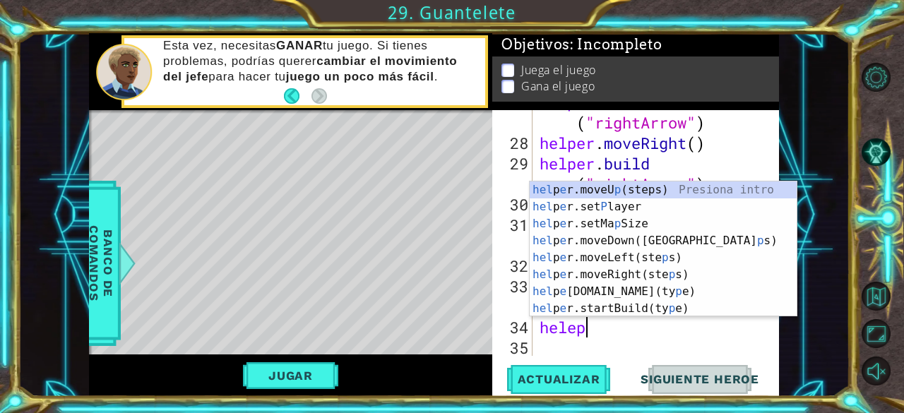
type textarea "hele"
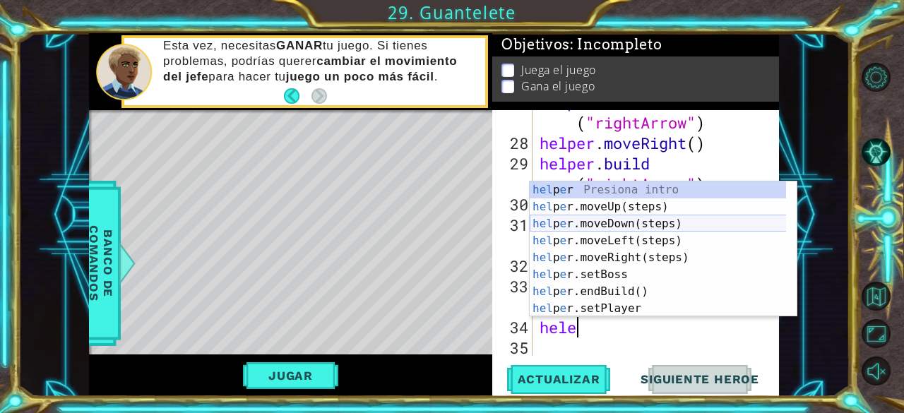
click at [607, 230] on div "hel p e r Presiona intro hel p e r.moveUp(steps) Presiona intro hel p e r.moveD…" at bounding box center [658, 267] width 257 height 170
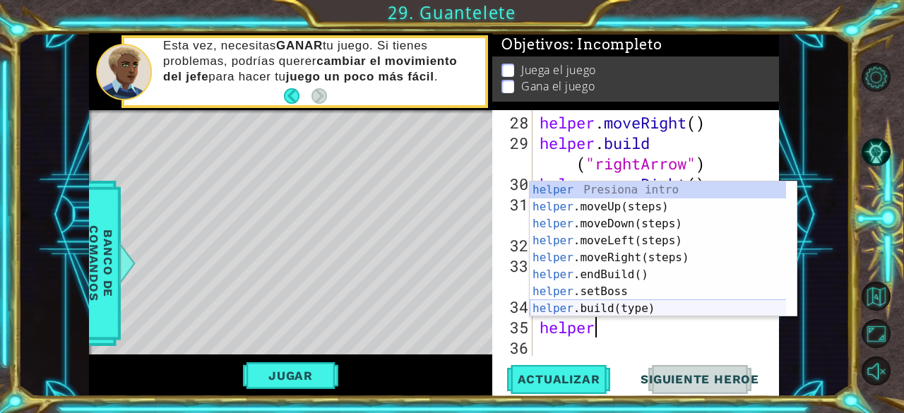
click at [575, 306] on div "helper Presiona intro helper .moveUp(steps) Presiona intro helper .moveDown(ste…" at bounding box center [658, 267] width 257 height 170
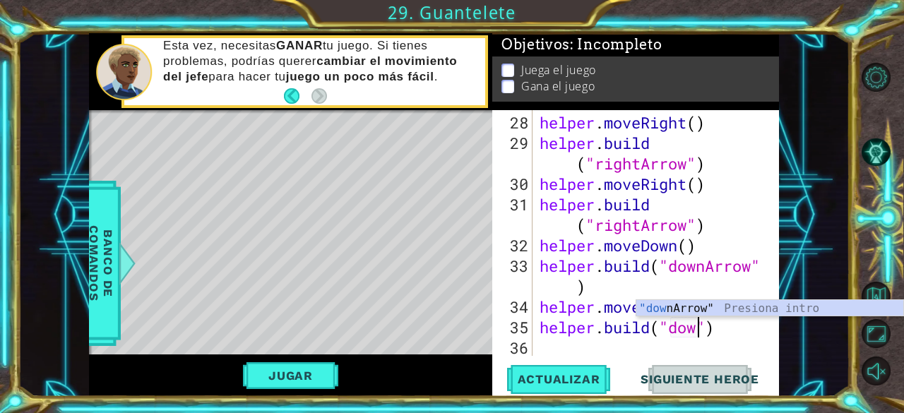
type textarea "[DOMAIN_NAME]("downArrow")"
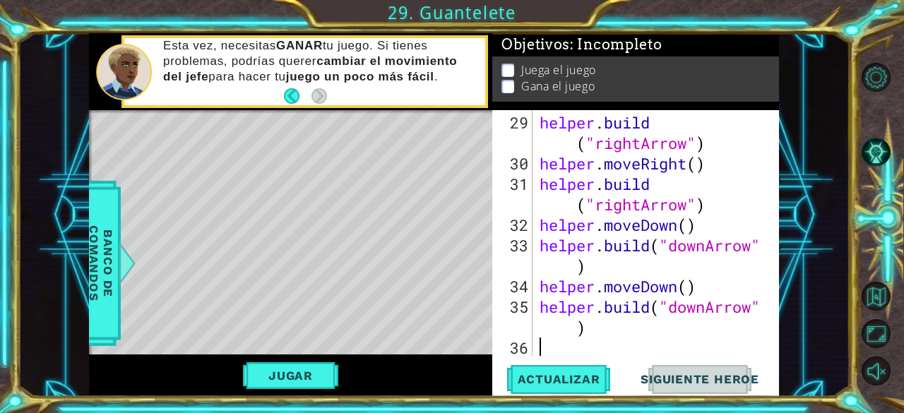
click at [559, 352] on div "helper . build ( "rightArrow" ) helper . moveRight ( ) helper . build ( "rightA…" at bounding box center [655, 265] width 236 height 307
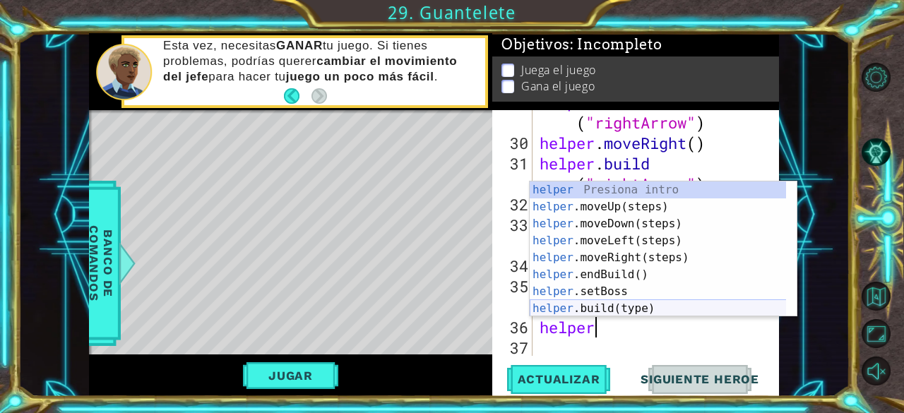
click at [581, 303] on div "helper Presiona intro helper .moveUp(steps) Presiona intro helper .moveDown(ste…" at bounding box center [658, 267] width 257 height 170
type textarea "[DOMAIN_NAME]("wall")"
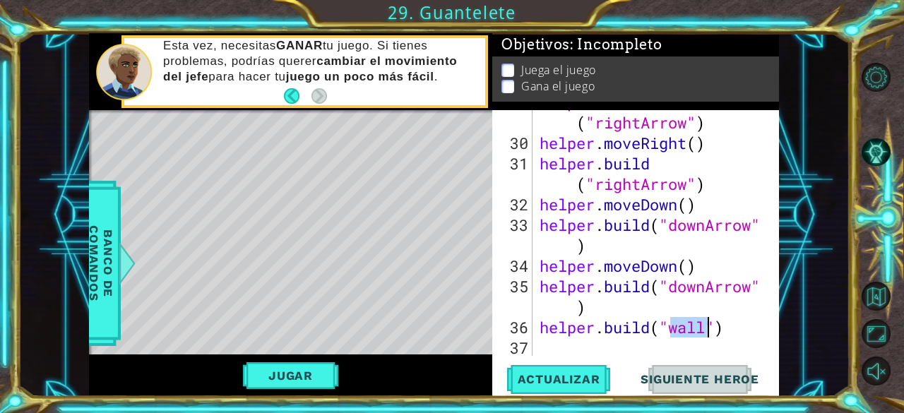
click at [731, 336] on div "helper . build ( "rightArrow" ) helper . moveRight ( ) helper . build ( "rightA…" at bounding box center [655, 245] width 236 height 307
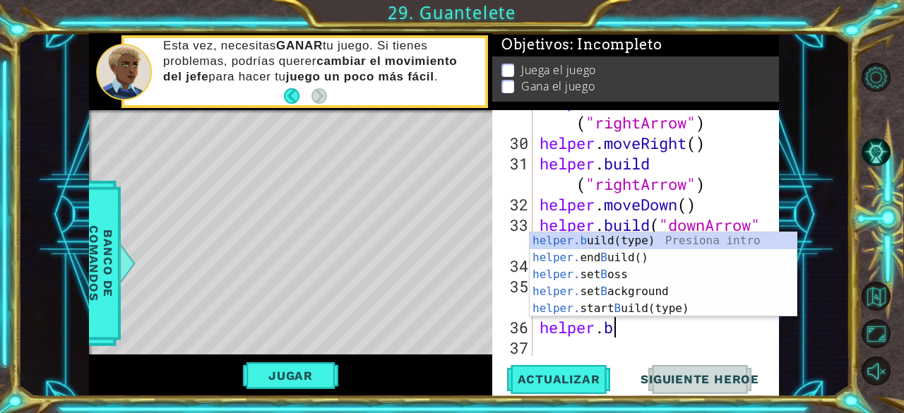
type textarea "he"
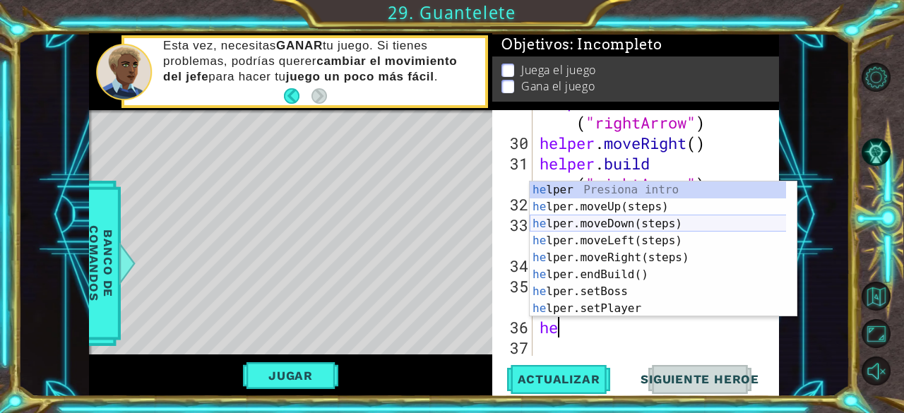
click at [620, 229] on div "he lper Presiona intro he lper.moveUp(steps) Presiona intro he lper.moveDown(st…" at bounding box center [658, 267] width 257 height 170
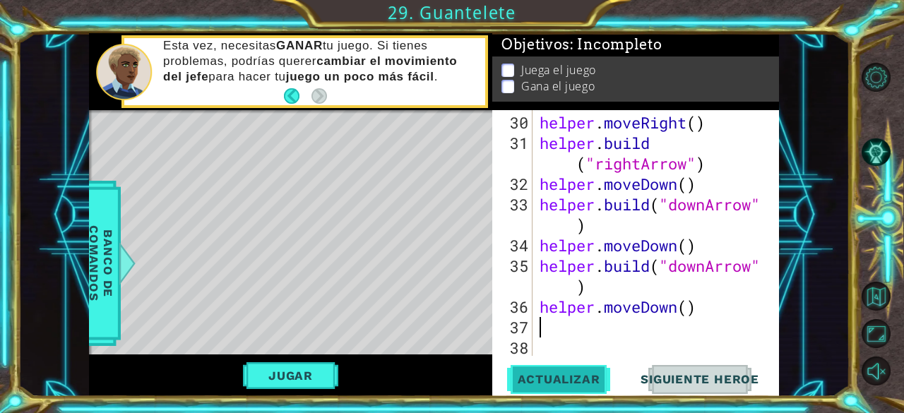
click at [547, 373] on span "Actualizar" at bounding box center [559, 379] width 111 height 14
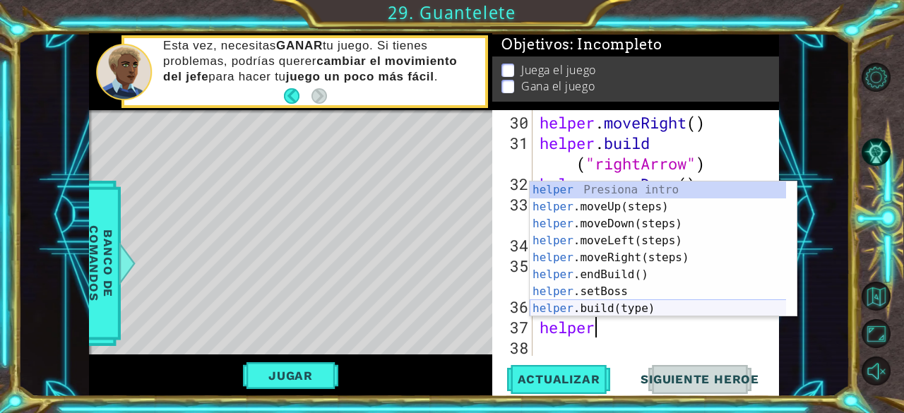
click at [598, 309] on div "helper Presiona intro helper .moveUp(steps) Presiona intro helper .moveDown(ste…" at bounding box center [658, 267] width 257 height 170
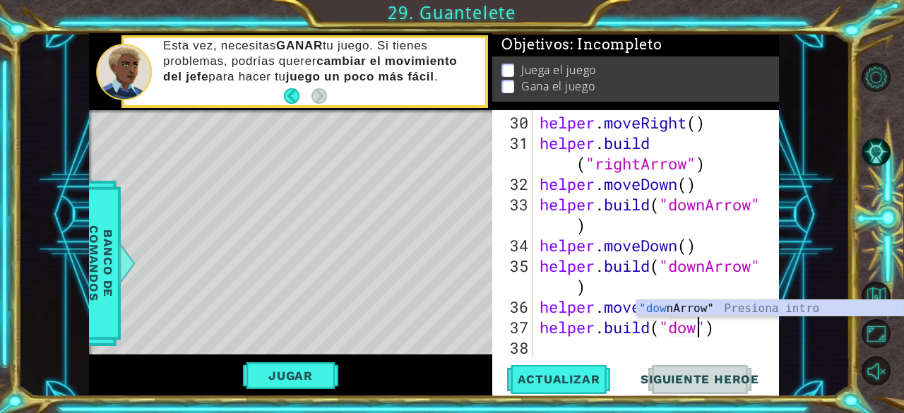
type textarea "[DOMAIN_NAME]("downArrow")"
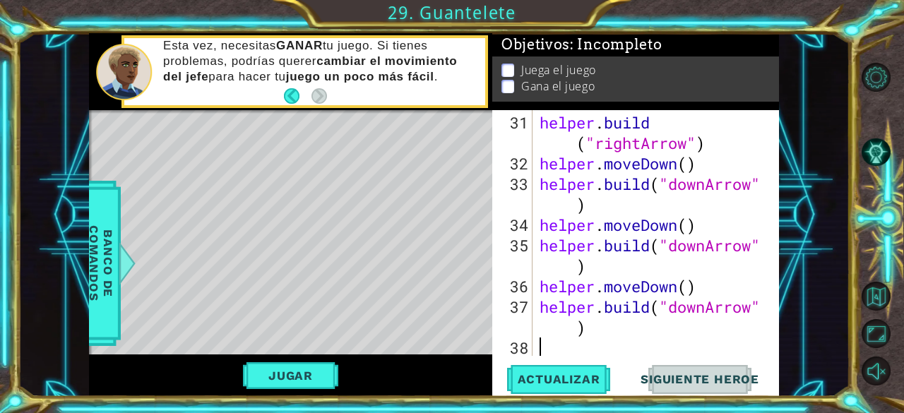
click at [563, 354] on div "helper . build ( "rightArrow" ) helper . moveDown ( ) helper . build ( "downArr…" at bounding box center [655, 265] width 236 height 307
type textarea "p"
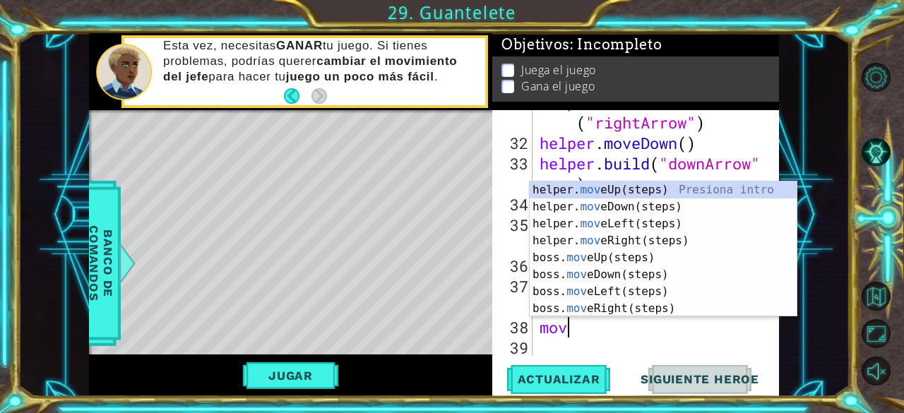
type textarea "m"
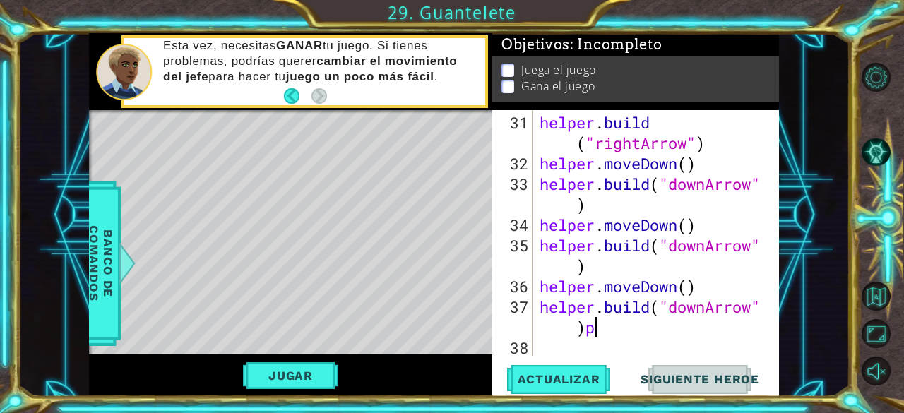
type textarea "[DOMAIN_NAME]("downArrow")"
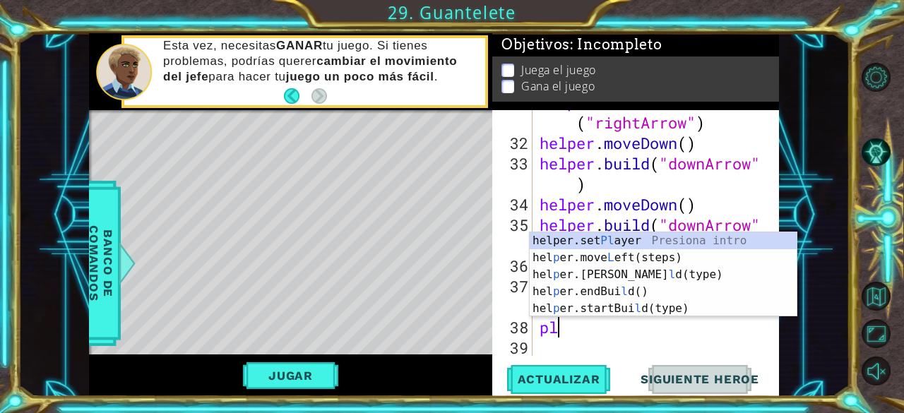
type textarea "p"
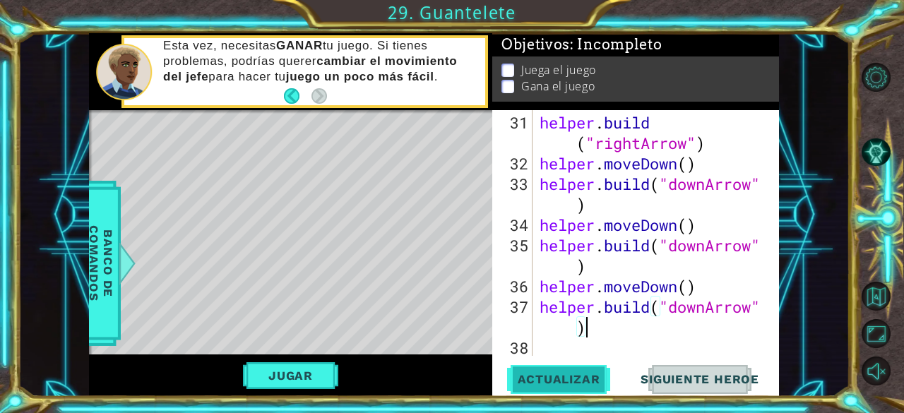
type textarea "[DOMAIN_NAME]("downArrow")"
click at [561, 385] on span "Actualizar" at bounding box center [559, 379] width 111 height 14
click at [562, 349] on div "helper . build ( "rightArrow" ) helper . moveDown ( ) helper . build ( "downArr…" at bounding box center [655, 265] width 236 height 307
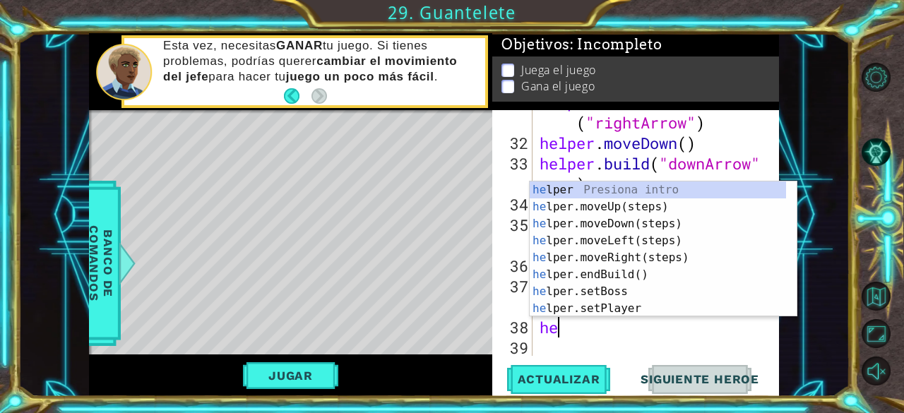
scroll to position [0, 0]
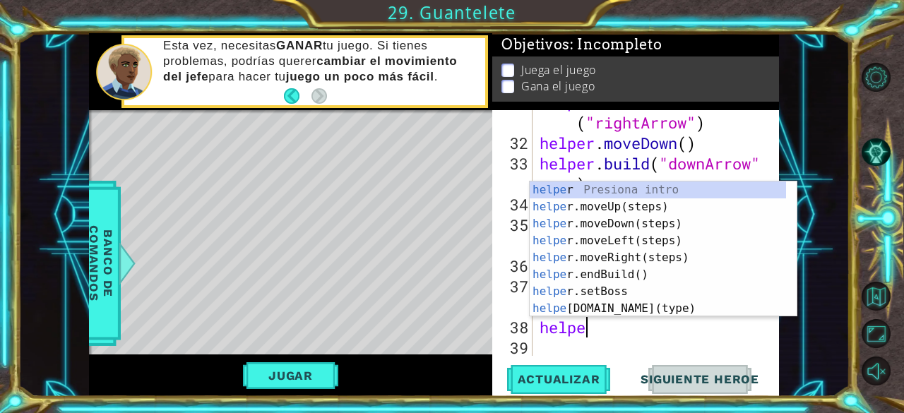
type textarea "helper"
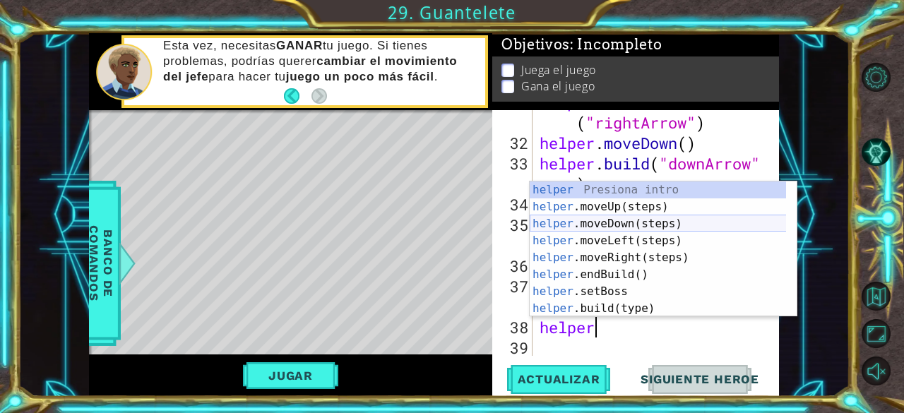
click at [605, 229] on div "helper Presiona intro helper .moveUp(steps) Presiona intro helper .moveDown(ste…" at bounding box center [658, 267] width 257 height 170
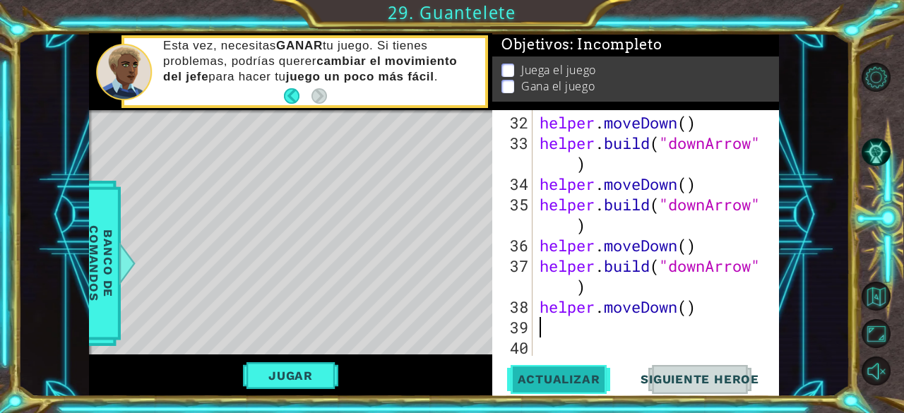
click at [576, 374] on span "Actualizar" at bounding box center [559, 379] width 111 height 14
click at [284, 368] on button "Jugar" at bounding box center [290, 375] width 95 height 27
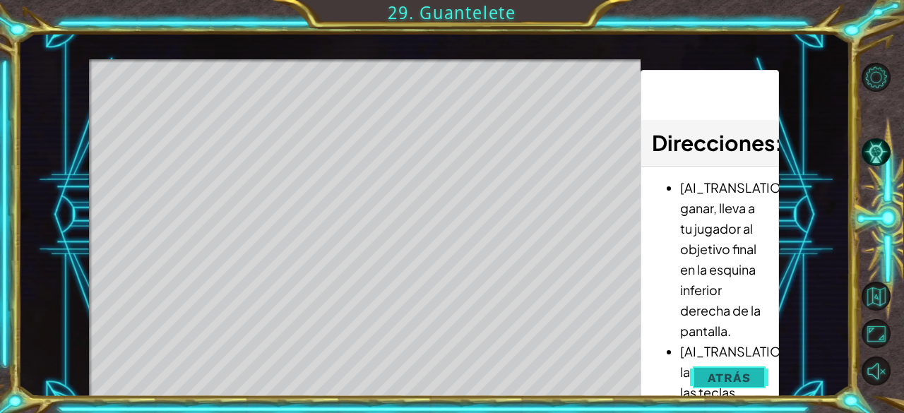
click at [753, 378] on button "Atrás" at bounding box center [729, 378] width 78 height 28
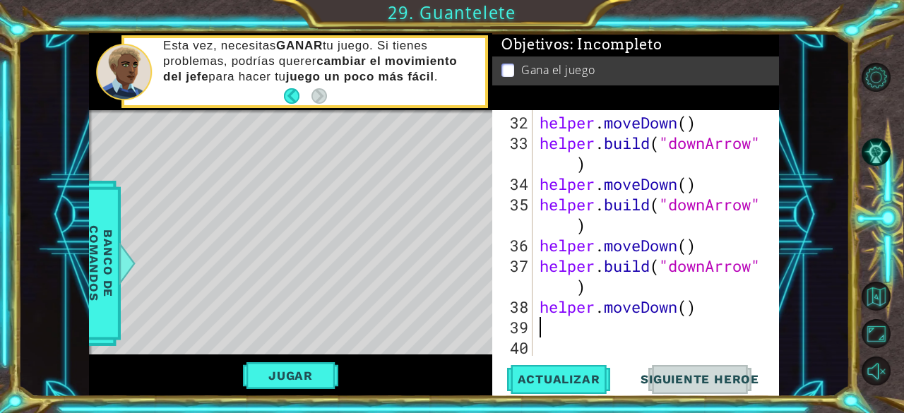
click at [568, 327] on div "helper . moveDown ( ) helper . build ( "downArrow" ) helper . moveDown ( ) help…" at bounding box center [655, 255] width 236 height 287
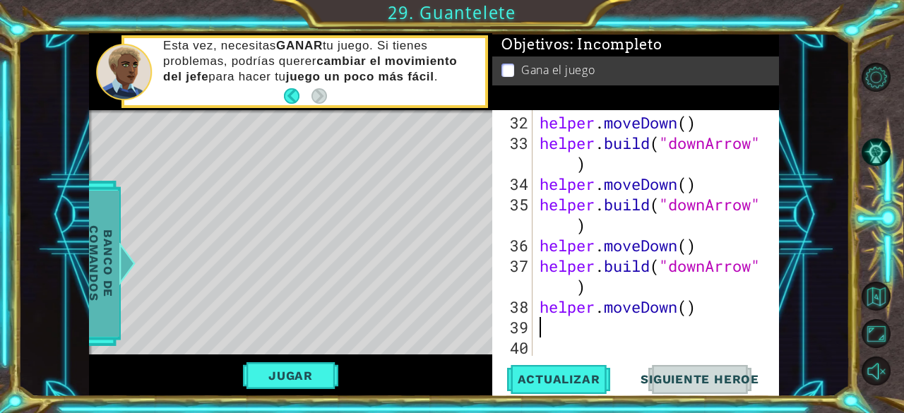
click at [111, 285] on span "Banco de comandos" at bounding box center [101, 263] width 37 height 146
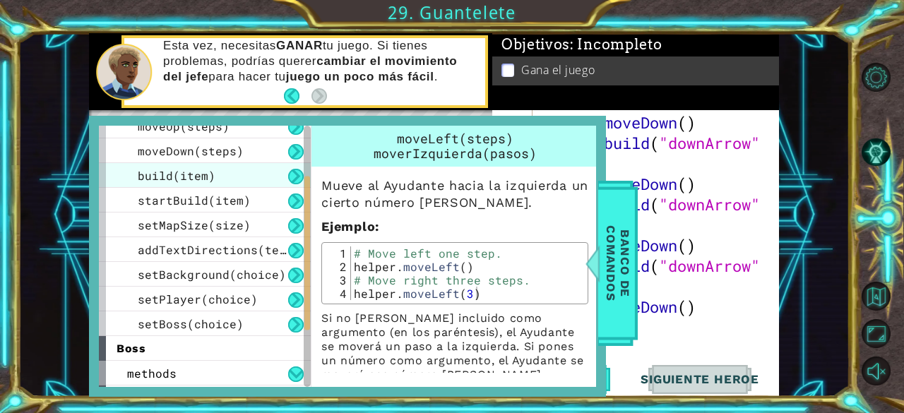
scroll to position [116, 0]
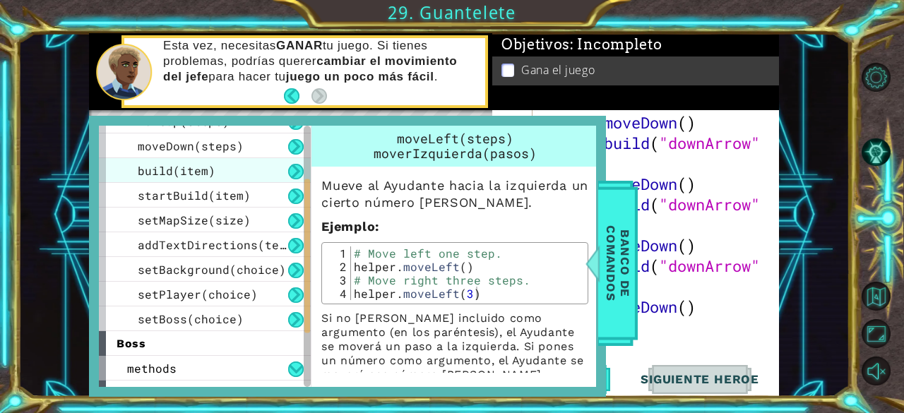
click at [229, 290] on span "setPlayer(choice)" at bounding box center [198, 294] width 120 height 15
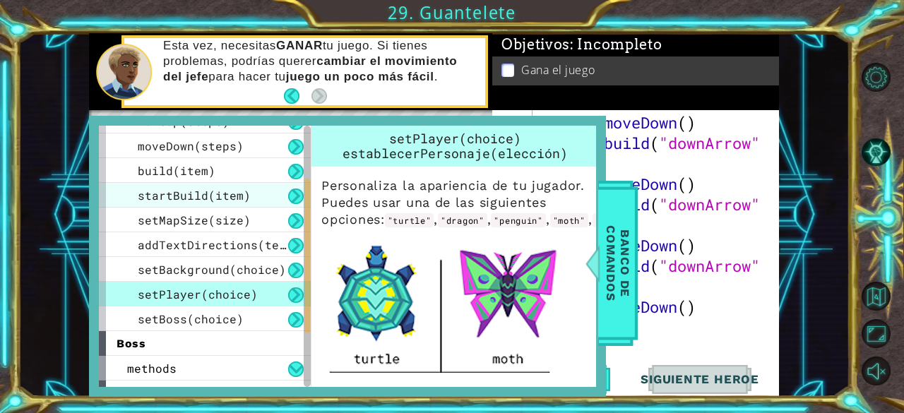
click at [230, 203] on div "startBuild(item)" at bounding box center [205, 195] width 212 height 25
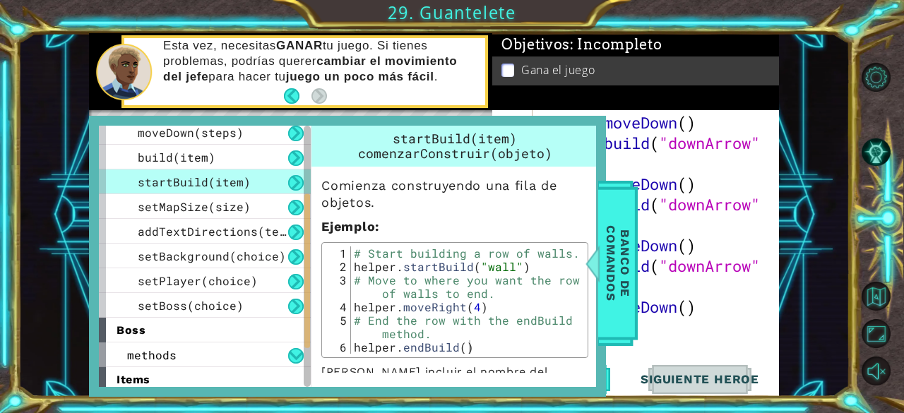
scroll to position [233, 0]
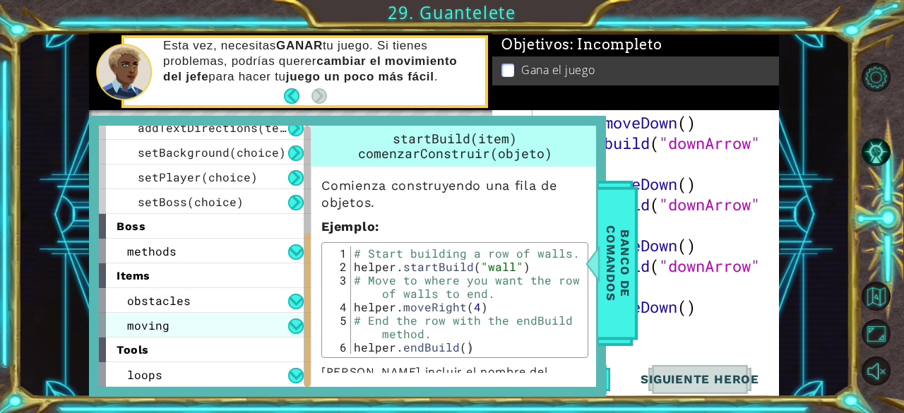
click at [172, 325] on div "moving" at bounding box center [205, 325] width 212 height 25
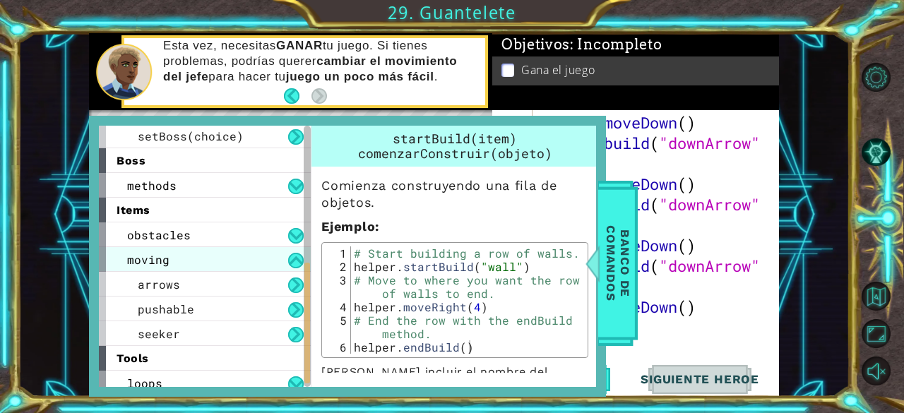
scroll to position [299, 0]
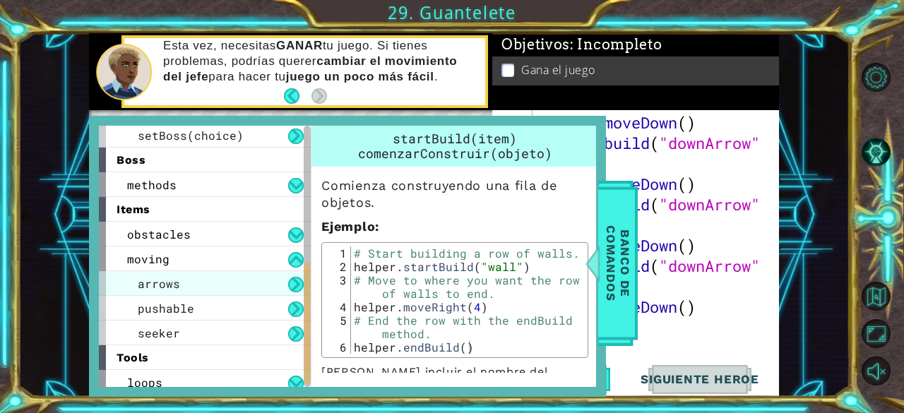
click at [191, 295] on div "arrows" at bounding box center [205, 283] width 212 height 25
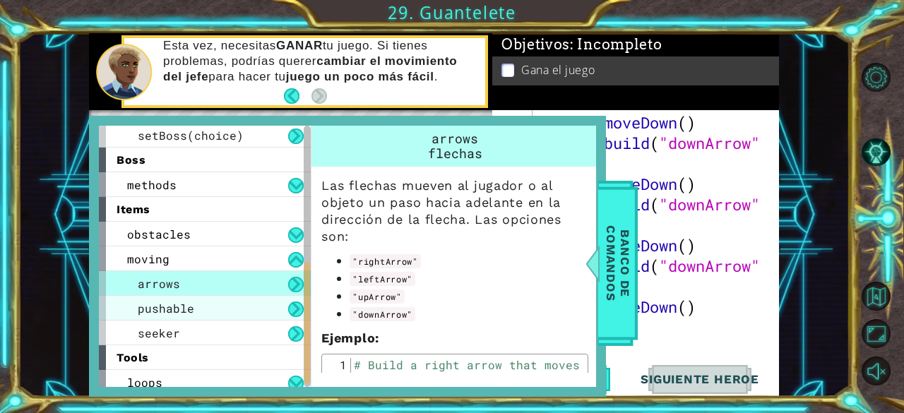
click at [190, 308] on span "pushable" at bounding box center [166, 308] width 57 height 15
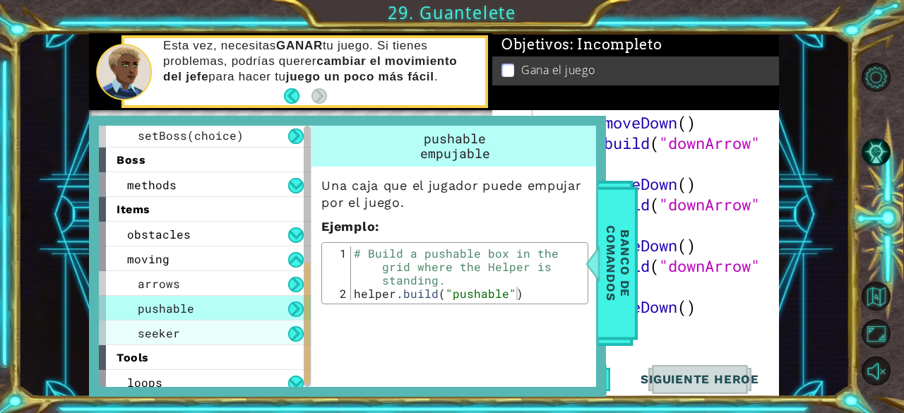
click at [184, 329] on div "seeker" at bounding box center [205, 333] width 212 height 25
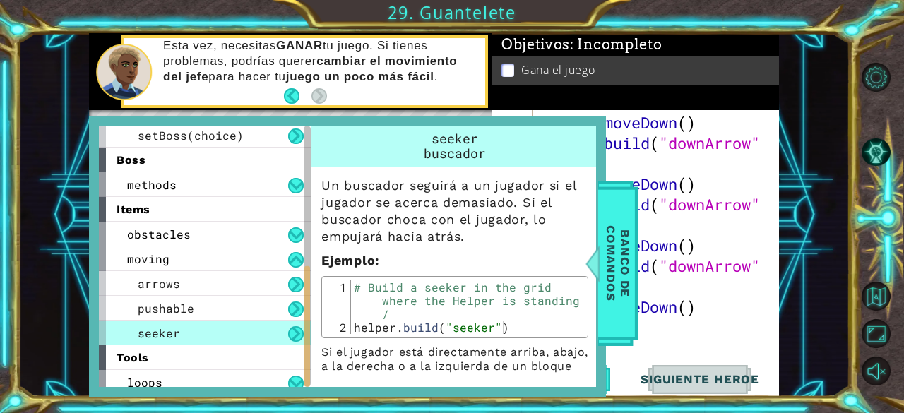
scroll to position [307, 0]
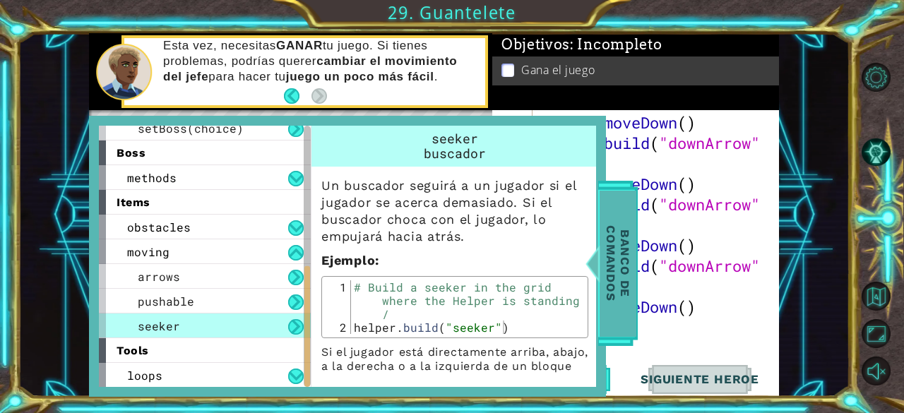
click at [624, 248] on span "Banco de comandos" at bounding box center [618, 263] width 37 height 146
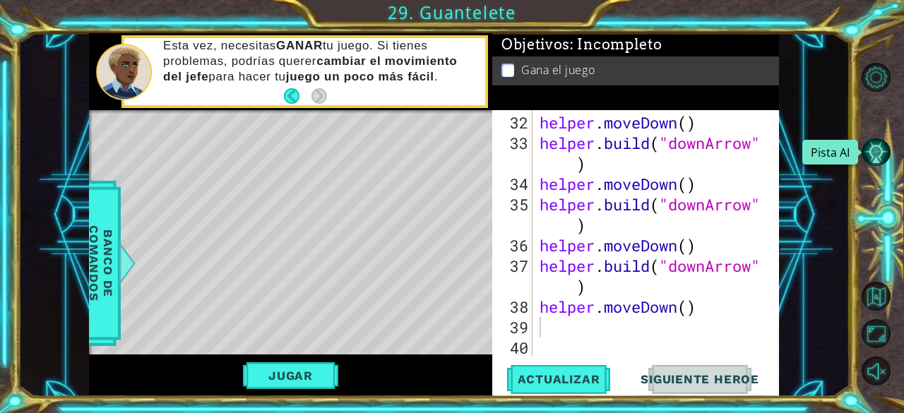
click at [865, 157] on button "Pista AI" at bounding box center [876, 152] width 29 height 29
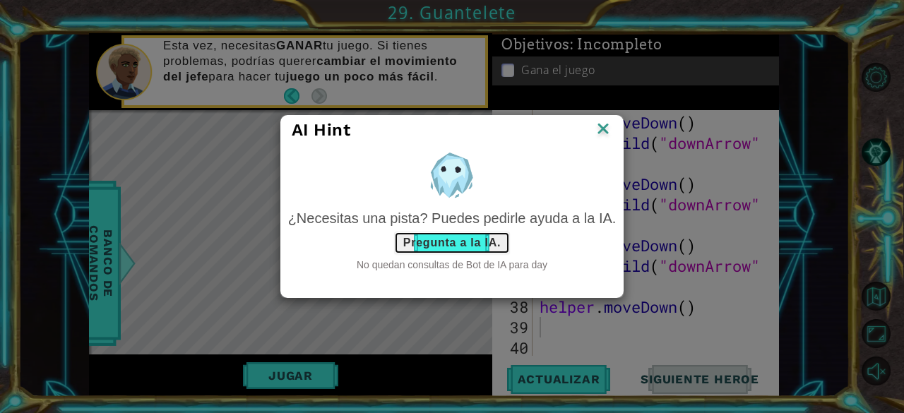
click at [469, 247] on button "Pregunta a la IA." at bounding box center [452, 243] width 116 height 23
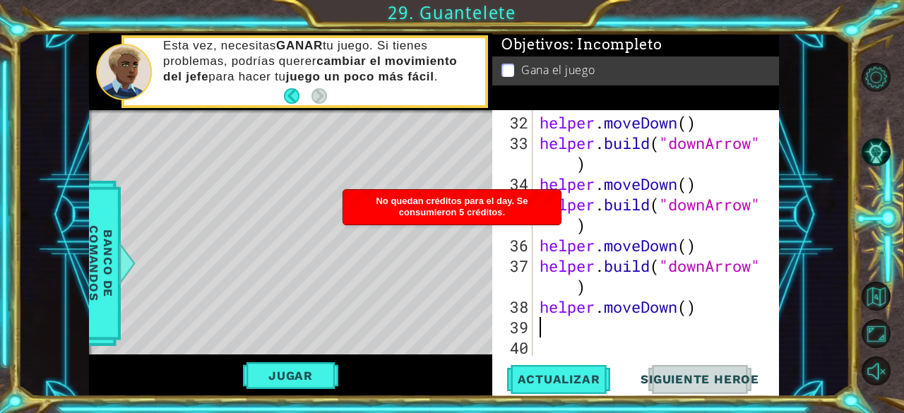
click at [549, 340] on div "helper . moveDown ( ) helper . build ( "downArrow" ) helper . moveDown ( ) help…" at bounding box center [655, 255] width 236 height 287
click at [554, 329] on div "helper . moveDown ( ) helper . build ( "downArrow" ) helper . moveDown ( ) help…" at bounding box center [655, 255] width 236 height 287
click at [863, 87] on button "Opciones del Nivel" at bounding box center [876, 77] width 29 height 29
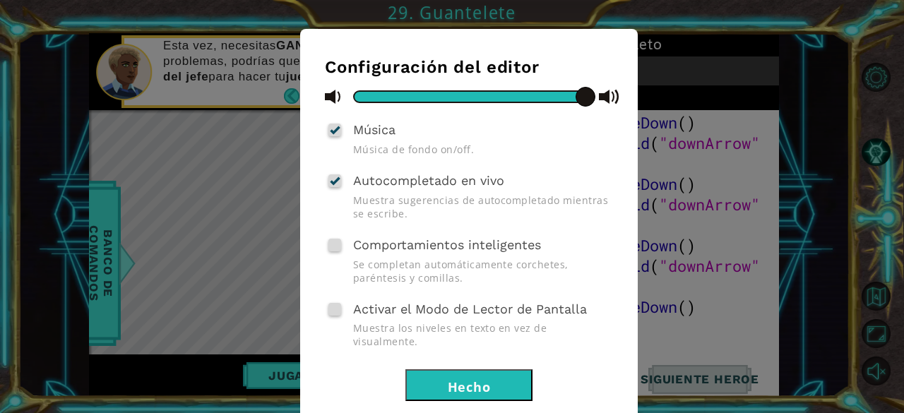
scroll to position [91, 0]
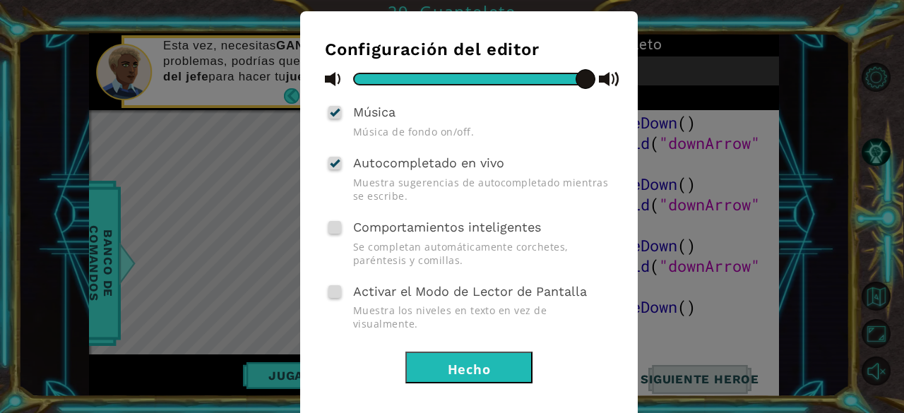
click at [482, 360] on button "Hecho" at bounding box center [468, 368] width 127 height 32
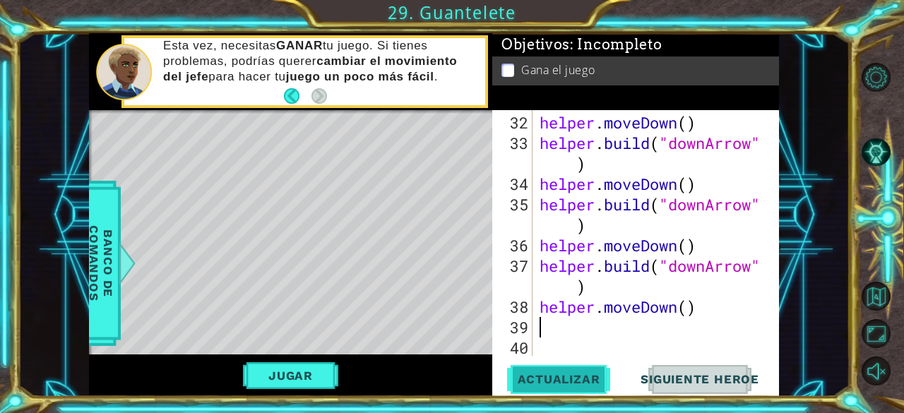
click at [590, 377] on span "Actualizar" at bounding box center [559, 379] width 111 height 14
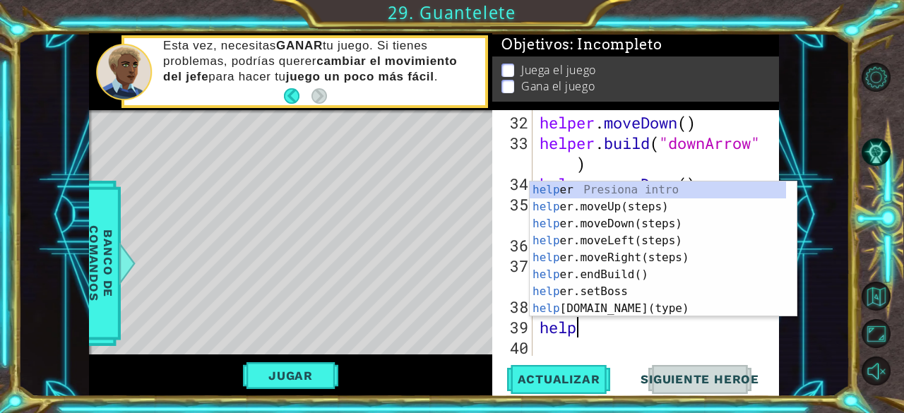
type textarea "helpe"
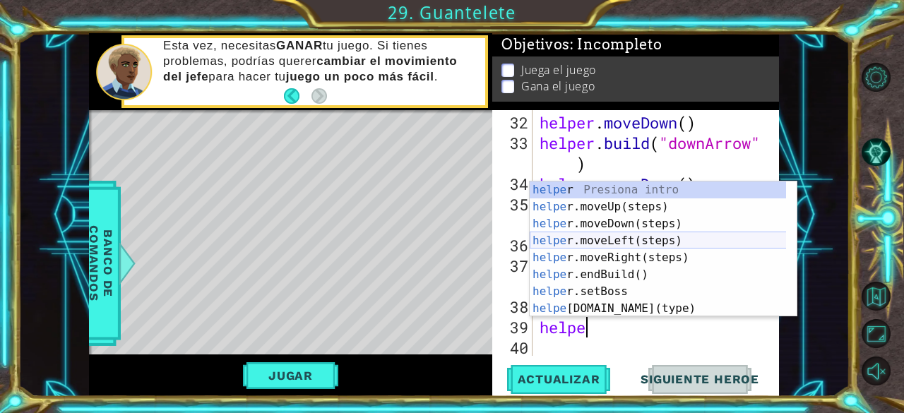
click at [602, 248] on div "helpe r Presiona intro helpe r.moveUp(steps) Presiona intro helpe r.moveDown(st…" at bounding box center [658, 267] width 257 height 170
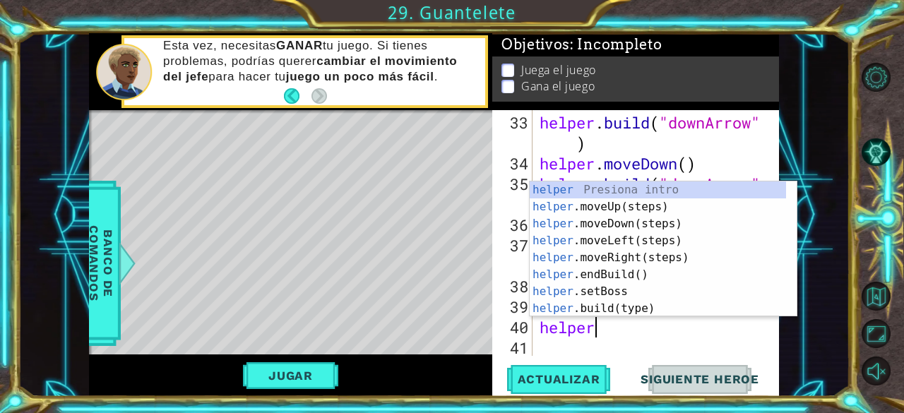
click at [586, 306] on div "helper Presiona intro helper .moveUp(steps) Presiona intro helper .moveDown(ste…" at bounding box center [658, 267] width 257 height 170
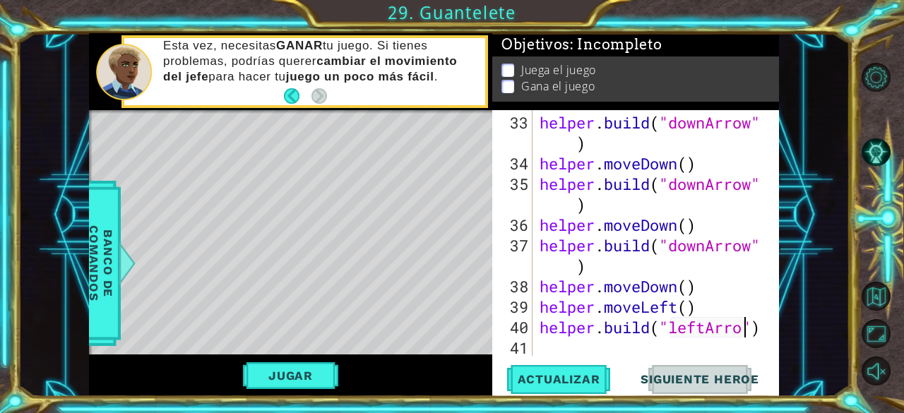
type textarea "[DOMAIN_NAME]("leftArrow")"
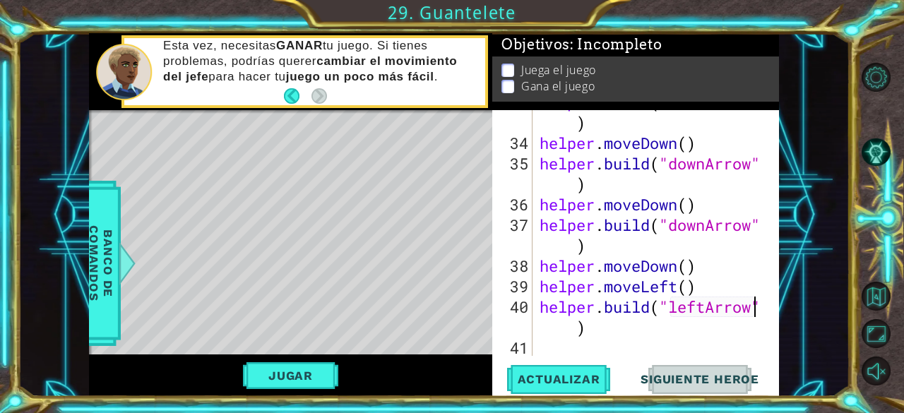
click at [548, 354] on div "helper . build ( "downArrow" ) helper . moveDown ( ) helper . build ( "downArro…" at bounding box center [655, 245] width 236 height 307
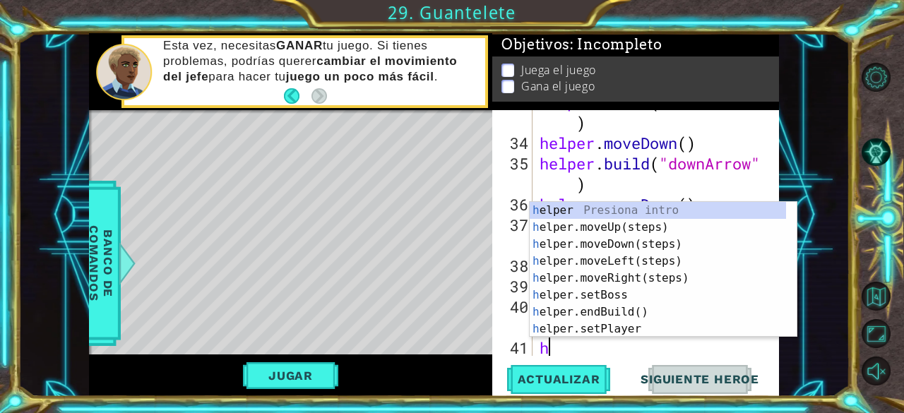
scroll to position [983, 0]
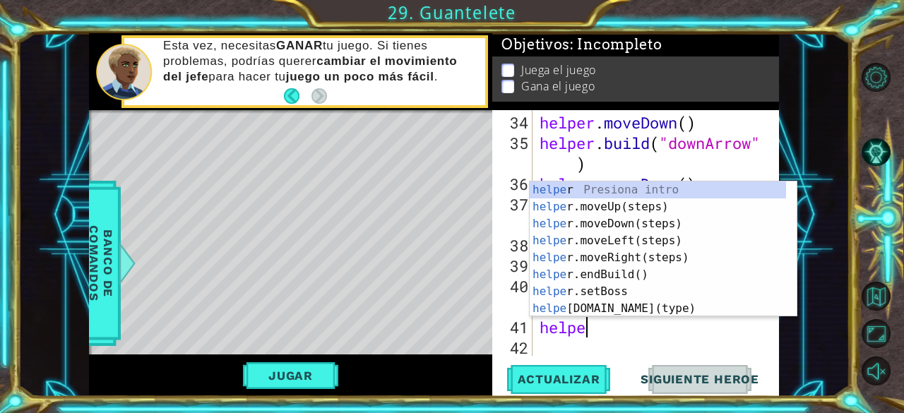
type textarea "helper"
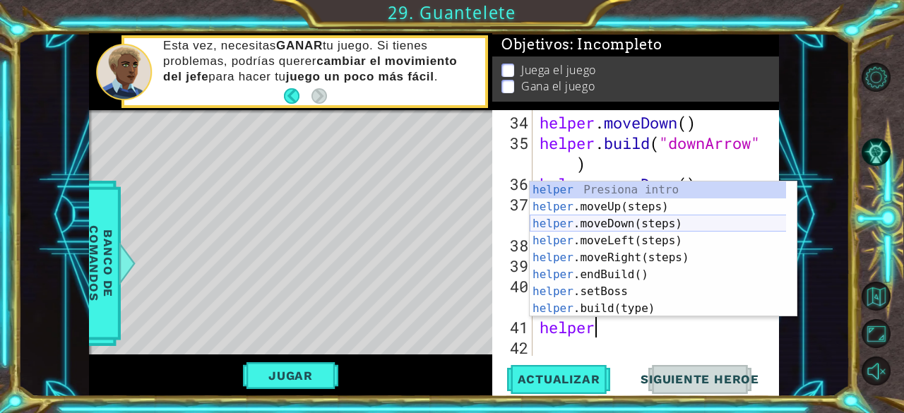
click at [605, 225] on div "helper Presiona intro helper .moveUp(steps) Presiona intro helper .moveDown(ste…" at bounding box center [658, 267] width 257 height 170
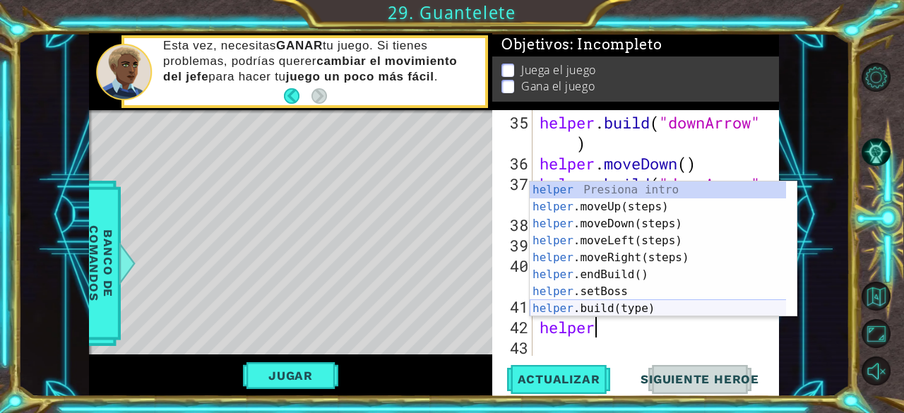
click at [599, 303] on div "helper Presiona intro helper .moveUp(steps) Presiona intro helper .moveDown(ste…" at bounding box center [658, 267] width 257 height 170
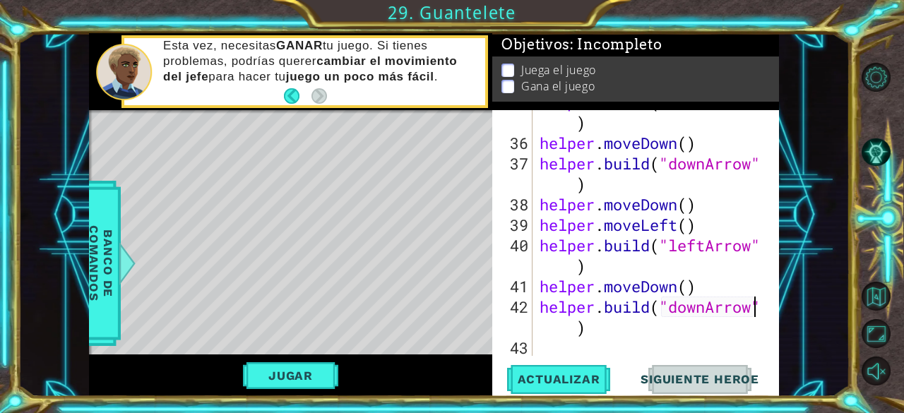
scroll to position [1024, 0]
type textarea "[DOMAIN_NAME]("downArrow")"
click at [545, 357] on div "[DOMAIN_NAME]("downArrow") 35 36 37 38 39 40 41 42 43 helper . build ( "downArr…" at bounding box center [635, 253] width 287 height 286
click at [545, 351] on div "helper . build ( "downArrow" ) helper . moveDown ( ) helper . build ( "downArro…" at bounding box center [655, 245] width 236 height 307
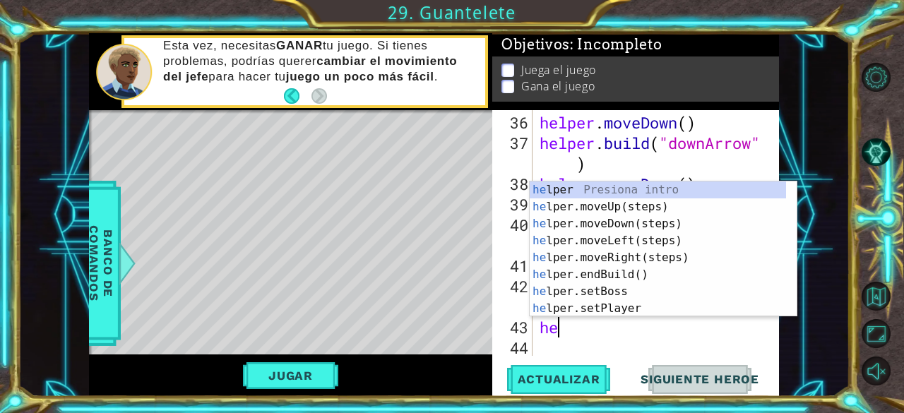
scroll to position [0, 0]
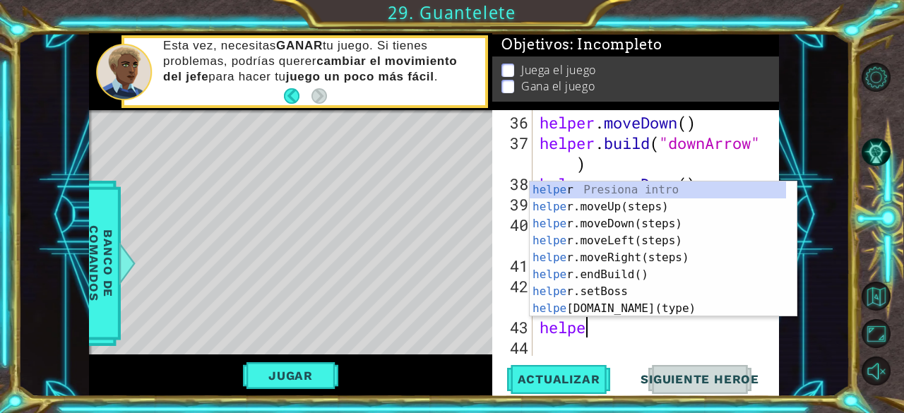
type textarea "helper"
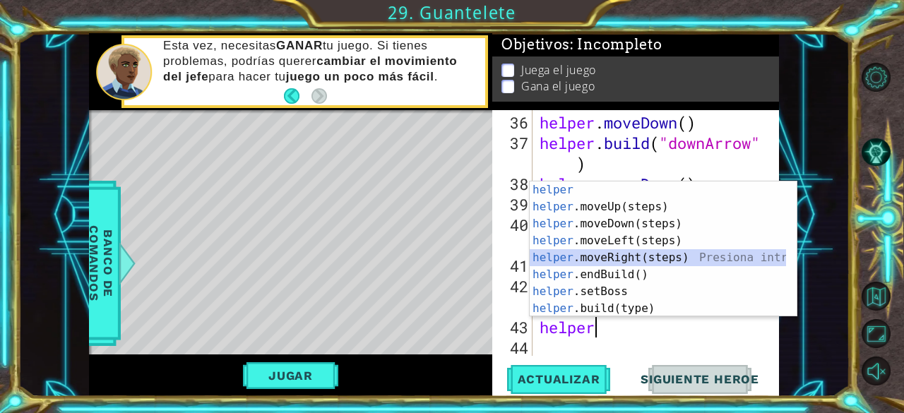
click at [624, 255] on div "helper Presiona intro helper .moveUp(steps) Presiona intro helper .moveDown(ste…" at bounding box center [658, 267] width 257 height 170
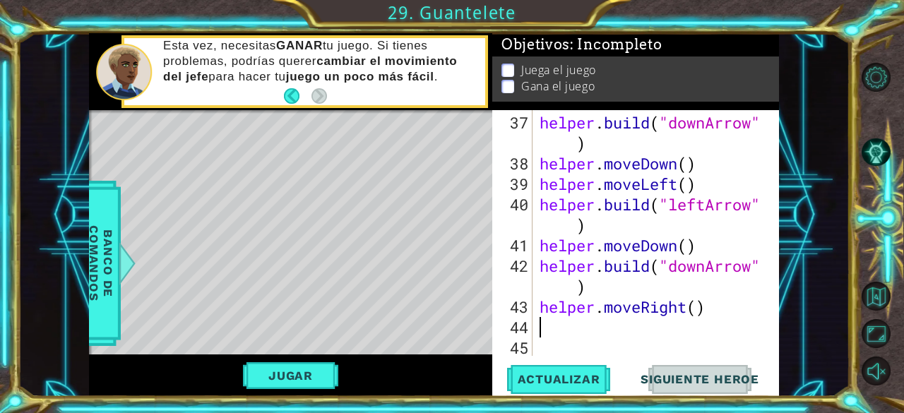
scroll to position [1065, 0]
click at [609, 288] on div "helper . build ( "downArrow" ) helper . moveDown ( ) helper . moveLeft ( ) help…" at bounding box center [655, 265] width 236 height 307
type textarea "[DOMAIN_NAME]("downArrow")"
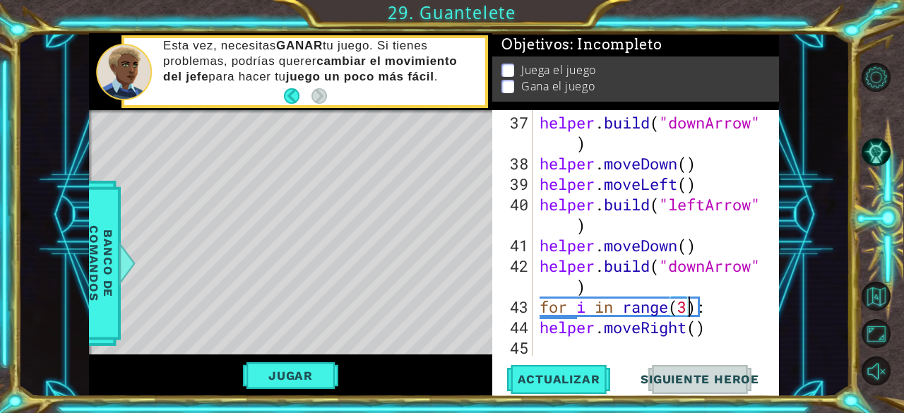
scroll to position [0, 7]
click at [720, 311] on div "helper . build ( "downArrow" ) helper . moveDown ( ) helper . moveLeft ( ) help…" at bounding box center [655, 265] width 236 height 307
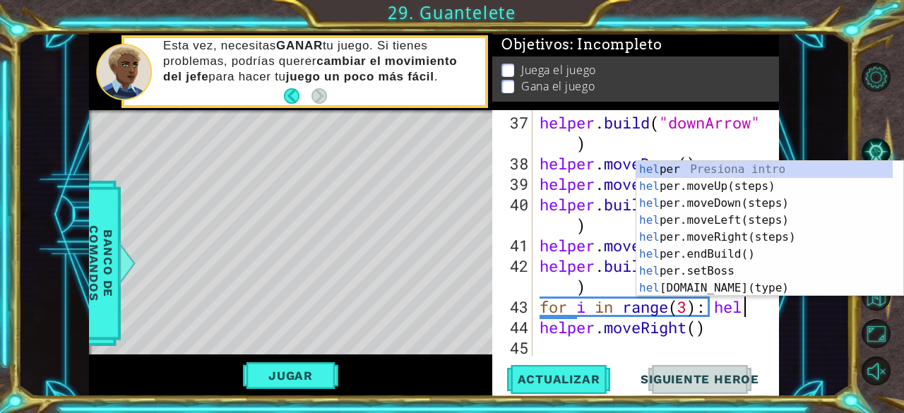
scroll to position [0, 8]
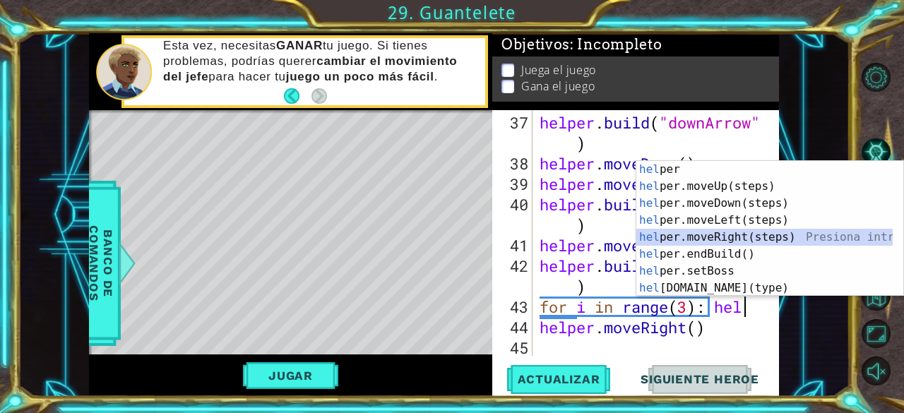
click at [721, 230] on div "hel per Presiona intro hel per.moveUp(steps) Presiona intro hel per.moveDown(st…" at bounding box center [764, 246] width 257 height 170
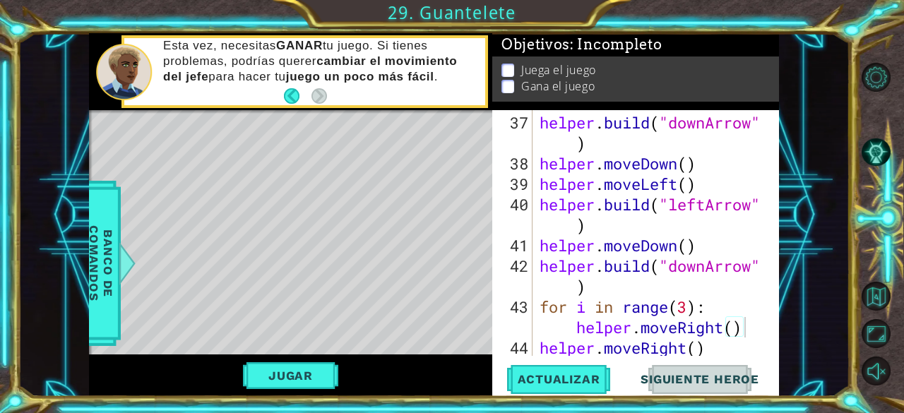
click at [716, 360] on div "for i in range(3): helper.moveRight() 37 38 39 40 41 42 43 44 45 helper . build…" at bounding box center [635, 253] width 287 height 286
click at [716, 352] on div "helper . build ( "downArrow" ) helper . moveDown ( ) helper . moveLeft ( ) help…" at bounding box center [655, 265] width 236 height 307
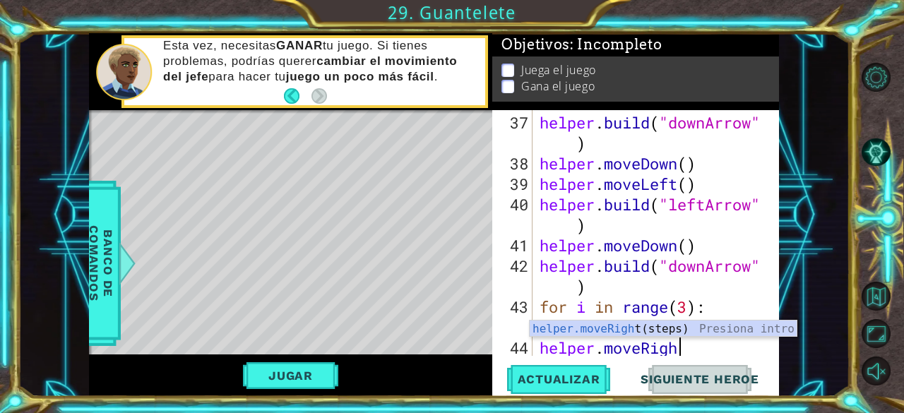
scroll to position [0, 5]
type textarea "h"
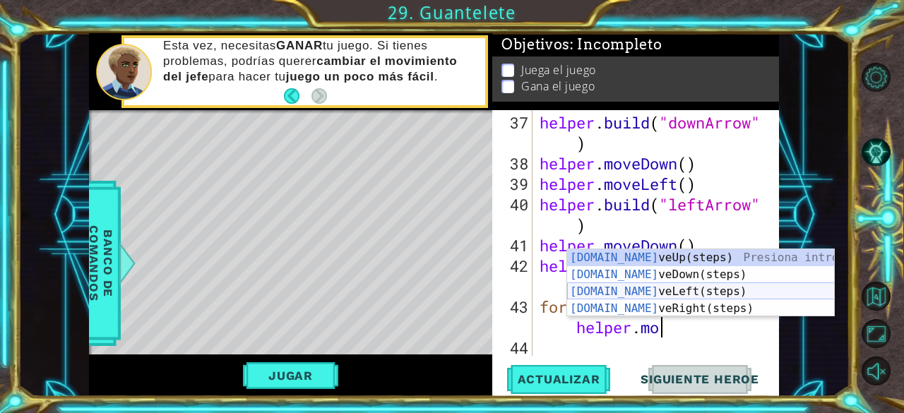
click at [659, 285] on div "[DOMAIN_NAME] veUp(steps) Presiona intro [DOMAIN_NAME] veDown(steps) Presiona i…" at bounding box center [701, 300] width 268 height 102
type textarea "for i in range(3): helper.moveLeft()"
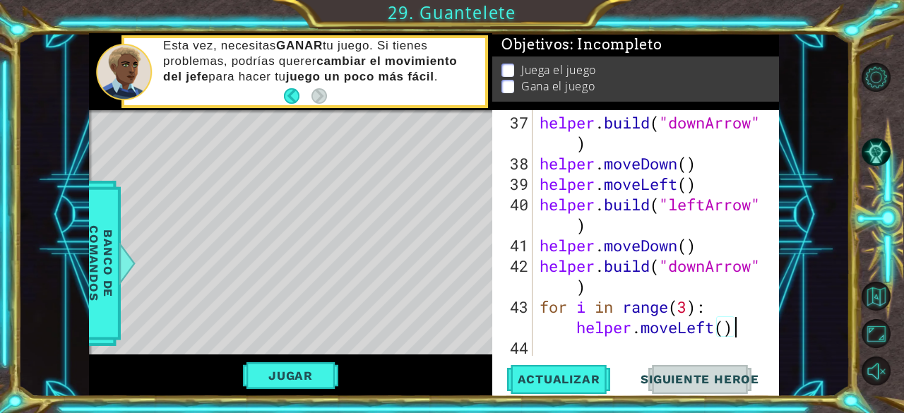
click at [726, 330] on div "helper . build ( "downArrow" ) helper . moveDown ( ) helper . moveLeft ( ) help…" at bounding box center [655, 265] width 236 height 307
click at [629, 342] on div "helper . build ( "downArrow" ) helper . moveDown ( ) helper . moveLeft ( ) help…" at bounding box center [655, 265] width 236 height 307
click at [737, 336] on div "helper . build ( "downArrow" ) helper . moveDown ( ) helper . moveLeft ( ) help…" at bounding box center [655, 265] width 236 height 307
click at [737, 329] on div "helper . build ( "downArrow" ) helper . moveDown ( ) helper . moveLeft ( ) help…" at bounding box center [655, 265] width 236 height 307
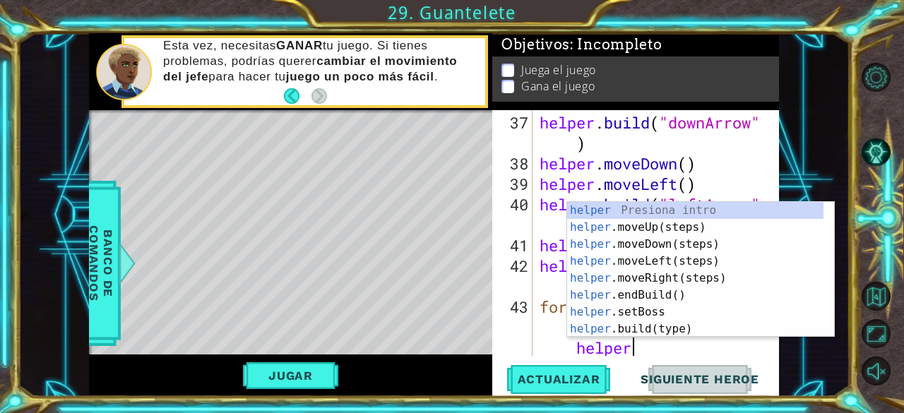
scroll to position [0, 17]
click at [653, 323] on div "helper Presiona intro helper .moveUp(steps) Presiona intro helper .moveDown(ste…" at bounding box center [695, 287] width 257 height 170
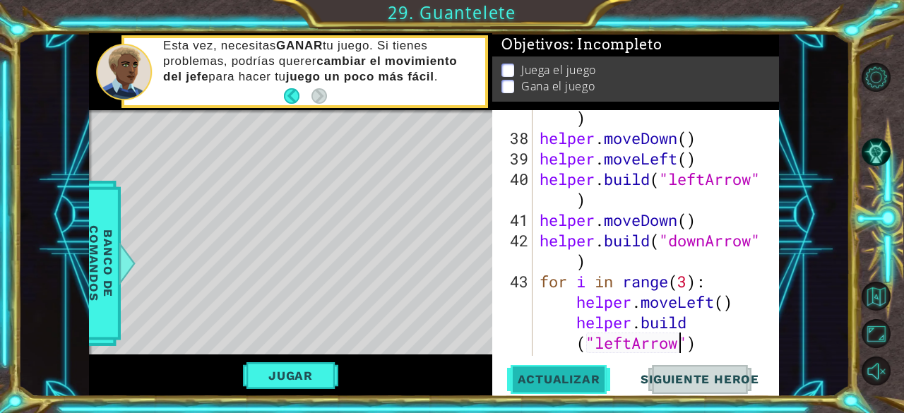
scroll to position [1091, 0]
click at [567, 380] on span "Actualizar" at bounding box center [559, 379] width 111 height 14
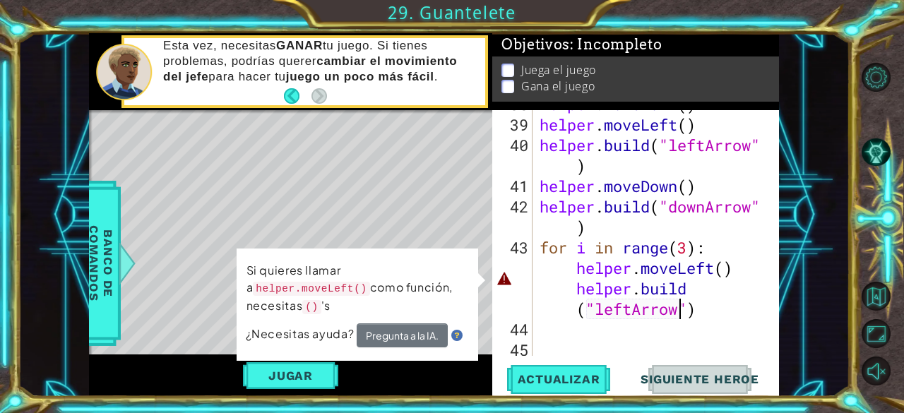
scroll to position [1127, 0]
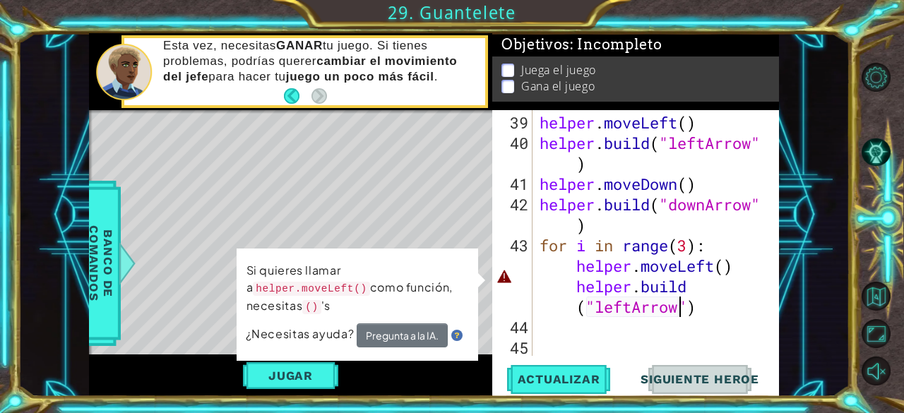
click at [574, 267] on div "helper . moveLeft ( ) helper . build ( "leftArrow" ) helper . moveDown ( ) help…" at bounding box center [655, 255] width 236 height 287
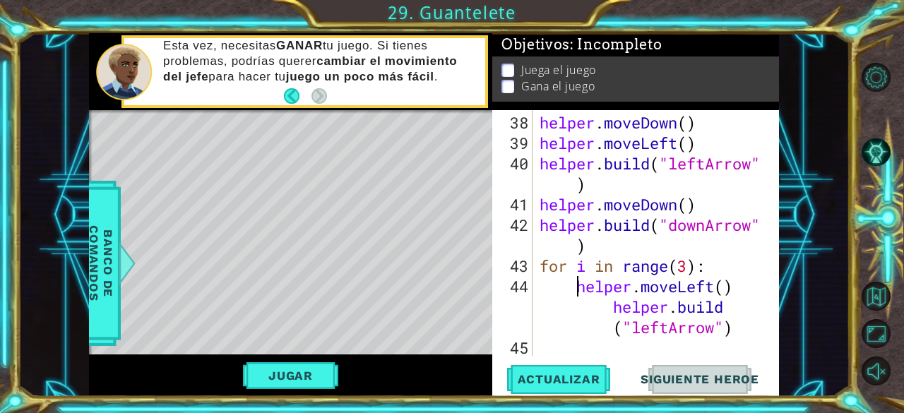
scroll to position [0, 19]
click at [611, 313] on div "helper . moveDown ( ) helper . moveLeft ( ) helper . build ( "leftArrow" ) help…" at bounding box center [655, 255] width 236 height 287
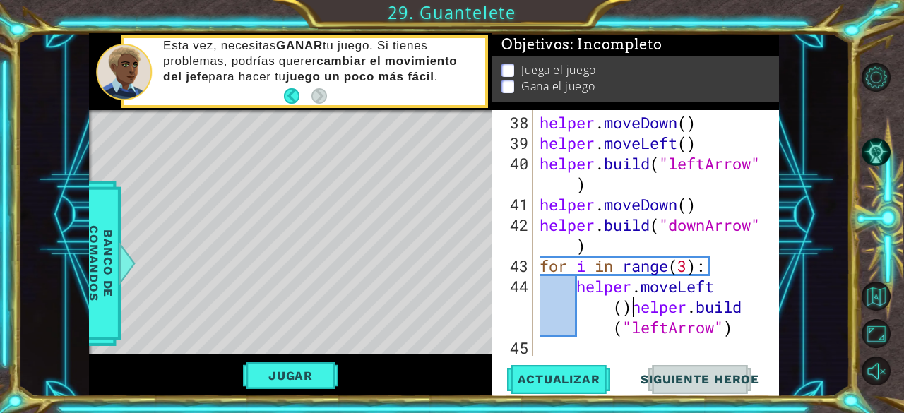
scroll to position [0, 18]
type textarea "[DOMAIN_NAME]("leftArrow")"
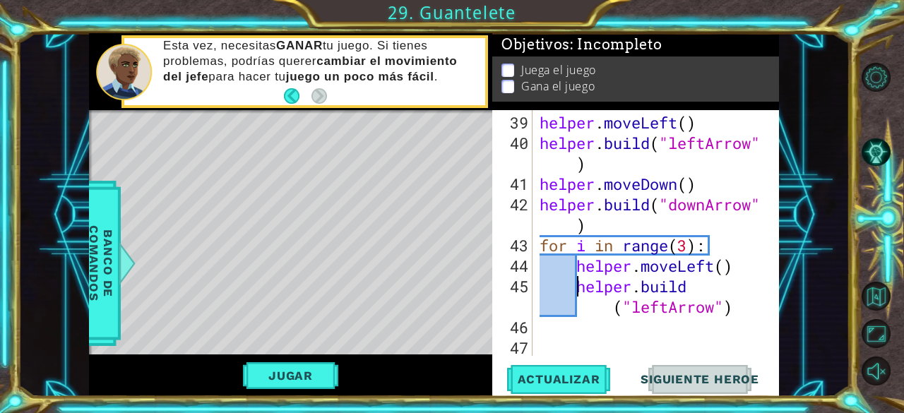
scroll to position [1127, 0]
click at [566, 373] on span "Actualizar" at bounding box center [559, 379] width 111 height 14
click at [311, 381] on button "Jugar" at bounding box center [290, 375] width 95 height 27
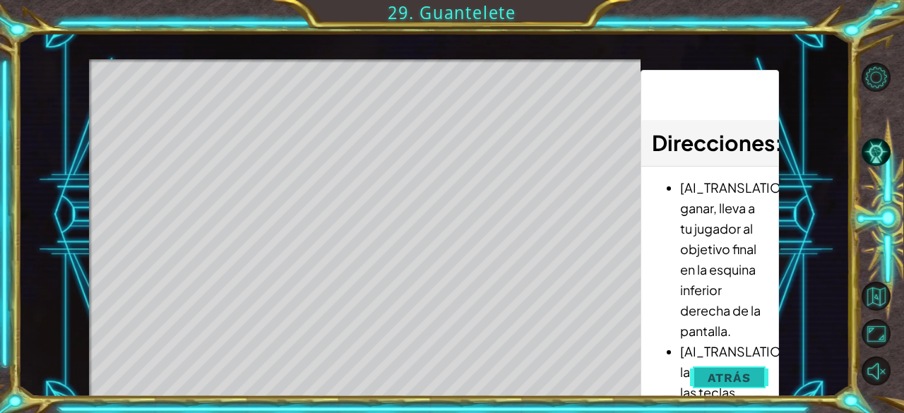
click at [713, 378] on span "Atrás" at bounding box center [729, 378] width 43 height 14
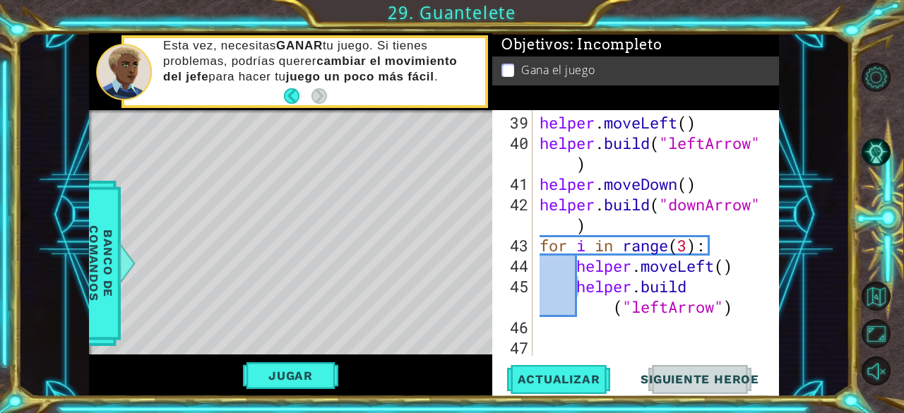
click at [566, 340] on div "helper . moveLeft ( ) helper . build ( "leftArrow" ) helper . moveDown ( ) help…" at bounding box center [655, 255] width 236 height 287
click at [562, 335] on div "helper . moveLeft ( ) helper . build ( "leftArrow" ) helper . moveDown ( ) help…" at bounding box center [655, 255] width 236 height 287
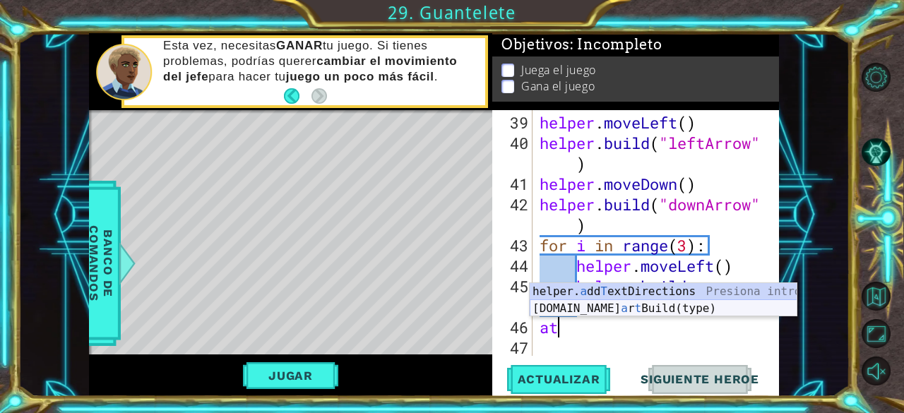
click at [581, 309] on div "helper. a dd T extDirections Presiona intro [DOMAIN_NAME] a r t Build(type) Pre…" at bounding box center [664, 317] width 268 height 68
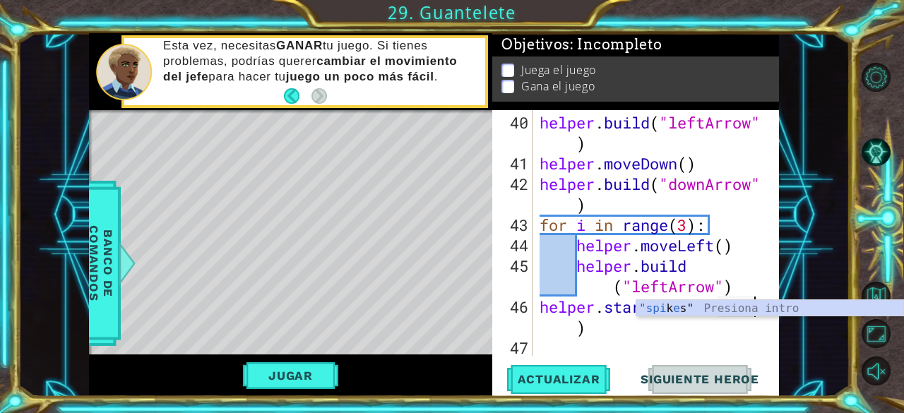
scroll to position [1127, 0]
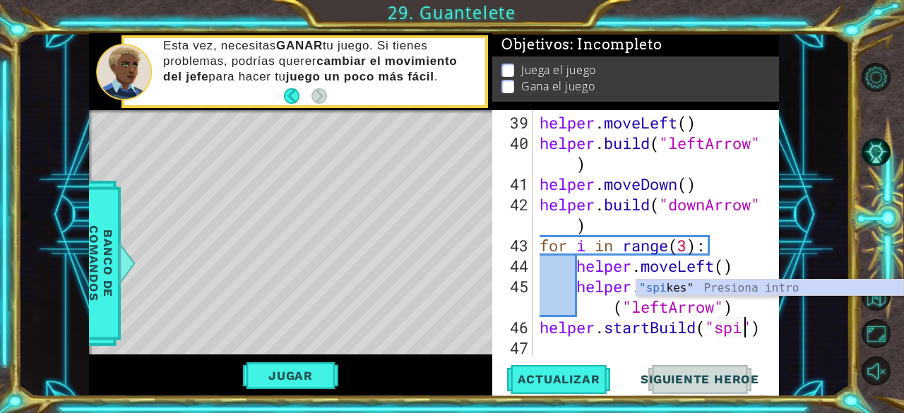
type textarea "helper.startBuild("spikes")"
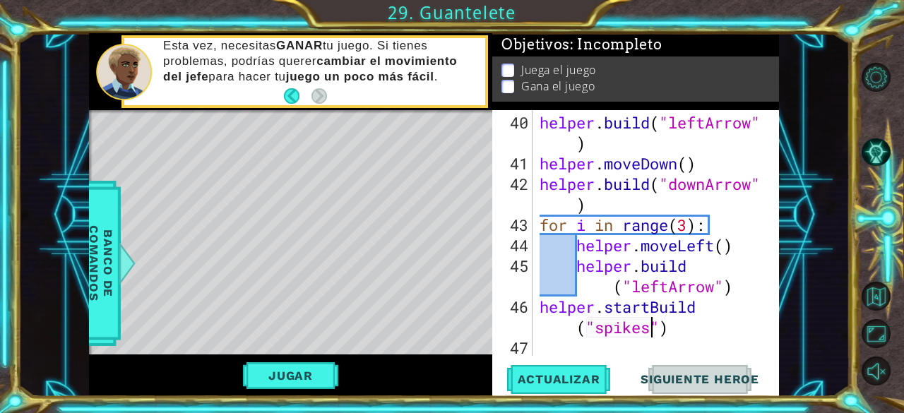
scroll to position [1147, 0]
click at [554, 347] on div "helper . build ( "leftArrow" ) helper . moveDown ( ) helper . build ( "downArro…" at bounding box center [655, 265] width 236 height 307
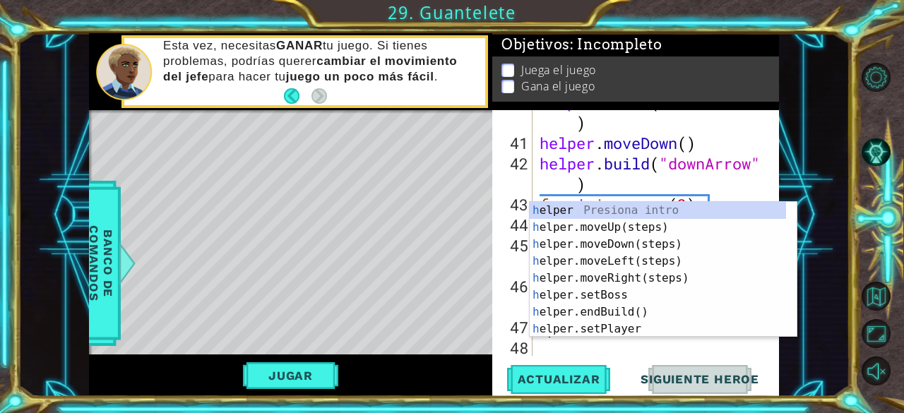
scroll to position [1168, 0]
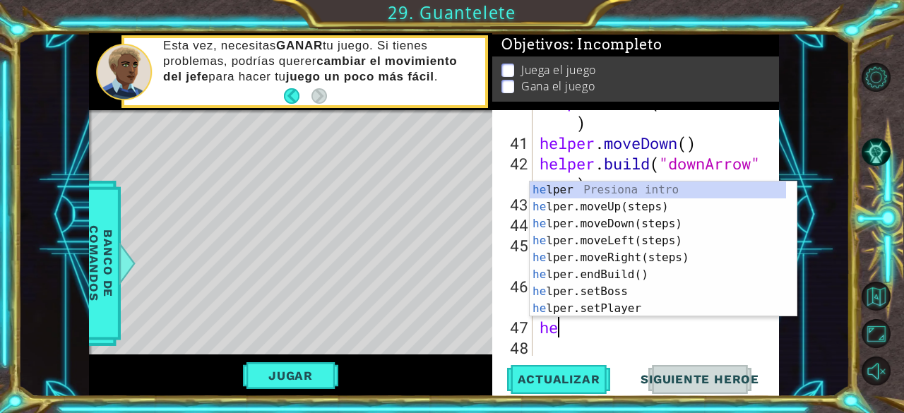
type textarea "hel"
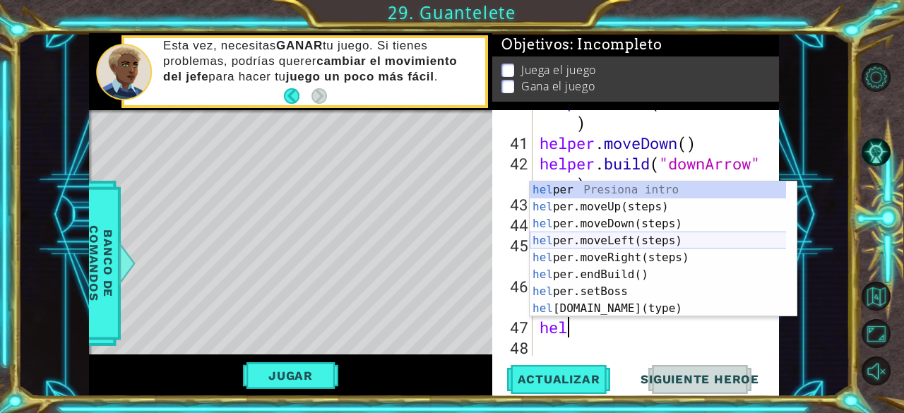
click at [608, 242] on div "hel per Presiona intro hel per.moveUp(steps) Presiona intro hel per.moveDown(st…" at bounding box center [658, 267] width 257 height 170
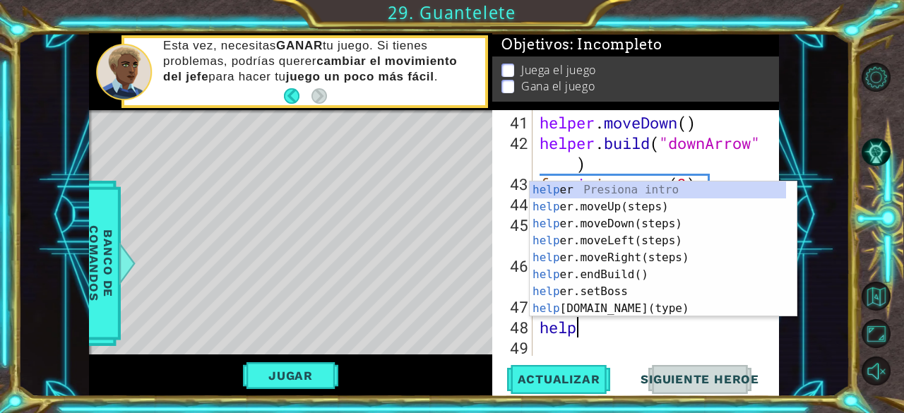
type textarea "helper"
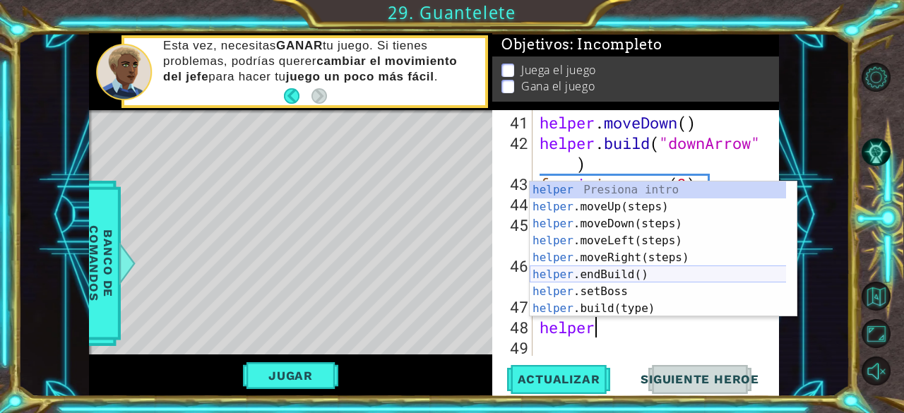
click at [600, 277] on div "helper Presiona intro helper .moveUp(steps) Presiona intro helper .moveDown(ste…" at bounding box center [658, 267] width 257 height 170
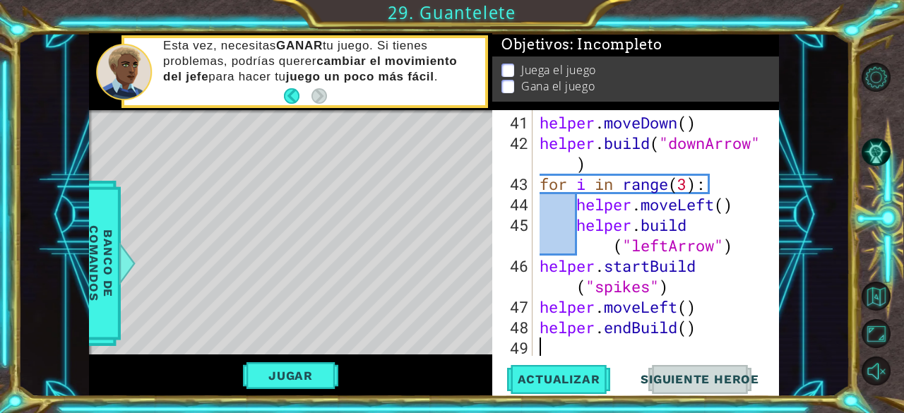
scroll to position [1208, 0]
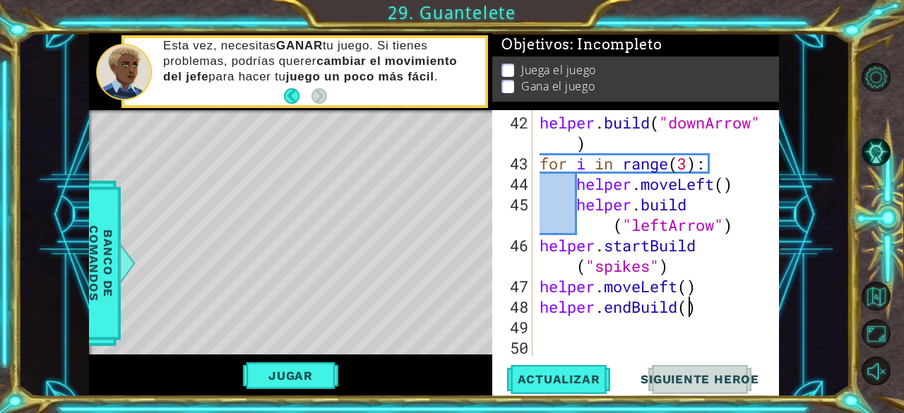
click at [689, 309] on div "helper . build ( "downArrow" ) for i in range ( 3 ) : helper . moveLeft ( ) hel…" at bounding box center [655, 265] width 236 height 307
type textarea "helper.endBuild()"
click at [625, 330] on div "helper . build ( "downArrow" ) for i in range ( 3 ) : helper . moveLeft ( ) hel…" at bounding box center [655, 265] width 236 height 307
click at [554, 378] on span "Actualizar" at bounding box center [559, 379] width 111 height 14
click at [317, 379] on button "Jugar" at bounding box center [290, 375] width 95 height 27
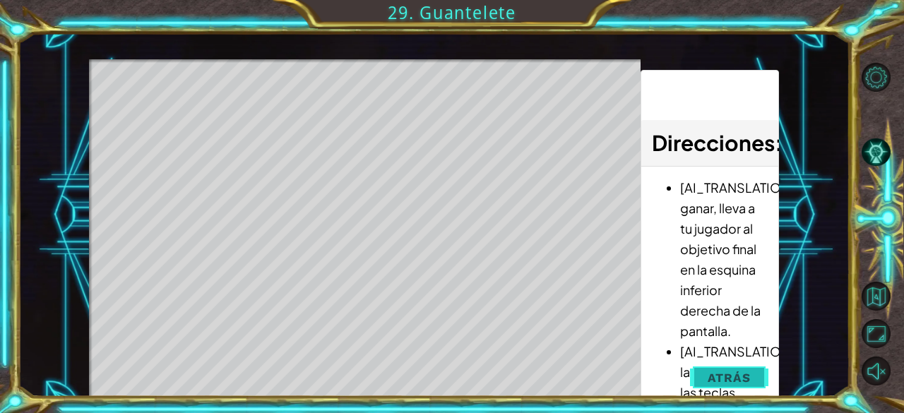
click at [709, 374] on span "Atrás" at bounding box center [729, 378] width 43 height 14
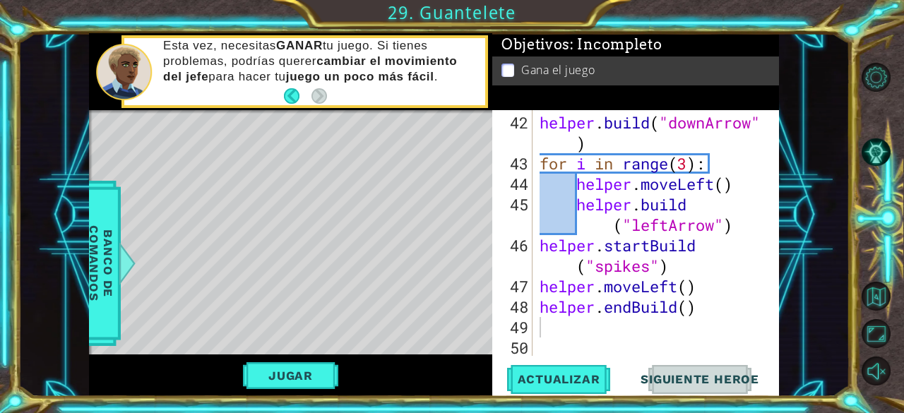
click at [692, 385] on span "Siguiente Heroe" at bounding box center [699, 379] width 147 height 14
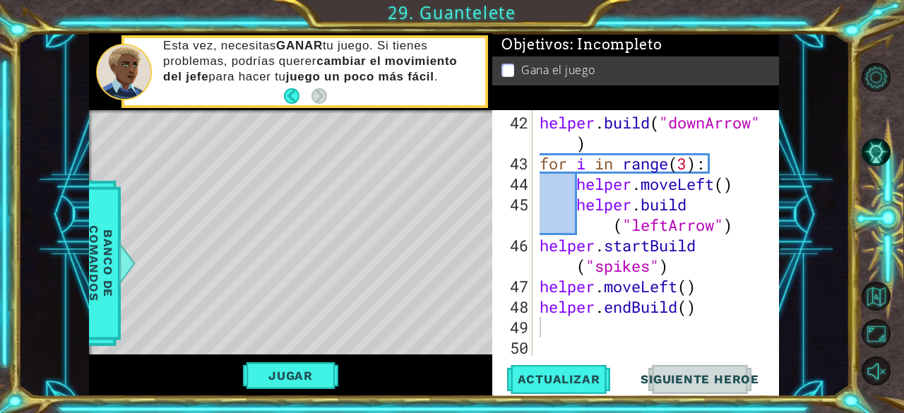
click at [692, 385] on span "Siguiente Heroe" at bounding box center [699, 379] width 147 height 14
